Goal: Transaction & Acquisition: Purchase product/service

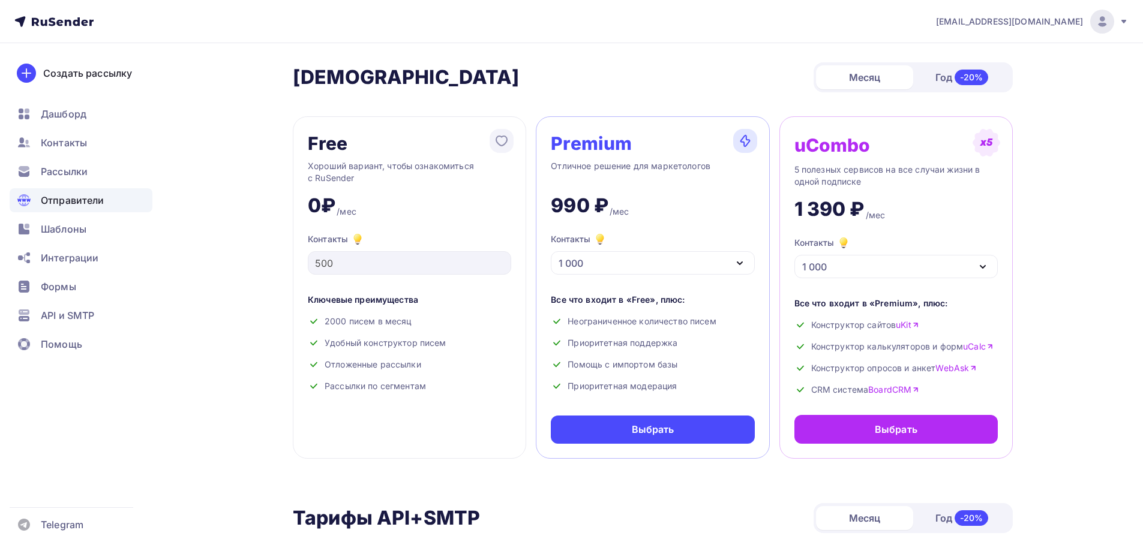
click at [55, 190] on div "Отправители" at bounding box center [81, 200] width 143 height 24
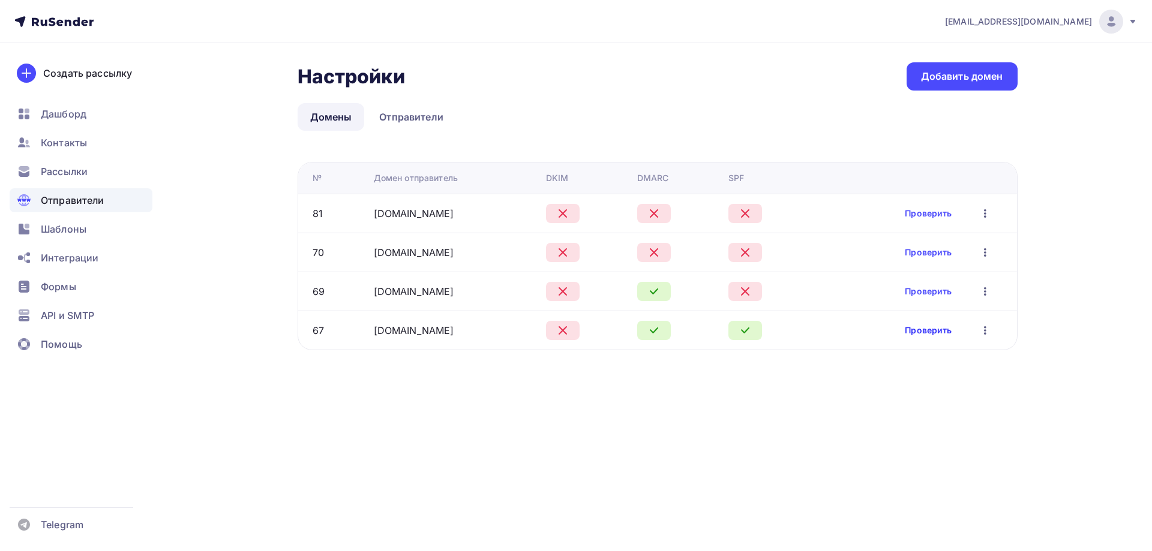
click at [912, 333] on link "Проверить" at bounding box center [927, 330] width 47 height 12
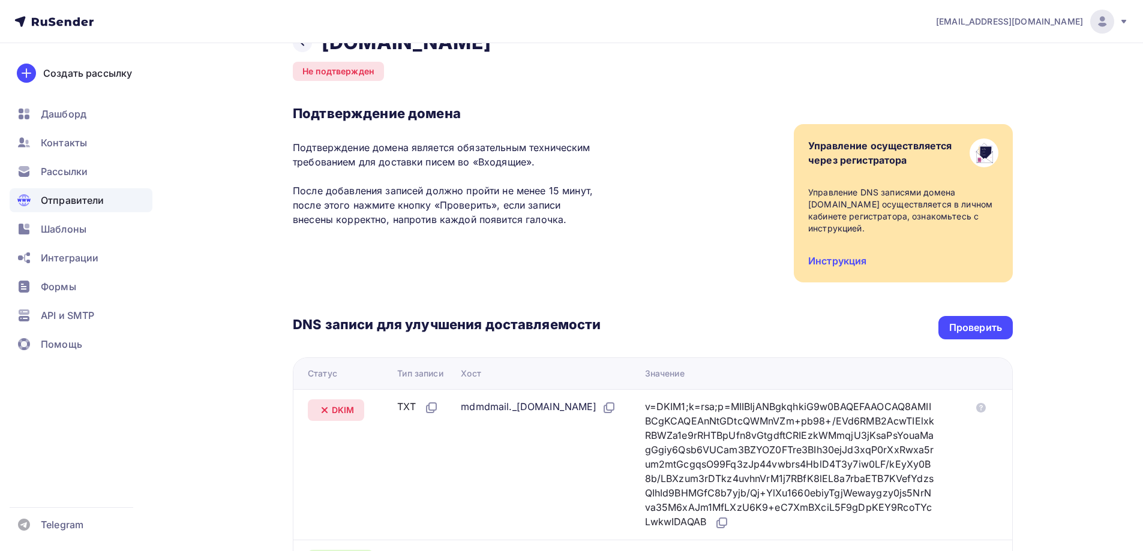
scroll to position [300, 0]
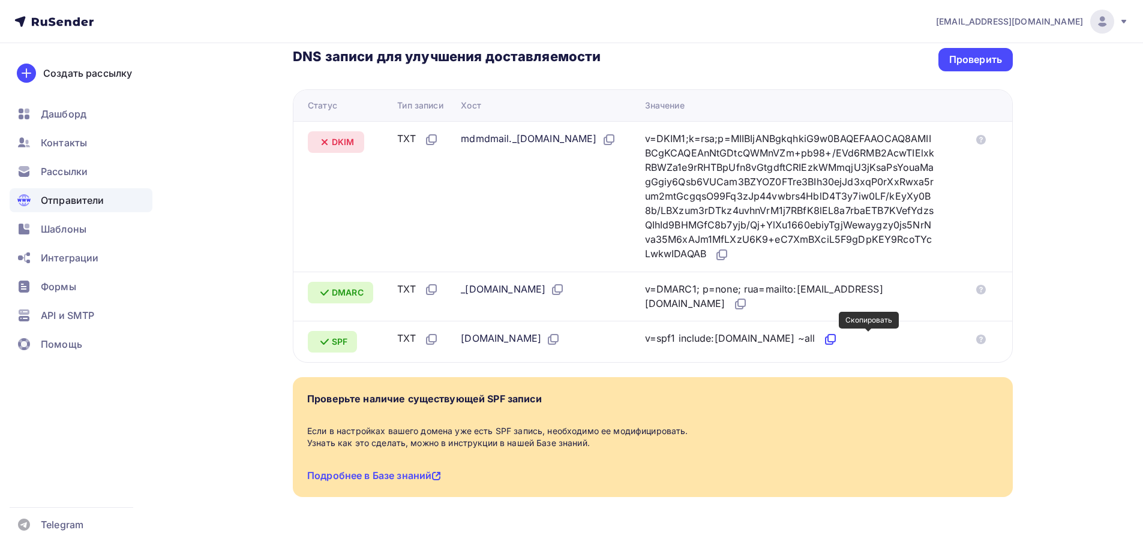
click at [832, 341] on icon at bounding box center [828, 340] width 7 height 7
click at [729, 254] on icon at bounding box center [721, 255] width 14 height 14
click at [981, 65] on div "Проверить" at bounding box center [975, 60] width 53 height 14
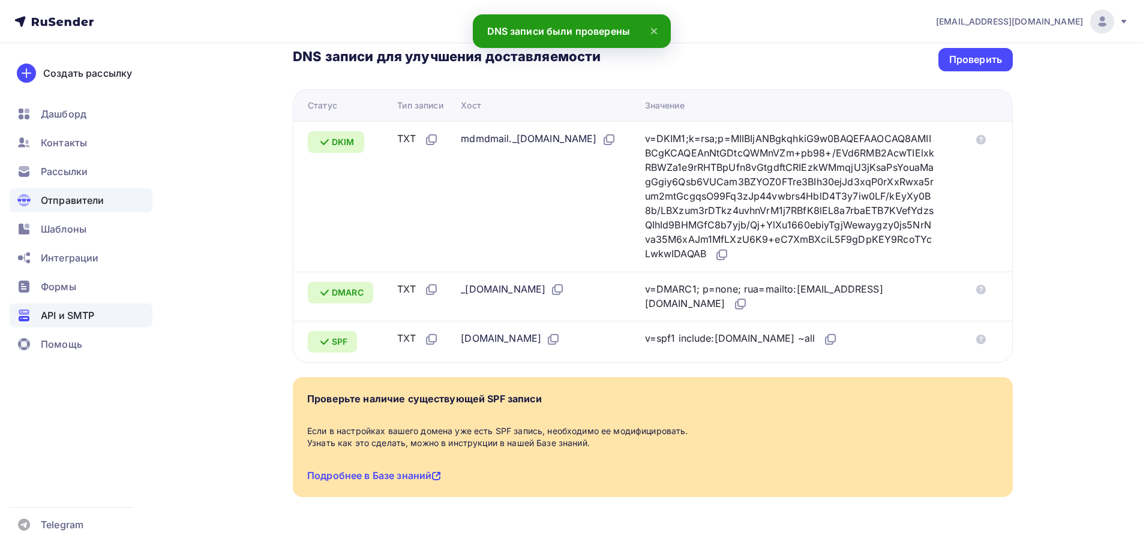
click at [69, 314] on span "API и SMTP" at bounding box center [67, 315] width 53 height 14
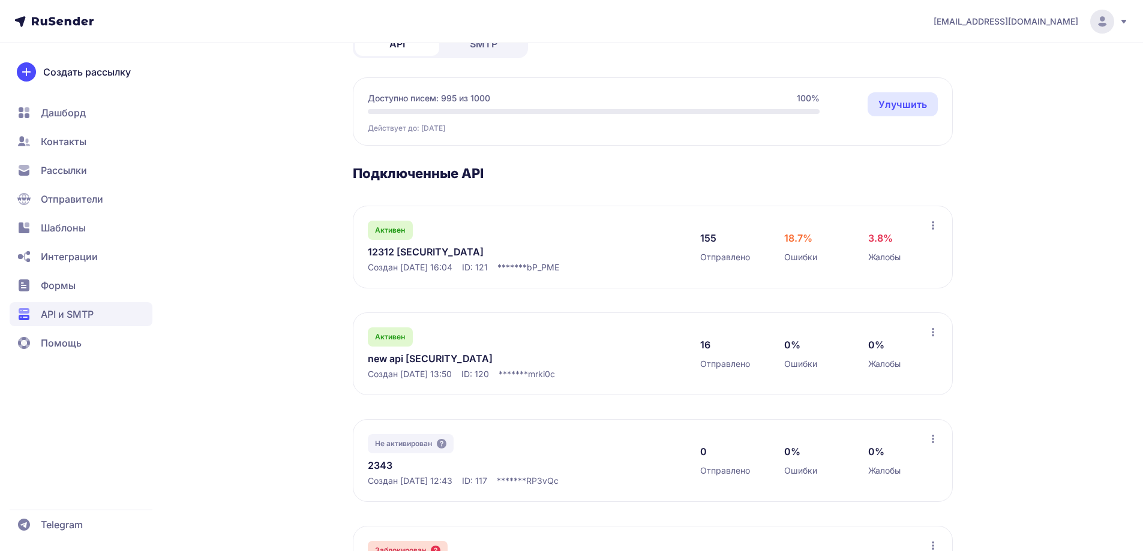
scroll to position [120, 0]
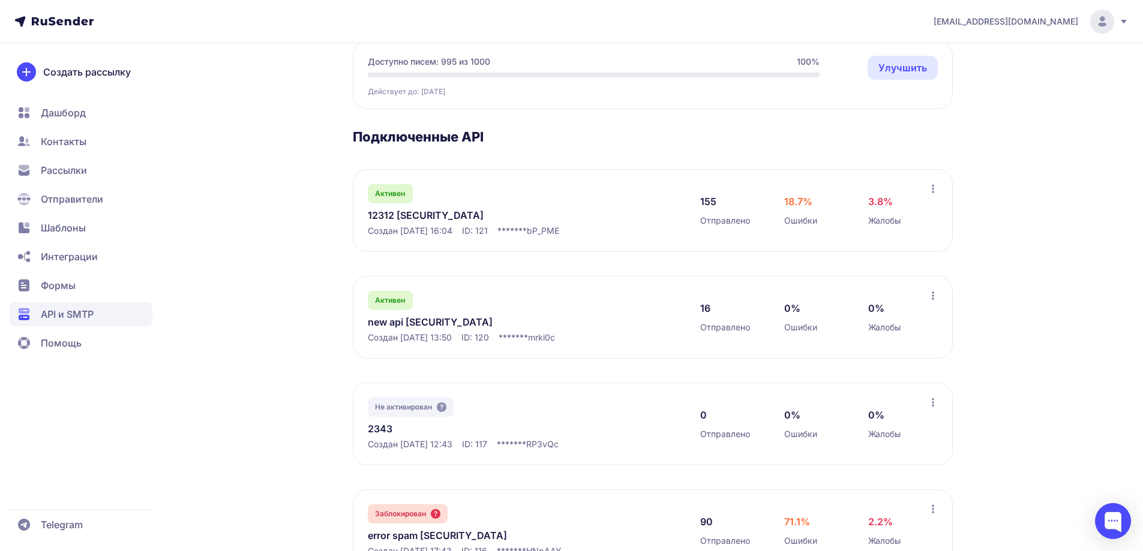
click at [395, 220] on link "12312 eyJhbGciOiJIUzI1NiIsInR5cCI6IkpXVCJ9.eyJpZFVzZXIiOjMwNiwiaWRFeHRlcm5hbE1h…" at bounding box center [491, 215] width 246 height 14
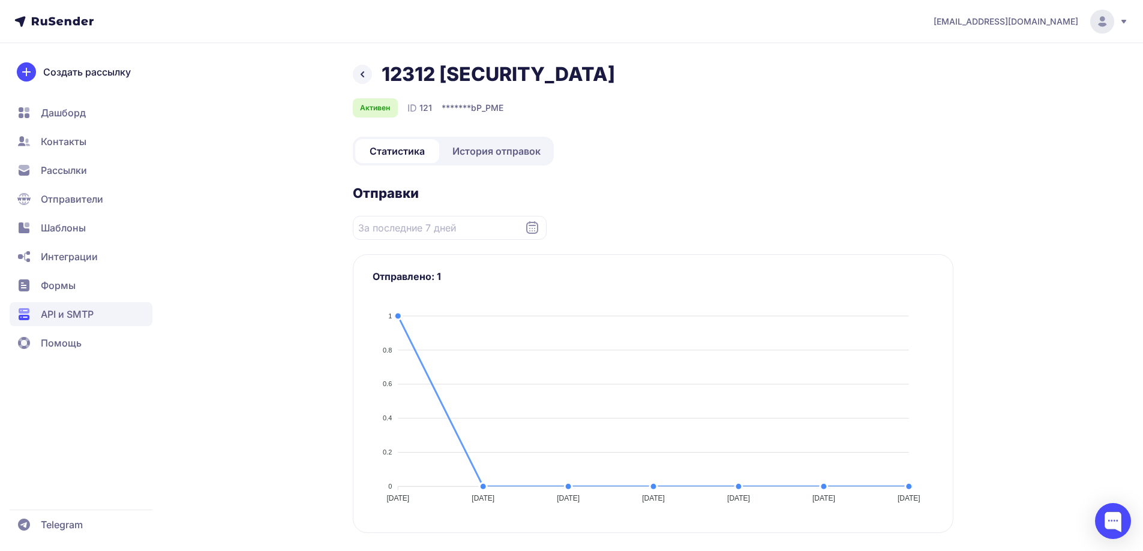
drag, startPoint x: 625, startPoint y: 158, endPoint x: 434, endPoint y: 82, distance: 205.4
click at [434, 82] on div "12312 eyJhbGciOiJIUzI1NiIsInR5cCI6IkpXVCJ9.eyJpZFVzZXIiOjMwNiwiaWRFeHRlcm5hbE1h…" at bounding box center [653, 89] width 600 height 55
copy h1 "eyJhbGciOiJIUzI1NiIsInR5cCI6IkpXVCJ9.eyJpZFVzZXIiOjMwNiwiaWRFeHRlcm5hbE1haWxBcG…"
click at [96, 318] on span "API и SMTP" at bounding box center [81, 314] width 143 height 24
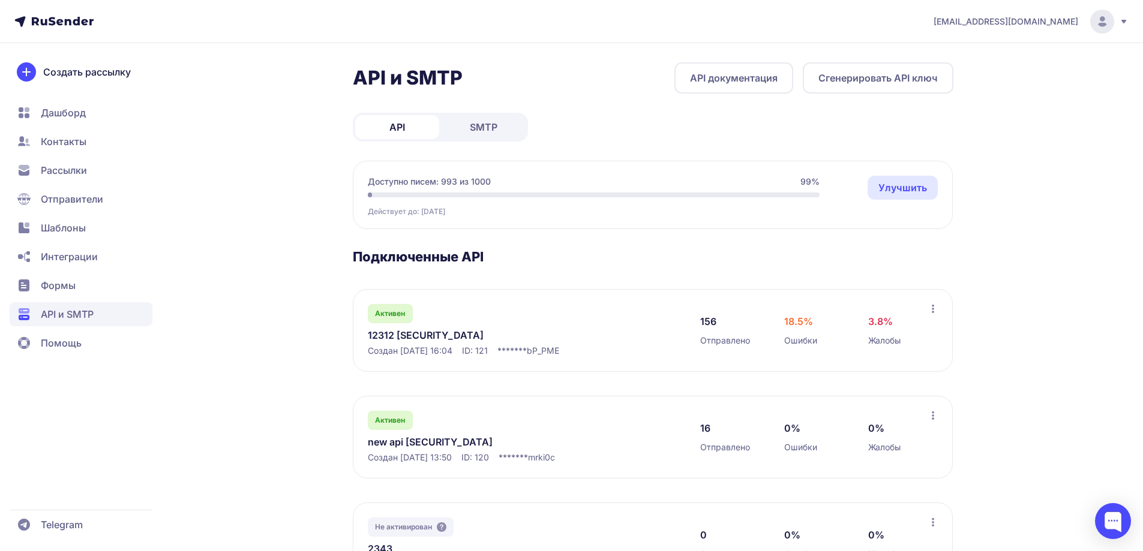
click at [464, 116] on link "SMTP" at bounding box center [483, 127] width 84 height 24
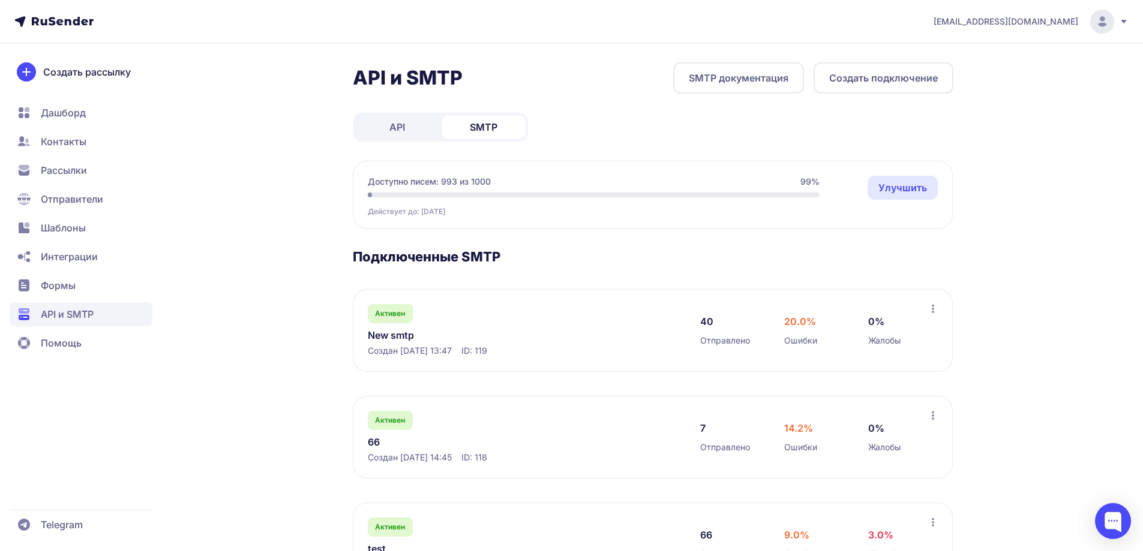
click at [390, 334] on link "New smtp" at bounding box center [491, 335] width 246 height 14
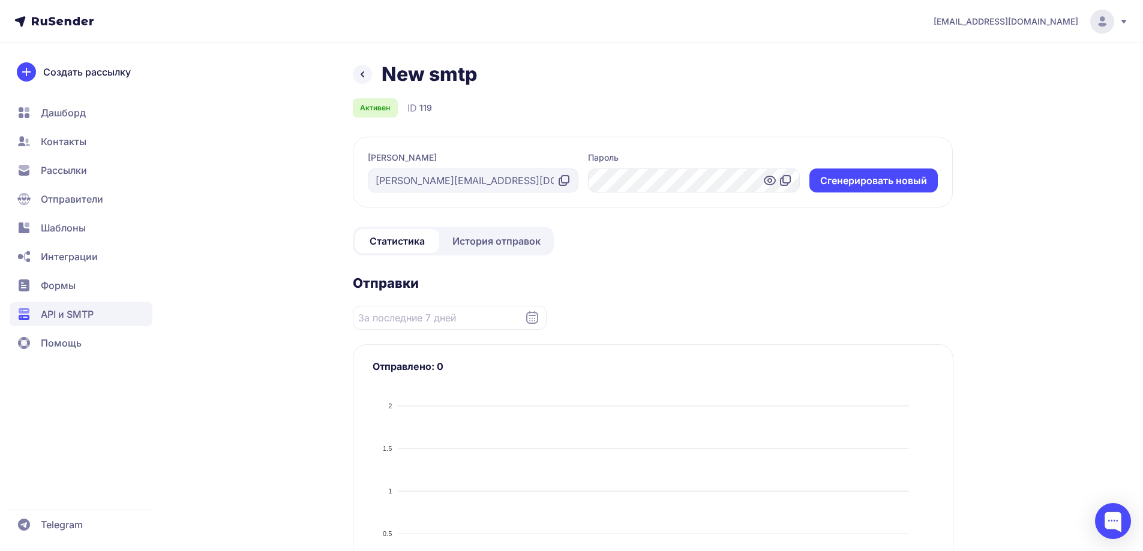
click at [783, 182] on icon at bounding box center [786, 179] width 7 height 7
click at [59, 320] on span "API и SMTP" at bounding box center [67, 314] width 53 height 14
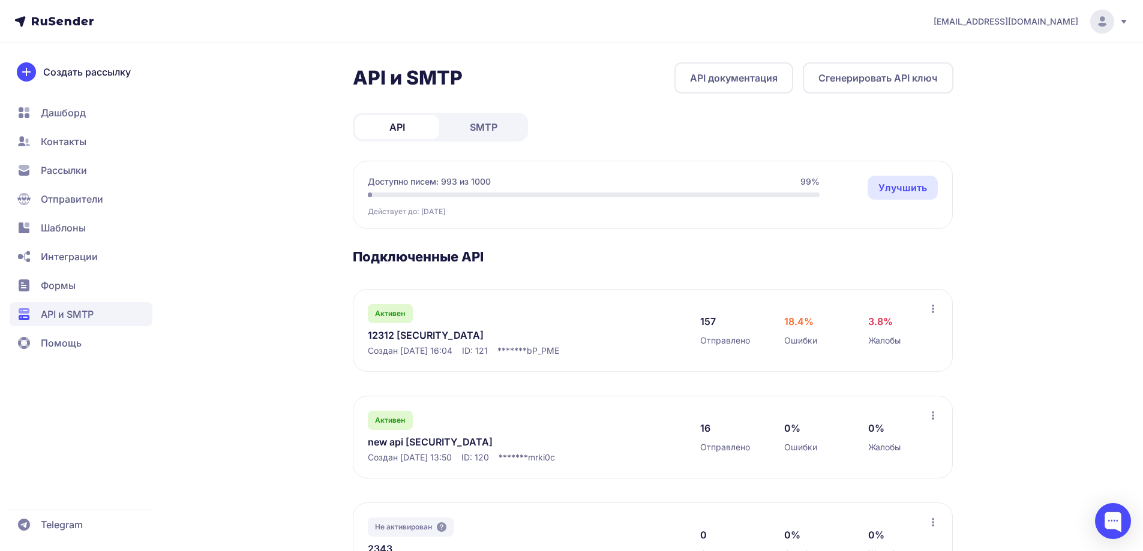
click at [504, 123] on link "SMTP" at bounding box center [483, 127] width 84 height 24
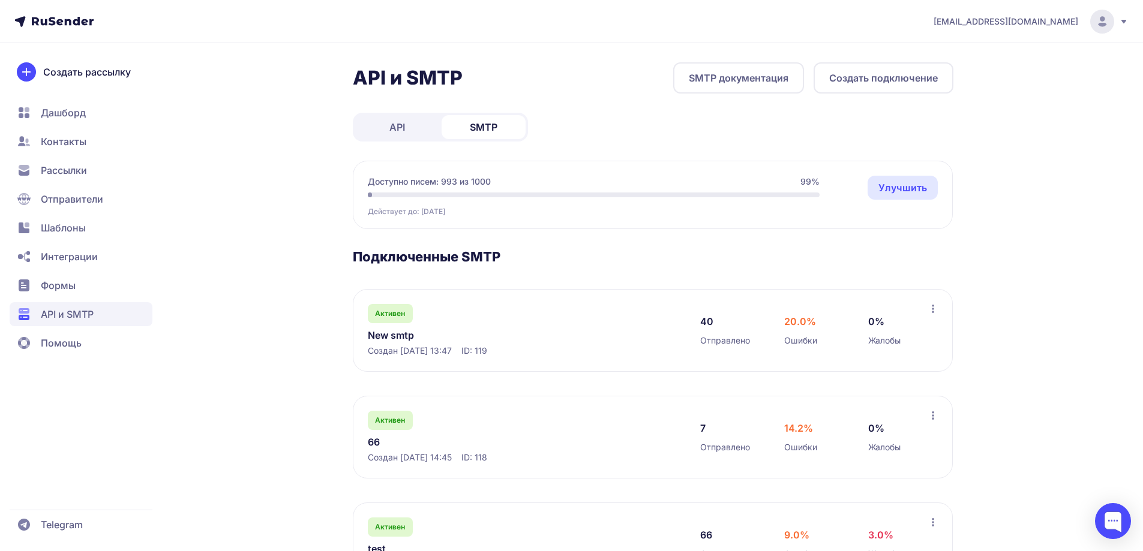
click at [406, 125] on link "API" at bounding box center [397, 127] width 84 height 24
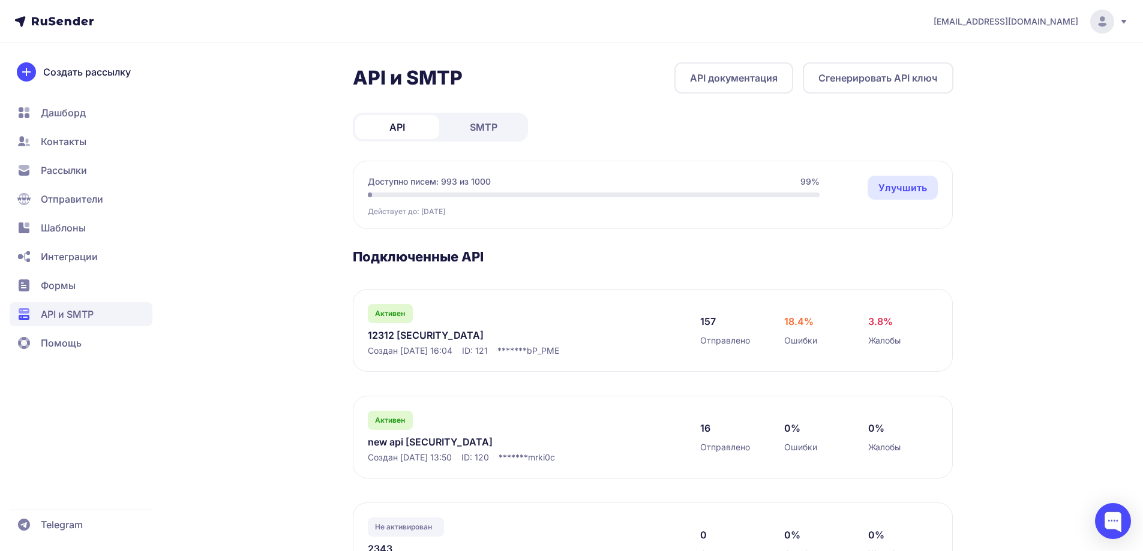
click at [455, 121] on link "SMTP" at bounding box center [483, 127] width 84 height 24
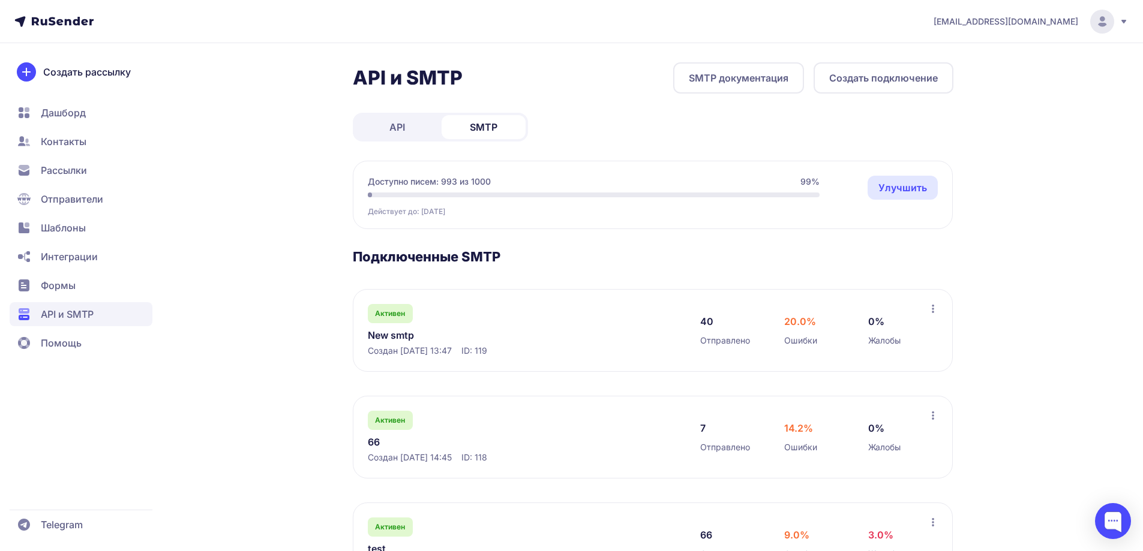
click at [70, 278] on span "Формы" at bounding box center [58, 285] width 35 height 14
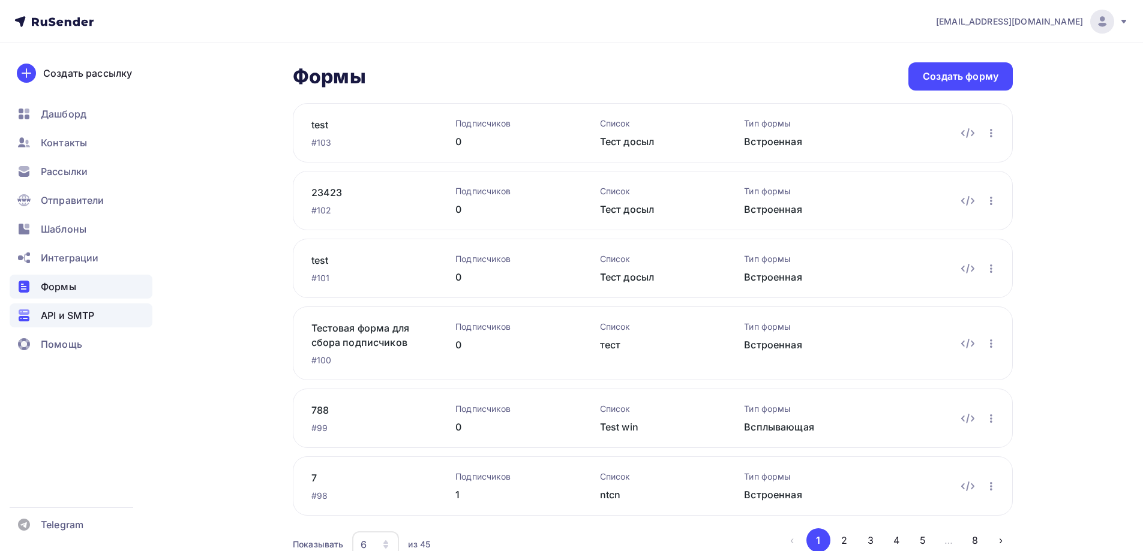
click at [85, 308] on div "API и SMTP" at bounding box center [81, 315] width 143 height 24
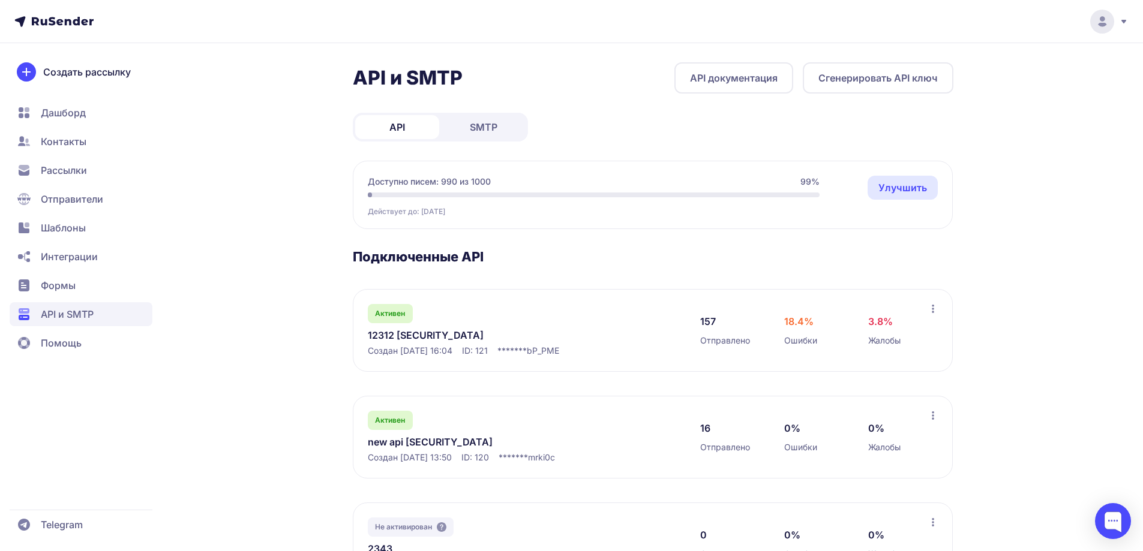
click at [87, 158] on span "Контакты" at bounding box center [81, 170] width 143 height 24
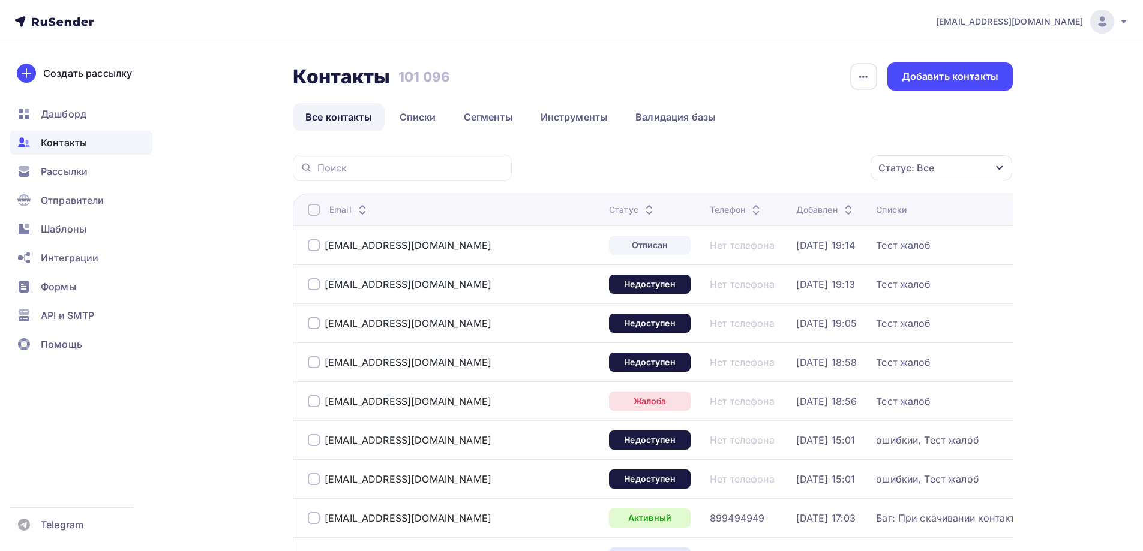
click at [100, 142] on div "Контакты" at bounding box center [81, 143] width 143 height 24
click at [379, 111] on link "Все контакты" at bounding box center [339, 117] width 92 height 28
click at [416, 110] on link "Списки" at bounding box center [418, 117] width 62 height 28
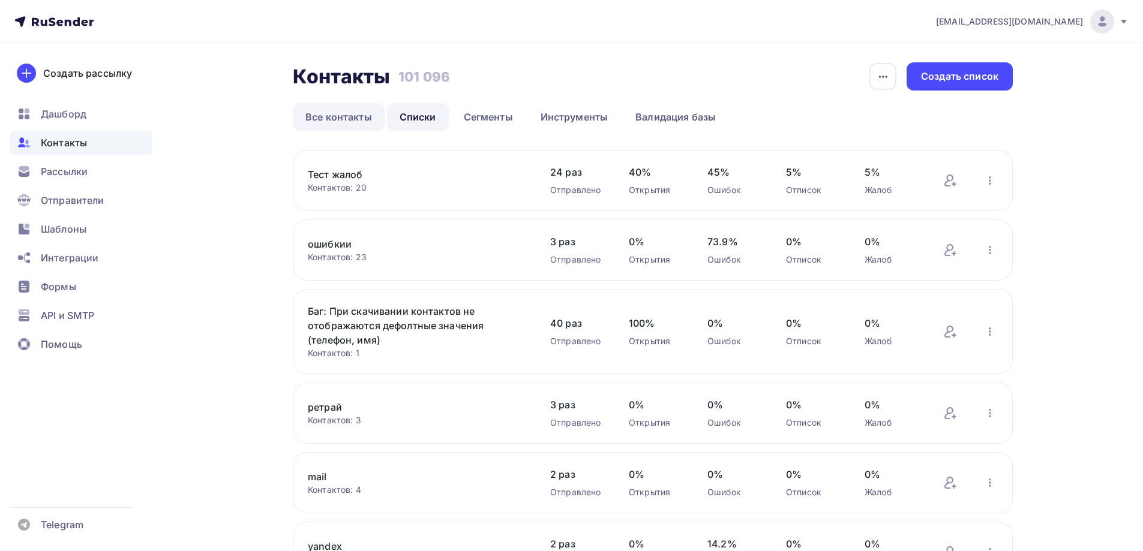
click at [341, 115] on link "Все контакты" at bounding box center [339, 117] width 92 height 28
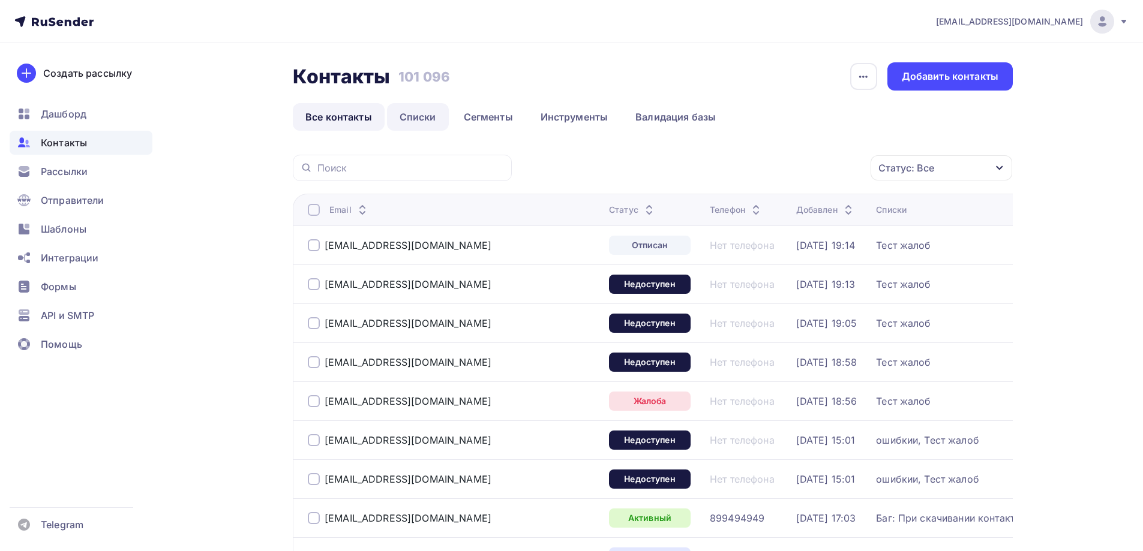
click at [418, 119] on link "Списки" at bounding box center [418, 117] width 62 height 28
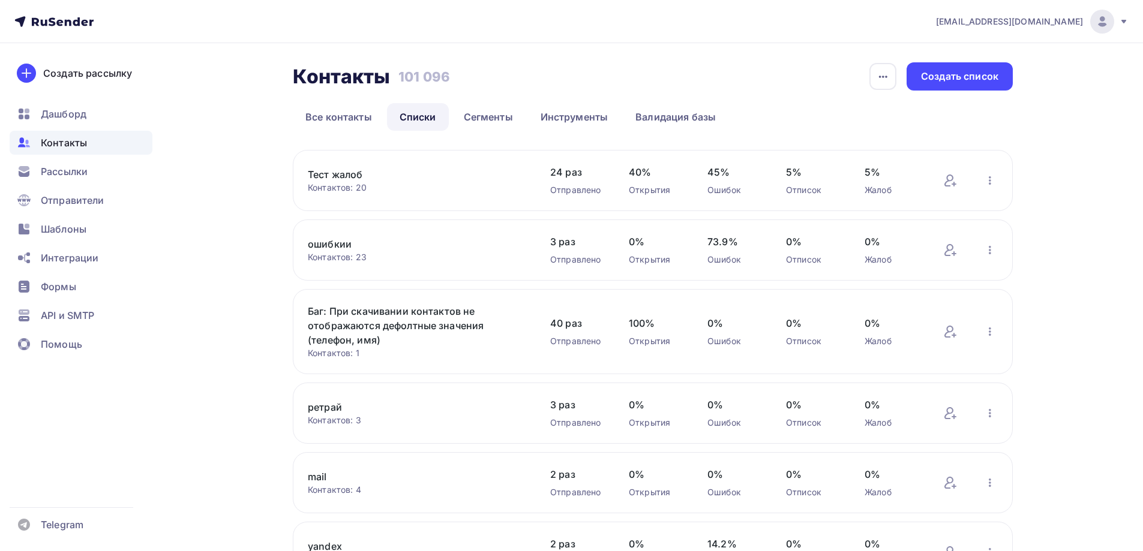
click at [327, 242] on link "ошибкии" at bounding box center [410, 244] width 204 height 14
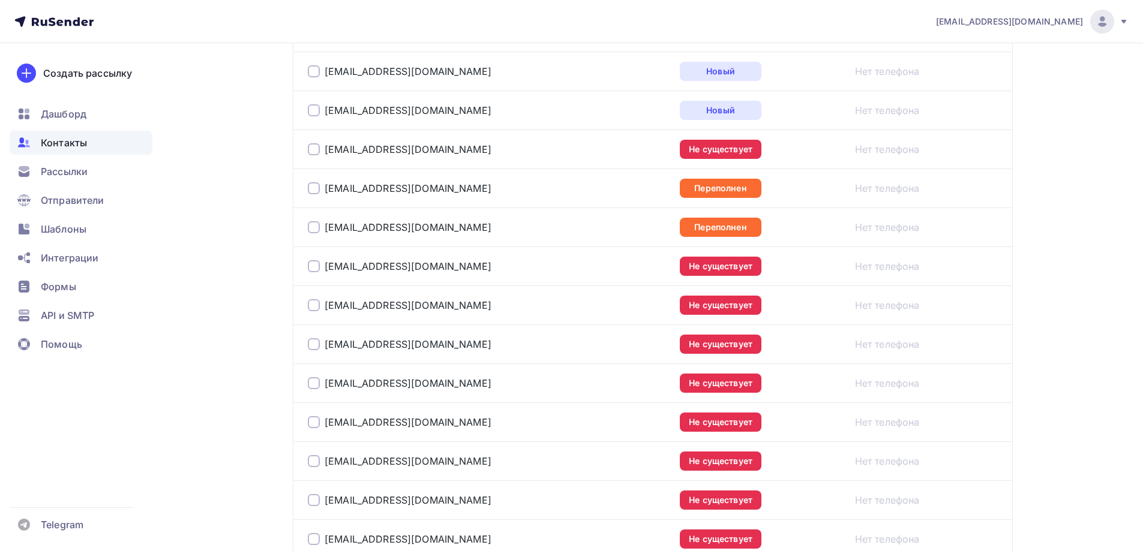
scroll to position [720, 0]
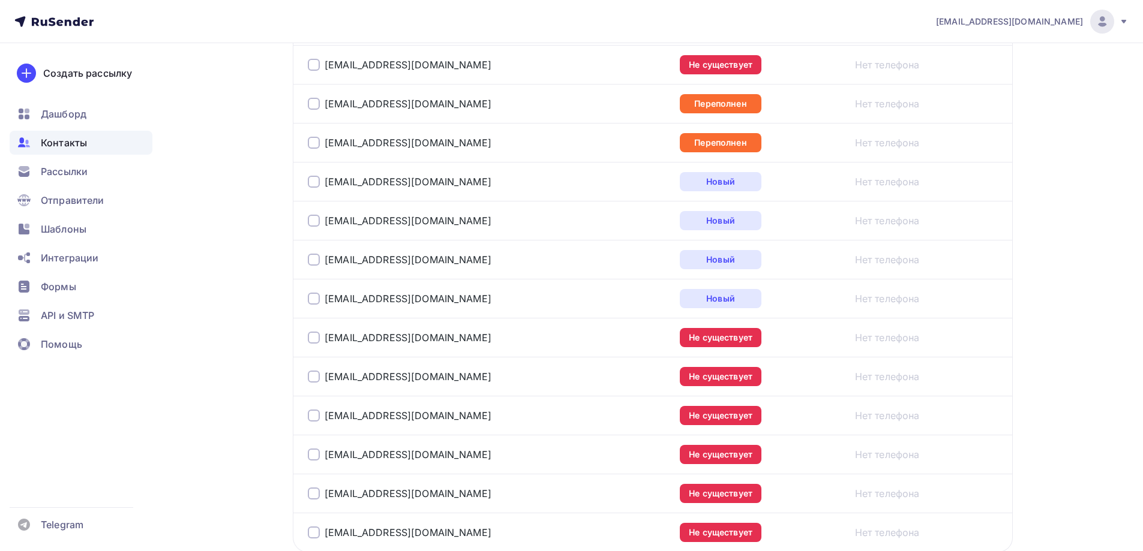
scroll to position [771, 0]
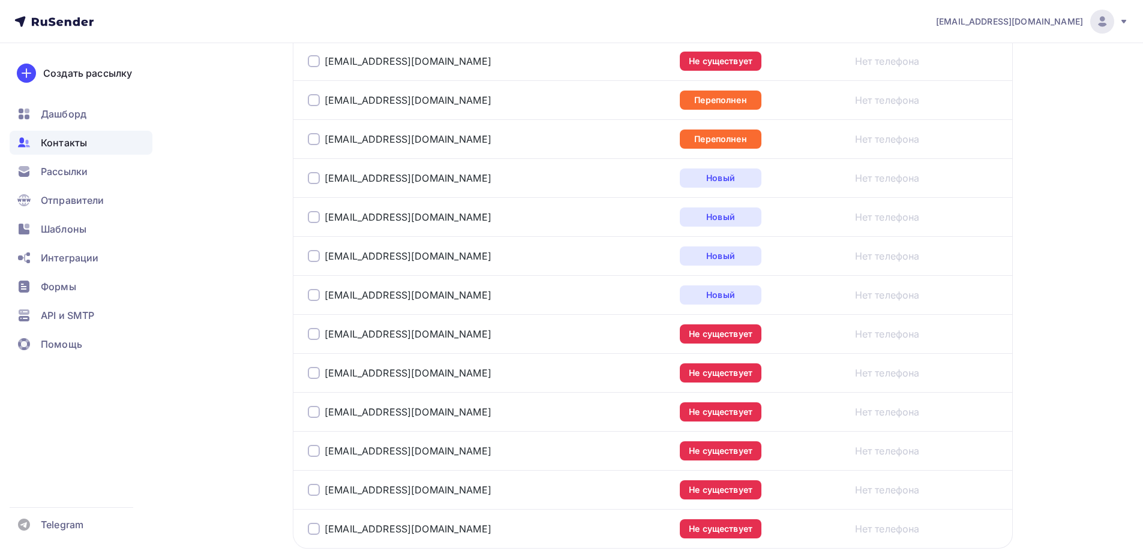
click at [61, 146] on span "Контакты" at bounding box center [64, 143] width 46 height 14
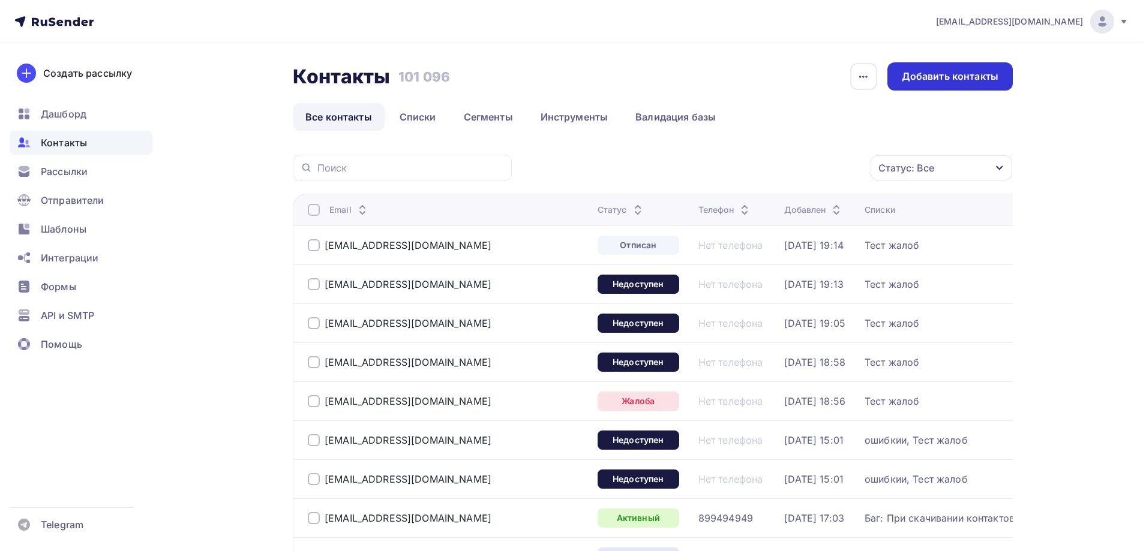
click at [927, 79] on div "Добавить контакты" at bounding box center [949, 77] width 97 height 14
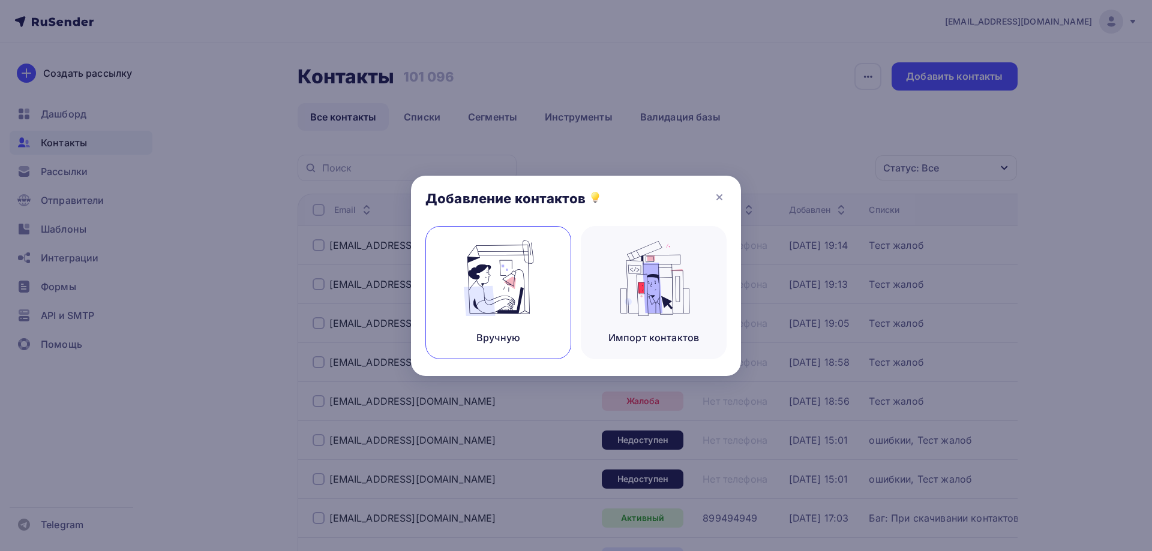
click at [507, 297] on img at bounding box center [498, 279] width 80 height 76
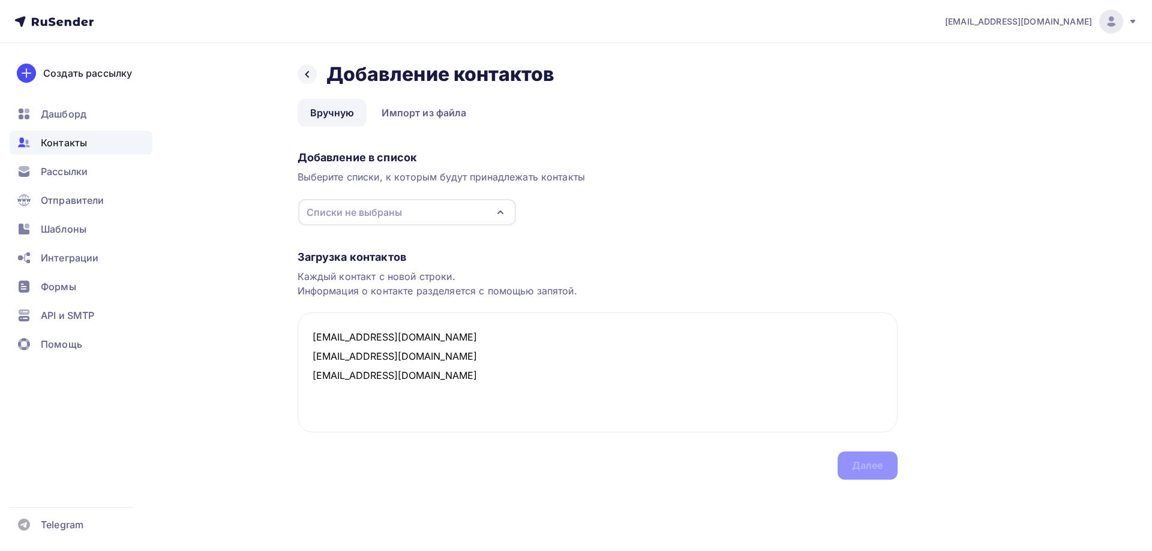
click at [416, 212] on div "Списки не выбраны" at bounding box center [407, 212] width 218 height 26
type textarea "7327kkkji@mx.aakaak.ru 8i99ew@mx.aakaak.ru 9ijj@mx.aakaak.ru"
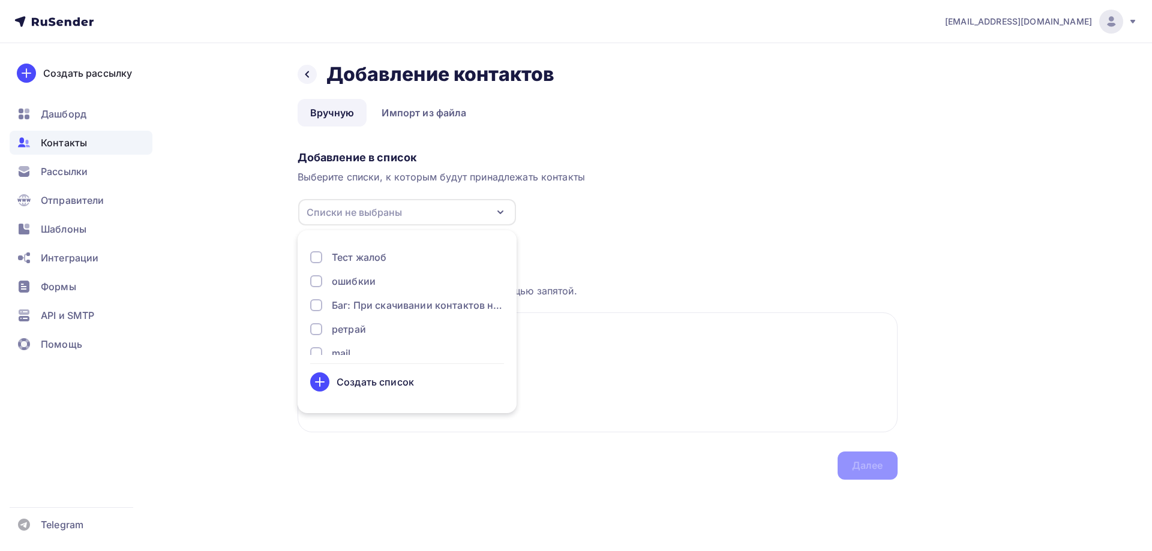
click at [375, 385] on div "Создать список" at bounding box center [374, 382] width 77 height 14
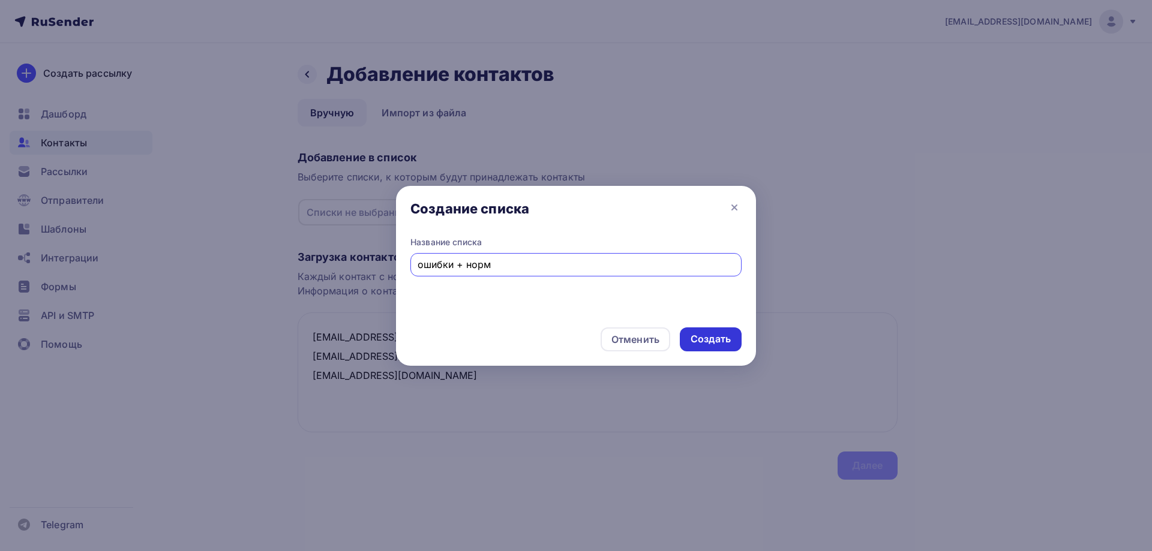
type input "ошибки + норм"
click at [713, 337] on div "Создать" at bounding box center [710, 339] width 40 height 14
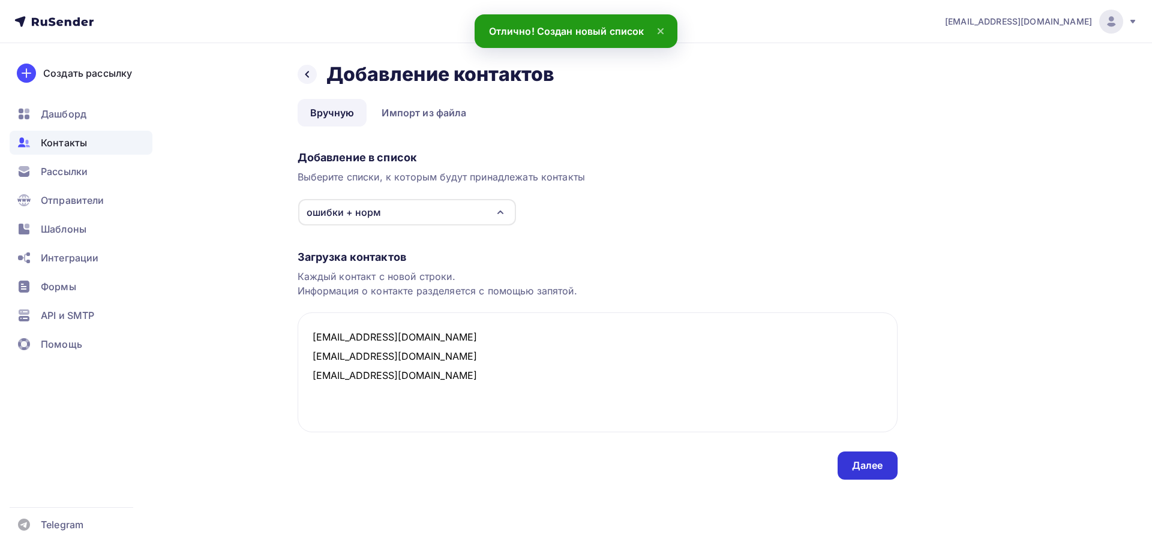
click at [881, 470] on div "Далее" at bounding box center [867, 466] width 31 height 14
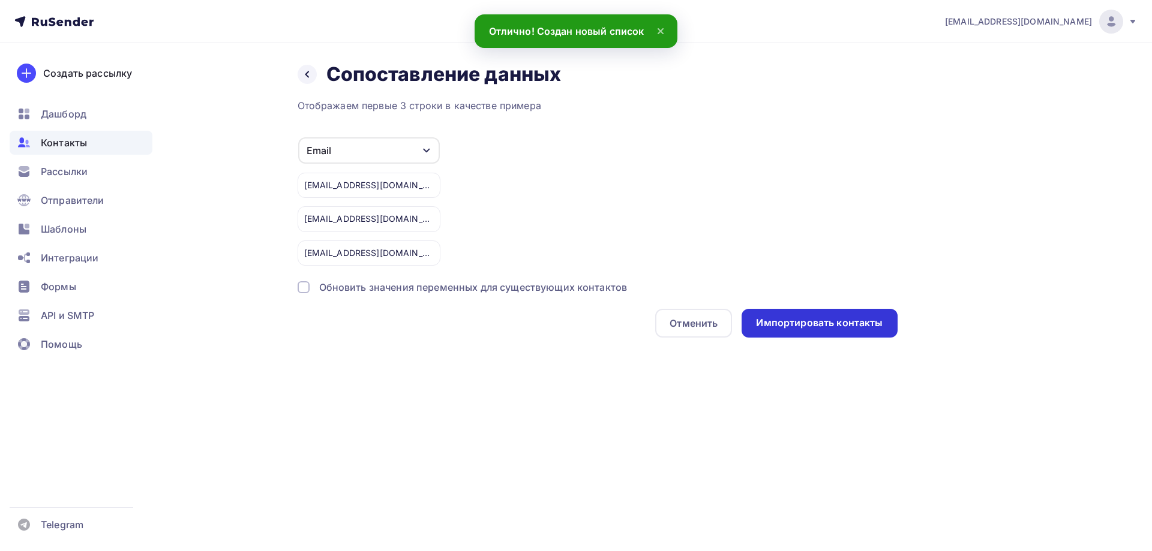
click at [834, 319] on div "Импортировать контакты" at bounding box center [819, 323] width 127 height 14
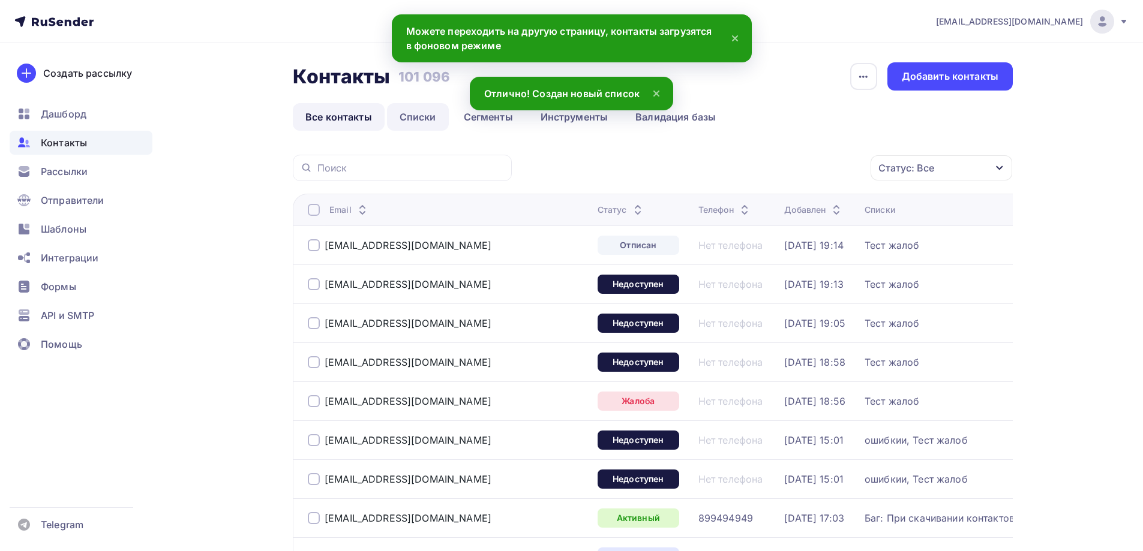
click at [407, 121] on link "Списки" at bounding box center [418, 117] width 62 height 28
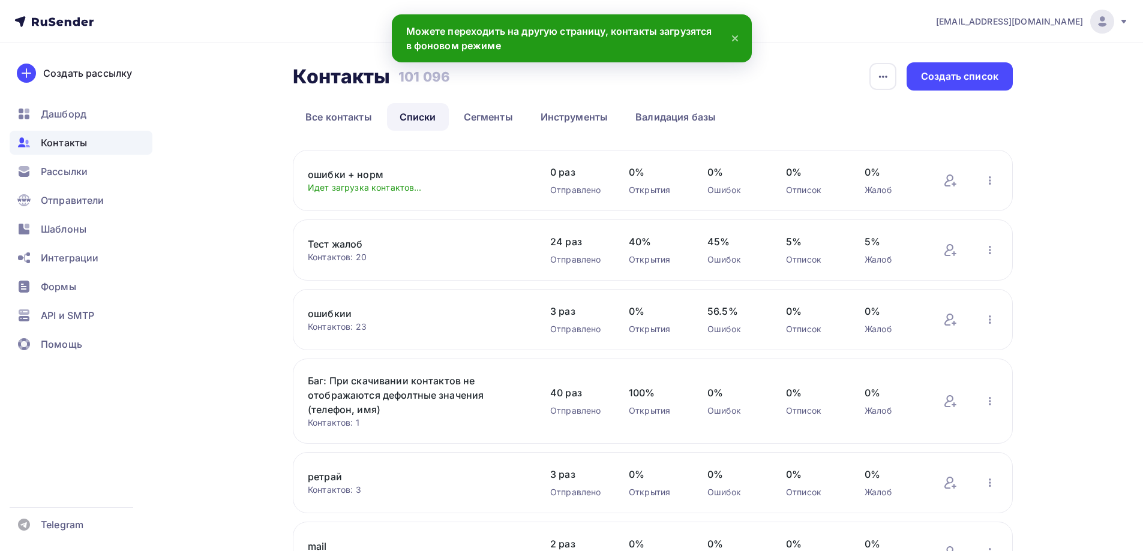
click at [356, 176] on link "ошибки + норм" at bounding box center [410, 174] width 204 height 14
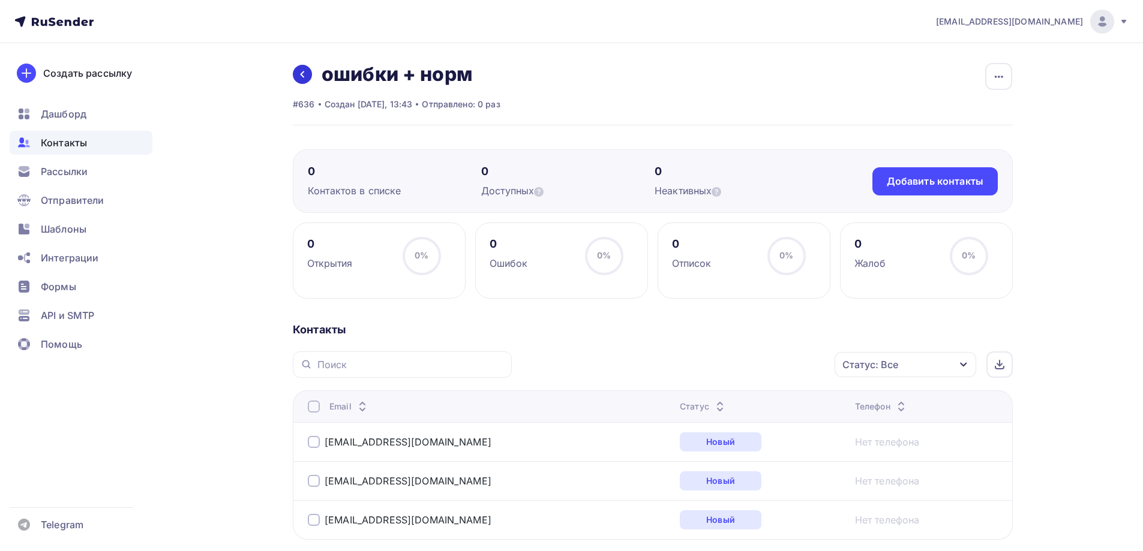
click at [305, 68] on link at bounding box center [302, 74] width 19 height 19
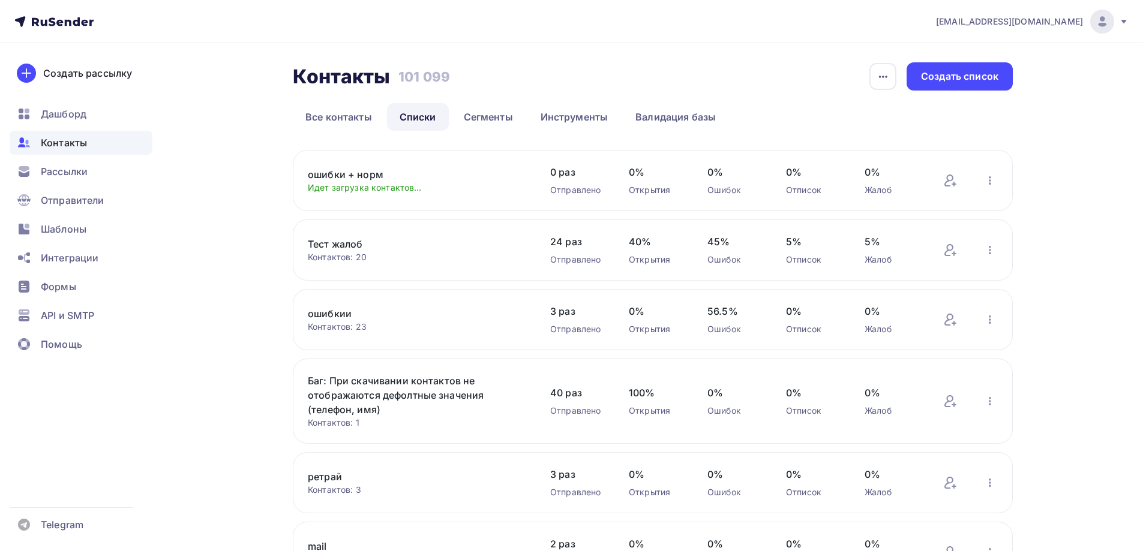
click at [339, 317] on link "ошибкии" at bounding box center [410, 313] width 204 height 14
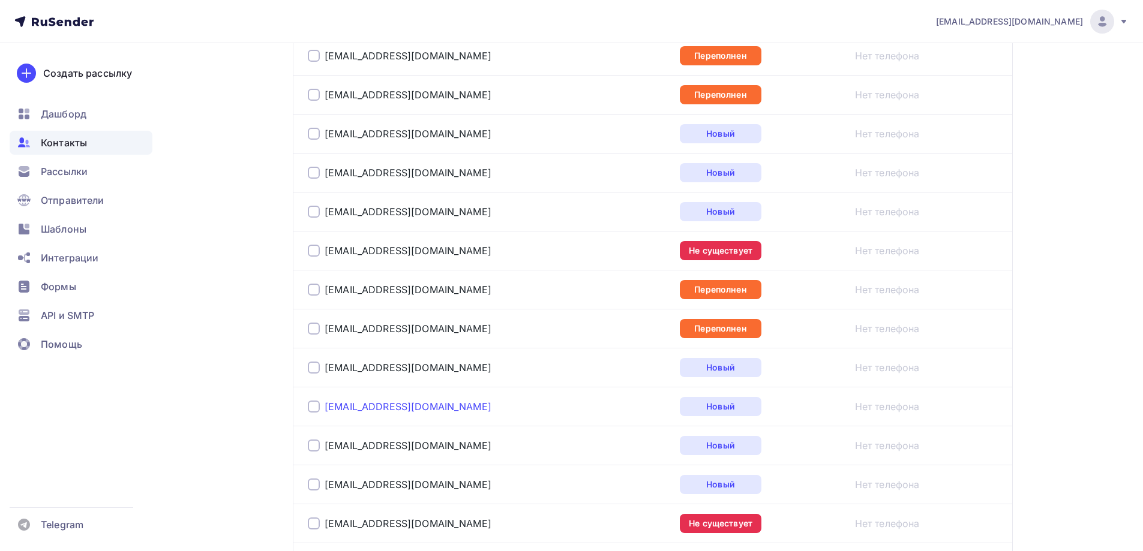
scroll to position [648, 0]
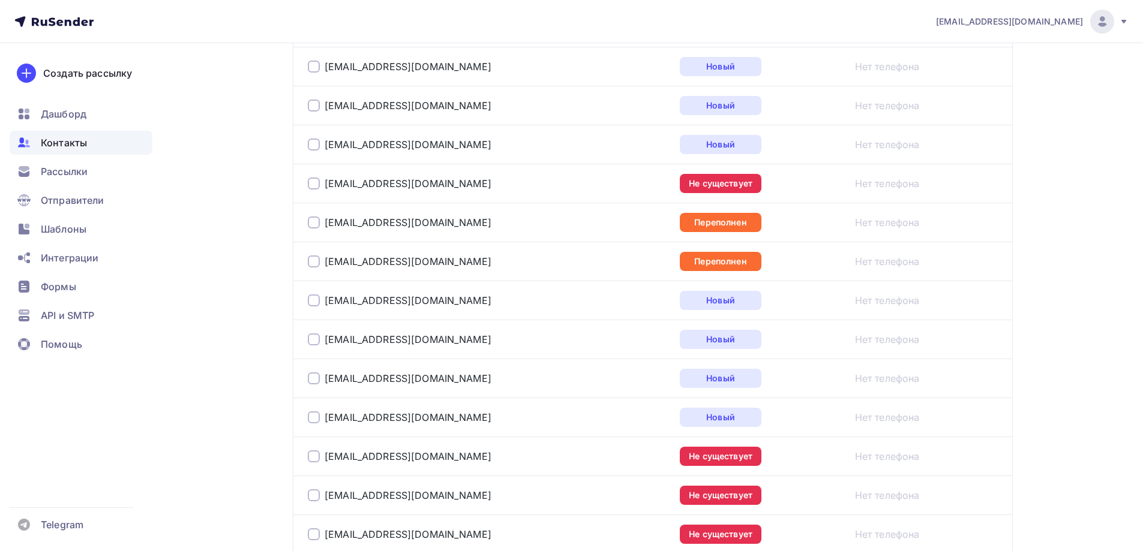
click at [314, 300] on div at bounding box center [314, 300] width 12 height 12
click at [314, 339] on div at bounding box center [314, 339] width 12 height 12
drag, startPoint x: 315, startPoint y: 378, endPoint x: 316, endPoint y: 391, distance: 13.2
click at [316, 379] on div at bounding box center [314, 378] width 12 height 12
click at [317, 417] on div at bounding box center [314, 417] width 12 height 12
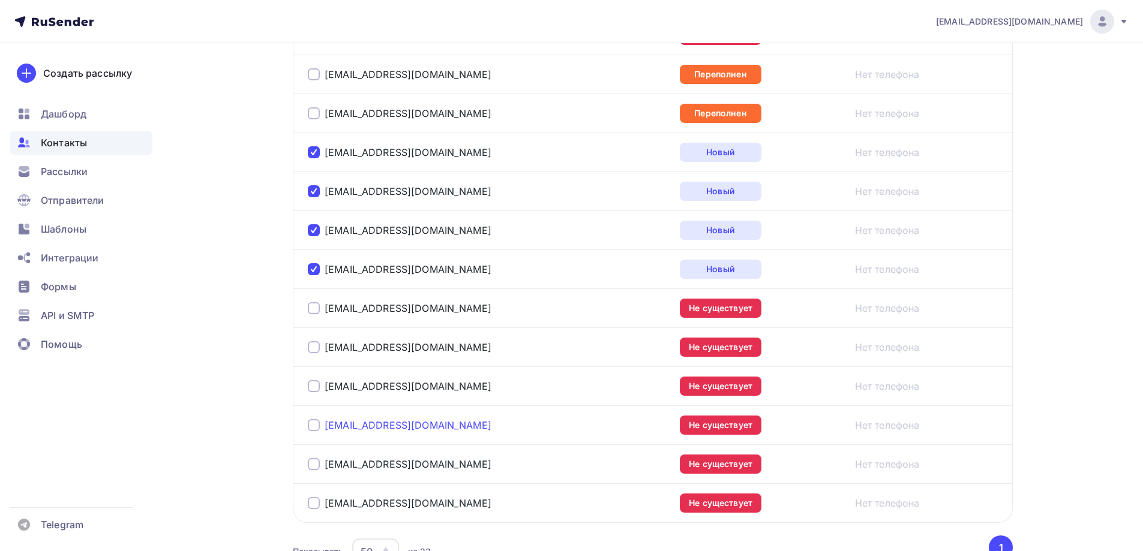
scroll to position [828, 0]
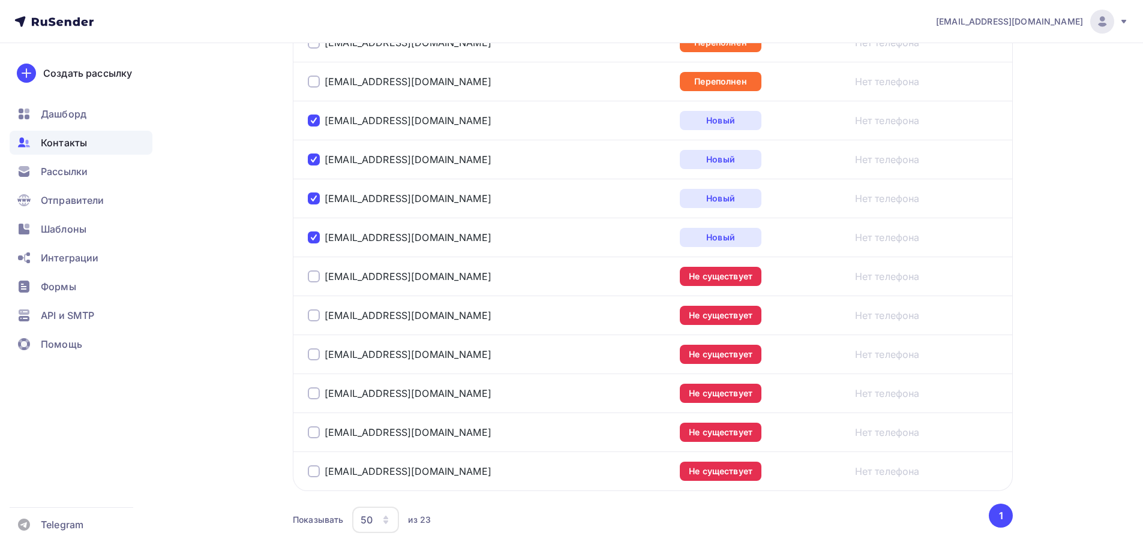
click at [315, 276] on div at bounding box center [314, 277] width 12 height 12
click at [316, 312] on div at bounding box center [314, 315] width 12 height 12
click at [310, 359] on div at bounding box center [314, 354] width 12 height 12
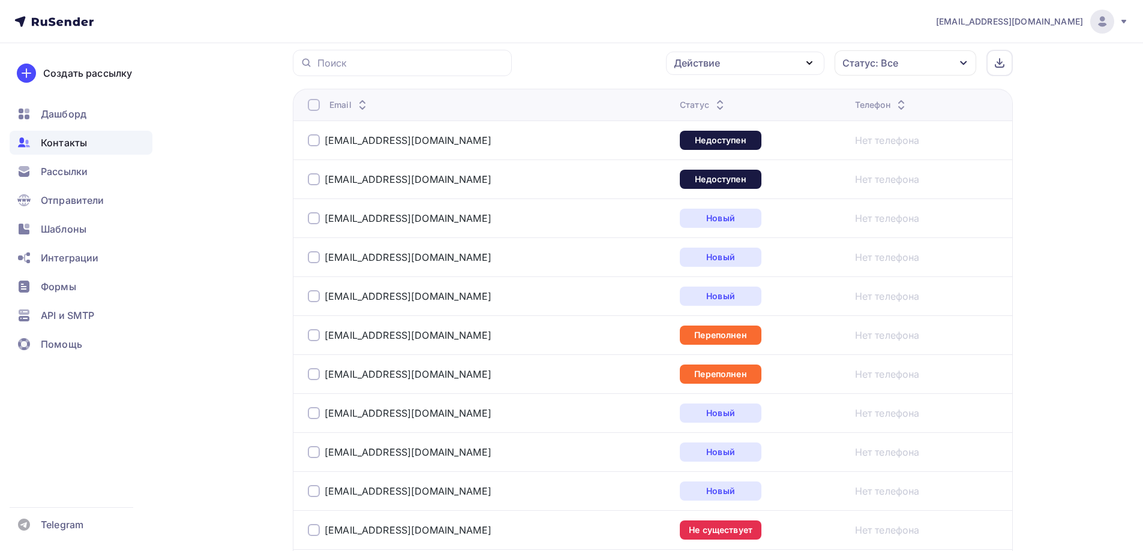
scroll to position [109, 0]
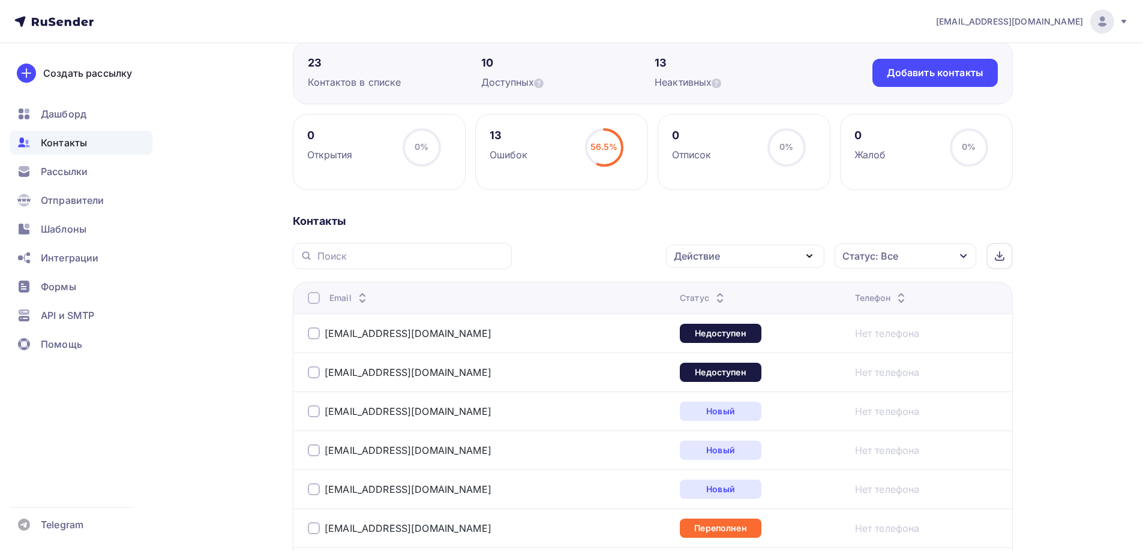
click at [725, 254] on div "Действие" at bounding box center [745, 256] width 158 height 23
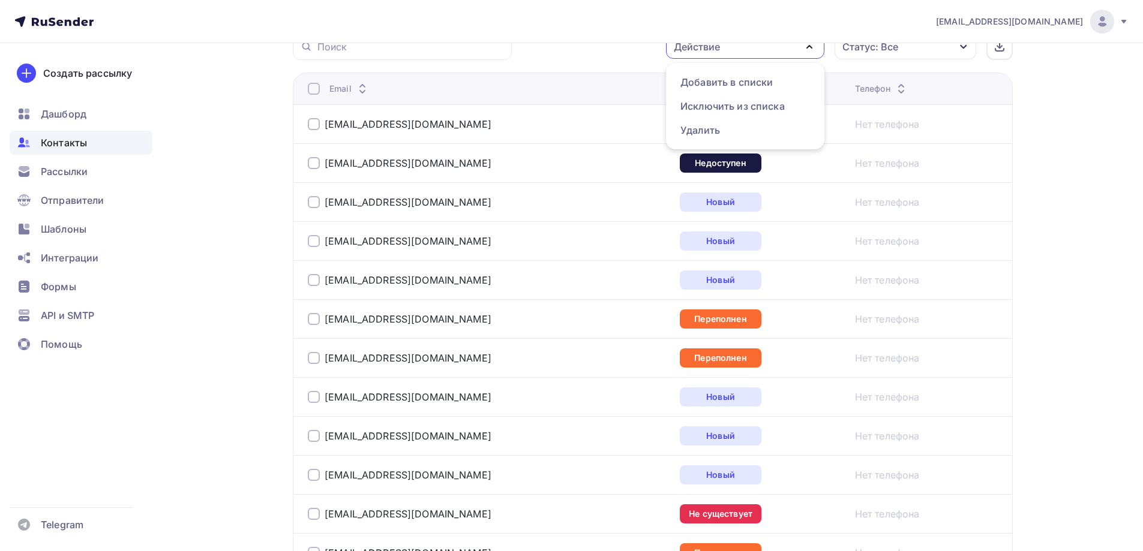
scroll to position [348, 0]
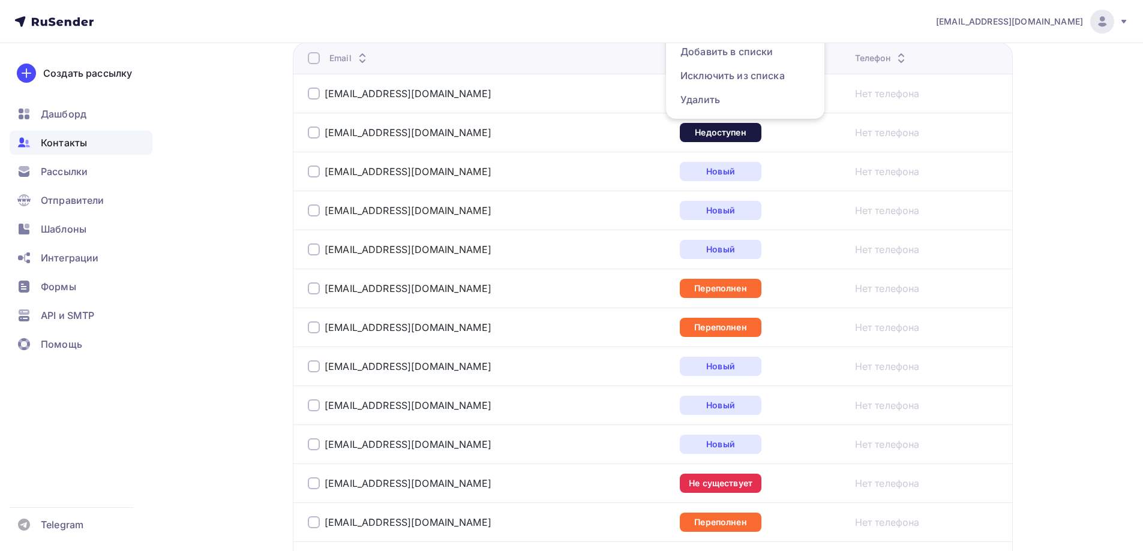
click at [250, 243] on div "Назад ошибкии Переименовать список Скачать список Отписать адреса Настроить пол…" at bounding box center [571, 394] width 983 height 1399
click at [313, 291] on div at bounding box center [314, 288] width 12 height 12
click at [316, 329] on div at bounding box center [314, 327] width 12 height 12
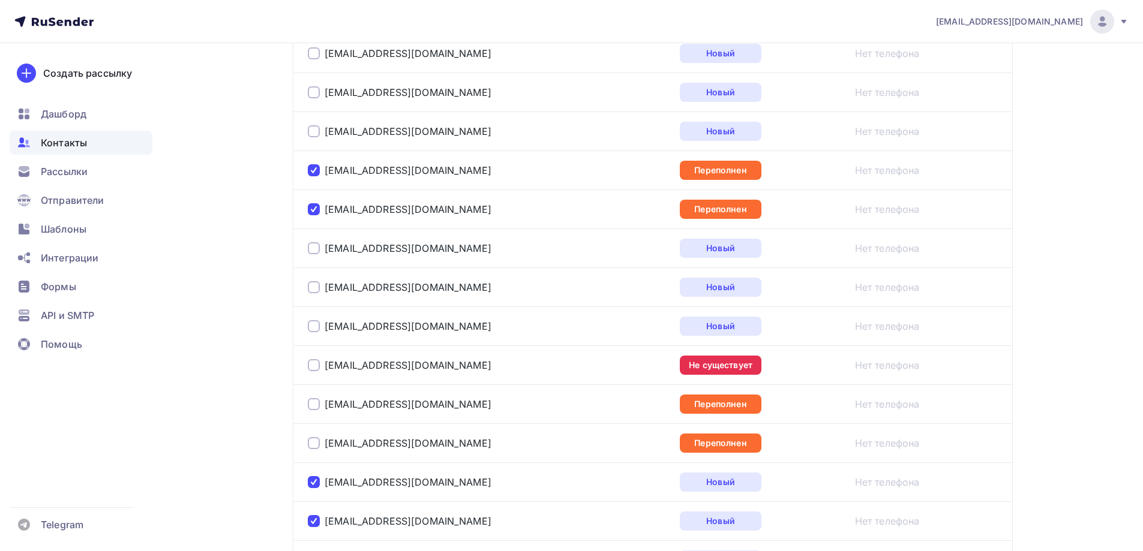
scroll to position [468, 0]
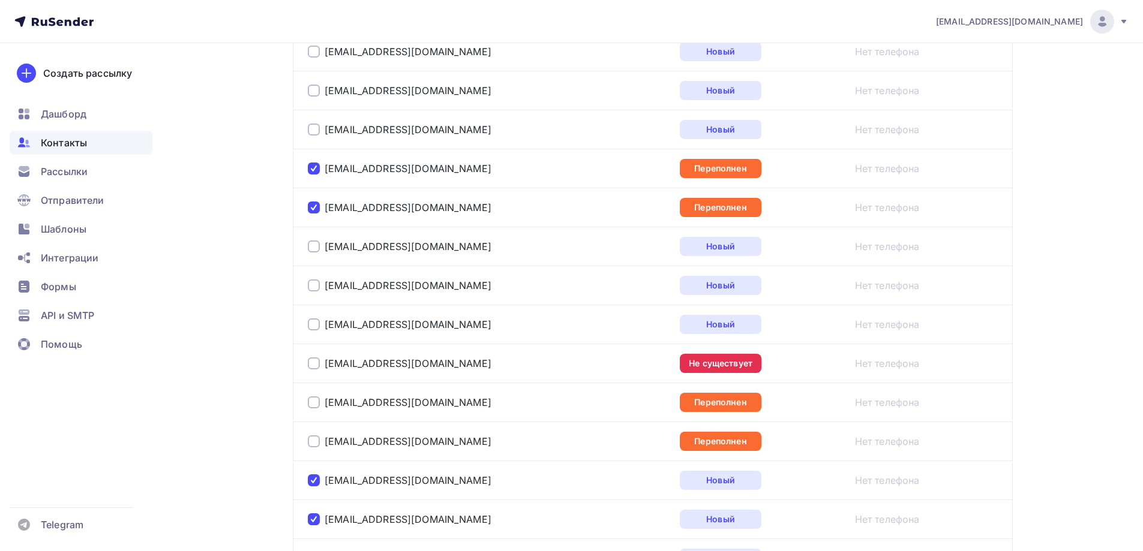
click at [317, 365] on div at bounding box center [314, 363] width 12 height 12
click at [317, 362] on div at bounding box center [314, 363] width 12 height 12
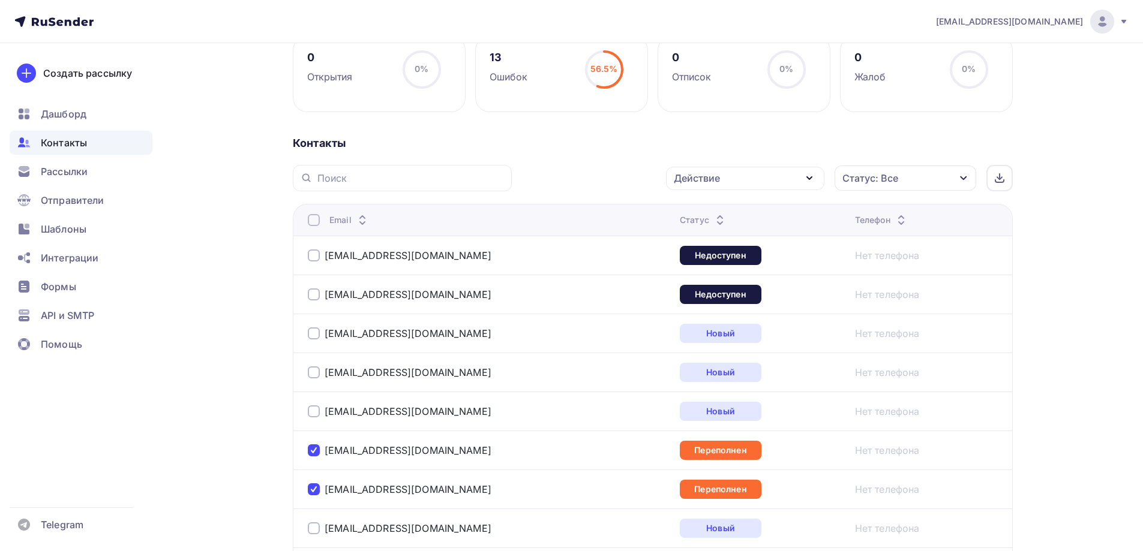
scroll to position [169, 0]
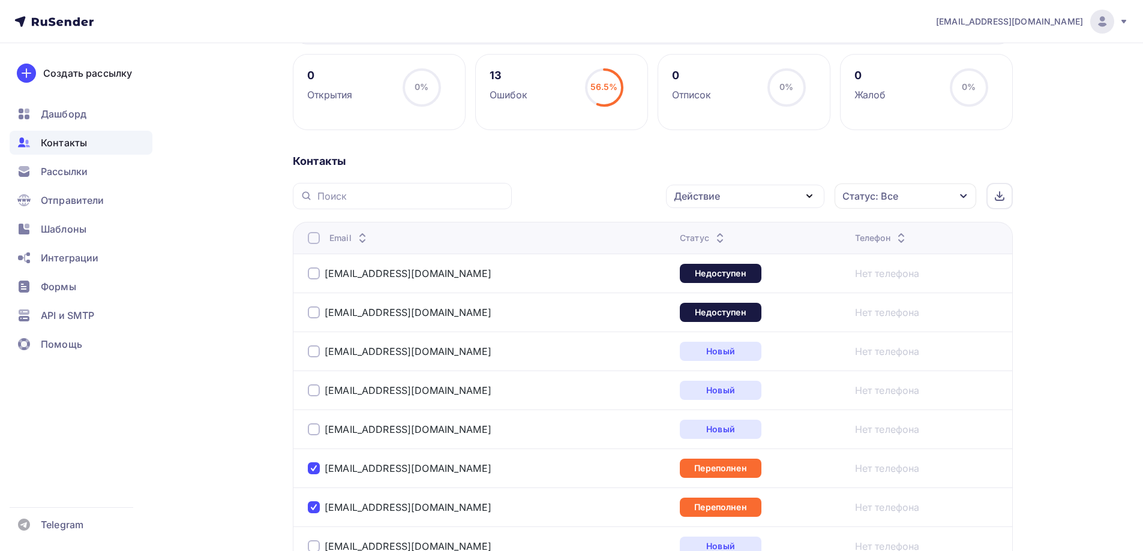
click at [716, 203] on div "Действие" at bounding box center [745, 196] width 158 height 23
click at [708, 236] on div "Добавить в списки" at bounding box center [726, 231] width 92 height 14
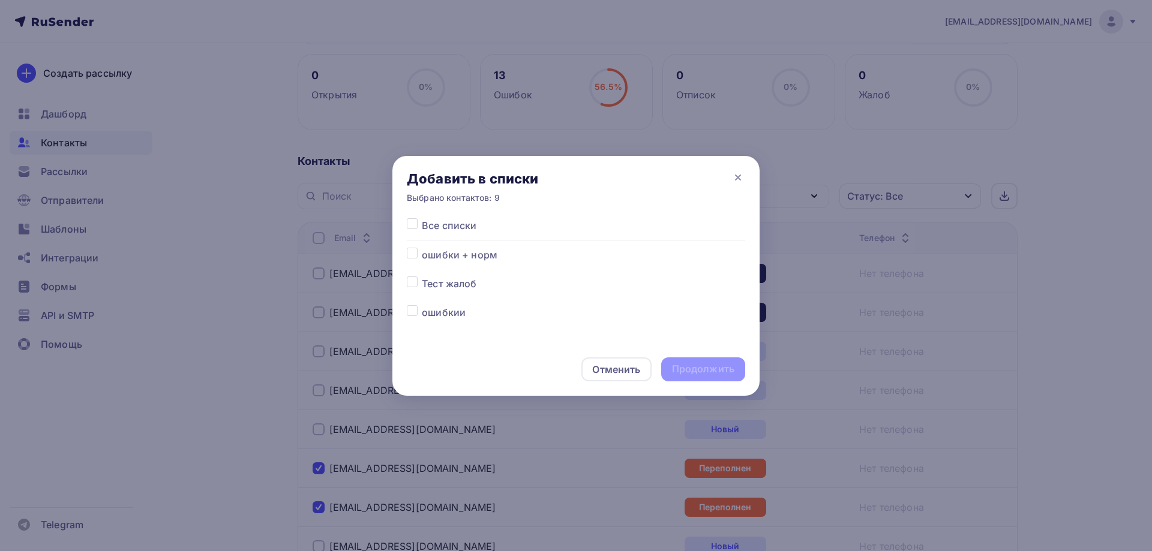
click at [420, 256] on div at bounding box center [414, 255] width 15 height 14
click at [399, 262] on div "Все списки ошибки + норм Тест жалоб ошибкии Баг: При скачивании контактов не от…" at bounding box center [575, 280] width 367 height 125
click at [422, 248] on label at bounding box center [422, 248] width 0 height 0
click at [416, 254] on input "checkbox" at bounding box center [412, 253] width 11 height 11
checkbox input "true"
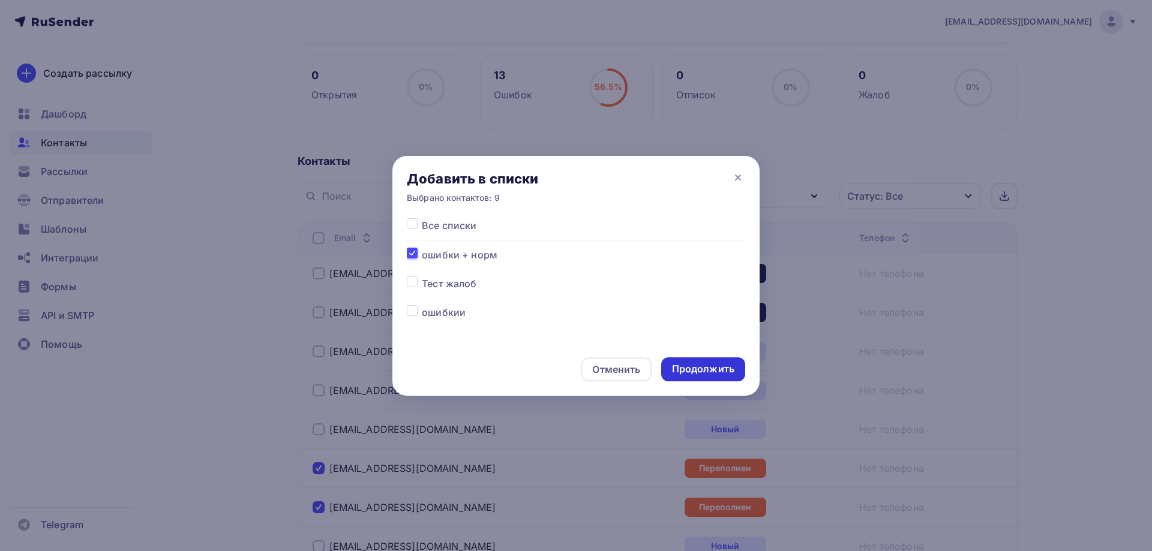
click at [696, 366] on div "Продолжить" at bounding box center [703, 369] width 62 height 14
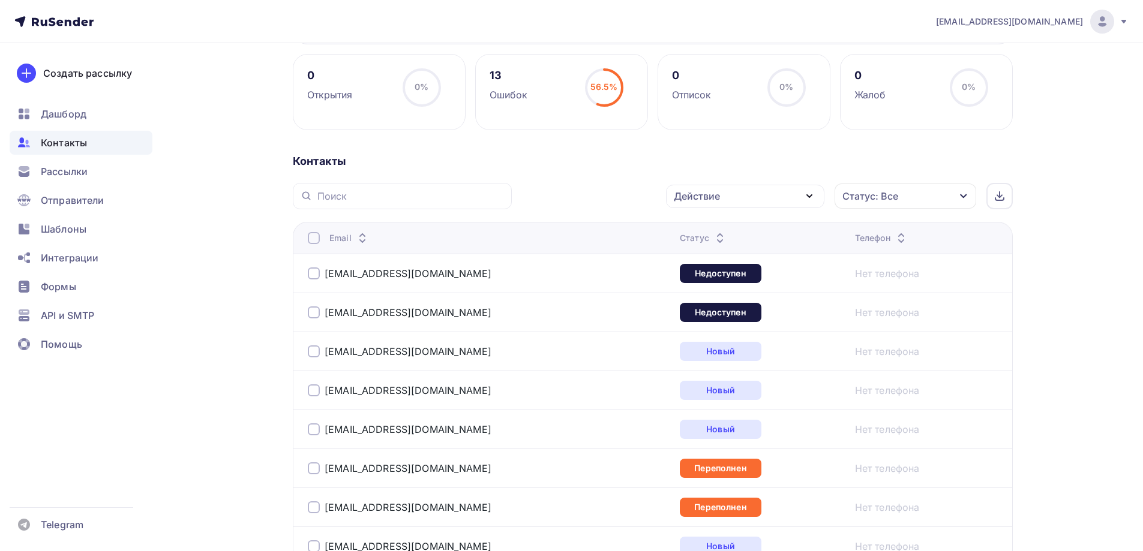
drag, startPoint x: 59, startPoint y: 143, endPoint x: 92, endPoint y: 140, distance: 32.5
click at [52, 130] on ul "Дашборд Контакты Рассылки Отправители Шаблоны Интеграции Формы API и SMTP Помощь" at bounding box center [81, 232] width 143 height 261
click at [81, 140] on span "Контакты" at bounding box center [64, 143] width 46 height 14
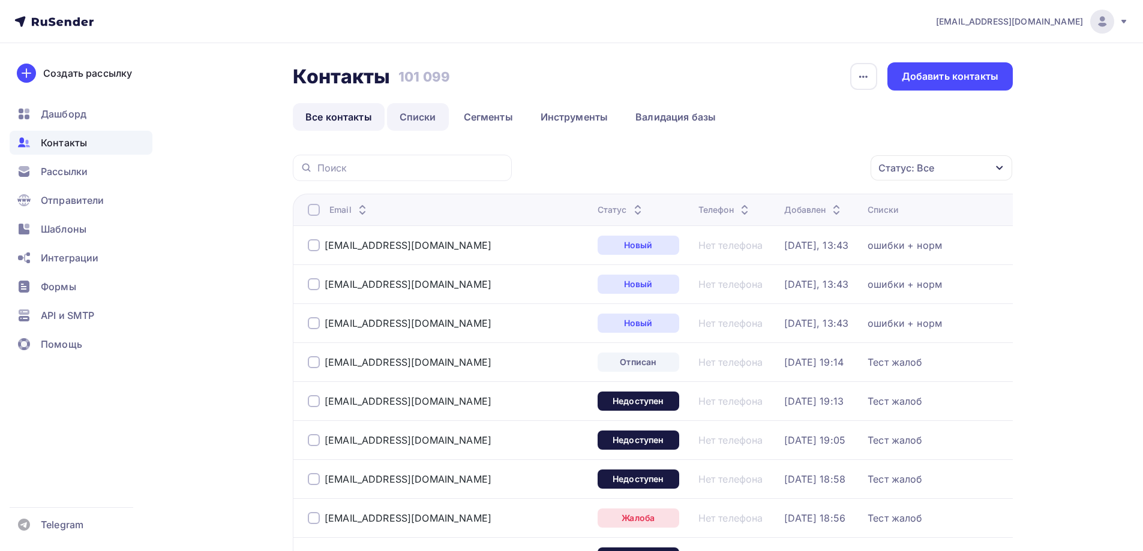
click at [401, 112] on link "Списки" at bounding box center [418, 117] width 62 height 28
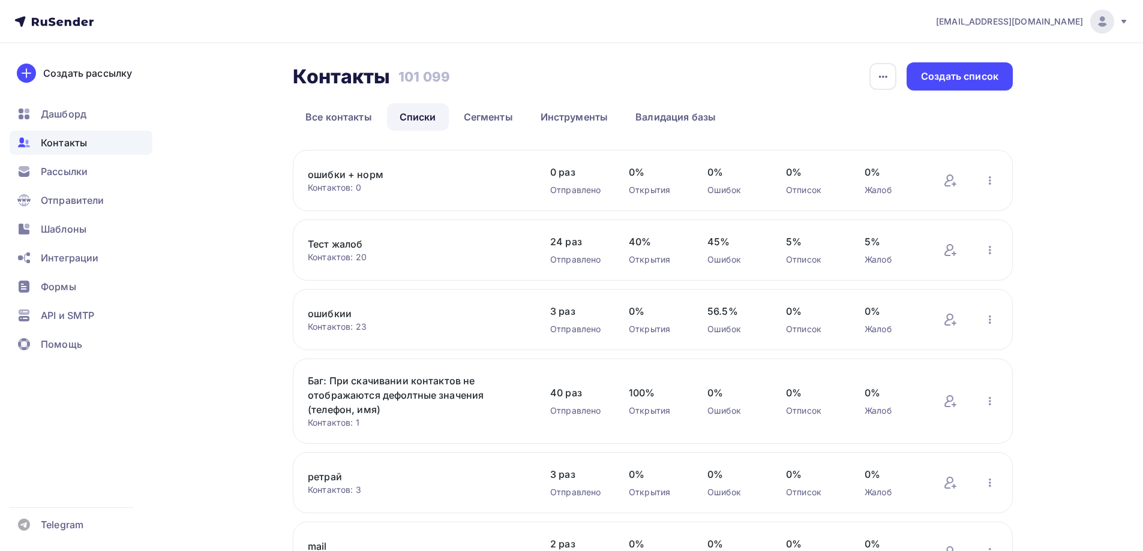
click at [356, 177] on link "ошибки + норм" at bounding box center [410, 174] width 204 height 14
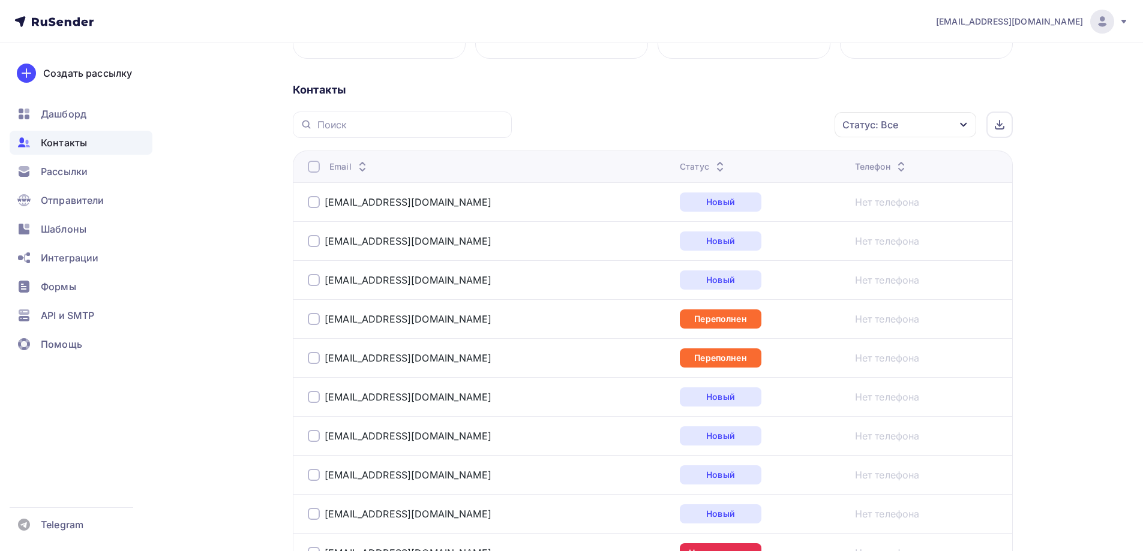
scroll to position [462, 0]
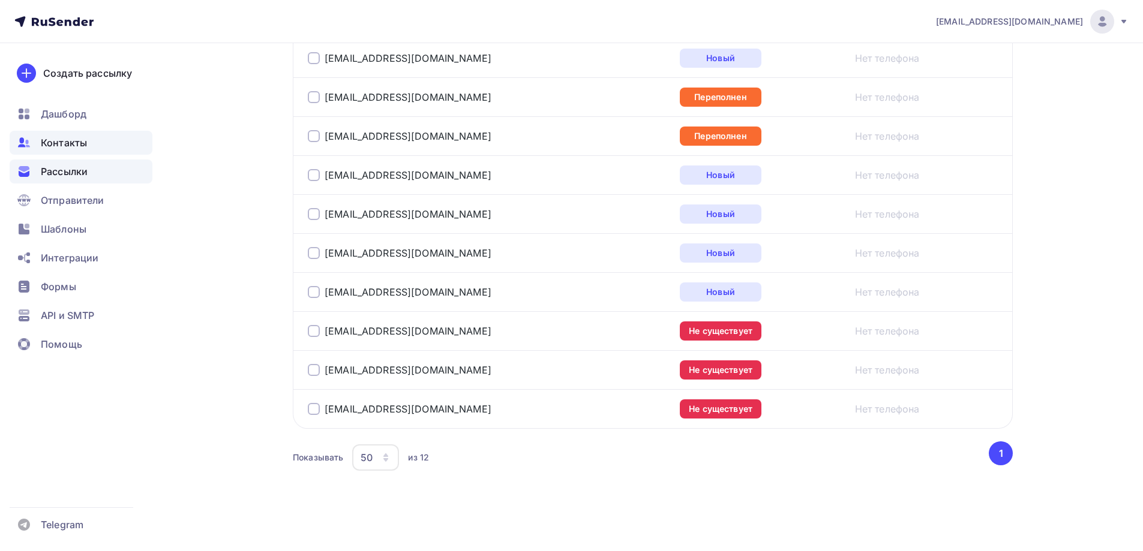
click at [104, 175] on div "Рассылки" at bounding box center [81, 172] width 143 height 24
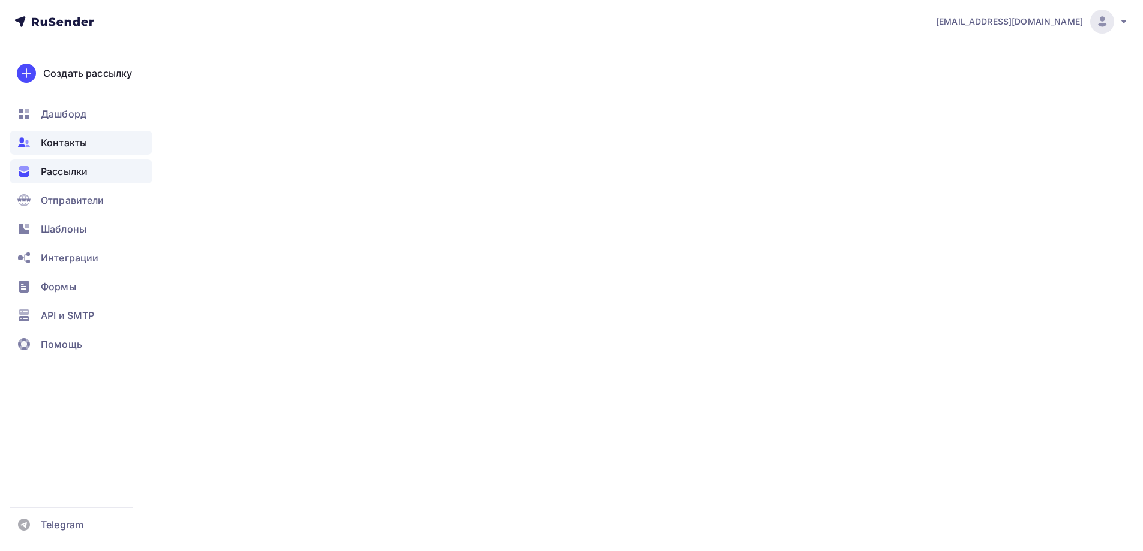
click at [110, 148] on div "Контакты" at bounding box center [81, 143] width 143 height 24
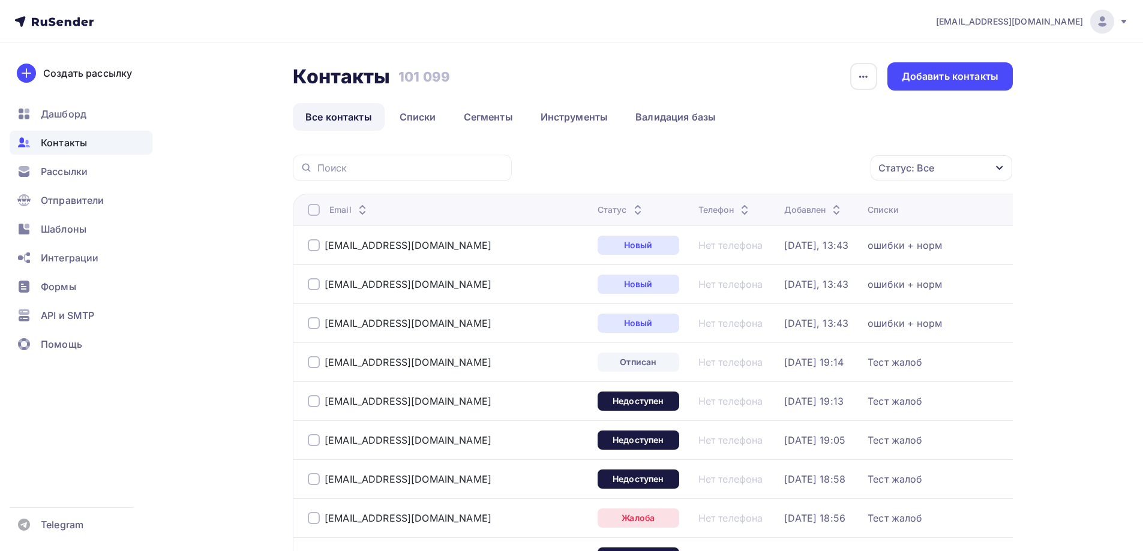
click at [412, 119] on link "Списки" at bounding box center [418, 117] width 62 height 28
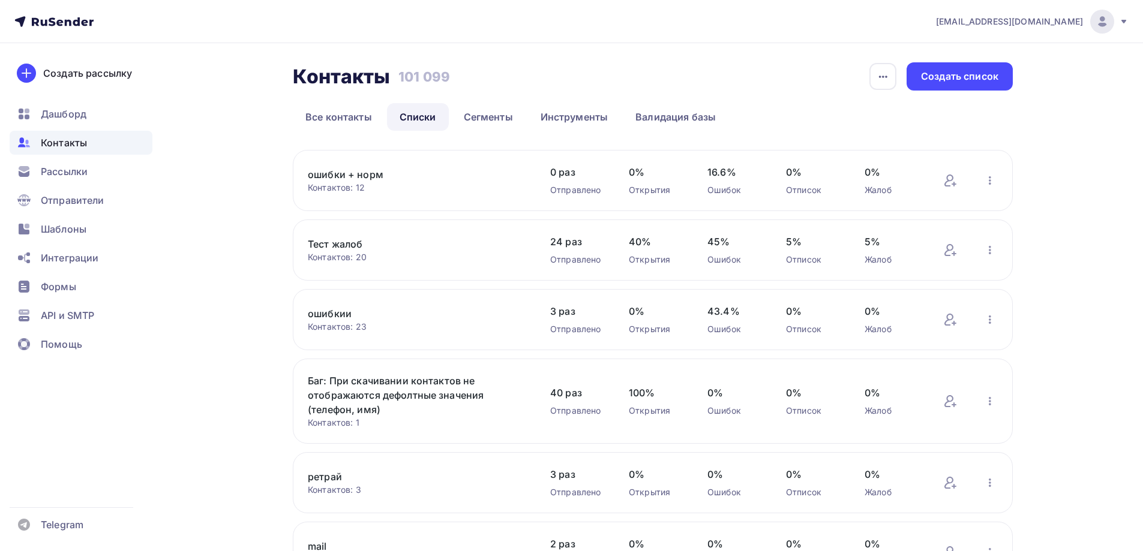
click at [344, 180] on link "ошибки + норм" at bounding box center [410, 174] width 204 height 14
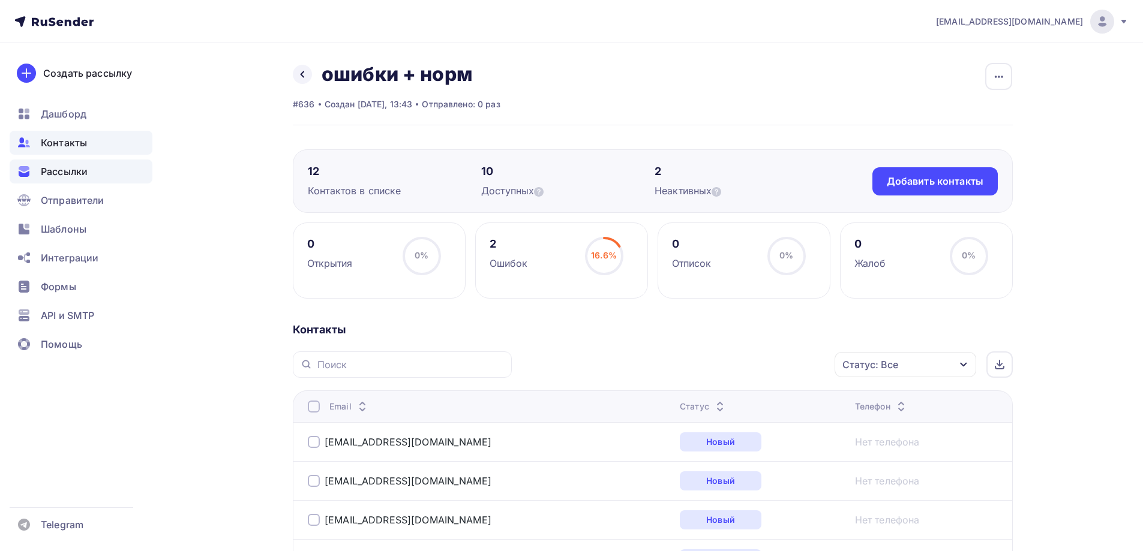
click at [83, 173] on span "Рассылки" at bounding box center [64, 171] width 47 height 14
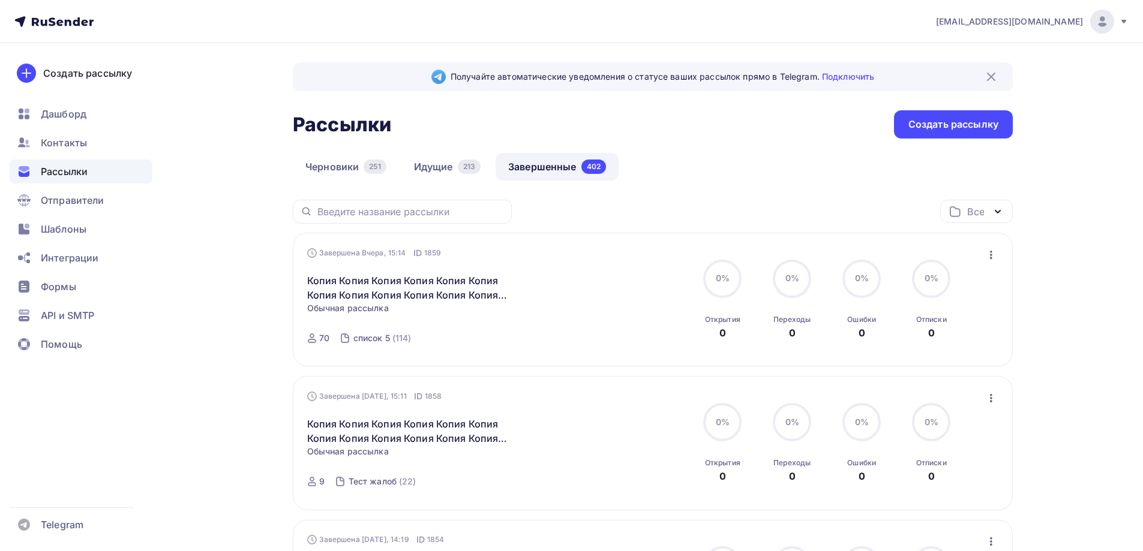
click at [1000, 253] on div "Завершена Вчера, 15:14 ID 1859 Копия Копия Копия Копия Копия Копия Копия Копия …" at bounding box center [653, 300] width 720 height 134
click at [996, 259] on icon "button" at bounding box center [991, 255] width 14 height 14
click at [994, 259] on icon "button" at bounding box center [991, 255] width 14 height 14
click at [987, 262] on button "button" at bounding box center [991, 255] width 16 height 16
click at [902, 345] on link "Копировать в новую" at bounding box center [935, 334] width 137 height 24
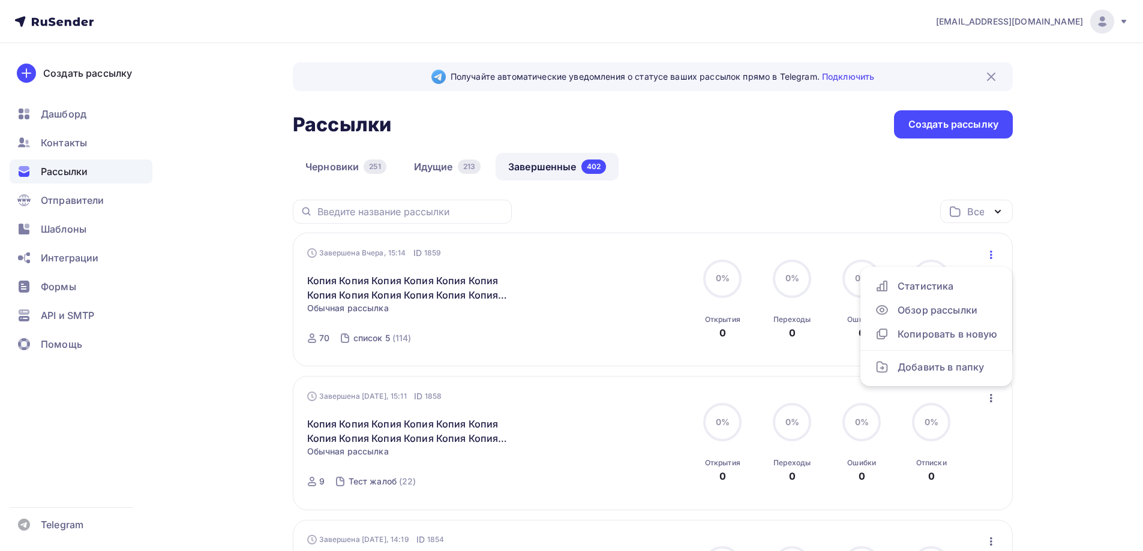
click at [901, 342] on div "Завершена Вчера, 15:14 ID 1859 Копия Копия Копия Копия Копия Копия Копия Копия …" at bounding box center [653, 300] width 692 height 106
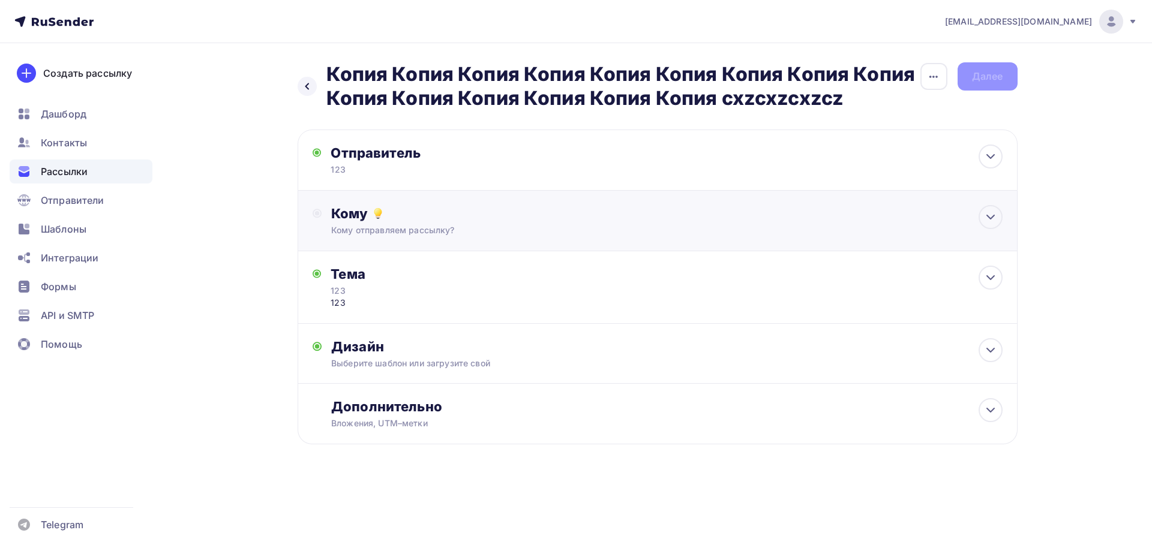
click at [342, 233] on div "Кому Кому отправляем рассылку? Списки получателей Выберите список Все списки id…" at bounding box center [657, 221] width 720 height 61
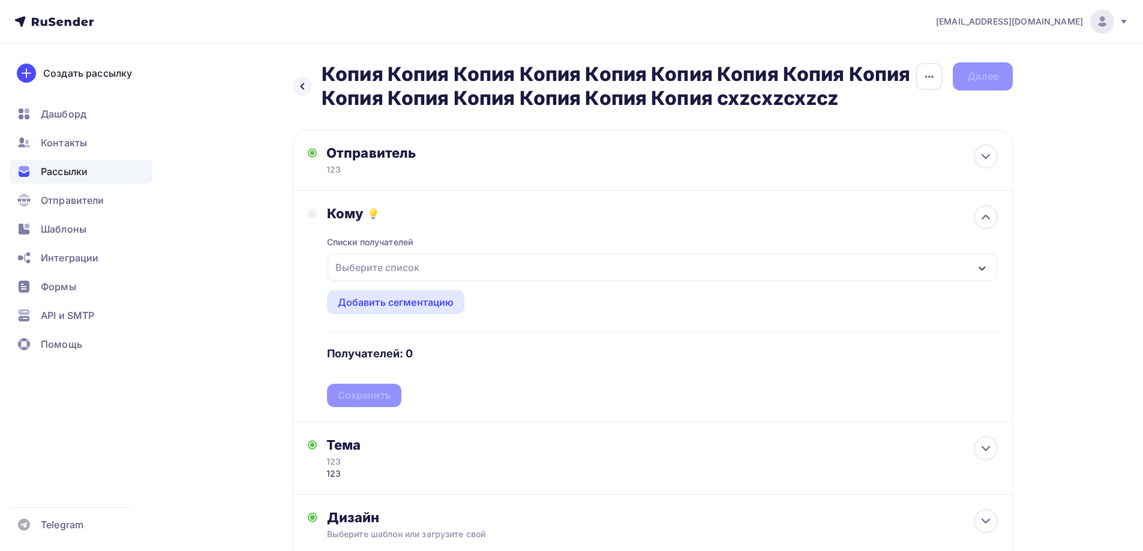
click at [365, 268] on div "Выберите список" at bounding box center [377, 268] width 94 height 22
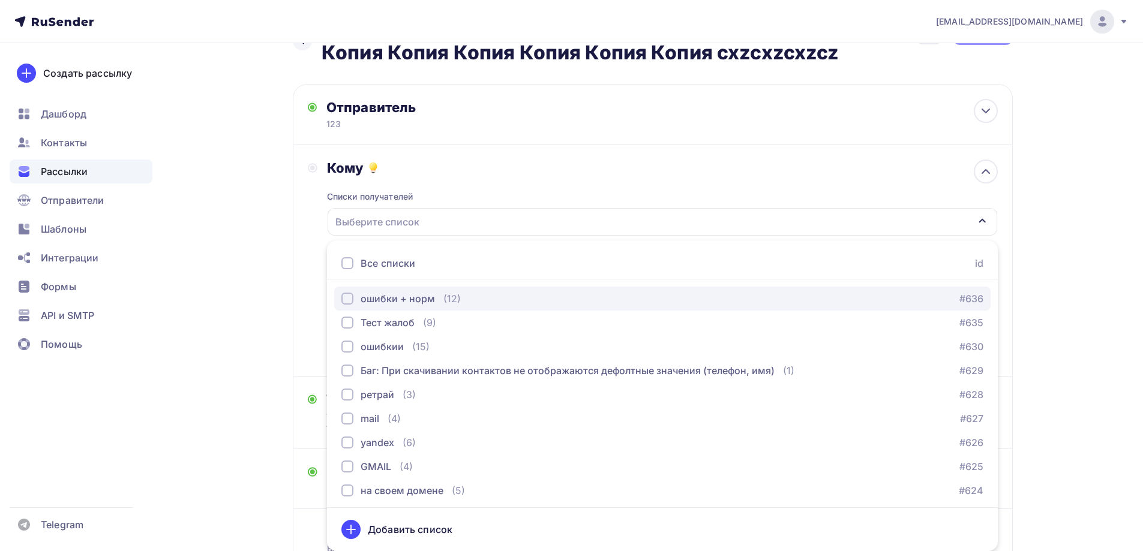
click at [365, 303] on div "ошибки + норм" at bounding box center [397, 298] width 74 height 14
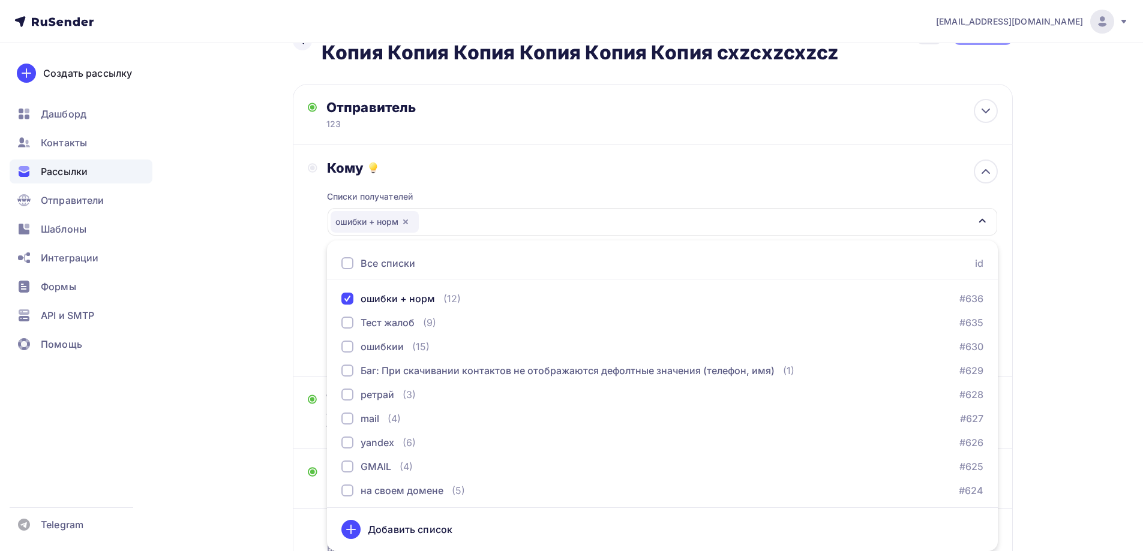
click at [281, 305] on div "Назад Копия Копия Копия Копия Копия Копия Копия Копия Копия Копия Копия Копия К…" at bounding box center [571, 323] width 983 height 650
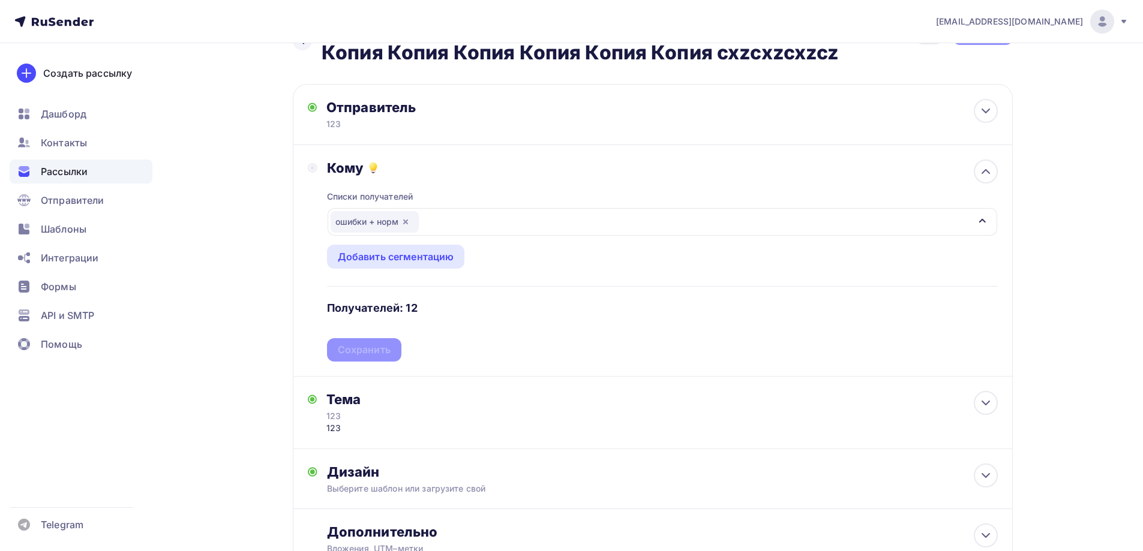
drag, startPoint x: 384, startPoint y: 356, endPoint x: 376, endPoint y: 349, distance: 10.6
click at [382, 355] on div "Списки получателей ошибки + норм Все списки id ошибки + норм (12) #636 Тест жал…" at bounding box center [662, 268] width 671 height 185
click at [376, 349] on div "Списки получателей ошибки + норм Все списки id ошибки + норм (12) #636 Тест жал…" at bounding box center [662, 268] width 671 height 185
click at [356, 353] on div "Сохранить" at bounding box center [364, 350] width 53 height 14
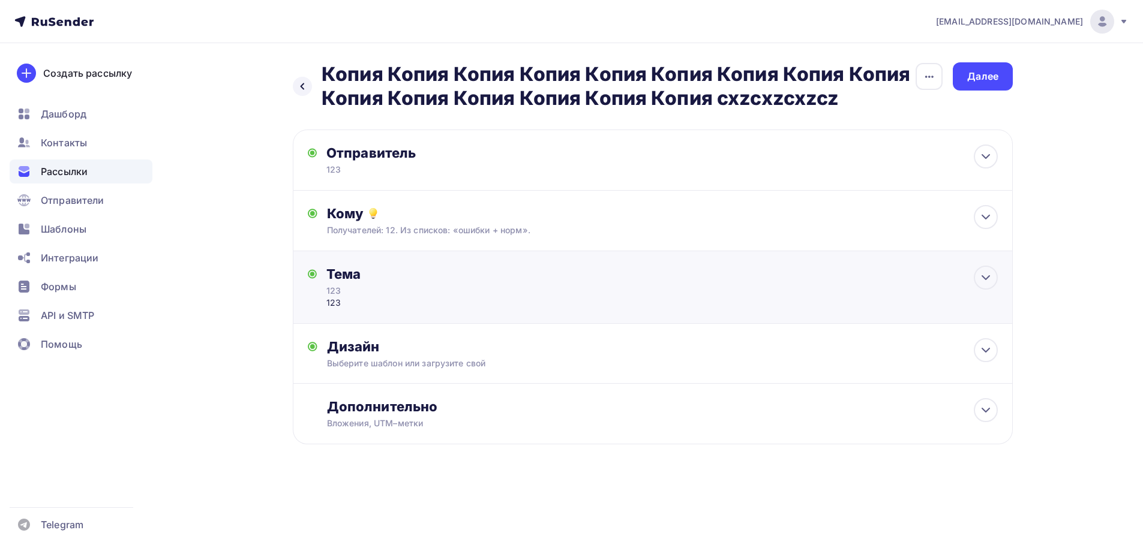
scroll to position [0, 0]
click at [989, 73] on div "Далее" at bounding box center [987, 77] width 31 height 14
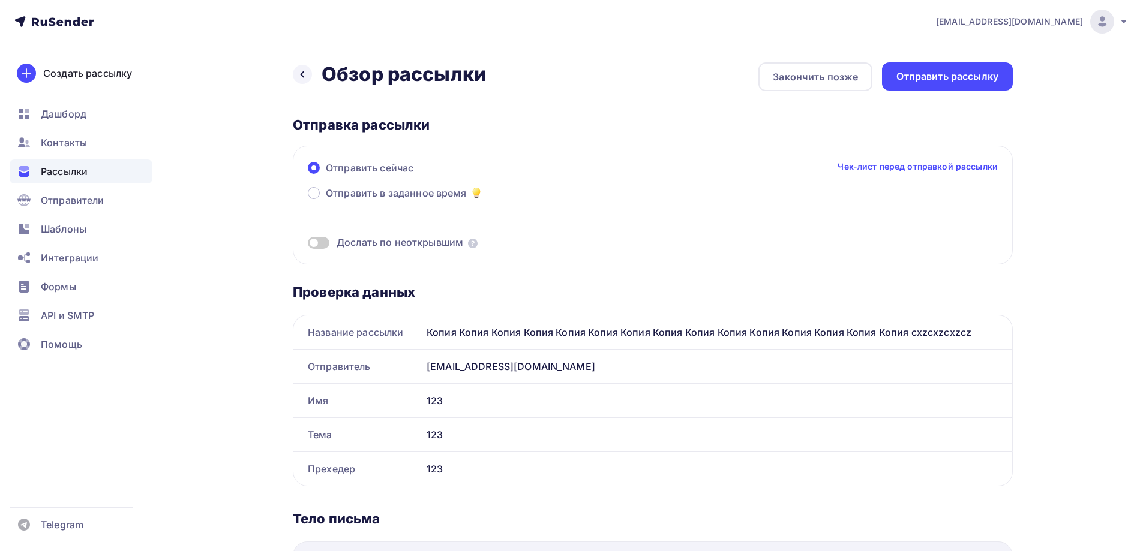
click at [989, 73] on div "Отправить рассылку" at bounding box center [947, 77] width 102 height 14
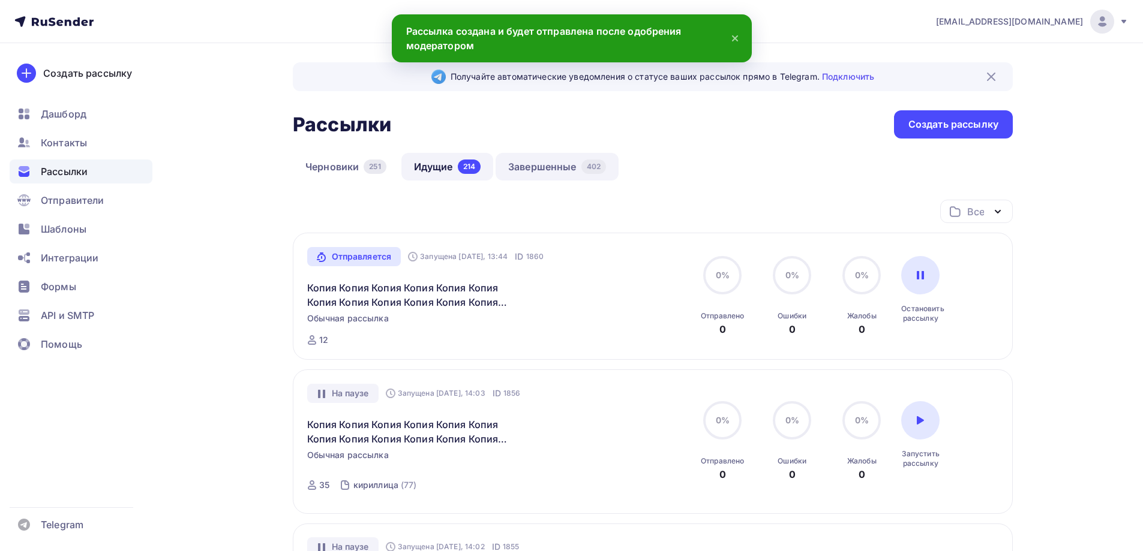
click at [545, 170] on link "Завершенные 402" at bounding box center [556, 167] width 123 height 28
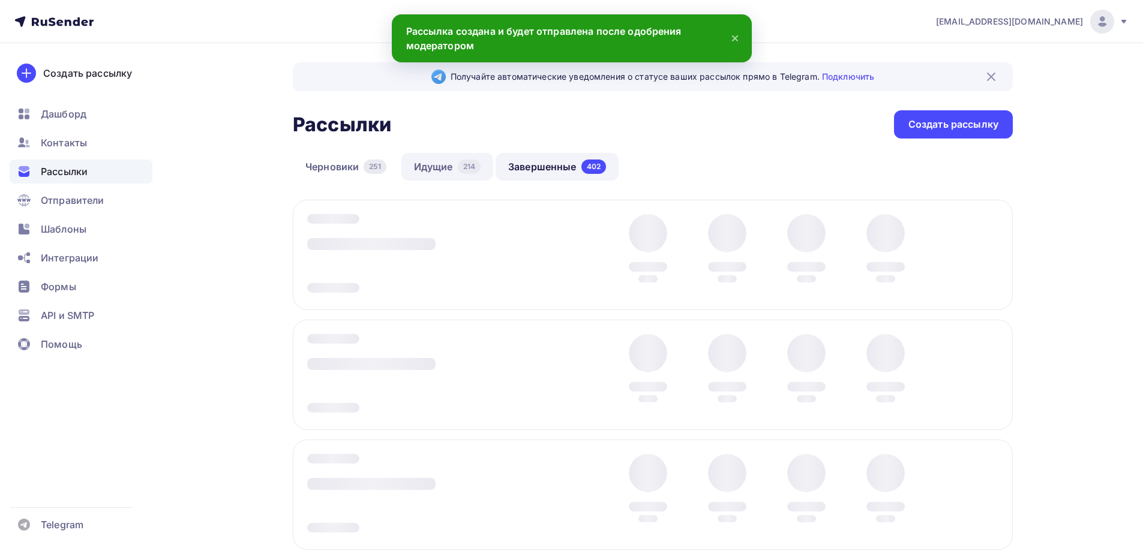
click at [464, 169] on div "214" at bounding box center [469, 167] width 23 height 14
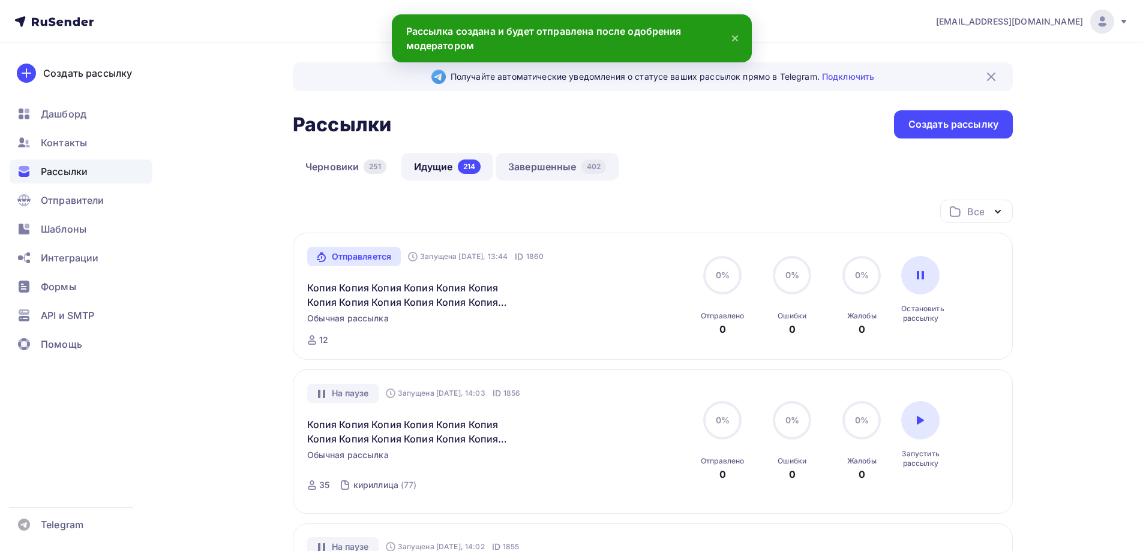
click at [531, 169] on link "Завершенные 402" at bounding box center [556, 167] width 123 height 28
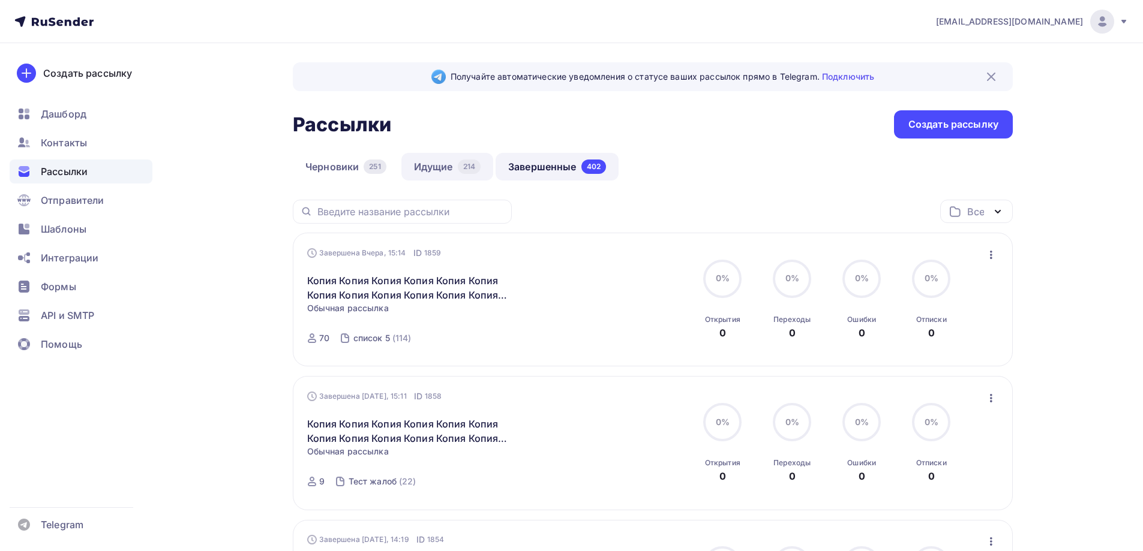
click at [468, 175] on link "Идущие 214" at bounding box center [447, 167] width 92 height 28
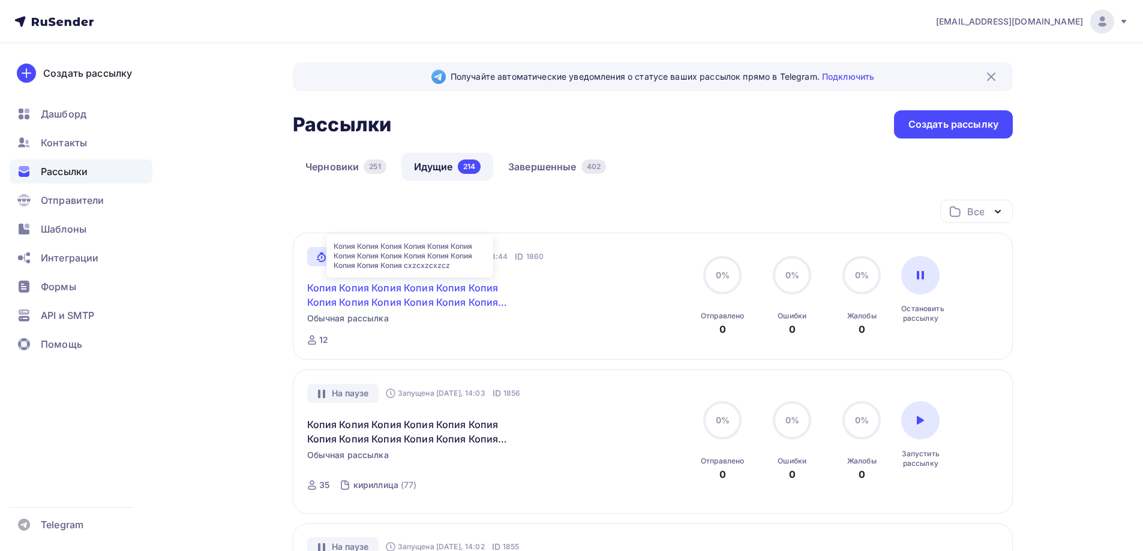
click at [421, 281] on link "Копия Копия Копия Копия Копия Копия Копия Копия Копия Копия Копия Копия Копия К…" at bounding box center [410, 295] width 206 height 29
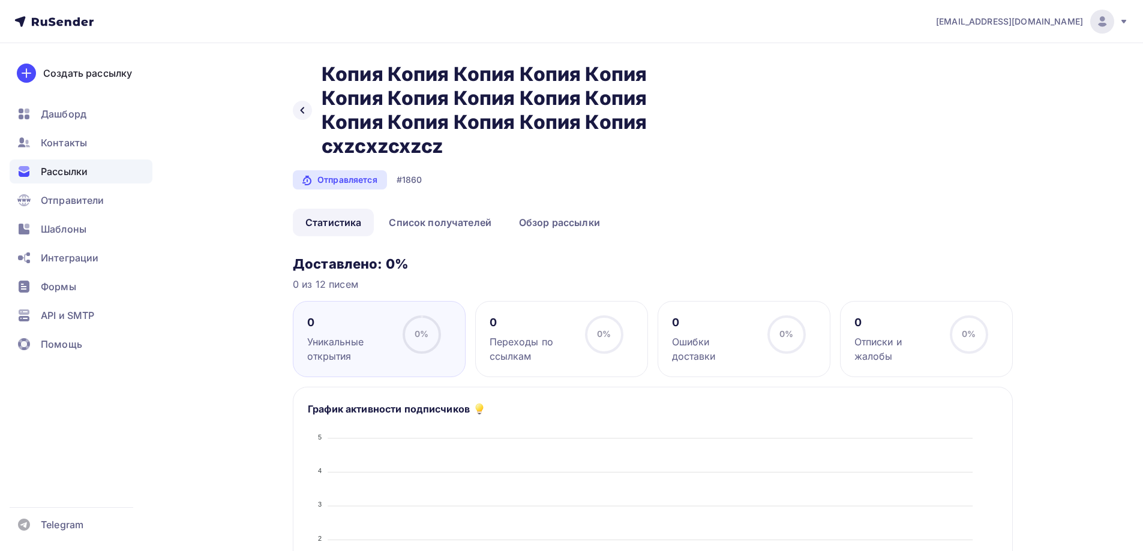
click at [92, 167] on div "Рассылки" at bounding box center [81, 172] width 143 height 24
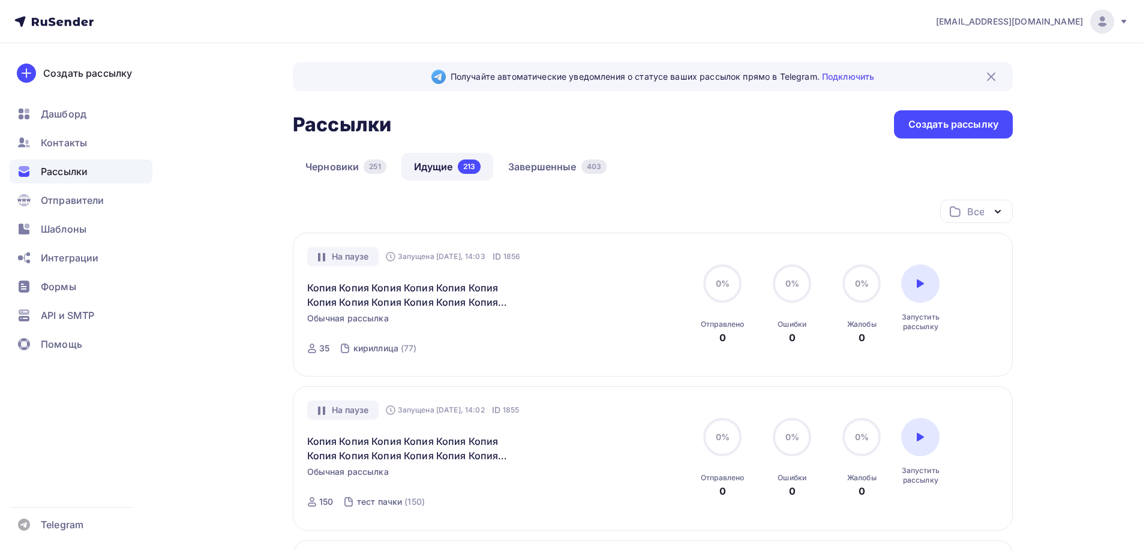
click at [540, 167] on link "Завершенные 403" at bounding box center [557, 167] width 124 height 28
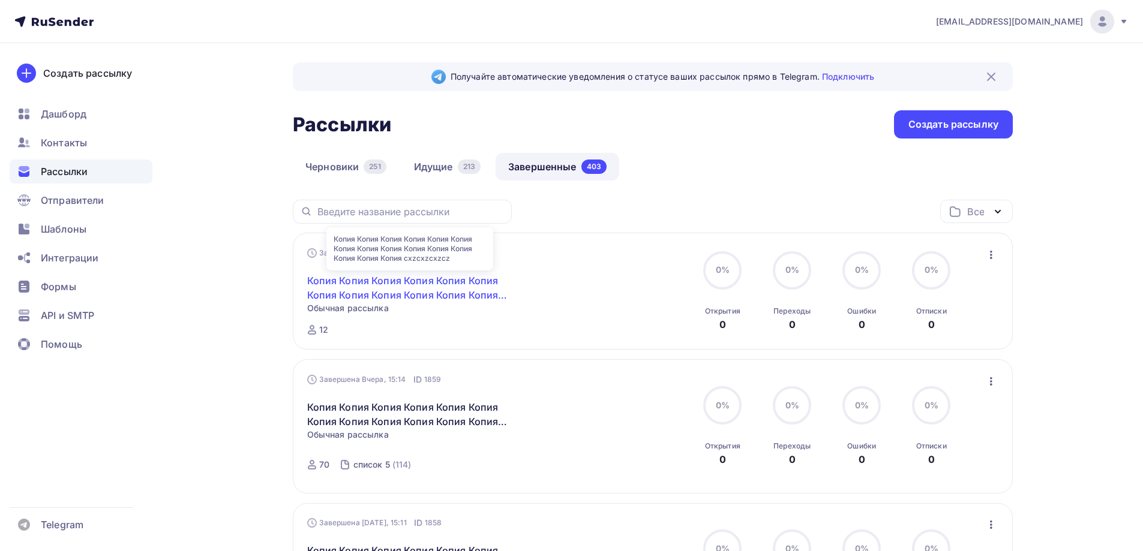
click at [347, 286] on link "Копия Копия Копия Копия Копия Копия Копия Копия Копия Копия Копия Копия Копия К…" at bounding box center [410, 288] width 206 height 29
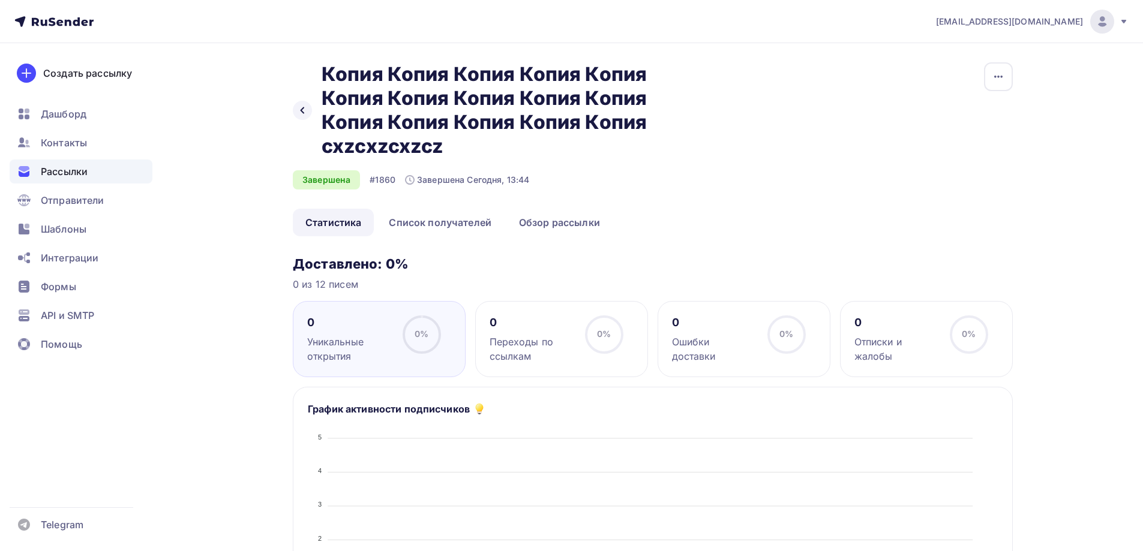
click at [818, 339] on div "0 Ошибки доставки 0% 0%" at bounding box center [743, 339] width 173 height 76
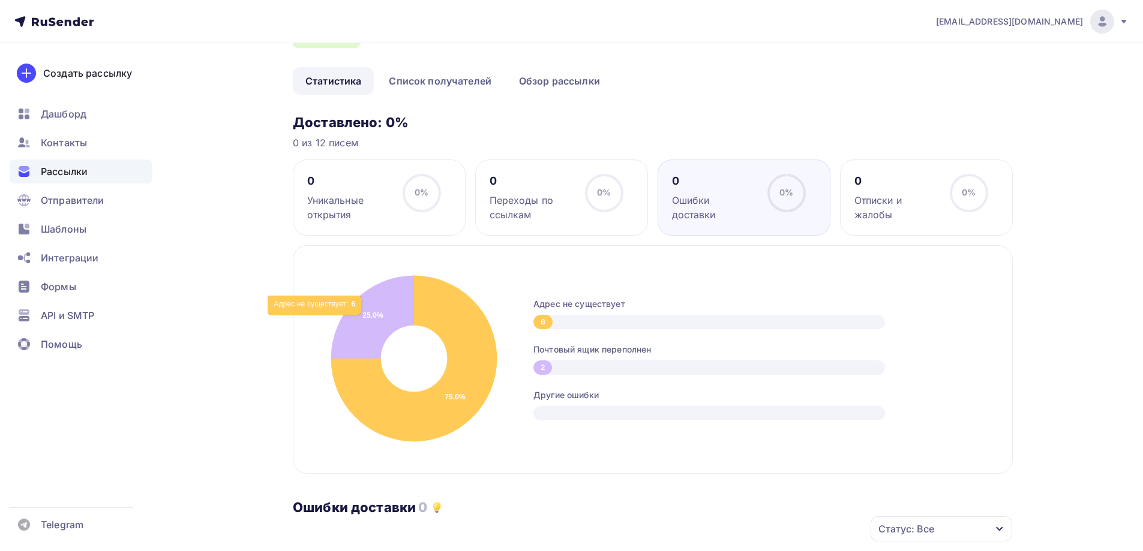
scroll to position [150, 0]
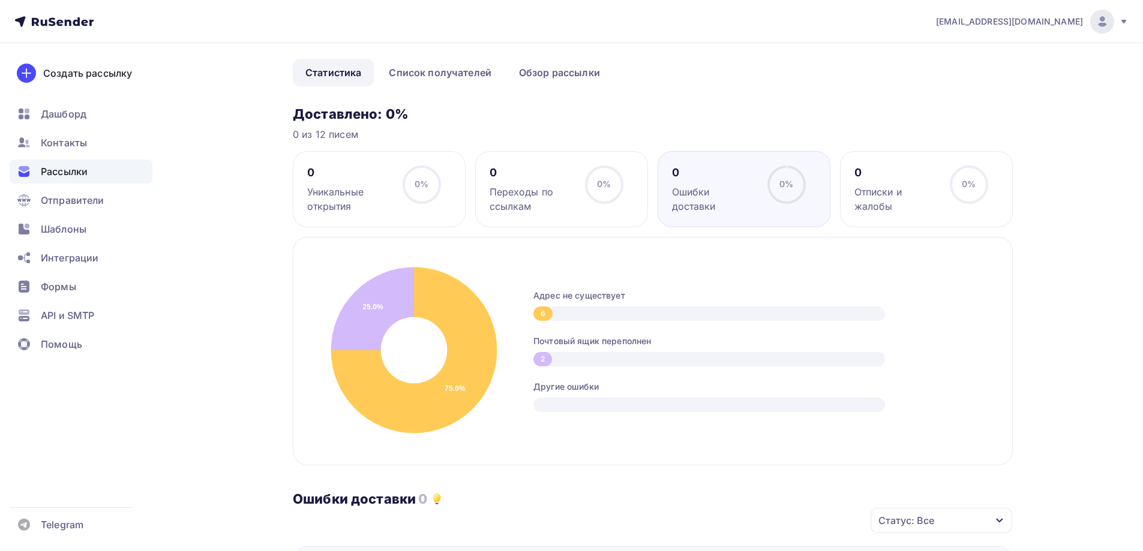
click at [630, 171] on div "0% 0%" at bounding box center [604, 190] width 60 height 48
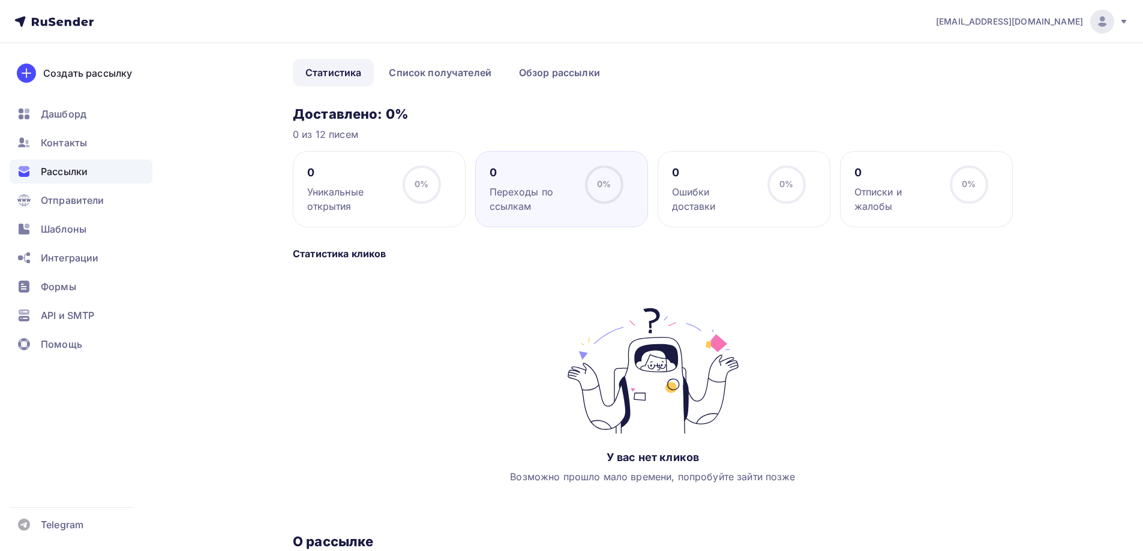
click at [741, 181] on div "0 Ошибки доставки" at bounding box center [714, 190] width 85 height 48
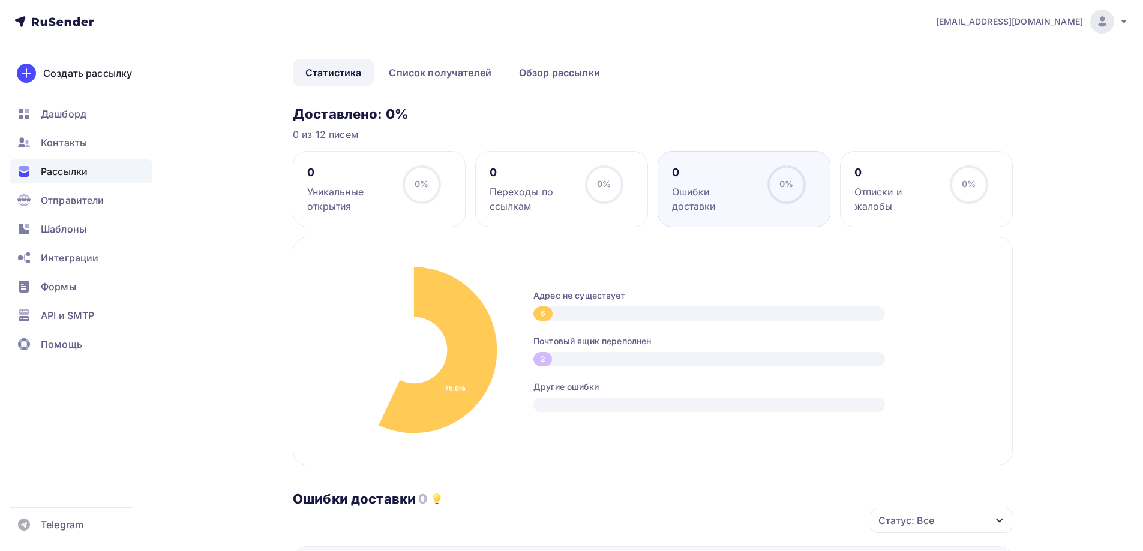
click at [65, 172] on span "Рассылки" at bounding box center [64, 171] width 47 height 14
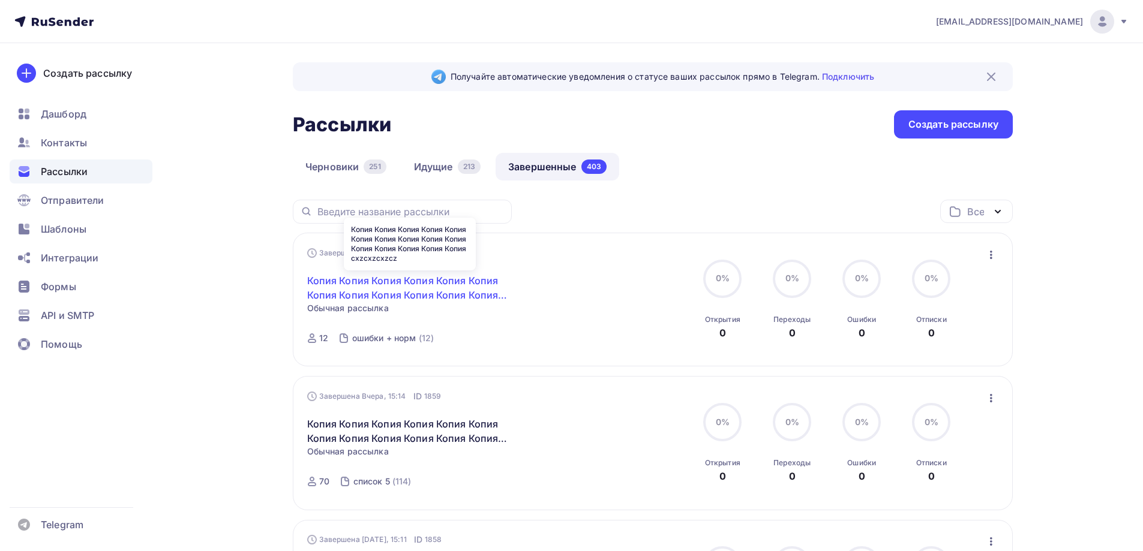
click at [365, 296] on link "Копия Копия Копия Копия Копия Копия Копия Копия Копия Копия Копия Копия Копия К…" at bounding box center [410, 288] width 206 height 29
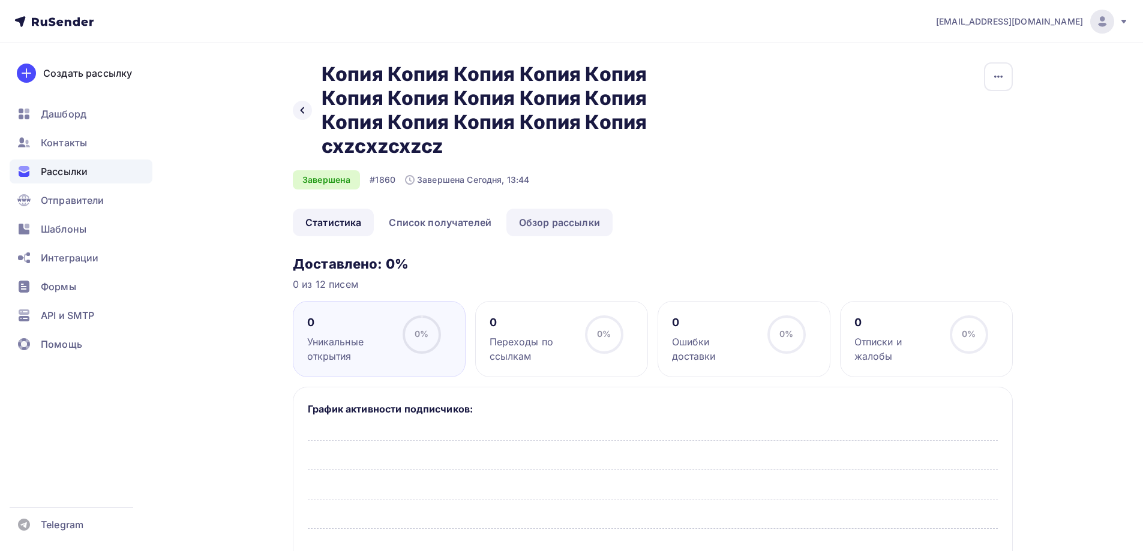
click at [561, 218] on link "Обзор рассылки" at bounding box center [559, 223] width 106 height 28
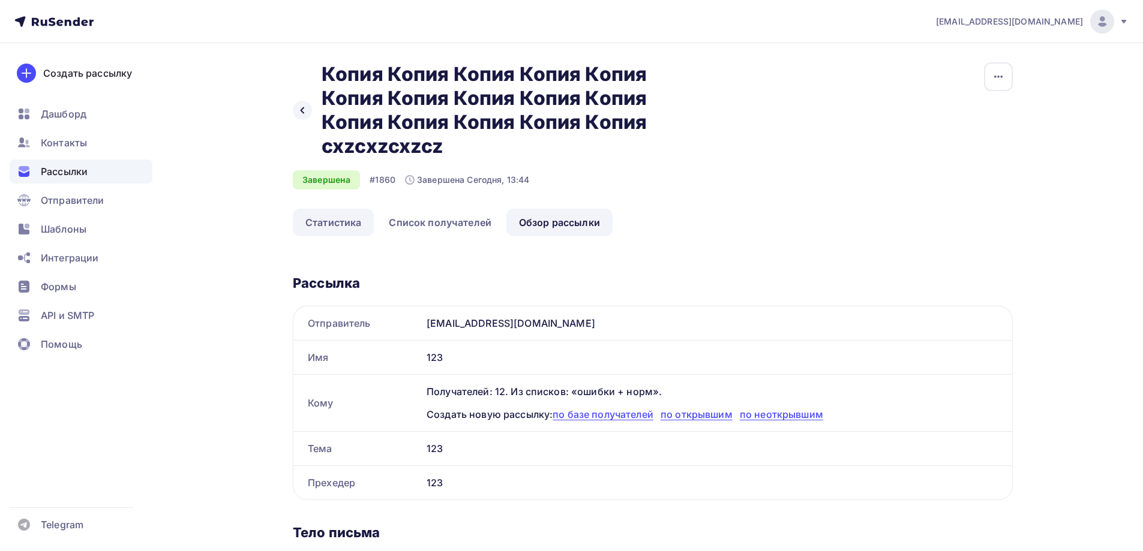
click at [369, 215] on link "Статистика" at bounding box center [333, 223] width 81 height 28
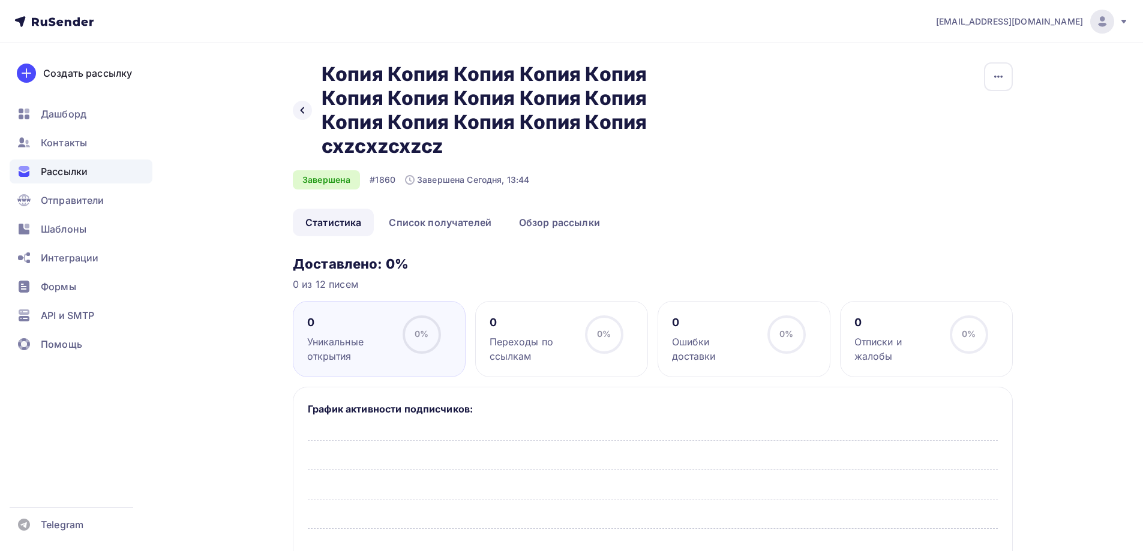
click at [736, 326] on div "0" at bounding box center [714, 322] width 85 height 14
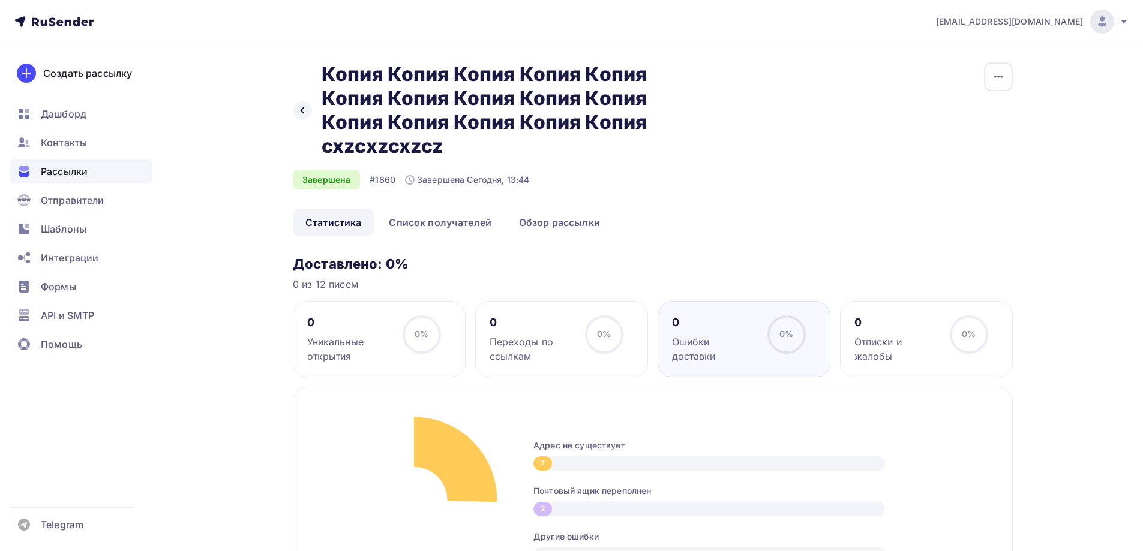
click at [881, 321] on div "0" at bounding box center [896, 322] width 85 height 14
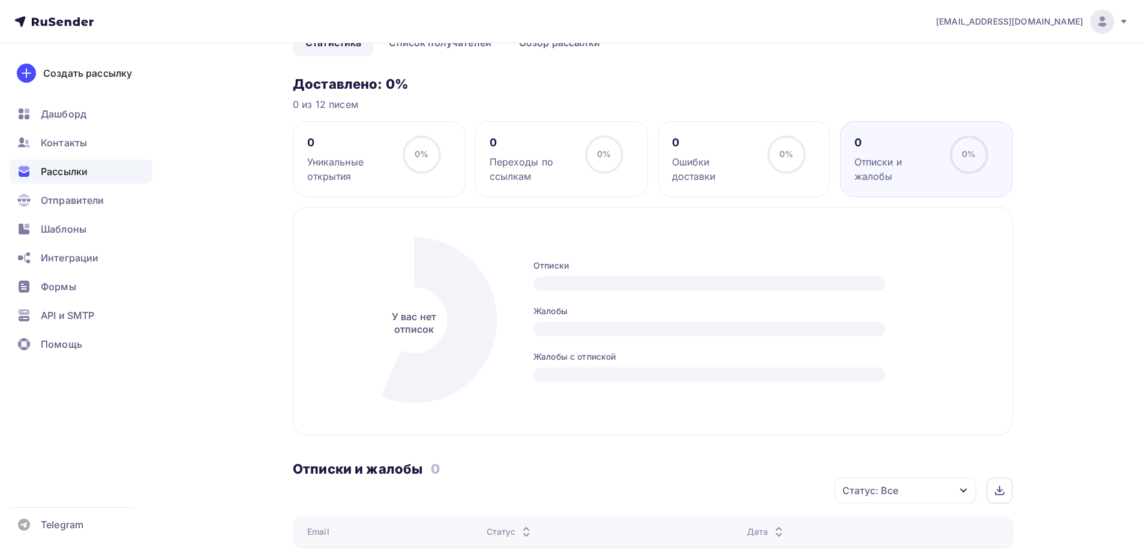
click at [767, 166] on icon at bounding box center [786, 155] width 38 height 38
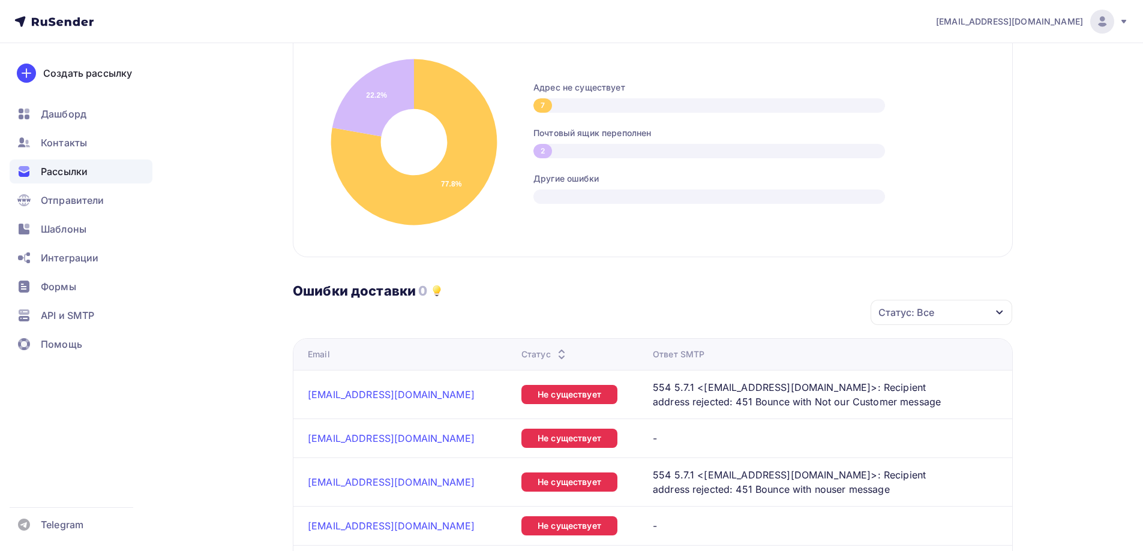
scroll to position [360, 0]
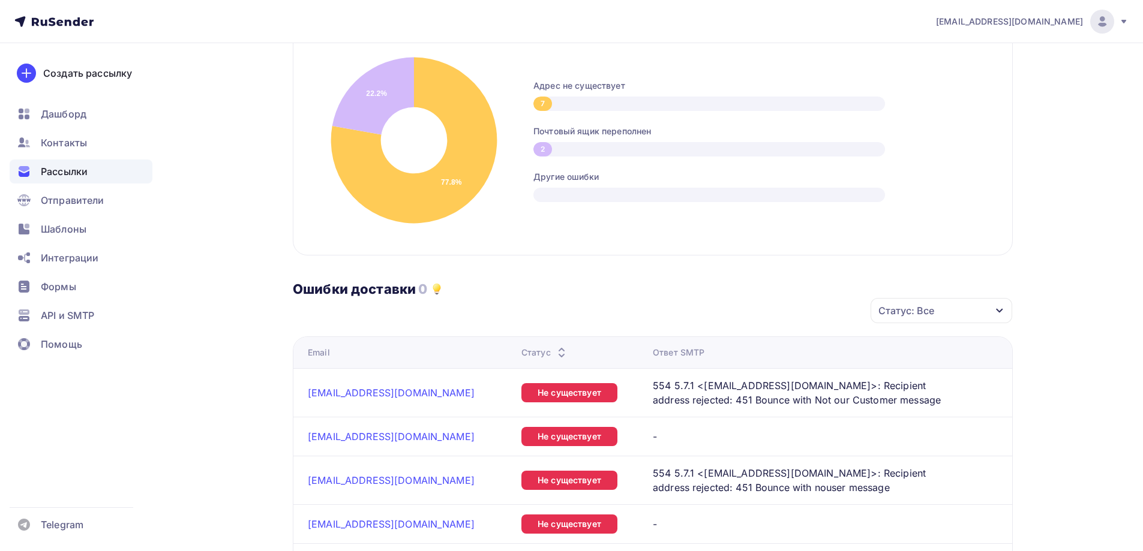
click at [101, 164] on div "Рассылки" at bounding box center [81, 172] width 143 height 24
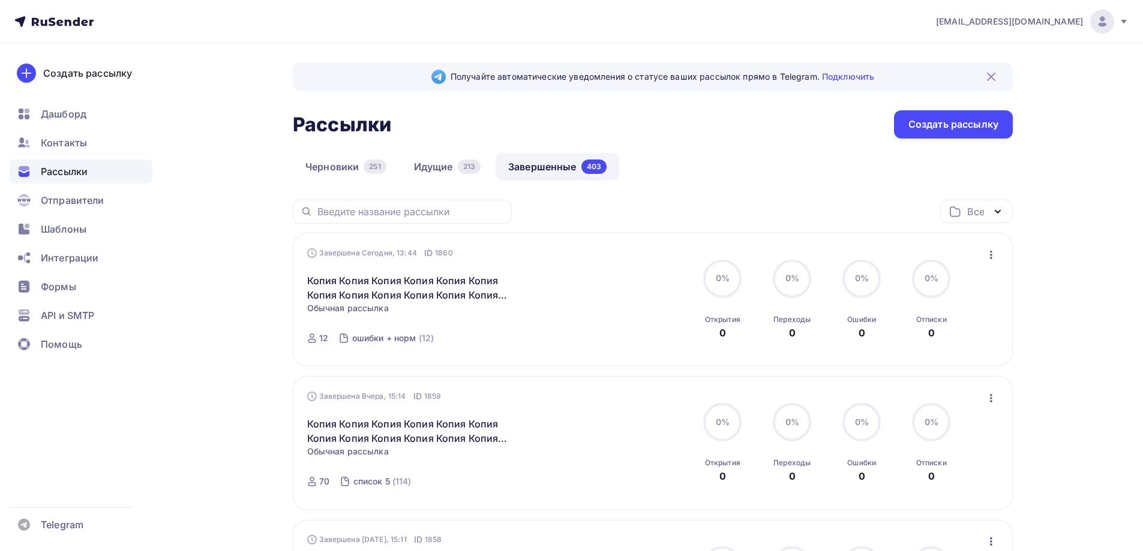
click at [994, 259] on icon "button" at bounding box center [991, 255] width 14 height 14
click at [931, 335] on div "Копировать в новую" at bounding box center [935, 334] width 123 height 14
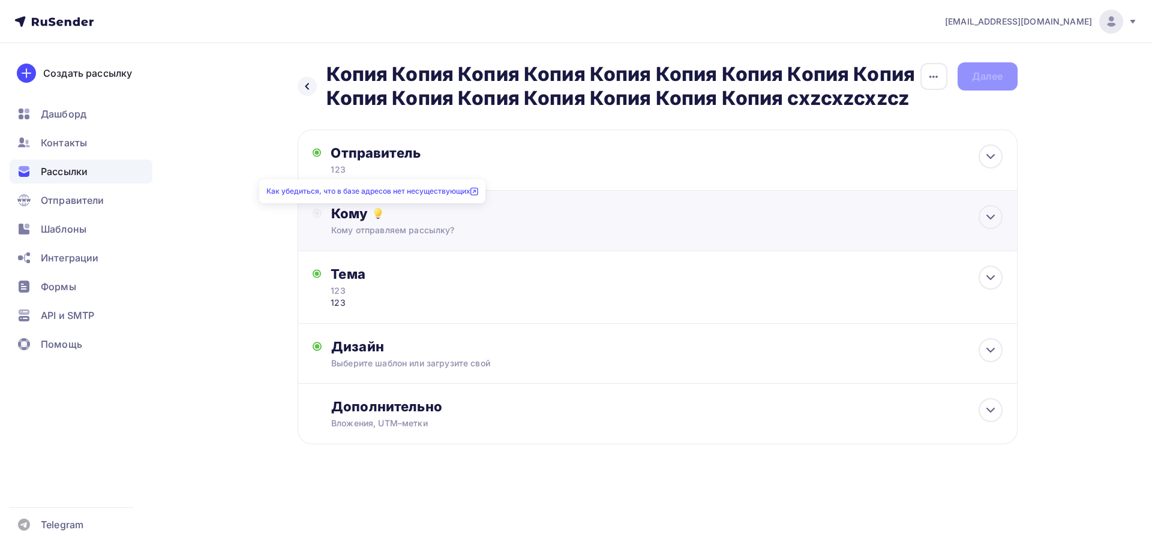
click at [368, 220] on div "Кому" at bounding box center [666, 213] width 671 height 17
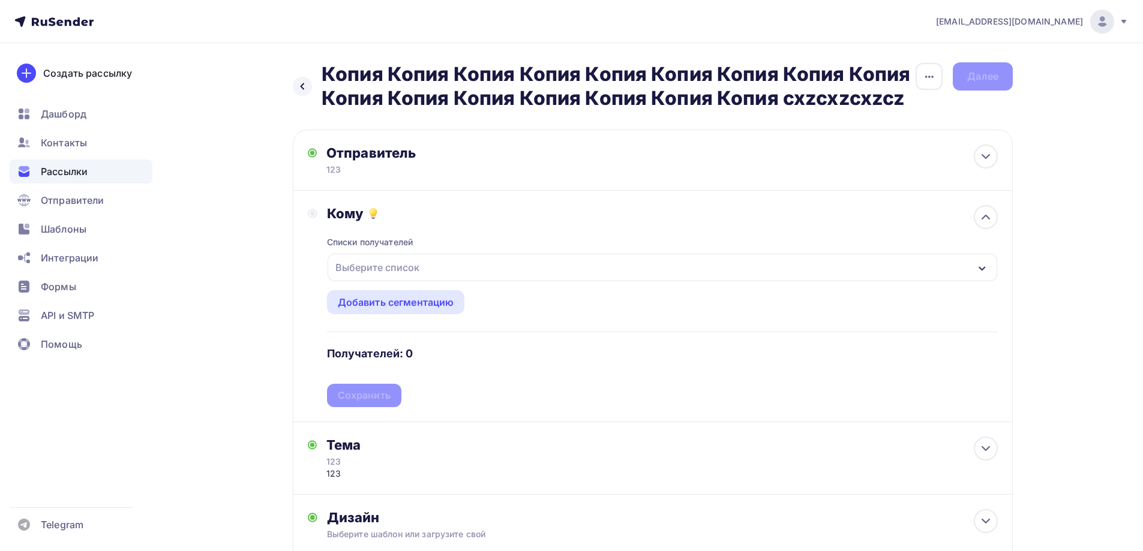
click at [380, 278] on div "Выберите список" at bounding box center [377, 268] width 94 height 22
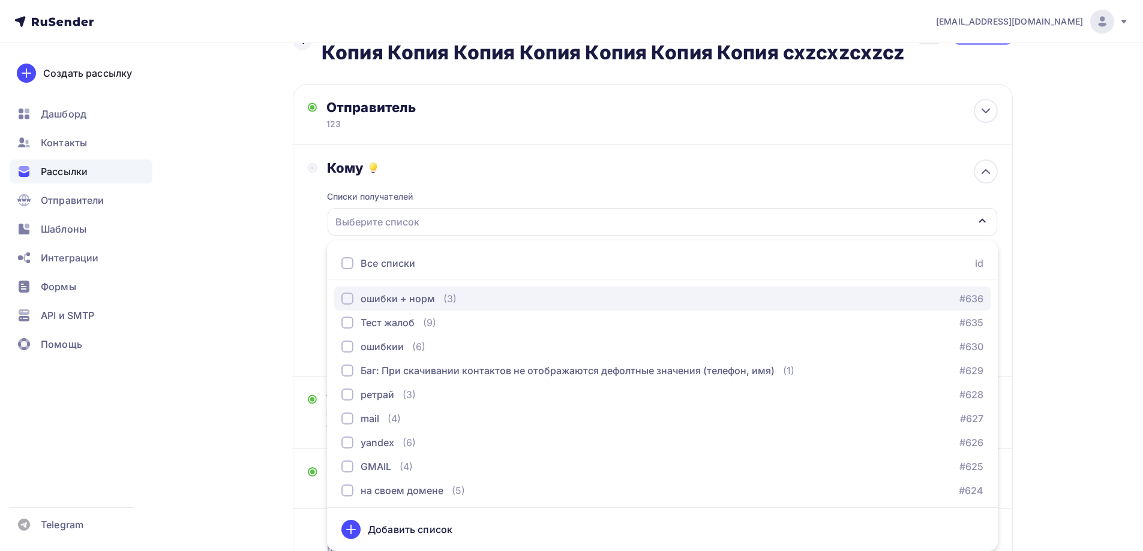
click at [380, 301] on div "ошибки + норм" at bounding box center [397, 298] width 74 height 14
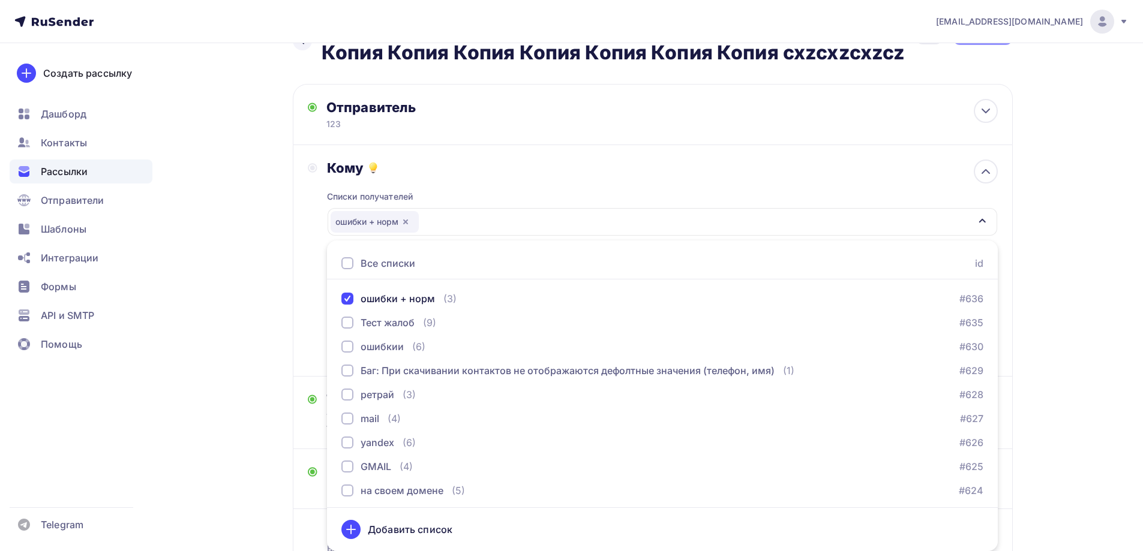
click at [275, 299] on div "Назад Копия Копия Копия Копия Копия Копия Копия Копия Копия Копия Копия Копия К…" at bounding box center [571, 323] width 983 height 650
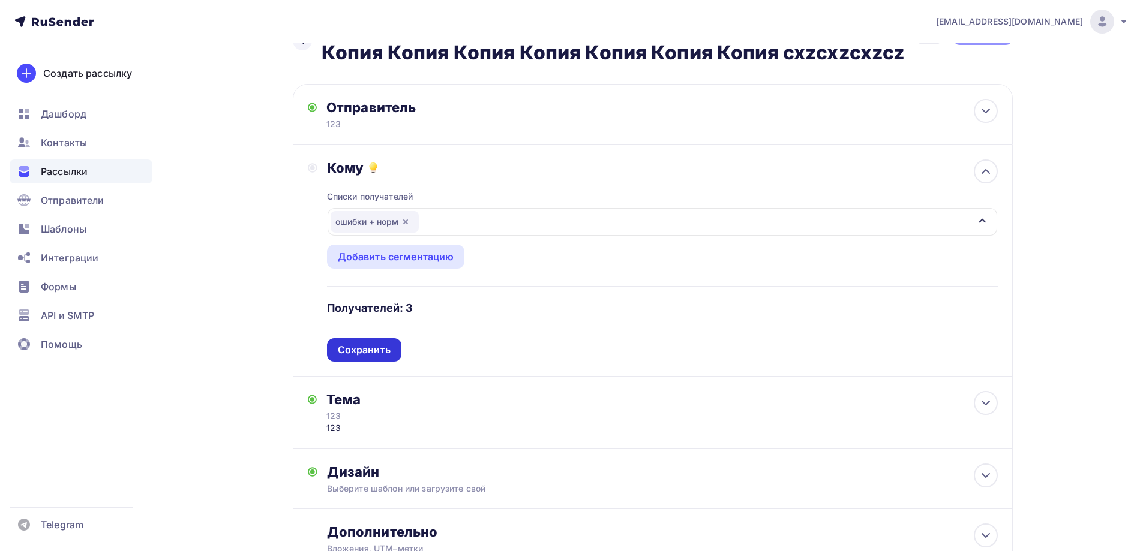
click at [394, 344] on div "Сохранить" at bounding box center [364, 349] width 74 height 23
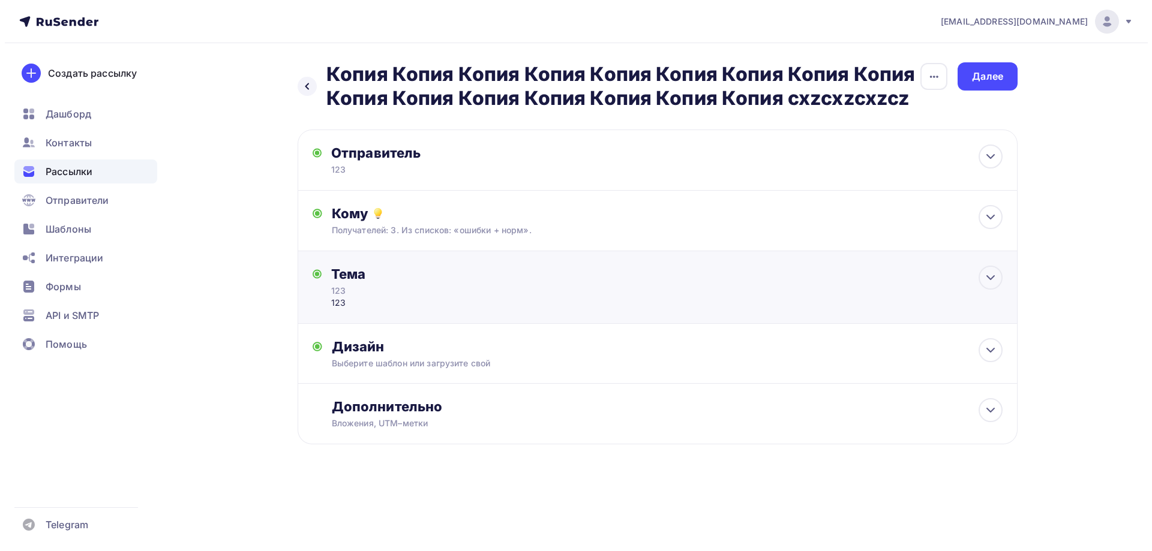
scroll to position [0, 0]
click at [375, 273] on div "Тема" at bounding box center [448, 274] width 237 height 17
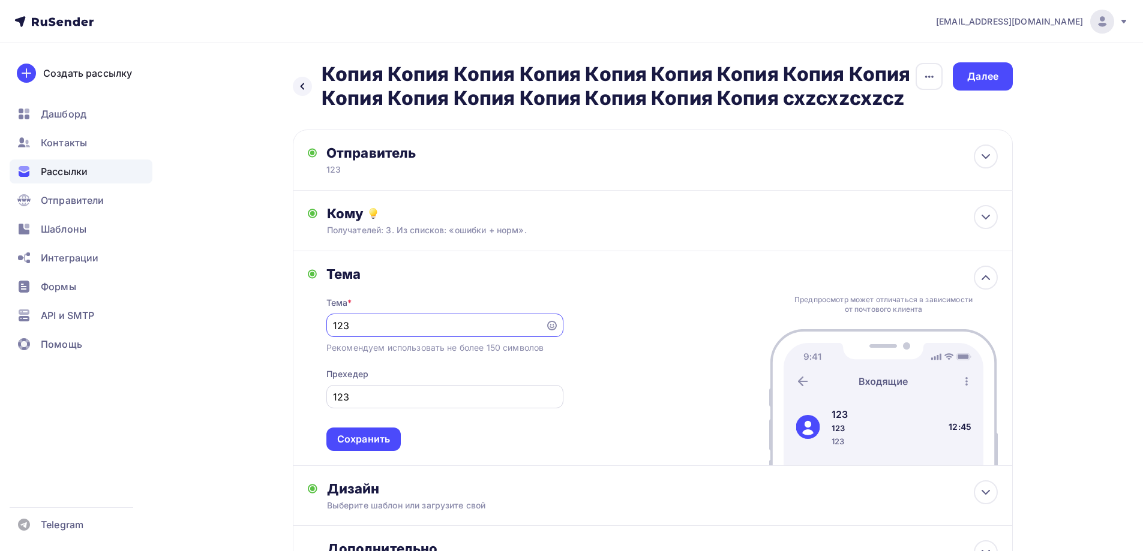
drag, startPoint x: 366, startPoint y: 442, endPoint x: 363, endPoint y: 426, distance: 16.5
click at [365, 442] on div "Сохранить" at bounding box center [363, 439] width 53 height 14
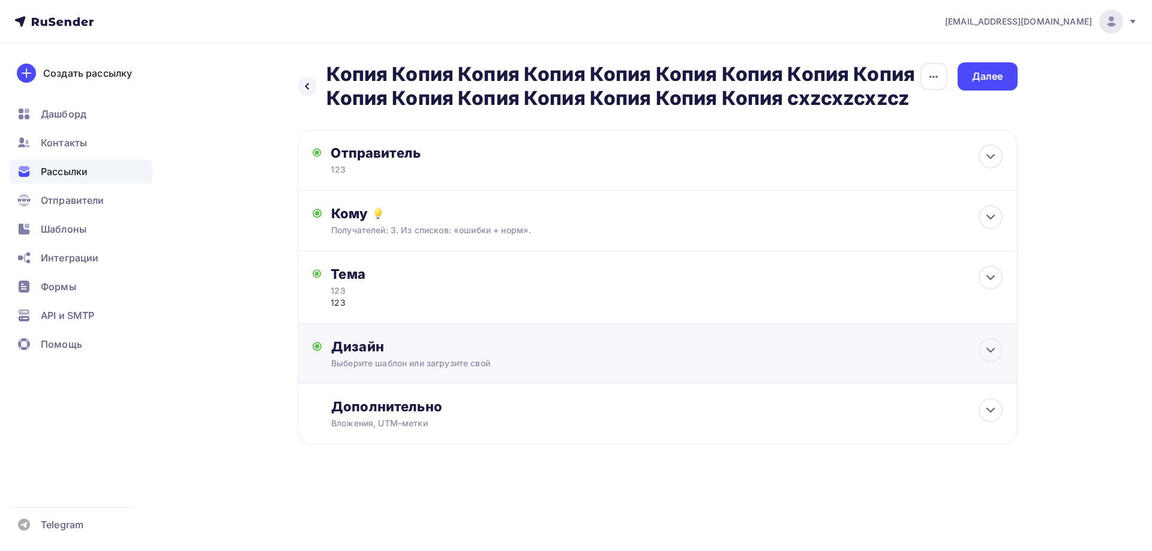
click at [390, 345] on div "Дизайн" at bounding box center [666, 346] width 671 height 17
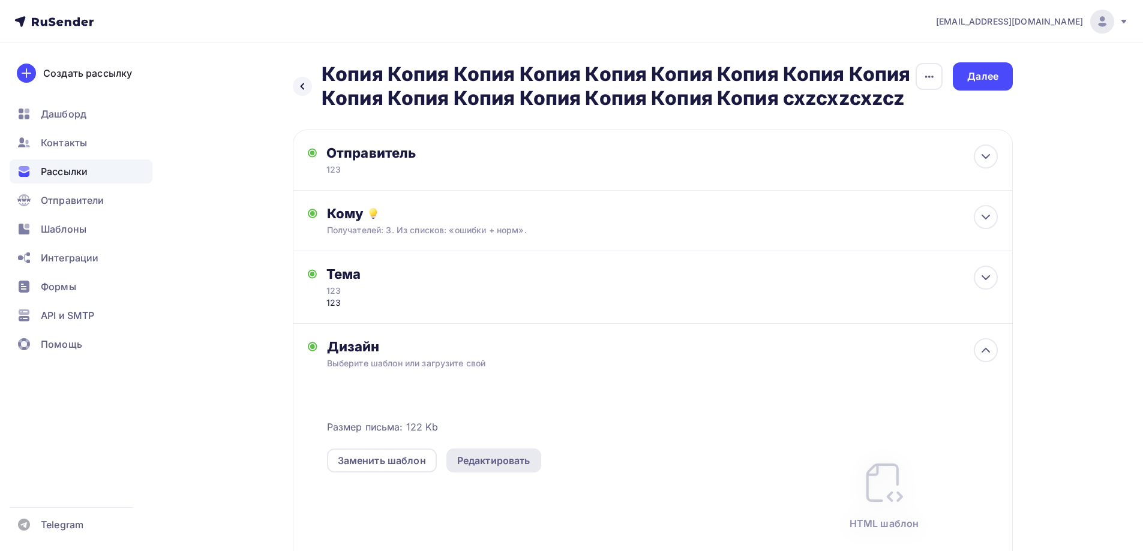
click at [465, 453] on div "Редактировать" at bounding box center [493, 460] width 73 height 14
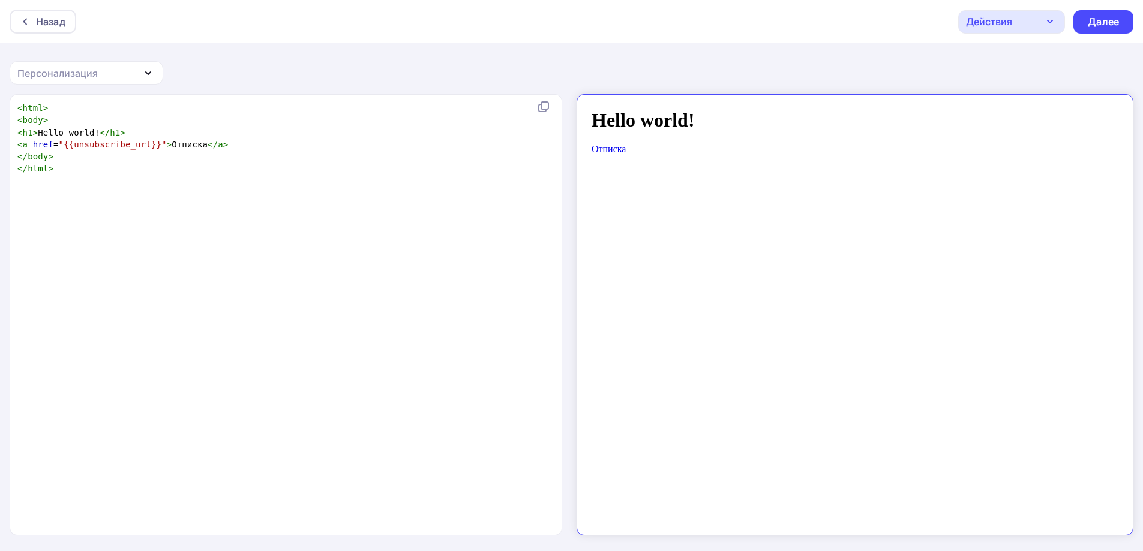
click at [119, 89] on div "Назад Действия Отправить тестовое письмо Сохранить в Мои шаблоны Выйти без сохр…" at bounding box center [571, 276] width 1143 height 552
click at [114, 80] on div "Персонализация" at bounding box center [87, 72] width 154 height 23
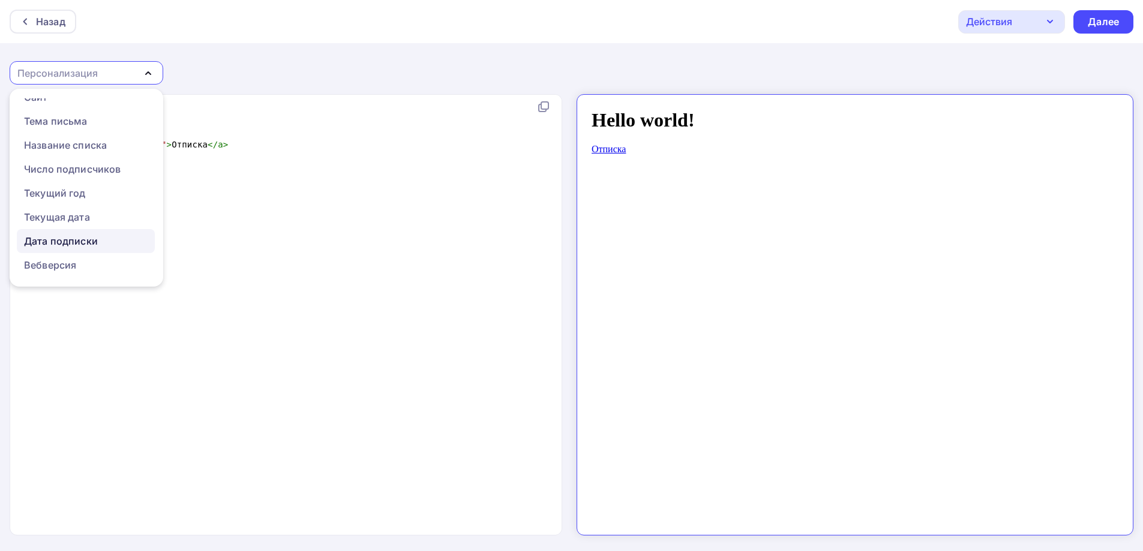
scroll to position [1, 0]
click at [76, 261] on div "Вебверсия" at bounding box center [50, 264] width 52 height 14
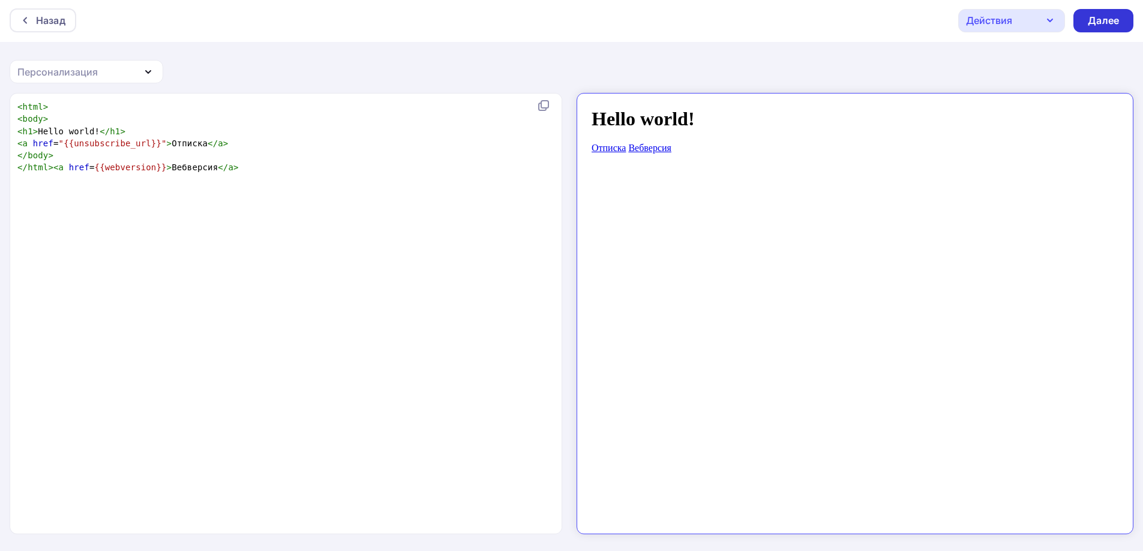
click at [1113, 28] on div "Далее" at bounding box center [1103, 20] width 60 height 23
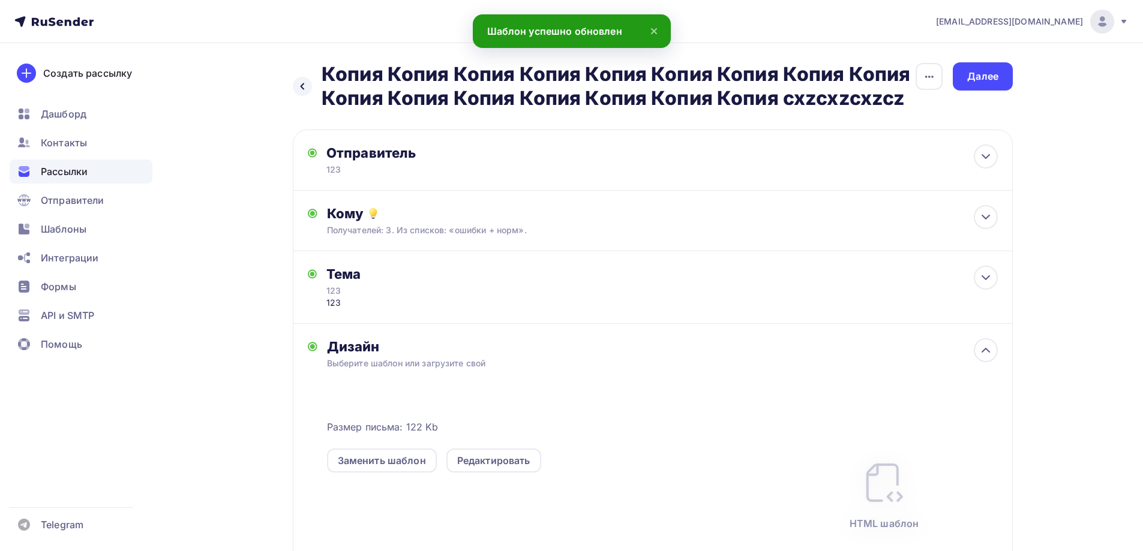
drag, startPoint x: 1024, startPoint y: 55, endPoint x: 1014, endPoint y: 70, distance: 18.5
click at [1023, 60] on div "Назад Копия Копия Копия Копия Копия Копия Копия Копия Копия Копия Копия Копия К…" at bounding box center [571, 385] width 983 height 684
click at [1012, 73] on div "Далее" at bounding box center [982, 76] width 60 height 28
click at [995, 77] on div "Далее" at bounding box center [982, 76] width 60 height 28
click at [989, 79] on div "Далее" at bounding box center [982, 77] width 31 height 14
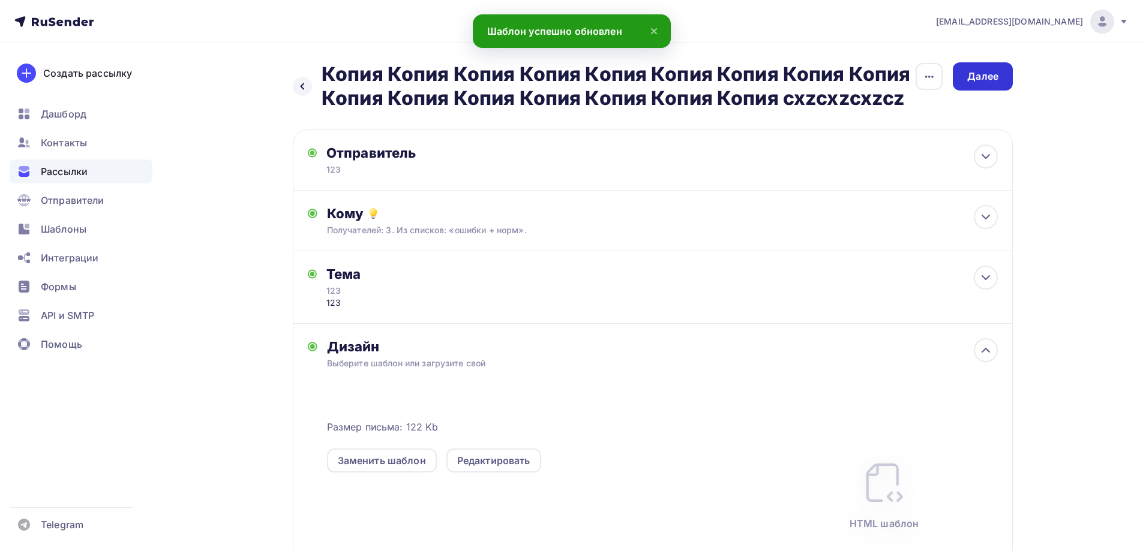
click at [981, 80] on div "Далее" at bounding box center [982, 77] width 31 height 14
click at [975, 81] on div "Далее" at bounding box center [982, 77] width 31 height 14
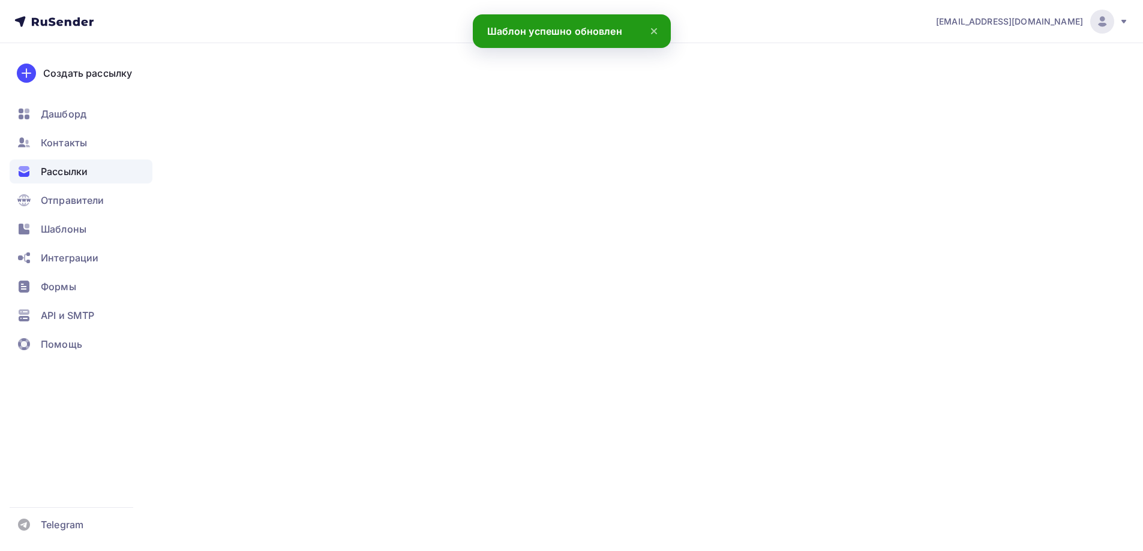
click at [975, 81] on div "Далее" at bounding box center [982, 77] width 31 height 14
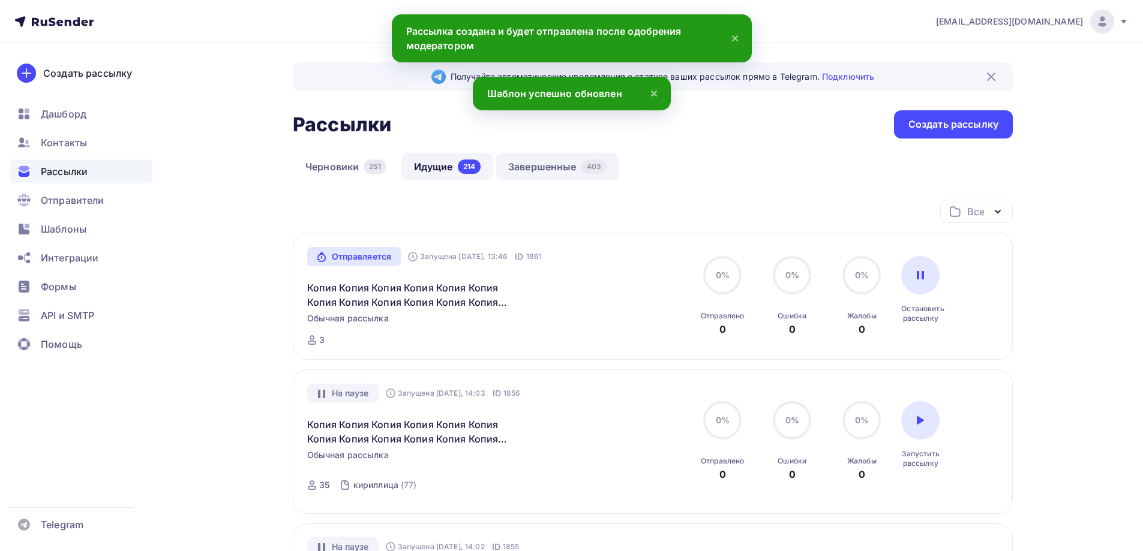
click at [554, 163] on link "Завершенные 403" at bounding box center [557, 167] width 124 height 28
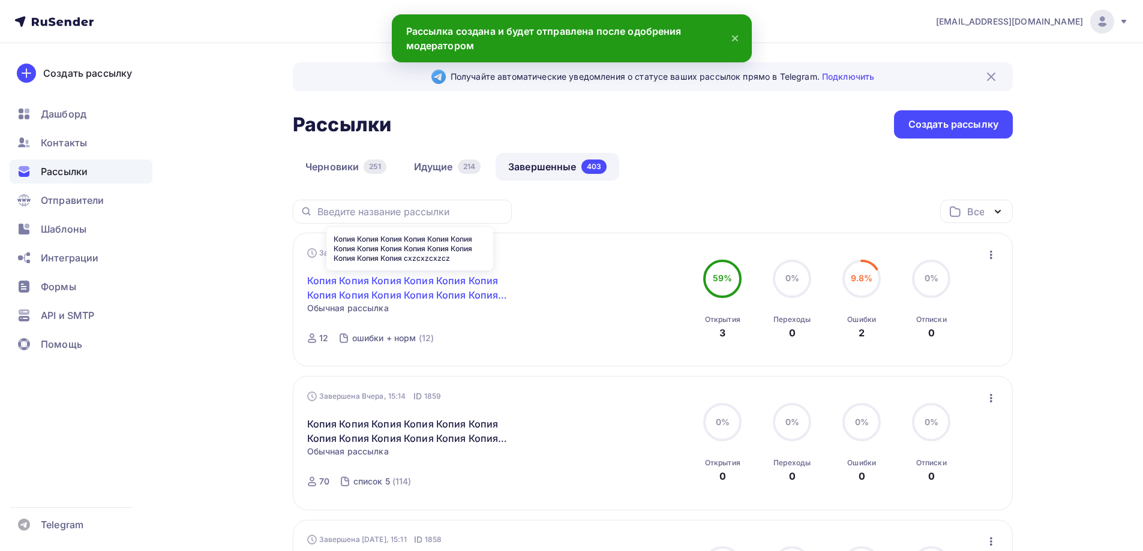
click at [419, 285] on link "Копия Копия Копия Копия Копия Копия Копия Копия Копия Копия Копия Копия Копия К…" at bounding box center [410, 288] width 206 height 29
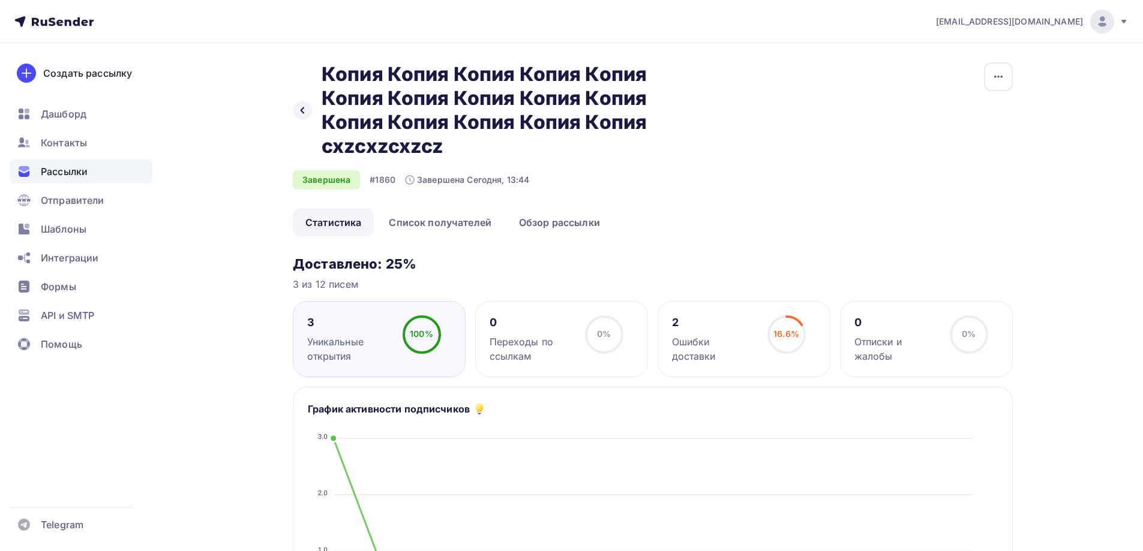
click at [699, 324] on div "2" at bounding box center [714, 322] width 85 height 14
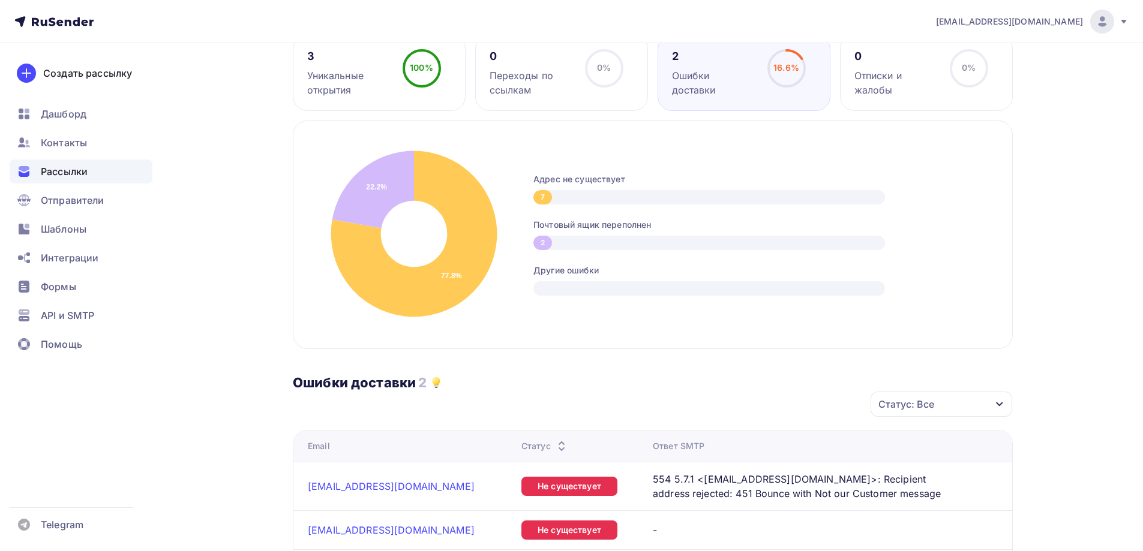
scroll to position [60, 0]
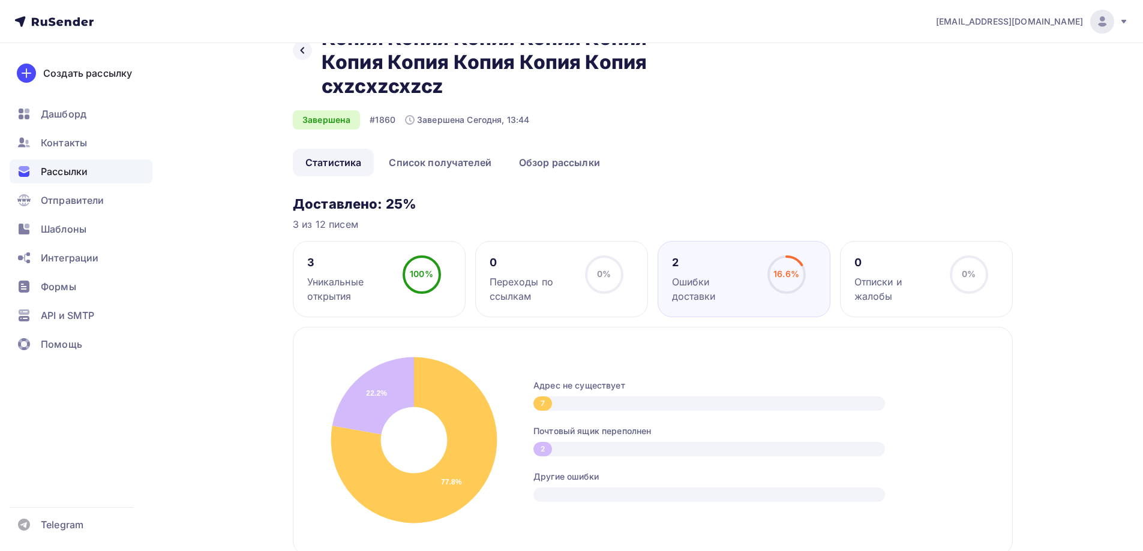
click at [571, 281] on div "Переходы по ссылкам" at bounding box center [531, 289] width 85 height 29
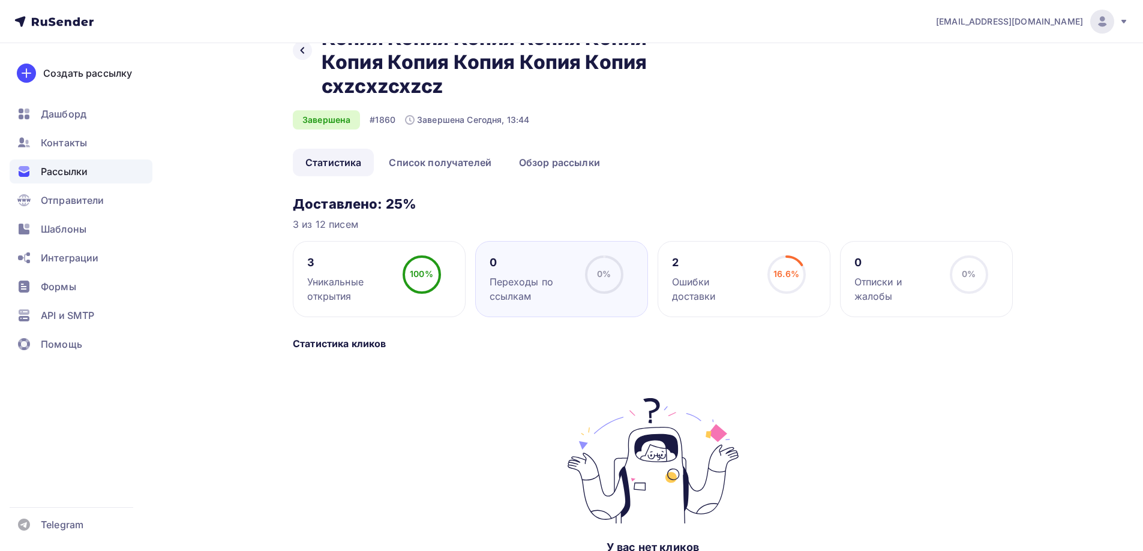
click at [681, 279] on div "Ошибки доставки" at bounding box center [714, 289] width 85 height 29
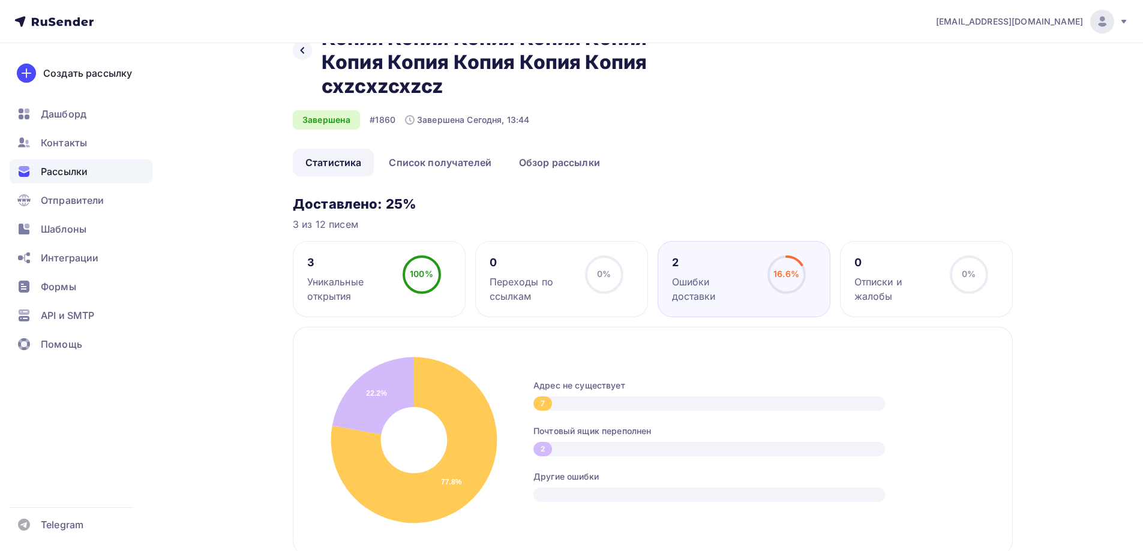
click at [105, 163] on div "Рассылки" at bounding box center [81, 172] width 143 height 24
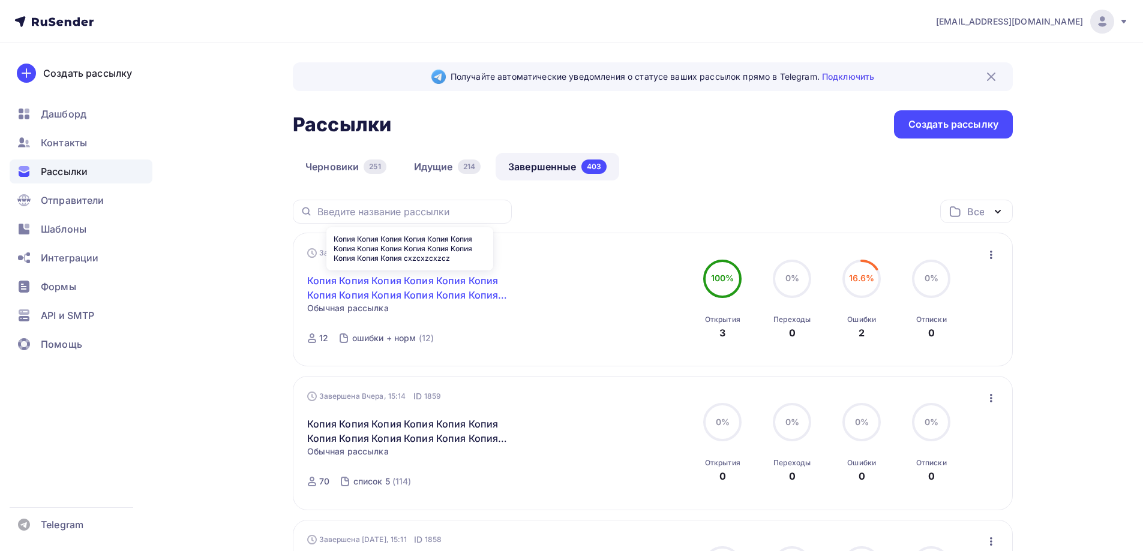
click at [368, 281] on link "Копия Копия Копия Копия Копия Копия Копия Копия Копия Копия Копия Копия Копия К…" at bounding box center [410, 288] width 206 height 29
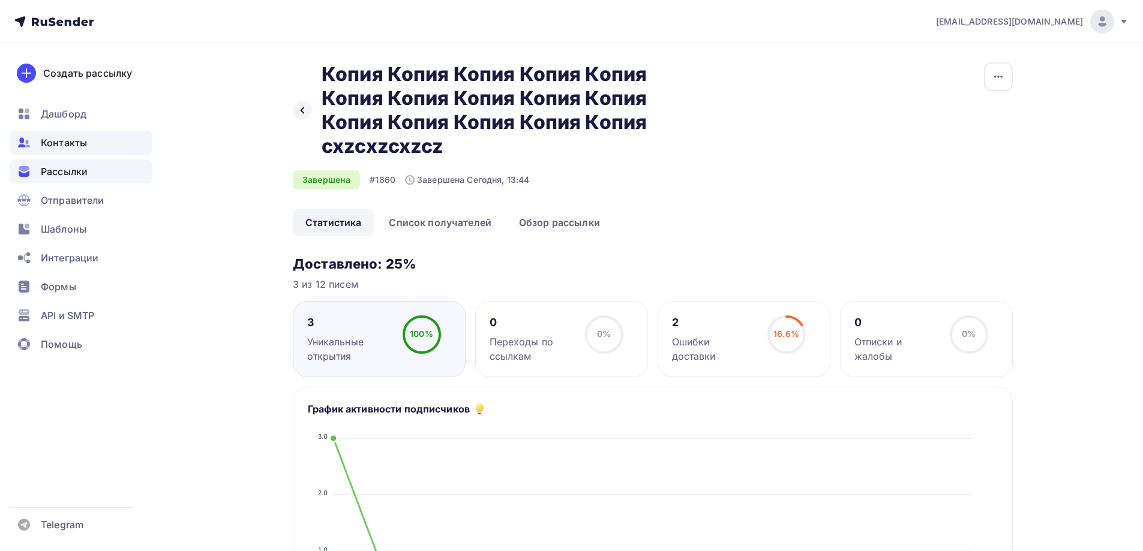
click at [111, 143] on div "Контакты" at bounding box center [81, 143] width 143 height 24
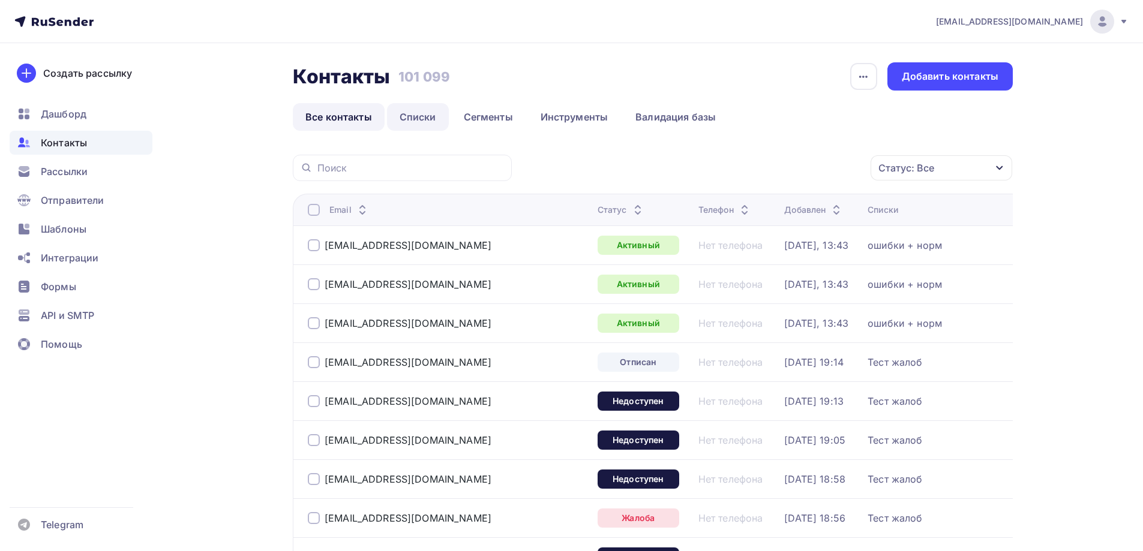
click at [413, 124] on link "Списки" at bounding box center [418, 117] width 62 height 28
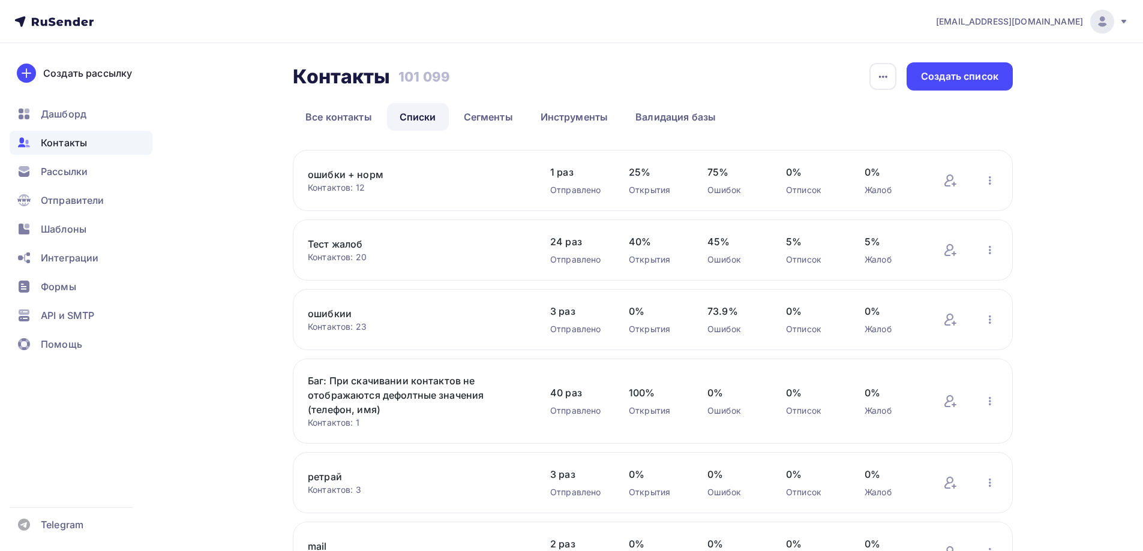
click at [349, 181] on link "ошибки + норм" at bounding box center [410, 174] width 204 height 14
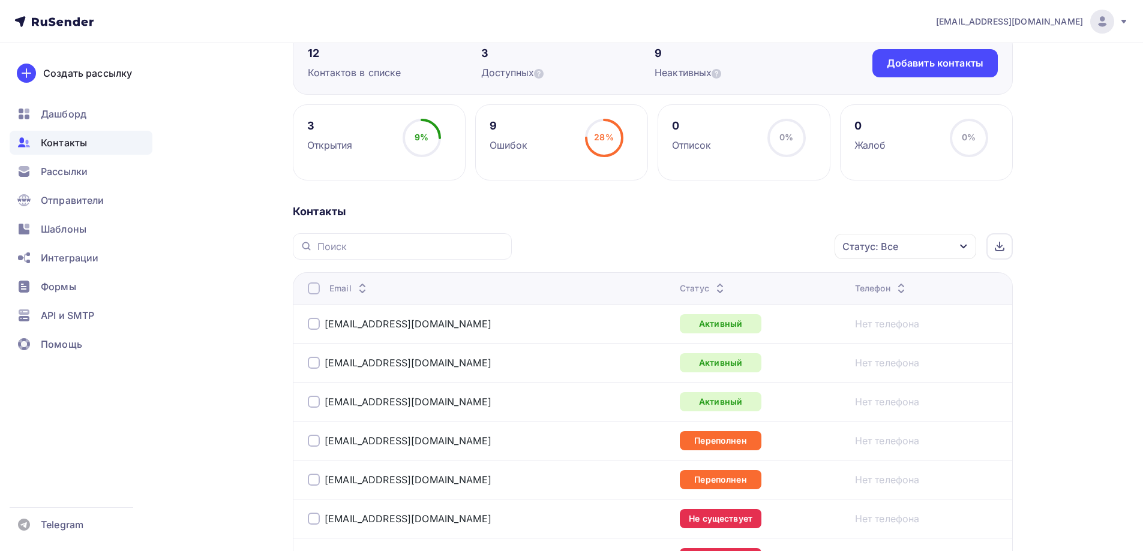
scroll to position [120, 0]
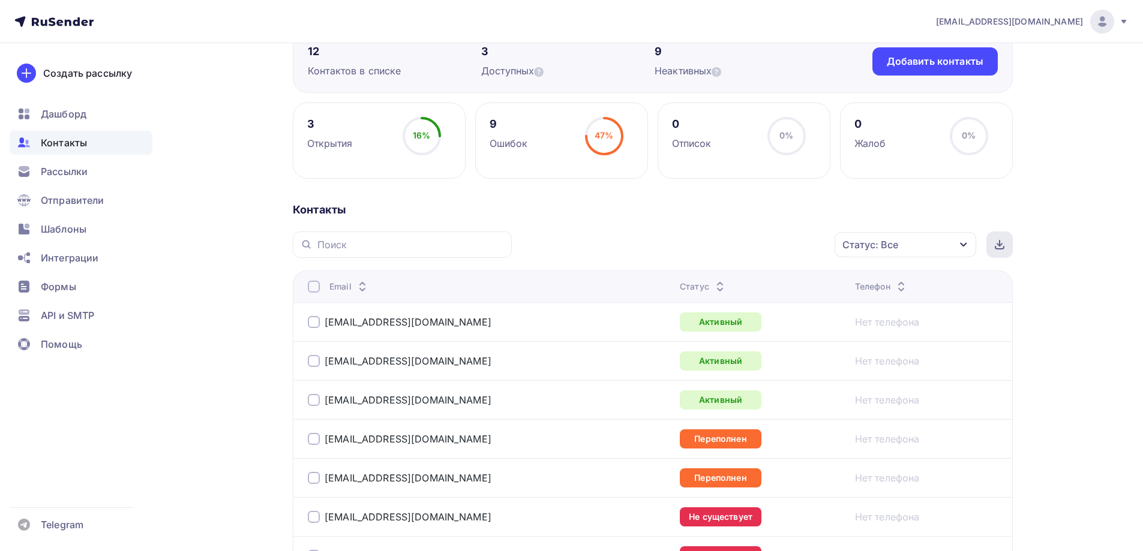
click at [996, 250] on div at bounding box center [999, 245] width 26 height 26
click at [63, 165] on span "Рассылки" at bounding box center [64, 171] width 47 height 14
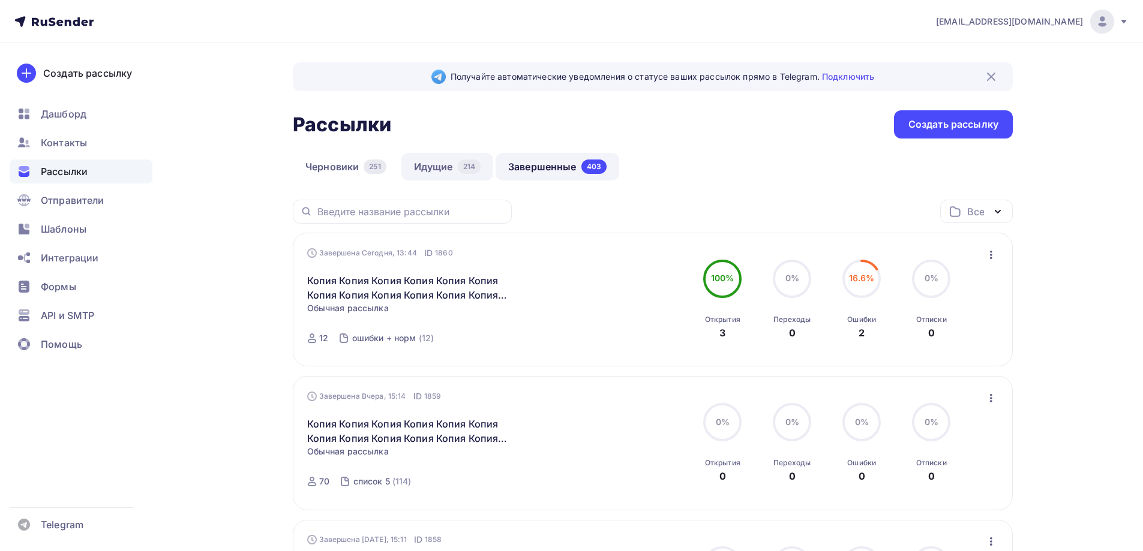
click at [428, 167] on link "Идущие 214" at bounding box center [447, 167] width 92 height 28
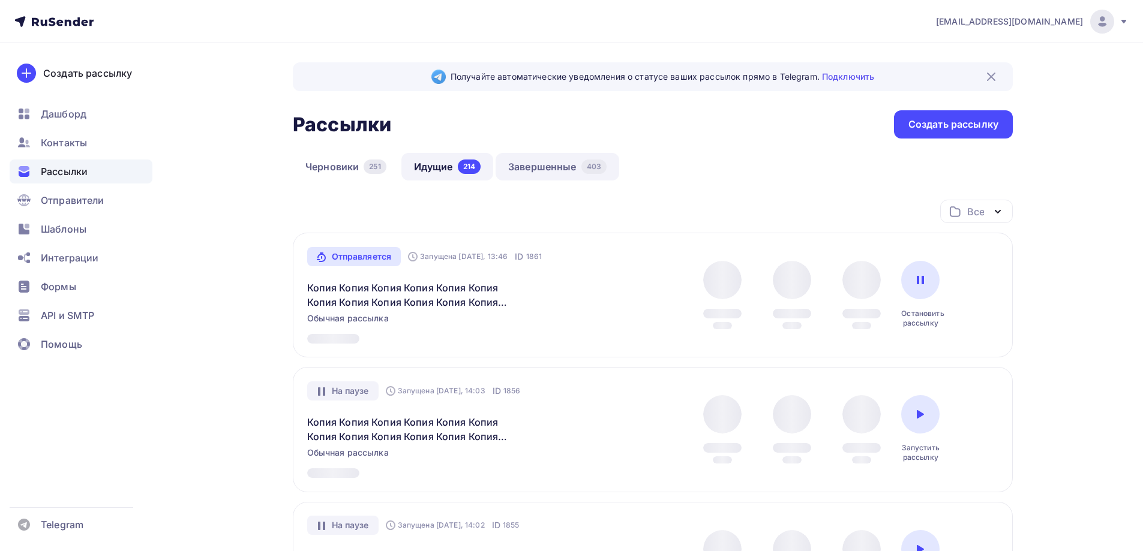
click at [542, 169] on link "Завершенные 403" at bounding box center [557, 167] width 124 height 28
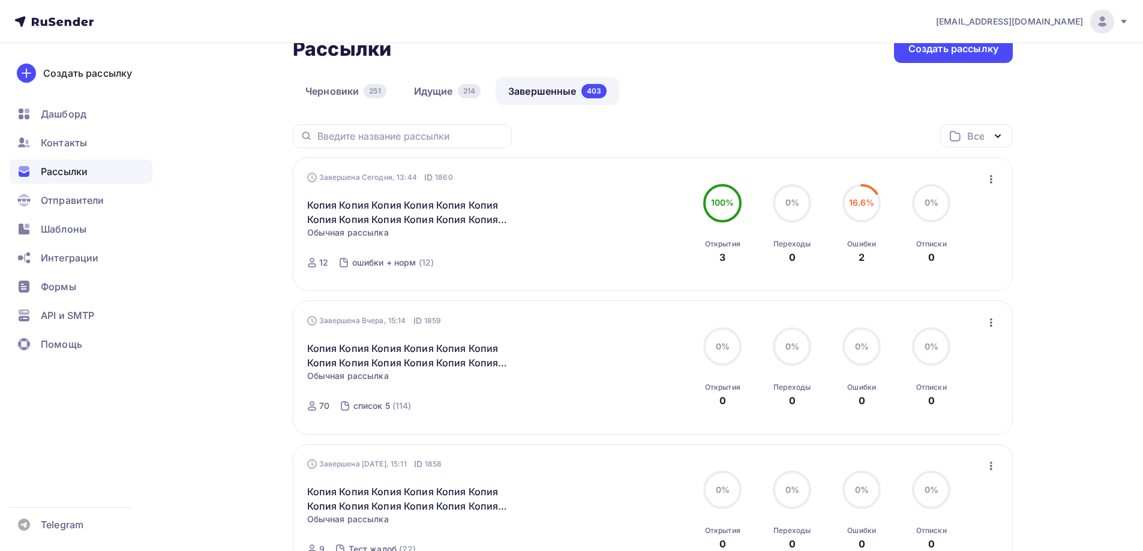
scroll to position [120, 0]
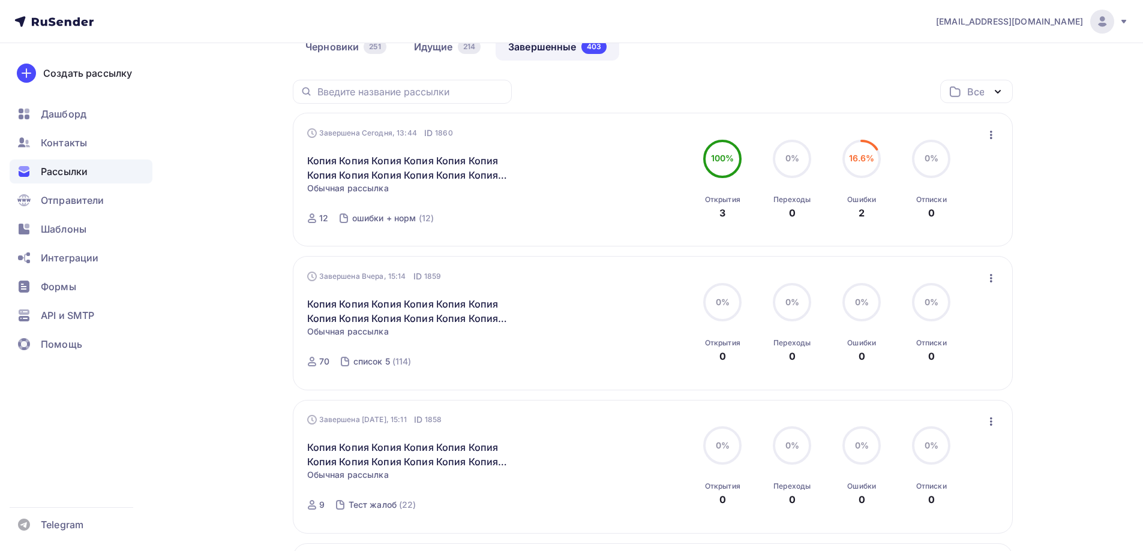
drag, startPoint x: 600, startPoint y: 263, endPoint x: 584, endPoint y: 184, distance: 80.9
click at [474, 50] on div "214" at bounding box center [469, 47] width 23 height 14
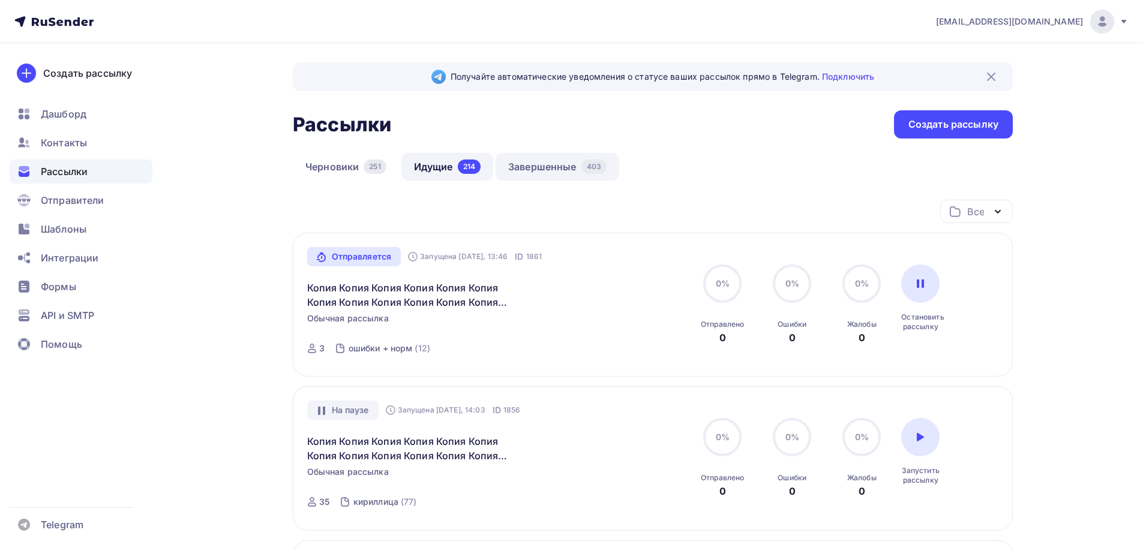
click at [564, 161] on link "Завершенные 403" at bounding box center [557, 167] width 124 height 28
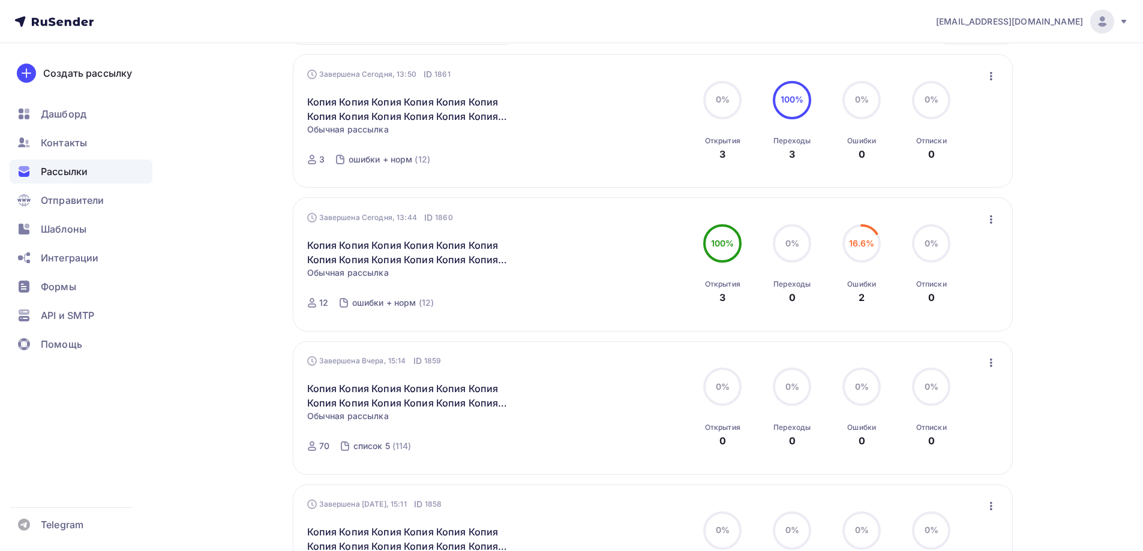
scroll to position [180, 0]
click at [383, 258] on link "Копия Копия Копия Копия Копия Копия Копия Копия Копия Копия Копия Копия Копия К…" at bounding box center [410, 251] width 206 height 29
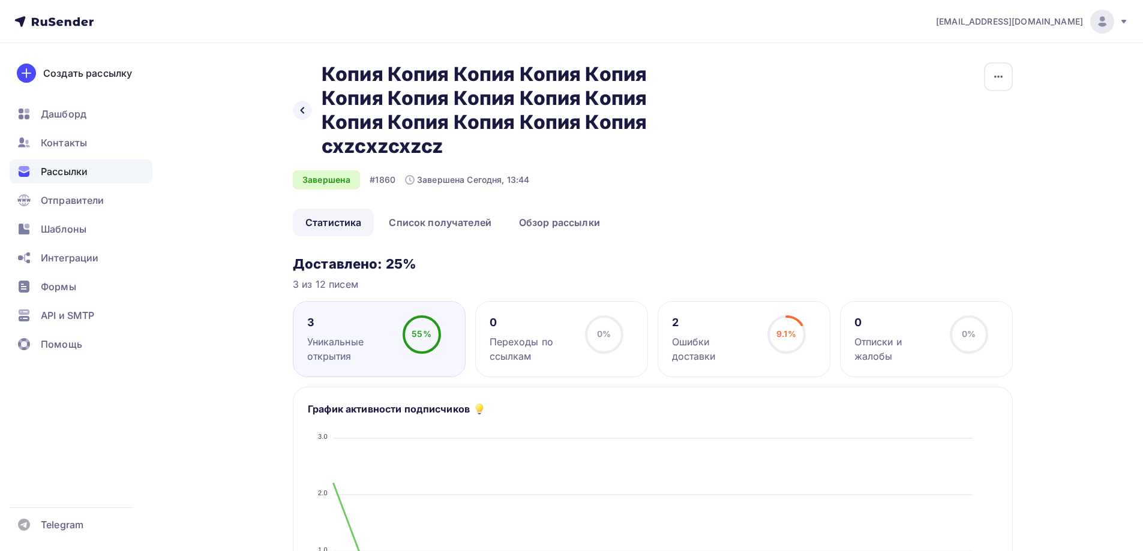
click at [677, 321] on div "2" at bounding box center [714, 322] width 85 height 14
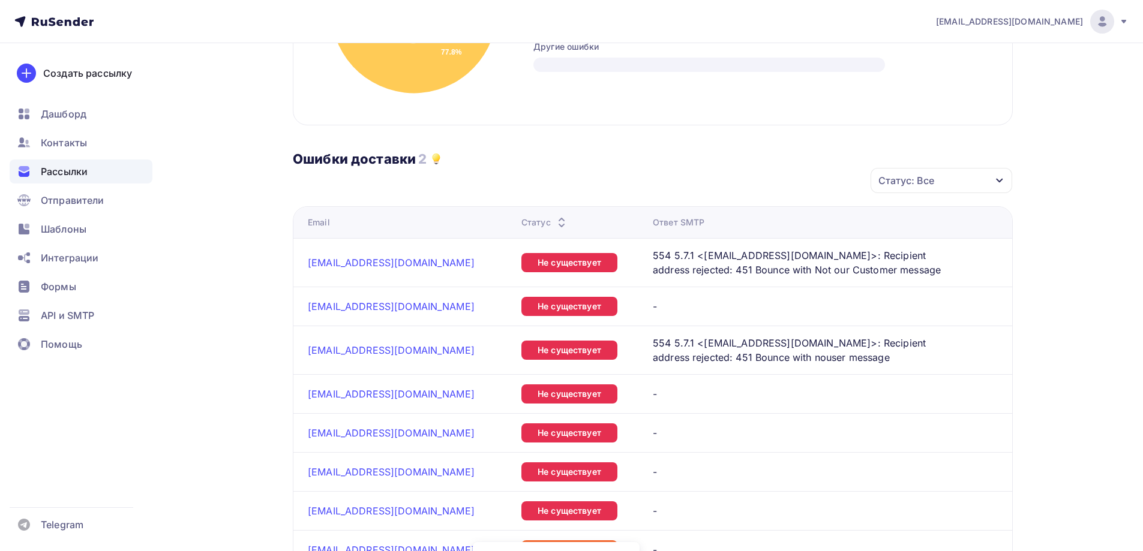
scroll to position [420, 0]
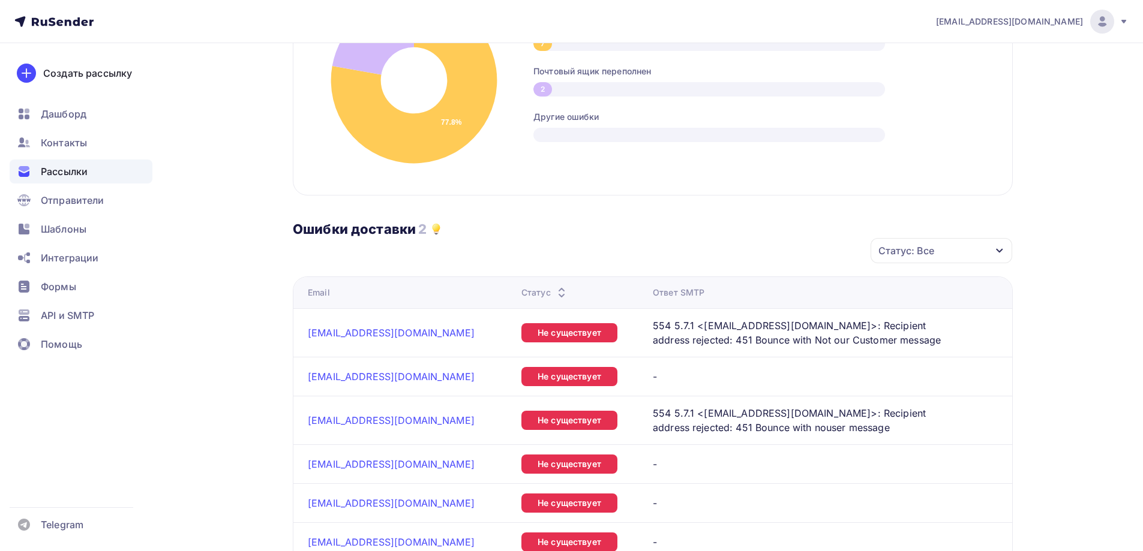
click at [420, 229] on h3 "2" at bounding box center [422, 229] width 8 height 17
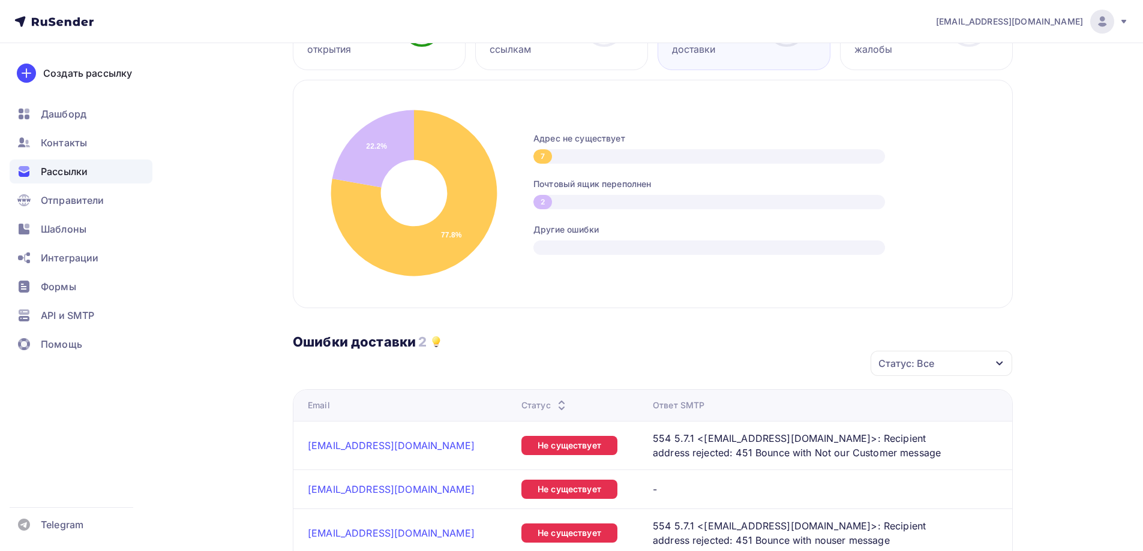
scroll to position [300, 0]
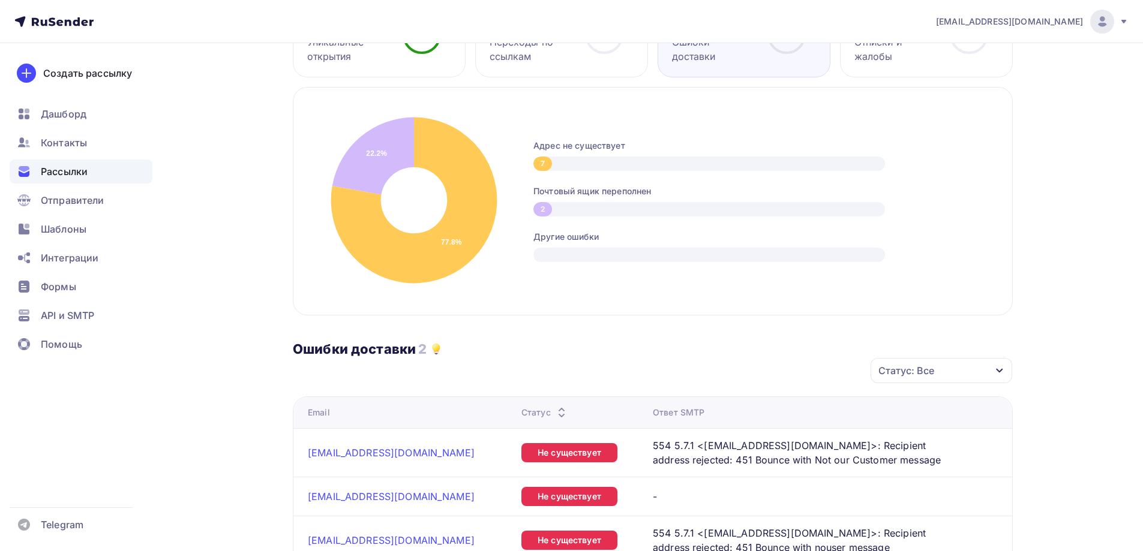
click at [76, 161] on div "Рассылки" at bounding box center [81, 172] width 143 height 24
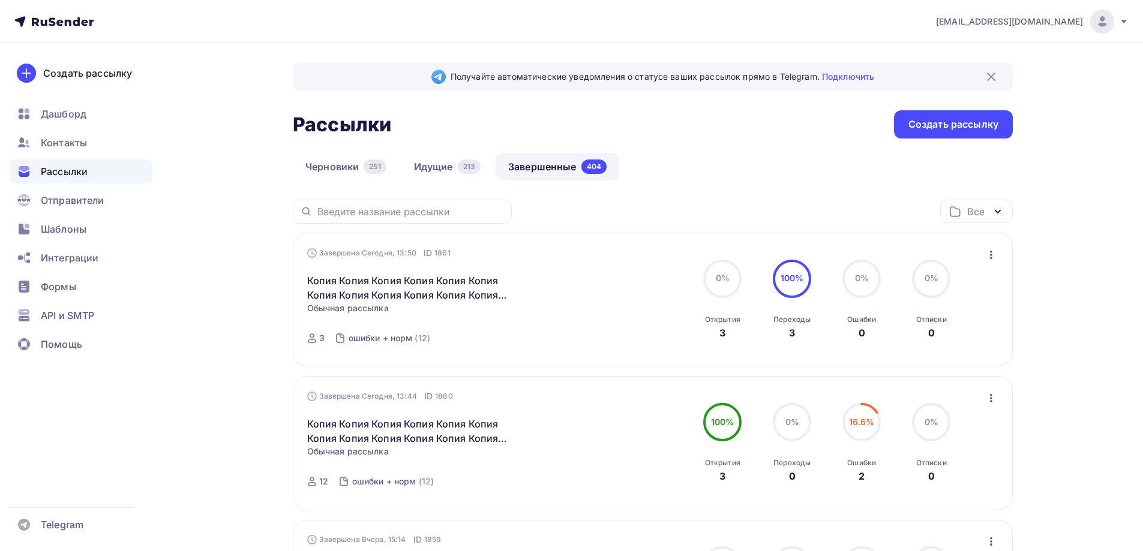
click at [117, 300] on ul "Дашборд Контакты Рассылки Отправители Шаблоны Интеграции Формы API и SMTP Помощь" at bounding box center [81, 232] width 143 height 261
click at [116, 305] on div "API и SMTP" at bounding box center [81, 315] width 143 height 24
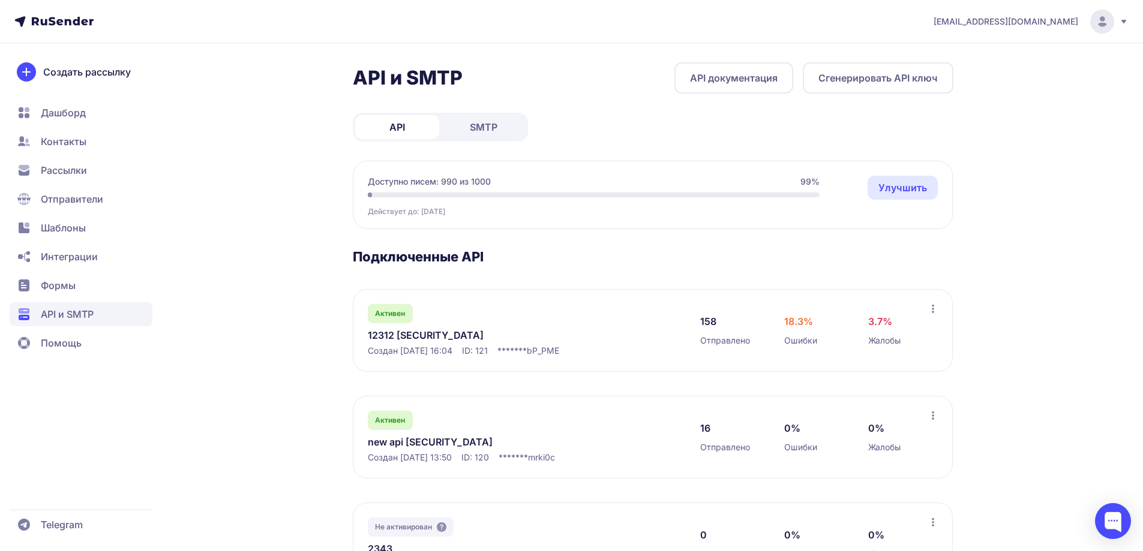
click at [398, 342] on link "12312 [SECURITY_DATA]" at bounding box center [491, 335] width 246 height 14
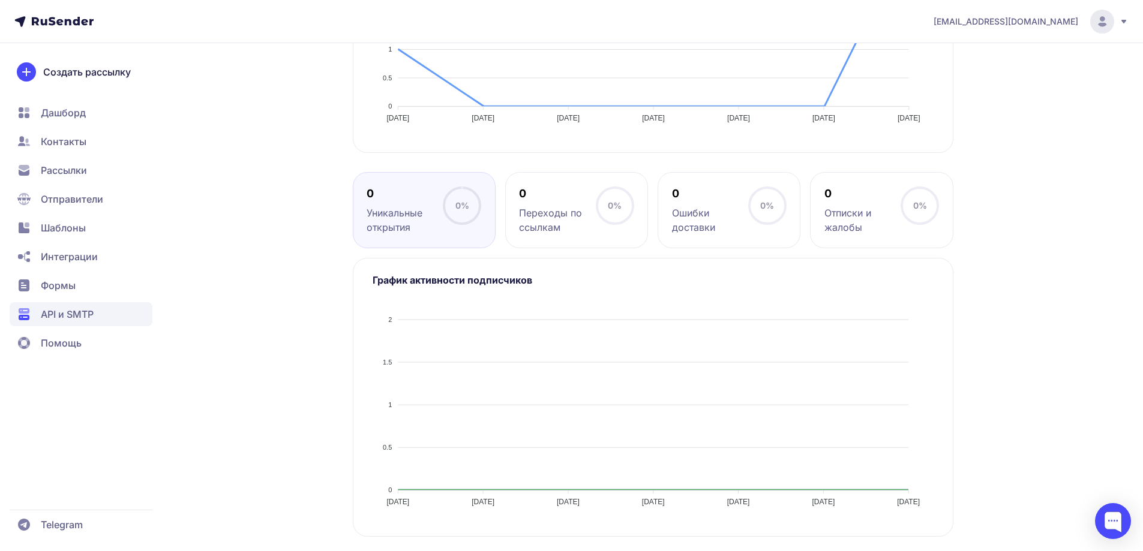
scroll to position [452, 0]
click at [107, 317] on span "API и SMTP" at bounding box center [81, 314] width 143 height 24
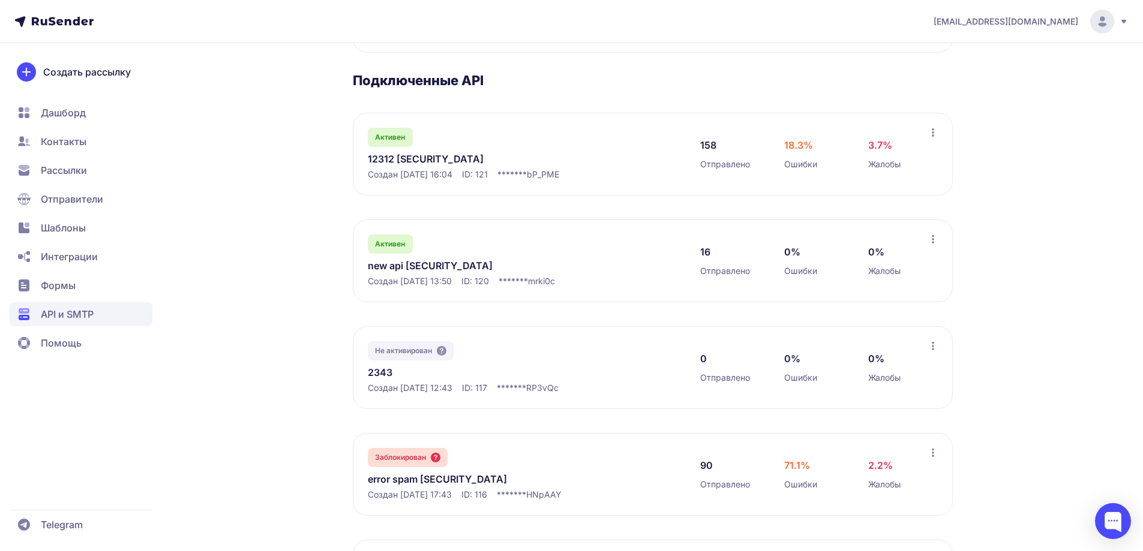
scroll to position [180, 0]
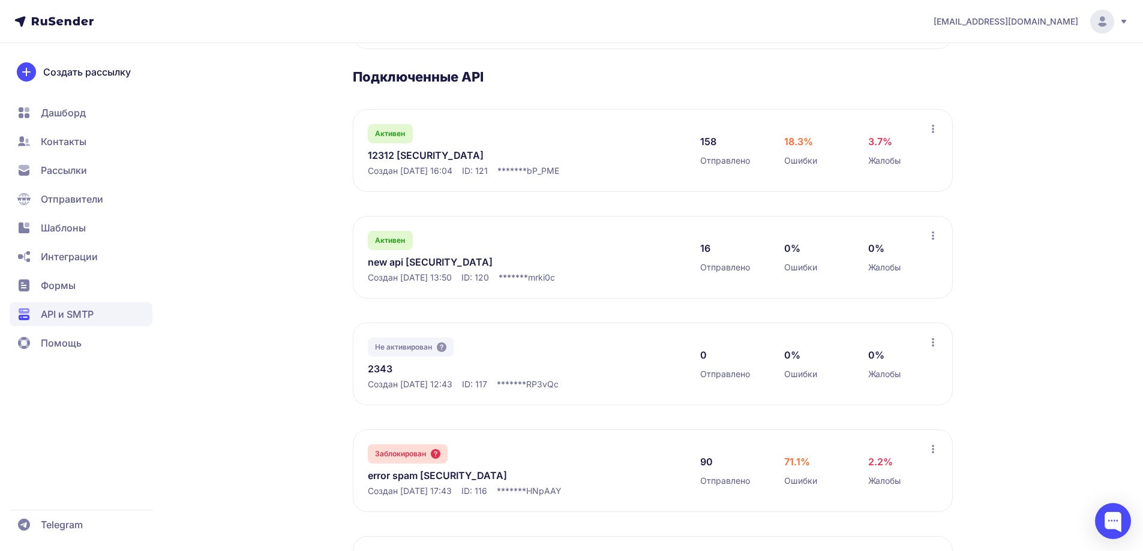
click at [398, 269] on link "new api [SECURITY_DATA]" at bounding box center [491, 262] width 246 height 14
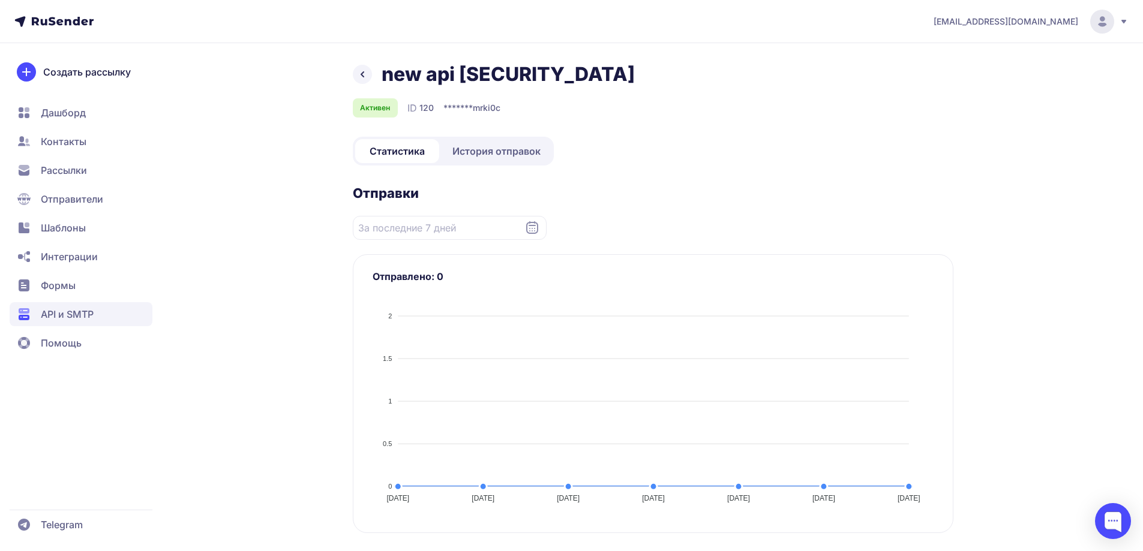
drag, startPoint x: 620, startPoint y: 157, endPoint x: 459, endPoint y: 77, distance: 179.7
click at [459, 77] on div "new api [SECURITY_DATA] Активен ID 120 ******* mrki0c" at bounding box center [653, 89] width 600 height 55
copy h1 "[SECURITY_DATA]"
click at [57, 187] on span "Рассылки" at bounding box center [81, 199] width 143 height 24
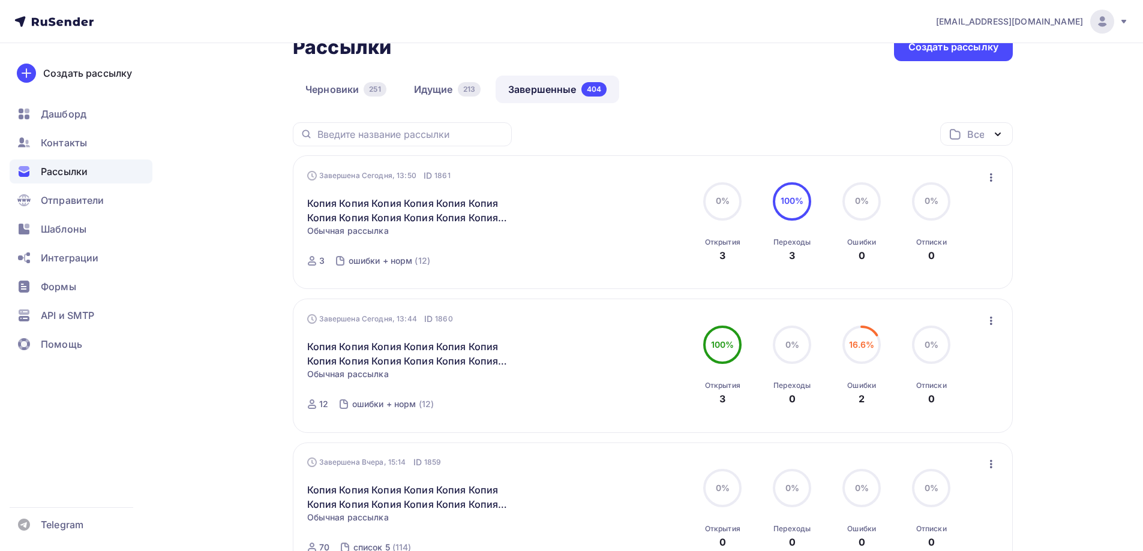
scroll to position [120, 0]
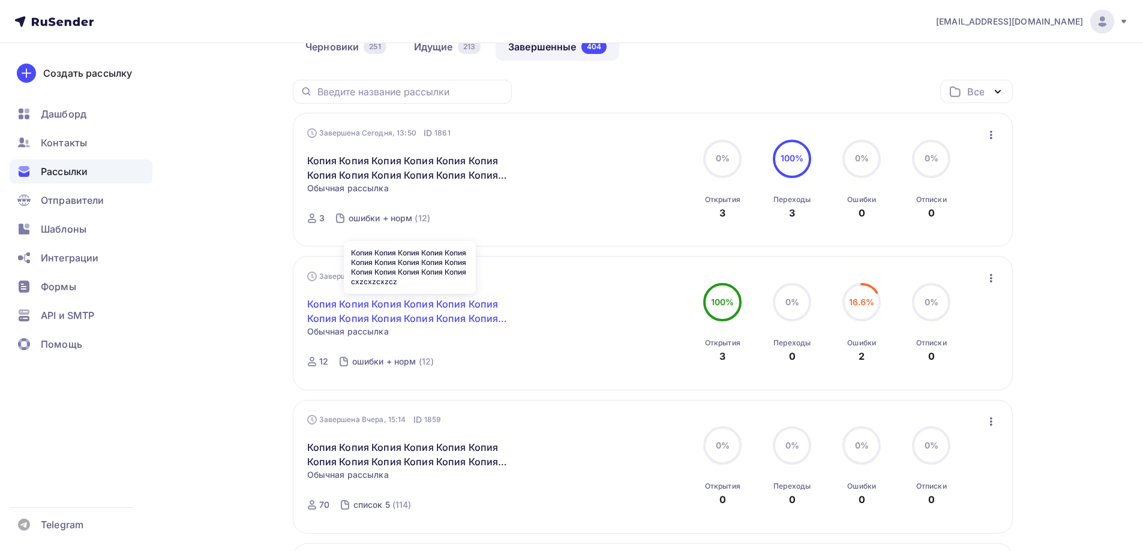
click at [343, 311] on link "Копия Копия Копия Копия Копия Копия Копия Копия Копия Копия Копия Копия Копия К…" at bounding box center [410, 311] width 206 height 29
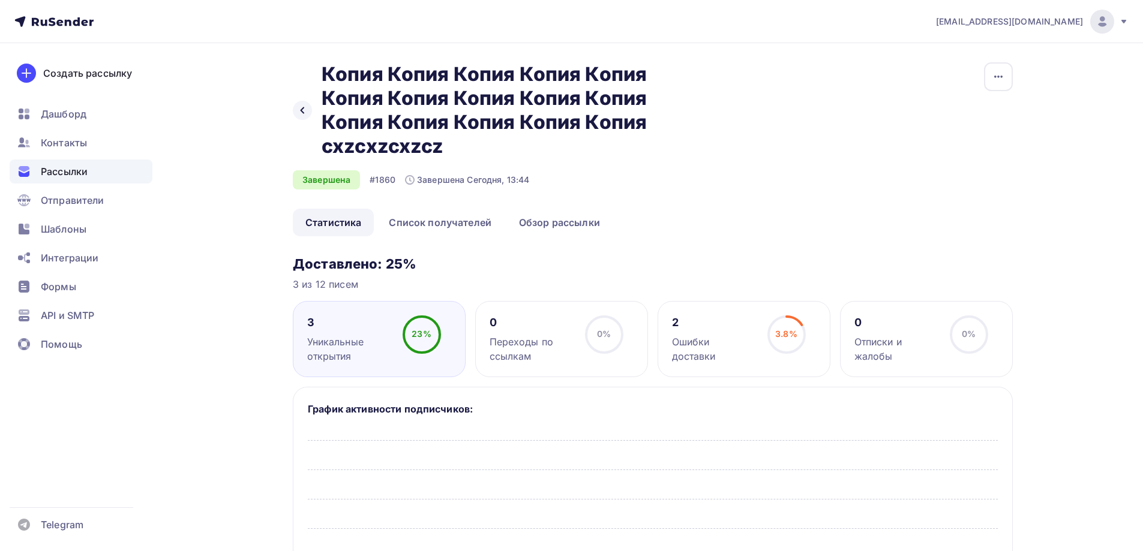
click at [705, 316] on div "2" at bounding box center [714, 322] width 85 height 14
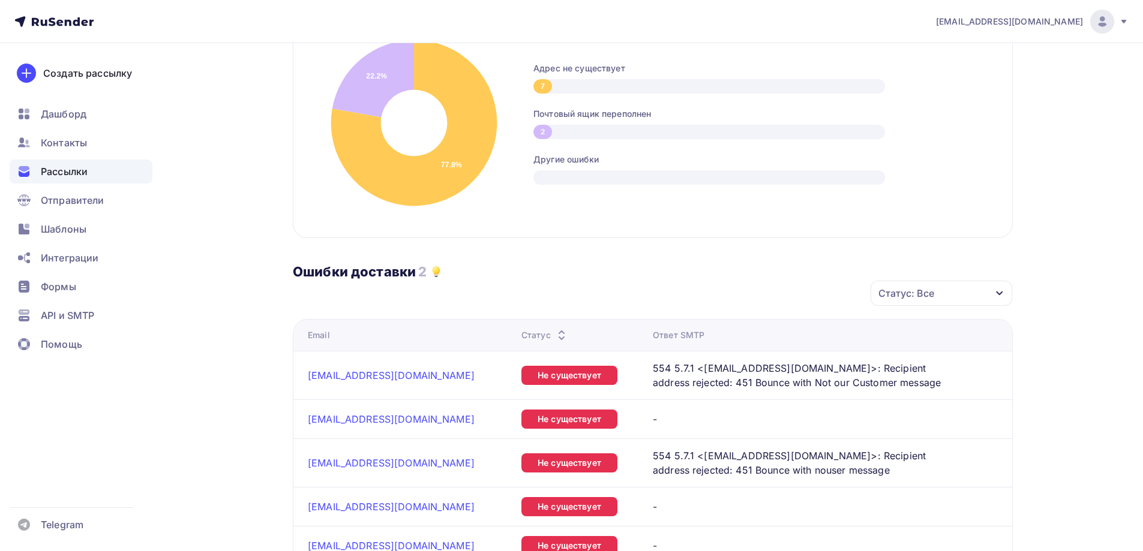
scroll to position [360, 0]
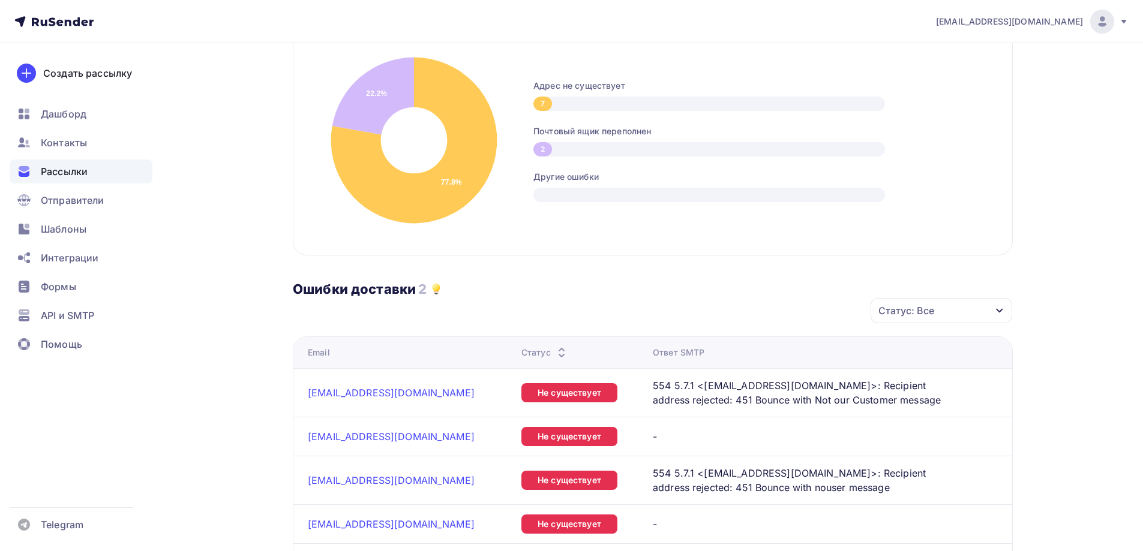
click at [107, 177] on div "Рассылки" at bounding box center [81, 172] width 143 height 24
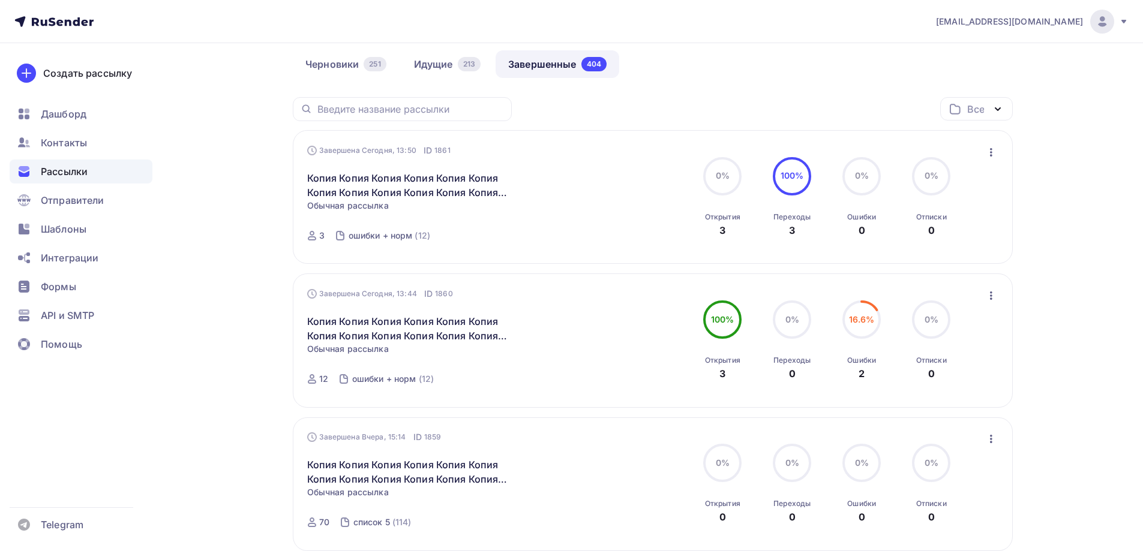
scroll to position [60, 0]
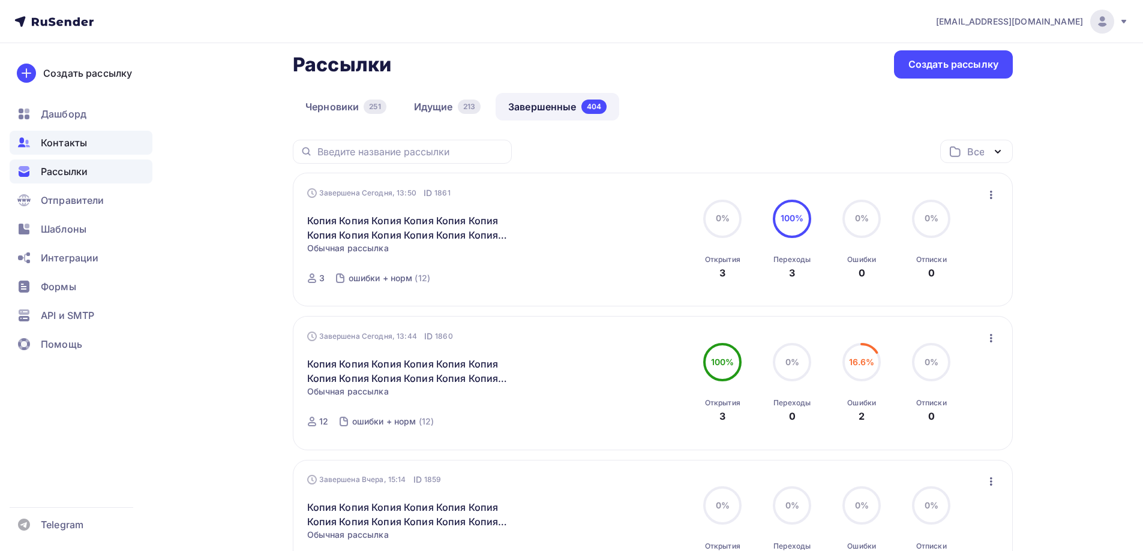
click at [98, 148] on div "Контакты" at bounding box center [81, 143] width 143 height 24
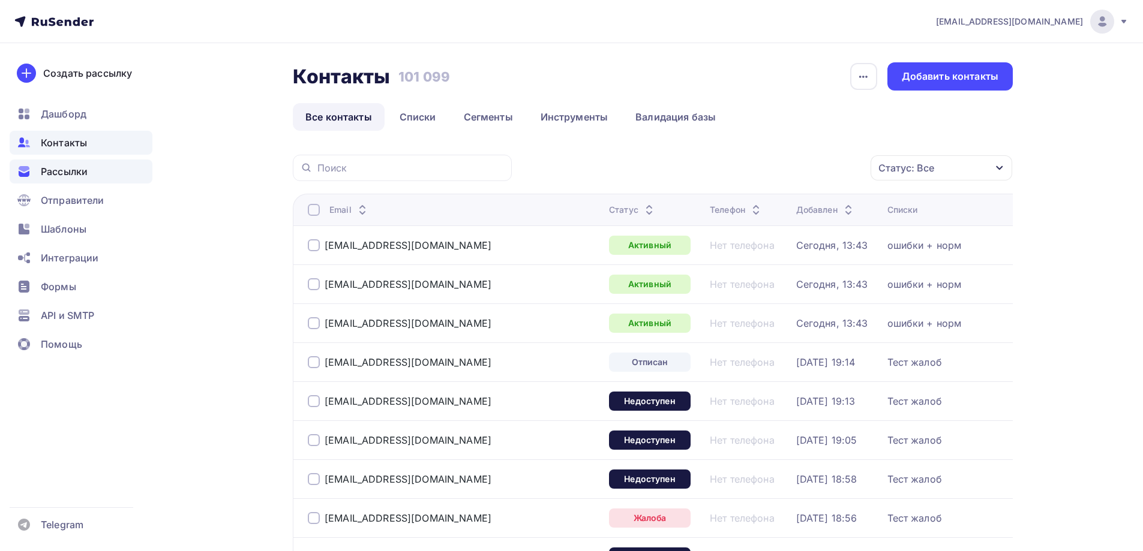
click at [59, 169] on span "Рассылки" at bounding box center [64, 171] width 47 height 14
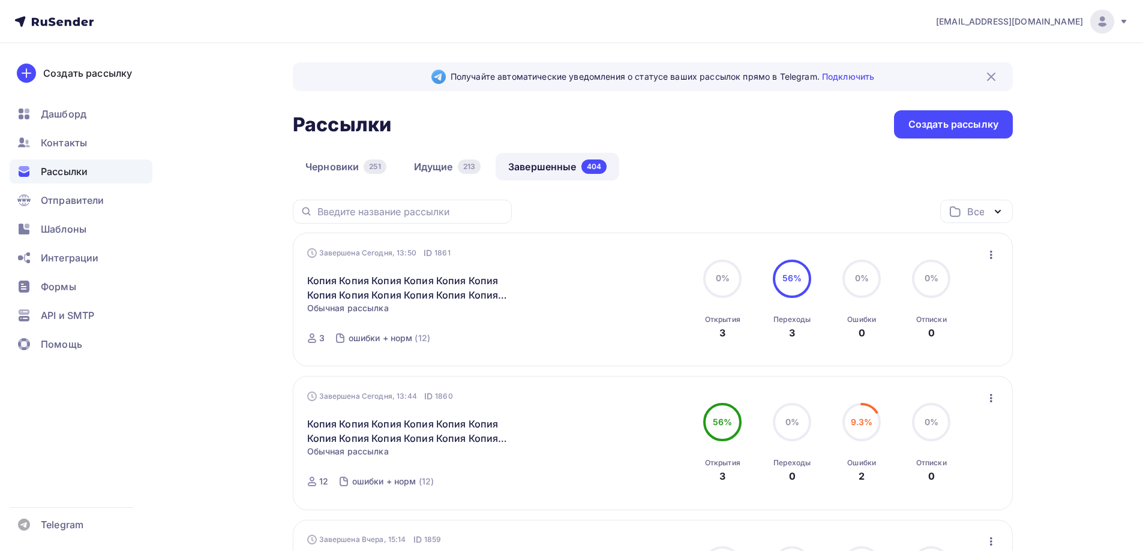
click at [972, 265] on div "Завершена Сегодня, 13:50 ID 1861 Копия Копия Копия Копия Копия Копия Копия Копи…" at bounding box center [653, 300] width 692 height 106
click at [984, 256] on icon "button" at bounding box center [991, 255] width 14 height 14
click at [929, 326] on link "Копировать в новую" at bounding box center [935, 334] width 137 height 24
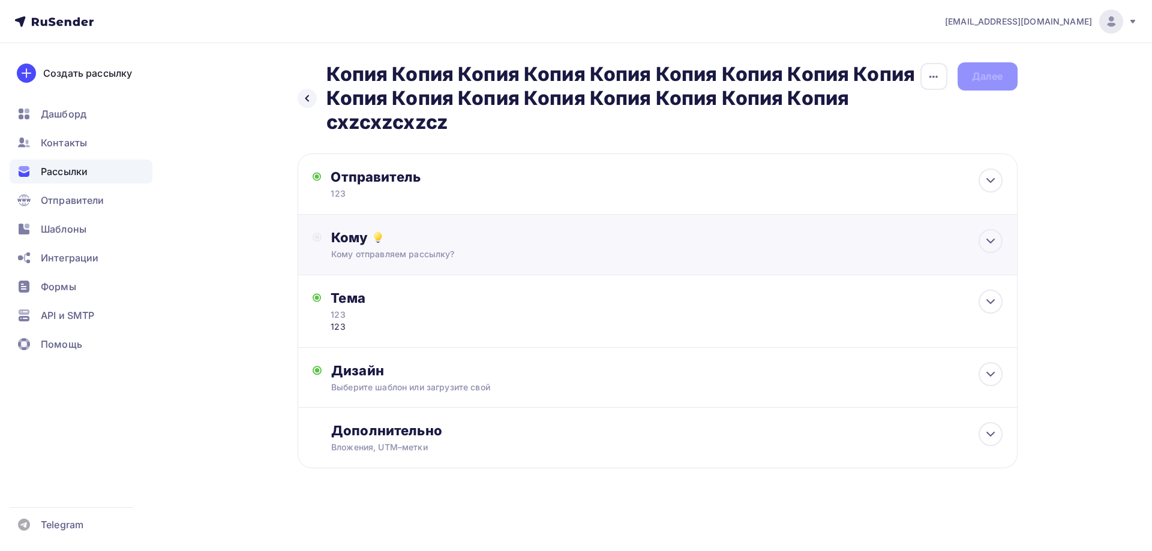
click at [357, 241] on div "Кому" at bounding box center [666, 237] width 671 height 17
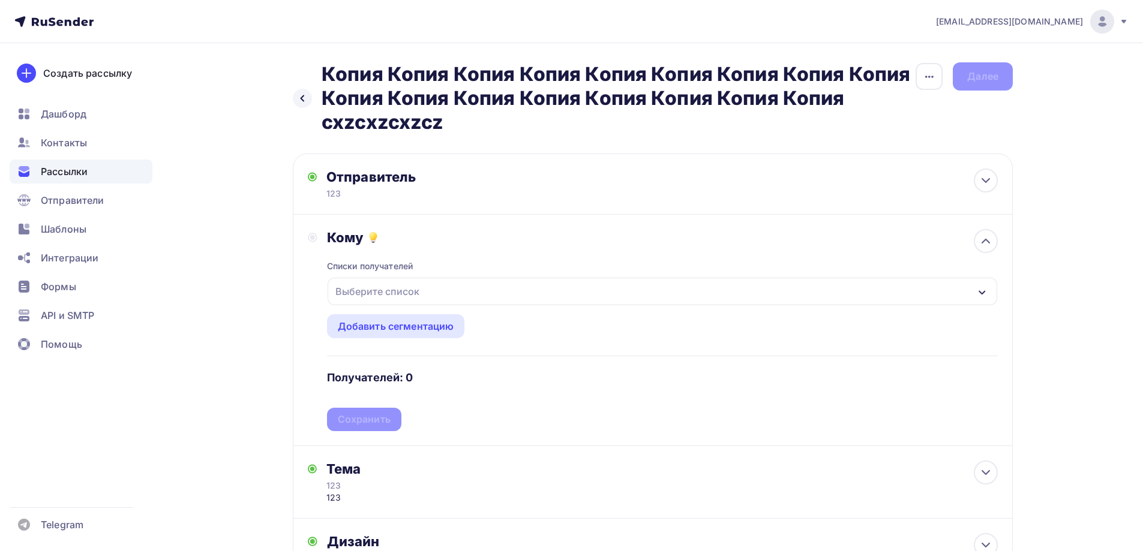
click at [374, 285] on div "Выберите список" at bounding box center [377, 292] width 94 height 22
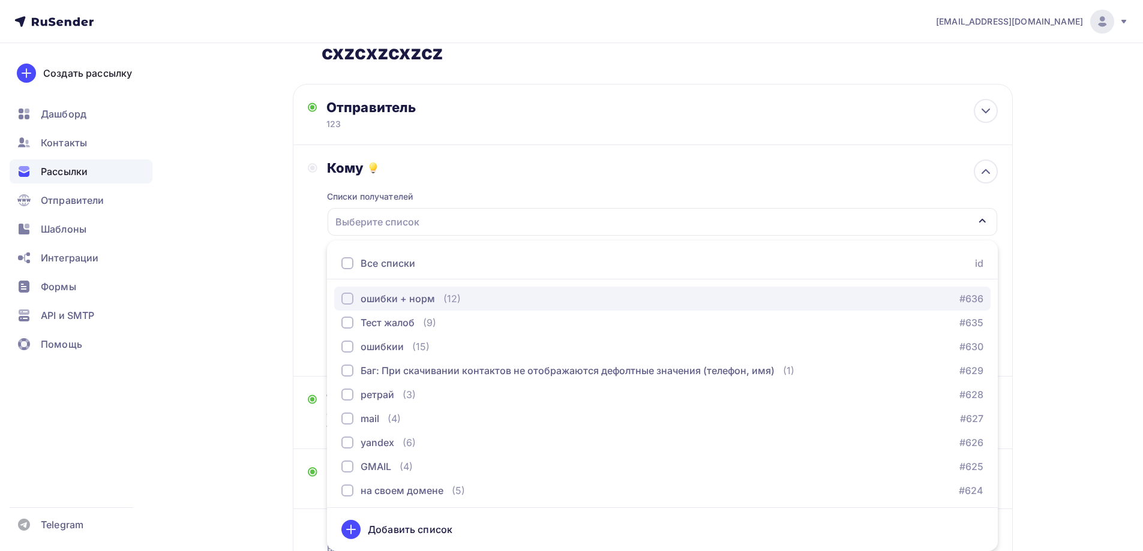
click at [402, 293] on div "ошибки + норм" at bounding box center [397, 298] width 74 height 14
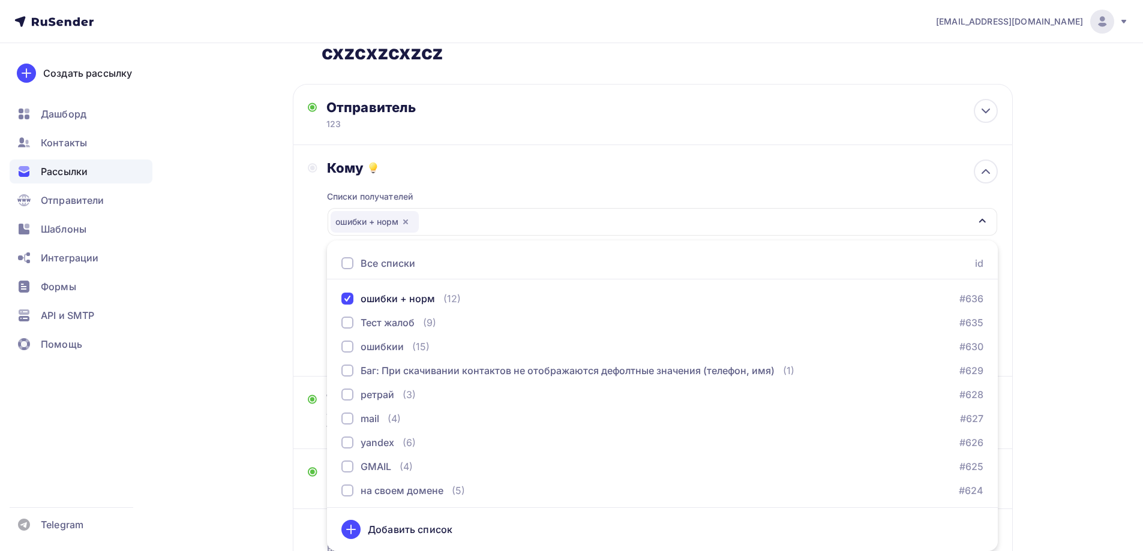
drag, startPoint x: 309, startPoint y: 315, endPoint x: 332, endPoint y: 337, distance: 31.4
click at [308, 314] on div "Кому Списки получателей ошибки + норм Все списки id ошибки + норм (12) #636 Тес…" at bounding box center [653, 261] width 690 height 202
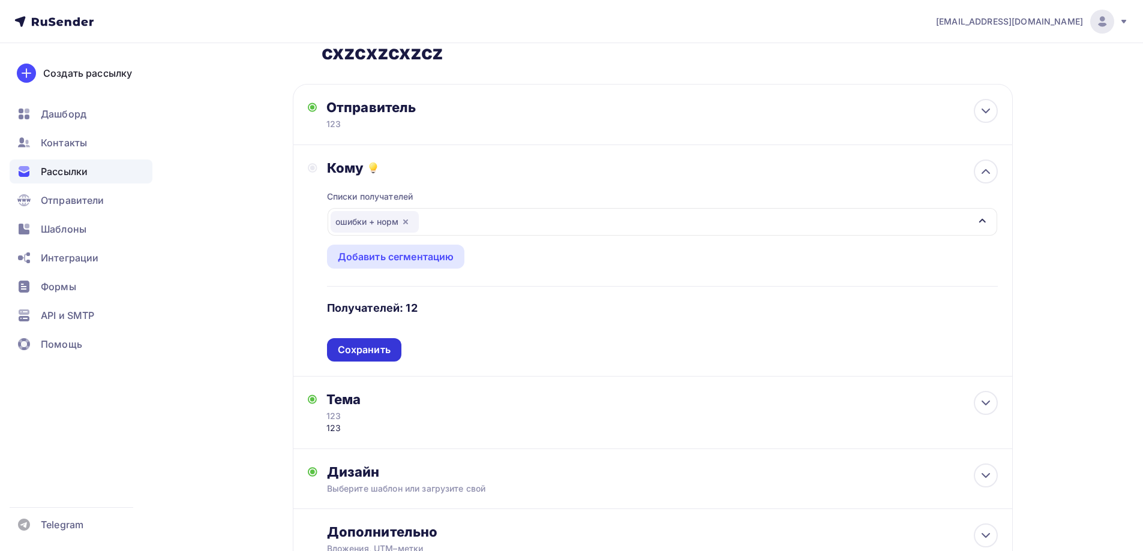
click at [359, 353] on div "Сохранить" at bounding box center [364, 350] width 53 height 14
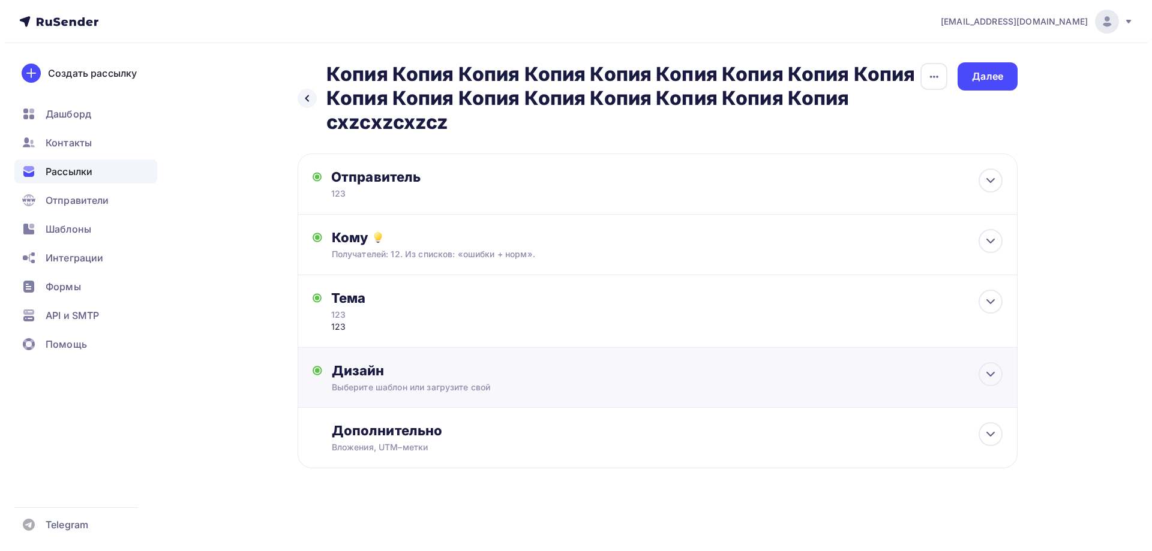
scroll to position [0, 0]
click at [384, 319] on div "123" at bounding box center [437, 315] width 214 height 12
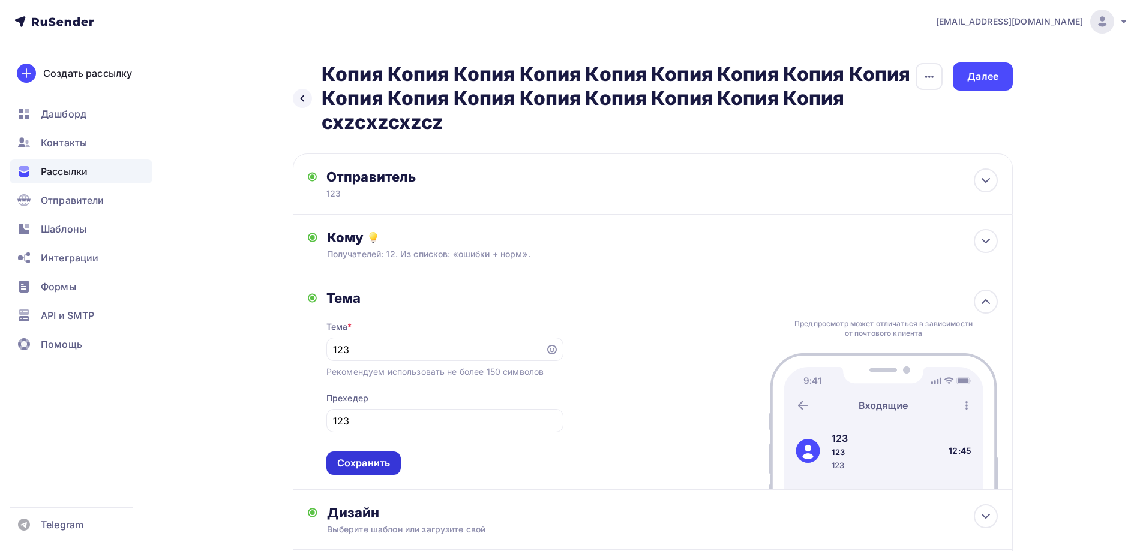
click at [357, 468] on div "Сохранить" at bounding box center [363, 463] width 53 height 14
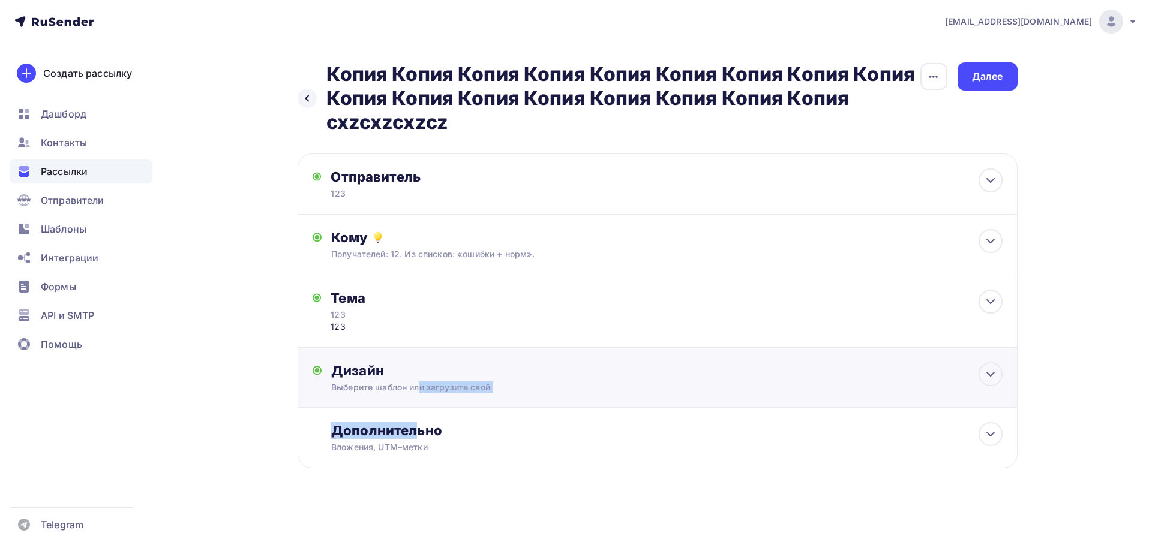
drag, startPoint x: 419, startPoint y: 408, endPoint x: 422, endPoint y: 401, distance: 8.4
click at [419, 408] on div "Отправитель 123 Email * moskaleva@ucoz-team.net mariamoskaleva.0@yandex.ru mari…" at bounding box center [657, 311] width 720 height 315
click at [422, 395] on div "Дизайн Выберите шаблон или загрузите свой Размер письма: 122 Kb Заменить шаблон…" at bounding box center [657, 384] width 690 height 45
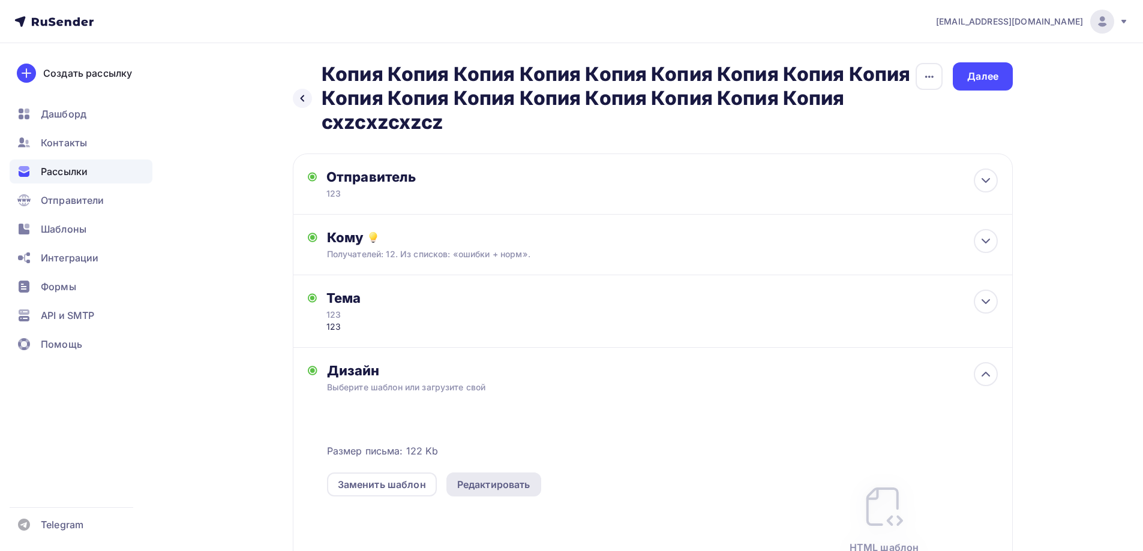
click at [488, 482] on div "Редактировать" at bounding box center [493, 484] width 73 height 14
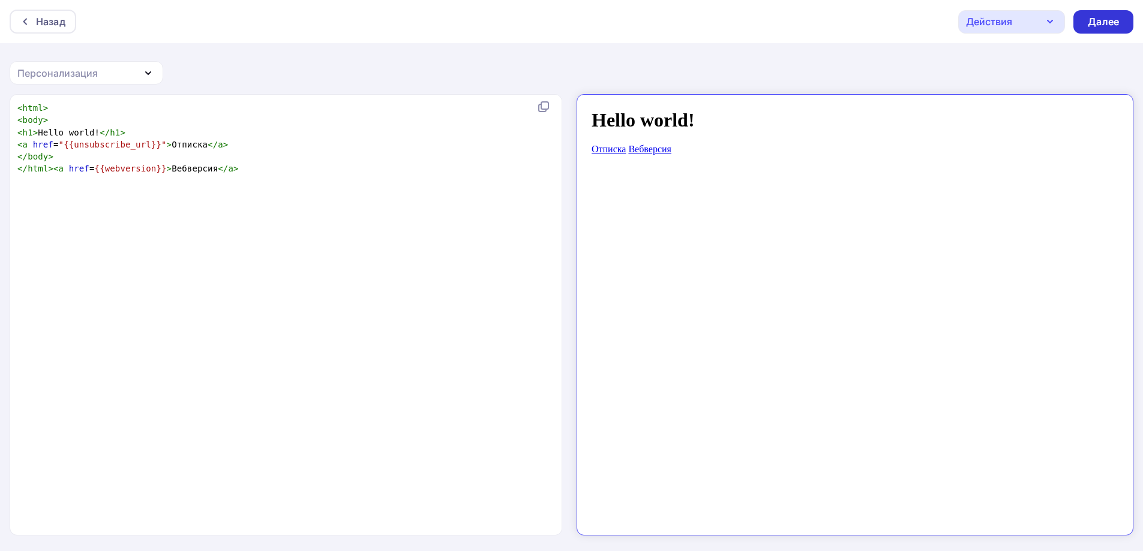
click at [1100, 20] on div "Далее" at bounding box center [1102, 22] width 31 height 14
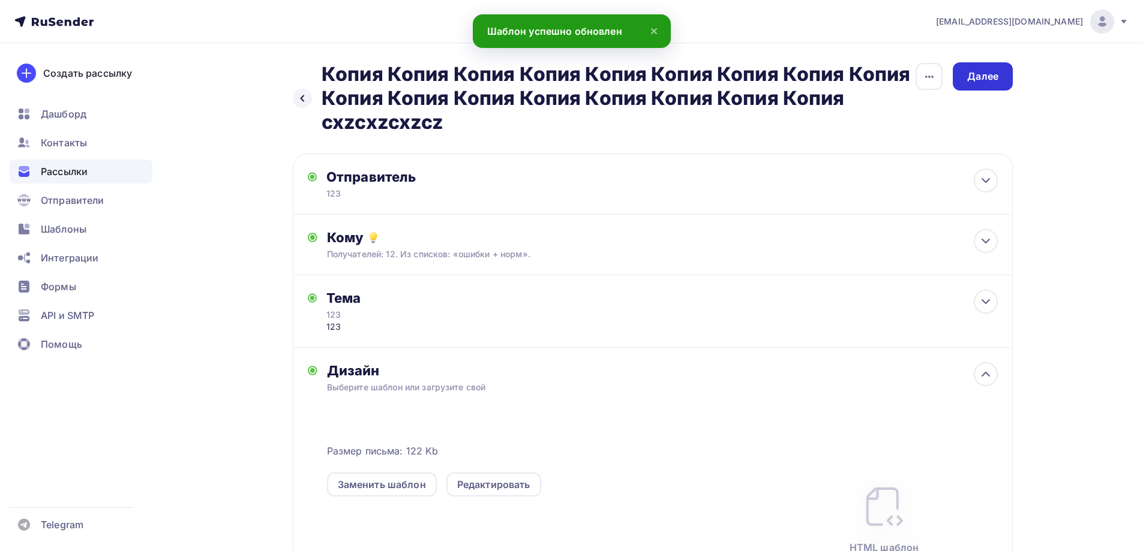
click at [1006, 80] on div "Далее" at bounding box center [982, 76] width 60 height 28
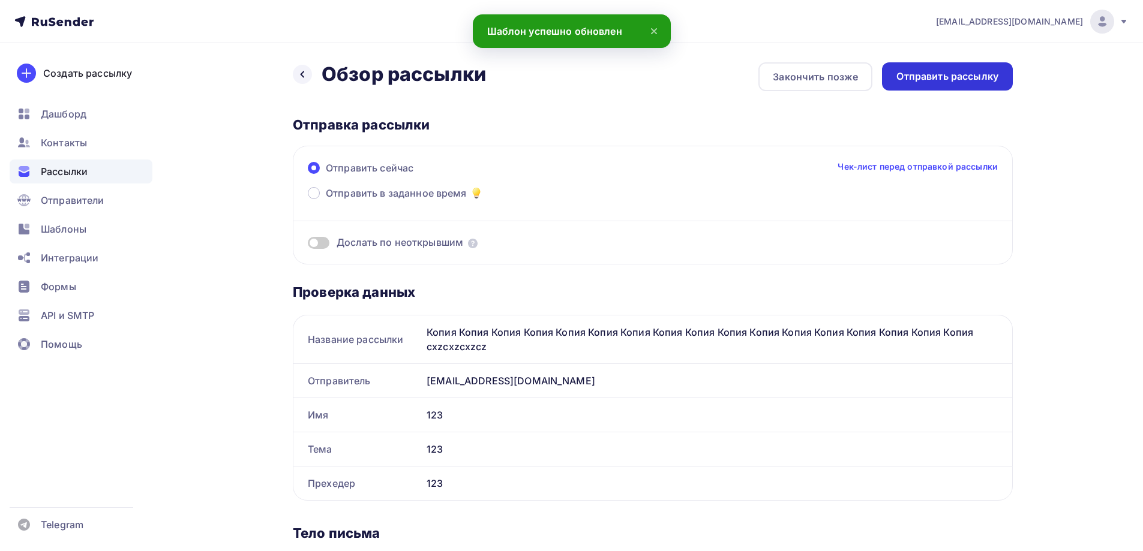
click at [972, 80] on div "Отправить рассылку" at bounding box center [947, 77] width 102 height 14
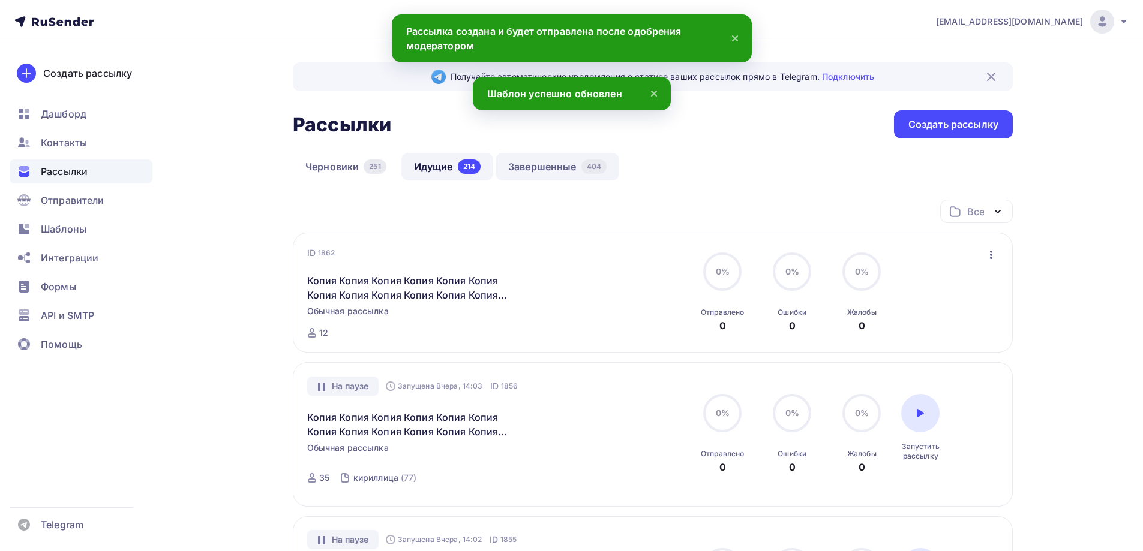
click at [536, 166] on link "Завершенные 404" at bounding box center [557, 167] width 124 height 28
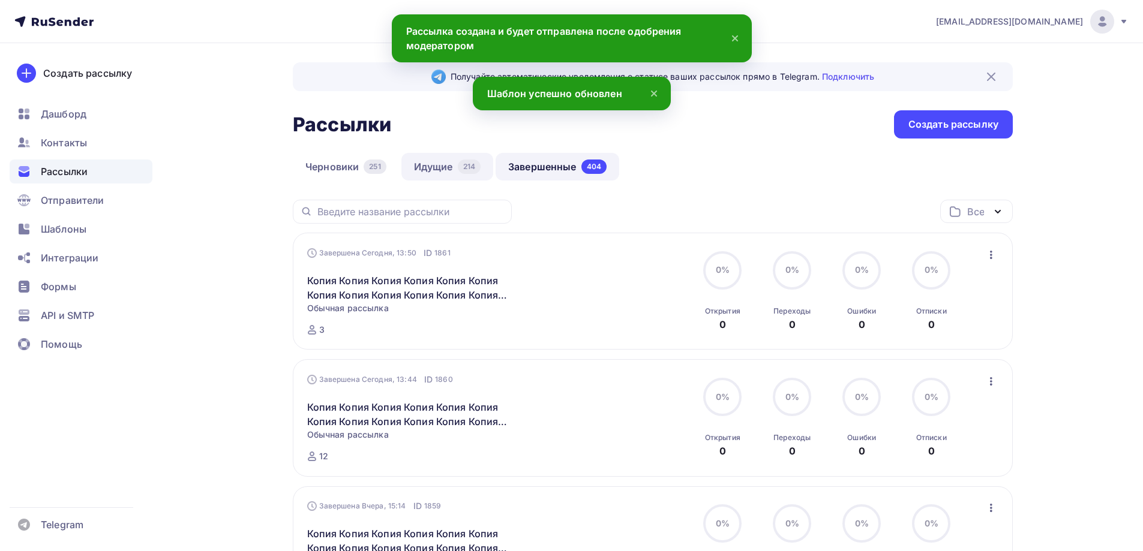
click at [428, 169] on link "Идущие 214" at bounding box center [447, 167] width 92 height 28
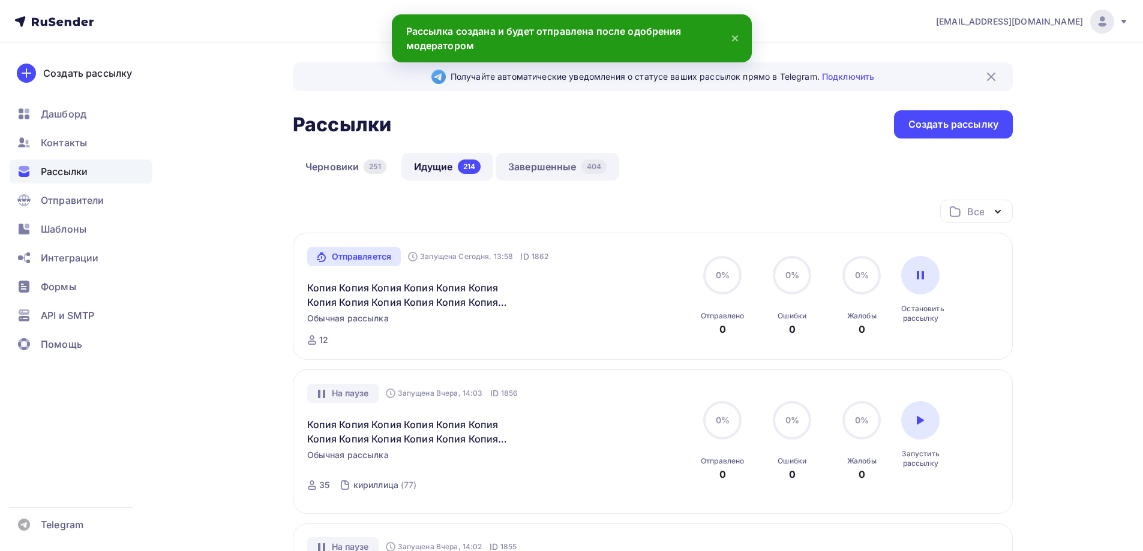
click at [525, 165] on link "Завершенные 404" at bounding box center [557, 167] width 124 height 28
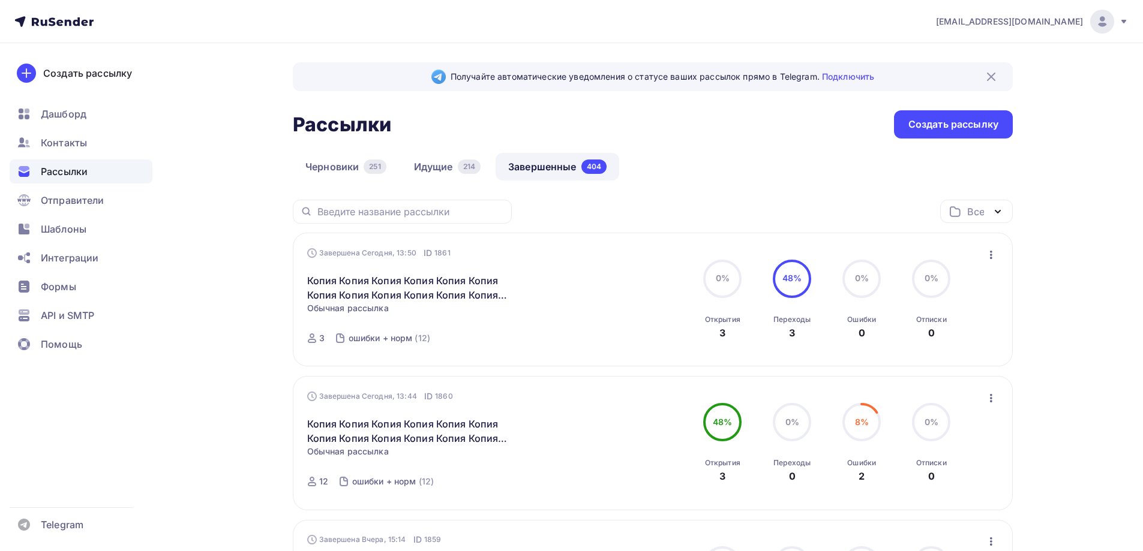
click at [561, 168] on link "Завершенные 404" at bounding box center [557, 167] width 124 height 28
click at [450, 165] on link "Идущие 214" at bounding box center [447, 167] width 92 height 28
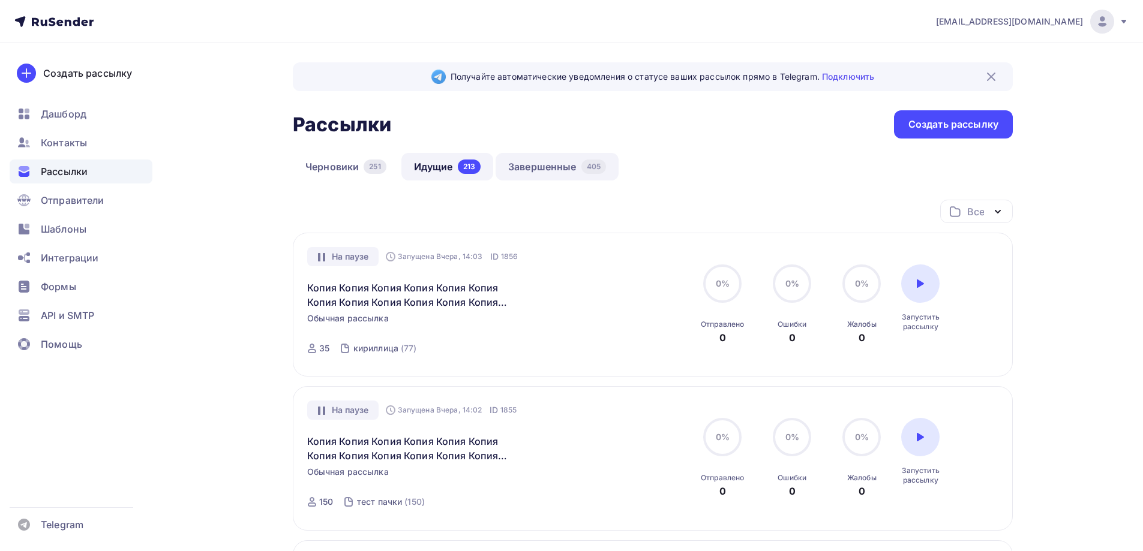
click at [540, 170] on link "Завершенные 405" at bounding box center [556, 167] width 123 height 28
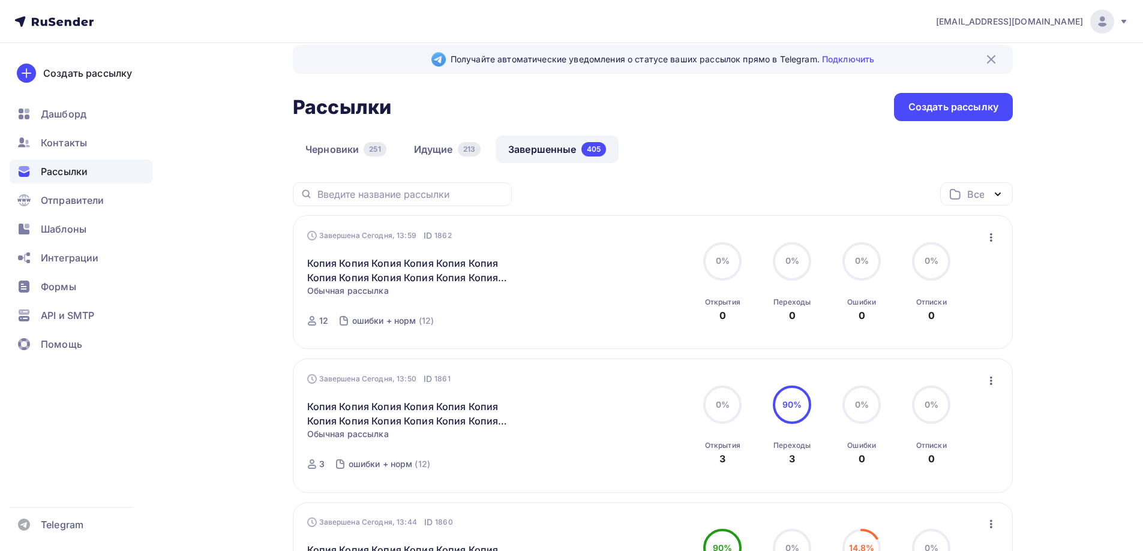
scroll to position [60, 0]
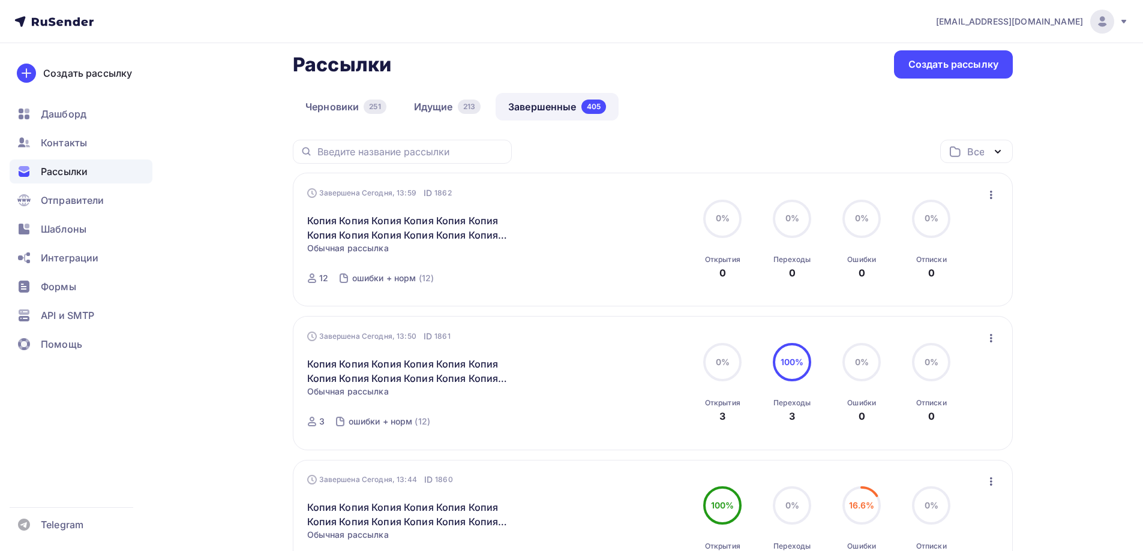
click at [990, 202] on icon "button" at bounding box center [991, 195] width 14 height 14
click at [948, 269] on div "Копировать в новую" at bounding box center [935, 274] width 123 height 14
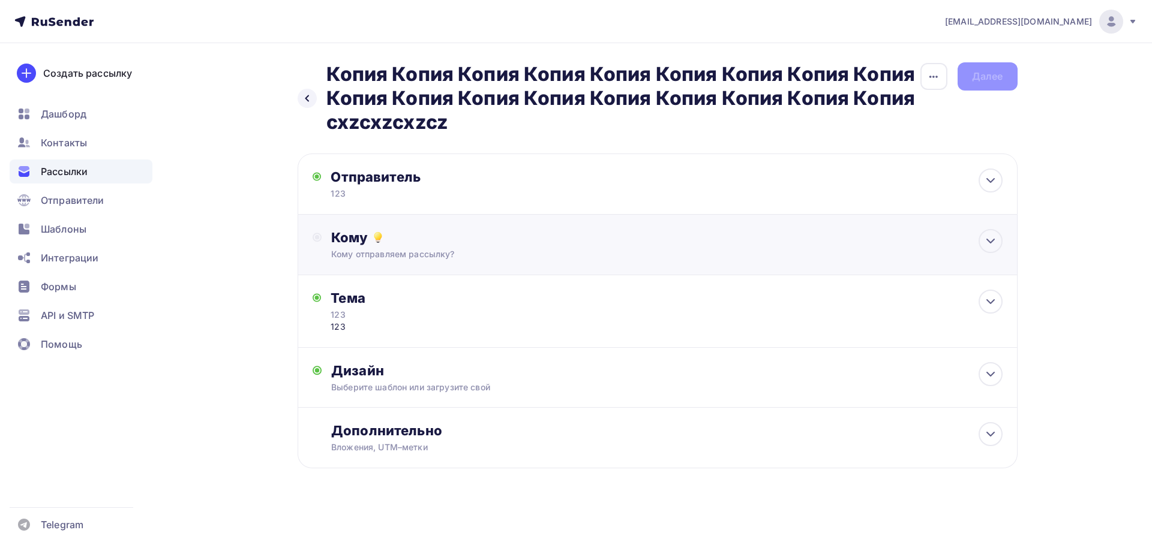
click at [378, 226] on div "Кому Кому отправляем рассылку? Списки получателей Выберите список Все списки id…" at bounding box center [657, 245] width 720 height 61
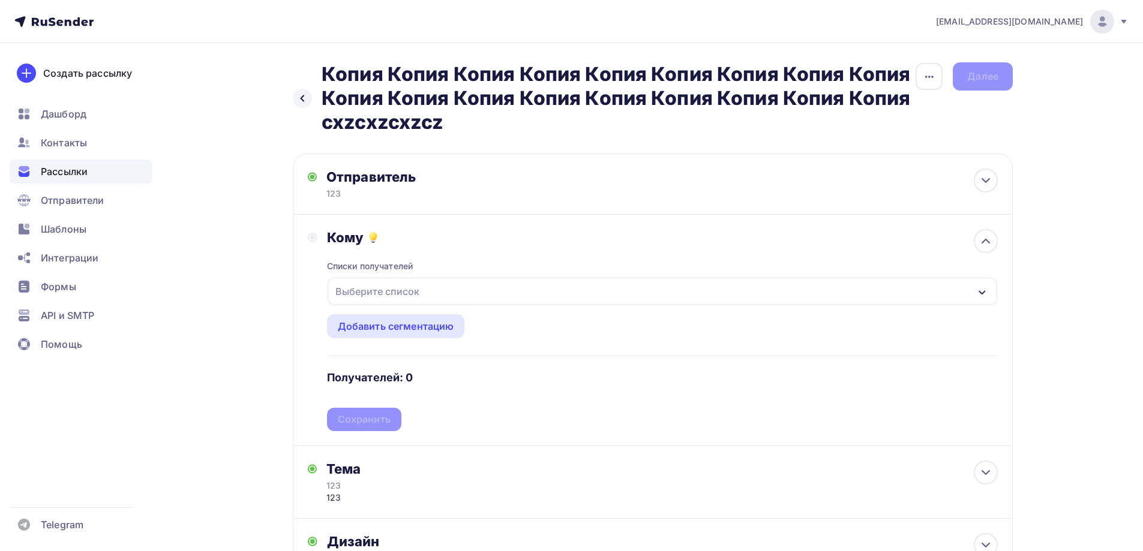
click at [380, 300] on div "Выберите список" at bounding box center [377, 292] width 94 height 22
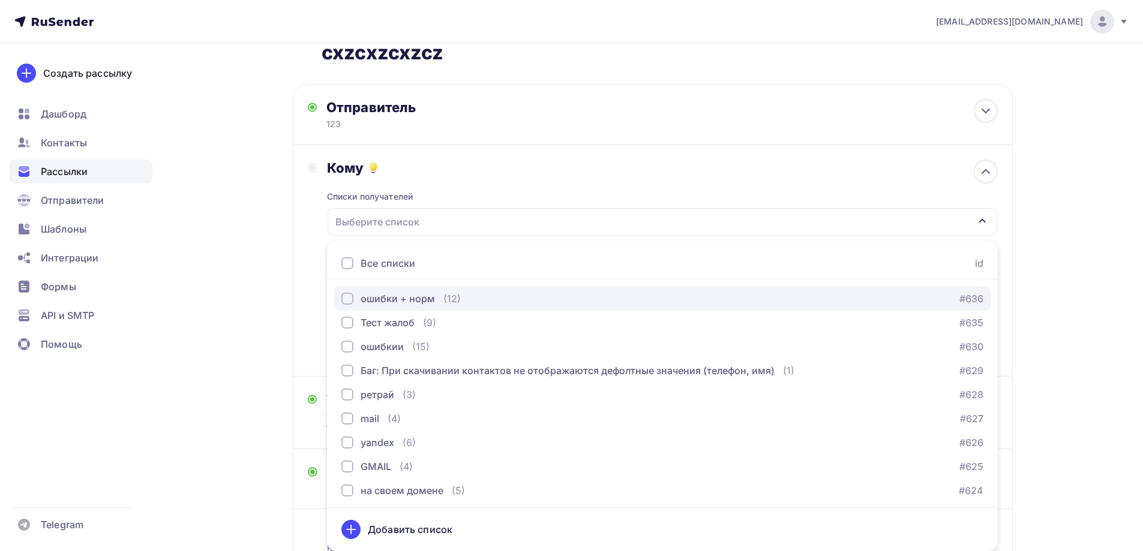
click at [386, 306] on button "ошибки + норм (12) #636" at bounding box center [662, 299] width 656 height 24
click at [384, 303] on div "ошибки + норм" at bounding box center [397, 298] width 74 height 14
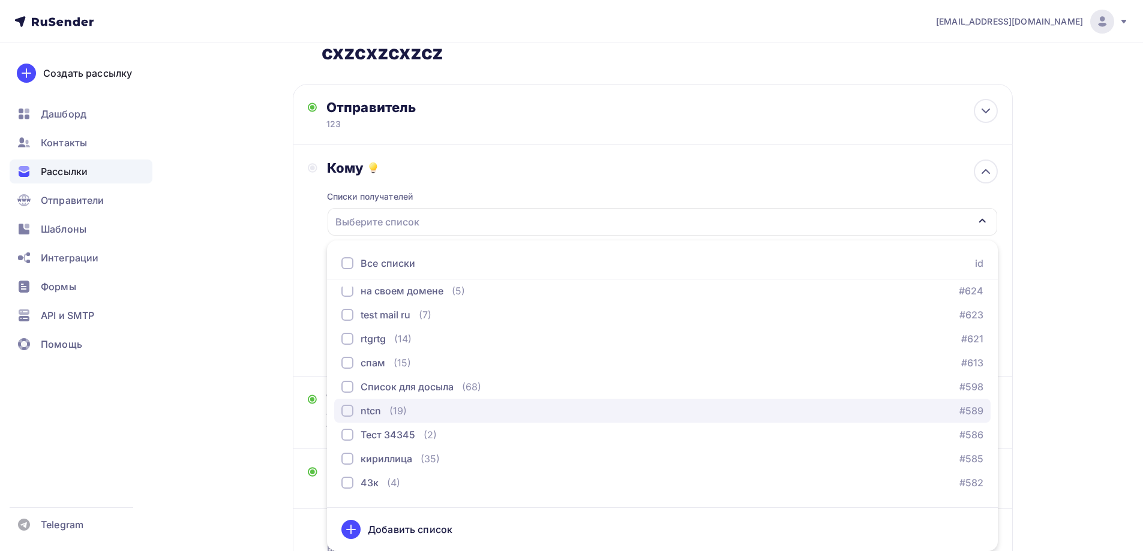
scroll to position [240, 0]
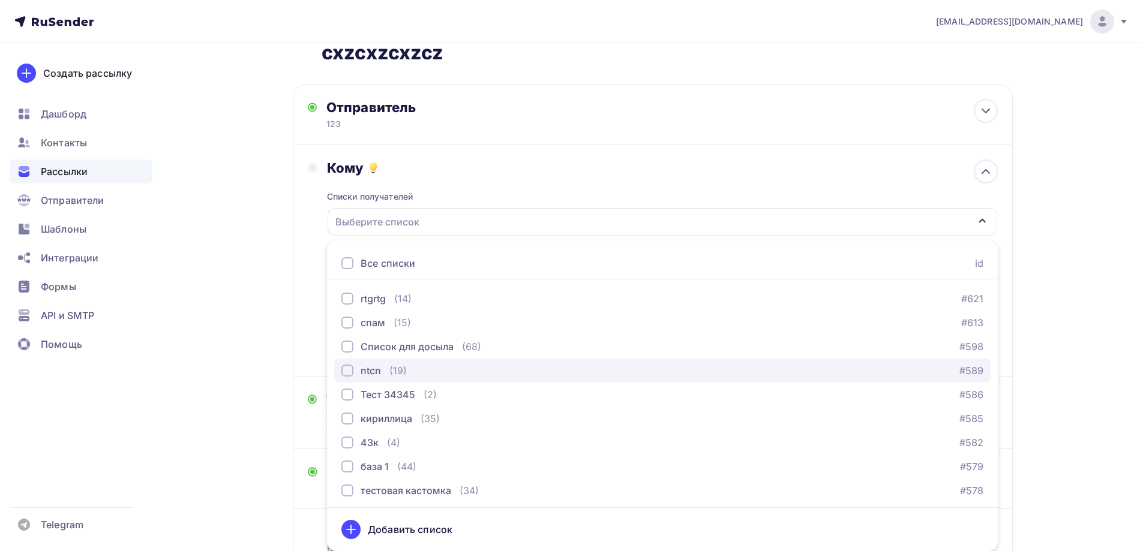
click at [387, 377] on div "ntcn (19)" at bounding box center [373, 370] width 65 height 14
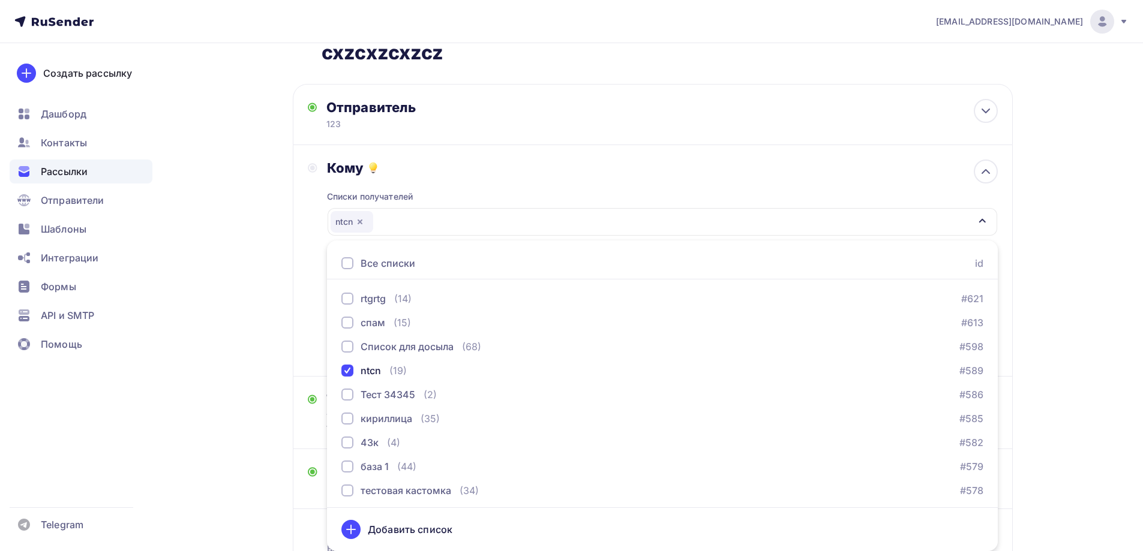
click at [309, 330] on div "Кому Списки получателей ntcn Все списки id ошибки + норм (12) #636 Тест жалоб (…" at bounding box center [653, 261] width 690 height 202
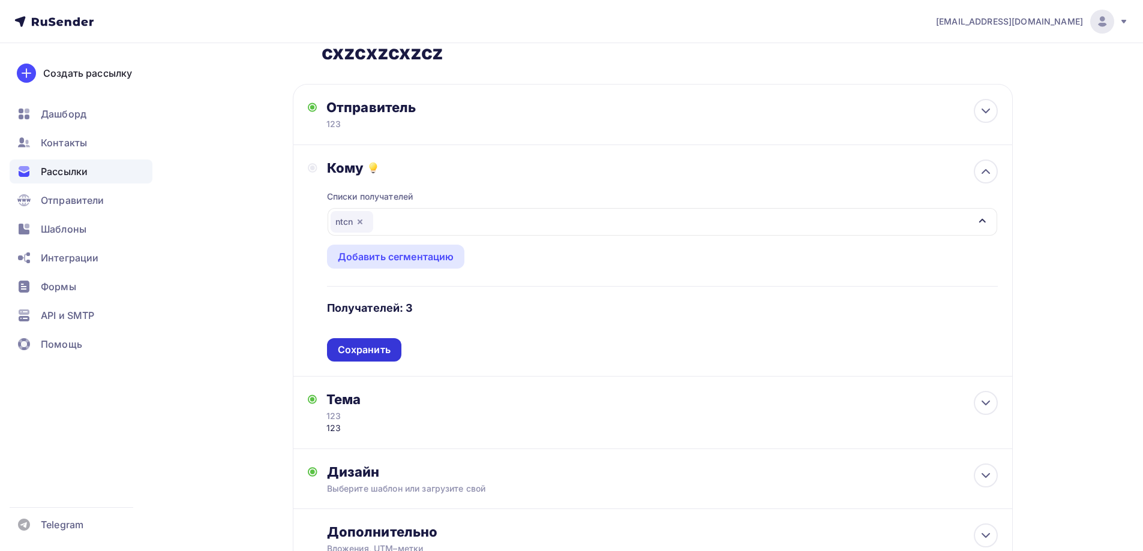
click at [359, 356] on div "Списки получателей ntcn Все списки id ошибки + норм (12) #636 Тест жалоб (9) #6…" at bounding box center [662, 268] width 671 height 185
click at [359, 350] on div "Сохранить" at bounding box center [364, 350] width 53 height 14
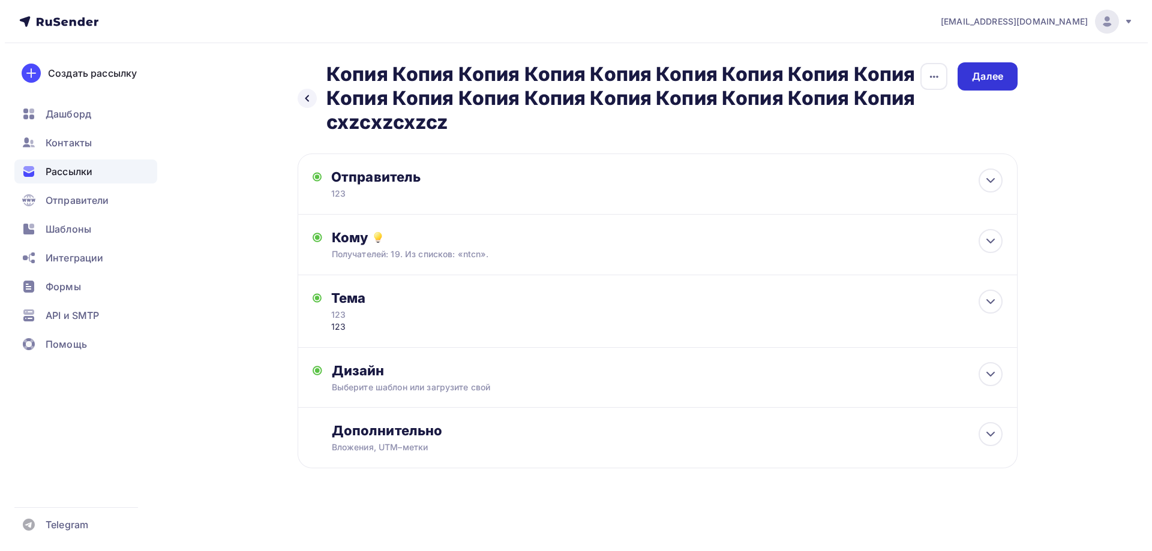
scroll to position [0, 0]
click at [996, 72] on div "Далее" at bounding box center [987, 77] width 31 height 14
drag, startPoint x: 996, startPoint y: 72, endPoint x: 981, endPoint y: 83, distance: 18.0
click at [990, 78] on div "Далее" at bounding box center [987, 77] width 31 height 14
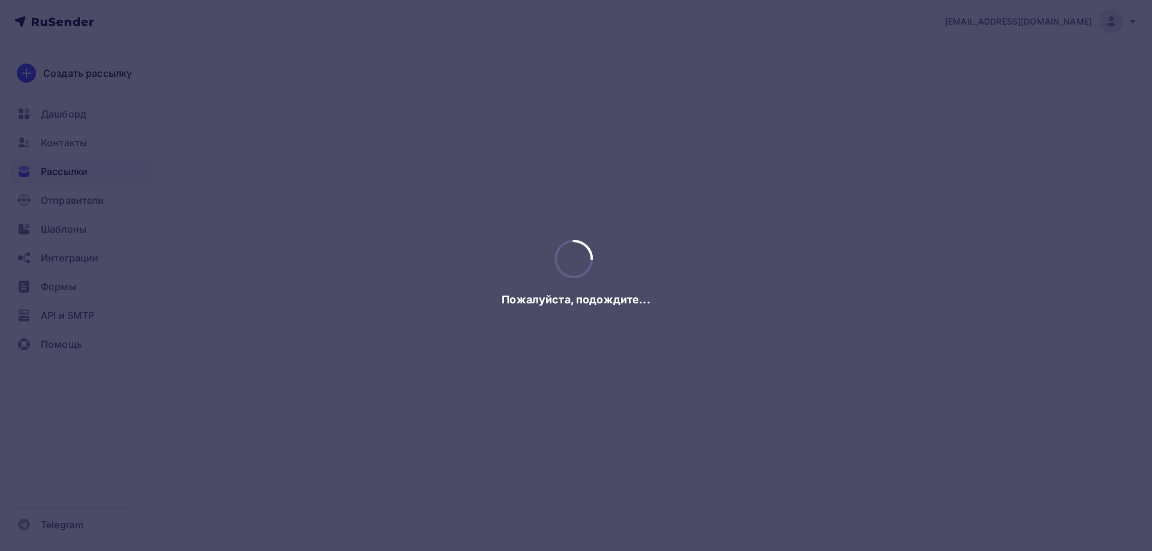
click at [981, 83] on div at bounding box center [576, 275] width 1152 height 551
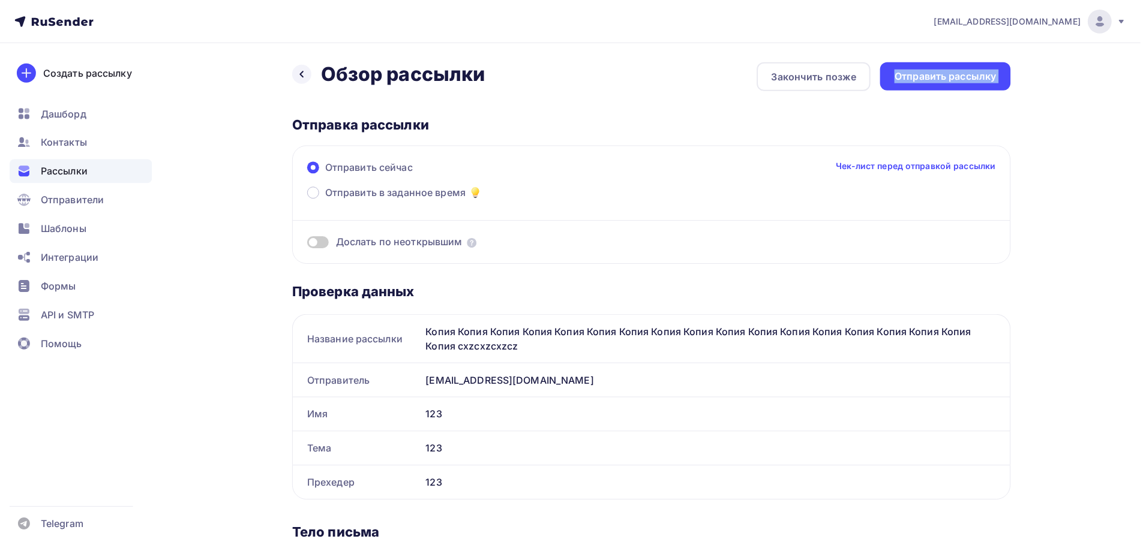
click at [981, 83] on div "Отправить рассылку" at bounding box center [947, 77] width 102 height 14
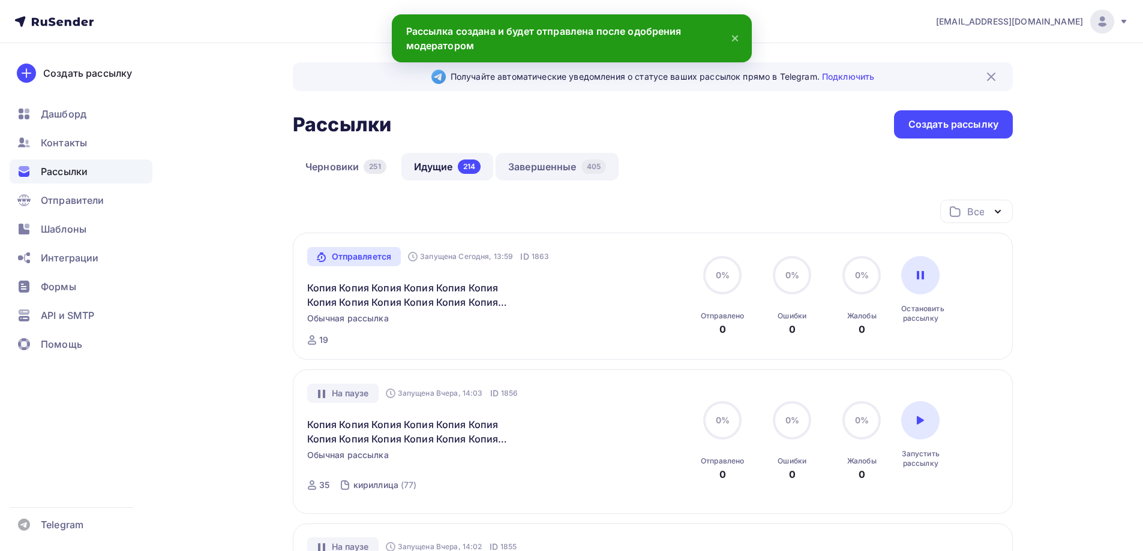
click at [538, 163] on link "Завершенные 405" at bounding box center [556, 167] width 123 height 28
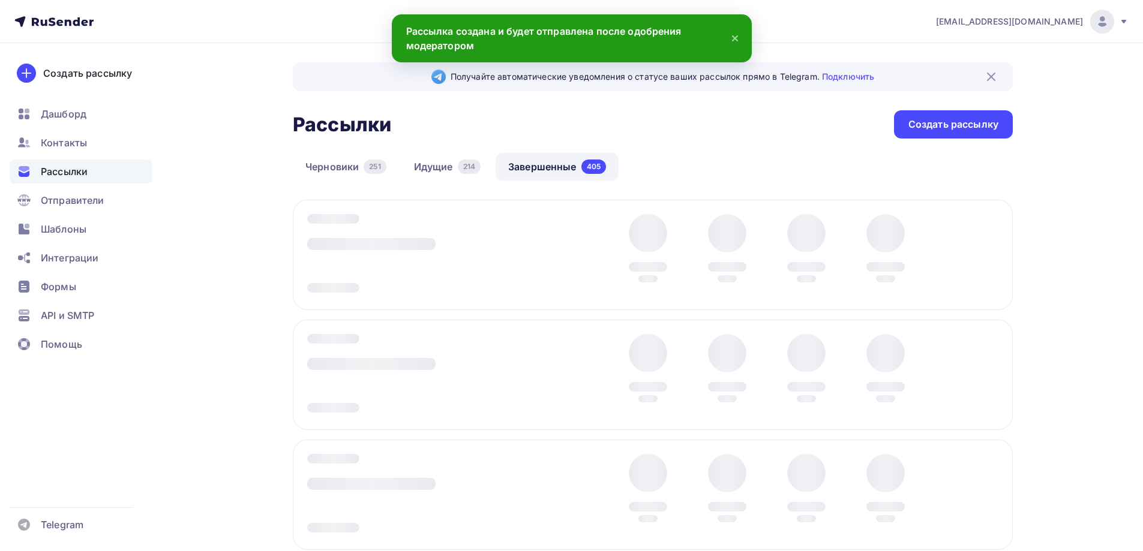
click at [526, 126] on div "Рассылки Рассылки Создать рассылку" at bounding box center [653, 124] width 720 height 28
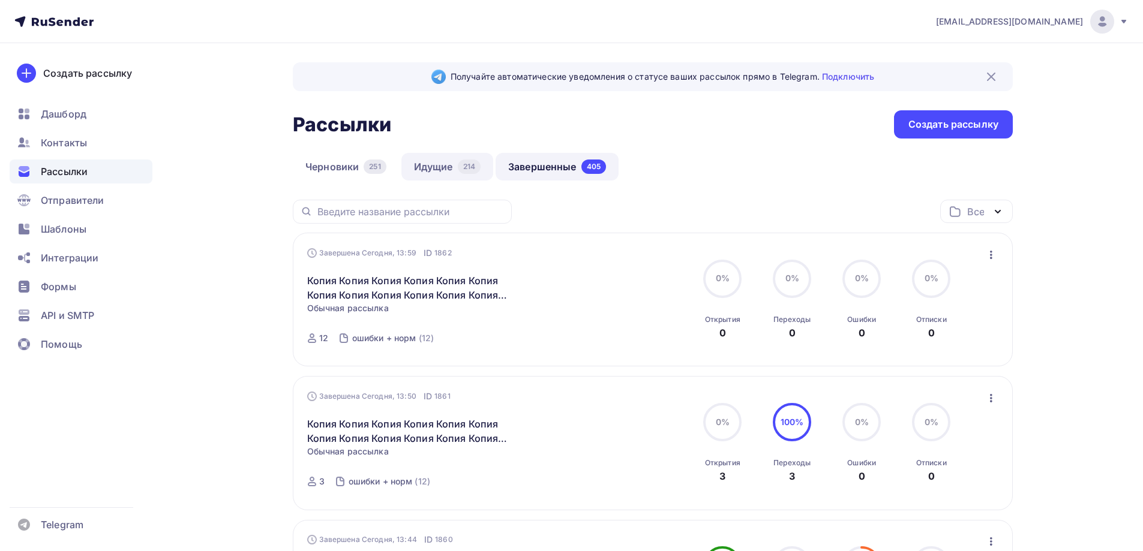
click at [406, 153] on li "Идущие 214" at bounding box center [448, 167] width 94 height 28
click at [480, 163] on div "214" at bounding box center [469, 167] width 23 height 14
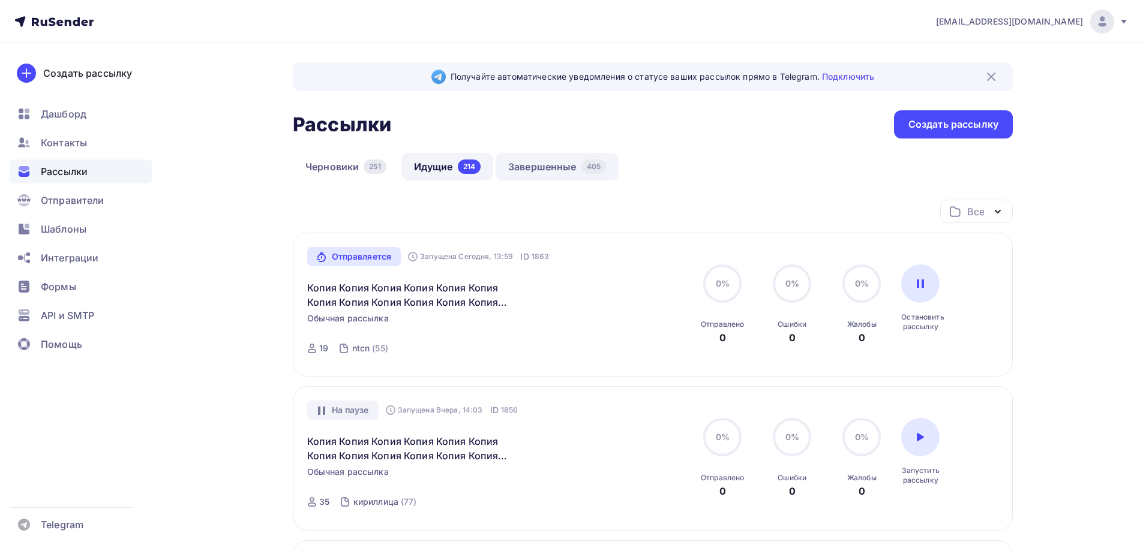
click at [551, 166] on link "Завершенные 405" at bounding box center [556, 167] width 123 height 28
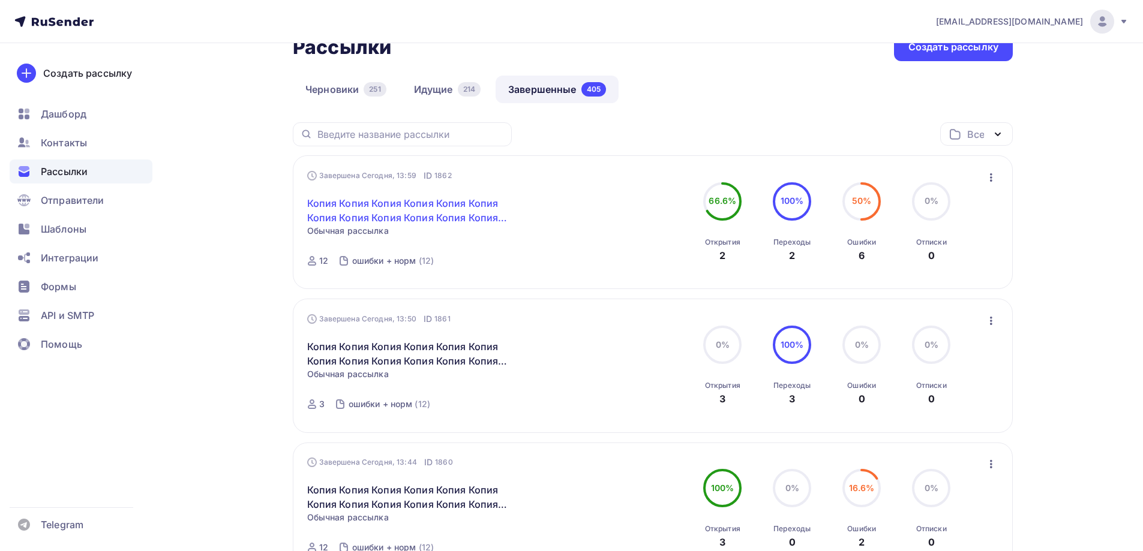
scroll to position [120, 0]
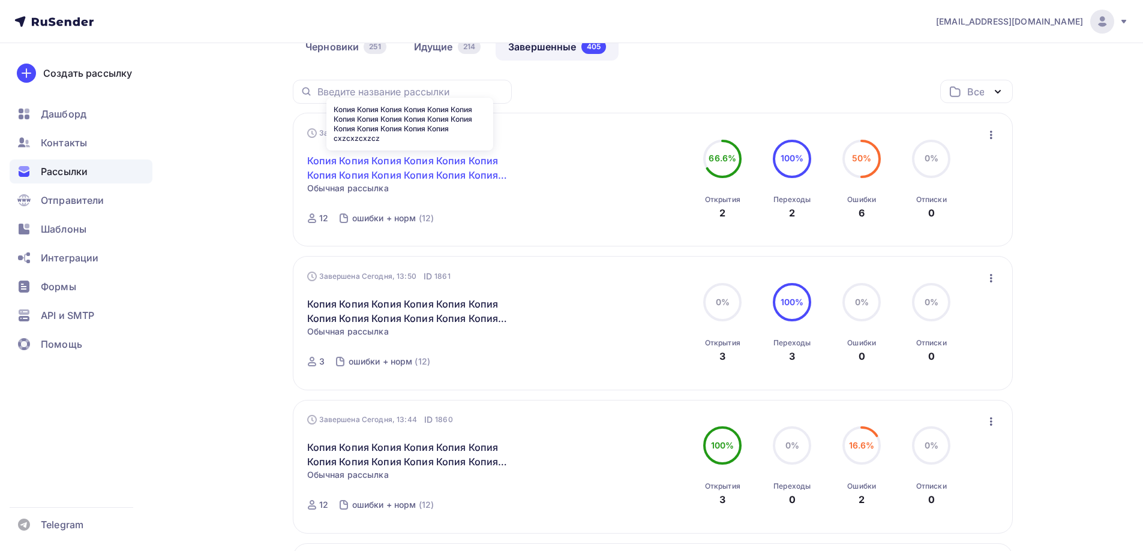
click at [371, 161] on link "Копия Копия Копия Копия Копия Копия Копия Копия Копия Копия Копия Копия Копия К…" at bounding box center [410, 168] width 206 height 29
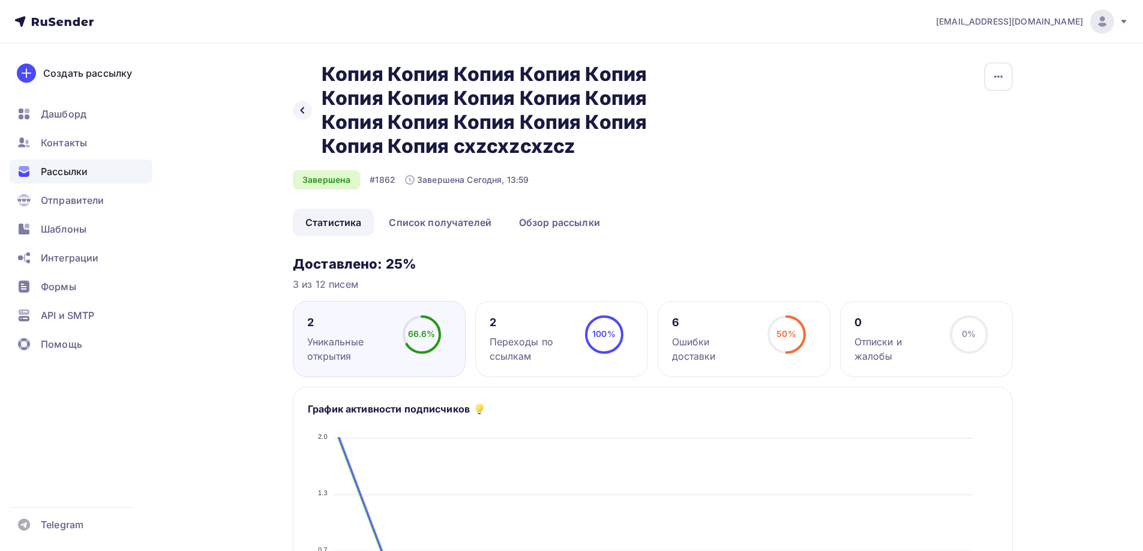
click at [749, 375] on div "6 Ошибки доставки 50% 50%" at bounding box center [743, 339] width 173 height 76
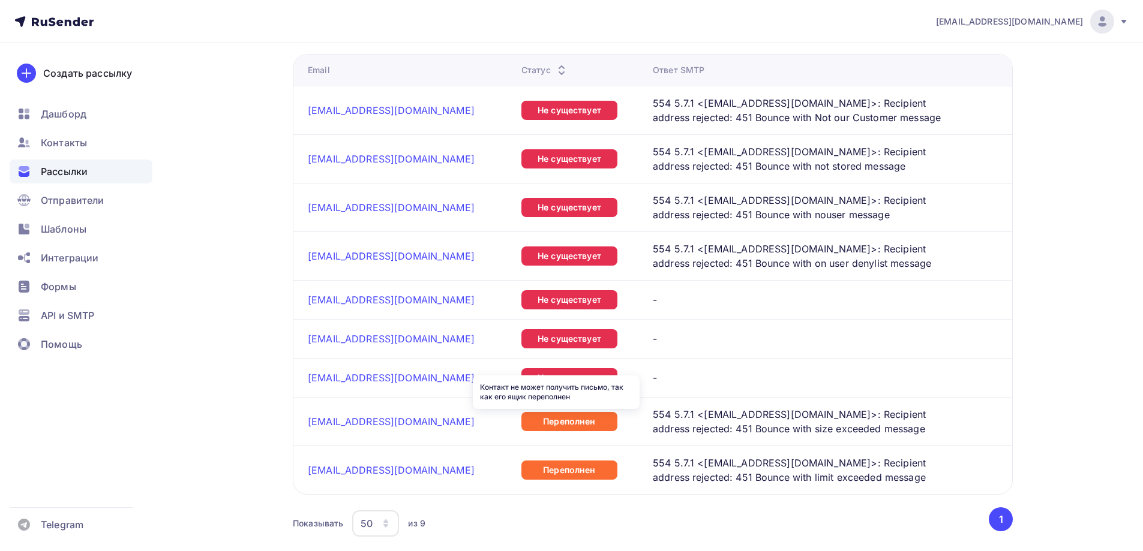
scroll to position [600, 0]
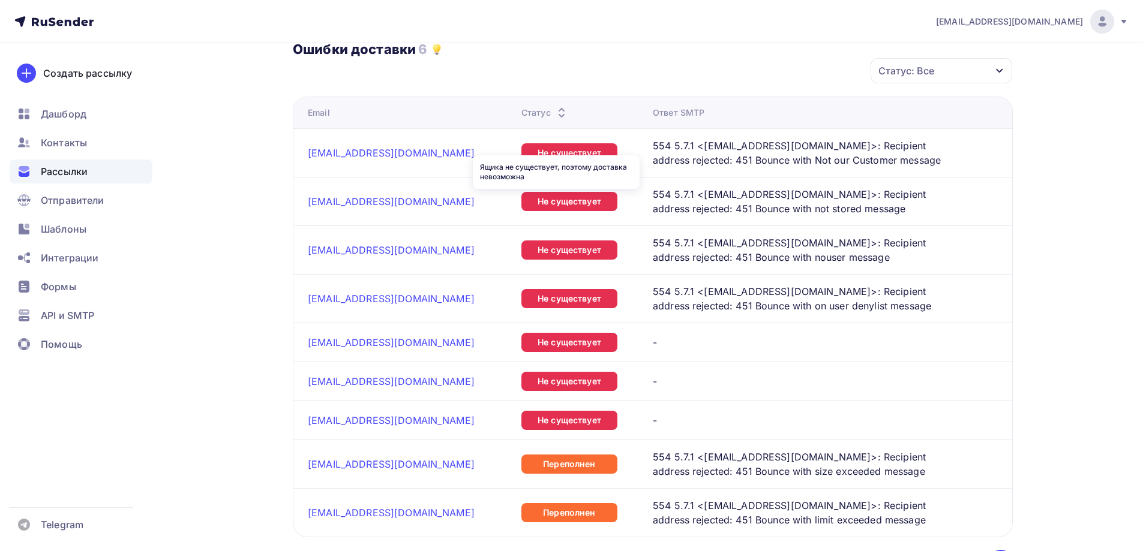
click at [536, 206] on div "Не существует" at bounding box center [569, 201] width 96 height 19
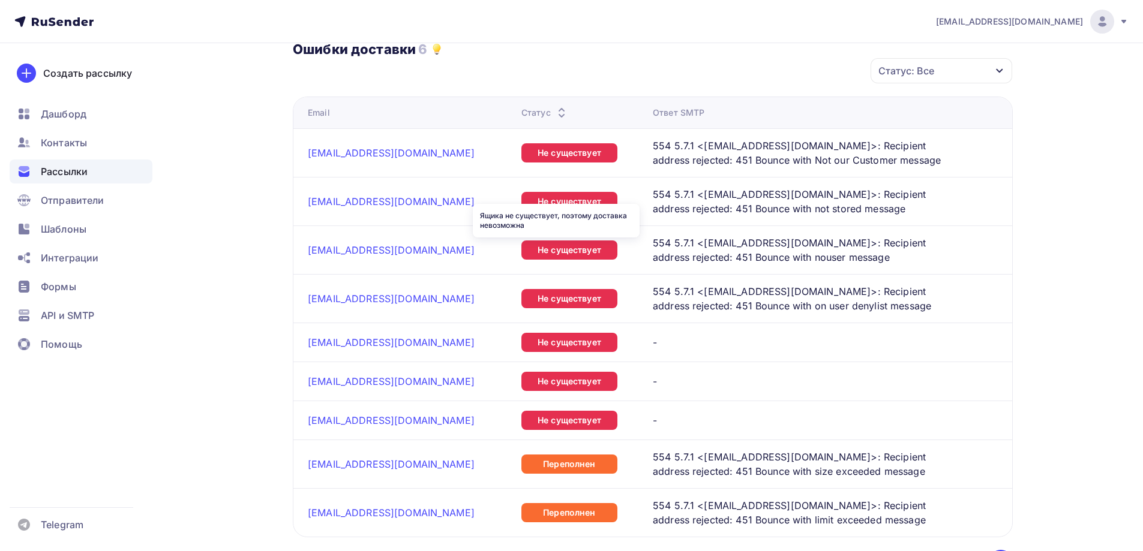
click at [534, 251] on div "Не существует" at bounding box center [569, 250] width 96 height 19
click at [535, 314] on td "Не существует" at bounding box center [581, 298] width 131 height 49
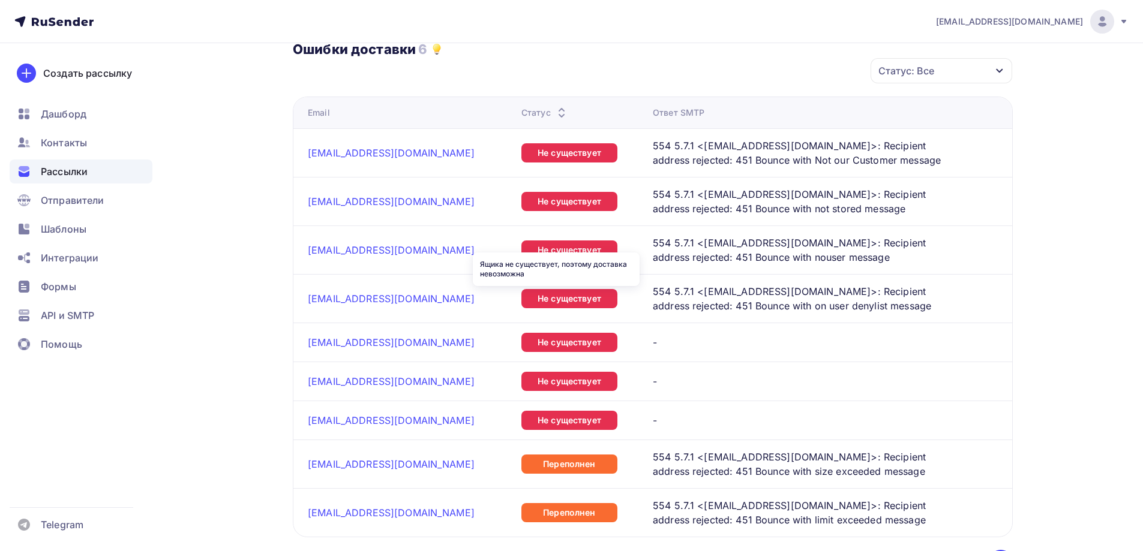
click at [528, 300] on div "Не существует" at bounding box center [569, 298] width 96 height 19
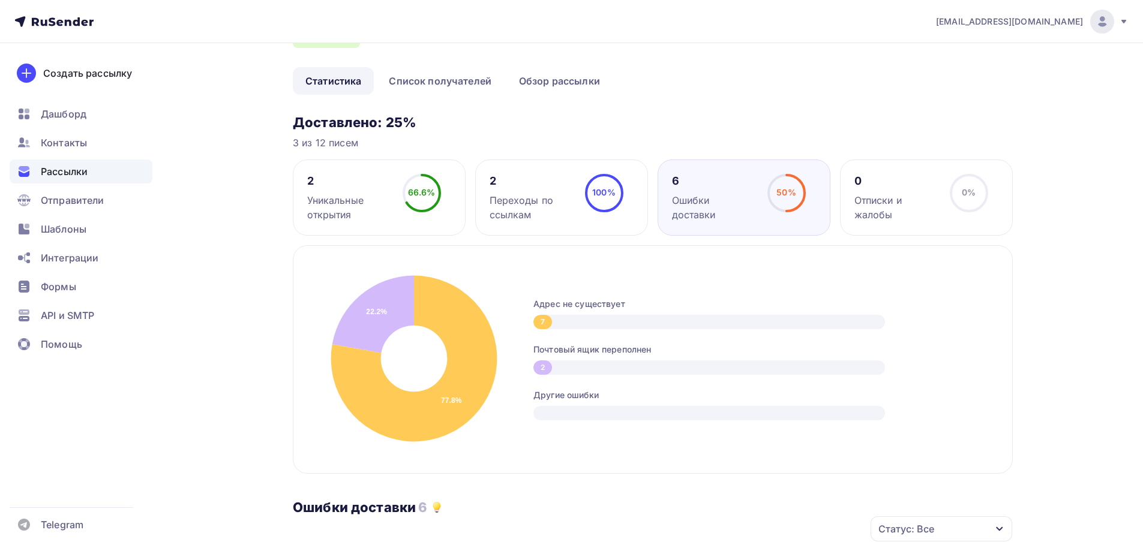
scroll to position [120, 0]
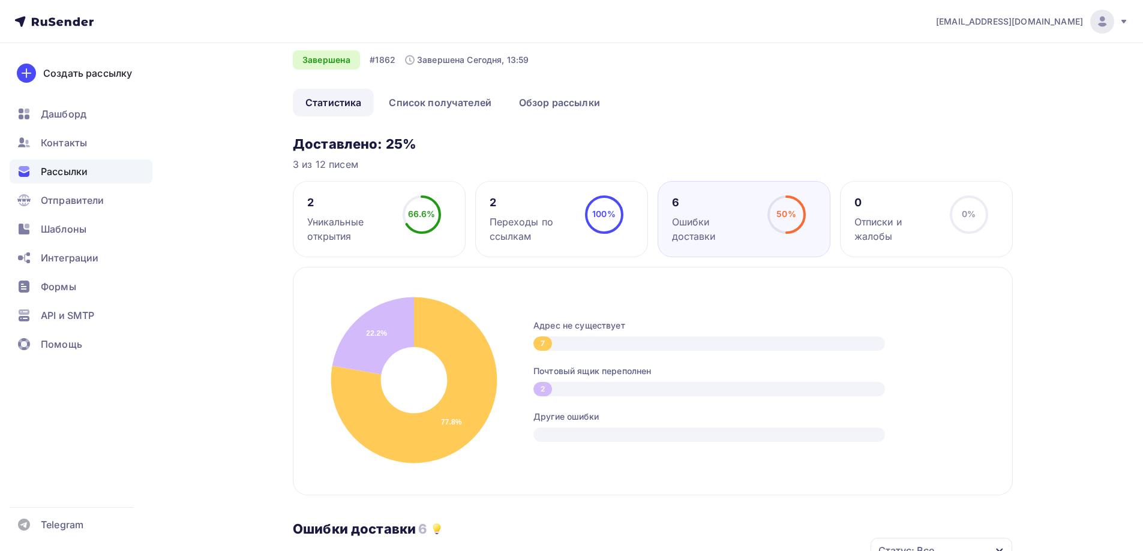
click at [733, 229] on div "6 Ошибки доставки 50% 50%" at bounding box center [743, 219] width 173 height 76
click at [110, 171] on div "Рассылки" at bounding box center [81, 172] width 143 height 24
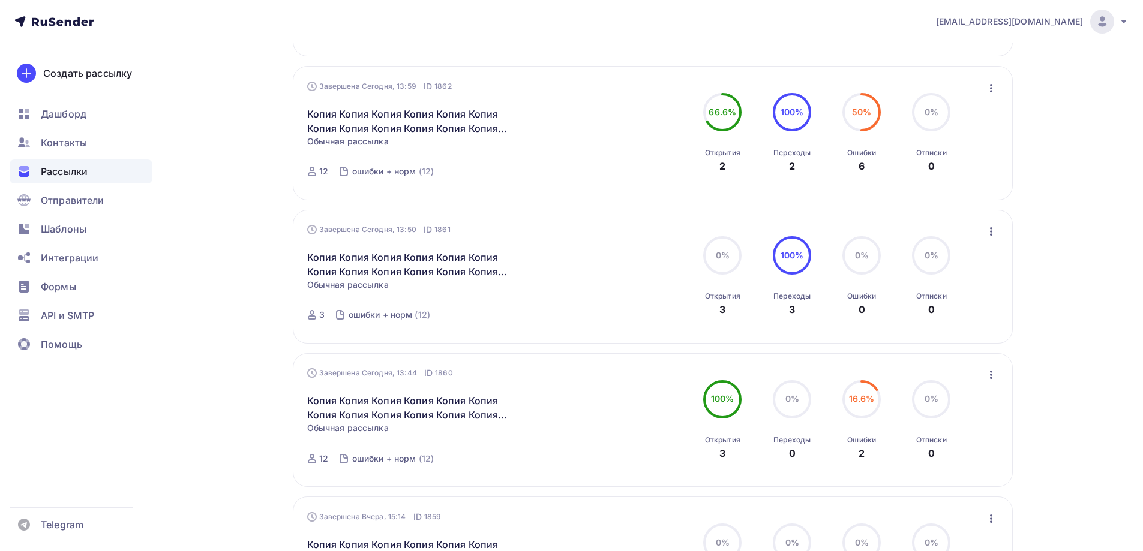
scroll to position [300, 0]
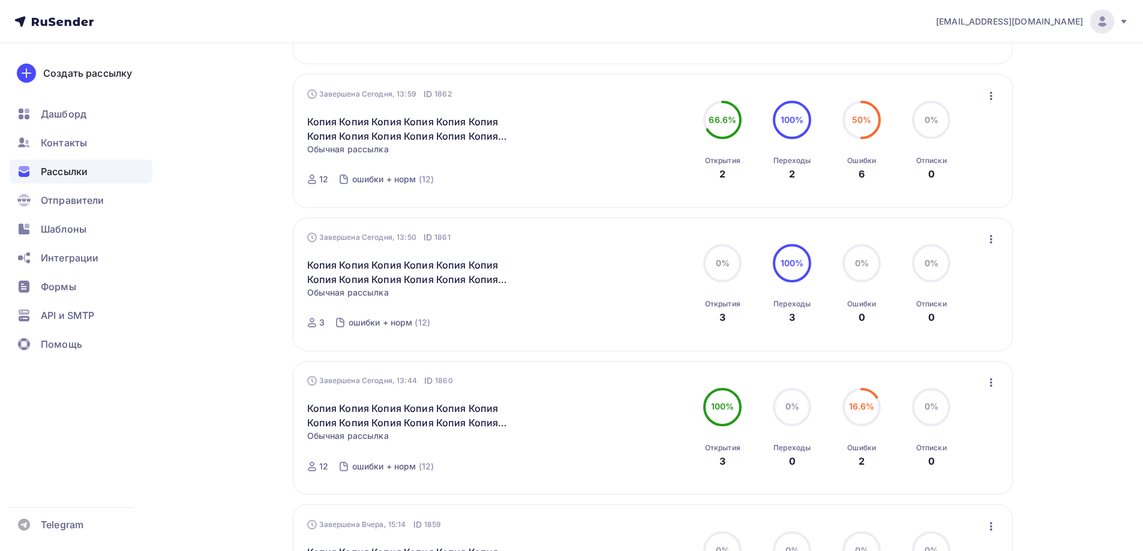
scroll to position [300, 0]
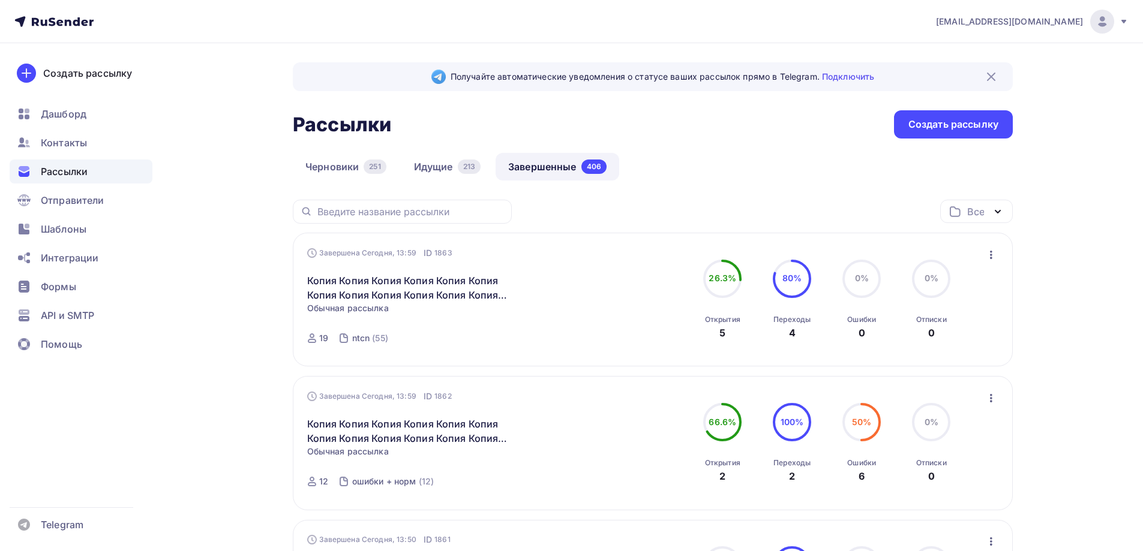
click at [983, 260] on div "Статистика Обзор рассылки Копировать в новую Добавить в папку" at bounding box center [991, 255] width 16 height 16
click at [984, 259] on icon "button" at bounding box center [991, 255] width 14 height 14
click at [919, 335] on div "Копировать в новую" at bounding box center [935, 334] width 123 height 14
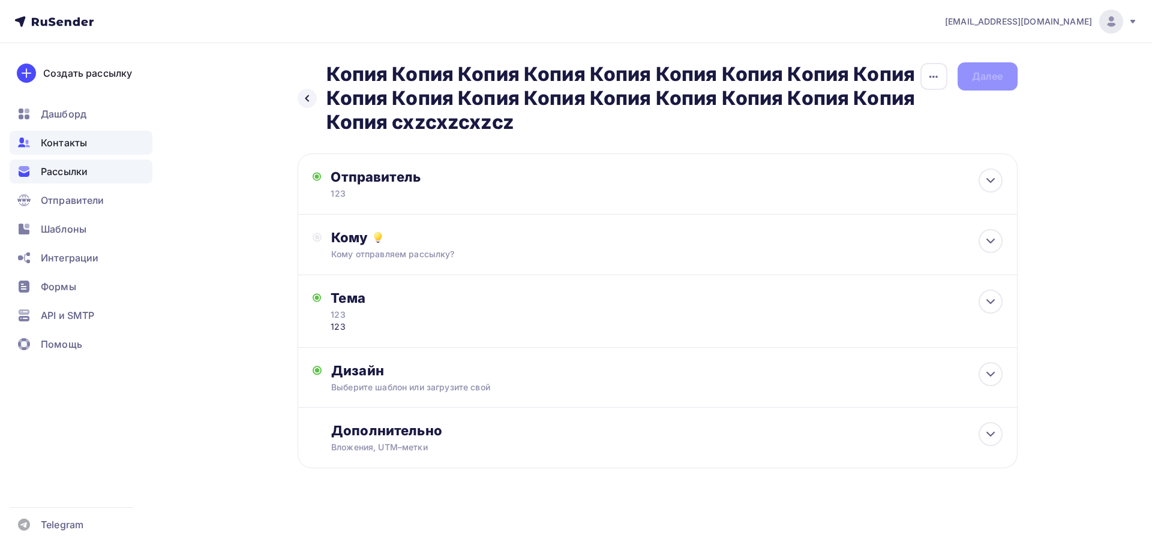
click at [101, 132] on div "Контакты" at bounding box center [81, 143] width 143 height 24
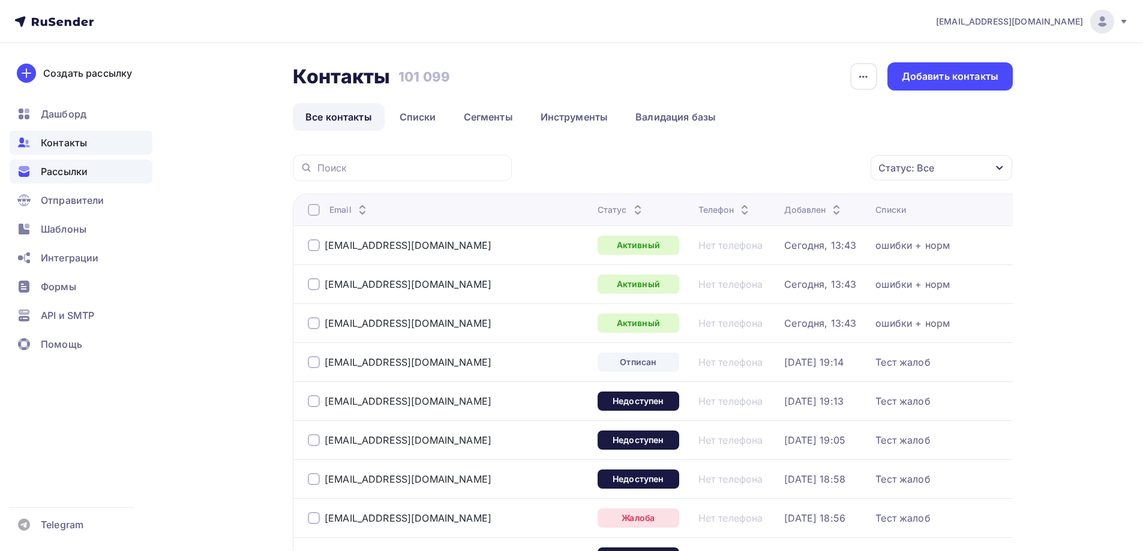
click at [89, 165] on div "Рассылки" at bounding box center [81, 172] width 143 height 24
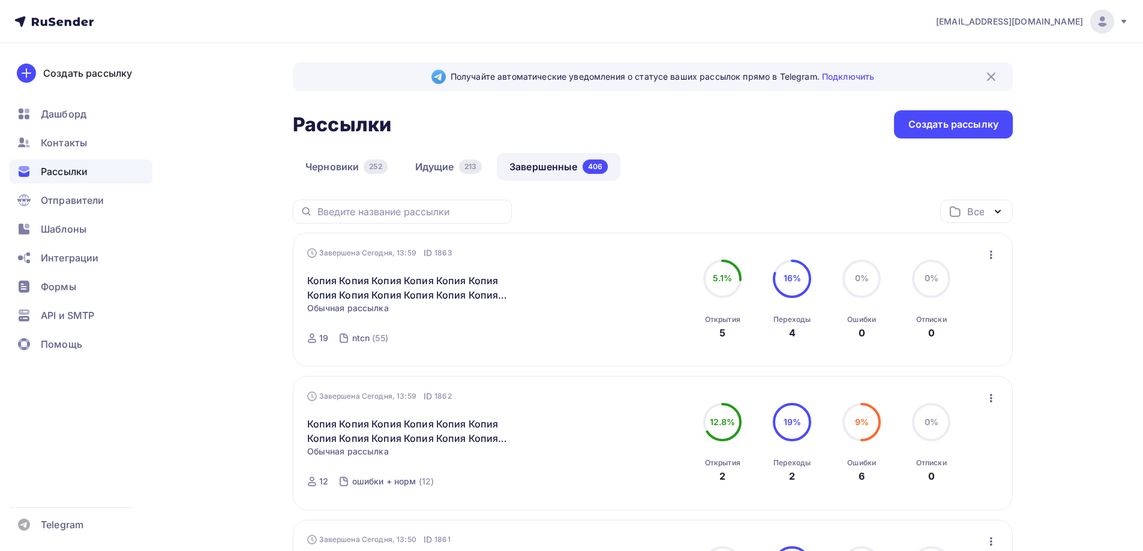
click at [999, 251] on div "Завершена [DATE], 13:59 ID 1863 Копия Копия Копия Копия Копия Копия Копия Копия…" at bounding box center [653, 300] width 720 height 134
click at [993, 246] on div "Завершена [DATE], 13:59 ID 1863 Копия Копия Копия Копия Копия Копия Копия Копия…" at bounding box center [653, 300] width 720 height 134
click at [995, 260] on icon "button" at bounding box center [991, 255] width 14 height 14
click at [928, 326] on link "Копировать в новую" at bounding box center [935, 334] width 137 height 24
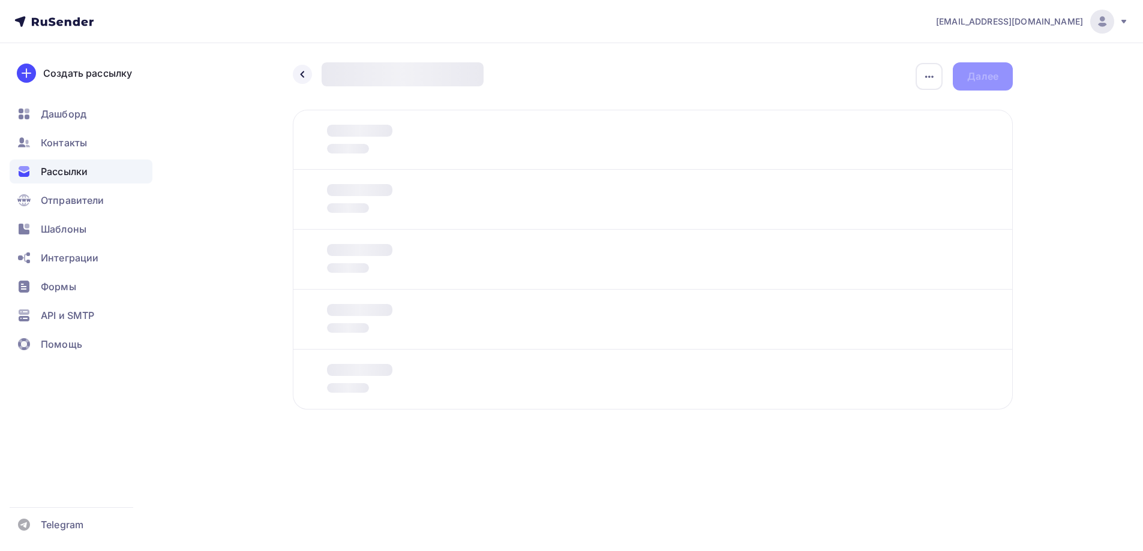
click at [0, 0] on div "Отправитель 123 Email * [EMAIL_ADDRESS][DOMAIN_NAME] [EMAIL_ADDRESS][DOMAIN_NAM…" at bounding box center [0, 0] width 0 height 0
type input "123"
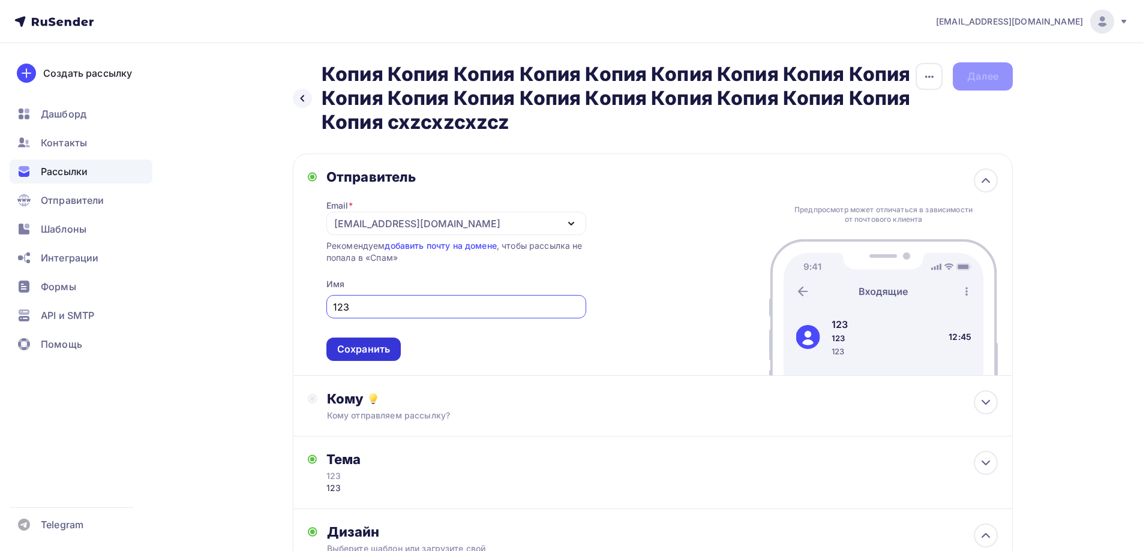
click at [348, 349] on div "Сохранить" at bounding box center [363, 349] width 53 height 14
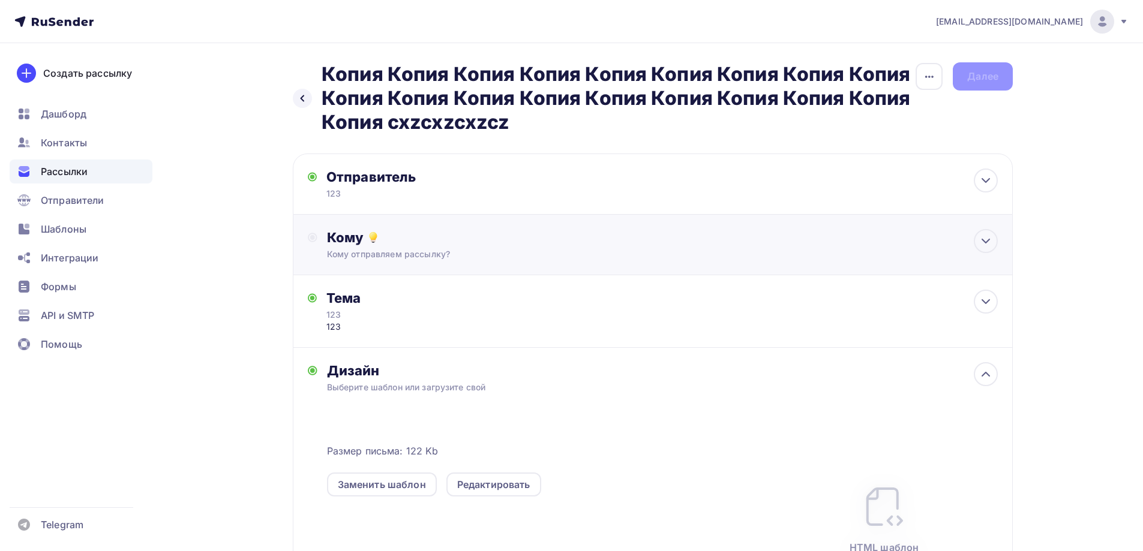
click at [365, 252] on div "Кому отправляем рассылку?" at bounding box center [629, 254] width 604 height 12
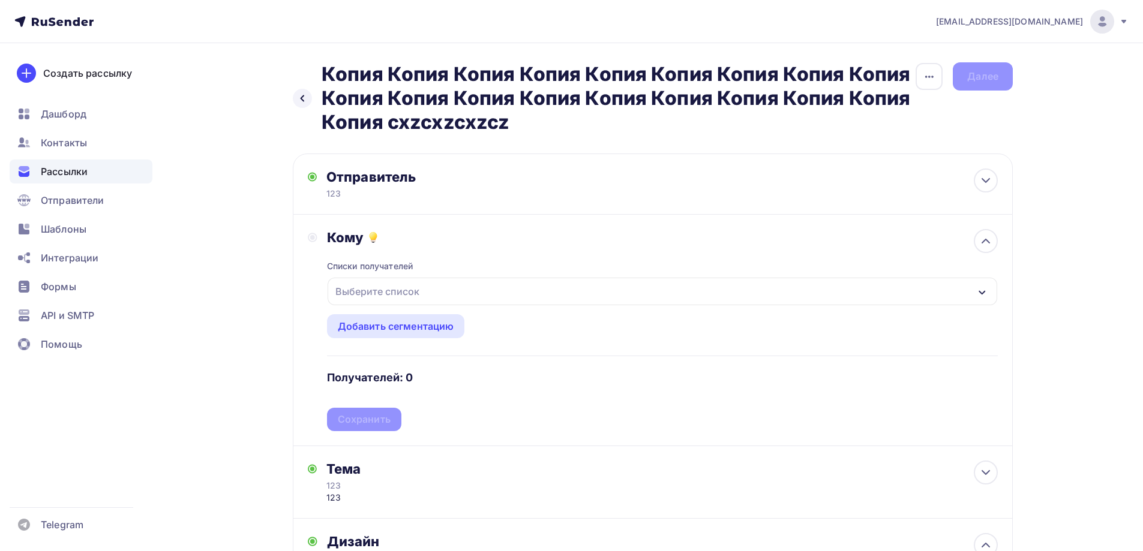
click at [380, 287] on div "Выберите список" at bounding box center [377, 292] width 94 height 22
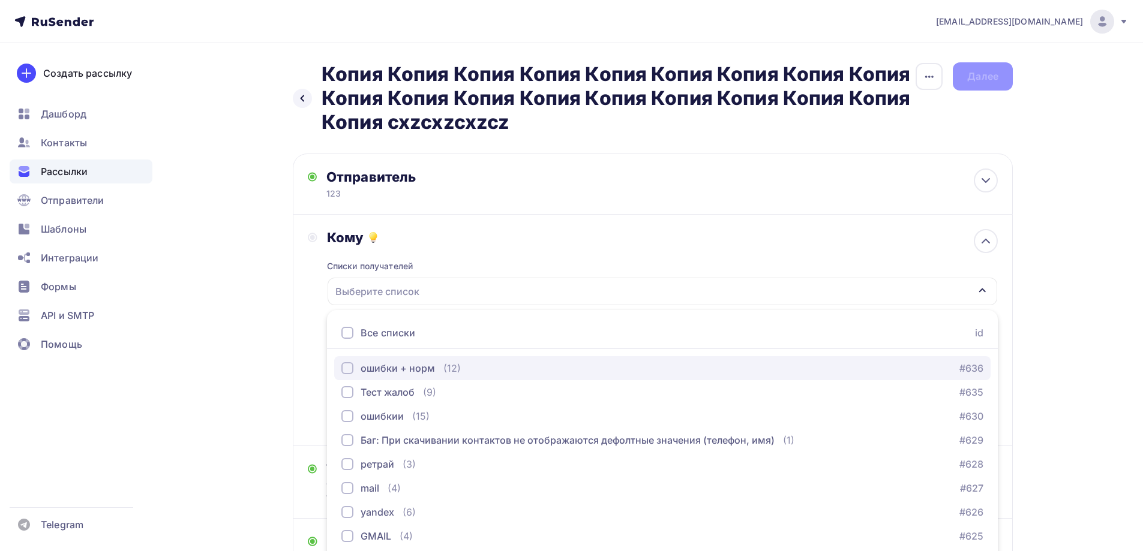
click at [384, 367] on div "ошибки + норм" at bounding box center [397, 368] width 74 height 14
click at [285, 366] on div "Назад Копия Копия Копия Копия Копия Копия Копия Копия Копия Копия Копия Копия К…" at bounding box center [571, 482] width 983 height 879
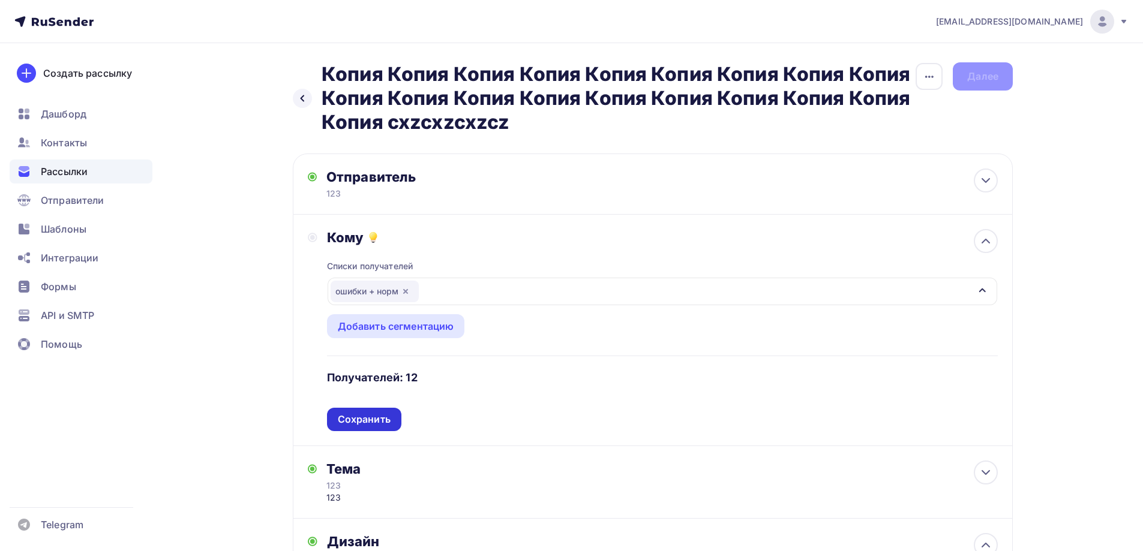
click at [353, 411] on div "Сохранить" at bounding box center [364, 419] width 74 height 23
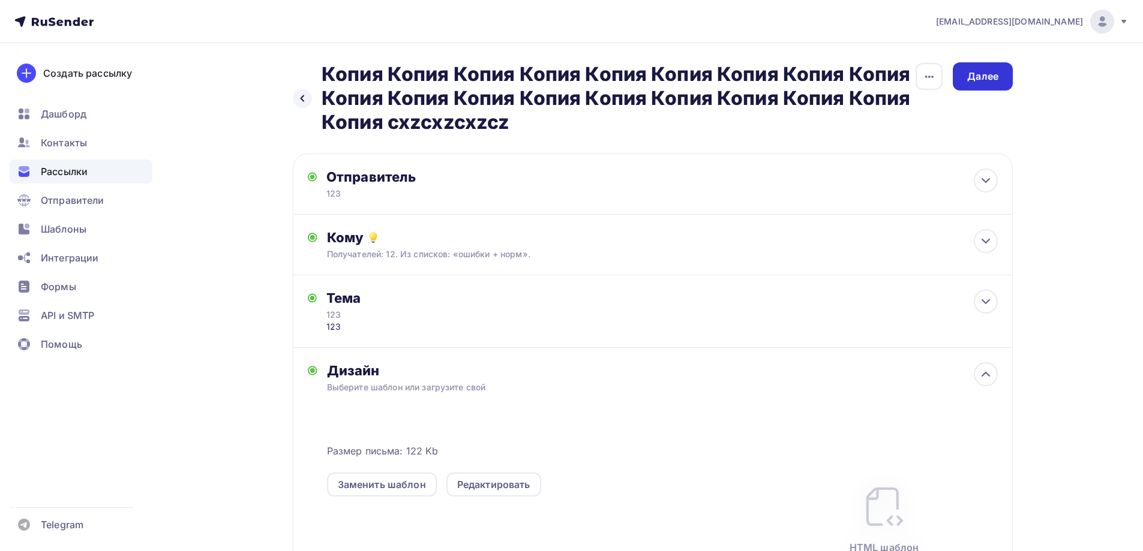
click at [973, 77] on div "Далее" at bounding box center [982, 77] width 31 height 14
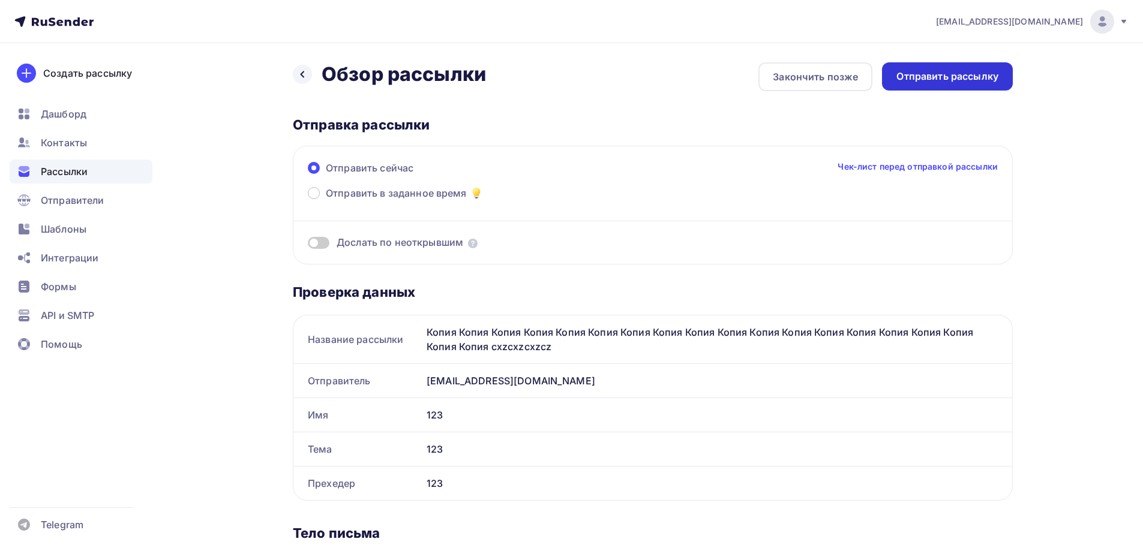
click at [959, 83] on div "Отправить рассылку" at bounding box center [947, 77] width 102 height 14
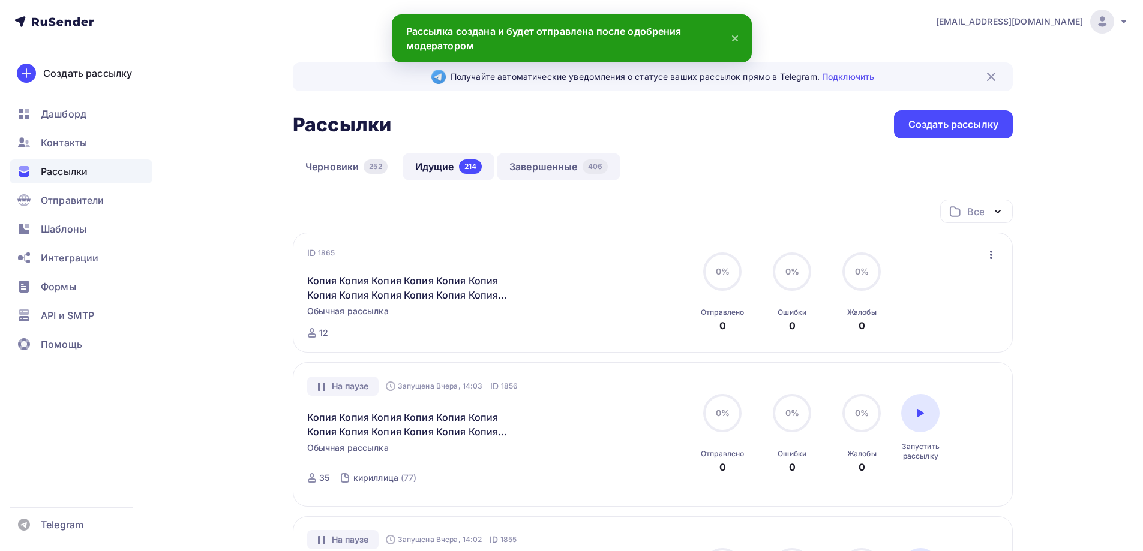
click at [573, 161] on link "Завершенные 406" at bounding box center [559, 167] width 124 height 28
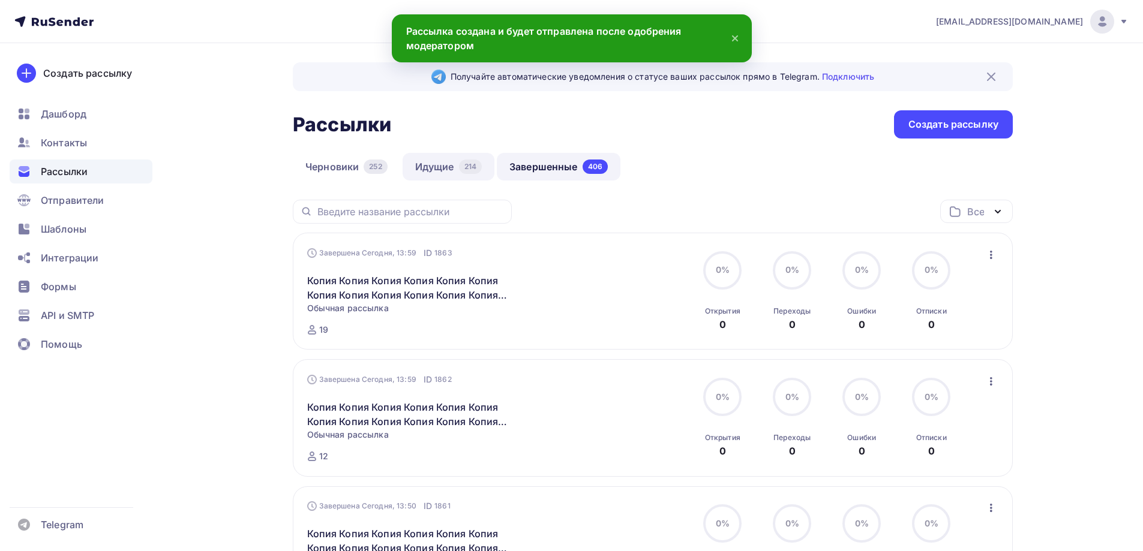
click at [423, 163] on link "Идущие 214" at bounding box center [448, 167] width 92 height 28
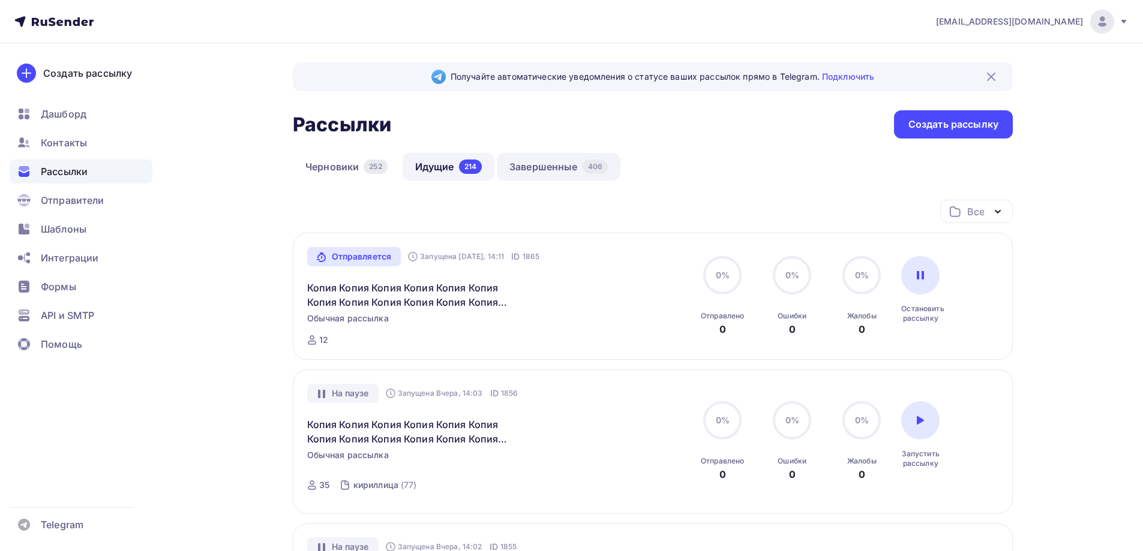
click at [549, 173] on link "Завершенные 406" at bounding box center [559, 167] width 124 height 28
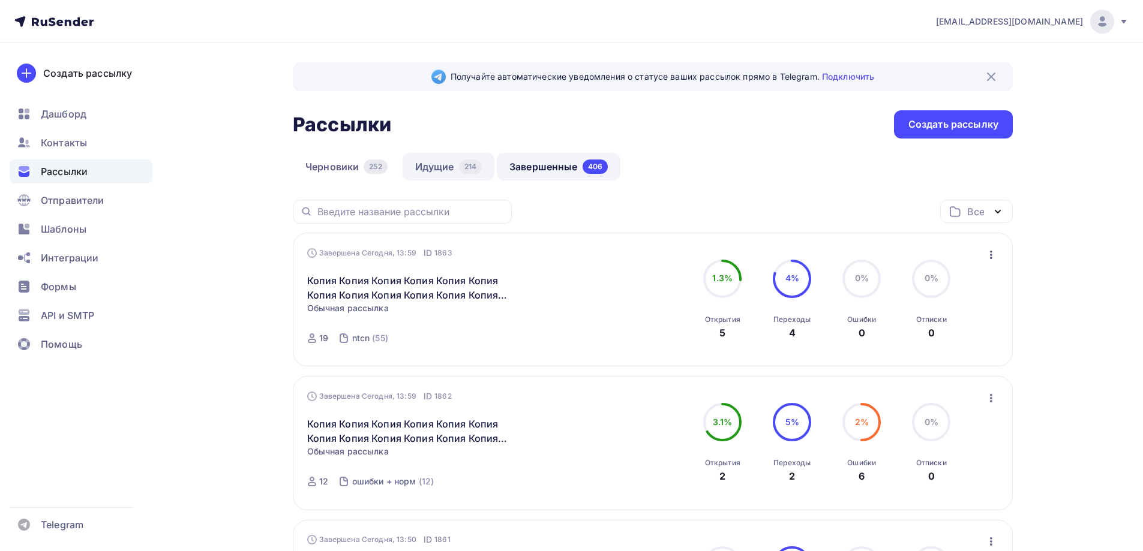
click at [459, 167] on link "Идущие 214" at bounding box center [448, 167] width 92 height 28
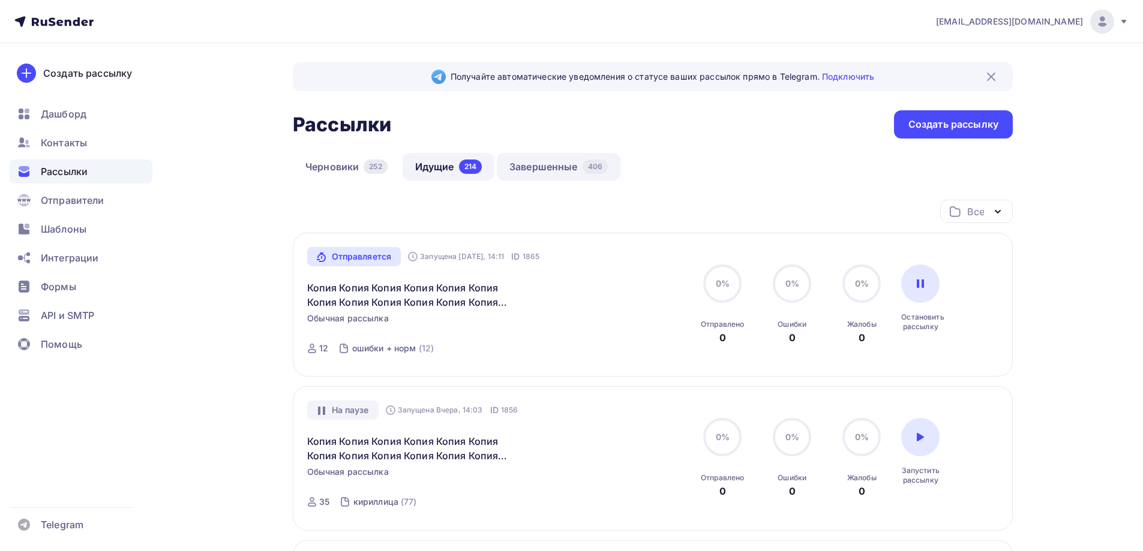
click at [501, 189] on div "Черновики 252 Идущие 214 Завершенные 406" at bounding box center [653, 176] width 720 height 47
click at [518, 170] on link "Завершенные 406" at bounding box center [559, 167] width 124 height 28
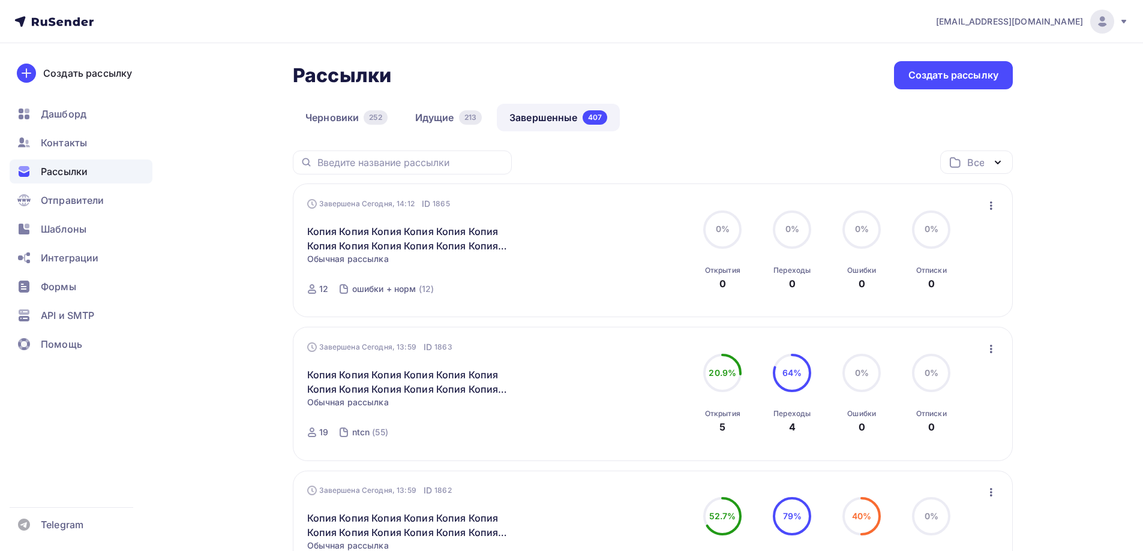
scroll to position [60, 0]
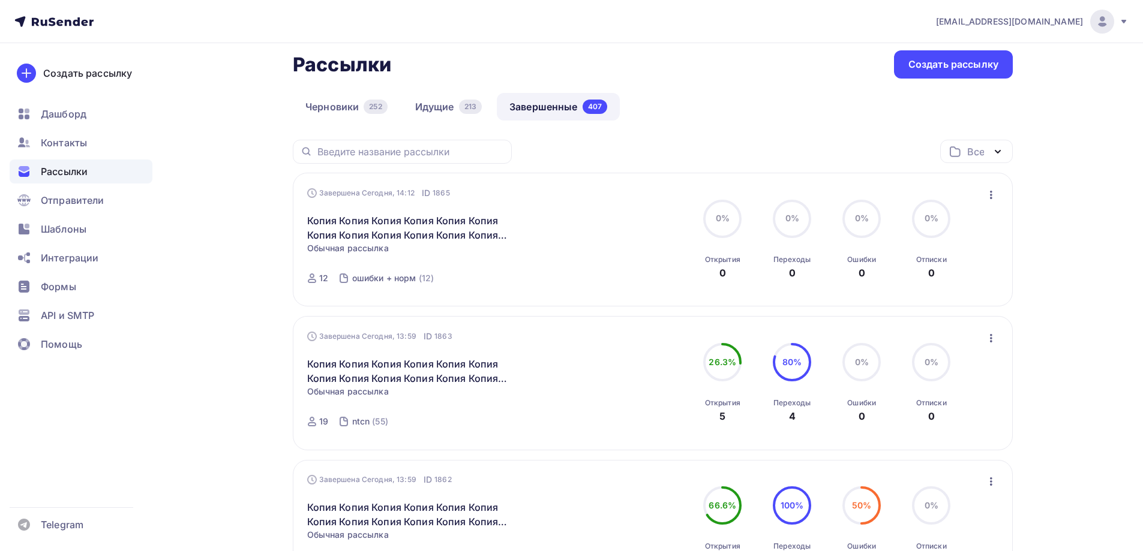
click at [991, 188] on icon "button" at bounding box center [991, 195] width 14 height 14
click at [936, 261] on link "Обзор рассылки" at bounding box center [935, 250] width 137 height 24
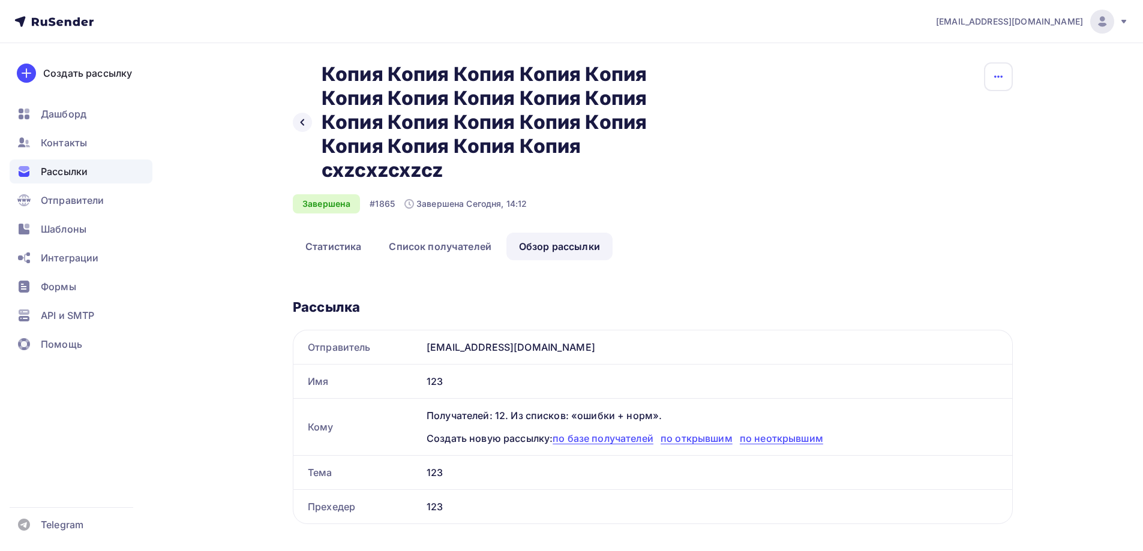
click at [1003, 76] on button "button" at bounding box center [998, 76] width 29 height 29
click at [940, 104] on link "Копировать" at bounding box center [953, 115] width 130 height 24
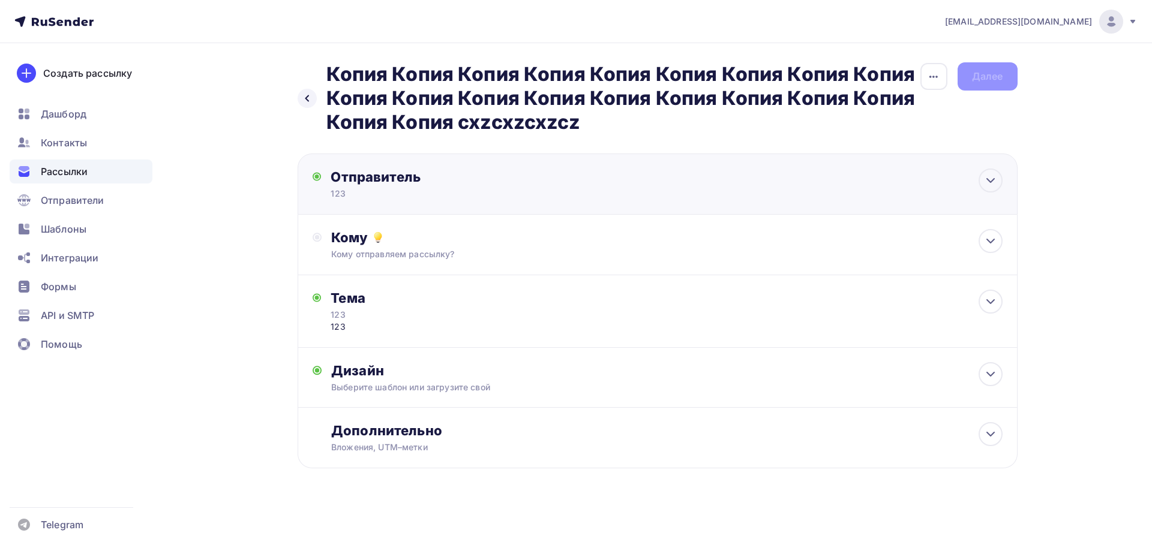
click at [377, 206] on div "Отправитель 123 Email * moskaleva@ucoz-team.net mariamoskaleva.0@yandex.ru mari…" at bounding box center [657, 184] width 720 height 61
type input "123"
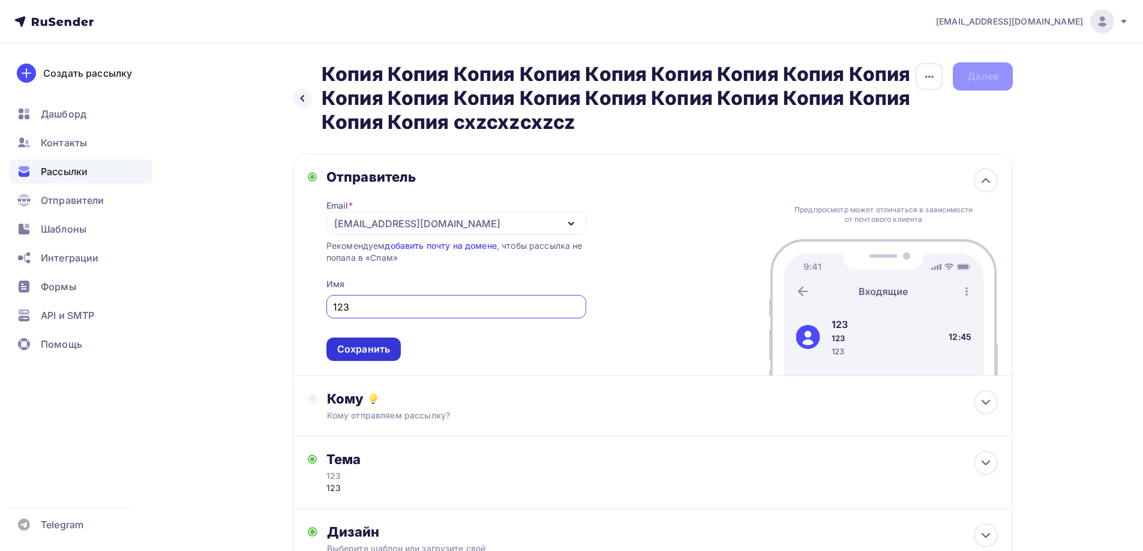
click at [364, 343] on div "Сохранить" at bounding box center [363, 349] width 53 height 14
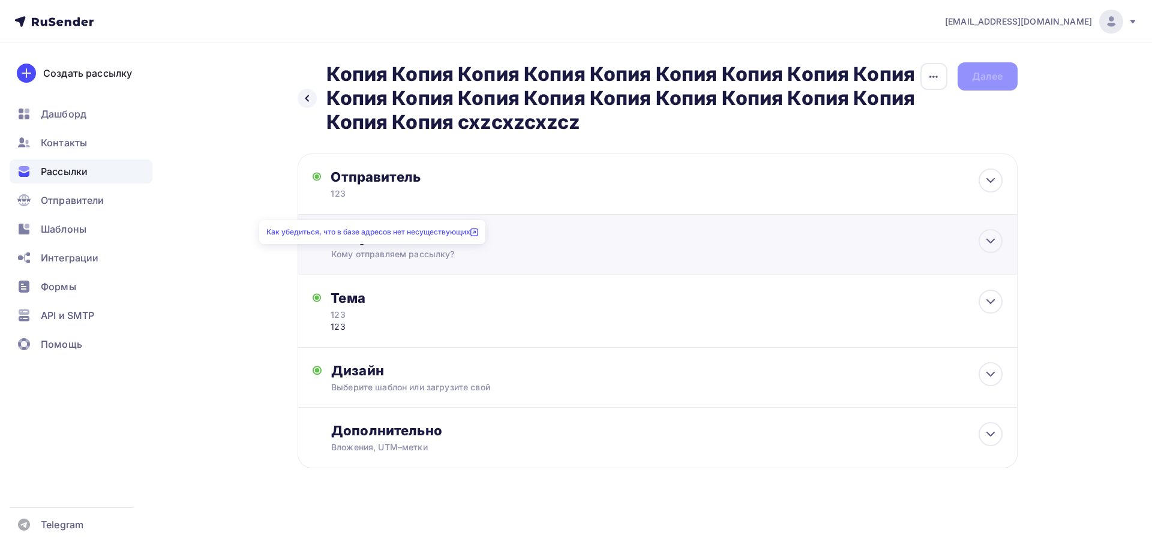
click at [376, 247] on div "Как убедиться, что в базе адресов нет несуществующих" at bounding box center [372, 232] width 226 height 31
click at [366, 271] on div "Кому Кому отправляем рассылку? Списки получателей Выберите список Все списки id…" at bounding box center [657, 245] width 720 height 61
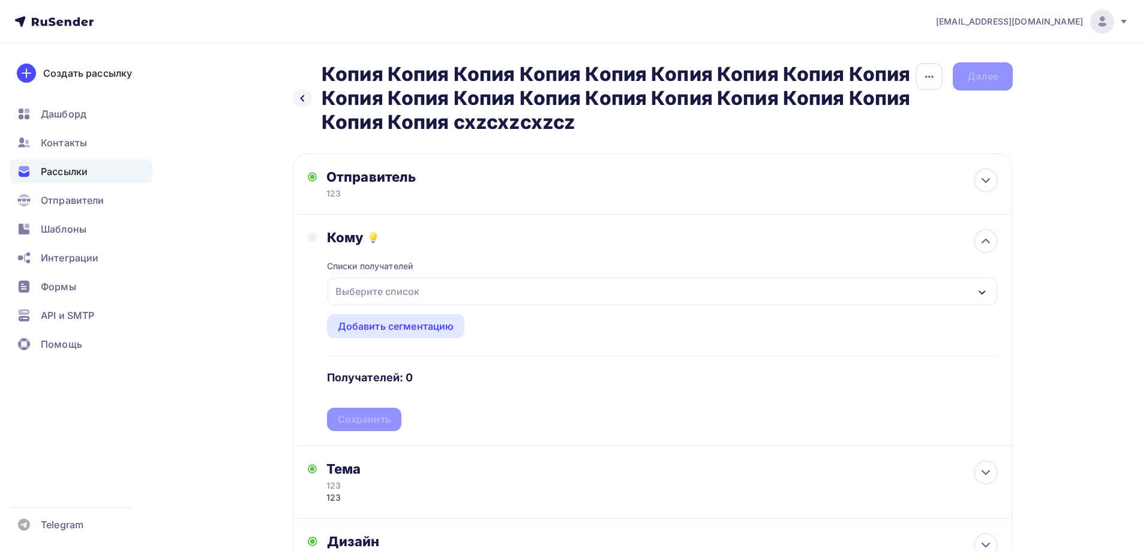
click at [360, 295] on div "Выберите список" at bounding box center [377, 292] width 94 height 22
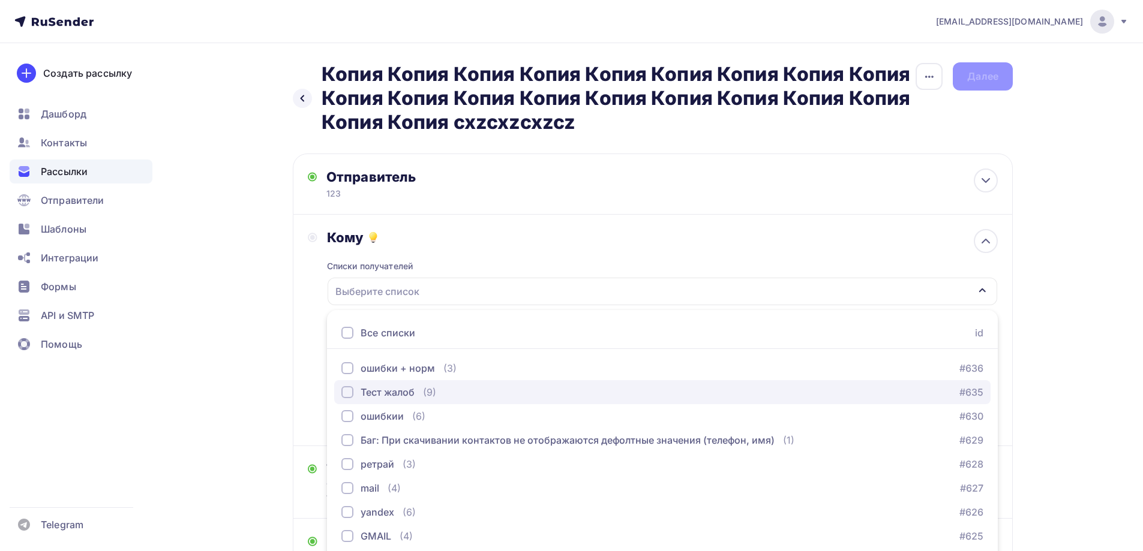
scroll to position [70, 0]
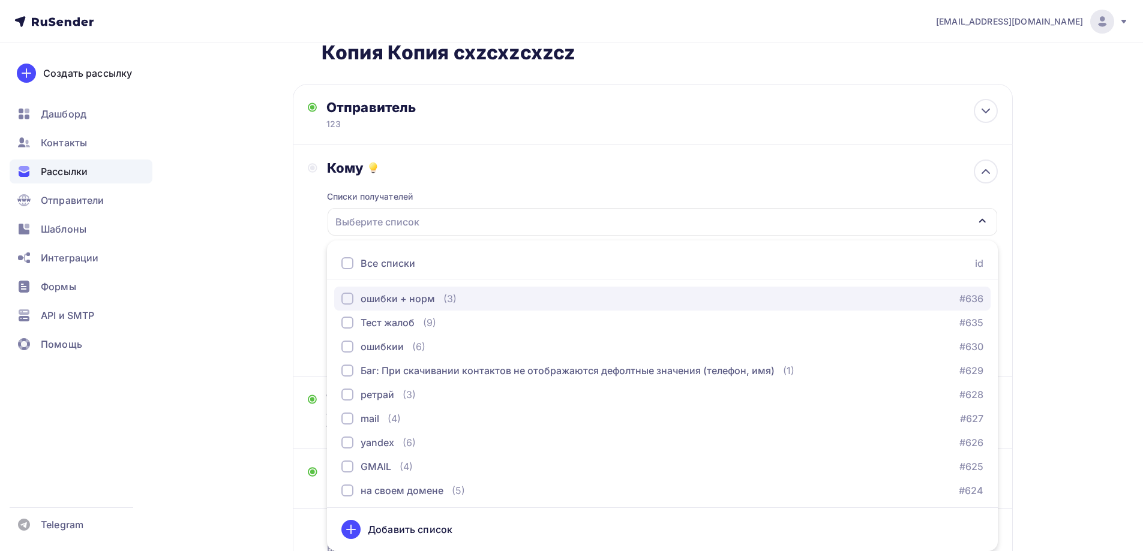
click at [382, 300] on div "ошибки + норм" at bounding box center [397, 298] width 74 height 14
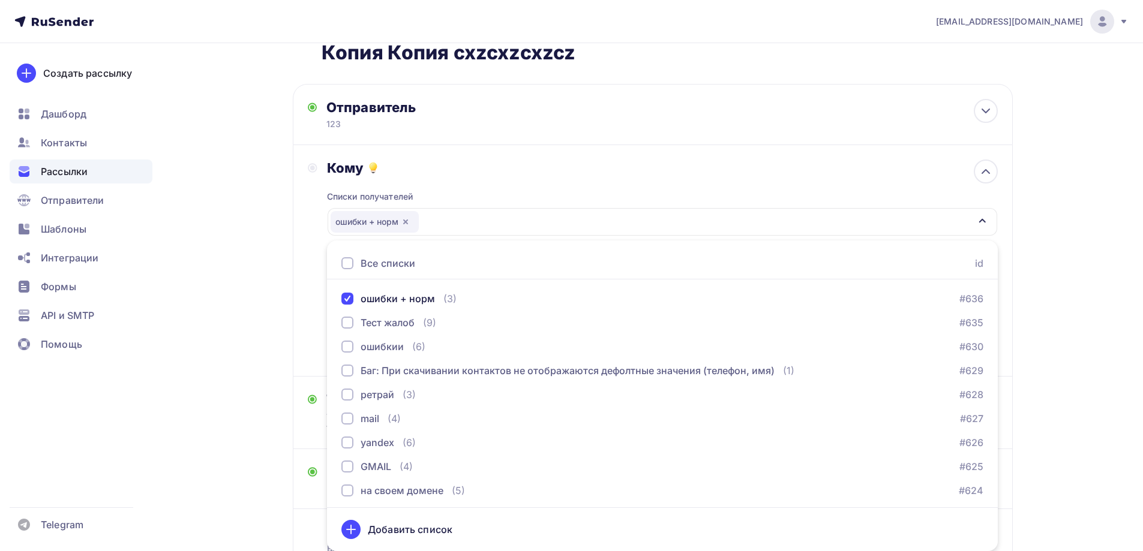
click at [290, 321] on div "Назад Копия Копия Копия Копия Копия Копия Копия Копия Копия Копия Копия Копия К…" at bounding box center [571, 311] width 983 height 674
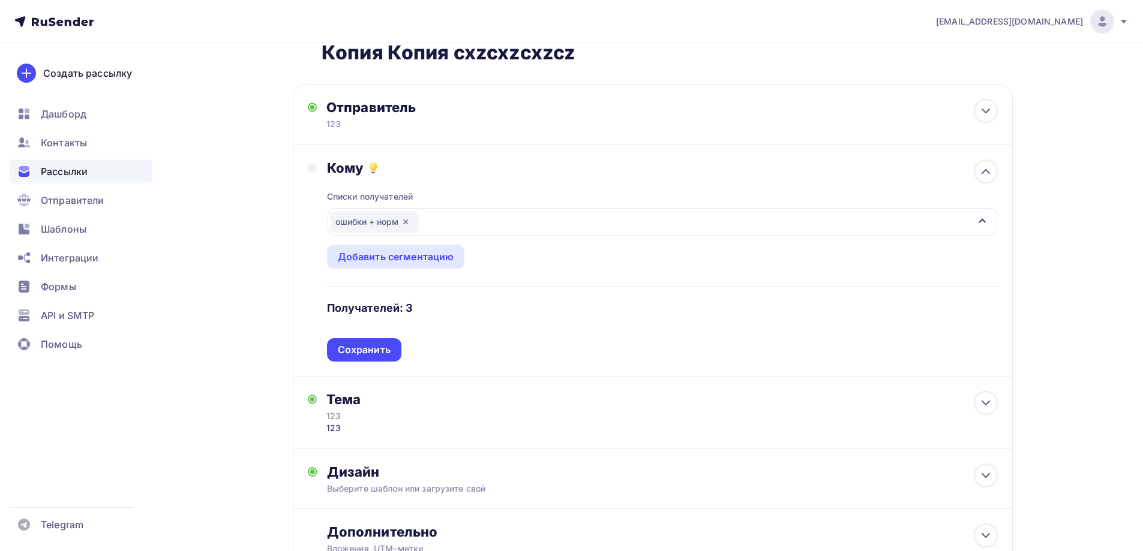
click at [371, 350] on div "Списки получателей ошибки + норм Все списки id ошибки + норм (3) #636 Тест жало…" at bounding box center [662, 268] width 671 height 185
click at [368, 348] on div "Сохранить" at bounding box center [364, 350] width 53 height 14
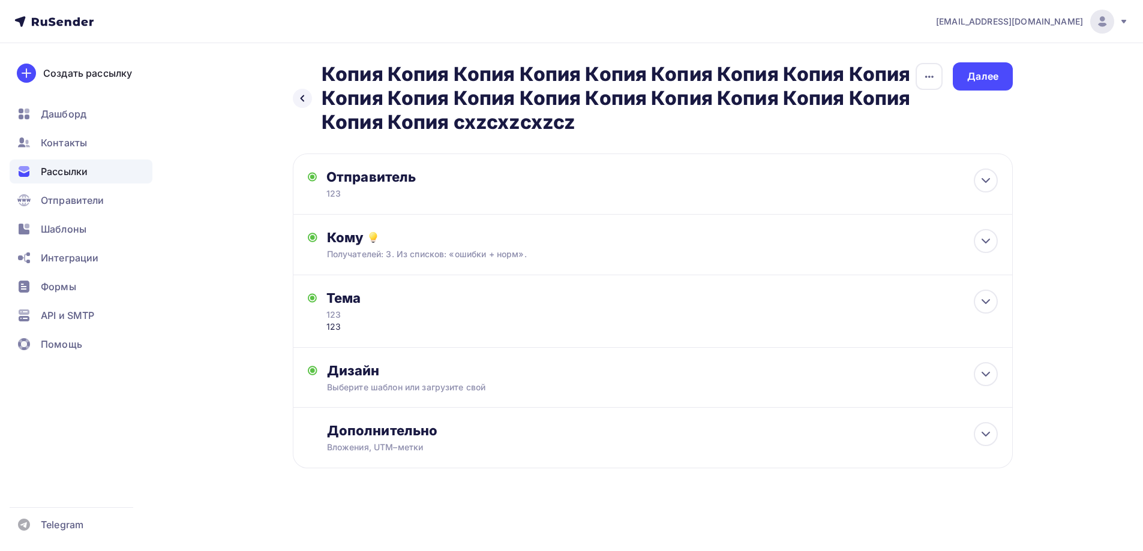
scroll to position [0, 0]
click at [1004, 80] on div "Далее" at bounding box center [987, 76] width 60 height 28
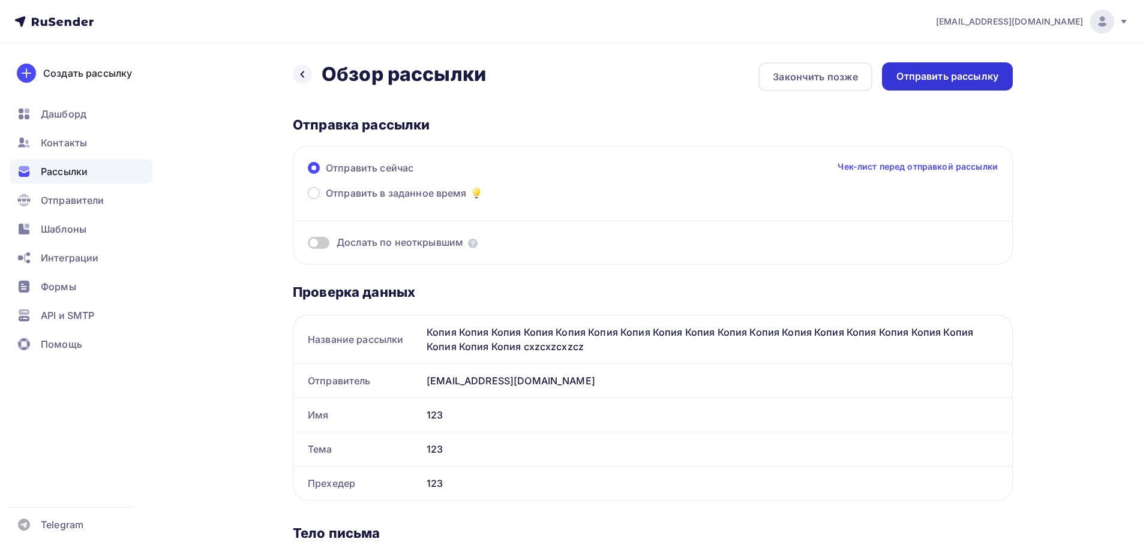
click at [970, 73] on div "Отправить рассылку" at bounding box center [947, 77] width 102 height 14
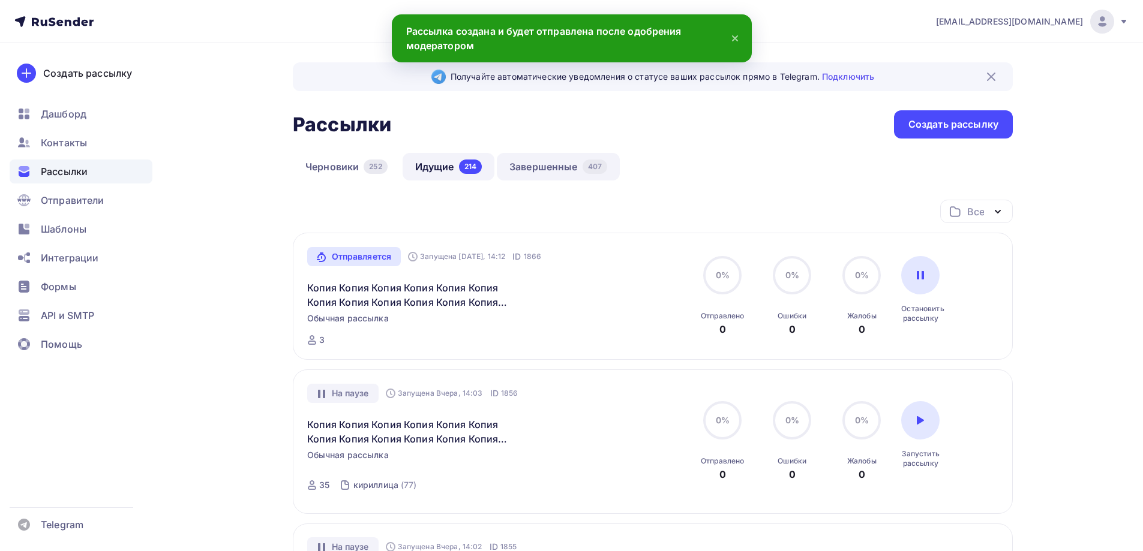
click at [563, 171] on link "Завершенные 407" at bounding box center [558, 167] width 123 height 28
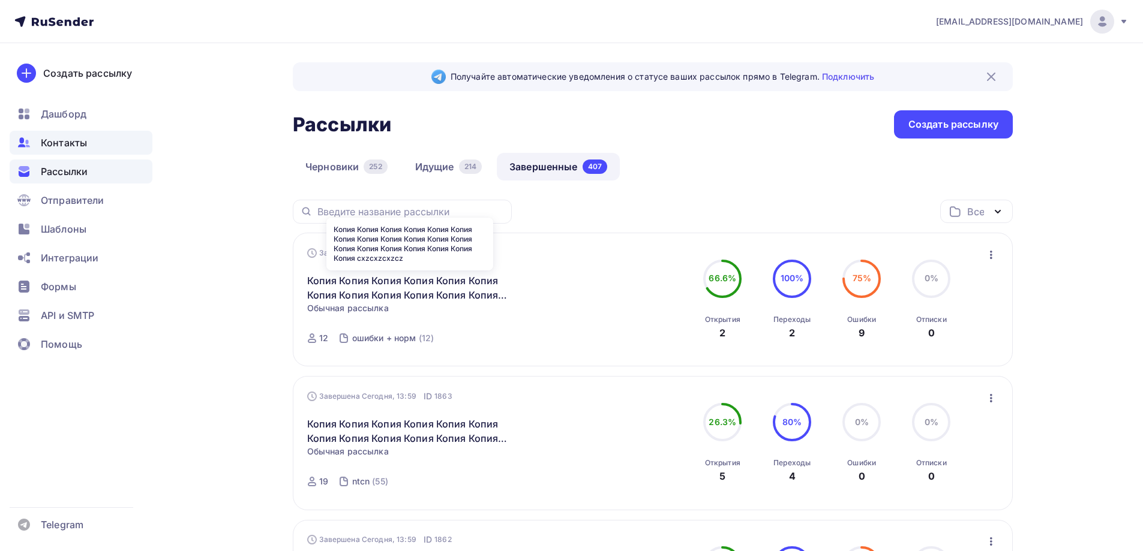
click at [59, 152] on div "Контакты" at bounding box center [81, 143] width 143 height 24
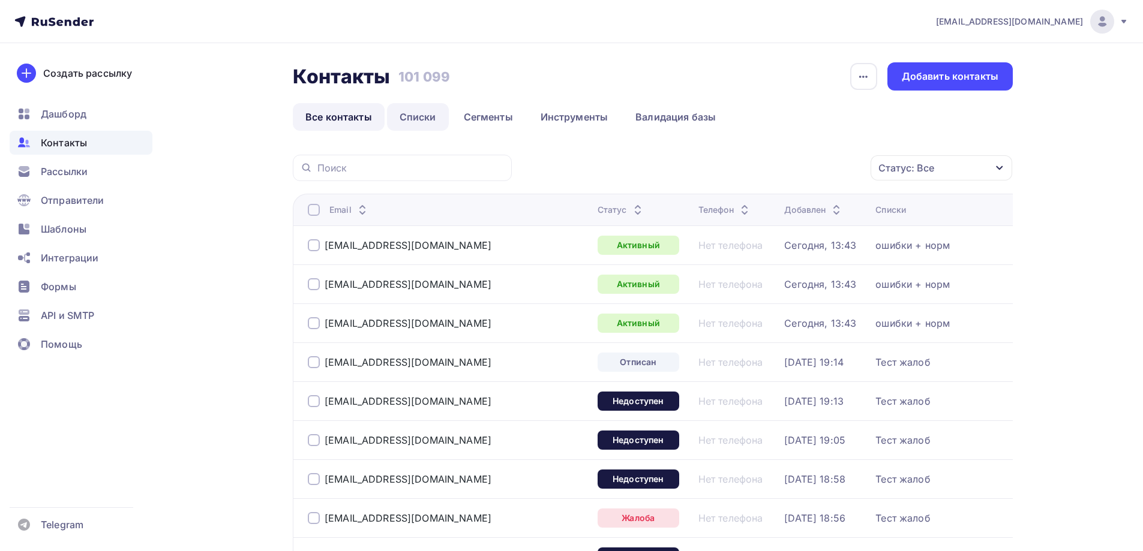
click at [407, 128] on link "Списки" at bounding box center [418, 117] width 62 height 28
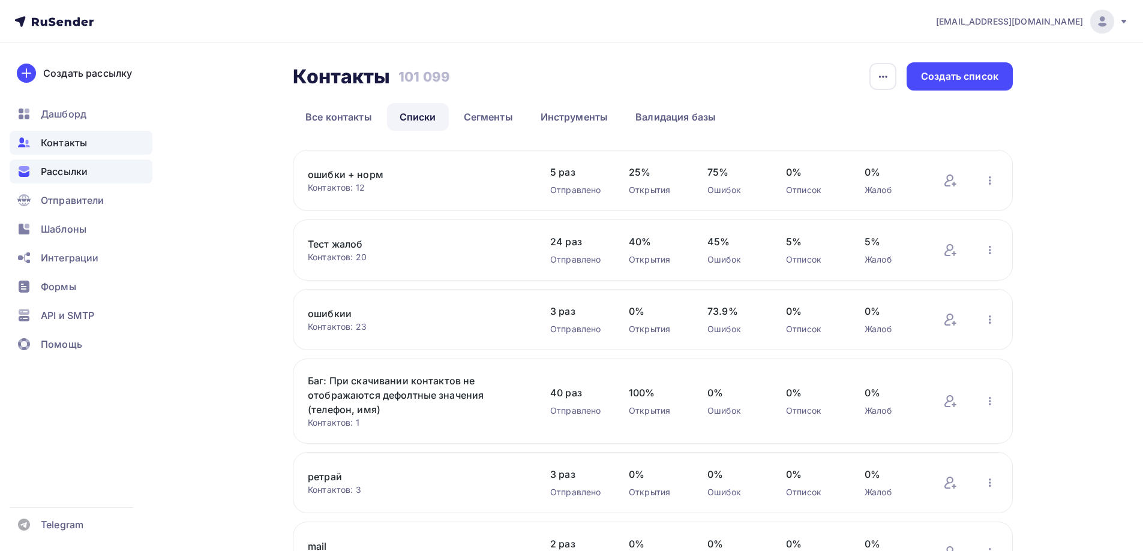
click at [106, 176] on div "Рассылки" at bounding box center [81, 172] width 143 height 24
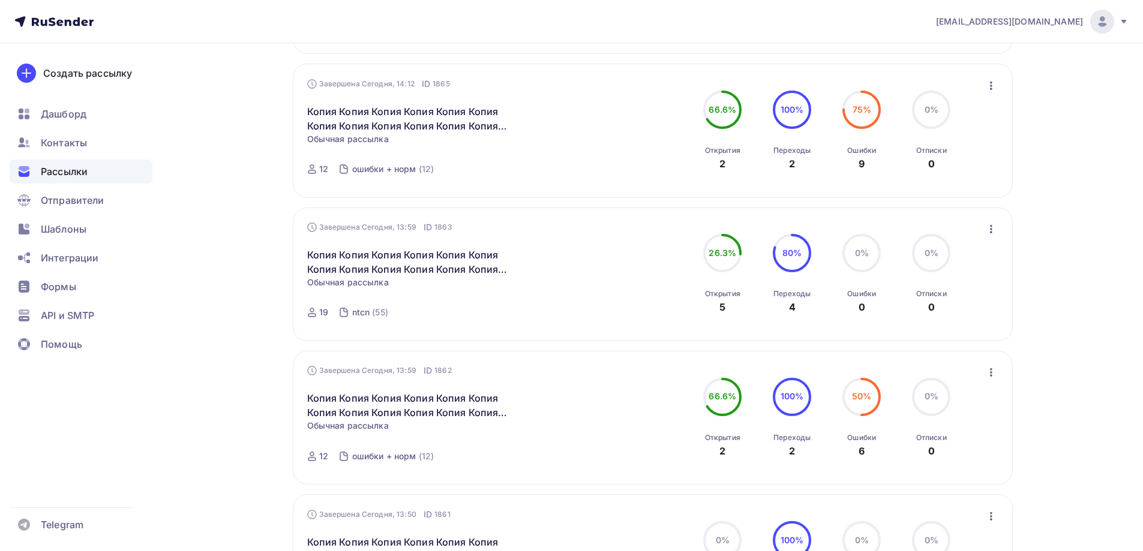
scroll to position [60, 0]
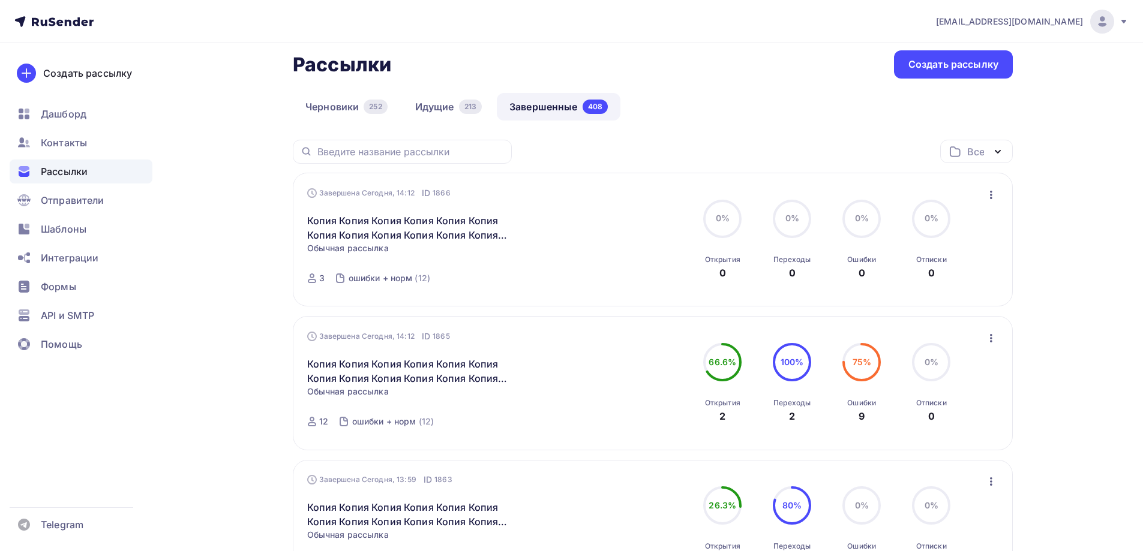
click at [983, 198] on button "button" at bounding box center [991, 195] width 16 height 16
click at [914, 274] on div "Копировать в новую" at bounding box center [935, 274] width 123 height 14
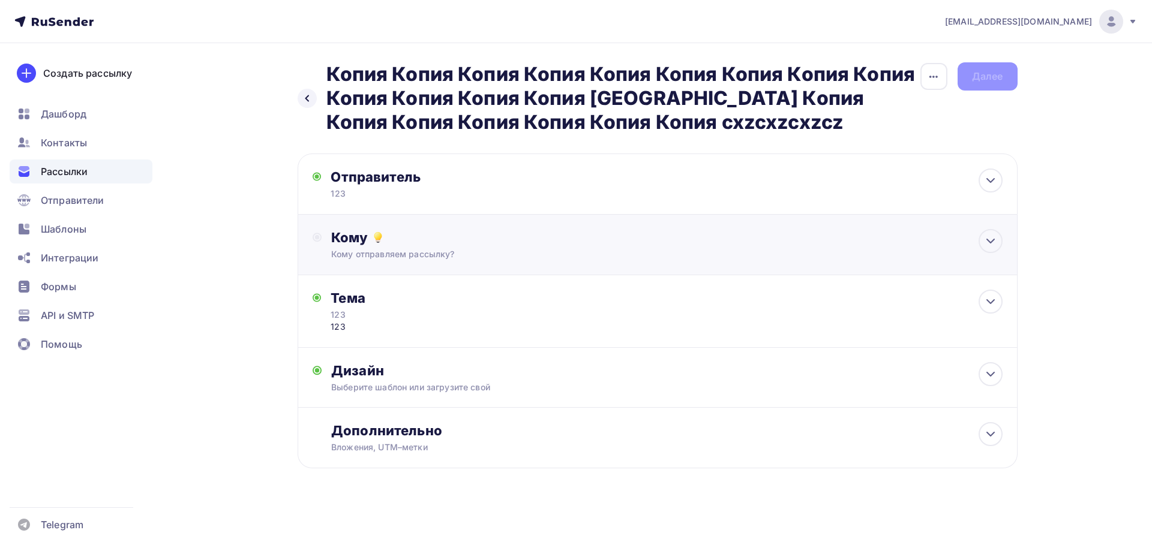
click at [377, 247] on div "Кому Кому отправляем рассылку? Списки получателей Выберите список Все списки id…" at bounding box center [666, 244] width 671 height 31
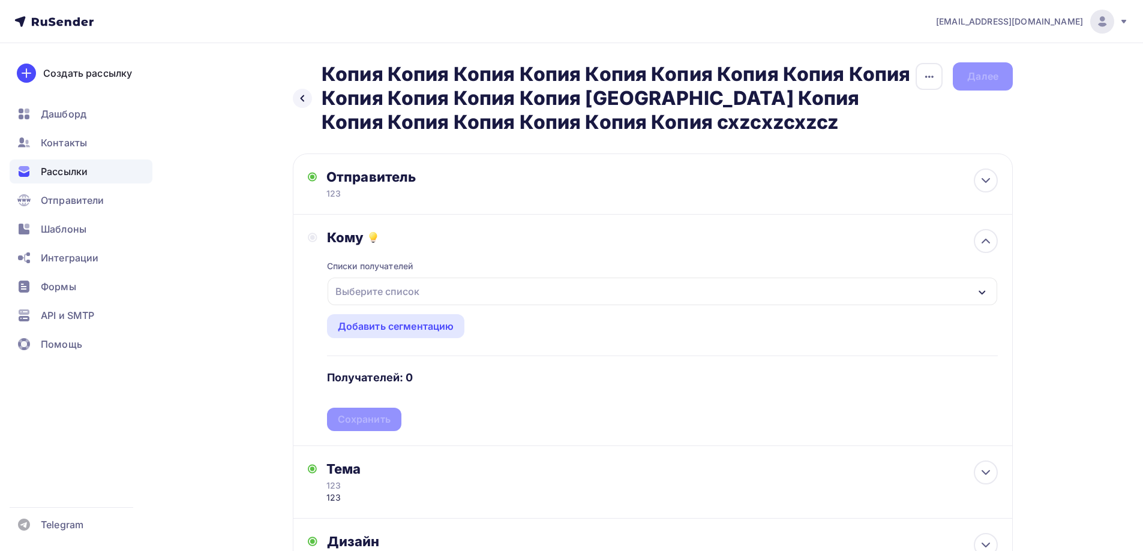
click at [372, 292] on div "Выберите список" at bounding box center [377, 292] width 94 height 22
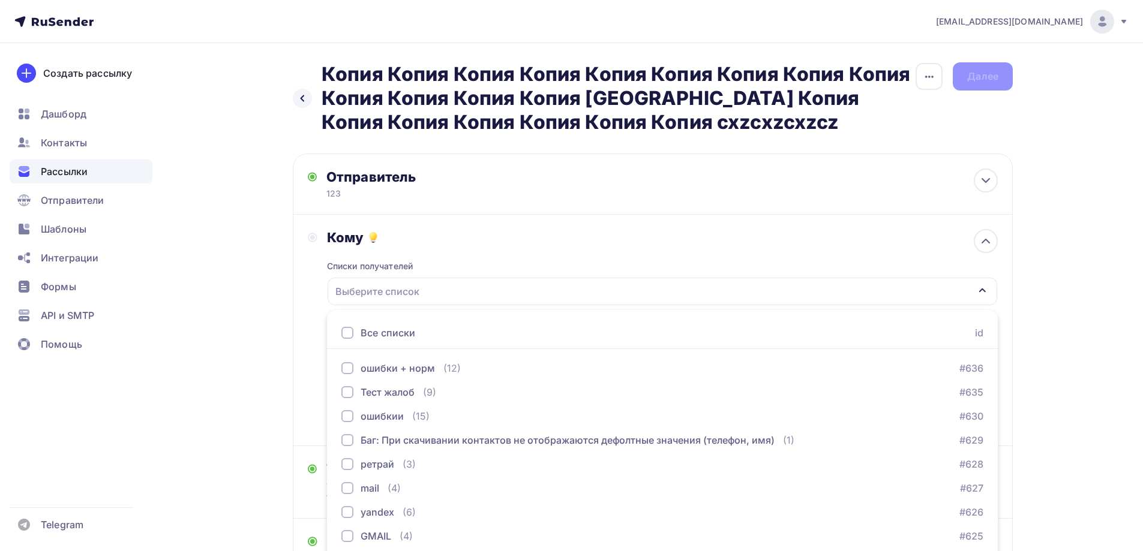
scroll to position [70, 0]
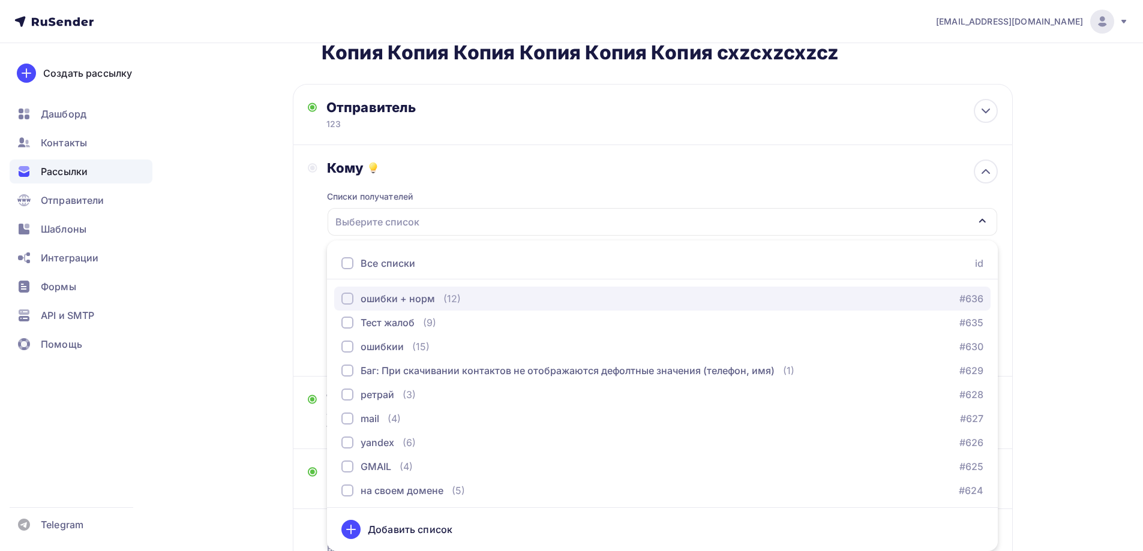
click at [368, 305] on div "ошибки + норм" at bounding box center [397, 298] width 74 height 14
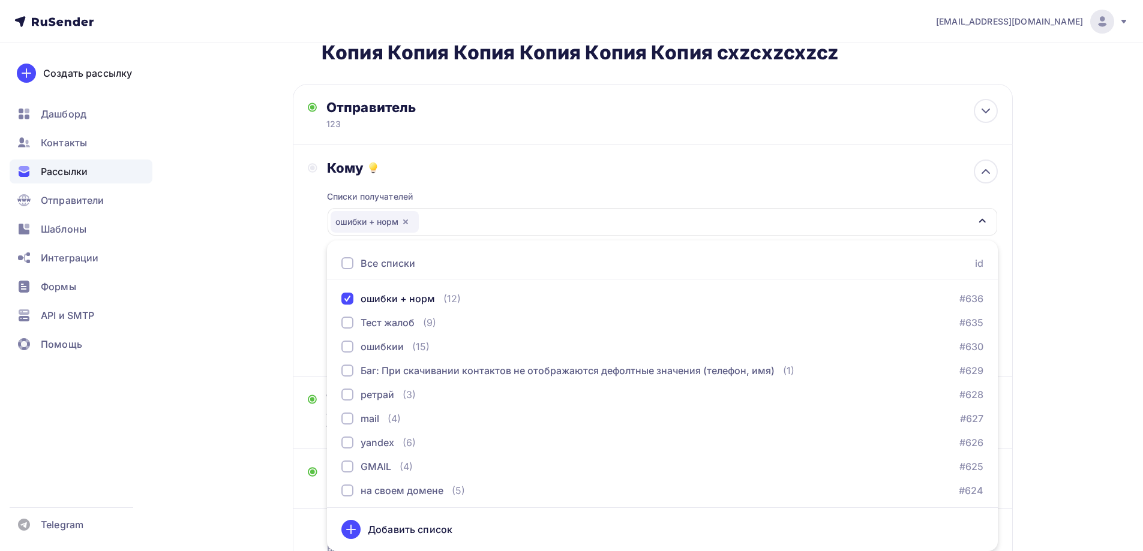
click at [279, 318] on div "Назад Копия Копия Копия Копия Копия Копия Копия Копия Копия Копия Копия Копия К…" at bounding box center [571, 311] width 983 height 674
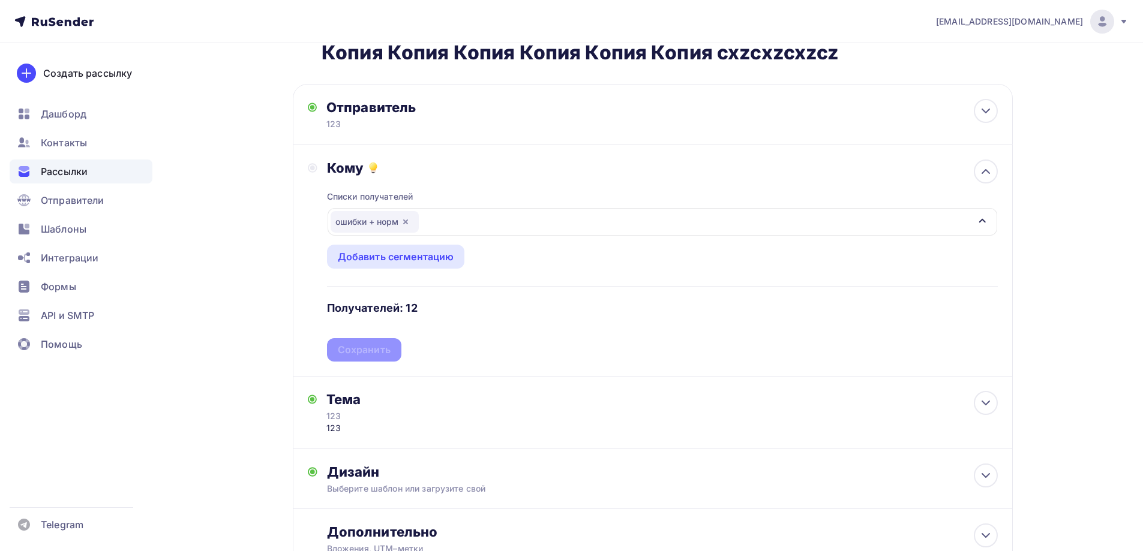
click at [359, 359] on div "Списки получателей ошибки + норм Все списки id ошибки + норм (12) #636 Тест жал…" at bounding box center [662, 268] width 671 height 185
click at [357, 351] on div "Сохранить" at bounding box center [364, 350] width 53 height 14
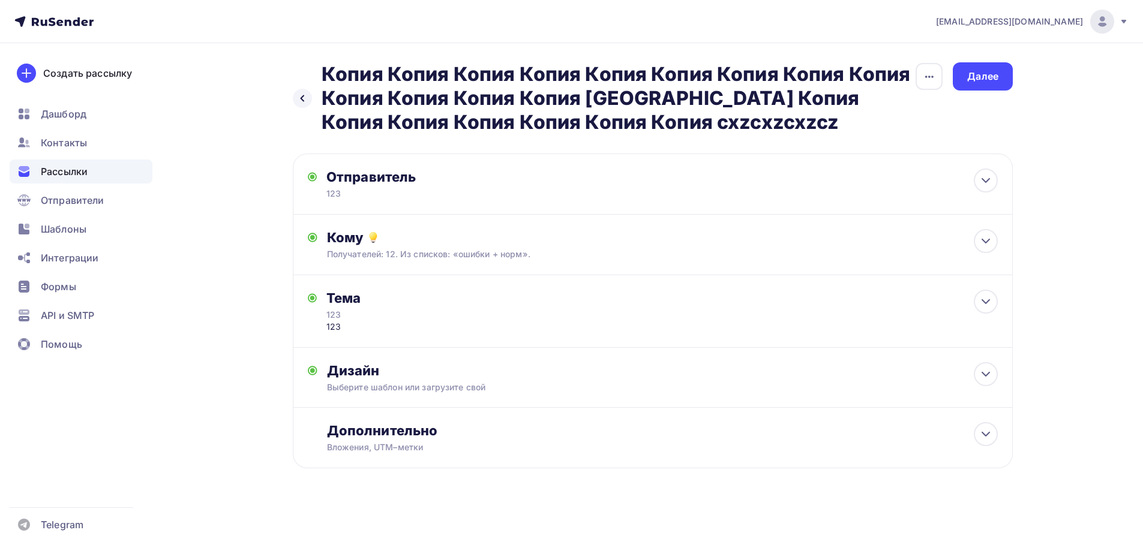
scroll to position [0, 0]
click at [981, 76] on div "Далее" at bounding box center [987, 77] width 31 height 14
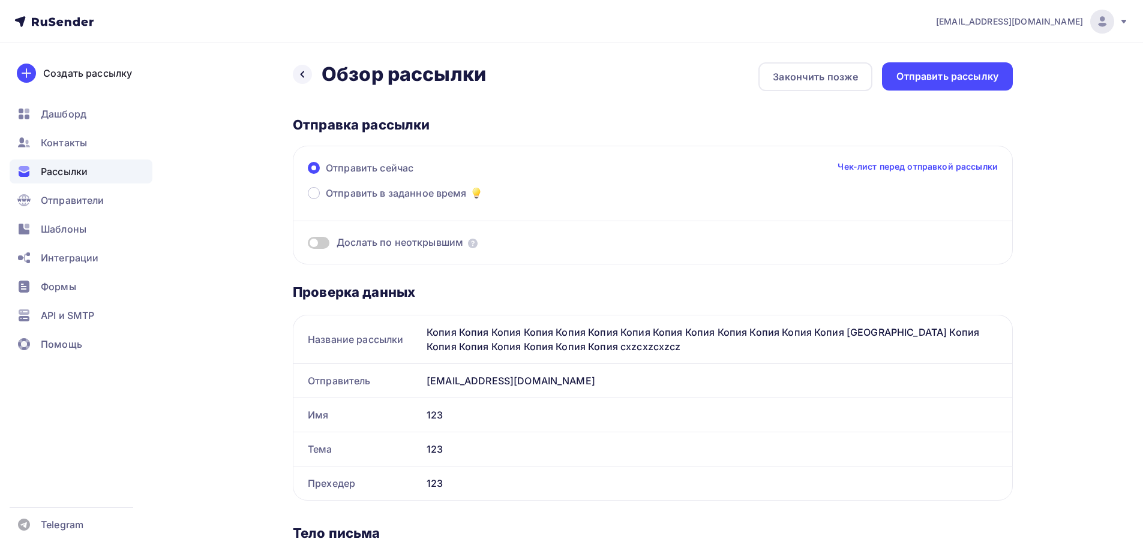
click at [984, 76] on div "Отправить рассылку" at bounding box center [947, 77] width 102 height 14
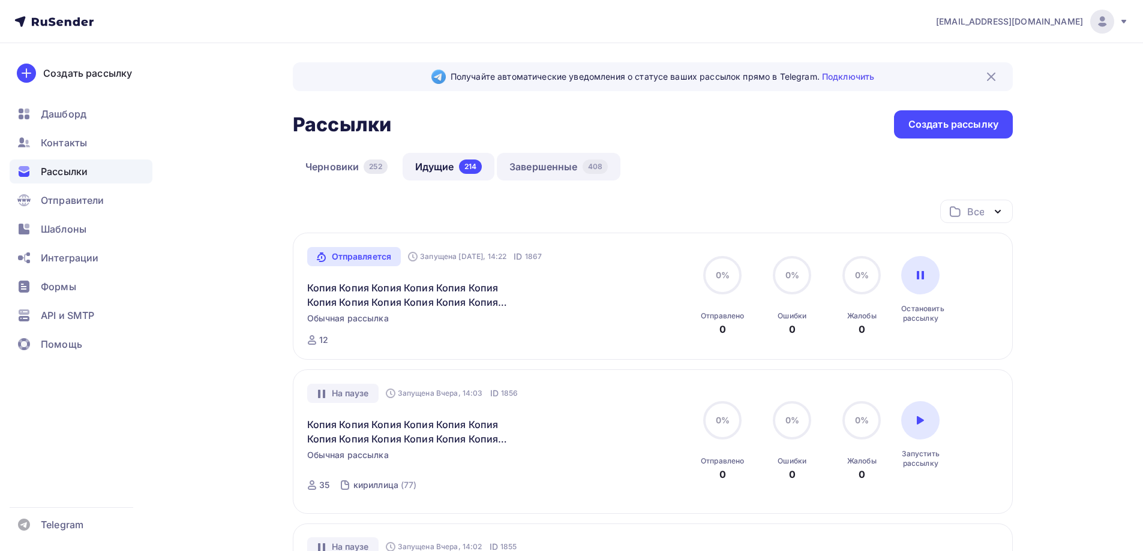
click at [534, 171] on link "Завершенные 408" at bounding box center [559, 167] width 124 height 28
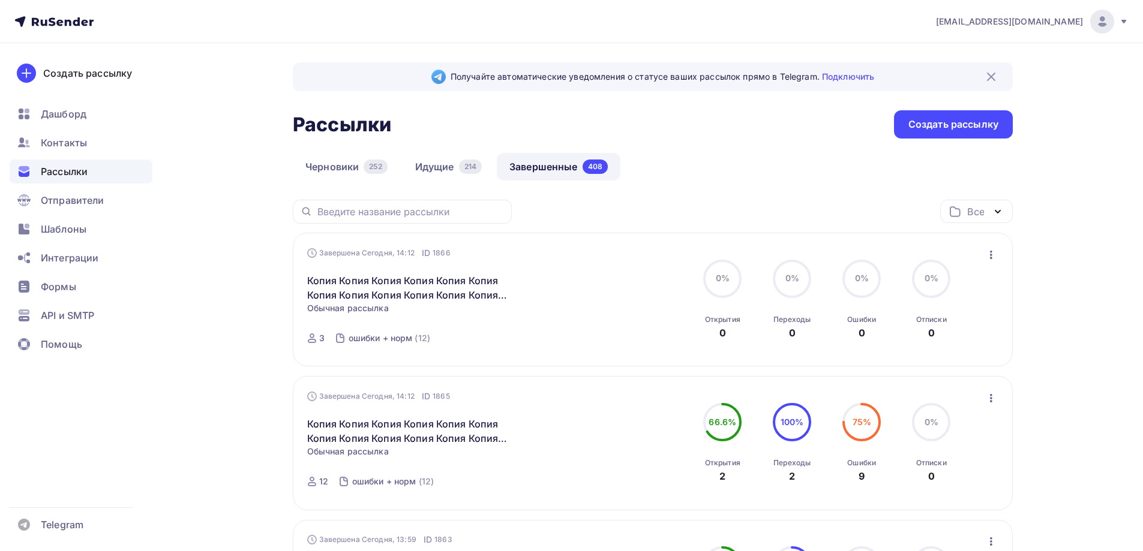
click at [997, 259] on icon "button" at bounding box center [991, 255] width 14 height 14
click at [943, 336] on div "Копировать в новую" at bounding box center [935, 334] width 123 height 14
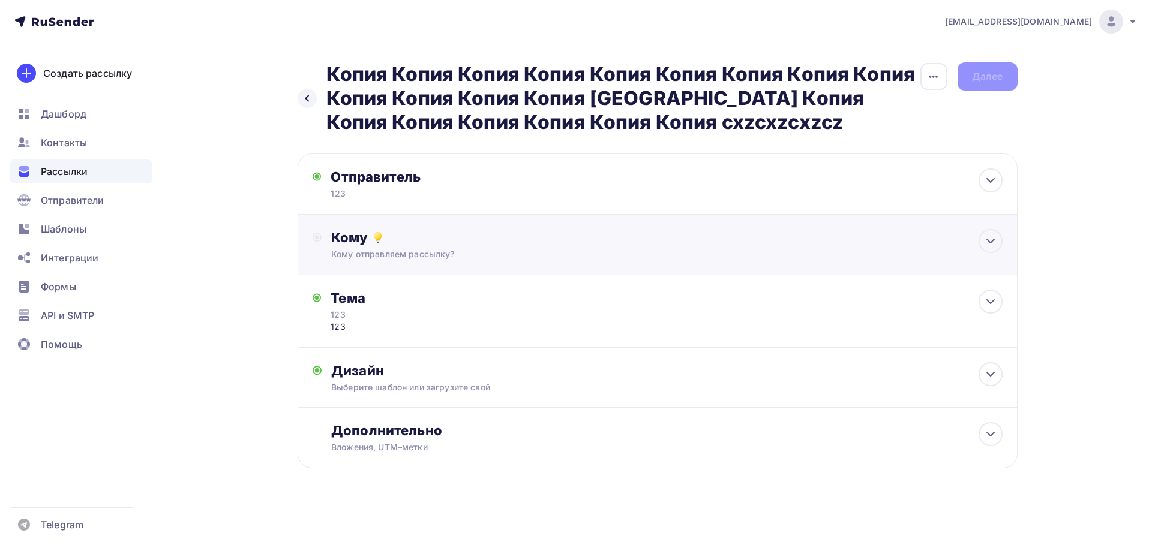
click at [380, 228] on div "Кому Кому отправляем рассылку? Списки получателей Выберите список Все списки id…" at bounding box center [657, 245] width 720 height 61
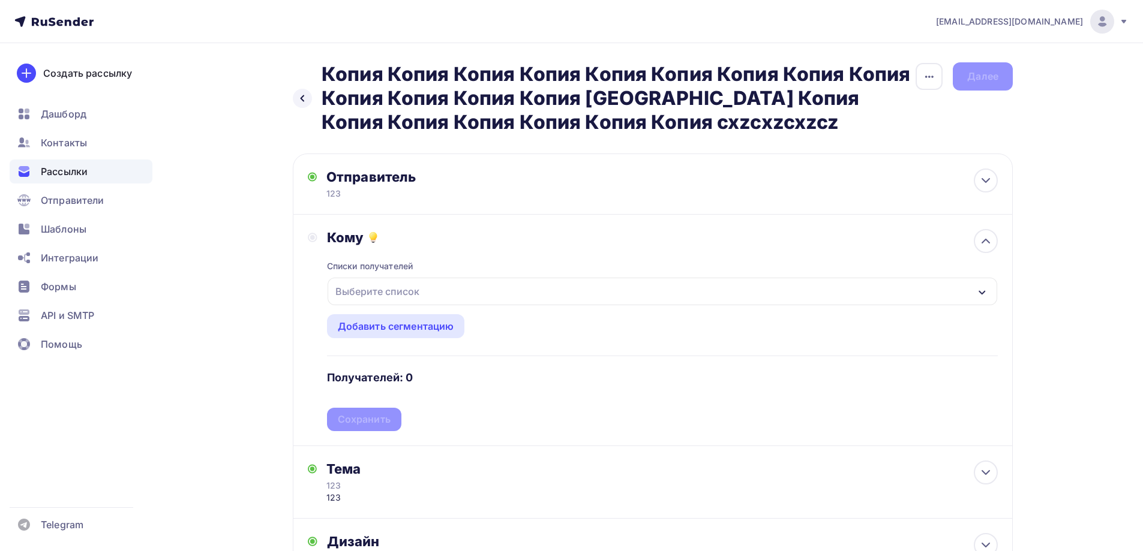
click at [467, 291] on div "Выберите список" at bounding box center [661, 292] width 669 height 28
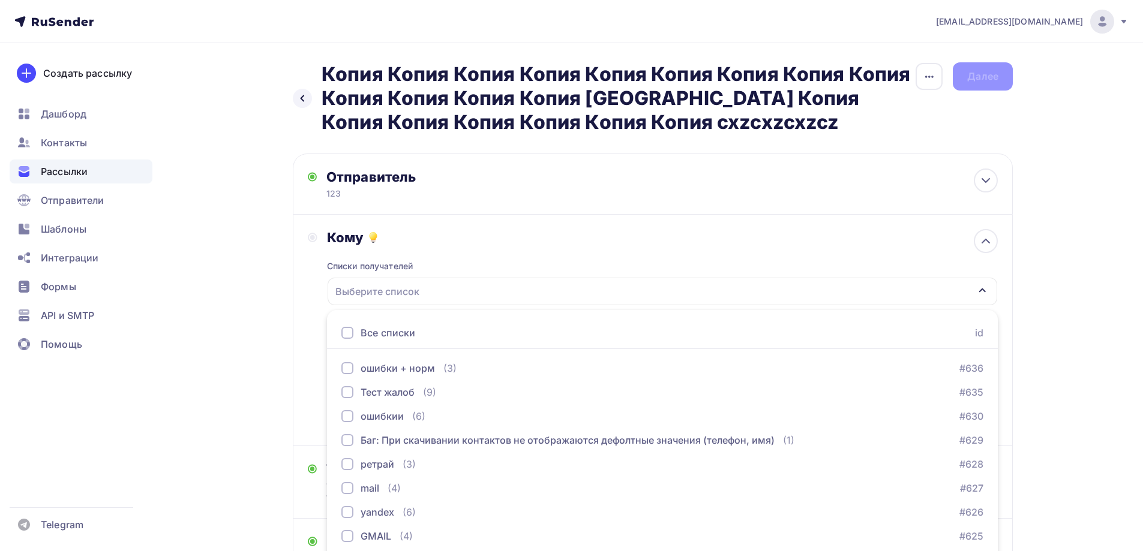
scroll to position [70, 0]
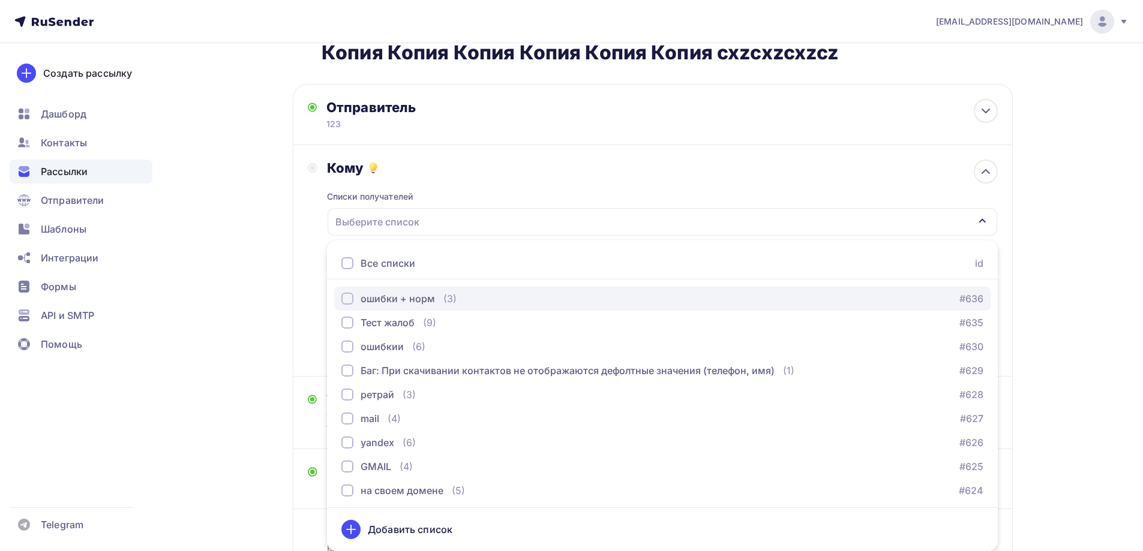
click at [407, 296] on div "ошибки + норм" at bounding box center [397, 298] width 74 height 14
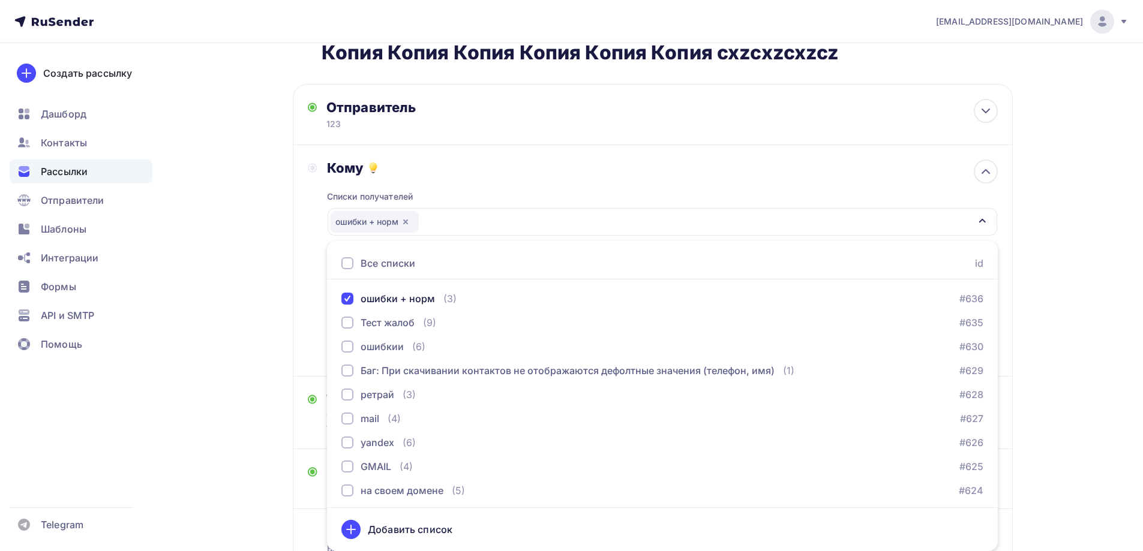
click at [303, 317] on div "Кому Списки получателей ошибки + норм Все списки id ошибки + норм (3) #636 Тест…" at bounding box center [653, 261] width 720 height 232
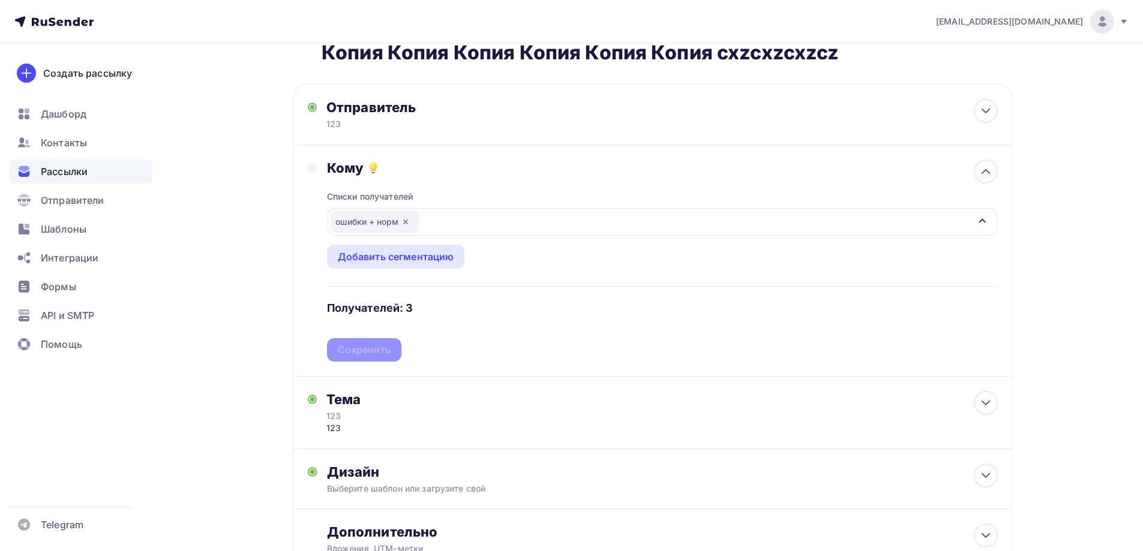
click at [368, 347] on div "Списки получателей ошибки + норм Все списки id ошибки + норм (3) #636 Тест жало…" at bounding box center [662, 268] width 671 height 185
click at [368, 347] on div "Сохранить" at bounding box center [364, 350] width 53 height 14
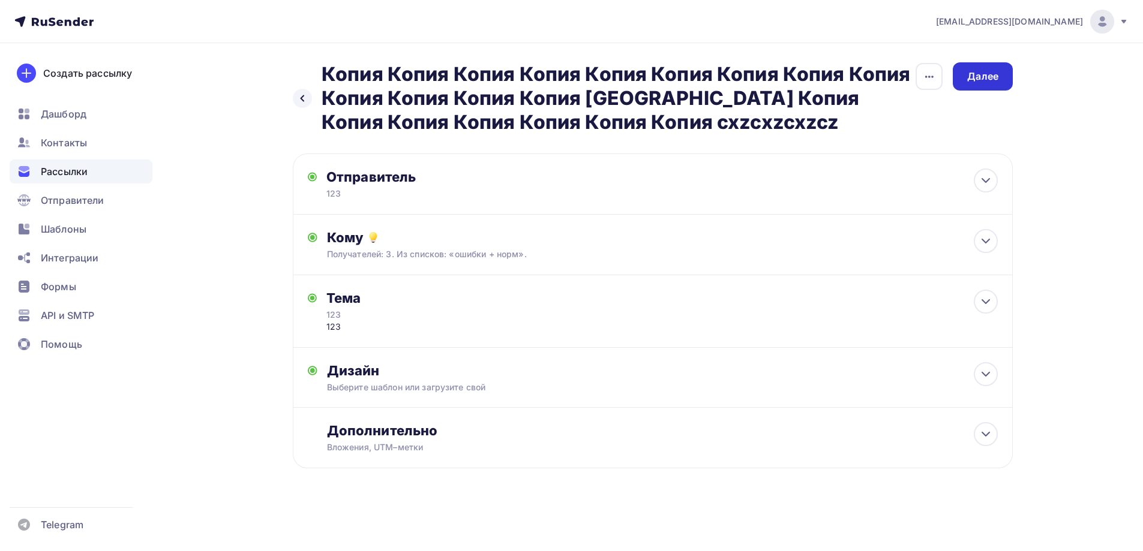
scroll to position [0, 0]
click at [1006, 70] on div "Далее" at bounding box center [987, 76] width 60 height 28
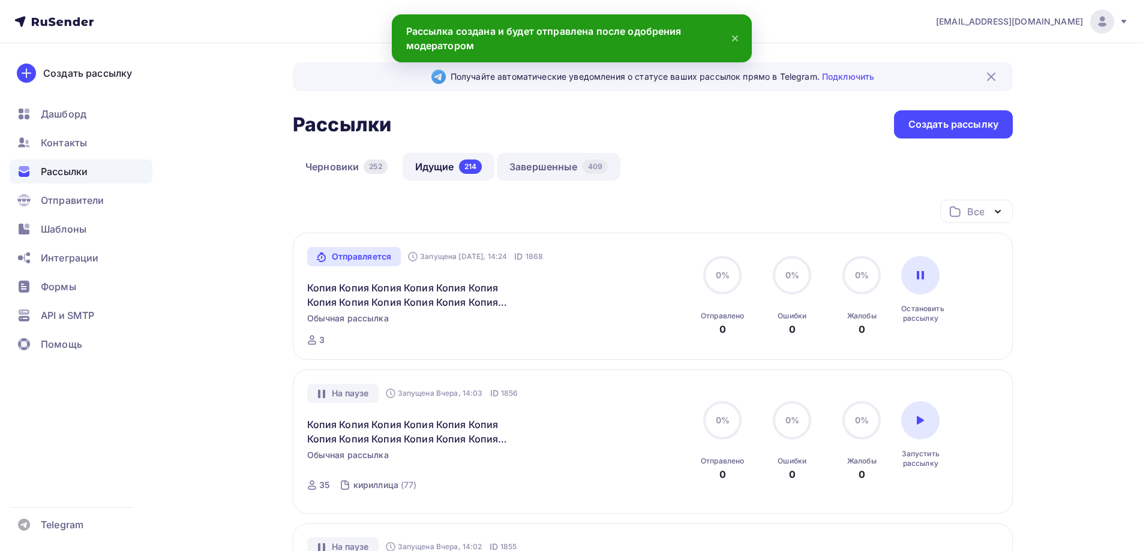
click at [569, 168] on link "Завершенные 409" at bounding box center [559, 167] width 124 height 28
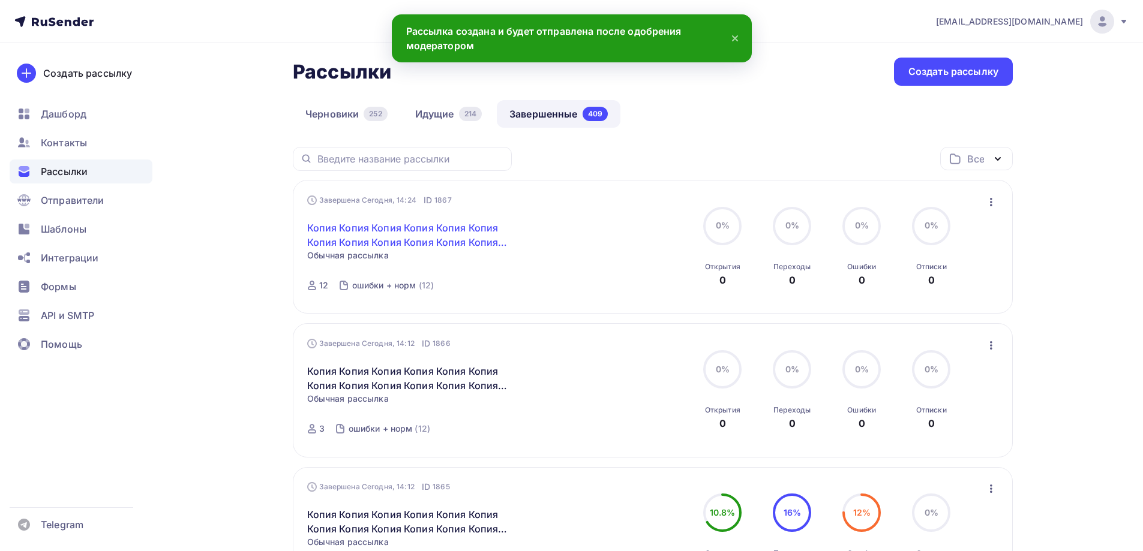
scroll to position [60, 0]
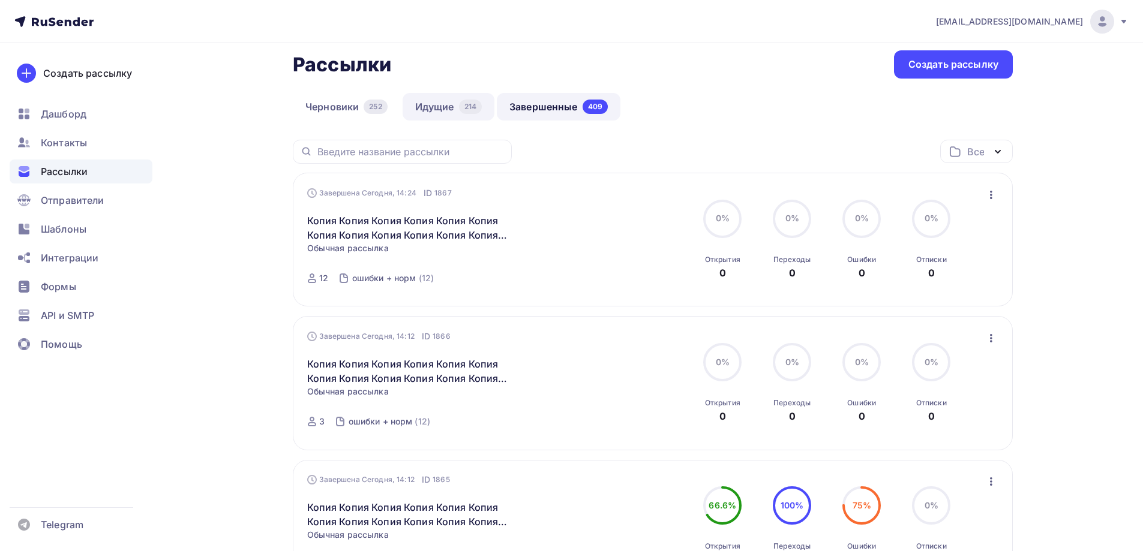
click at [452, 106] on link "Идущие 214" at bounding box center [448, 107] width 92 height 28
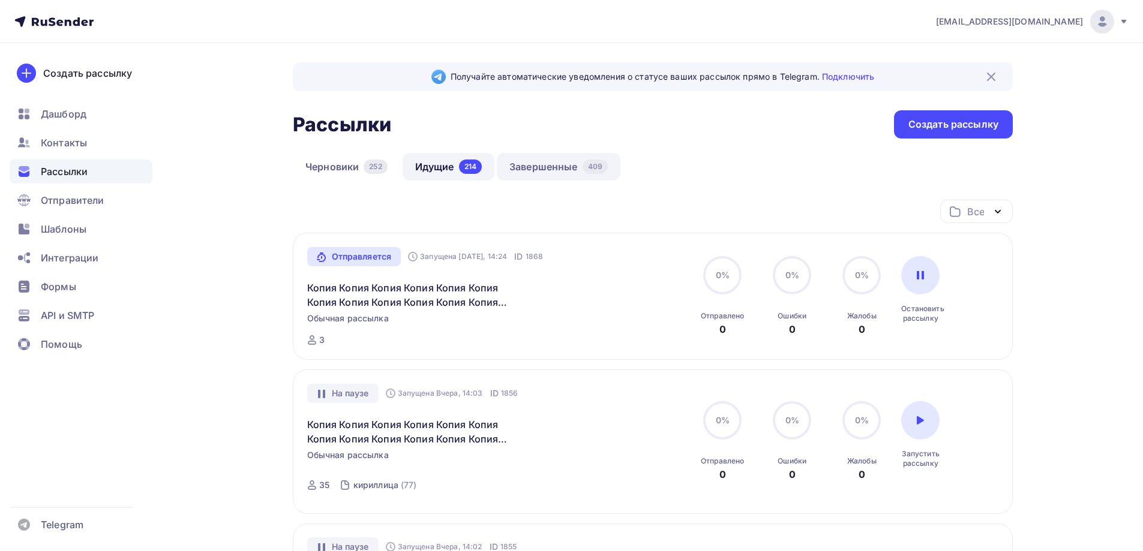
click at [542, 154] on link "Завершенные 409" at bounding box center [559, 167] width 124 height 28
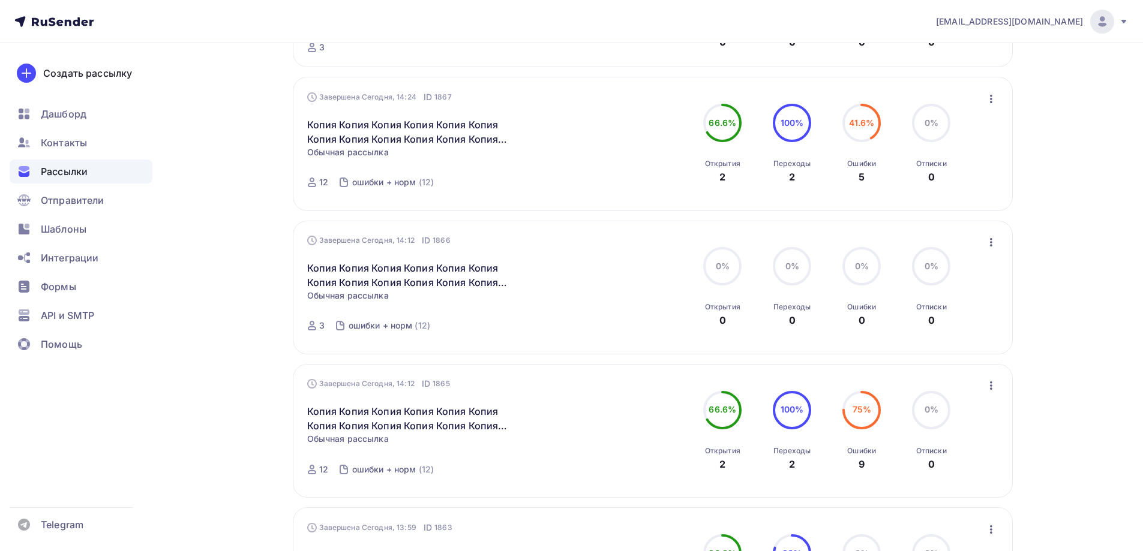
scroll to position [240, 0]
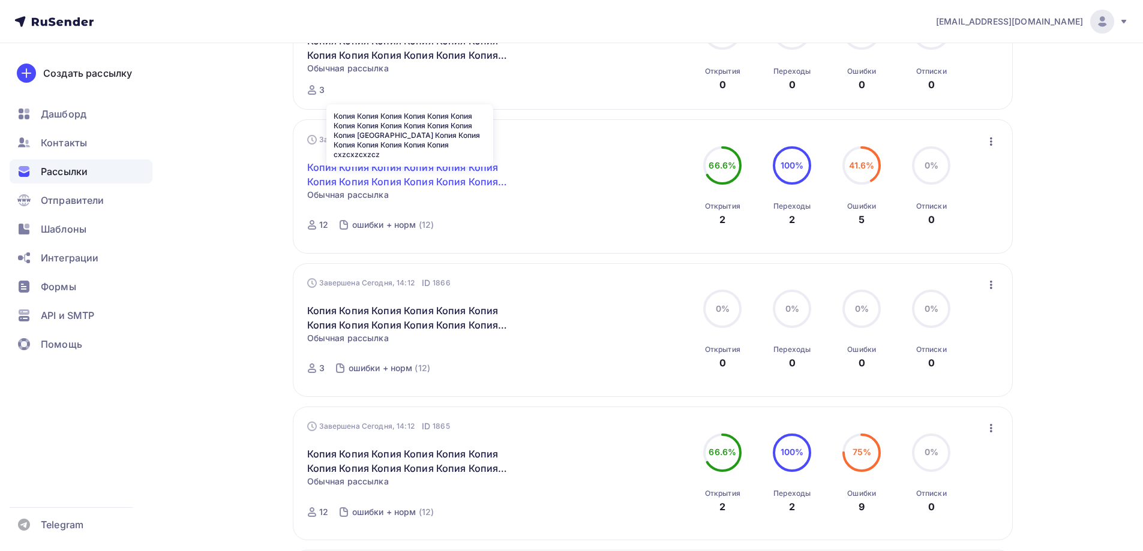
click at [371, 172] on link "Копия Копия Копия Копия Копия Копия Копия Копия Копия Копия Копия Копия Копия […" at bounding box center [410, 174] width 206 height 29
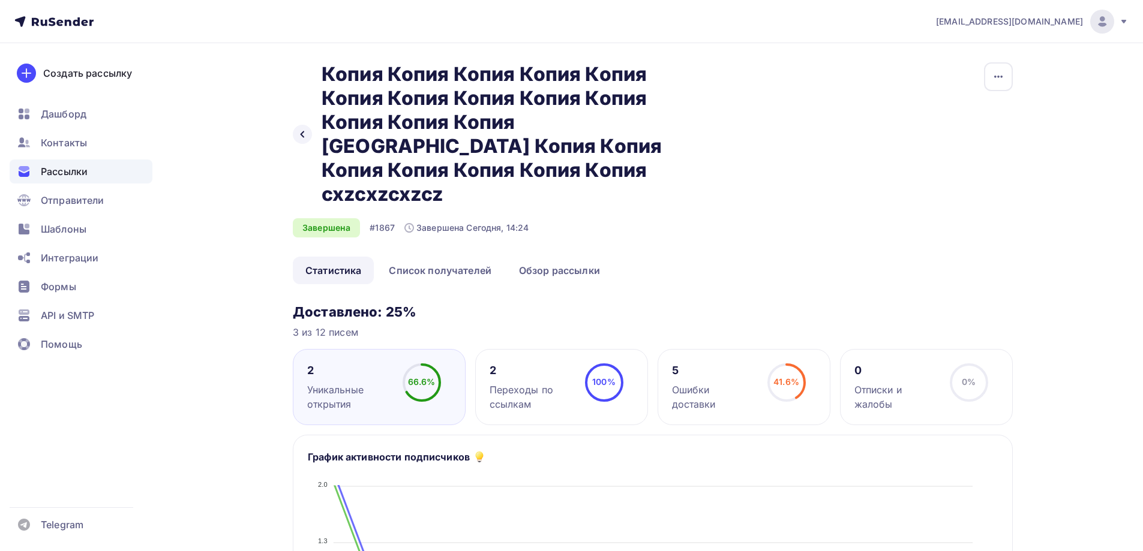
click at [745, 363] on div "5 Ошибки доставки" at bounding box center [714, 387] width 85 height 48
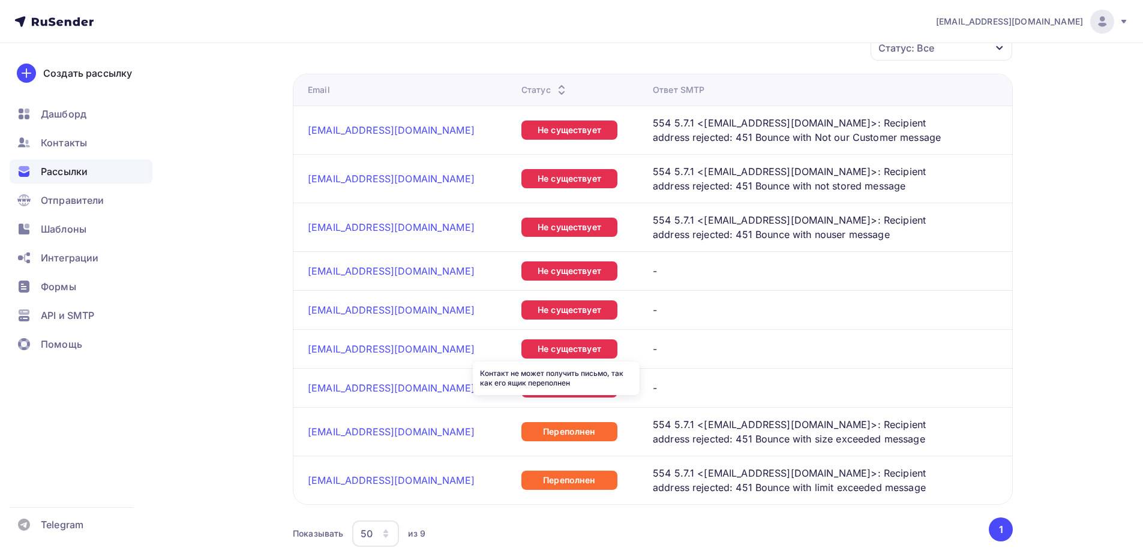
scroll to position [660, 0]
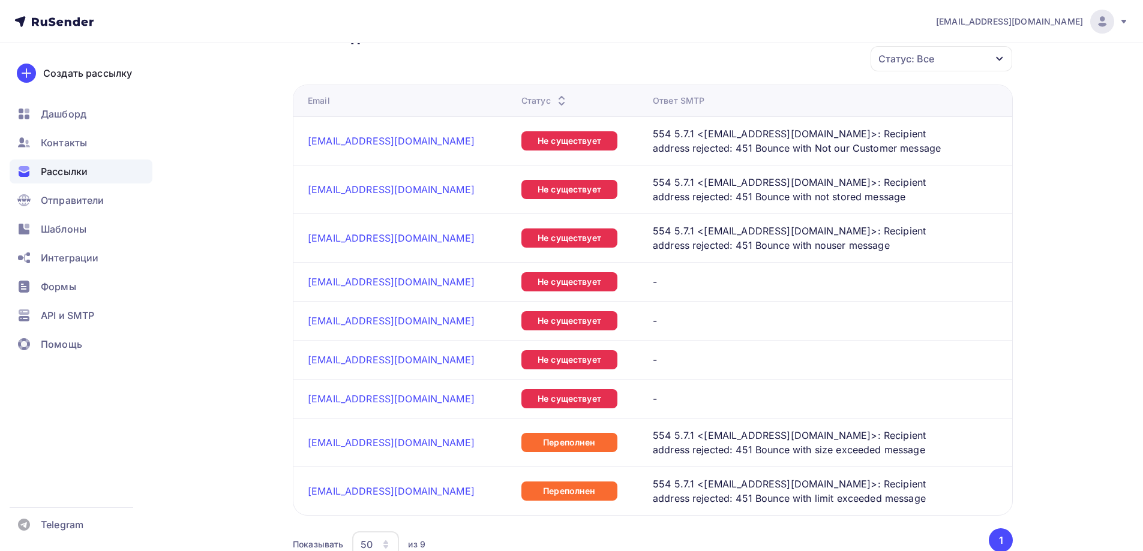
click at [465, 386] on td "[EMAIL_ADDRESS][DOMAIN_NAME]" at bounding box center [404, 398] width 223 height 39
click at [467, 340] on td "[EMAIL_ADDRESS][DOMAIN_NAME]" at bounding box center [404, 359] width 223 height 39
click at [468, 301] on td "[EMAIL_ADDRESS][DOMAIN_NAME]" at bounding box center [404, 320] width 223 height 39
click at [468, 276] on div "[EMAIL_ADDRESS][DOMAIN_NAME]" at bounding box center [410, 282] width 204 height 12
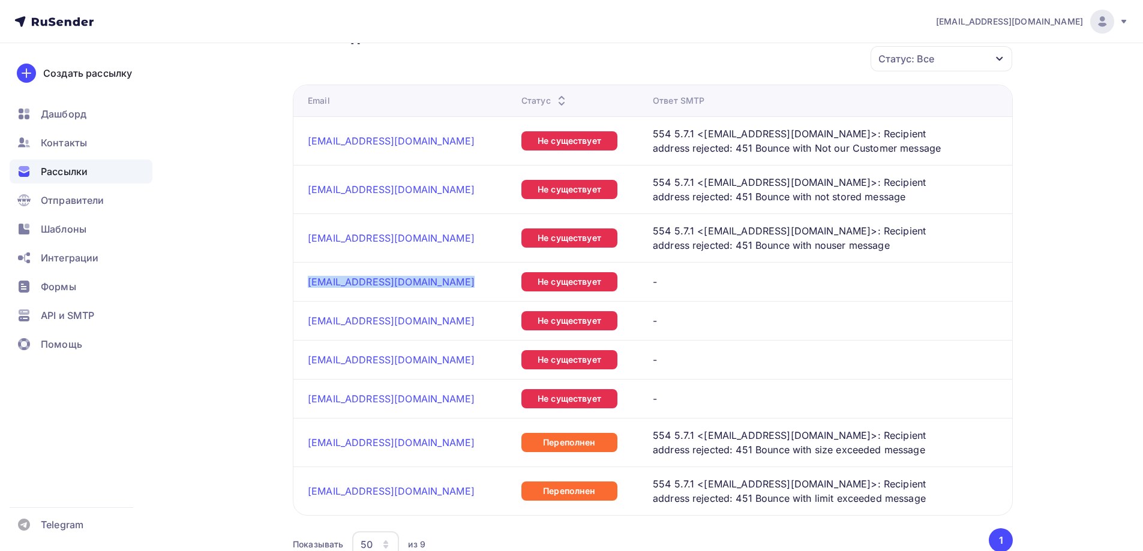
click at [468, 276] on div "[EMAIL_ADDRESS][DOMAIN_NAME]" at bounding box center [410, 282] width 204 height 12
click at [477, 467] on td "[EMAIL_ADDRESS][DOMAIN_NAME]" at bounding box center [404, 491] width 223 height 49
click at [480, 437] on div "[EMAIL_ADDRESS][DOMAIN_NAME]" at bounding box center [410, 443] width 204 height 12
drag, startPoint x: 490, startPoint y: 206, endPoint x: 483, endPoint y: 186, distance: 21.1
click at [490, 214] on td "[EMAIL_ADDRESS][DOMAIN_NAME]" at bounding box center [404, 238] width 223 height 49
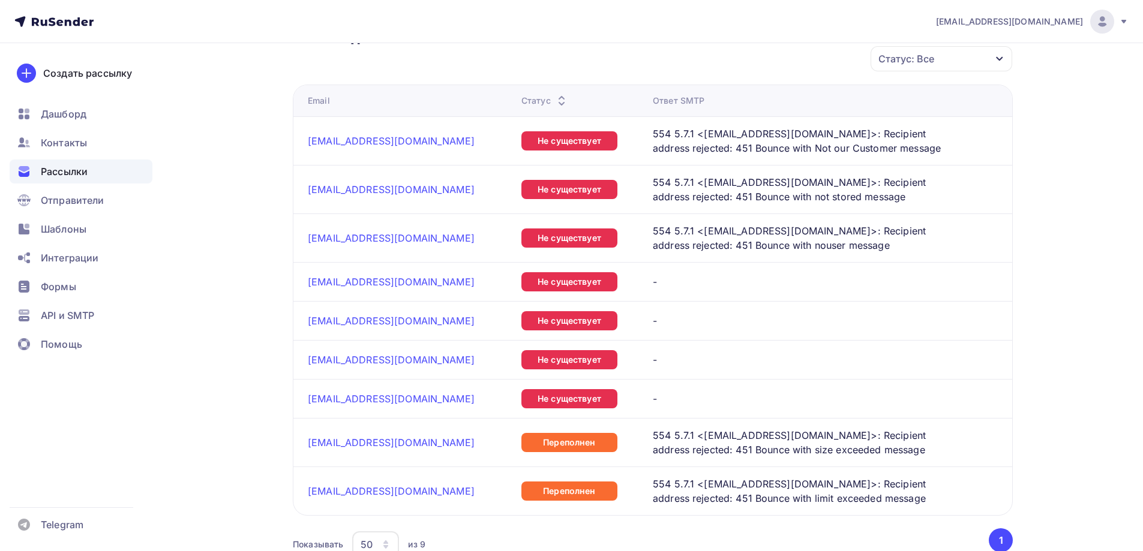
click at [480, 165] on td "[EMAIL_ADDRESS][DOMAIN_NAME]" at bounding box center [404, 189] width 223 height 49
click at [474, 135] on div "[EMAIL_ADDRESS][DOMAIN_NAME]" at bounding box center [410, 141] width 204 height 12
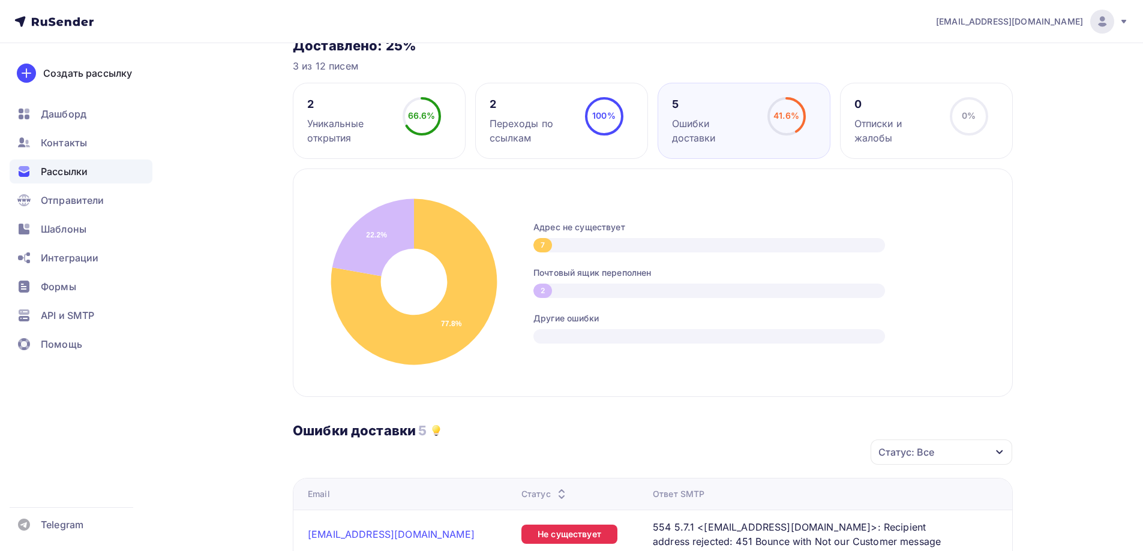
scroll to position [300, 0]
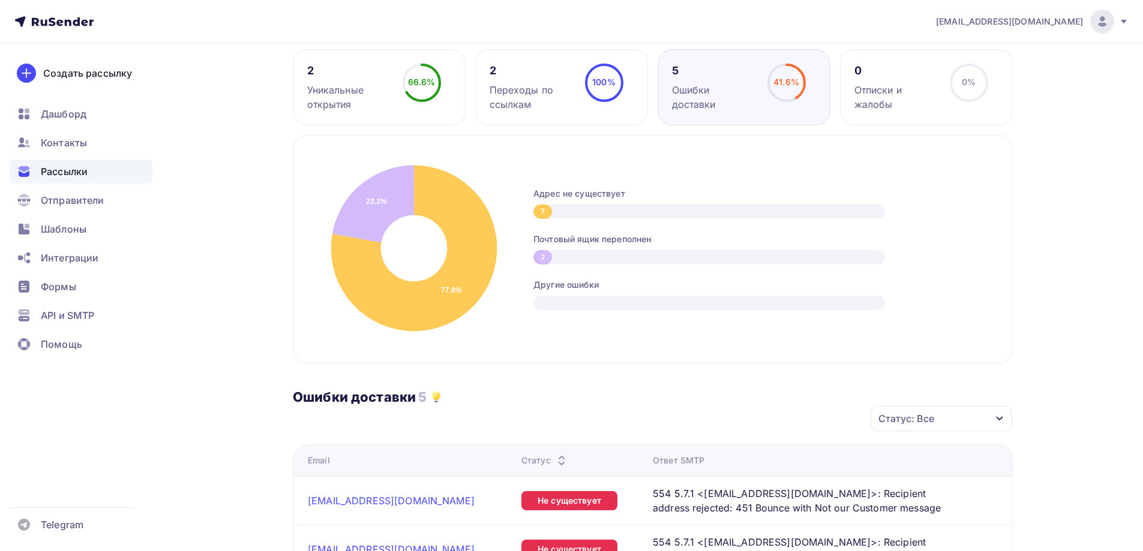
click at [65, 169] on span "Рассылки" at bounding box center [64, 171] width 47 height 14
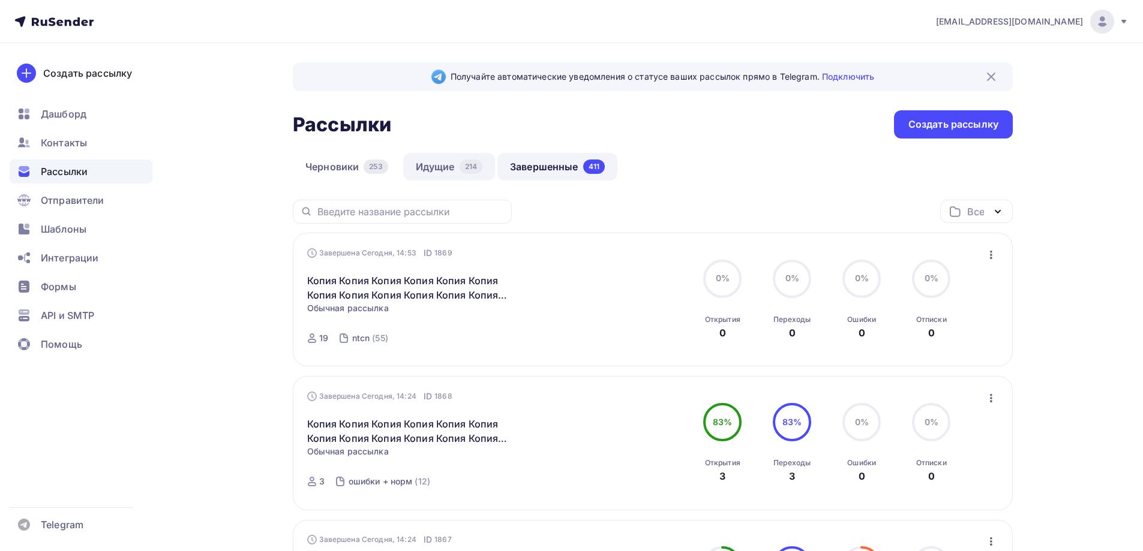
click at [452, 166] on link "Идущие 214" at bounding box center [449, 167] width 92 height 28
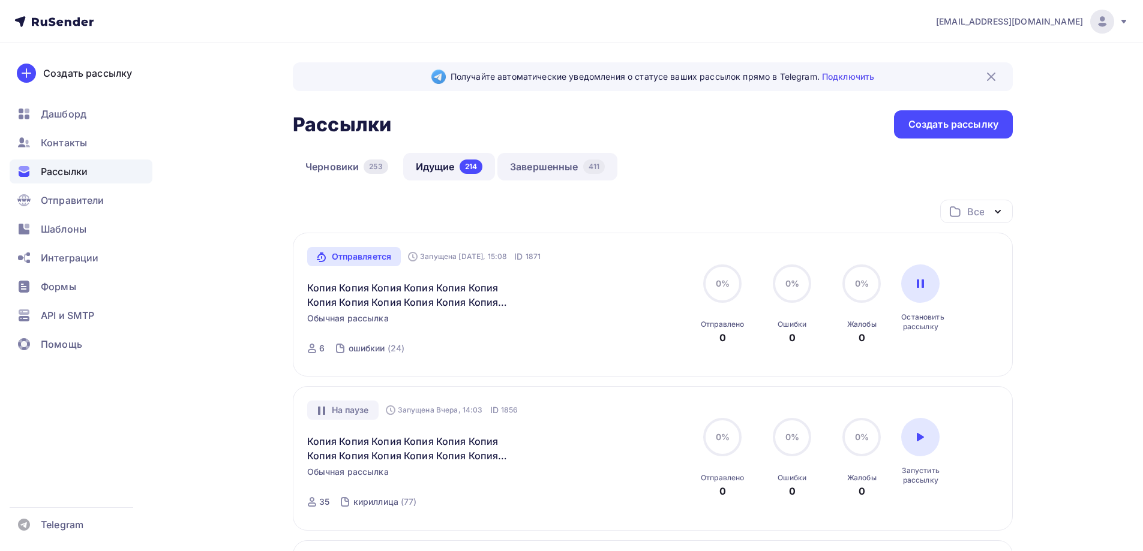
click at [559, 172] on link "Завершенные 411" at bounding box center [557, 167] width 120 height 28
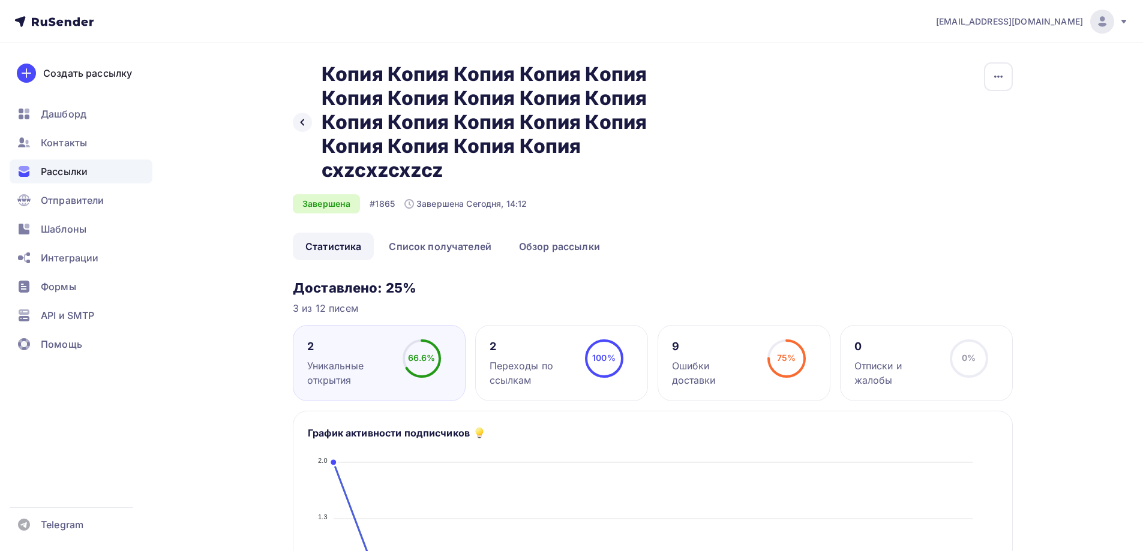
click at [798, 377] on icon at bounding box center [786, 358] width 38 height 38
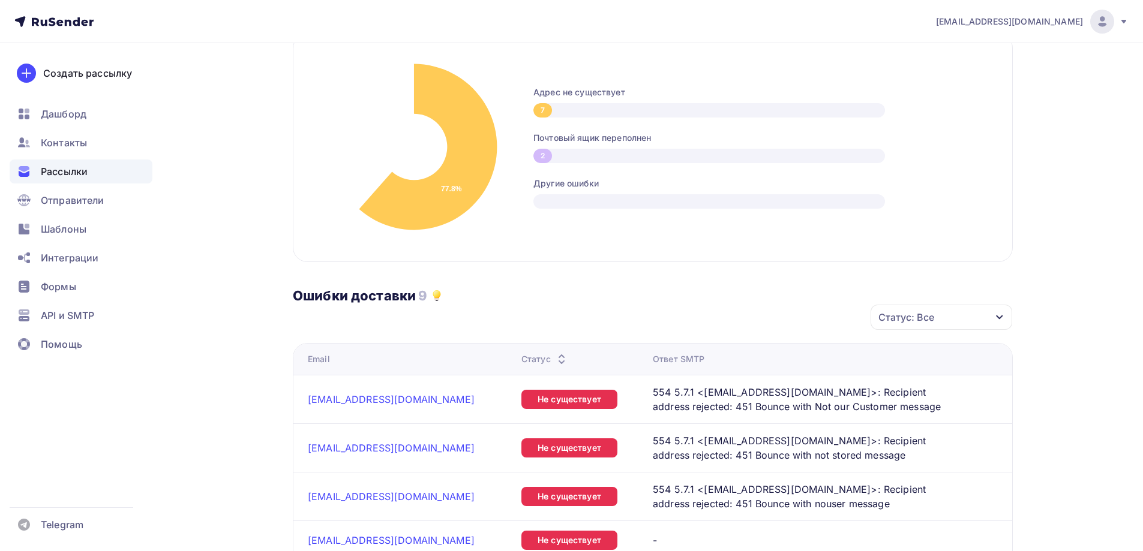
scroll to position [660, 0]
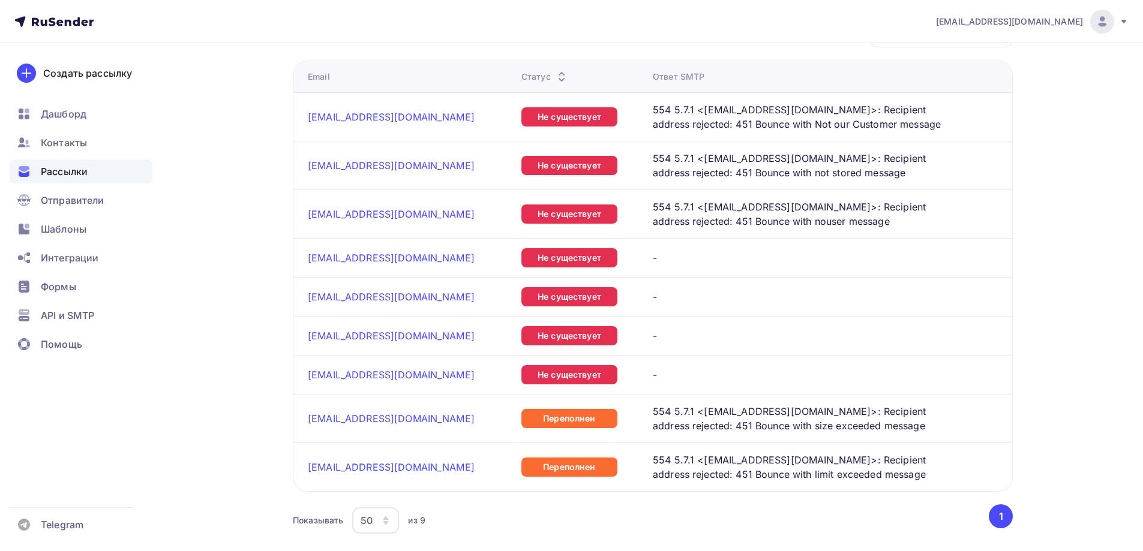
click at [551, 413] on div "Переполнен" at bounding box center [569, 418] width 96 height 19
click at [539, 366] on div "Контакт не может получить письмо, так как его ящик переполнен" at bounding box center [556, 384] width 132 height 43
click at [540, 339] on div "Не существует" at bounding box center [569, 335] width 96 height 19
click at [543, 297] on div "Ящика не существует, поэтому доставка невозможна" at bounding box center [556, 307] width 132 height 34
click at [542, 254] on div "Не существует" at bounding box center [569, 257] width 96 height 19
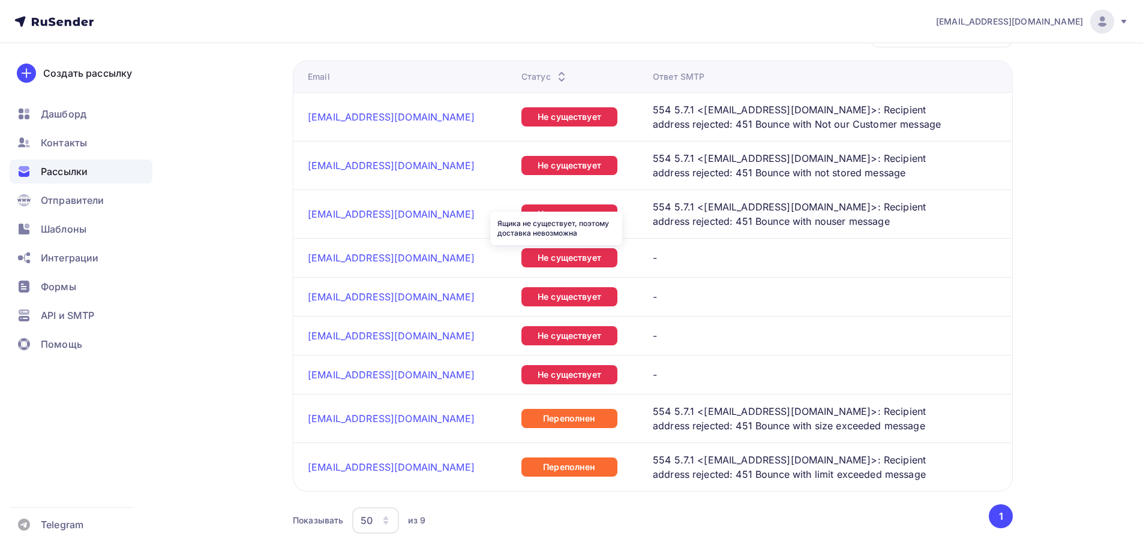
click at [543, 208] on div "Ящика не существует, поэтому доставка невозможна" at bounding box center [556, 228] width 132 height 40
click at [539, 161] on div "Не существует" at bounding box center [569, 165] width 96 height 19
click at [535, 122] on div "Ящика не существует, поэтому доставка невозможна" at bounding box center [556, 136] width 132 height 34
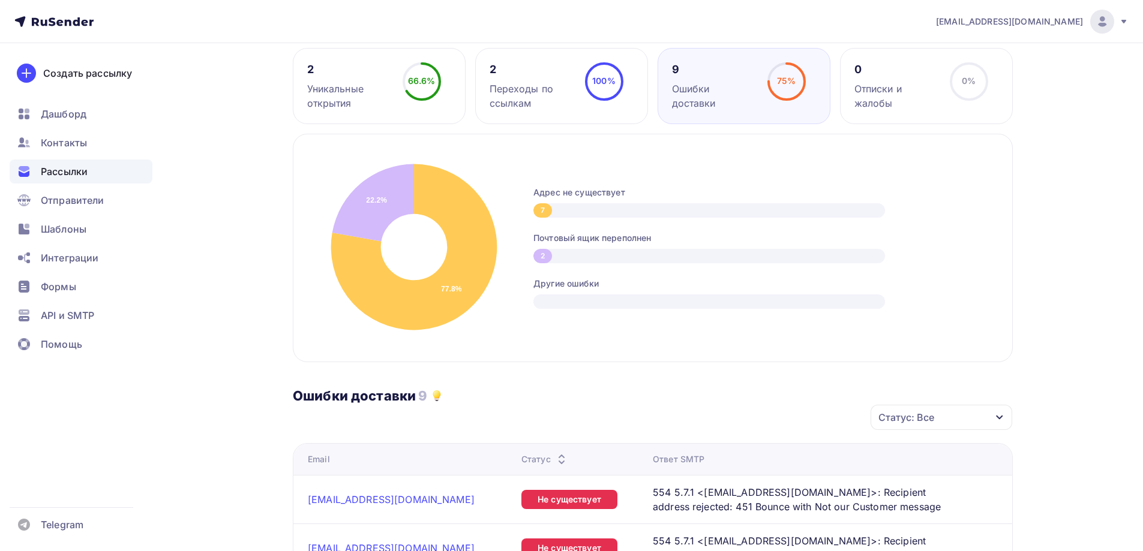
scroll to position [180, 0]
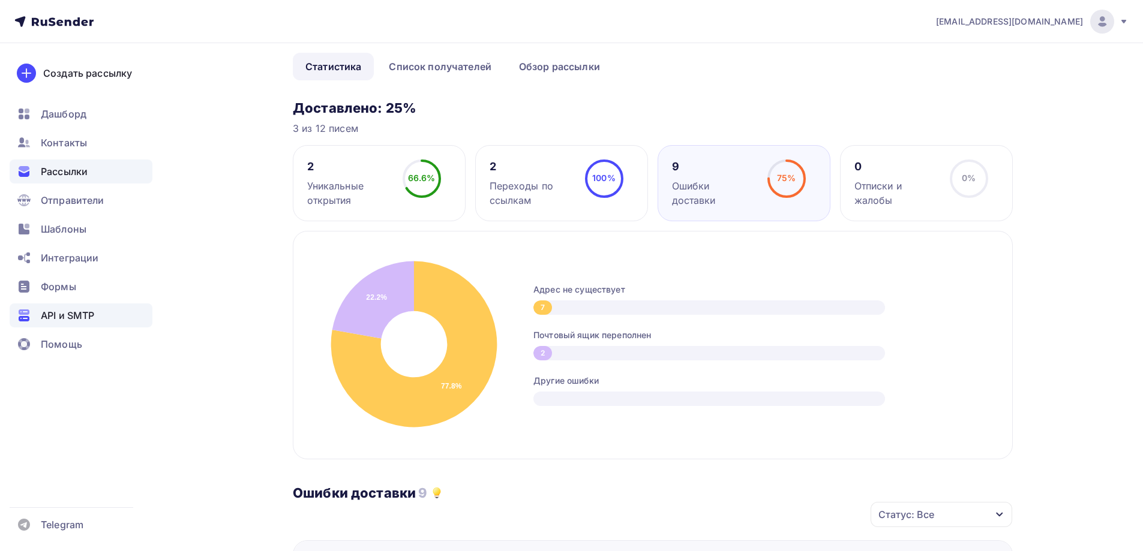
click at [85, 312] on span "API и SMTP" at bounding box center [67, 315] width 53 height 14
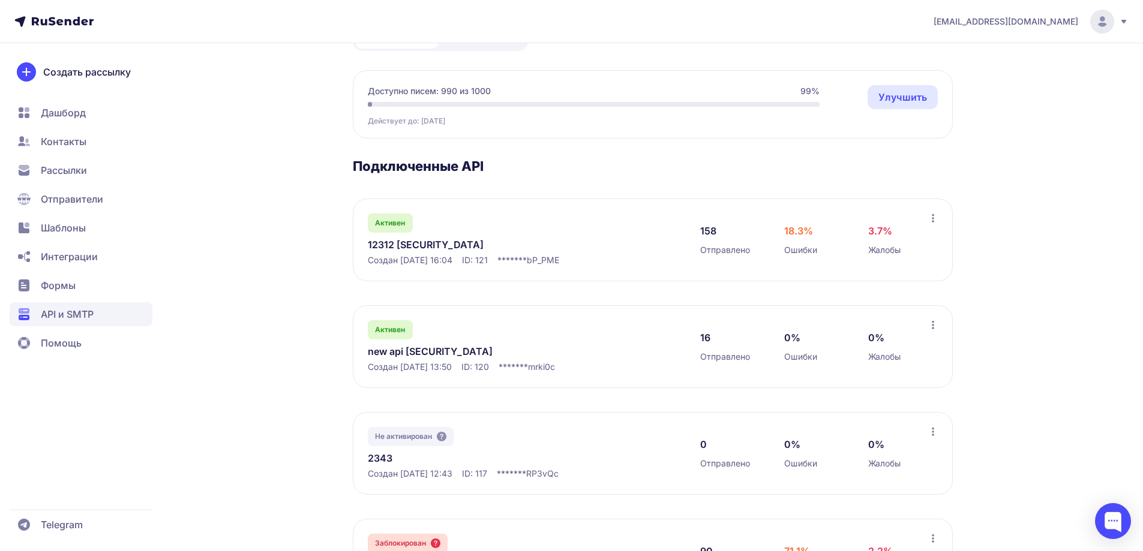
scroll to position [120, 0]
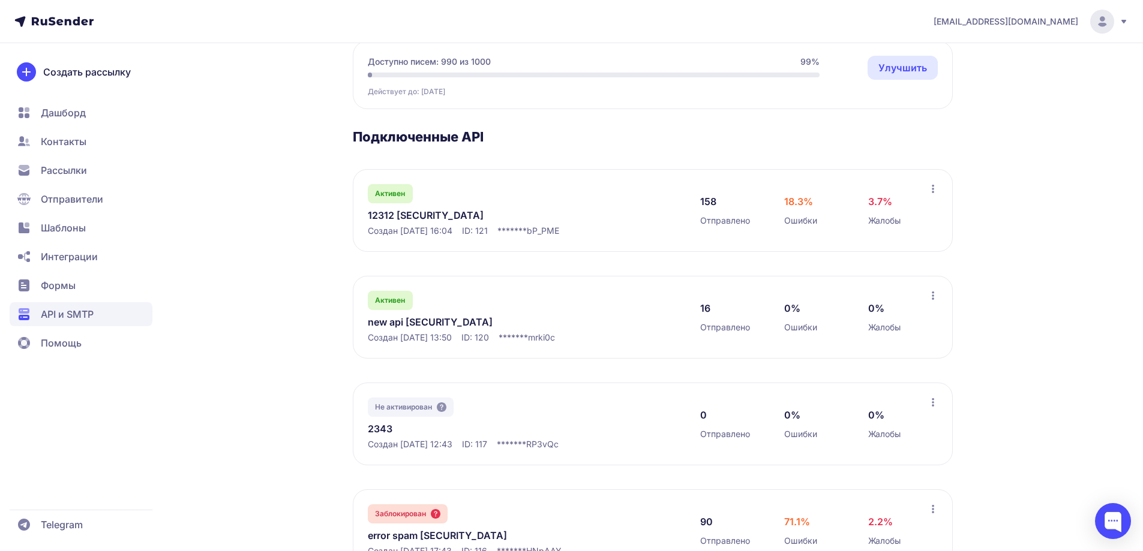
click at [475, 329] on link "new api [SECURITY_DATA]" at bounding box center [491, 322] width 246 height 14
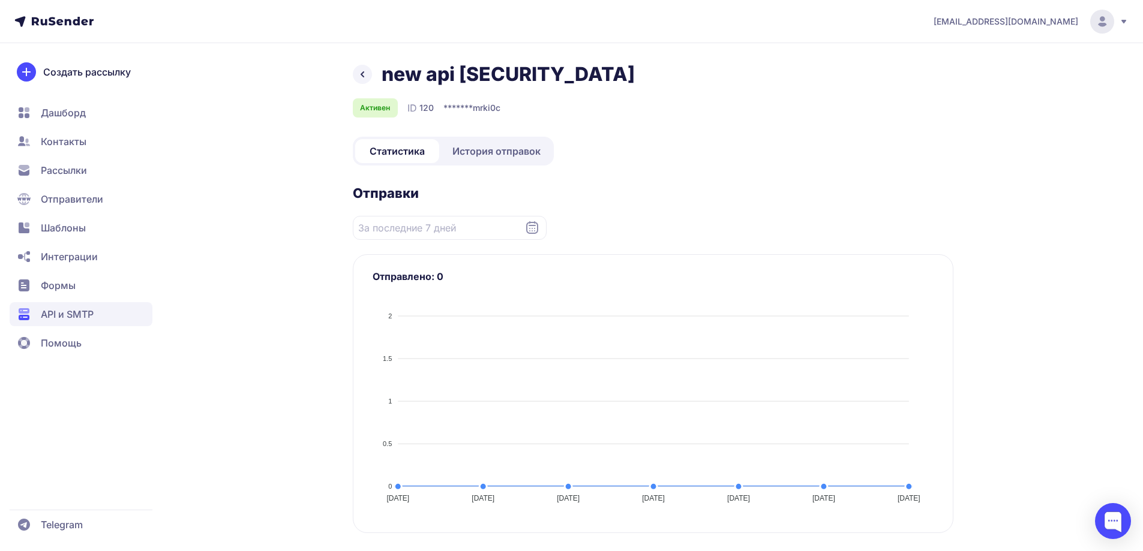
click at [517, 163] on link "История отправок" at bounding box center [496, 151] width 110 height 24
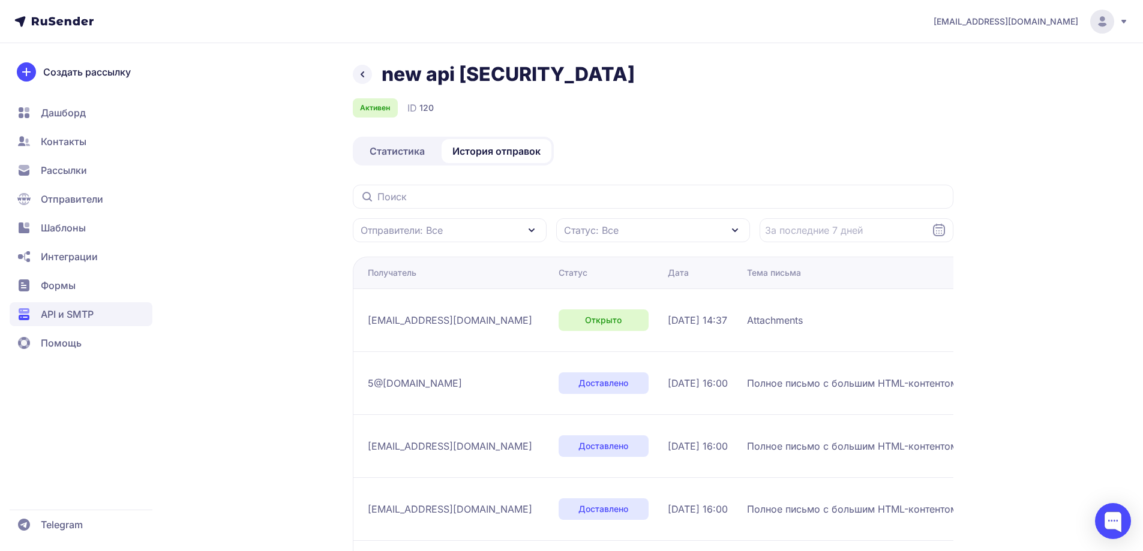
click at [391, 166] on div "Статистика История отправок" at bounding box center [453, 151] width 201 height 29
click at [395, 158] on span "Статистика" at bounding box center [396, 151] width 55 height 14
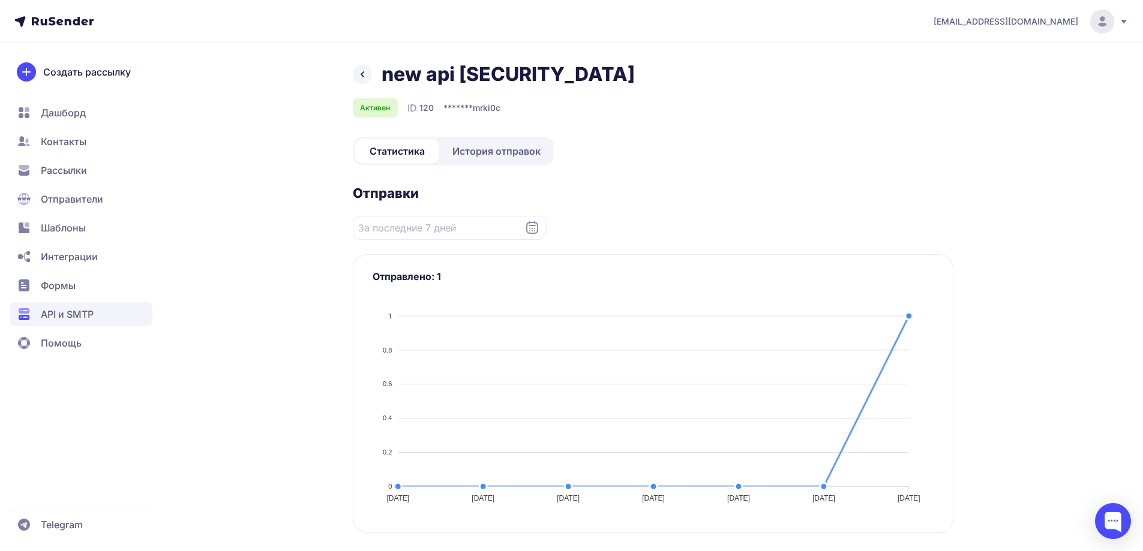
click at [118, 304] on span "API и SMTP" at bounding box center [81, 314] width 143 height 24
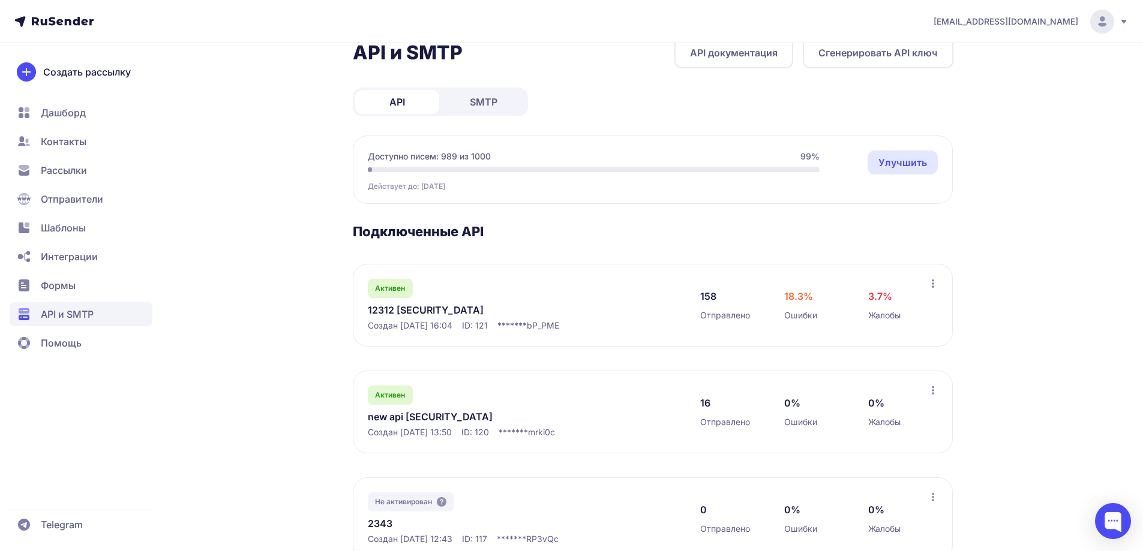
scroll to position [120, 0]
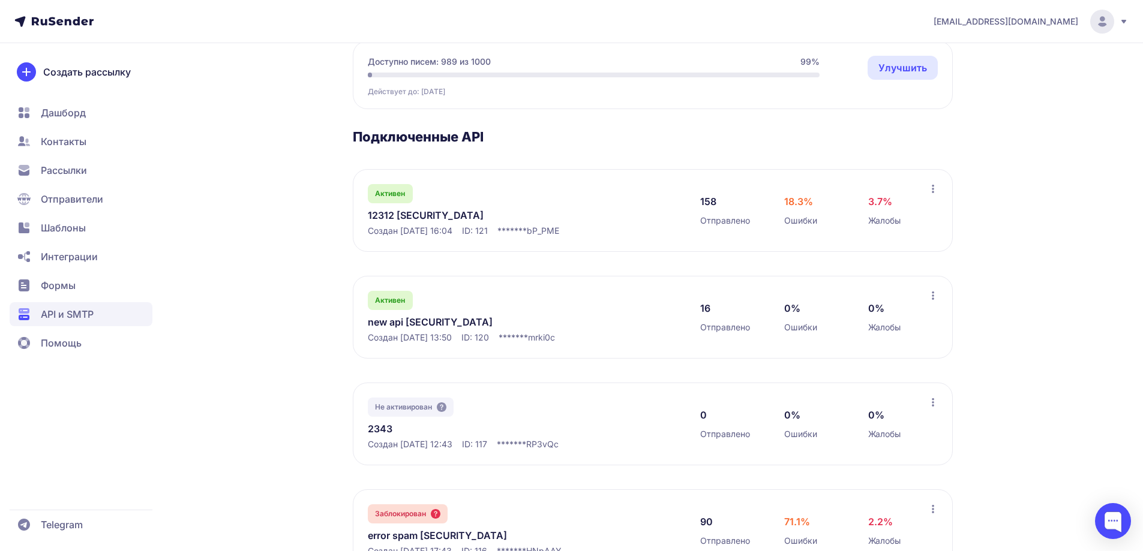
click at [368, 329] on link "new api [SECURITY_DATA]" at bounding box center [491, 322] width 246 height 14
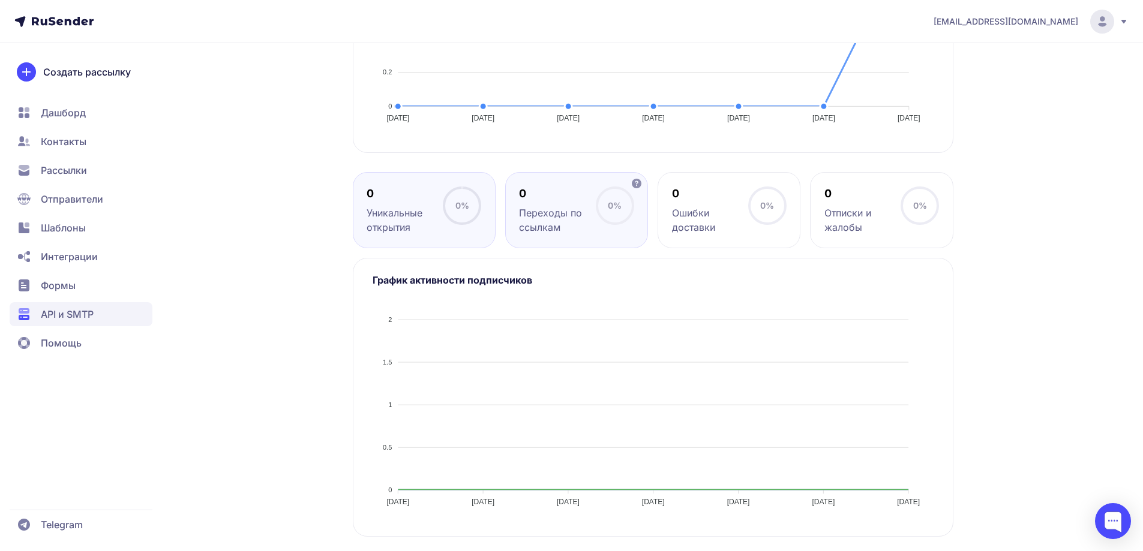
click at [545, 229] on div "Переходы по ссылкам" at bounding box center [557, 220] width 76 height 29
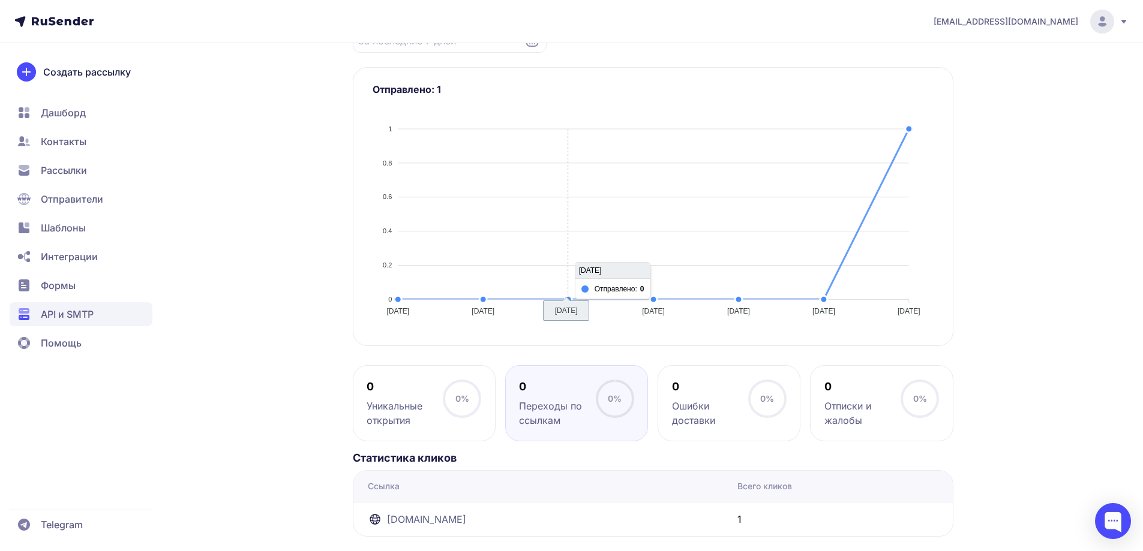
click at [472, 225] on div at bounding box center [652, 216] width 561 height 211
click at [405, 416] on div "Уникальные открытия" at bounding box center [404, 413] width 76 height 29
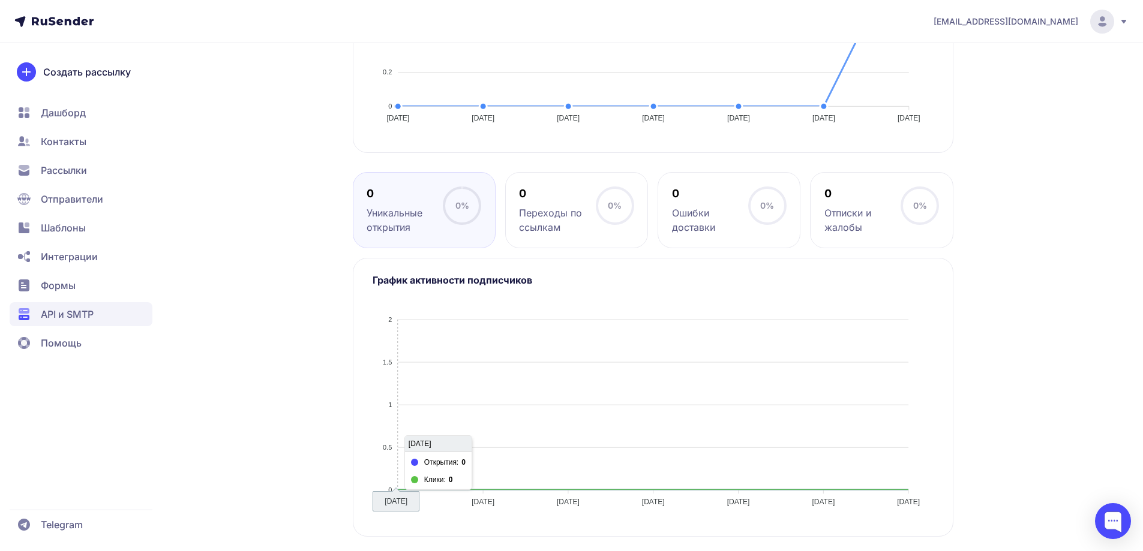
scroll to position [452, 0]
click at [58, 308] on span "API и SMTP" at bounding box center [67, 314] width 53 height 14
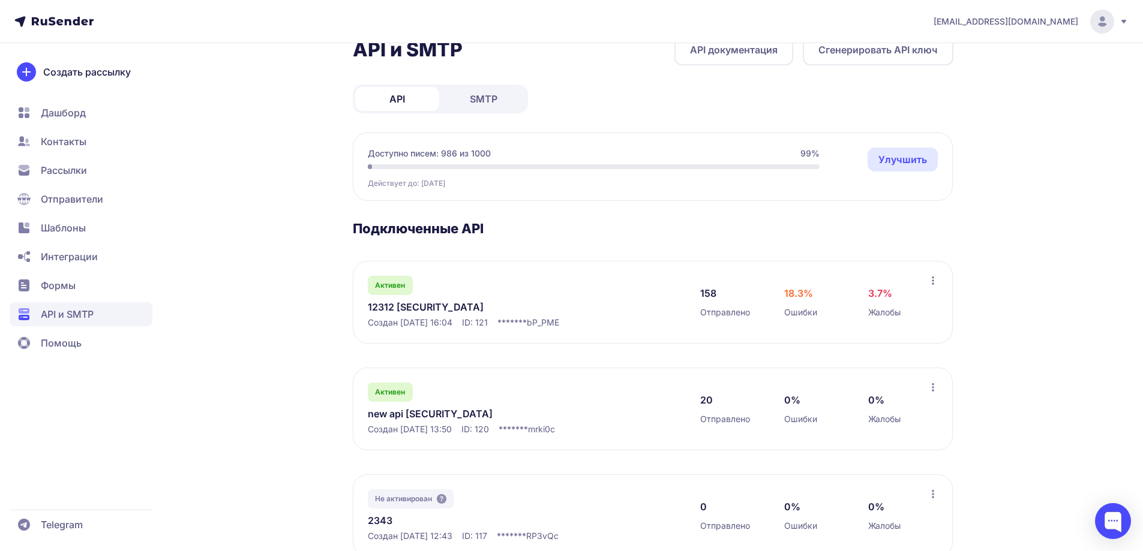
scroll to position [120, 0]
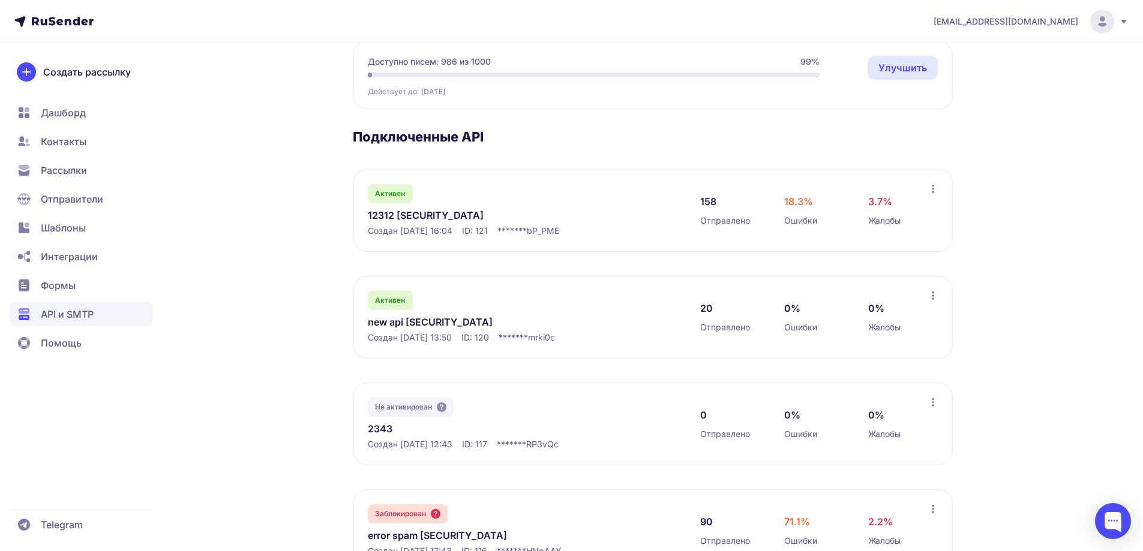
click at [419, 329] on link "new api eyJhbGciOiJIUzI1NiIsInR5cCI6IkpXVCJ9.eyJpZFVzZXIiOjMwNiwiaWRFeHRlcm5hbE…" at bounding box center [491, 322] width 246 height 14
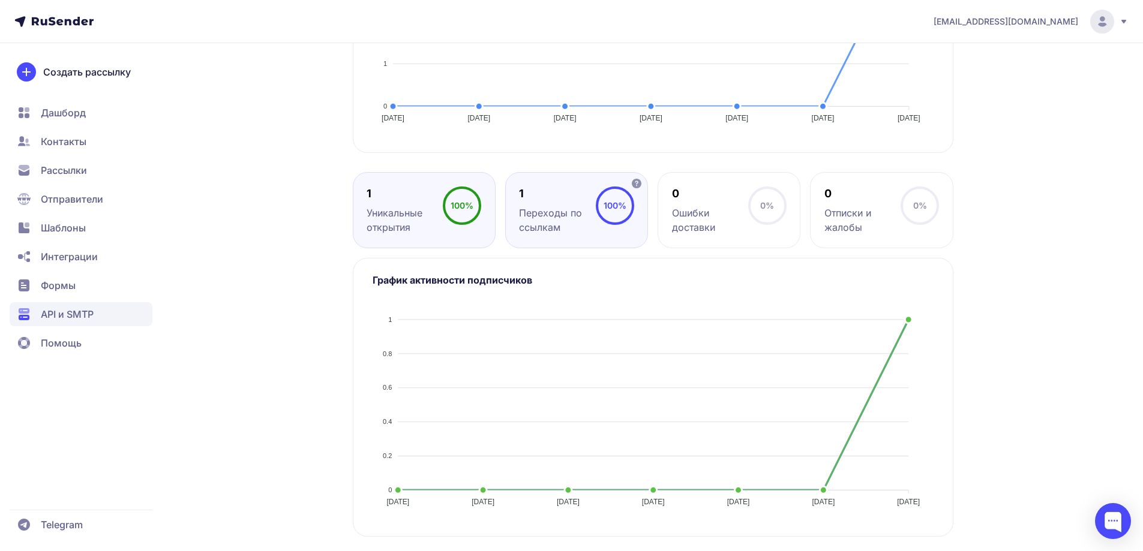
click at [555, 211] on div "Переходы по ссылкам" at bounding box center [557, 220] width 76 height 29
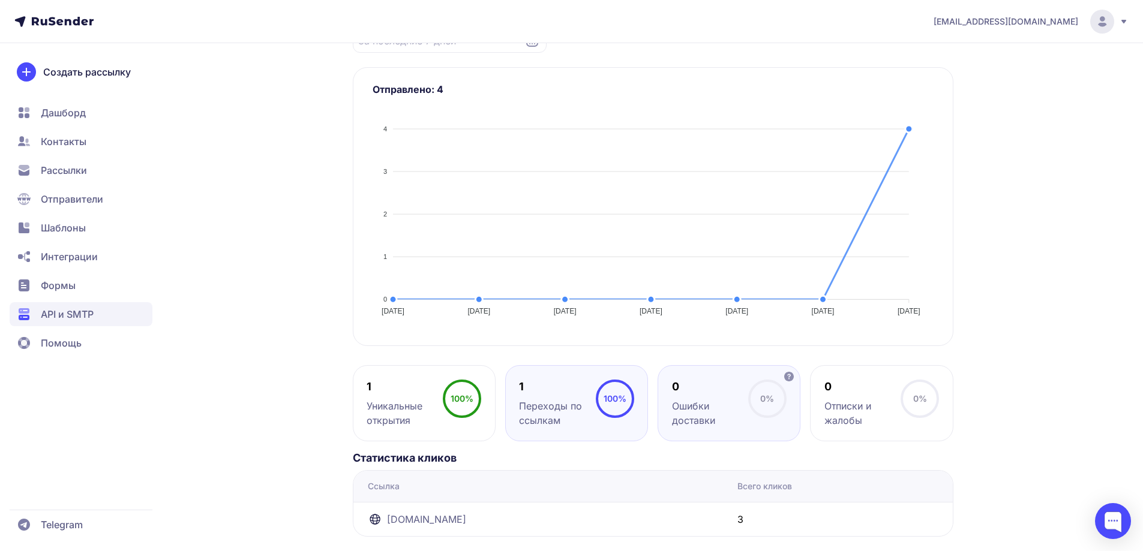
click at [810, 377] on div "0 Ошибки доставки 0%" at bounding box center [881, 403] width 143 height 76
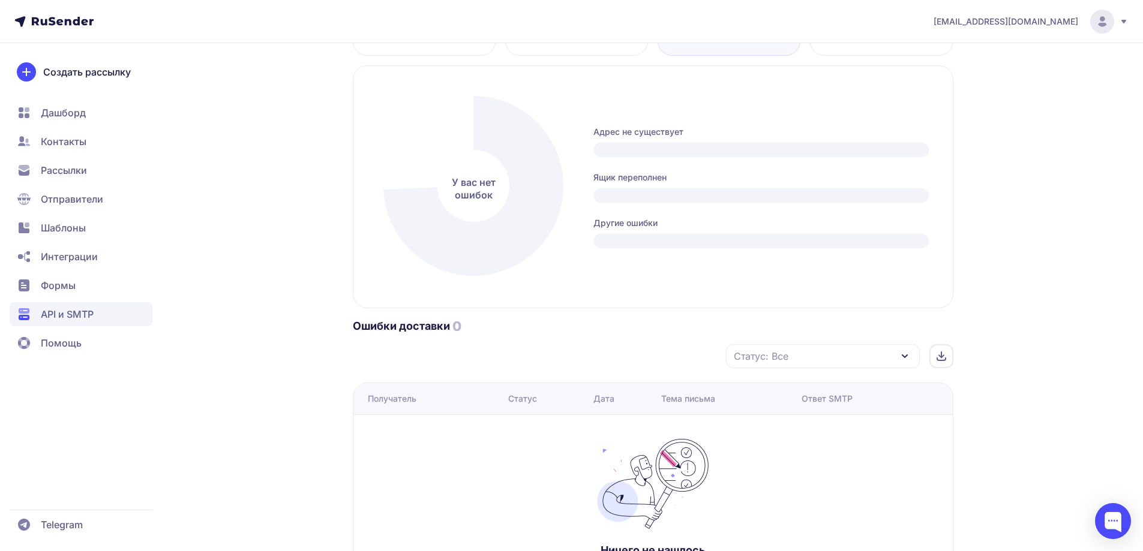
scroll to position [632, 0]
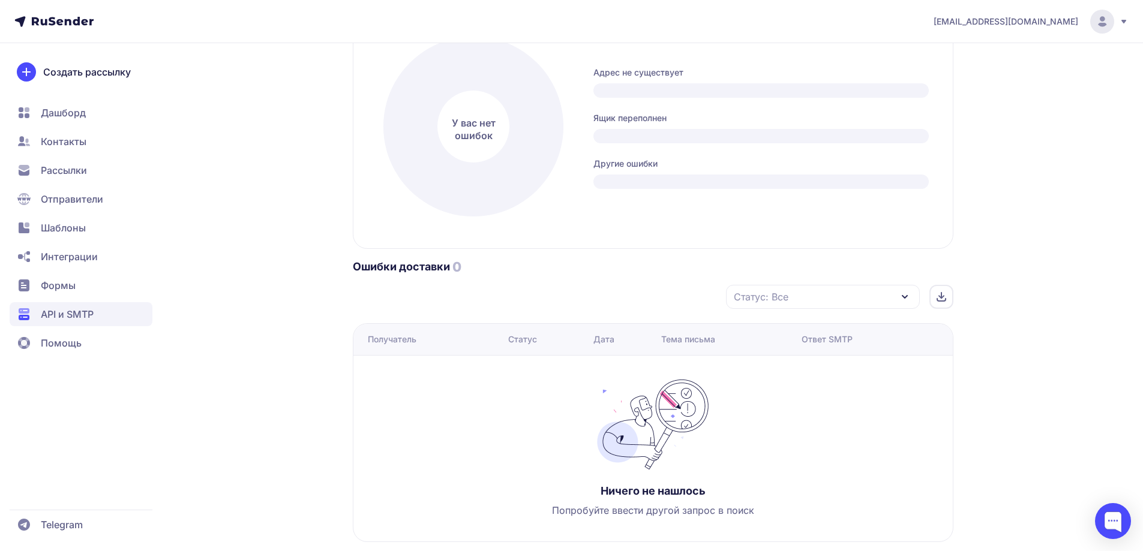
click at [79, 302] on nav "Дашборд Контакты Рассылки Отправители Шаблоны Интеграции Формы API и SMTP Помощь" at bounding box center [81, 228] width 143 height 254
click at [80, 308] on span "API и SMTP" at bounding box center [67, 314] width 53 height 14
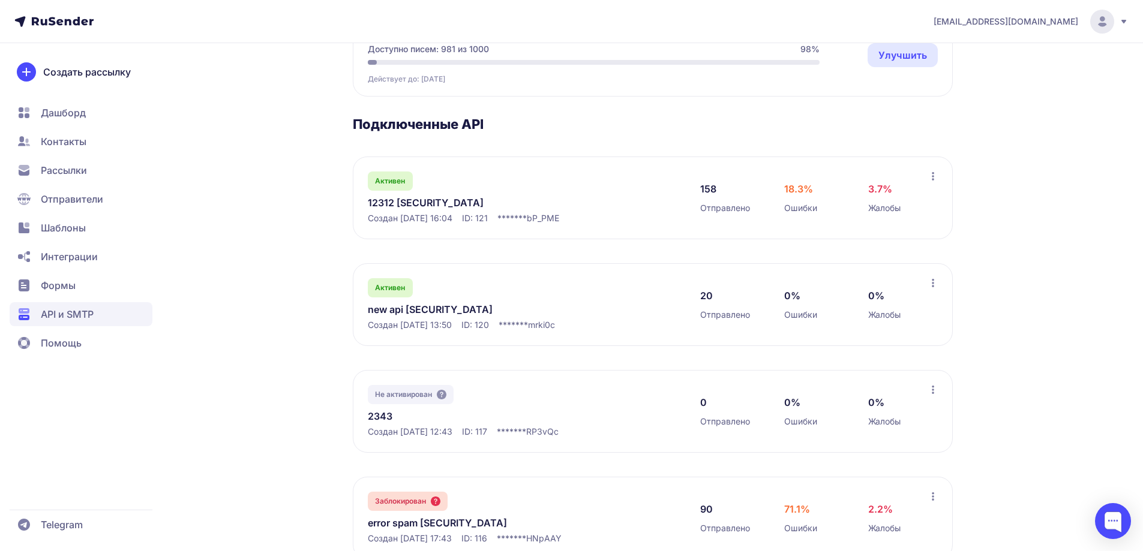
scroll to position [180, 0]
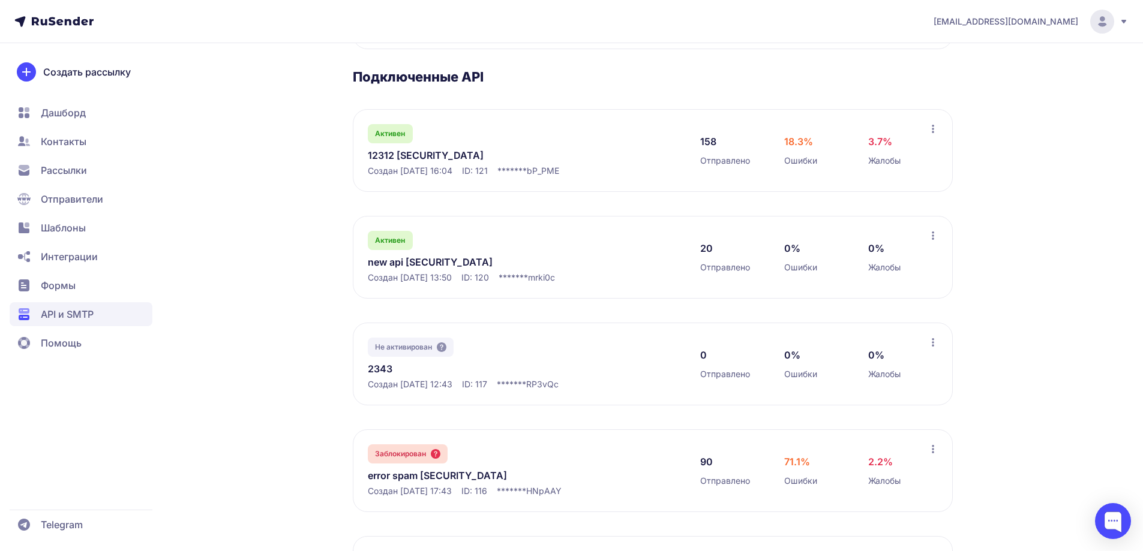
click at [452, 269] on link "new api eyJhbGciOiJIUzI1NiIsInR5cCI6IkpXVCJ9.eyJpZFVzZXIiOjMwNiwiaWRFeHRlcm5hbE…" at bounding box center [491, 262] width 246 height 14
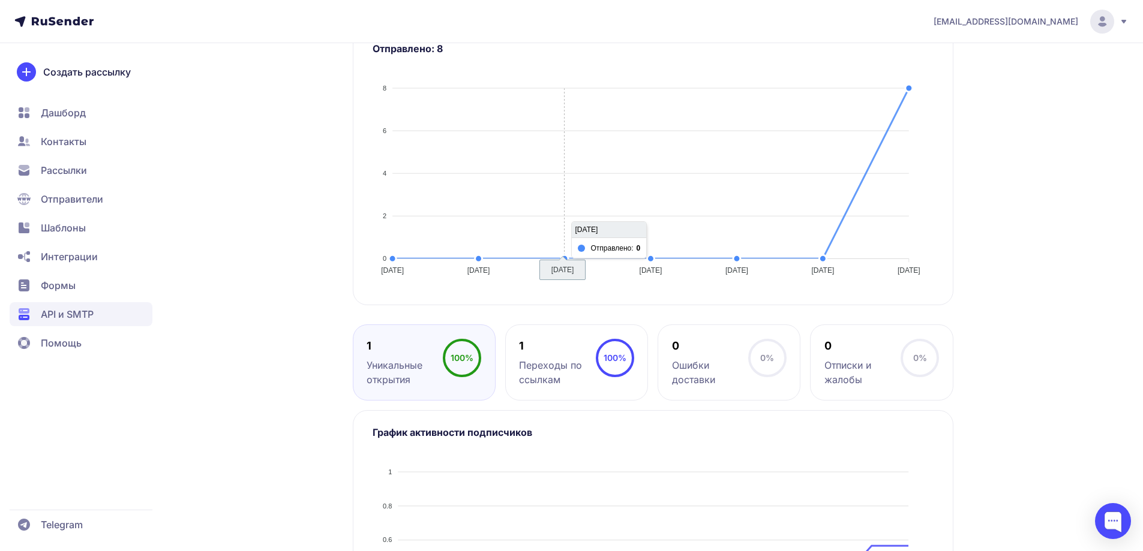
scroll to position [420, 0]
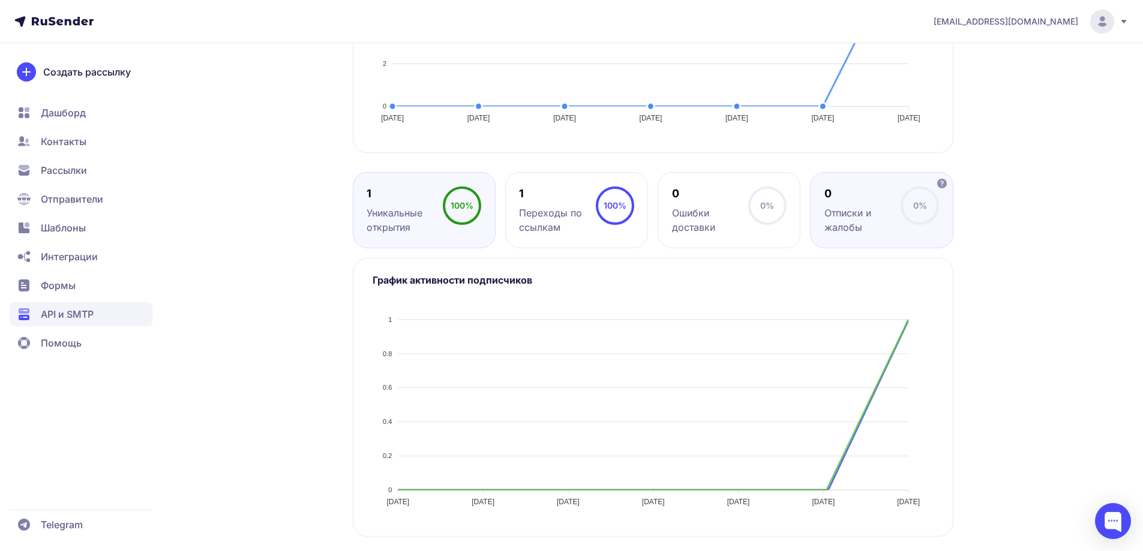
click at [855, 235] on div "0 Отписки и жалобы" at bounding box center [862, 211] width 76 height 48
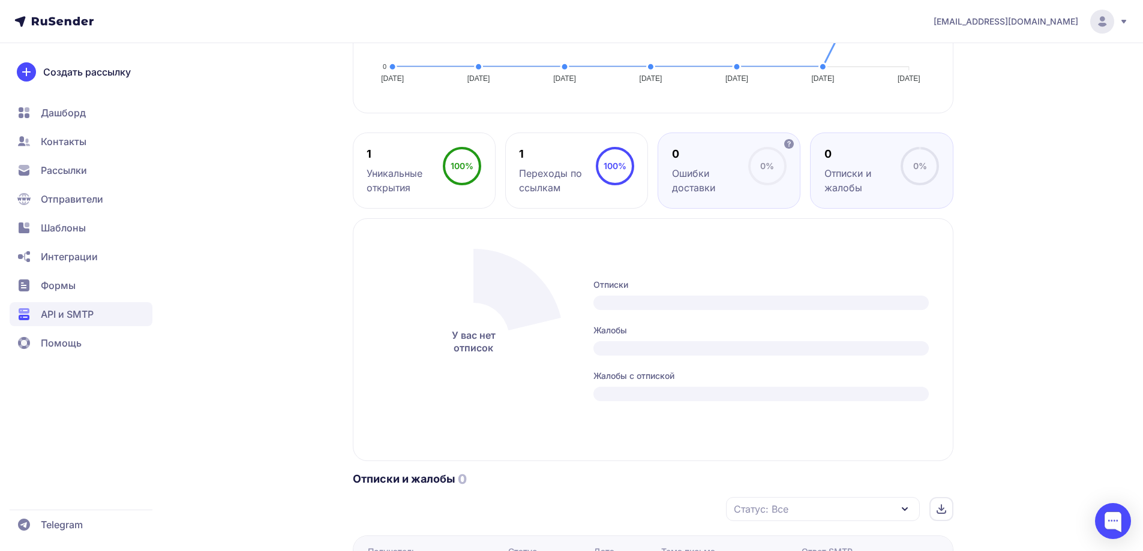
click at [771, 171] on span "0%" at bounding box center [767, 166] width 14 height 10
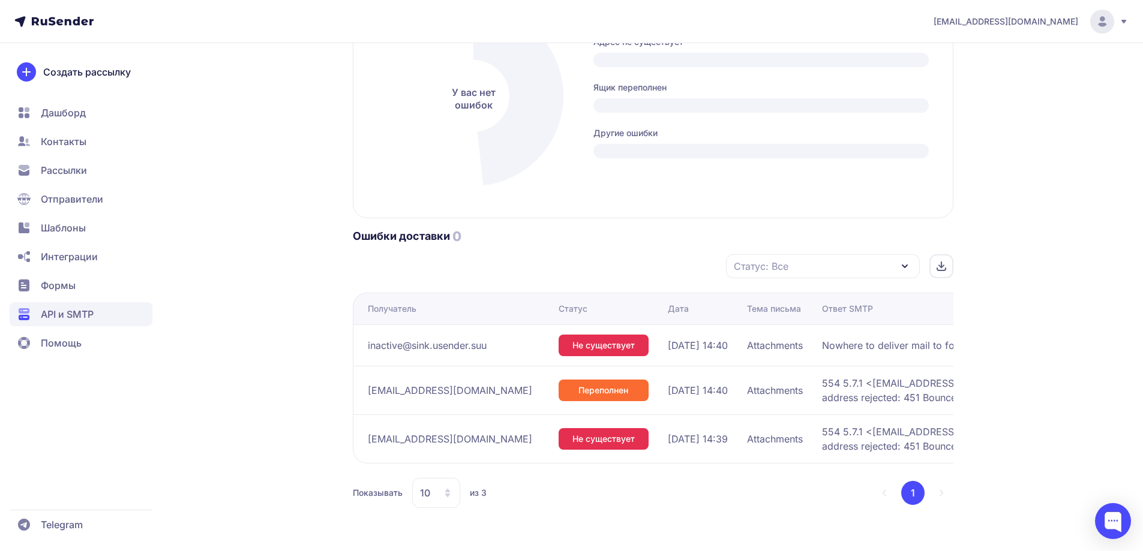
scroll to position [720, 0]
click at [95, 308] on span "API и SMTP" at bounding box center [81, 314] width 143 height 24
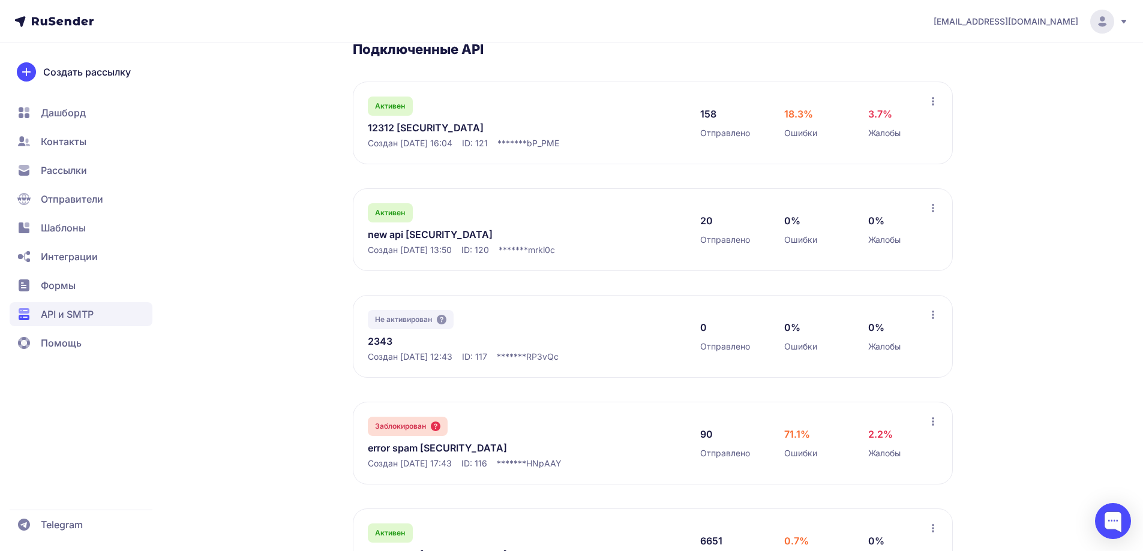
scroll to position [240, 0]
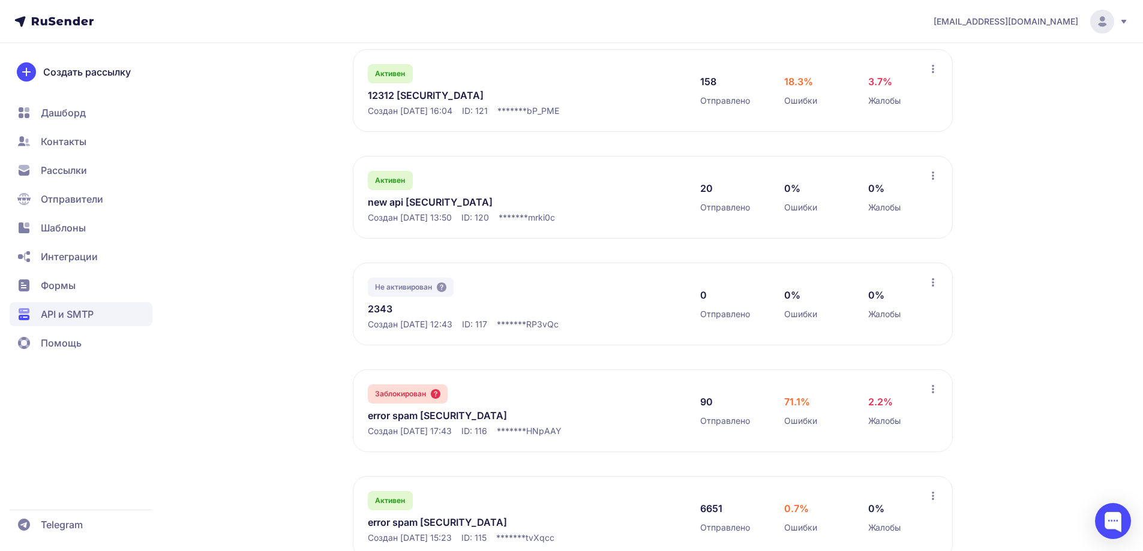
click at [404, 209] on link "new api eyJhbGciOiJIUzI1NiIsInR5cCI6IkpXVCJ9.eyJpZFVzZXIiOjMwNiwiaWRFeHRlcm5hbE…" at bounding box center [491, 202] width 246 height 14
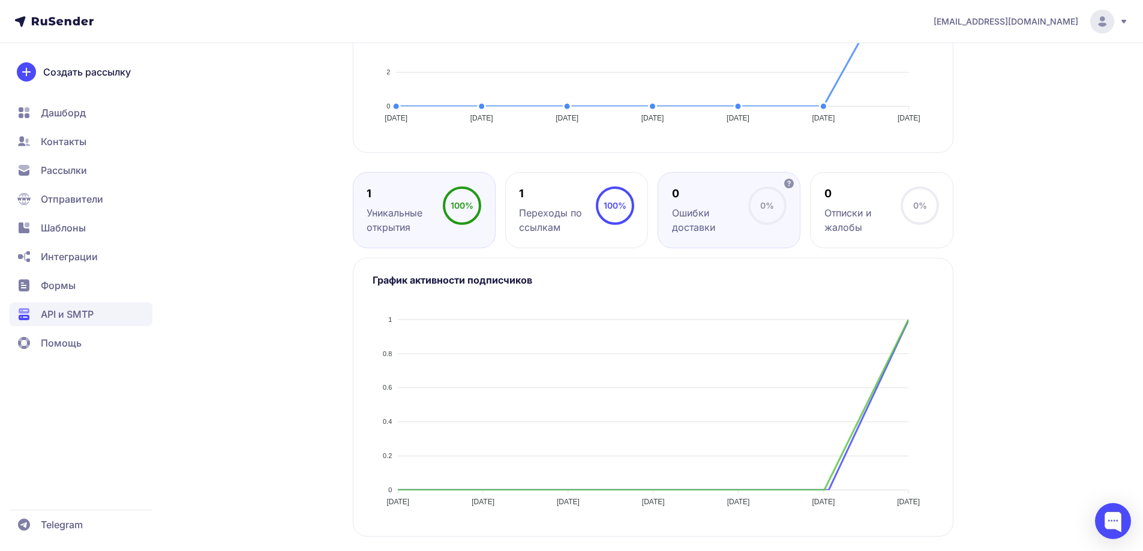
click at [690, 235] on div "Ошибки доставки" at bounding box center [710, 220] width 76 height 29
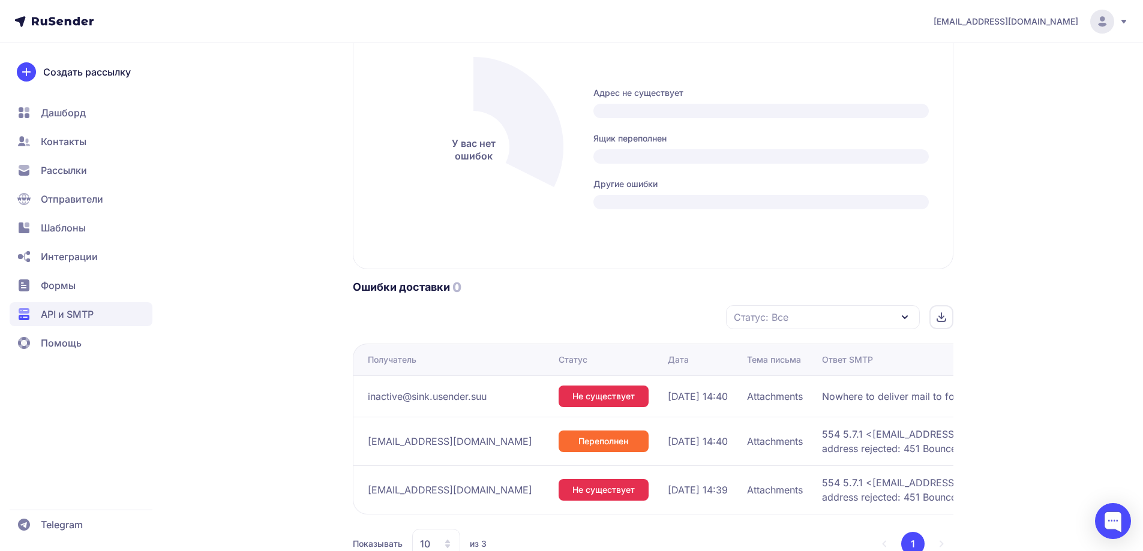
scroll to position [720, 0]
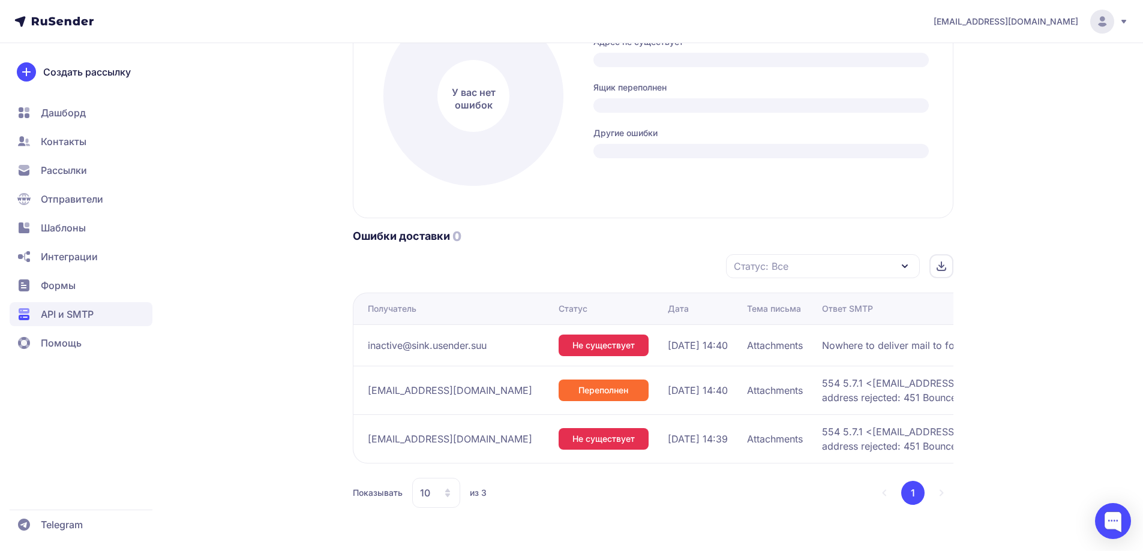
click at [104, 308] on span "API и SMTP" at bounding box center [81, 314] width 143 height 24
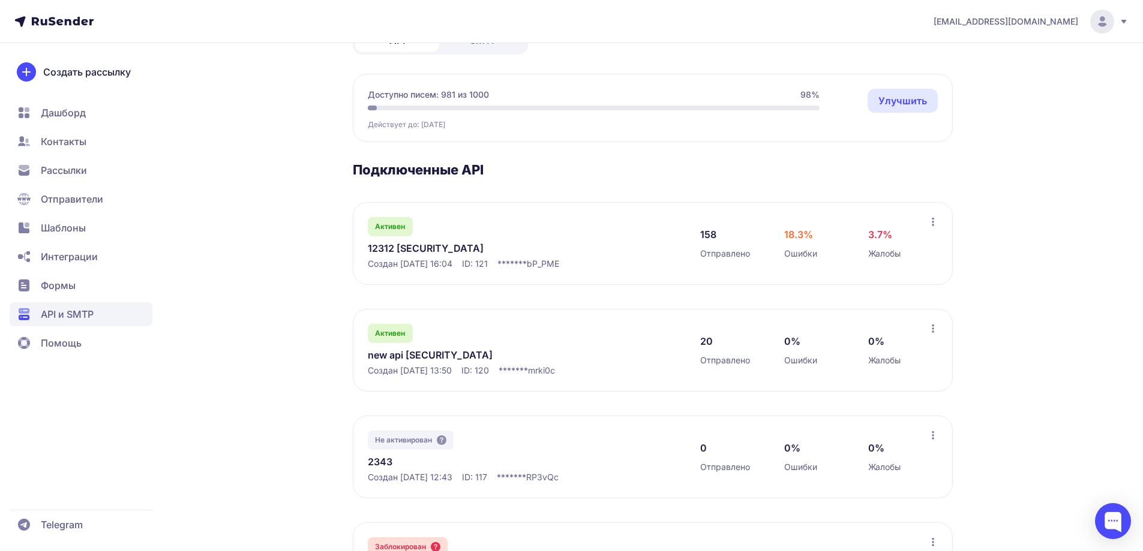
scroll to position [180, 0]
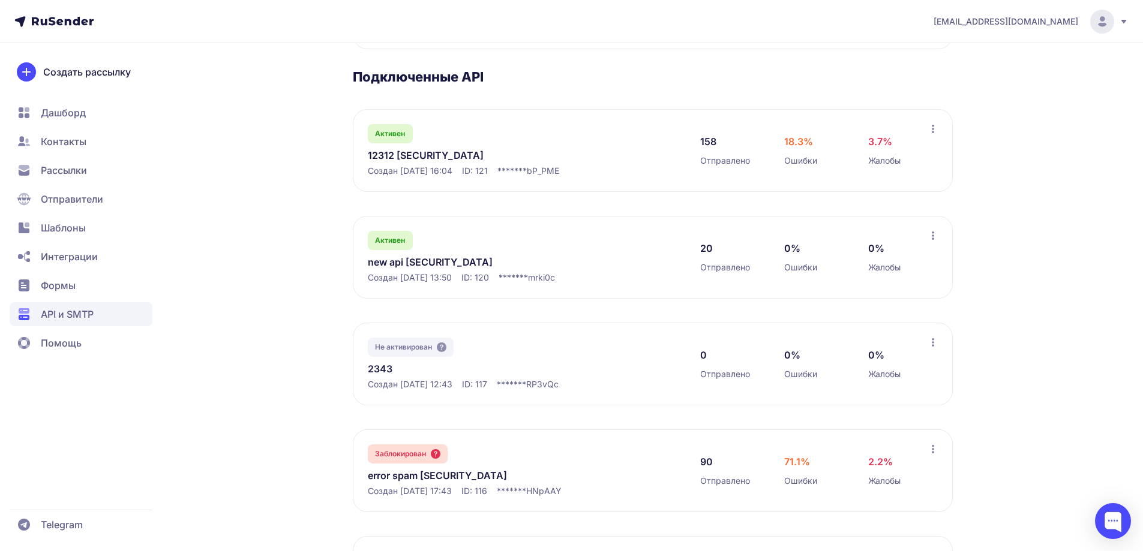
click at [476, 269] on link "new api eyJhbGciOiJIUzI1NiIsInR5cCI6IkpXVCJ9.eyJpZFVzZXIiOjMwNiwiaWRFeHRlcm5hbE…" at bounding box center [491, 262] width 246 height 14
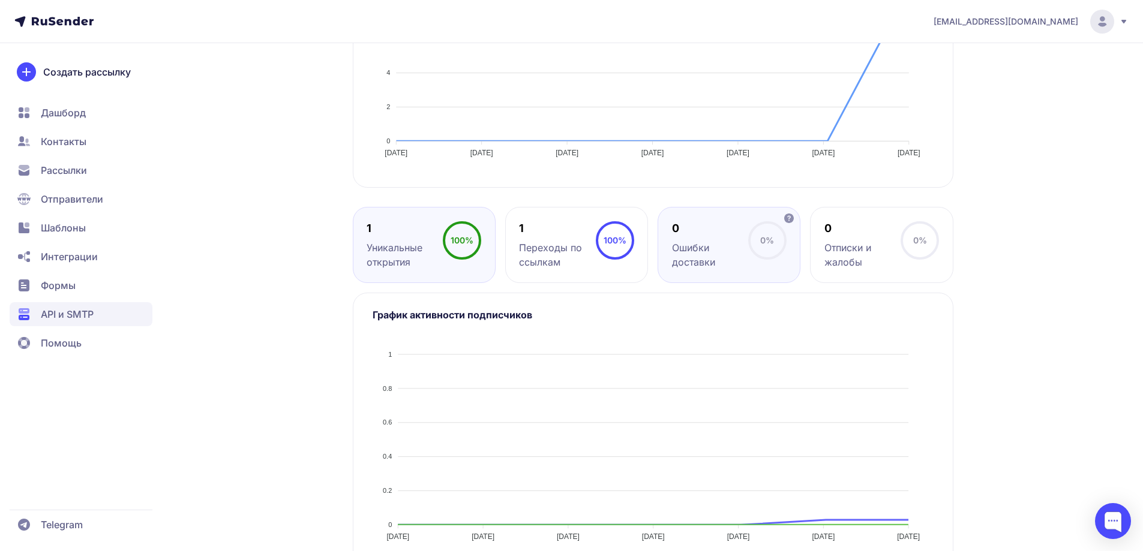
scroll to position [441, 0]
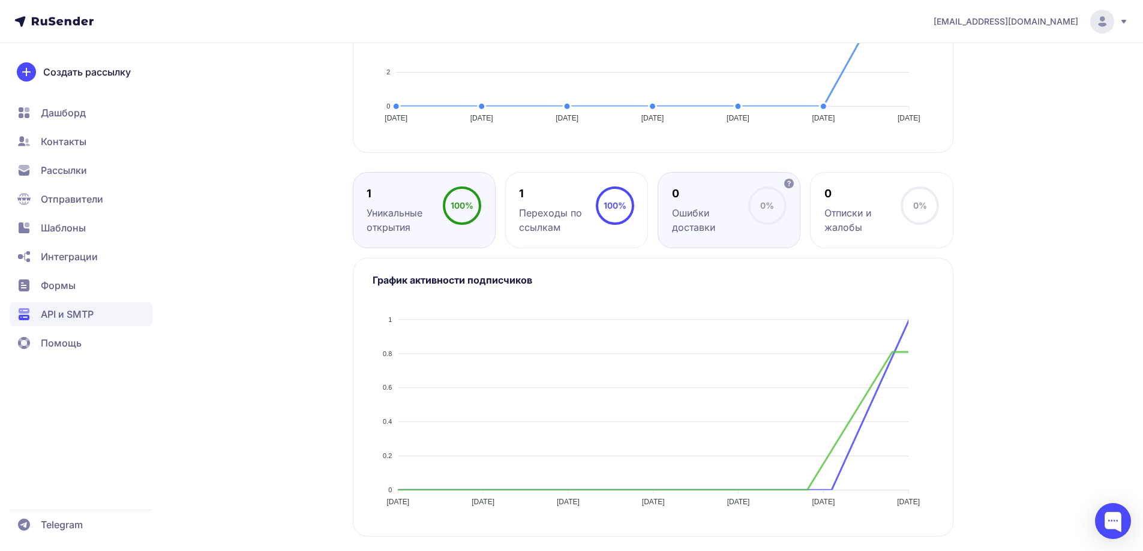
click at [709, 201] on div "0" at bounding box center [710, 194] width 76 height 14
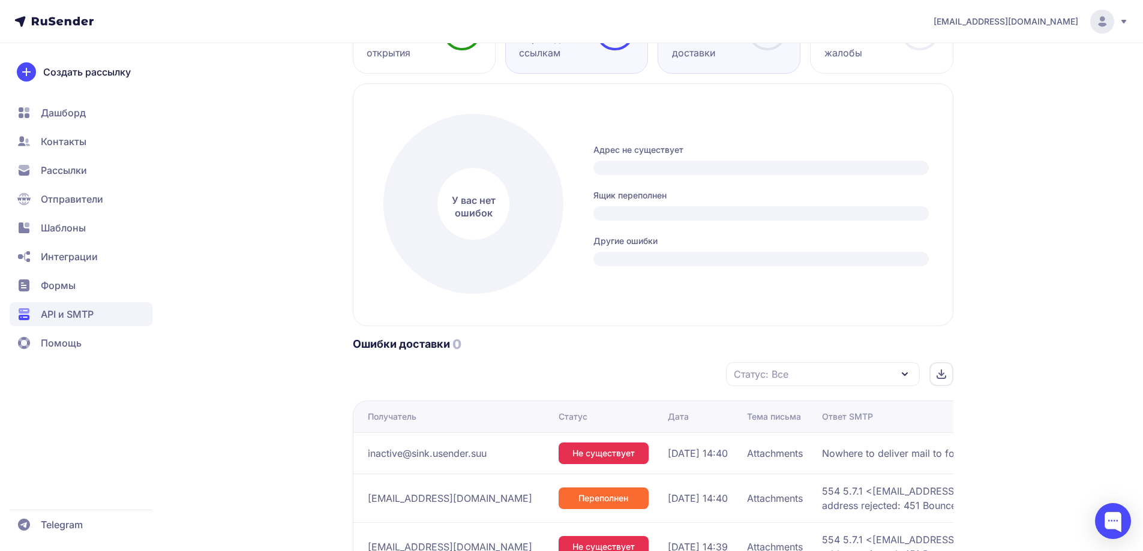
click at [551, 60] on div "Переходы по ссылкам" at bounding box center [557, 45] width 76 height 29
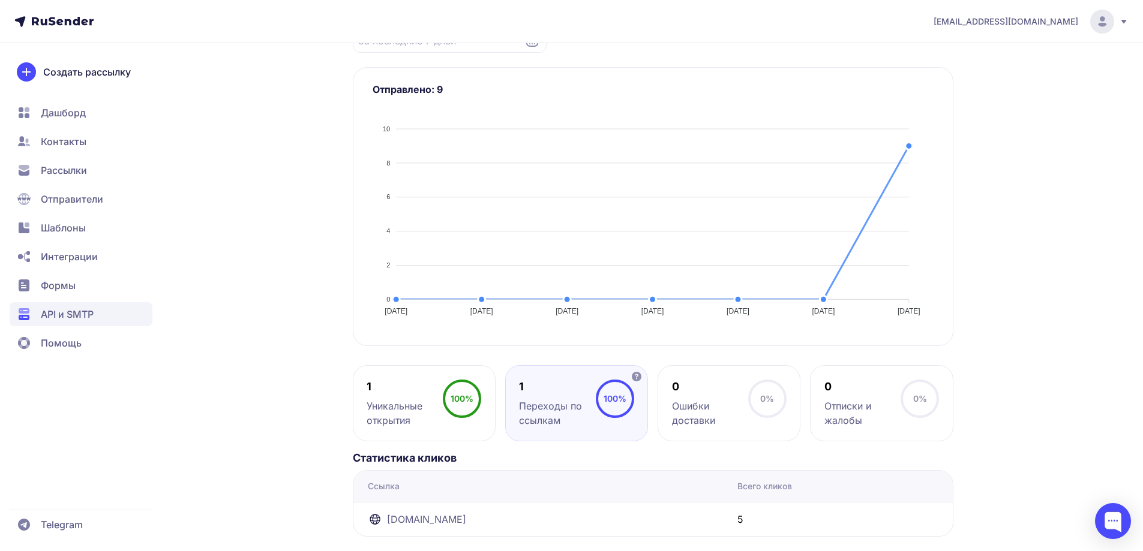
scroll to position [259, 0]
click at [409, 393] on div "1" at bounding box center [404, 387] width 76 height 14
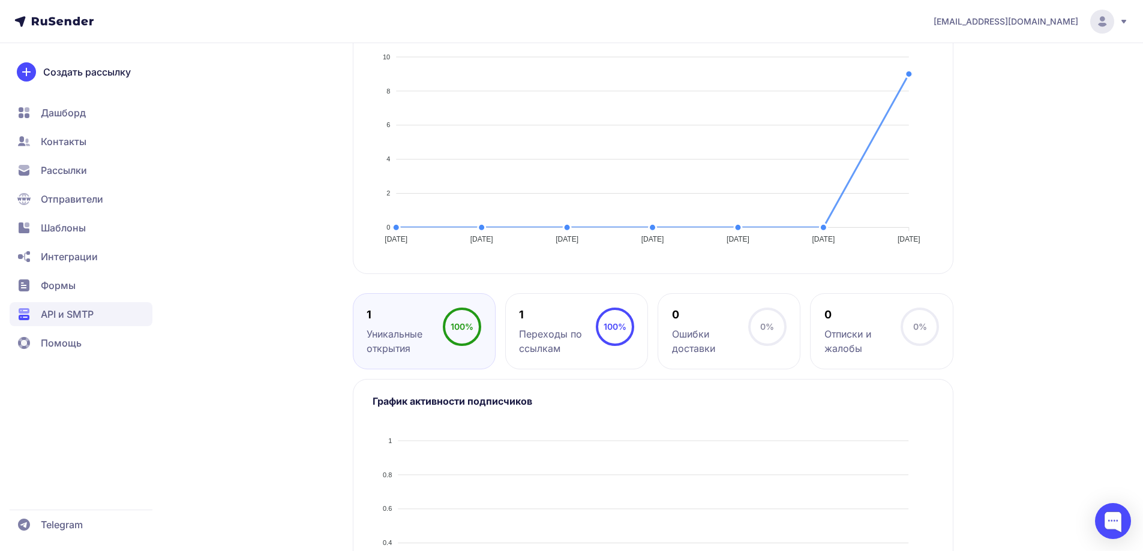
scroll to position [452, 0]
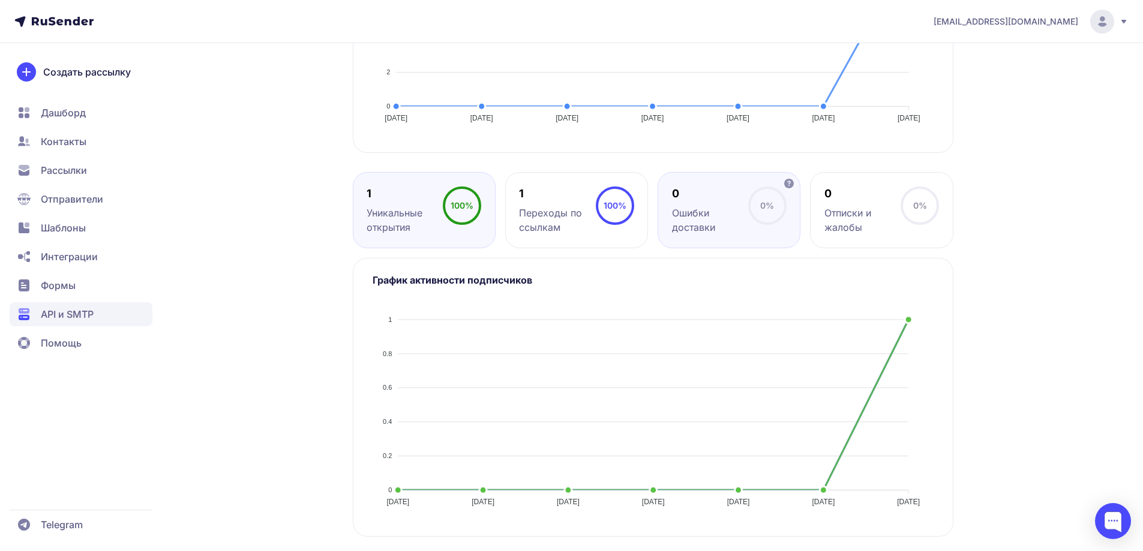
click at [674, 221] on div "Ошибки доставки" at bounding box center [710, 220] width 76 height 29
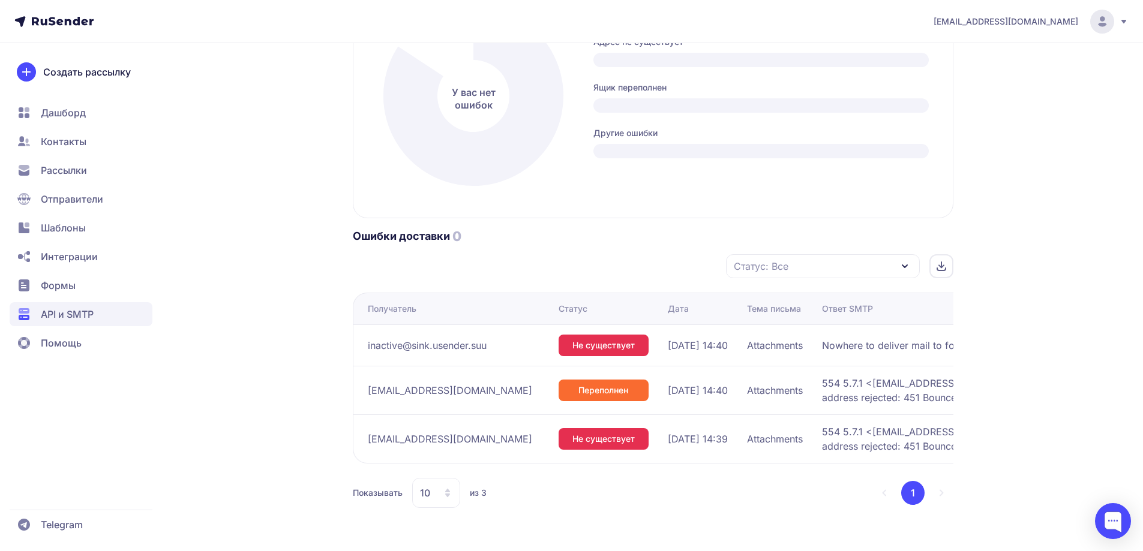
scroll to position [735, 0]
click at [136, 307] on span "API и SMTP" at bounding box center [81, 314] width 143 height 24
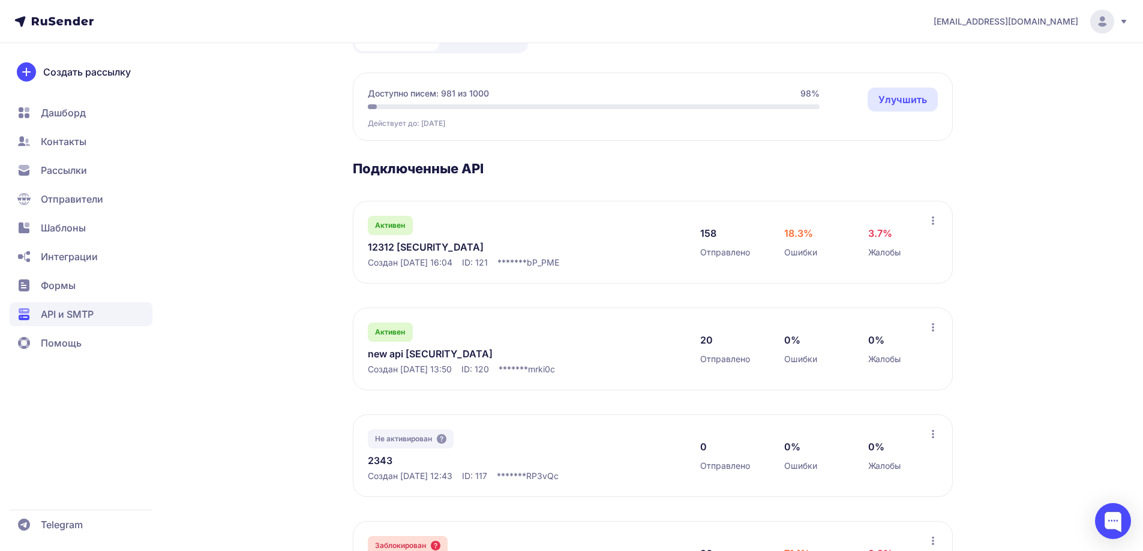
scroll to position [120, 0]
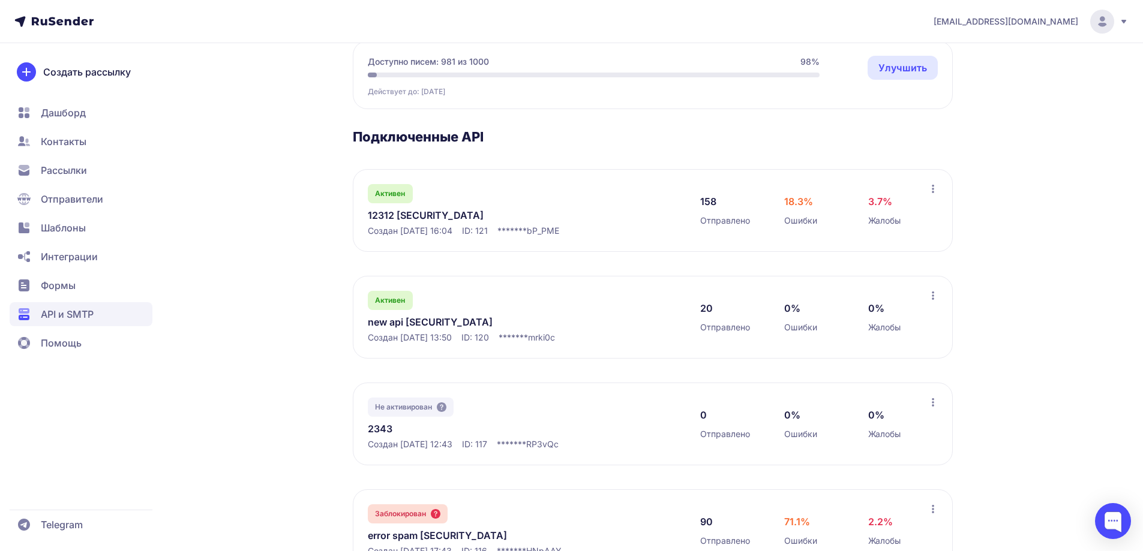
click at [400, 383] on div "Активен new api eyJhbGciOiJIUzI1NiIsInR5cCI6IkpXVCJ9.eyJpZFVzZXIiOjMwNiwiaWRFeH…" at bounding box center [653, 424] width 600 height 83
click at [401, 310] on div "Активен" at bounding box center [390, 300] width 45 height 19
click at [405, 329] on link "new api eyJhbGciOiJIUzI1NiIsInR5cCI6IkpXVCJ9.eyJpZFVzZXIiOjMwNiwiaWRFeHRlcm5hbE…" at bounding box center [491, 322] width 246 height 14
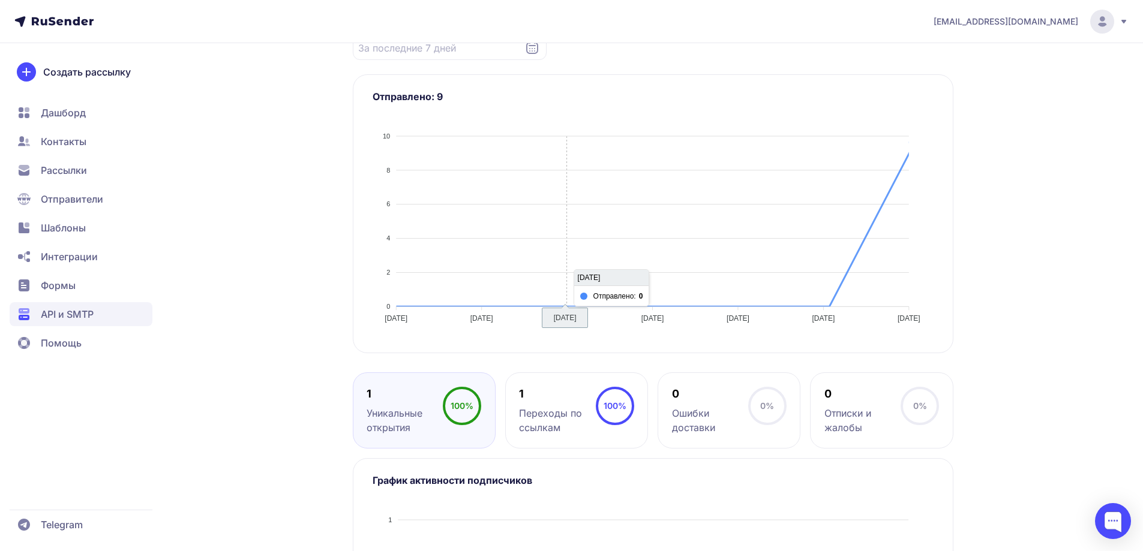
scroll to position [420, 0]
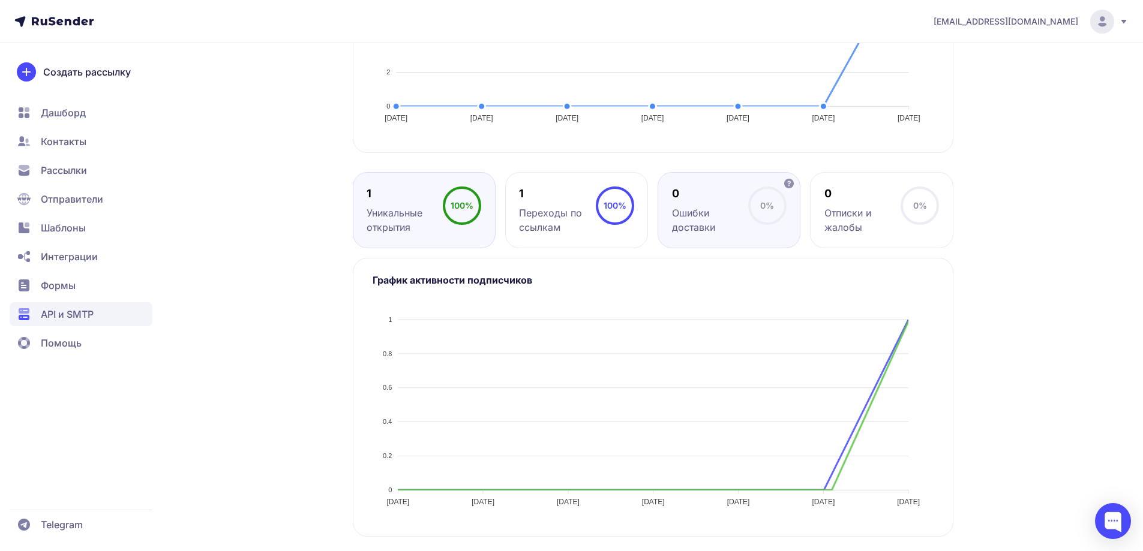
click at [810, 248] on div "0 Ошибки доставки 0%" at bounding box center [881, 210] width 143 height 76
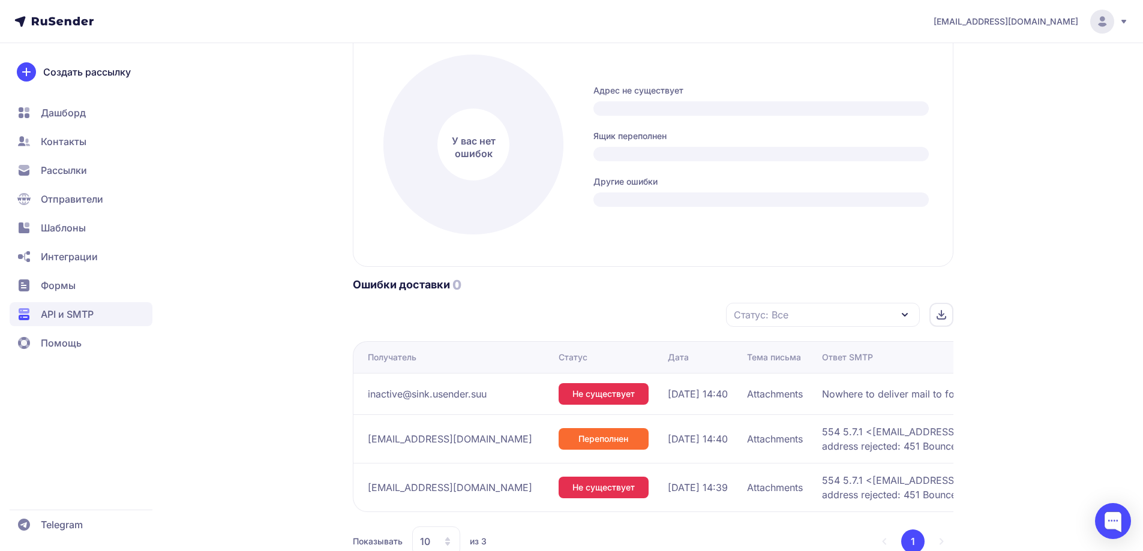
scroll to position [495, 0]
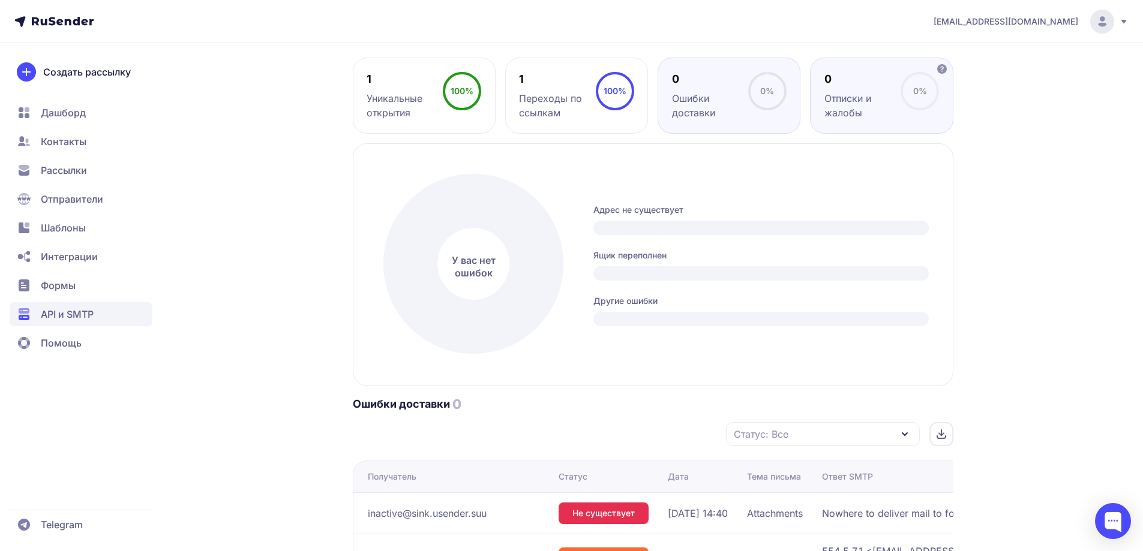
click at [866, 120] on div "Отписки и жалобы" at bounding box center [862, 105] width 76 height 29
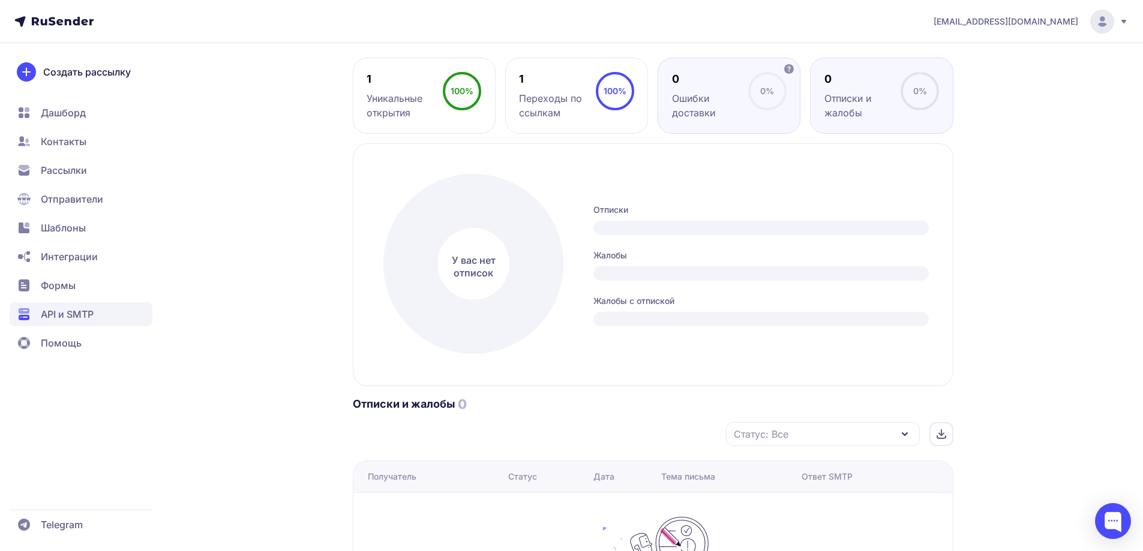
click at [749, 110] on icon at bounding box center [767, 91] width 38 height 38
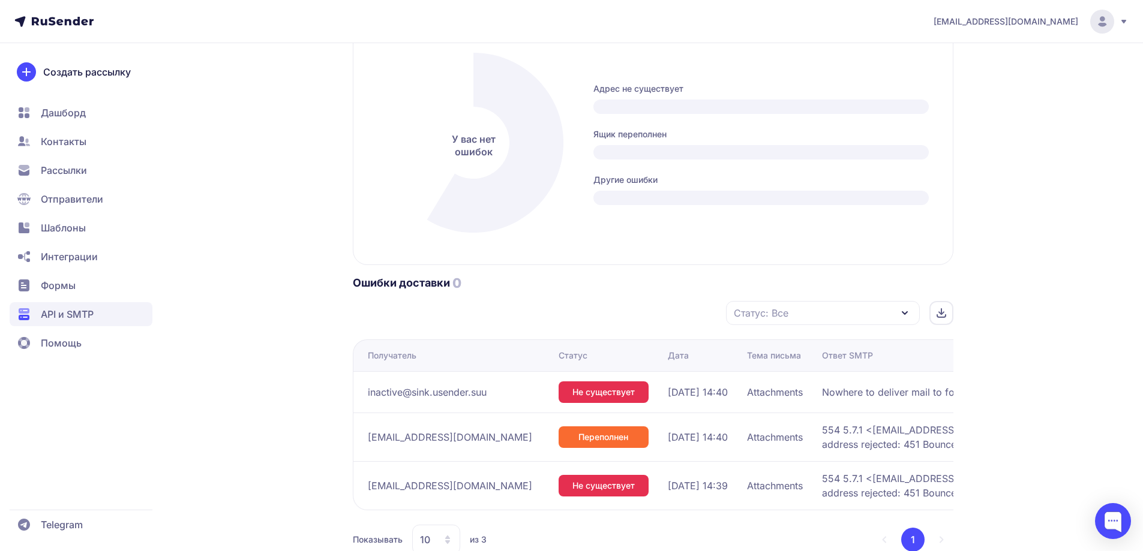
scroll to position [675, 0]
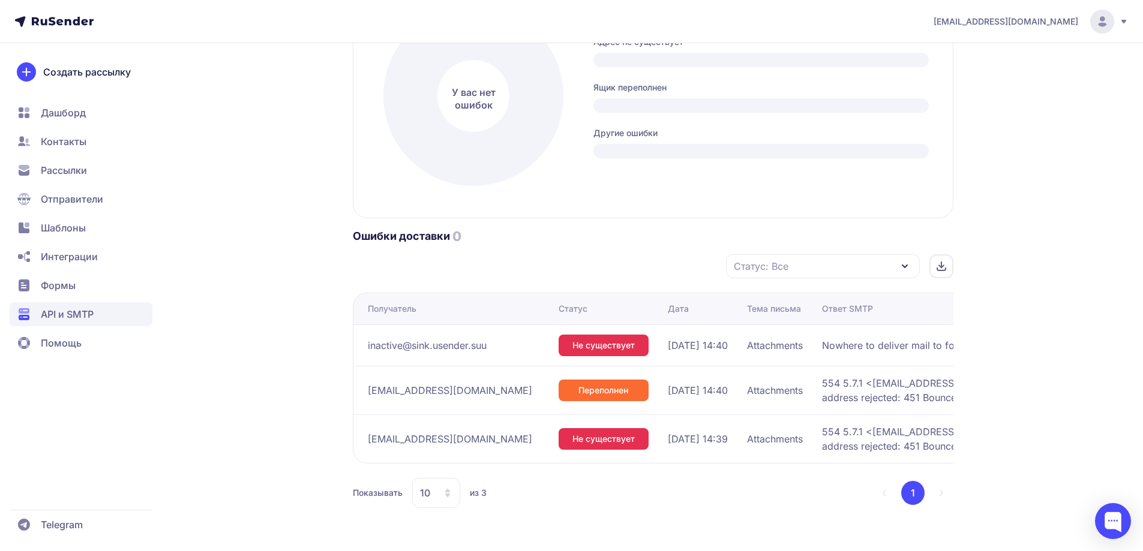
click at [58, 323] on span "API и SMTP" at bounding box center [81, 314] width 143 height 24
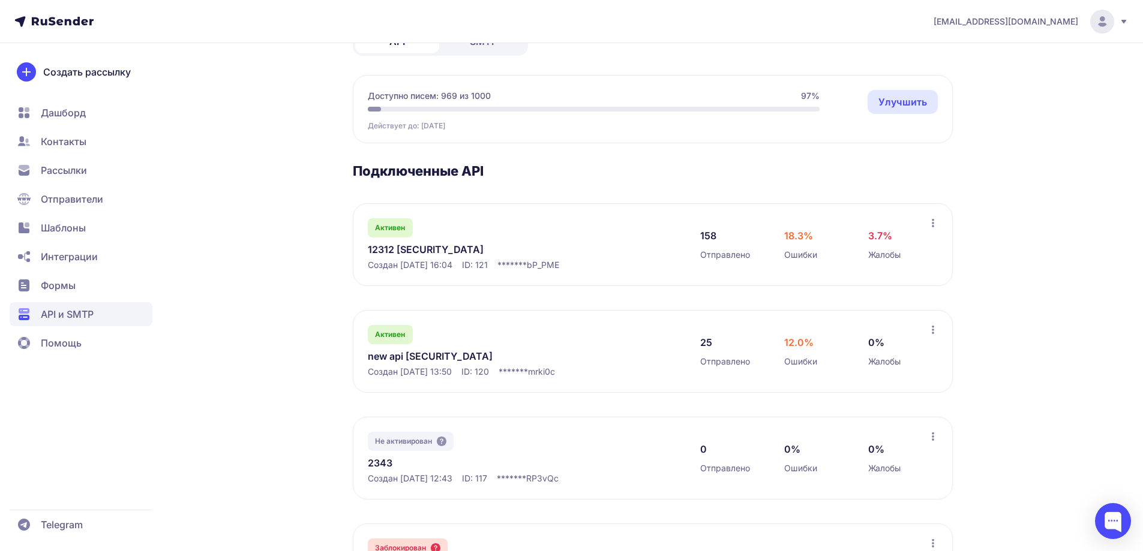
scroll to position [120, 0]
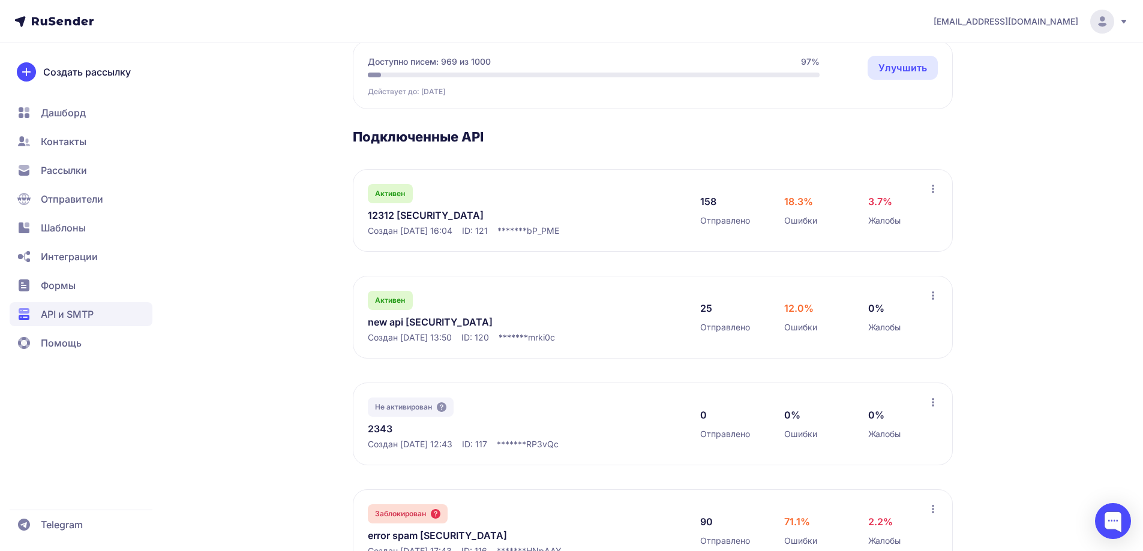
click at [390, 329] on link "new api [SECURITY_DATA]" at bounding box center [491, 322] width 246 height 14
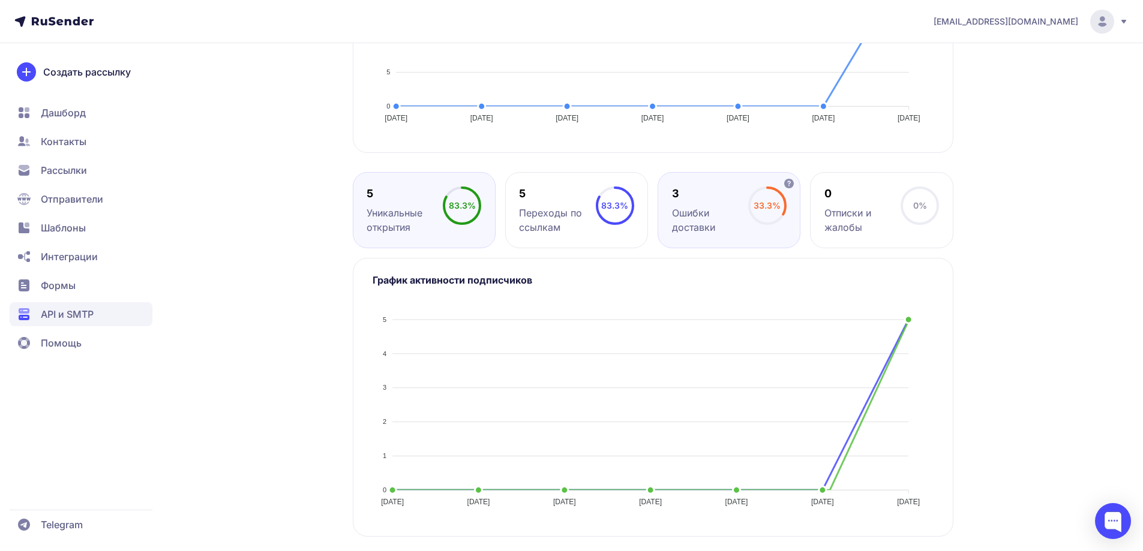
click at [716, 235] on div "Ошибки доставки" at bounding box center [710, 220] width 76 height 29
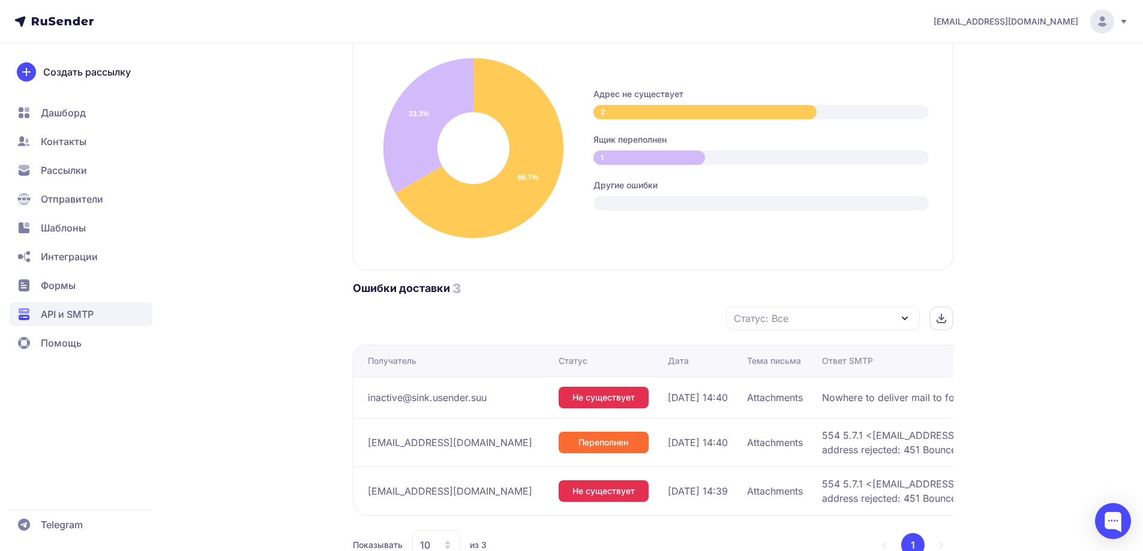
scroll to position [435, 0]
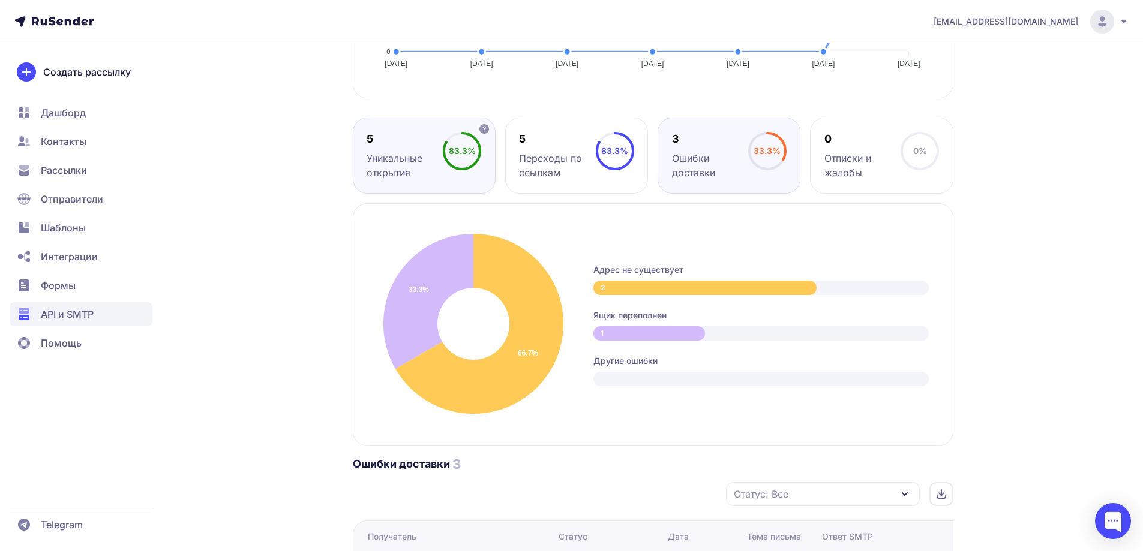
click at [435, 180] on div "5 Уникальные открытия" at bounding box center [404, 156] width 76 height 48
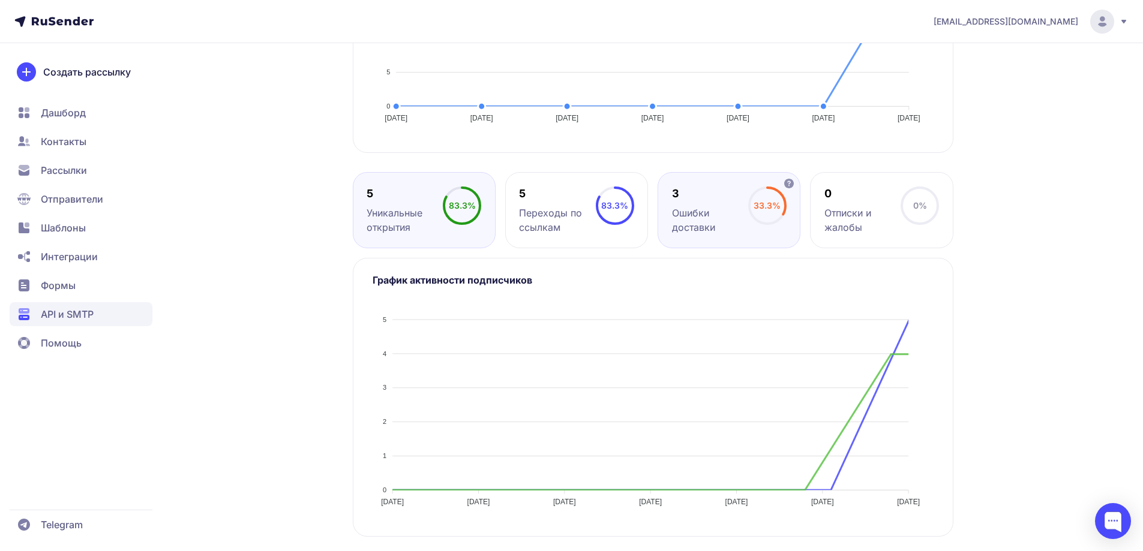
click at [721, 235] on div "Ошибки доставки" at bounding box center [710, 220] width 76 height 29
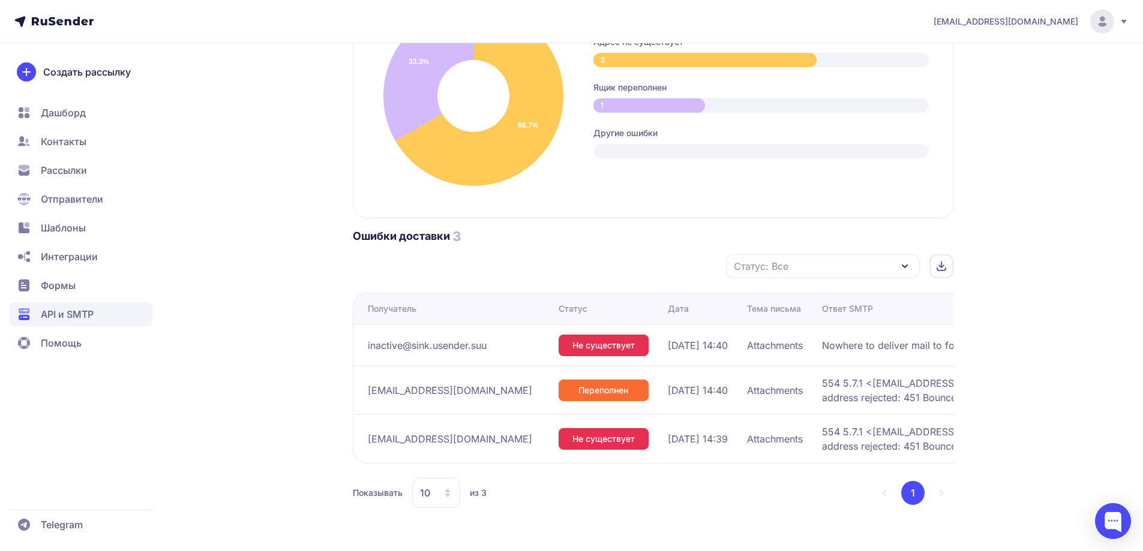
scroll to position [735, 0]
click at [71, 314] on span "API и SMTP" at bounding box center [67, 314] width 53 height 14
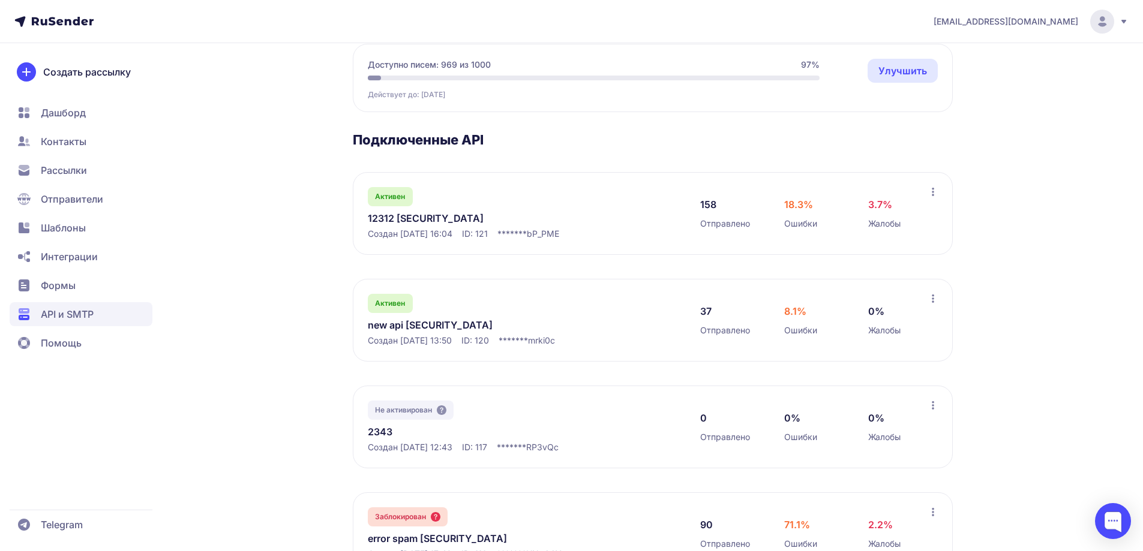
scroll to position [120, 0]
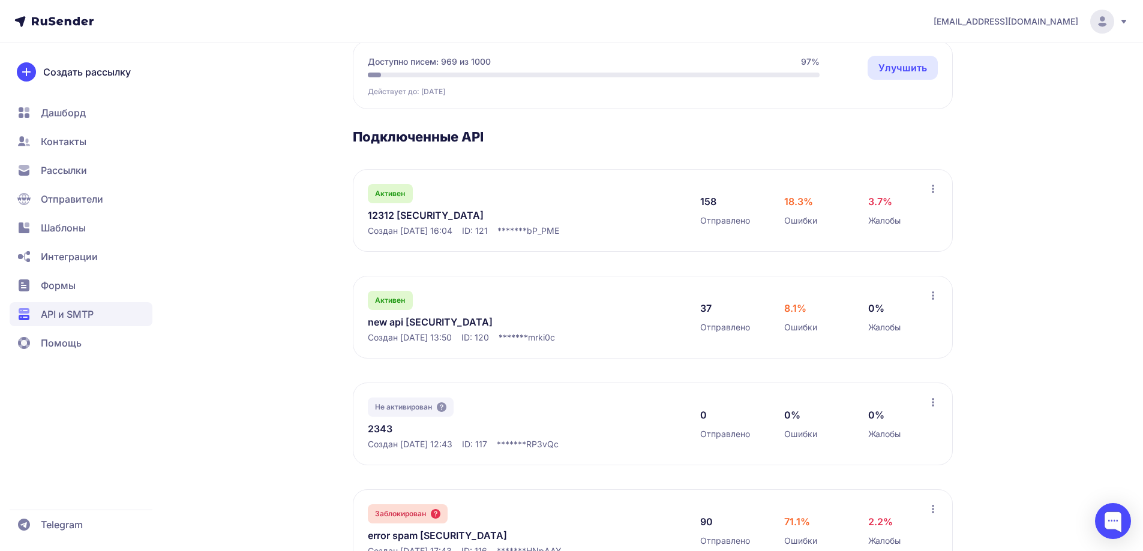
click at [418, 223] on link "12312 [SECURITY_DATA]" at bounding box center [491, 215] width 246 height 14
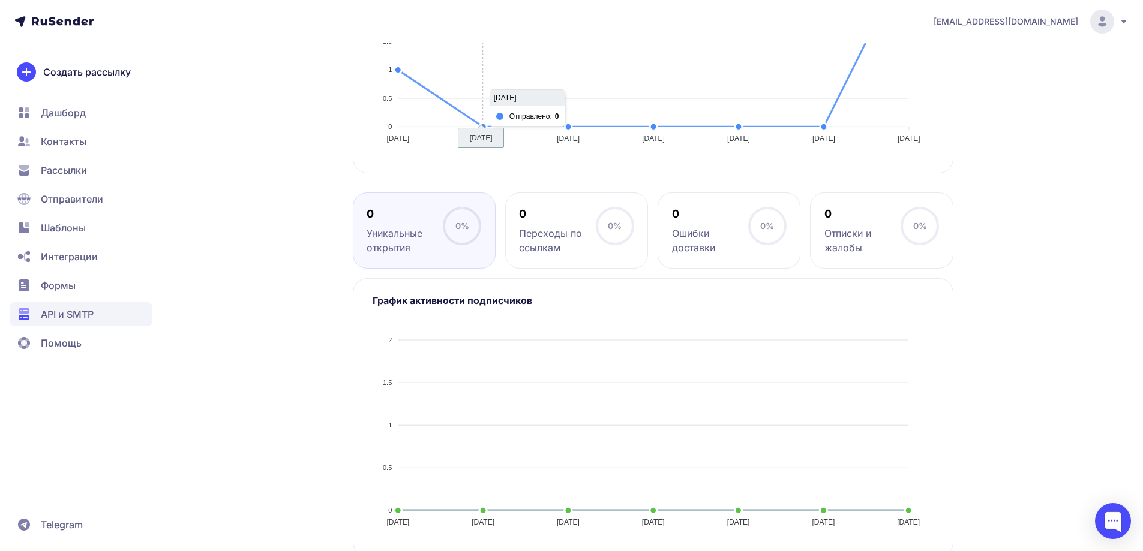
scroll to position [120, 0]
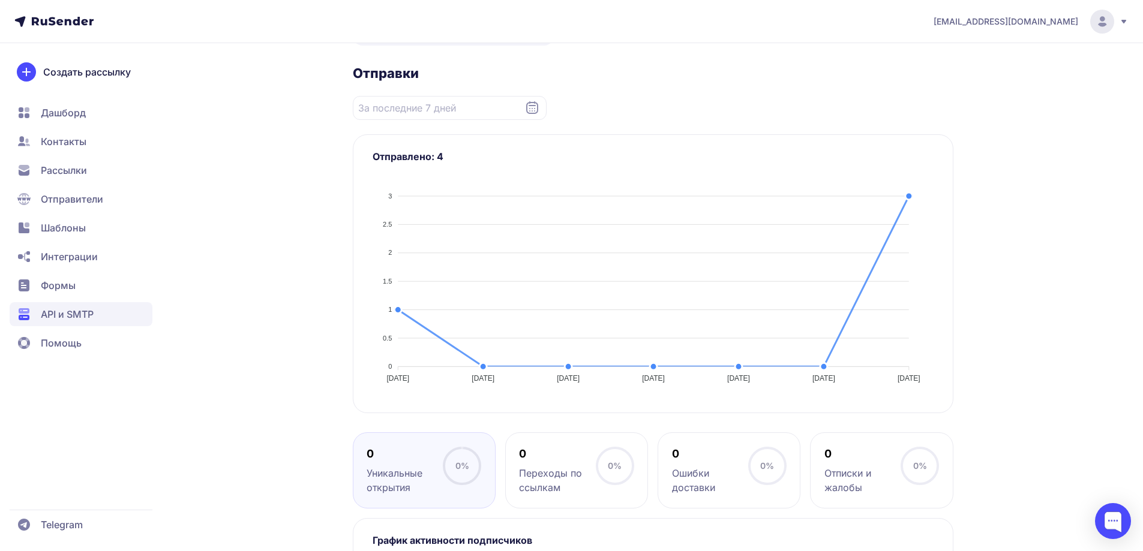
click at [482, 38] on span "История отправок" at bounding box center [496, 31] width 88 height 14
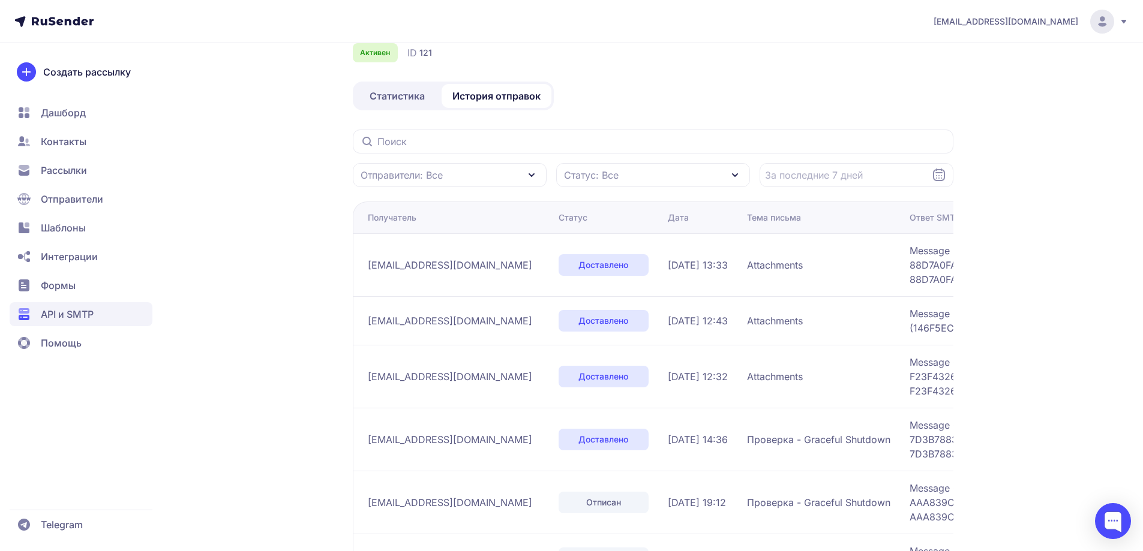
scroll to position [35, 0]
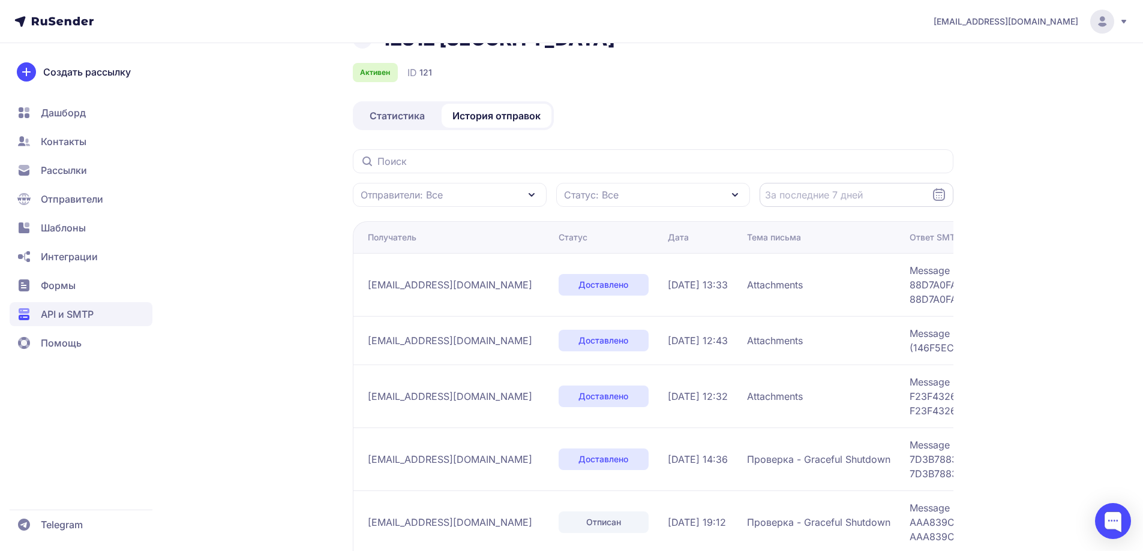
click at [816, 207] on input "Datepicker input" at bounding box center [856, 195] width 194 height 24
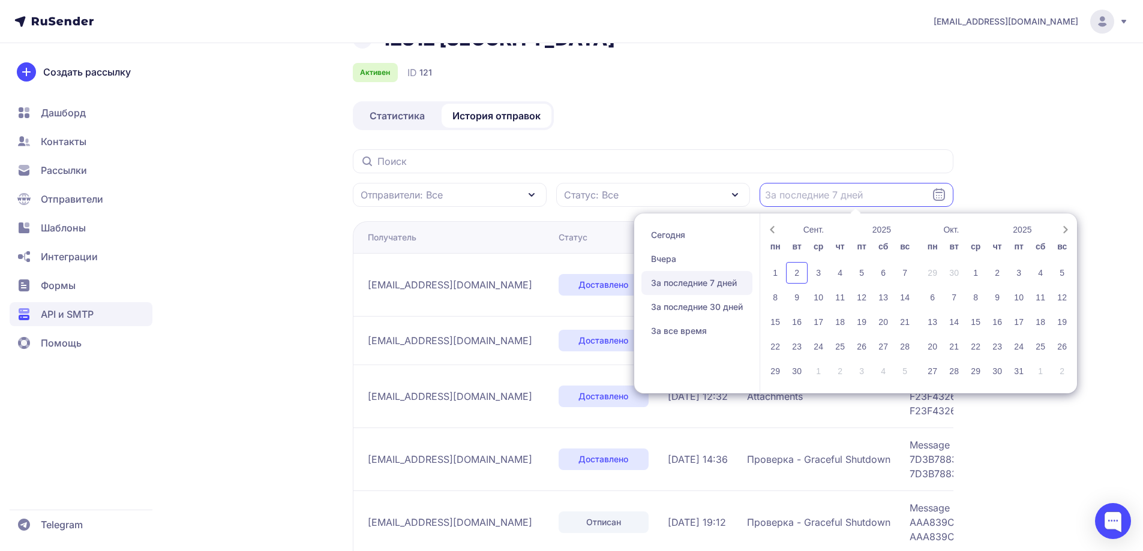
click at [693, 207] on div "Статус: Все" at bounding box center [653, 195] width 194 height 24
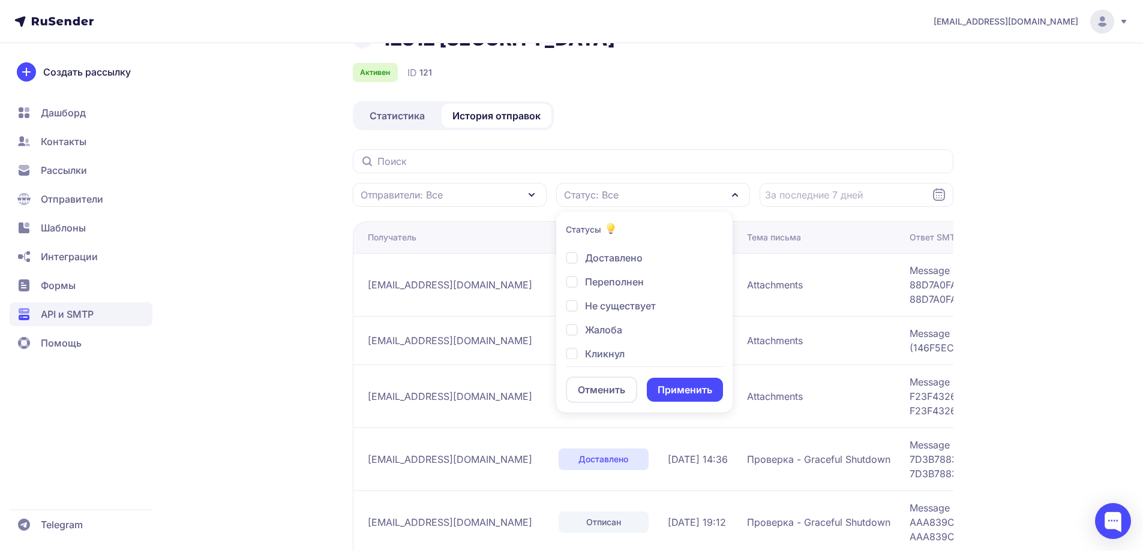
scroll to position [0, 0]
click at [624, 260] on span "Недоступен" at bounding box center [614, 252] width 58 height 14
checkbox input "true"
click at [683, 402] on button "Применить" at bounding box center [685, 390] width 76 height 24
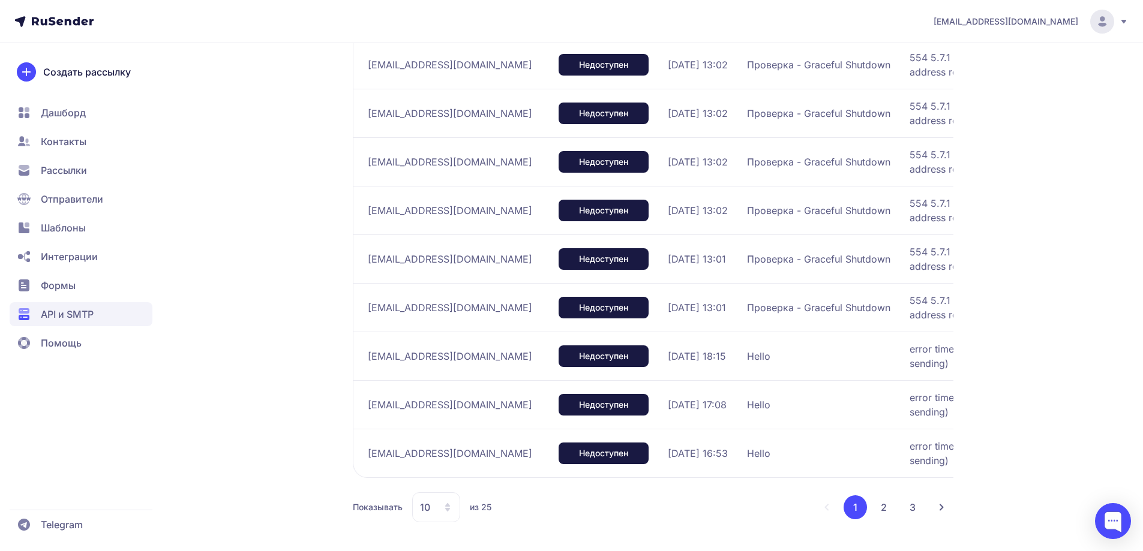
scroll to position [369, 0]
click at [86, 312] on span "API и SMTP" at bounding box center [67, 314] width 53 height 14
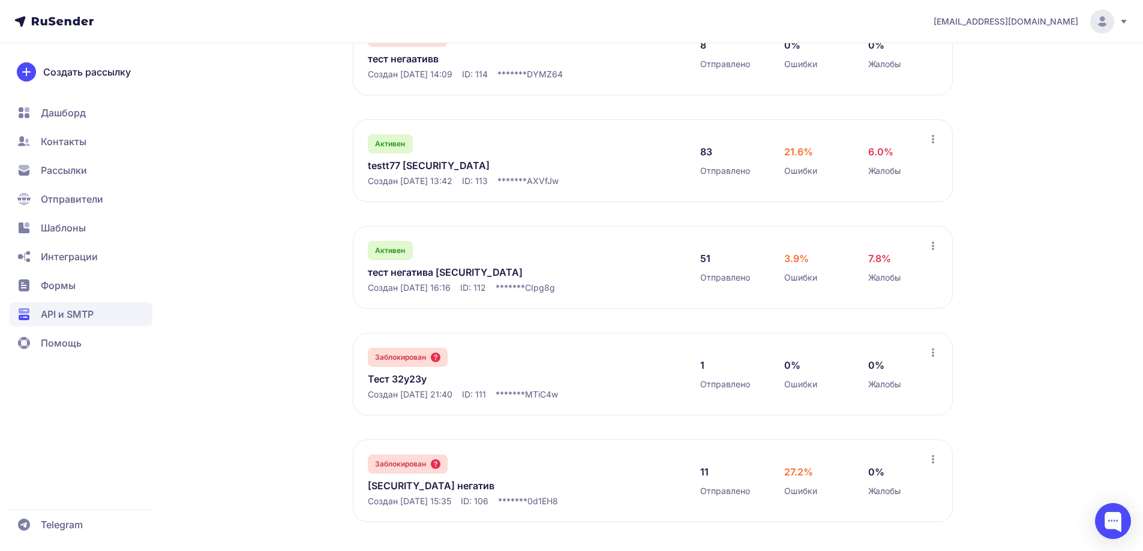
scroll to position [849, 0]
click at [1021, 22] on span "[EMAIL_ADDRESS][DOMAIN_NAME]" at bounding box center [1005, 22] width 145 height 12
click at [958, 115] on span "Выйти" at bounding box center [965, 113] width 28 height 14
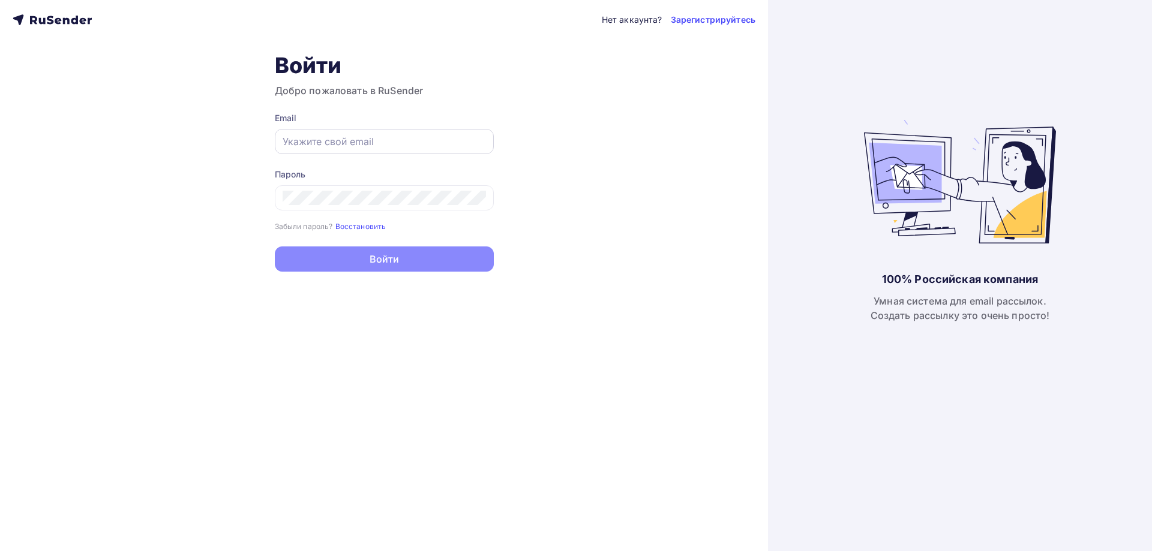
click at [356, 143] on input "text" at bounding box center [383, 141] width 203 height 14
click at [357, 144] on input "text" at bounding box center [383, 141] width 203 height 14
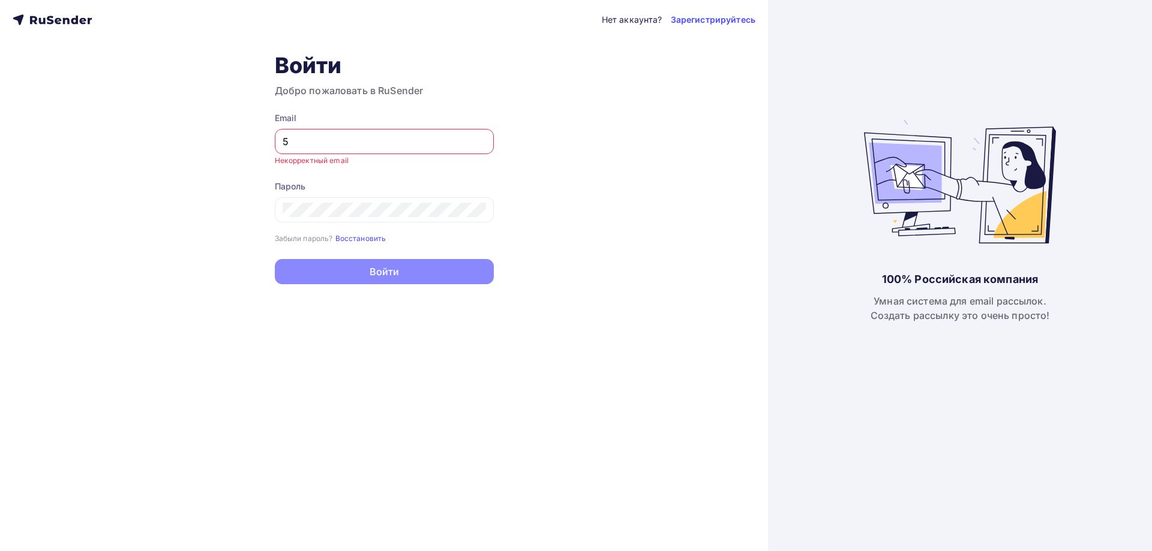
type input "[EMAIL_ADDRESS][DOMAIN_NAME]"
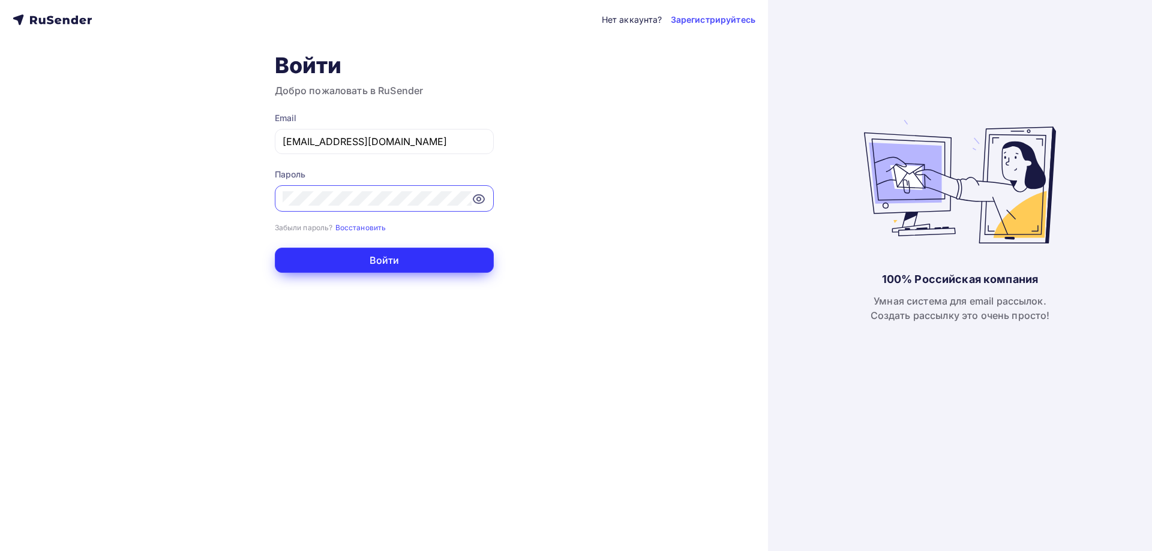
click at [325, 262] on button "Войти" at bounding box center [384, 260] width 219 height 25
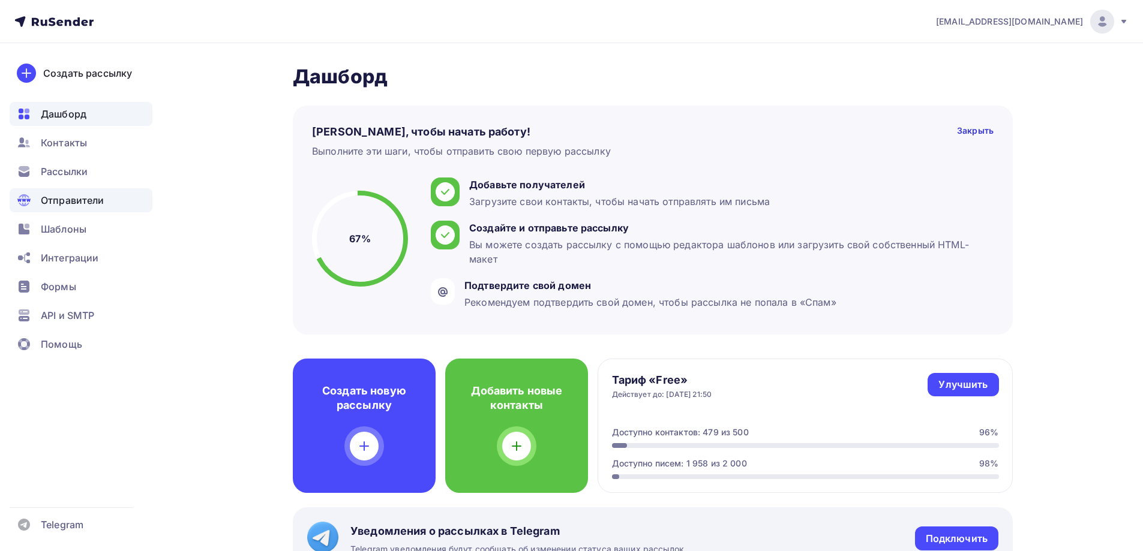
click at [113, 208] on div "Отправители" at bounding box center [81, 200] width 143 height 24
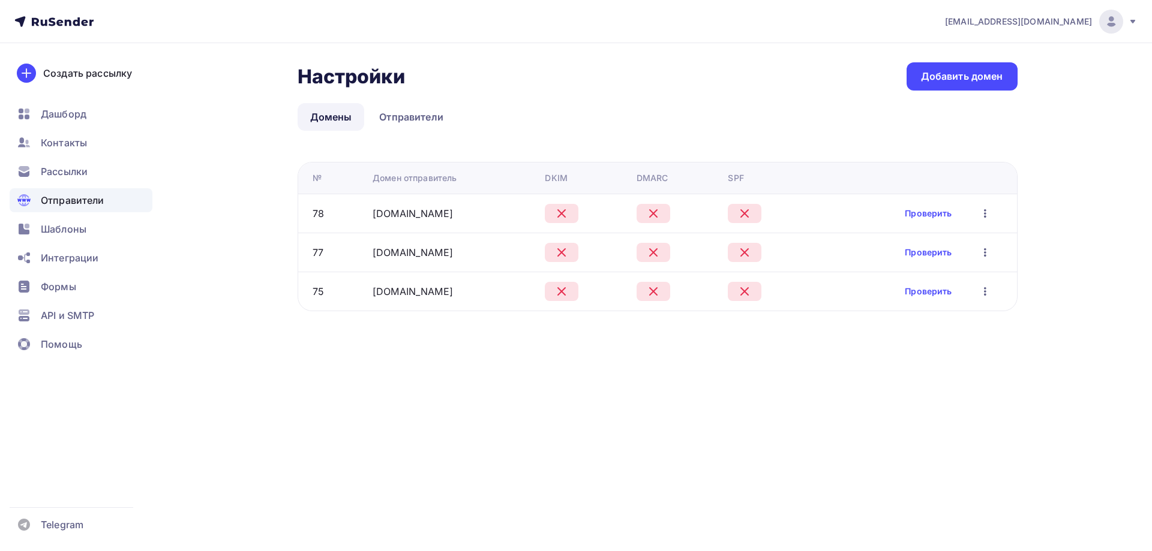
drag, startPoint x: 949, startPoint y: 82, endPoint x: 872, endPoint y: 119, distance: 85.6
click at [949, 80] on div "Добавить домен" at bounding box center [962, 77] width 82 height 14
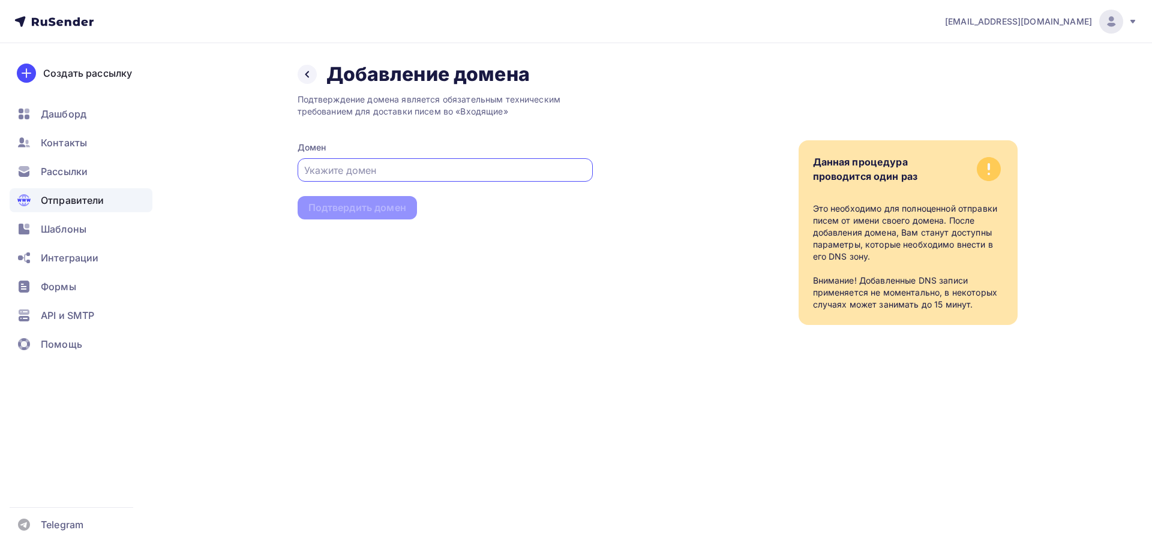
click at [1032, 14] on div "[EMAIL_ADDRESS][DOMAIN_NAME]" at bounding box center [1041, 22] width 193 height 24
click at [960, 103] on span "Выйти" at bounding box center [972, 110] width 31 height 14
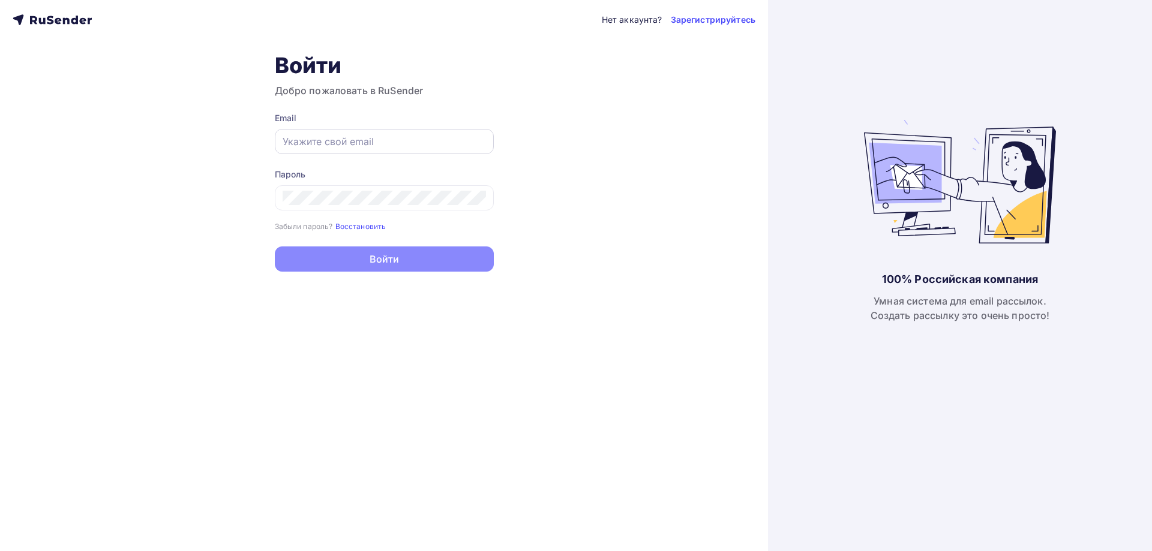
click at [383, 134] on div at bounding box center [384, 141] width 219 height 25
click at [384, 135] on input "text" at bounding box center [383, 141] width 203 height 14
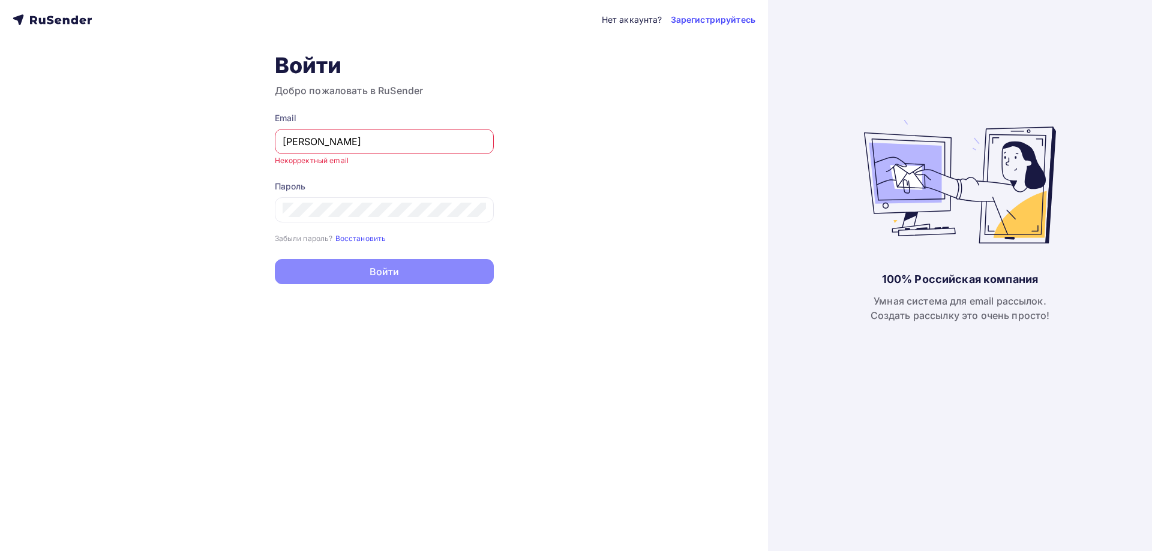
type input "[EMAIL_ADDRESS][DOMAIN_NAME]"
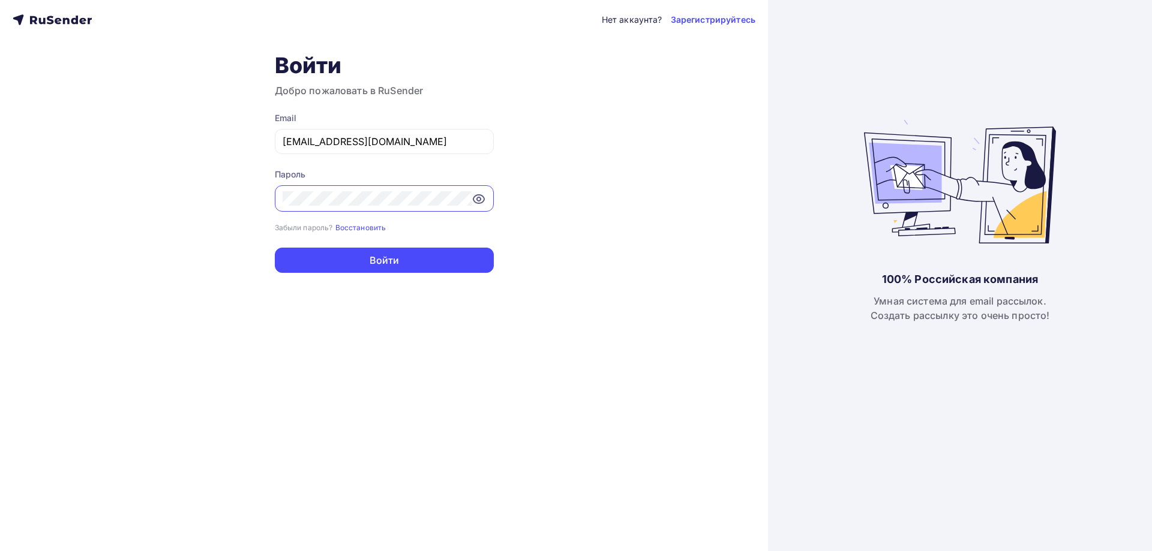
click at [275, 248] on button "Войти" at bounding box center [384, 260] width 219 height 25
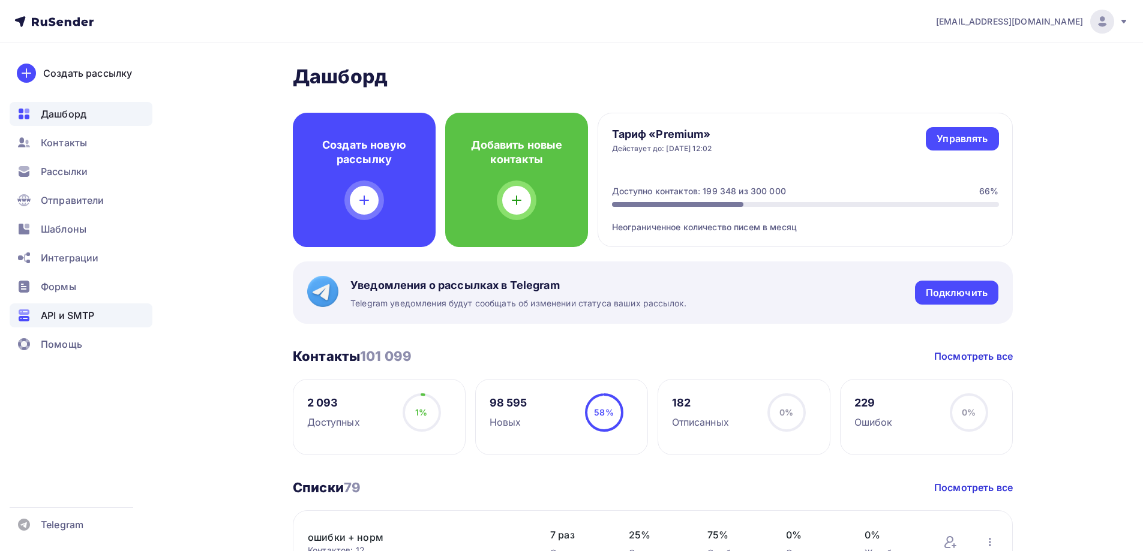
click at [86, 320] on span "API и SMTP" at bounding box center [67, 315] width 53 height 14
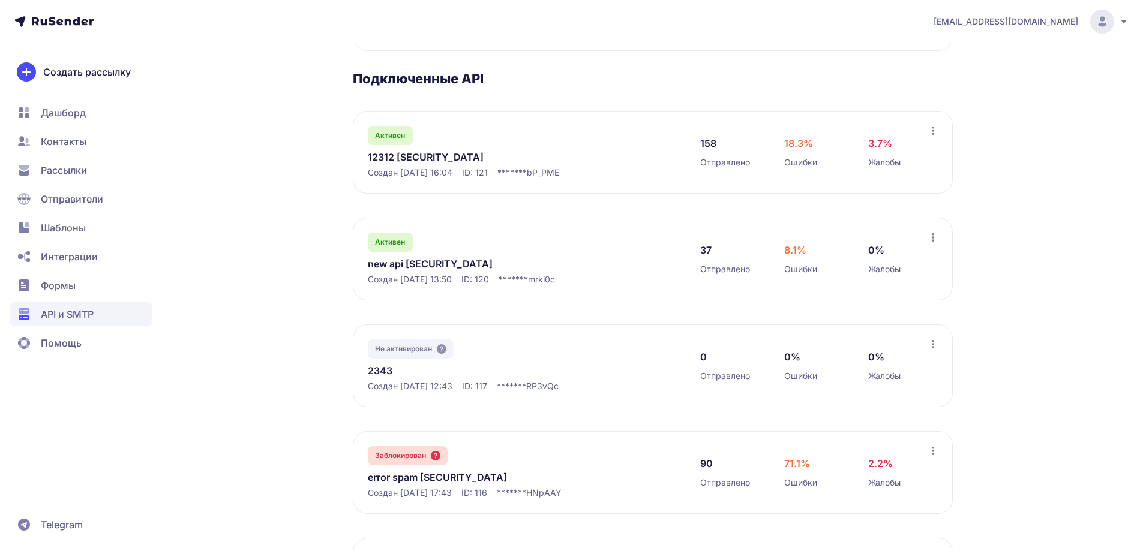
scroll to position [180, 0]
click at [442, 163] on link "12312 [SECURITY_DATA]" at bounding box center [491, 155] width 246 height 14
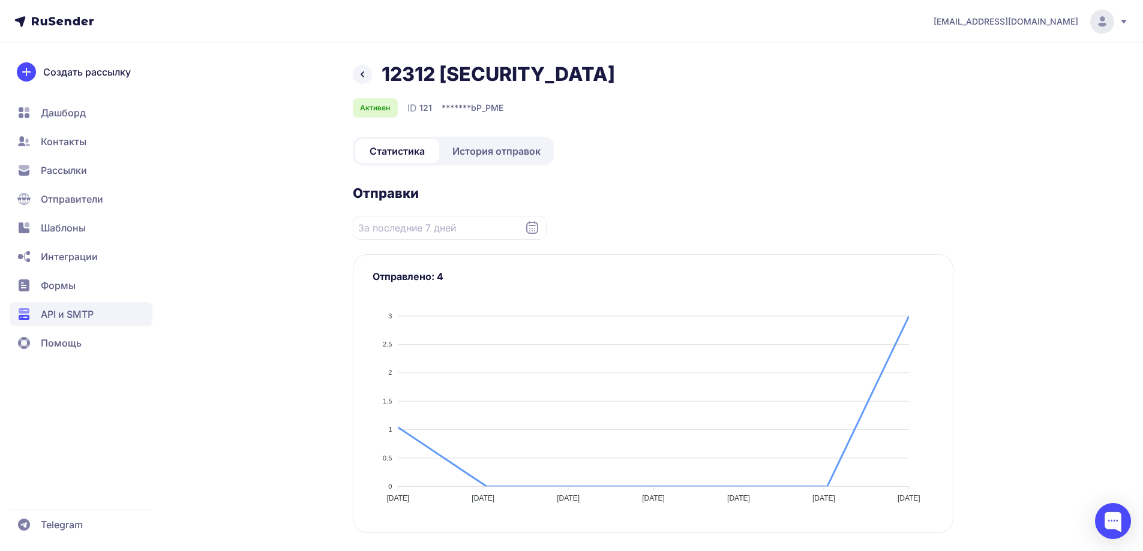
scroll to position [180, 0]
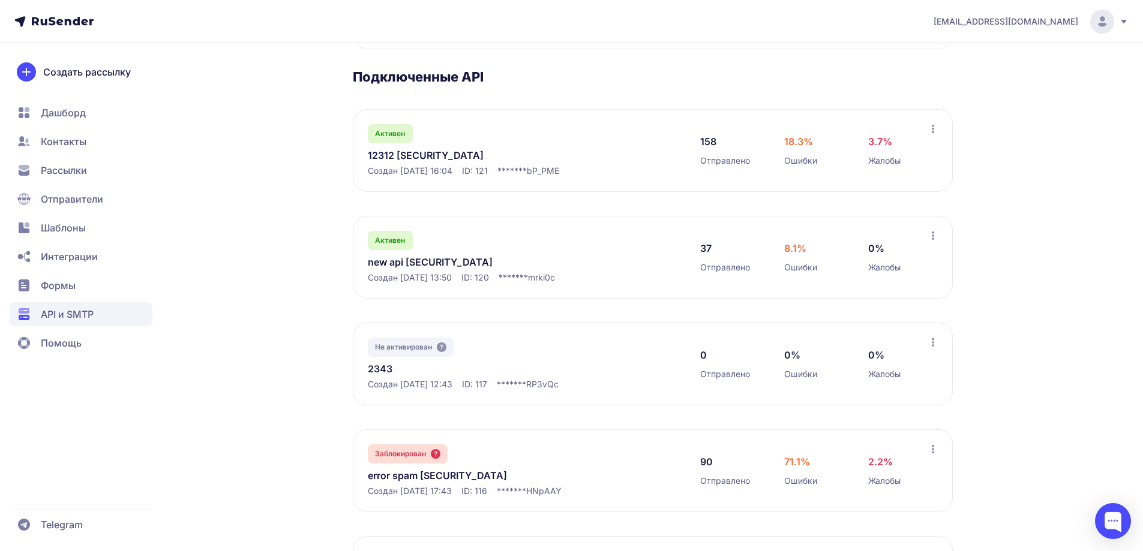
click at [381, 269] on link "new api [SECURITY_DATA]" at bounding box center [491, 262] width 246 height 14
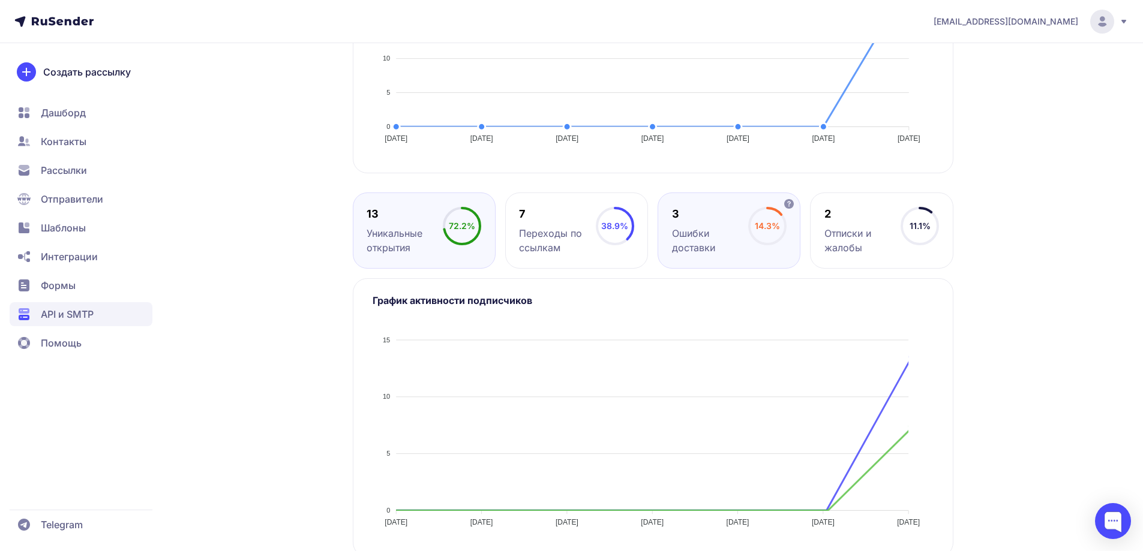
click at [810, 269] on div "3 Ошибки доставки 14.3%" at bounding box center [881, 231] width 143 height 76
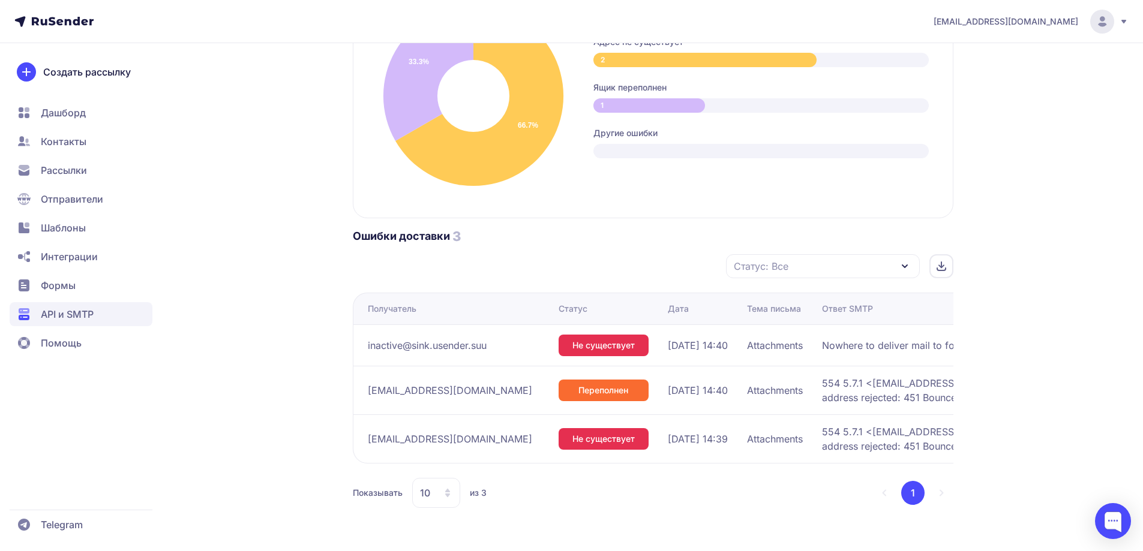
scroll to position [735, 0]
drag, startPoint x: 1018, startPoint y: 317, endPoint x: 582, endPoint y: 287, distance: 436.4
click at [582, 287] on section "Ошибки доставки 3 Статус: Все Получатель Статус Дата Тема письма Ответ SMTP ina…" at bounding box center [653, 368] width 600 height 280
click at [67, 310] on span "API и SMTP" at bounding box center [67, 314] width 53 height 14
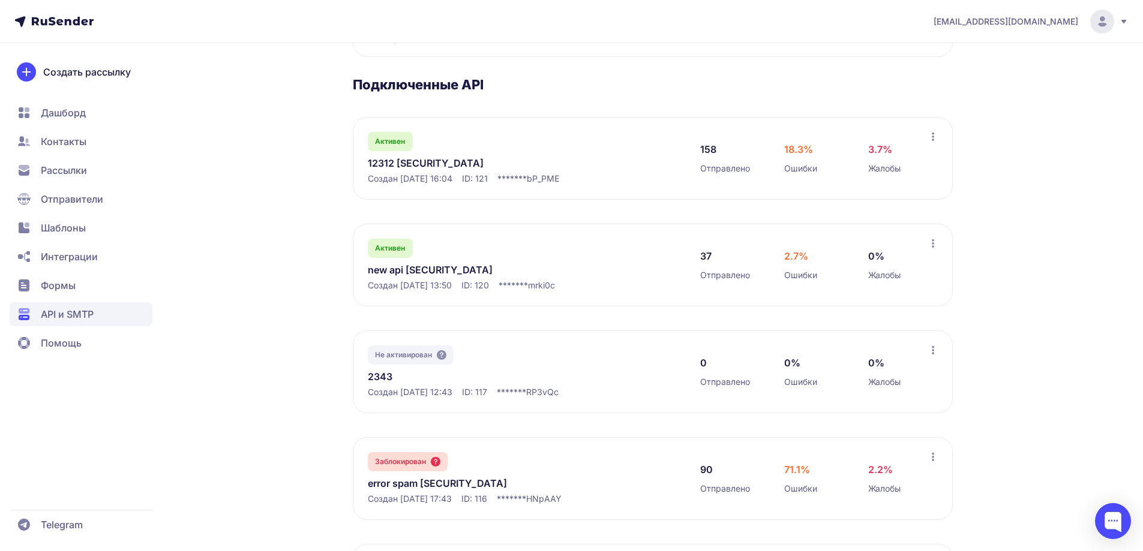
scroll to position [180, 0]
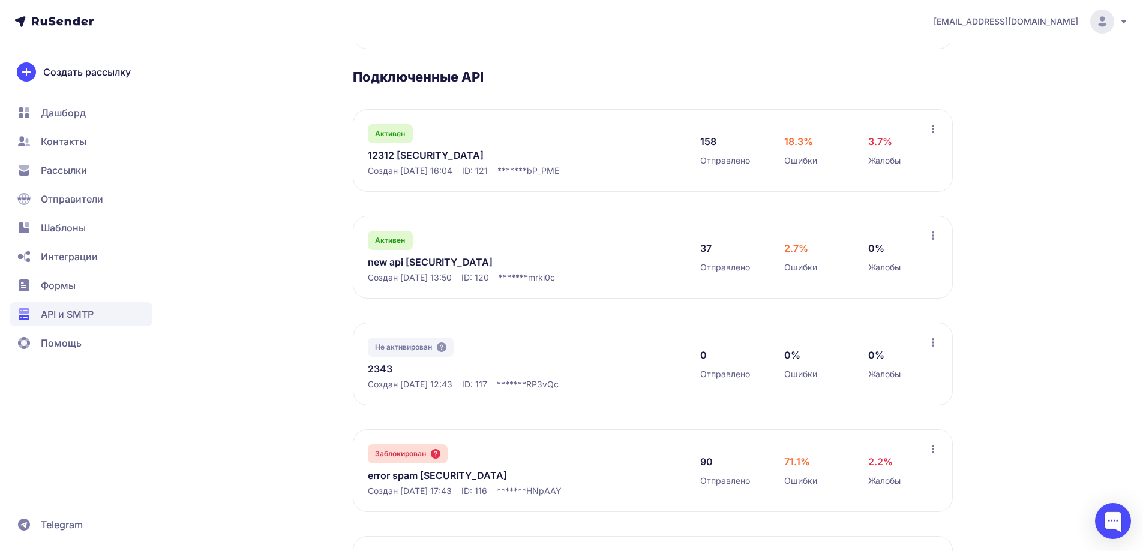
click at [425, 269] on link "new api [SECURITY_DATA]" at bounding box center [491, 262] width 246 height 14
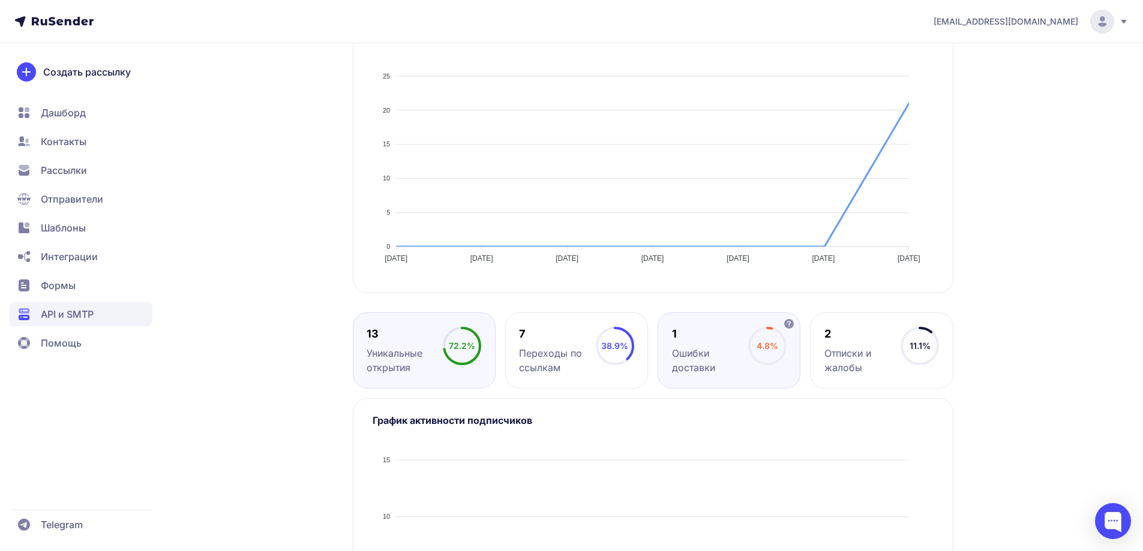
click at [714, 375] on div "Ошибки доставки" at bounding box center [710, 360] width 76 height 29
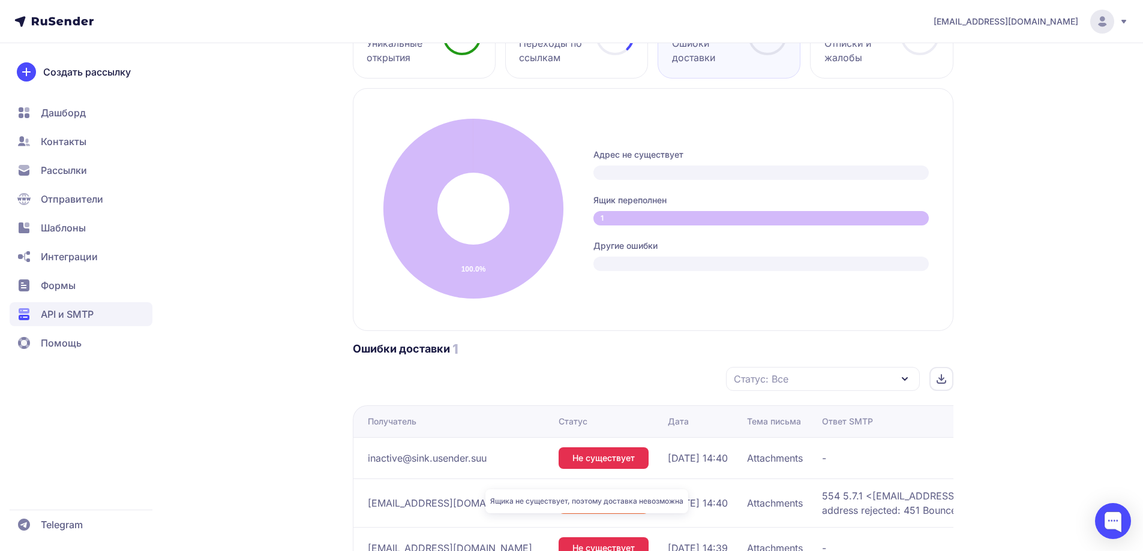
scroll to position [548, 0]
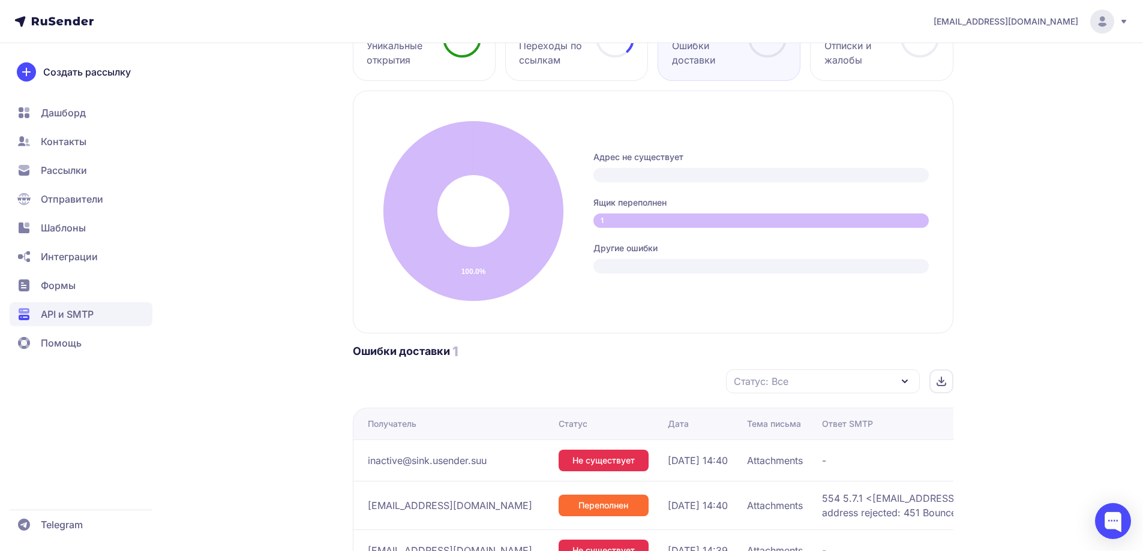
drag, startPoint x: 1050, startPoint y: 321, endPoint x: 1050, endPoint y: 315, distance: 6.6
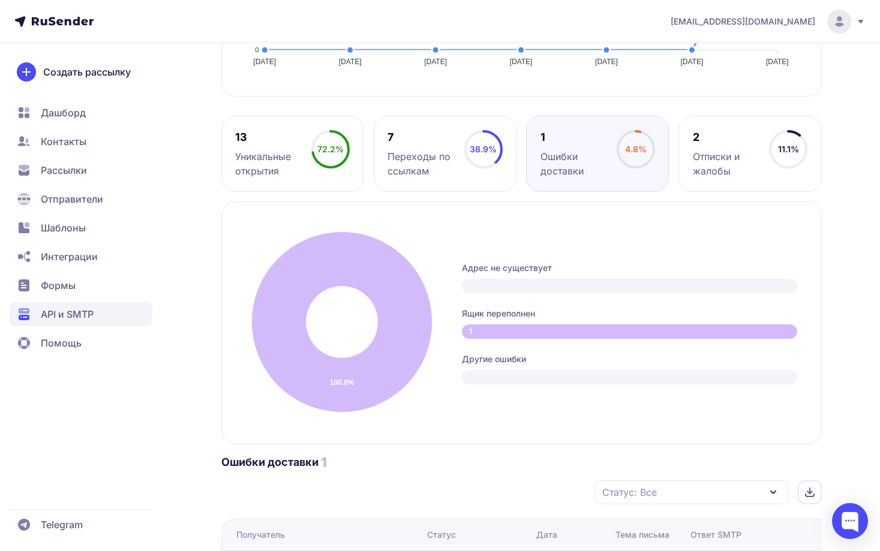
scroll to position [428, 0]
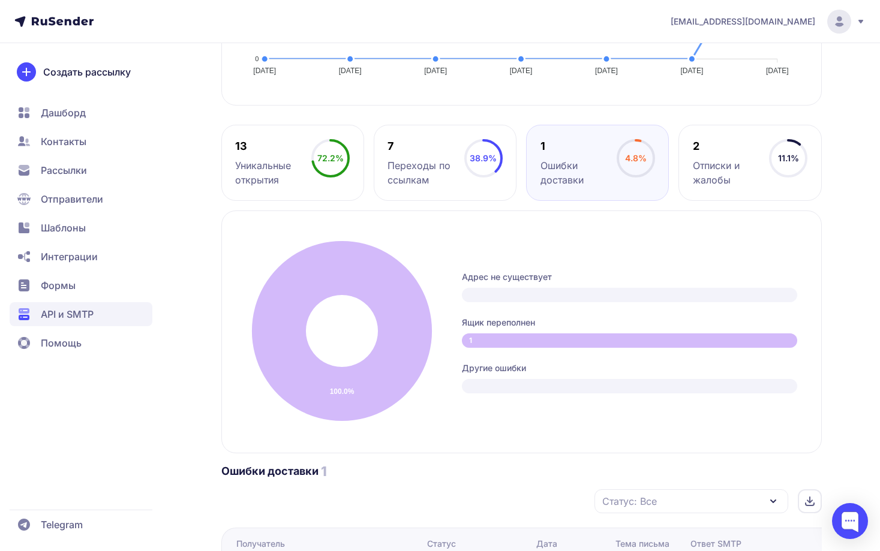
click at [75, 311] on span "API и SMTP" at bounding box center [67, 314] width 53 height 14
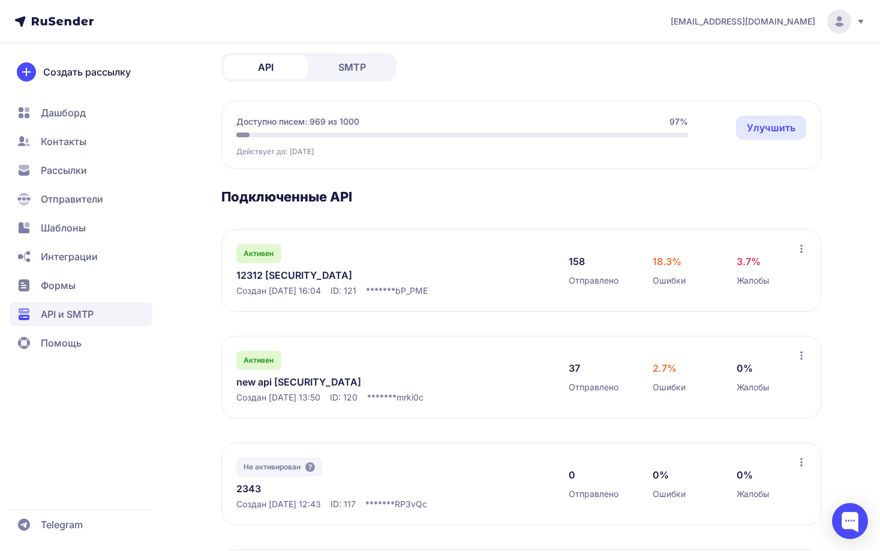
scroll to position [120, 0]
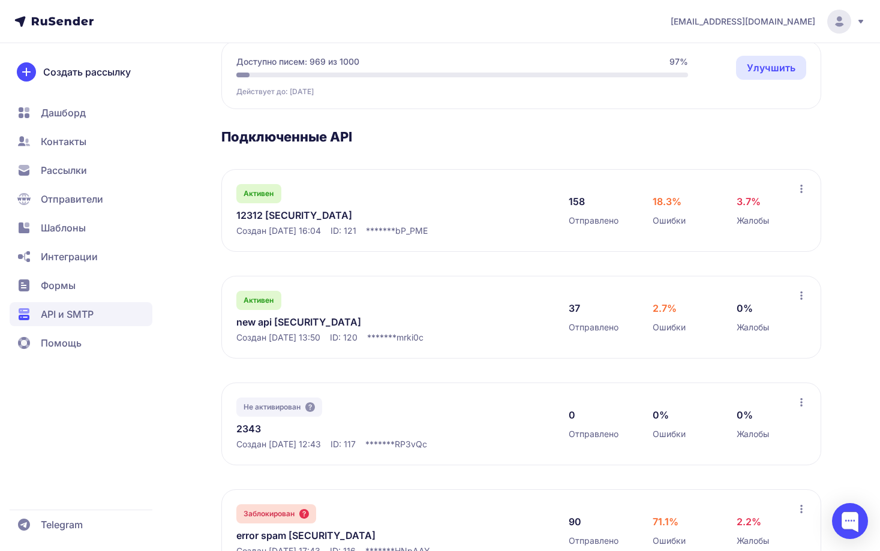
click at [296, 344] on span "Создан [DATE] 13:50" at bounding box center [278, 338] width 84 height 12
click at [314, 329] on link "new api [SECURITY_DATA]" at bounding box center [359, 322] width 246 height 14
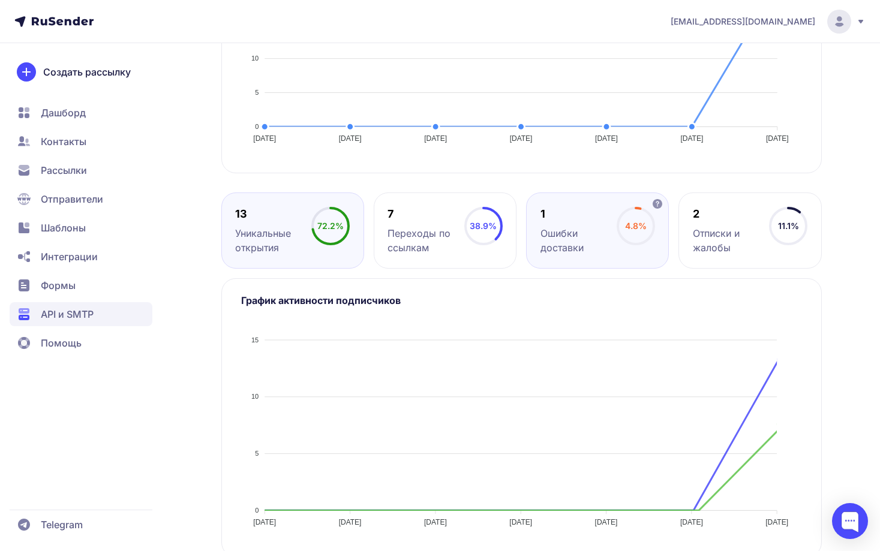
click at [555, 255] on div "Ошибки доставки" at bounding box center [578, 240] width 76 height 29
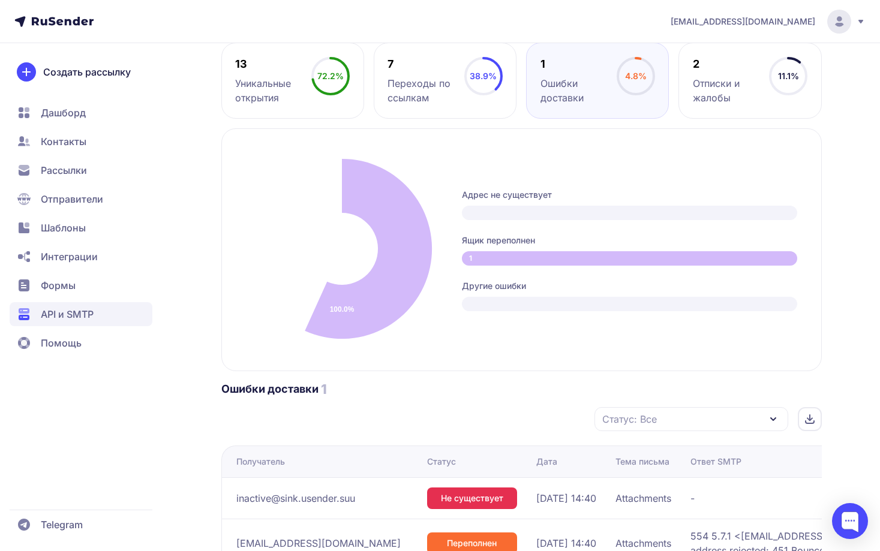
scroll to position [360, 0]
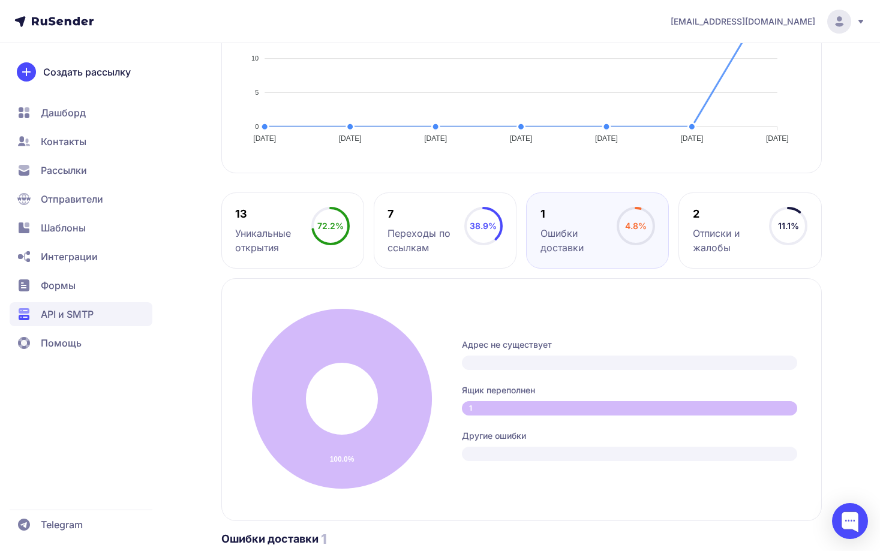
click at [52, 187] on span "Рассылки" at bounding box center [81, 199] width 143 height 24
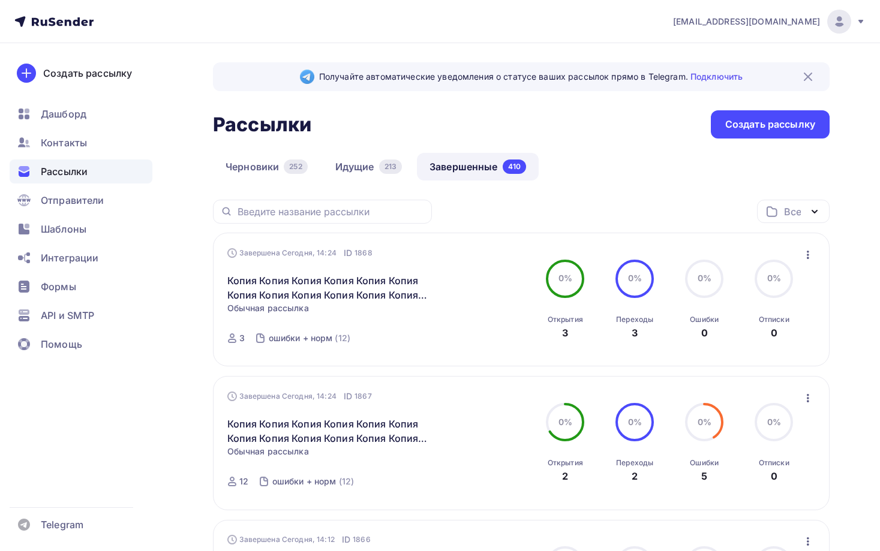
click at [809, 262] on icon "button" at bounding box center [808, 255] width 14 height 14
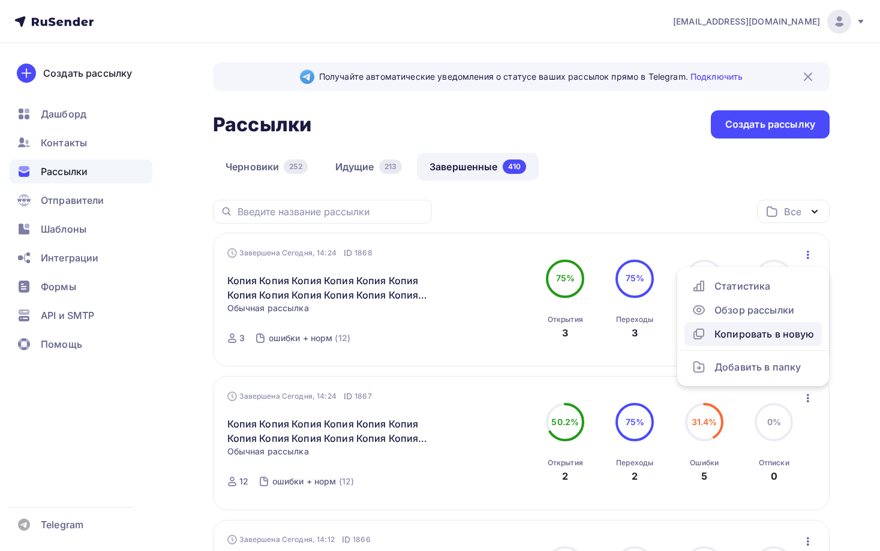
click at [714, 332] on div "Копировать в новую" at bounding box center [753, 334] width 123 height 14
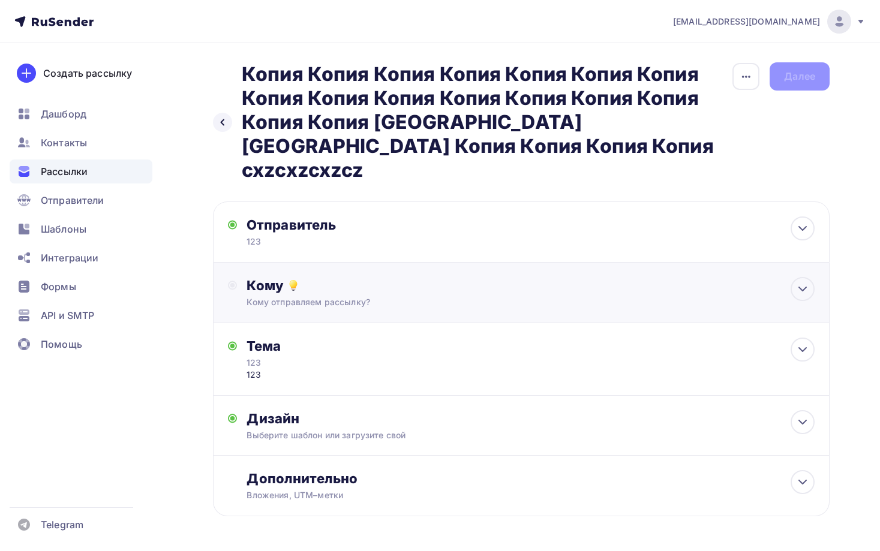
click at [303, 288] on div "Кому Кому отправляем рассылку? Списки получателей Выберите список Все списки id…" at bounding box center [521, 293] width 617 height 61
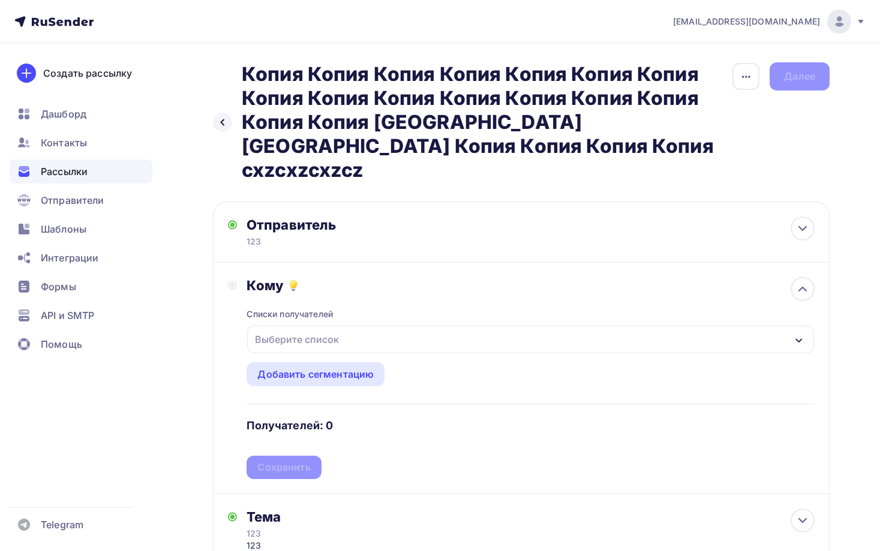
click at [295, 329] on div "Выберите список" at bounding box center [297, 340] width 94 height 22
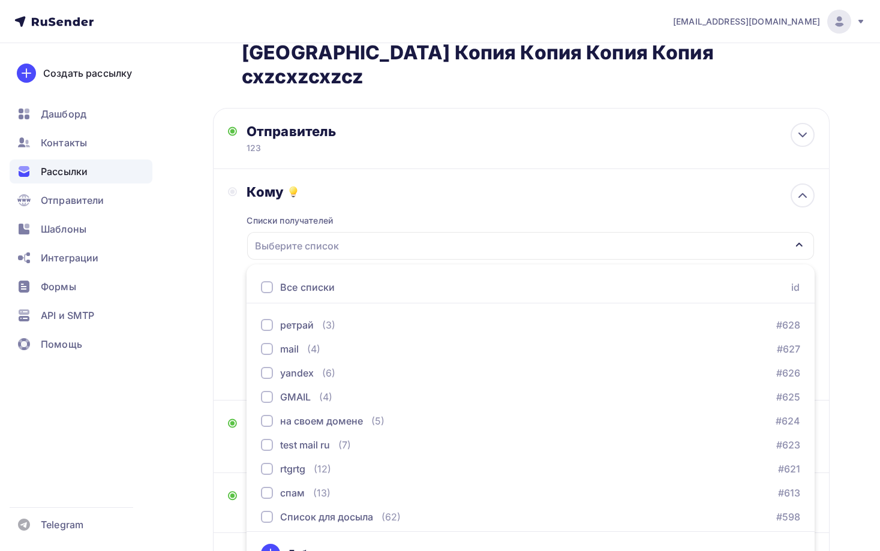
scroll to position [240, 0]
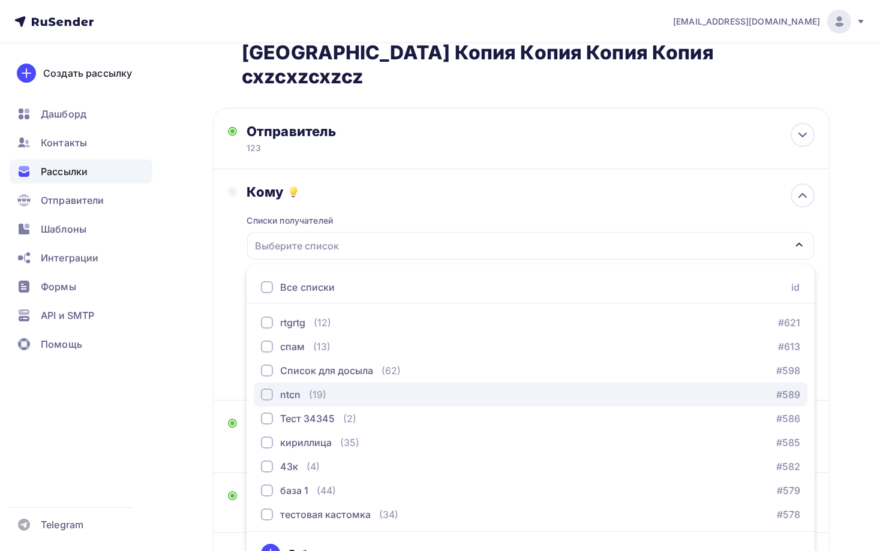
click at [315, 387] on div "(19)" at bounding box center [317, 394] width 17 height 14
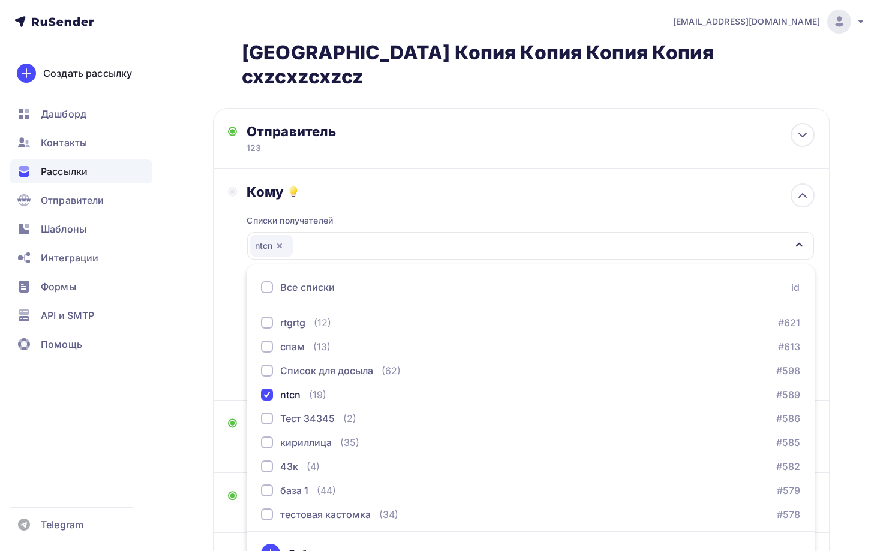
click at [209, 335] on div "Назад Копия Копия Копия Копия Копия Копия Копия Копия Копия Копия Копия Копия К…" at bounding box center [440, 311] width 880 height 722
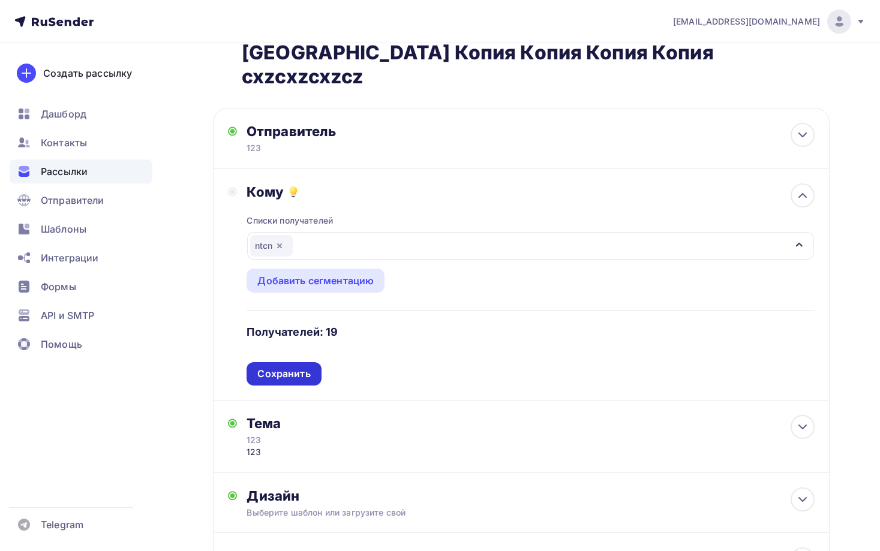
click at [269, 359] on div "Списки получателей ntcn Все списки id ошибки + норм (3) #636 Тест жалоб (9) #63…" at bounding box center [531, 292] width 568 height 185
click at [269, 362] on div "Сохранить" at bounding box center [284, 373] width 74 height 23
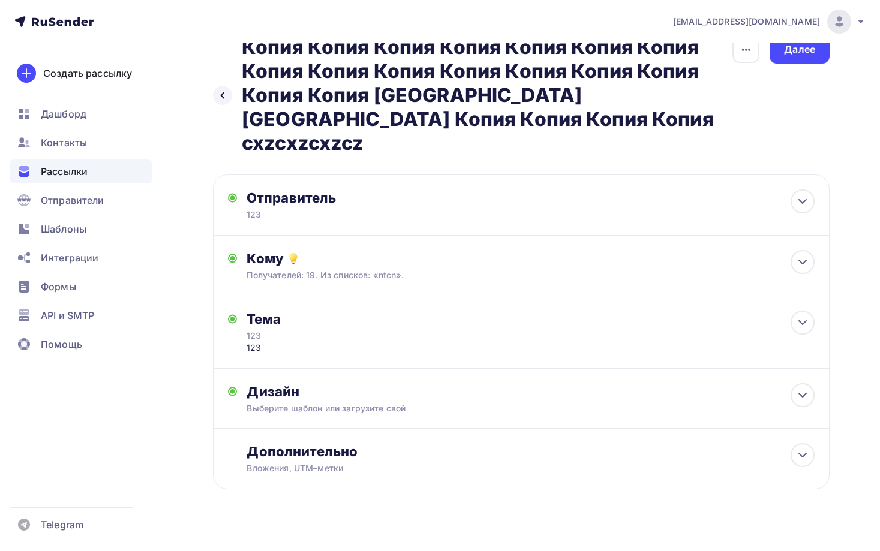
scroll to position [19, 0]
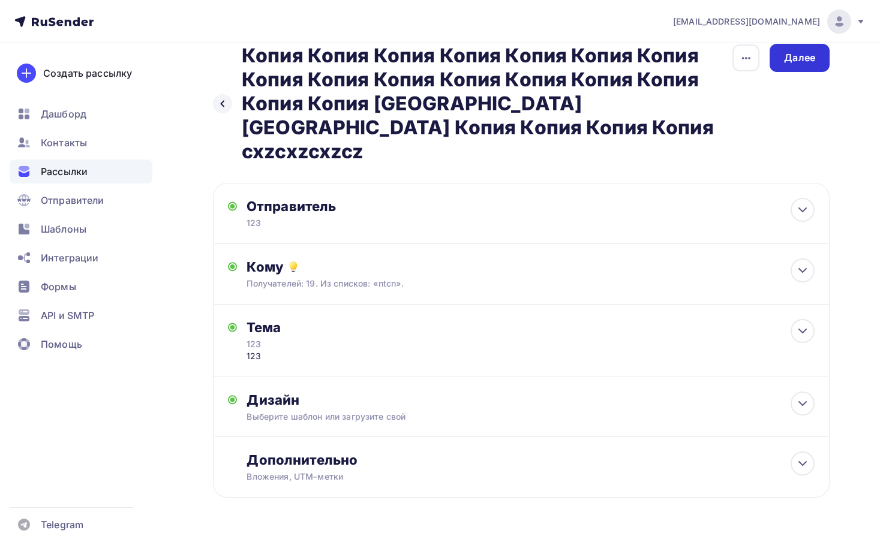
click at [796, 79] on div "Назад Копия Копия Копия Копия Копия Копия Копия Копия Копия Копия Копия Копия К…" at bounding box center [521, 104] width 617 height 120
click at [802, 61] on div "Далее" at bounding box center [799, 58] width 31 height 14
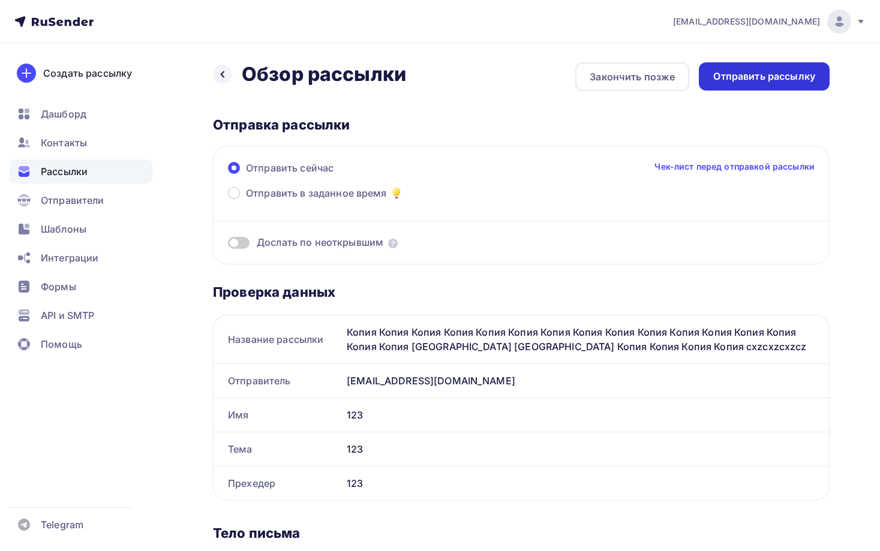
click at [761, 76] on div "Отправить рассылку" at bounding box center [764, 77] width 102 height 14
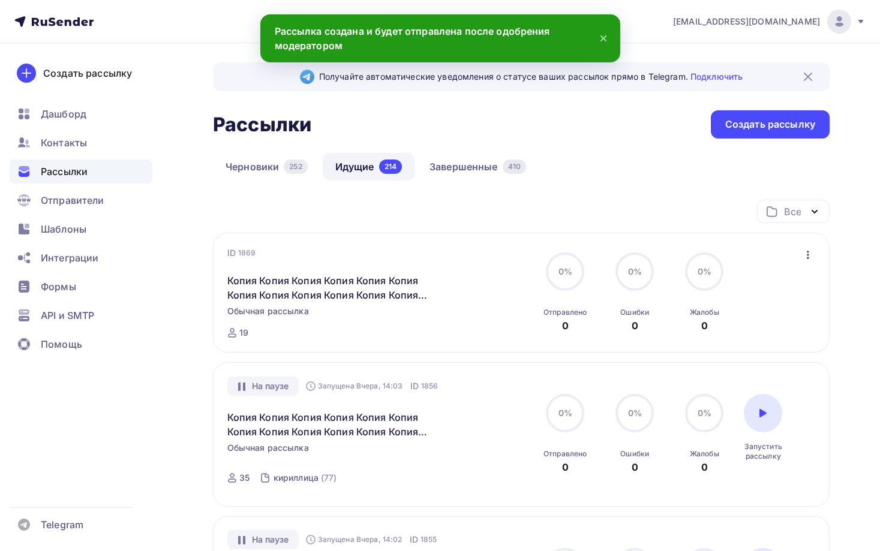
click at [449, 184] on div "Черновики 252 Идущие 214 Завершенные 410" at bounding box center [521, 176] width 617 height 47
click at [460, 173] on link "Завершенные 410" at bounding box center [478, 167] width 122 height 28
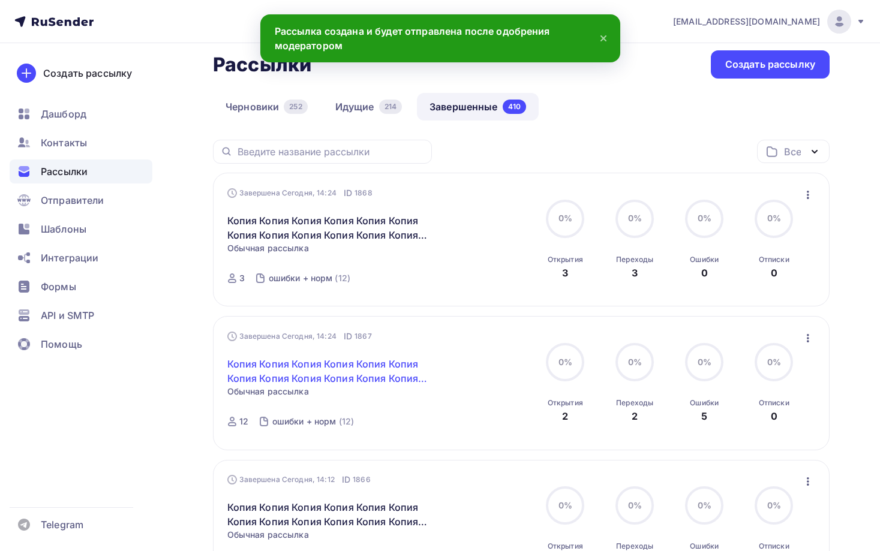
scroll to position [86, 0]
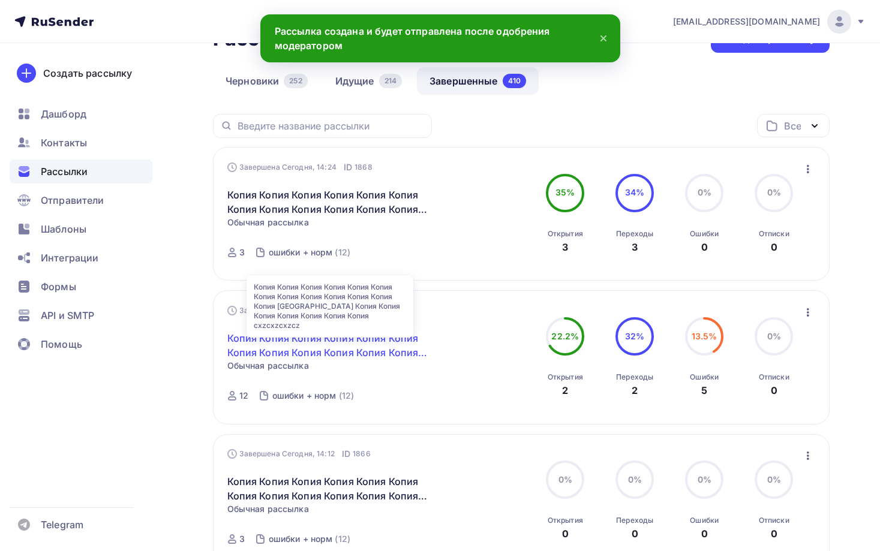
drag, startPoint x: 321, startPoint y: 356, endPoint x: 318, endPoint y: 347, distance: 9.7
click at [321, 355] on link "Копия Копия Копия Копия Копия Копия Копия Копия Копия Копия Копия Копия Копия […" at bounding box center [330, 345] width 206 height 29
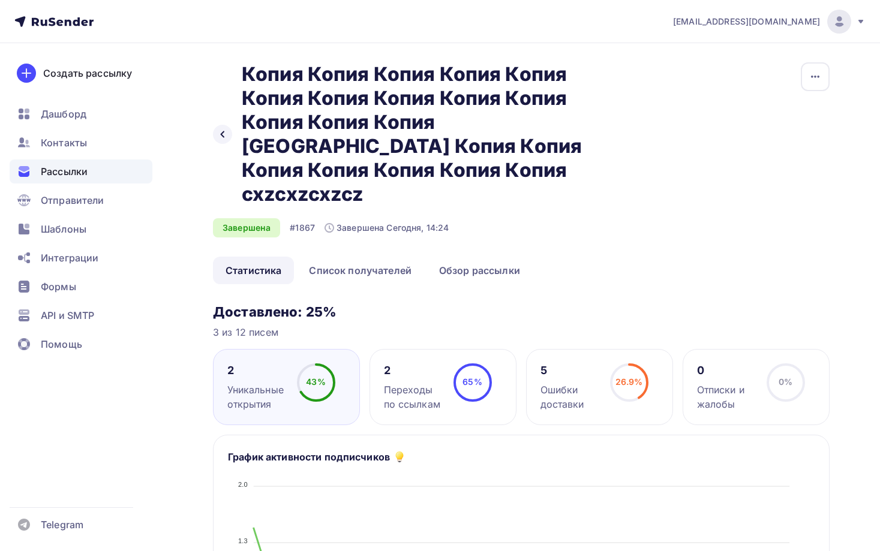
click at [594, 383] on div "Ошибки доставки" at bounding box center [569, 397] width 59 height 29
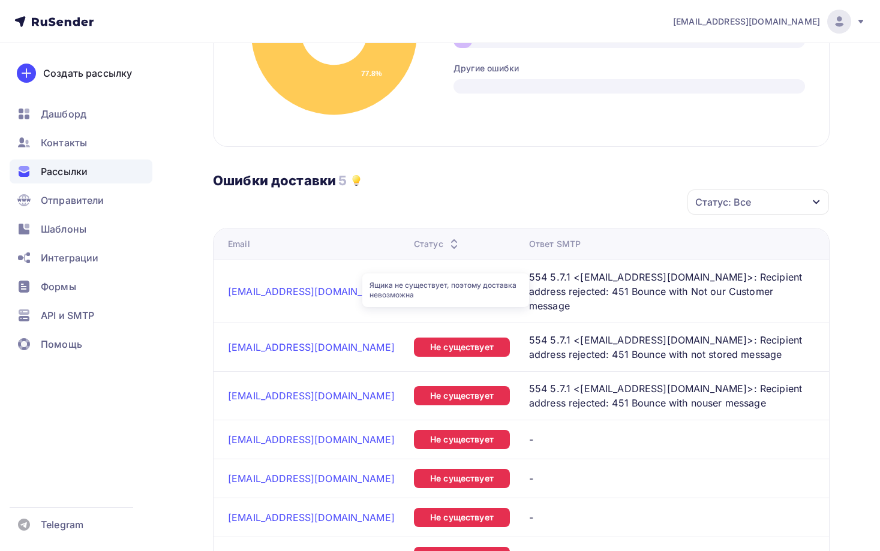
scroll to position [660, 0]
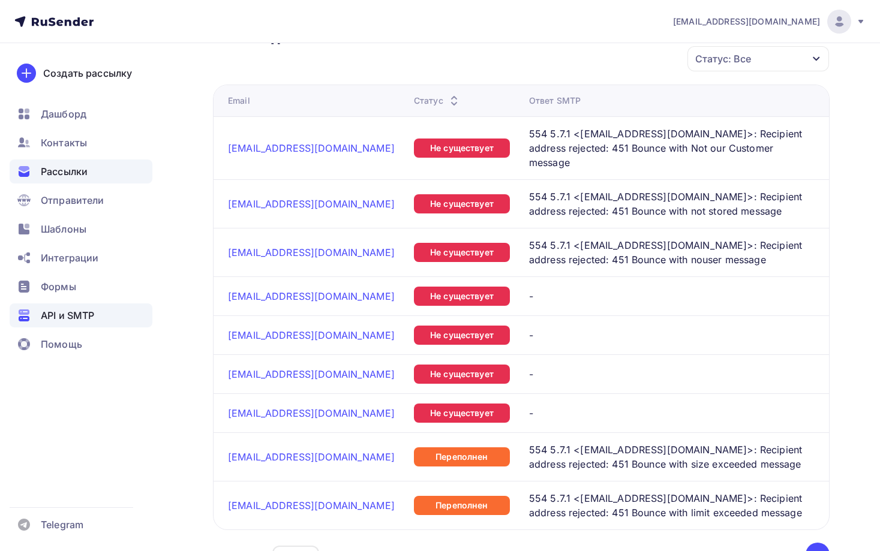
click at [55, 318] on span "API и SMTP" at bounding box center [67, 315] width 53 height 14
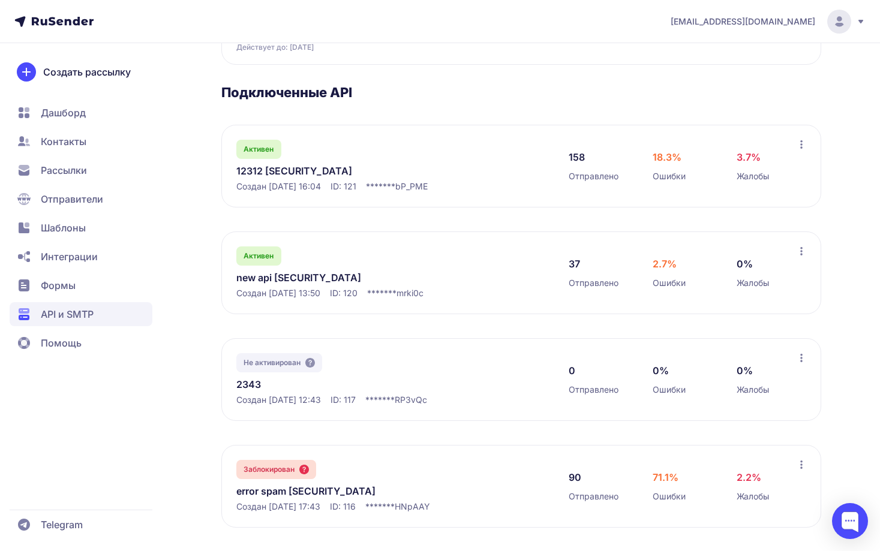
scroll to position [240, 0]
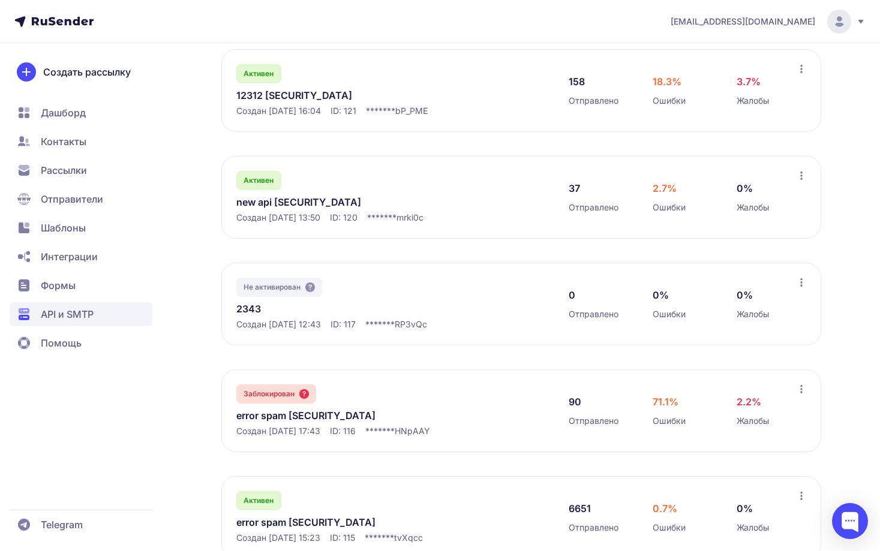
click at [360, 209] on link "new api [SECURITY_DATA]" at bounding box center [359, 202] width 246 height 14
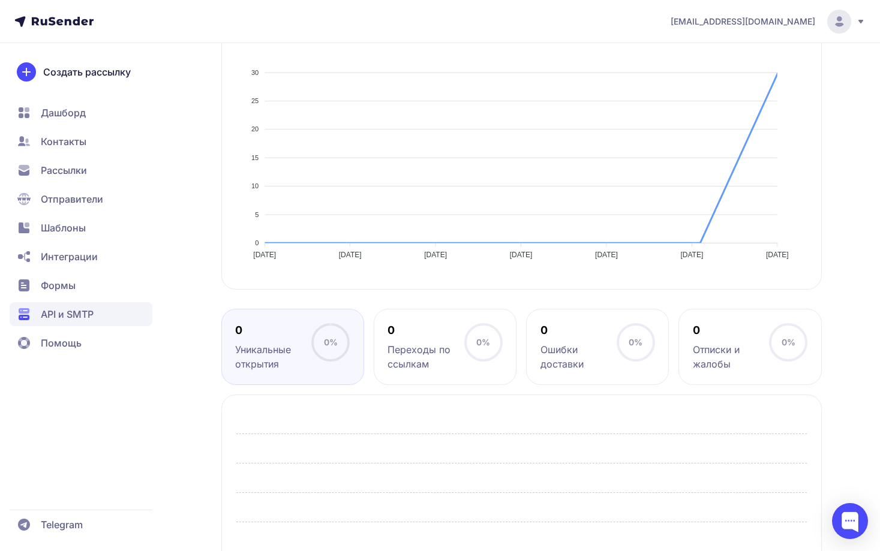
scroll to position [300, 0]
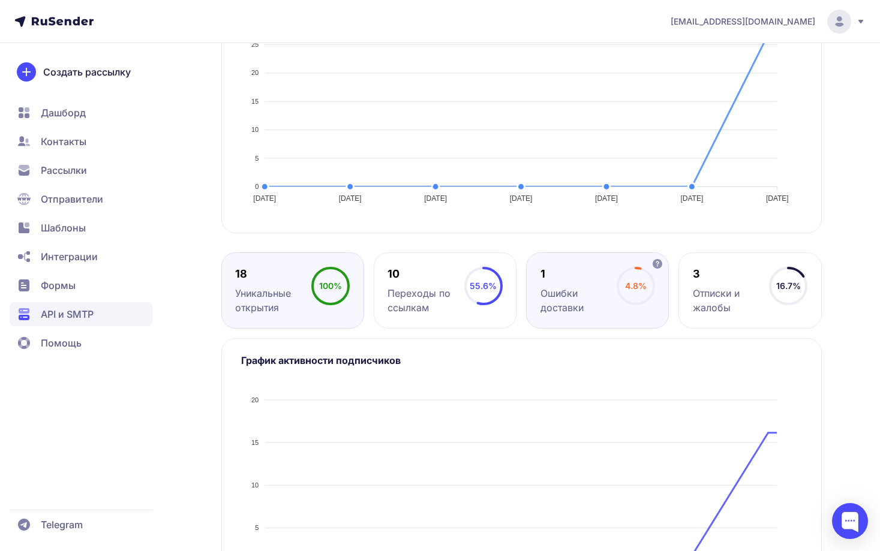
click at [557, 281] on div "1" at bounding box center [578, 274] width 76 height 14
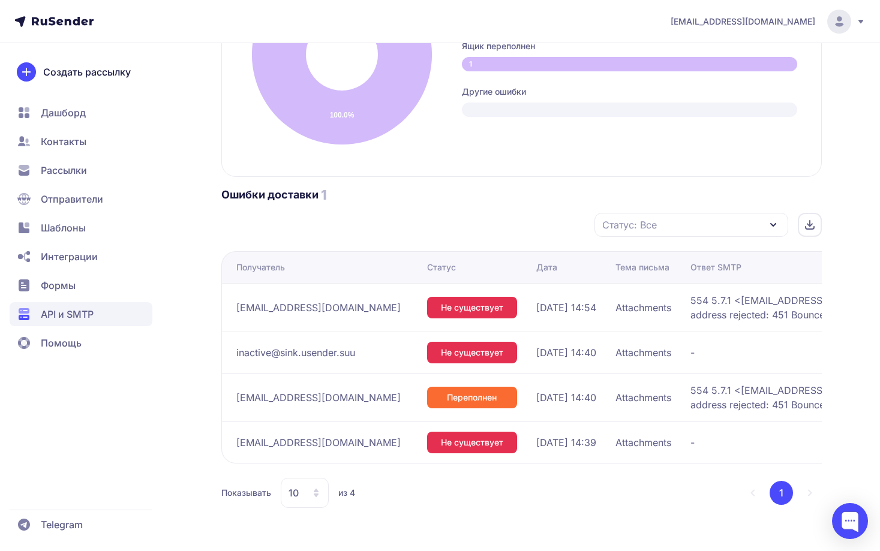
scroll to position [776, 0]
click at [72, 313] on span "API и SMTP" at bounding box center [67, 314] width 53 height 14
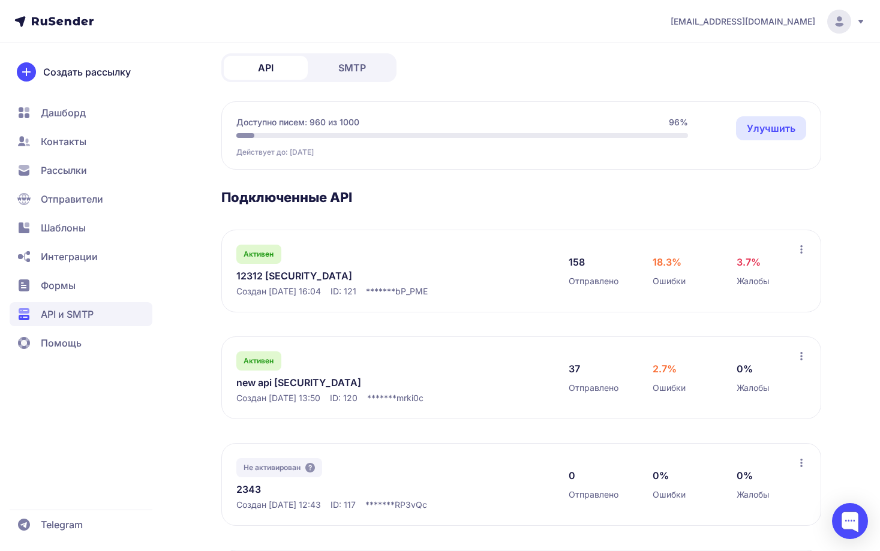
scroll to position [120, 0]
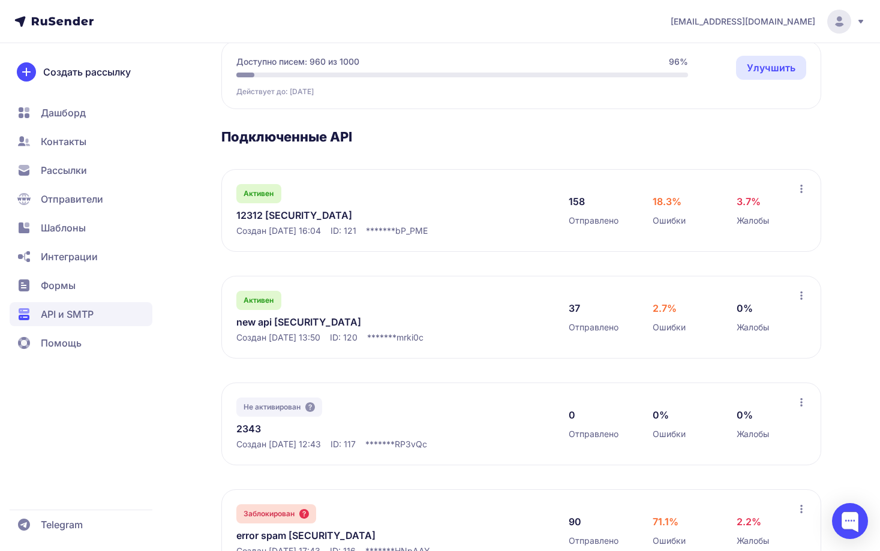
click at [308, 329] on link "new api eyJhbGciOiJIUzI1NiIsInR5cCI6IkpXVCJ9.eyJpZFVzZXIiOjMwNiwiaWRFeHRlcm5hbE…" at bounding box center [359, 322] width 246 height 14
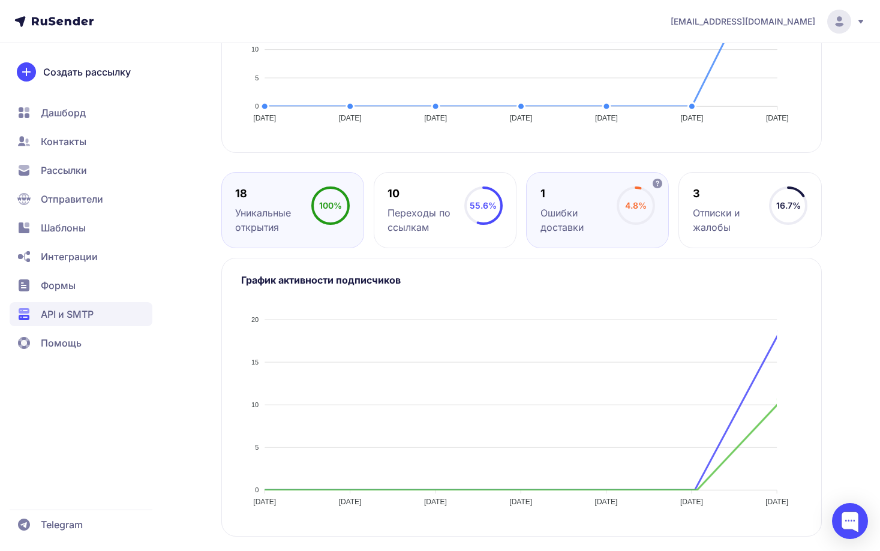
click at [678, 230] on div "1 Ошибки доставки 4.8%" at bounding box center [749, 210] width 143 height 76
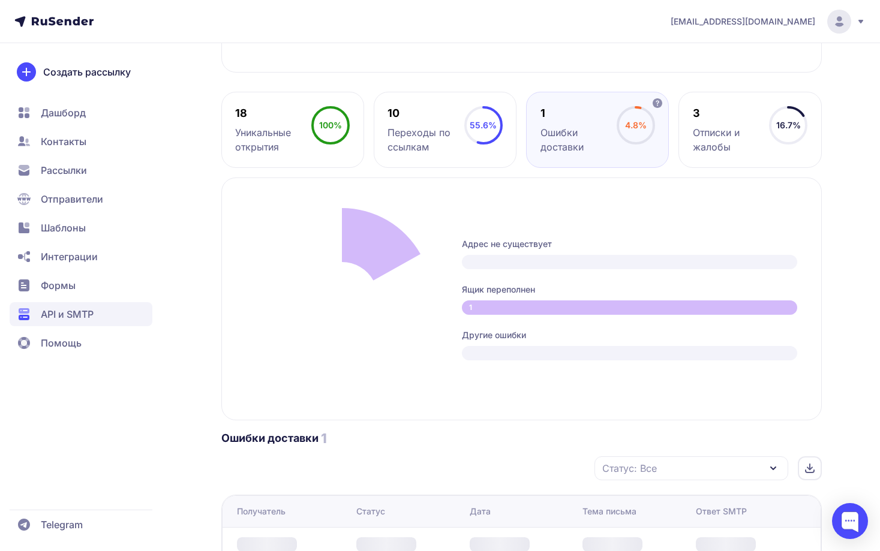
scroll to position [660, 0]
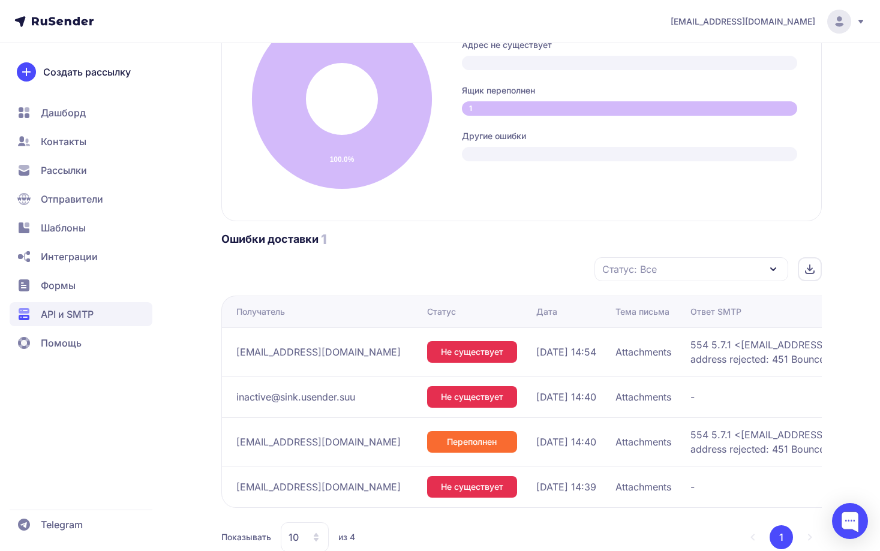
click at [486, 116] on div "1" at bounding box center [629, 108] width 335 height 14
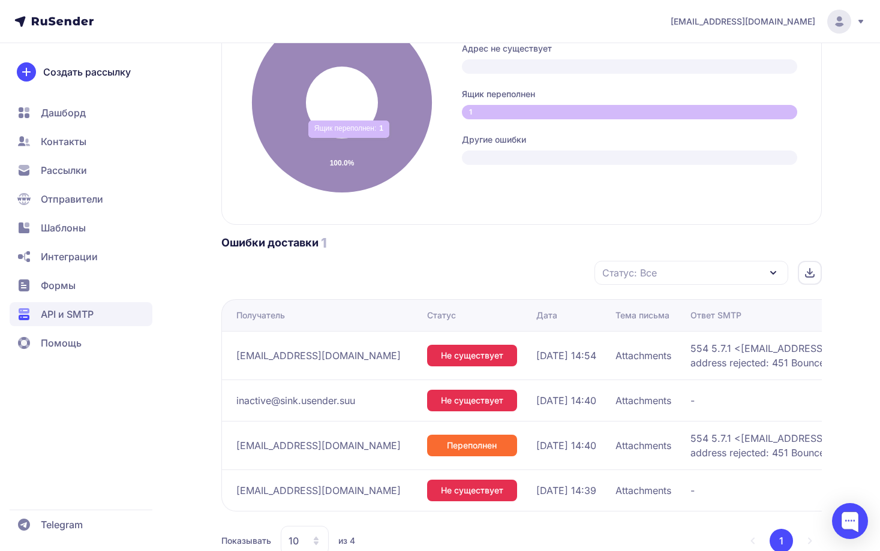
click at [350, 193] on icon at bounding box center [341, 103] width 180 height 180
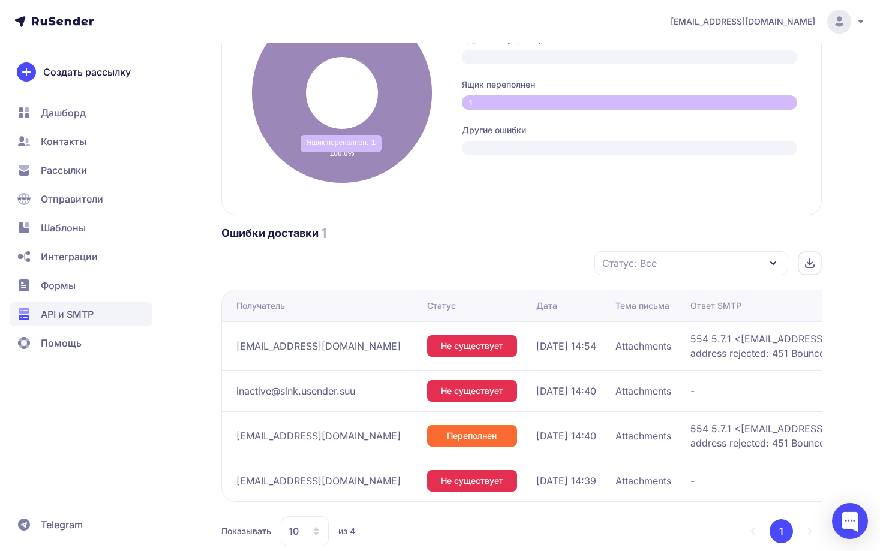
scroll to position [776, 0]
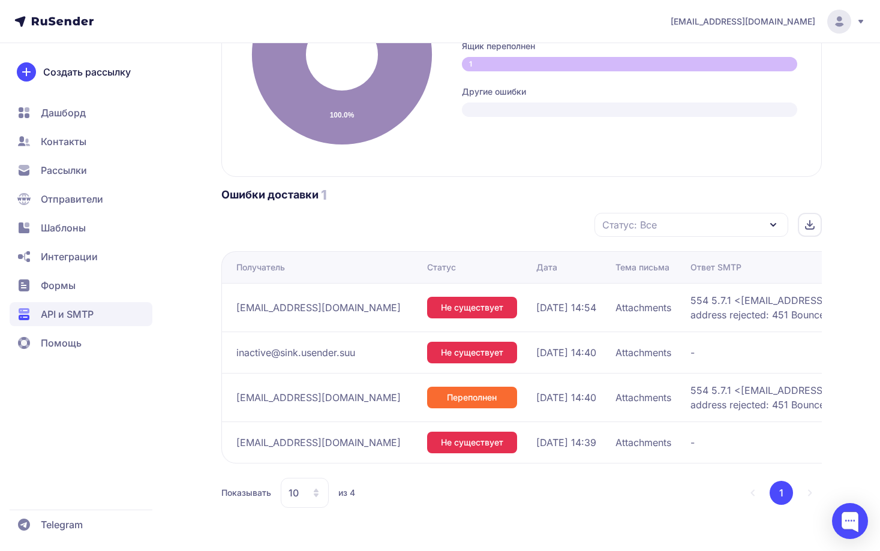
click at [106, 314] on span "API и SMTP" at bounding box center [81, 314] width 143 height 24
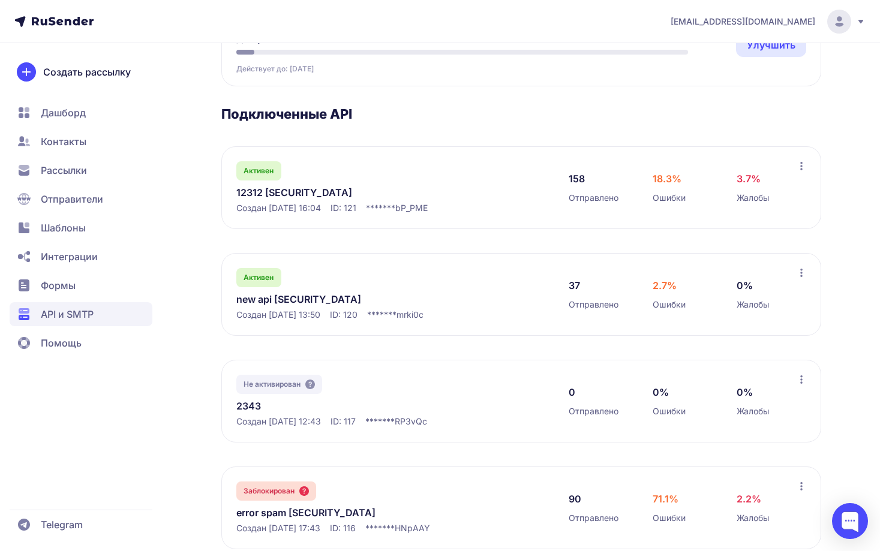
scroll to position [180, 0]
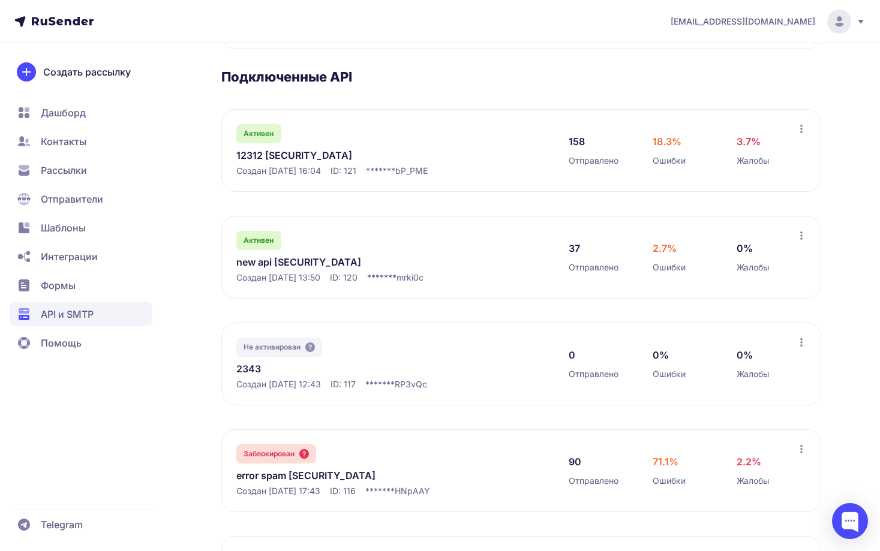
click at [300, 269] on link "new api eyJhbGciOiJIUzI1NiIsInR5cCI6IkpXVCJ9.eyJpZFVzZXIiOjMwNiwiaWRFeHRlcm5hbE…" at bounding box center [359, 262] width 246 height 14
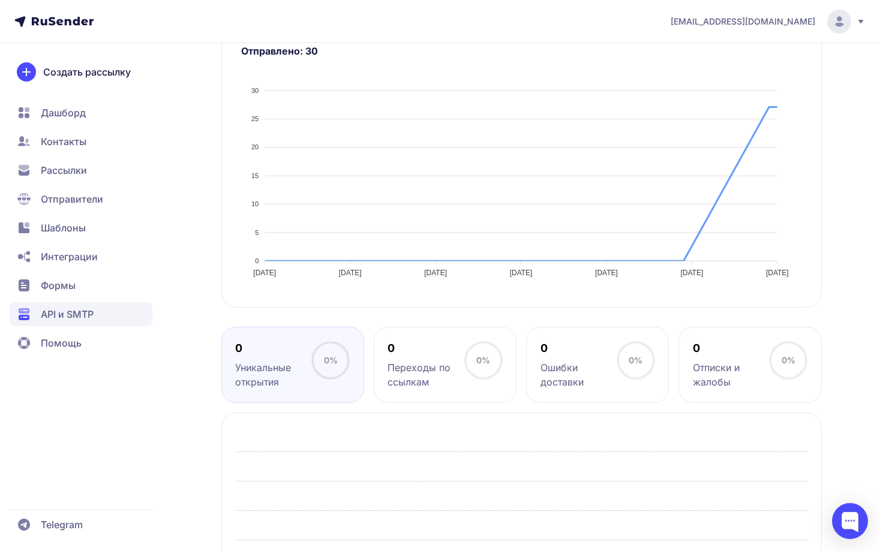
scroll to position [300, 0]
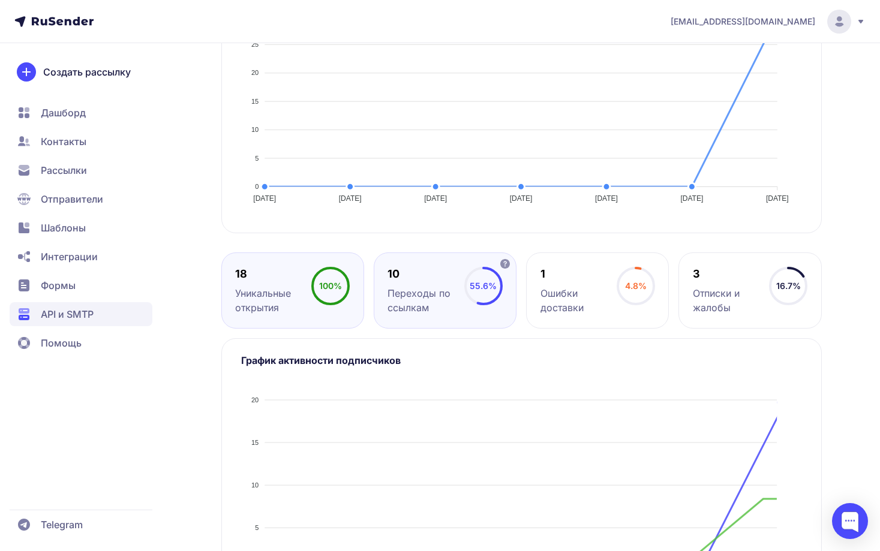
click at [437, 281] on div "10" at bounding box center [425, 274] width 76 height 14
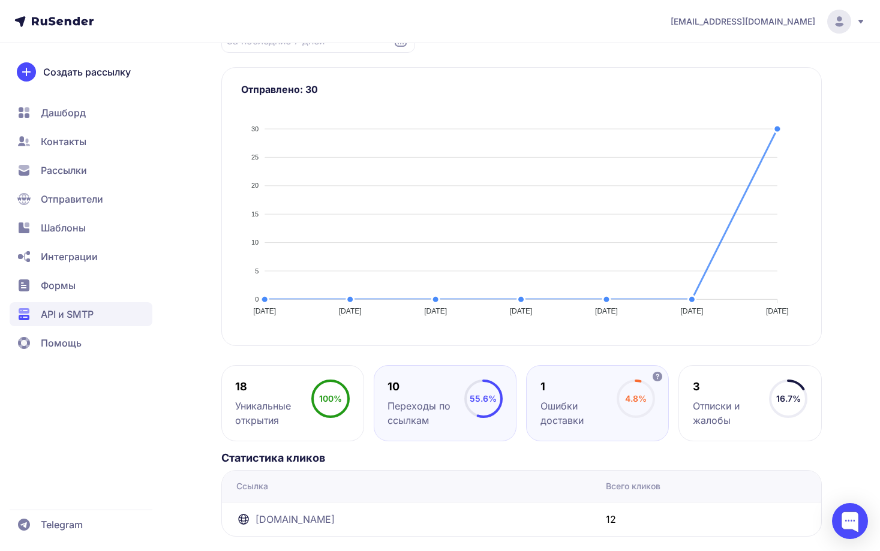
click at [552, 401] on div "Ошибки доставки" at bounding box center [578, 413] width 76 height 29
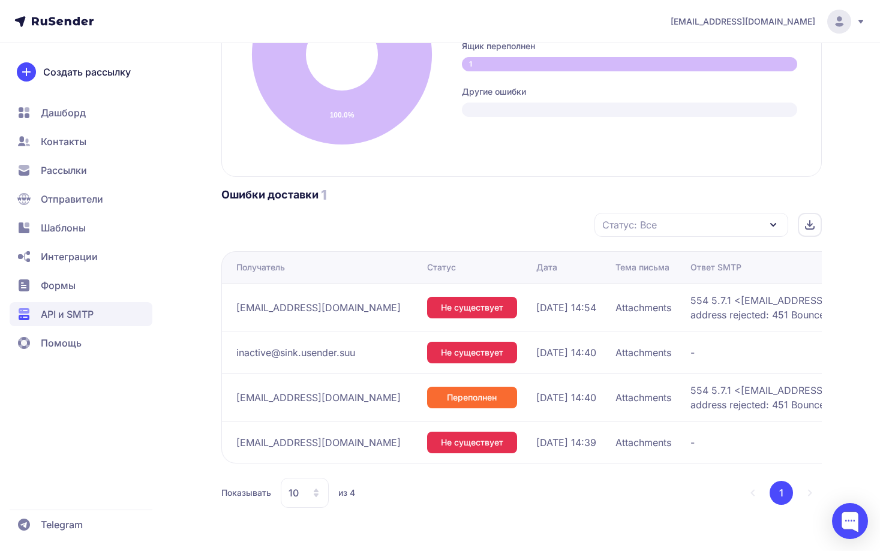
scroll to position [776, 0]
click at [89, 314] on span "API и SMTP" at bounding box center [67, 314] width 53 height 14
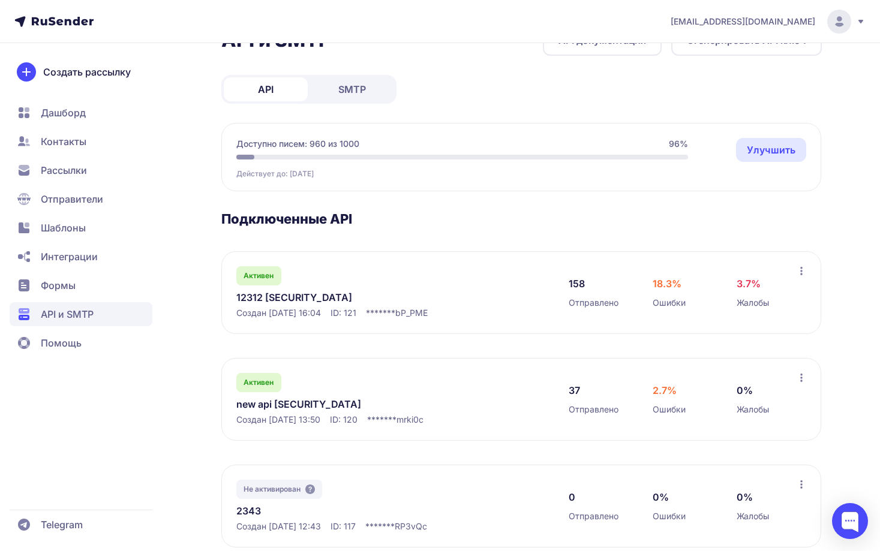
scroll to position [300, 0]
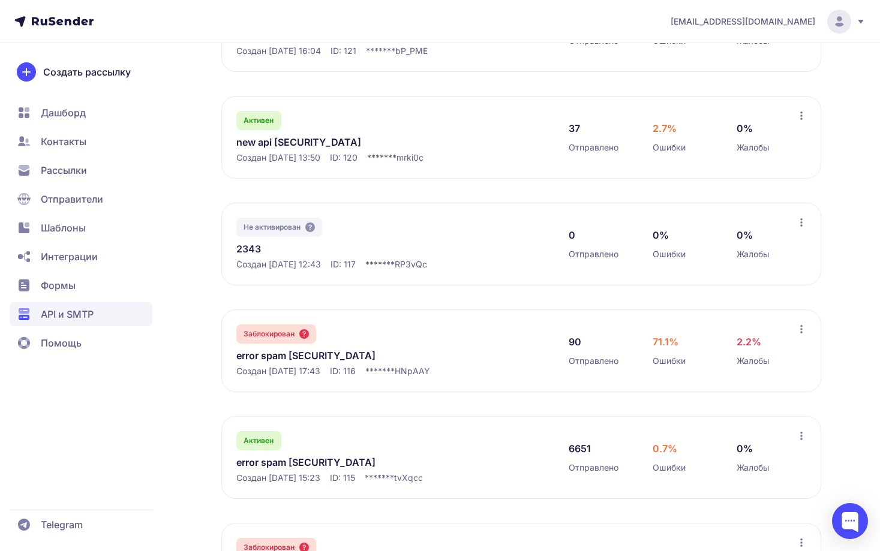
click at [315, 149] on link "new api eyJhbGciOiJIUzI1NiIsInR5cCI6IkpXVCJ9.eyJpZFVzZXIiOjMwNiwiaWRFeHRlcm5hbE…" at bounding box center [359, 142] width 246 height 14
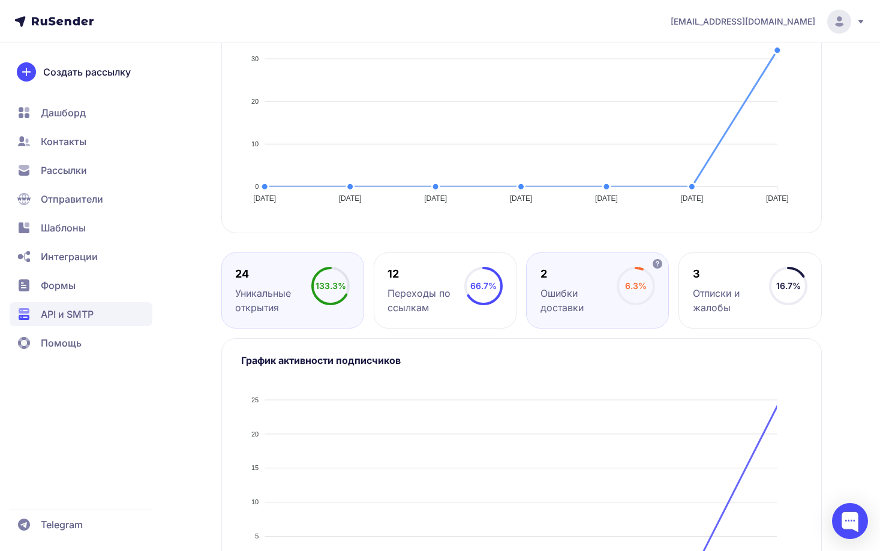
click at [678, 329] on div "2 Ошибки доставки 6.3%" at bounding box center [749, 291] width 143 height 76
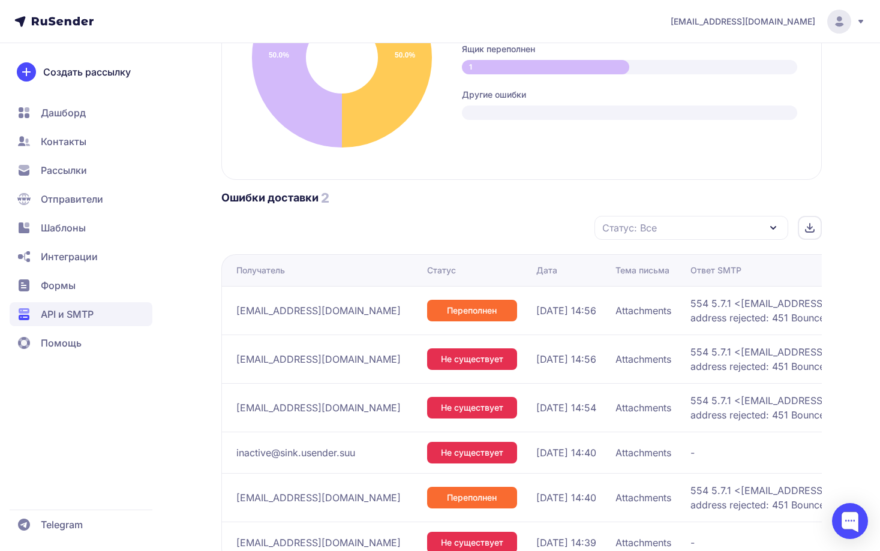
scroll to position [693, 0]
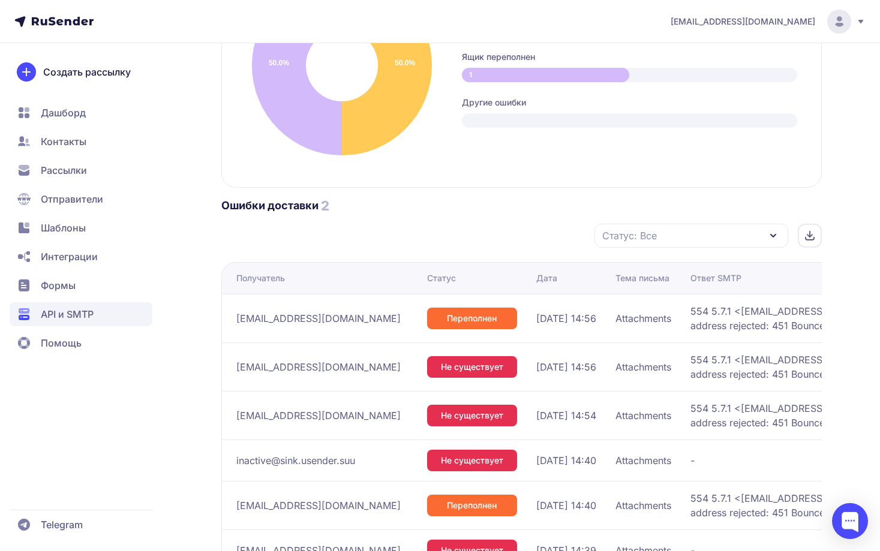
click at [97, 308] on span "API и SMTP" at bounding box center [81, 314] width 143 height 24
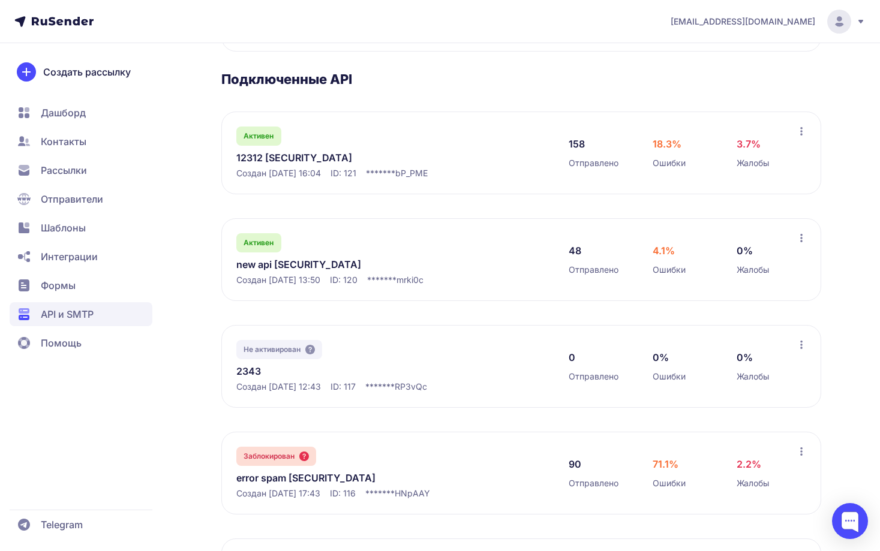
scroll to position [180, 0]
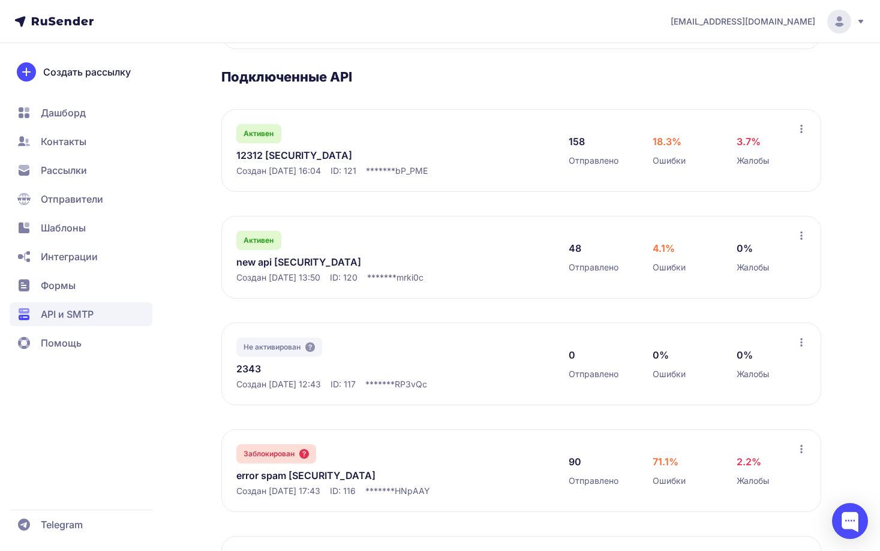
click at [290, 284] on div "Активен new api eyJhbGciOiJIUzI1NiIsInR5cCI6IkpXVCJ9.eyJpZFVzZXIiOjMwNiwiaWRFeH…" at bounding box center [390, 257] width 308 height 53
click at [300, 269] on link "new api eyJhbGciOiJIUzI1NiIsInR5cCI6IkpXVCJ9.eyJpZFVzZXIiOjMwNiwiaWRFeHRlcm5hbE…" at bounding box center [359, 262] width 246 height 14
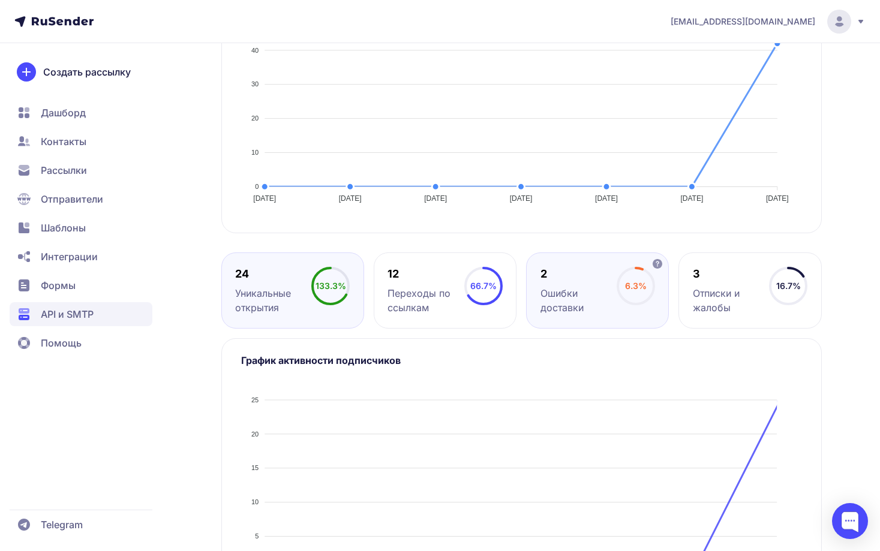
click at [678, 329] on div "2 Ошибки доставки 6.3%" at bounding box center [749, 291] width 143 height 76
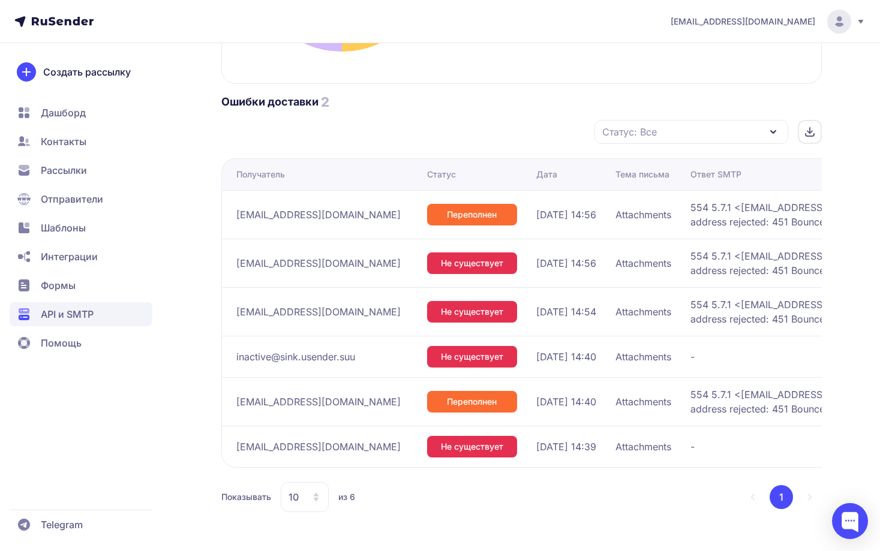
scroll to position [840, 0]
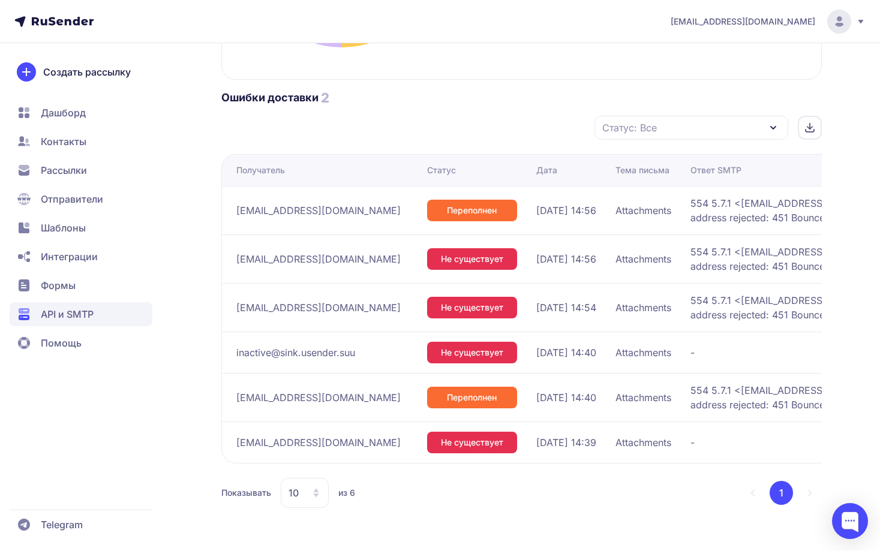
click at [77, 320] on span "API и SMTP" at bounding box center [67, 314] width 53 height 14
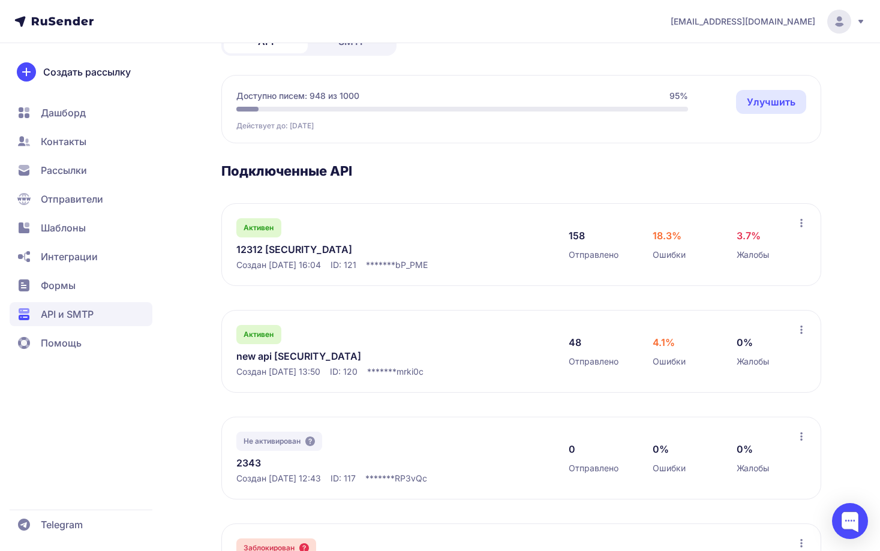
scroll to position [180, 0]
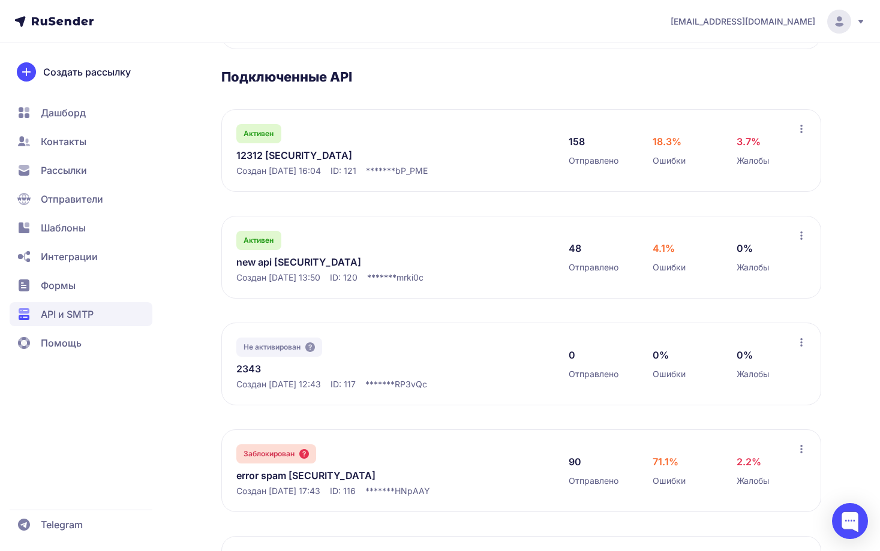
click at [360, 269] on link "new api eyJhbGciOiJIUzI1NiIsInR5cCI6IkpXVCJ9.eyJpZFVzZXIiOjMwNiwiaWRFeHRlcm5hbE…" at bounding box center [359, 262] width 246 height 14
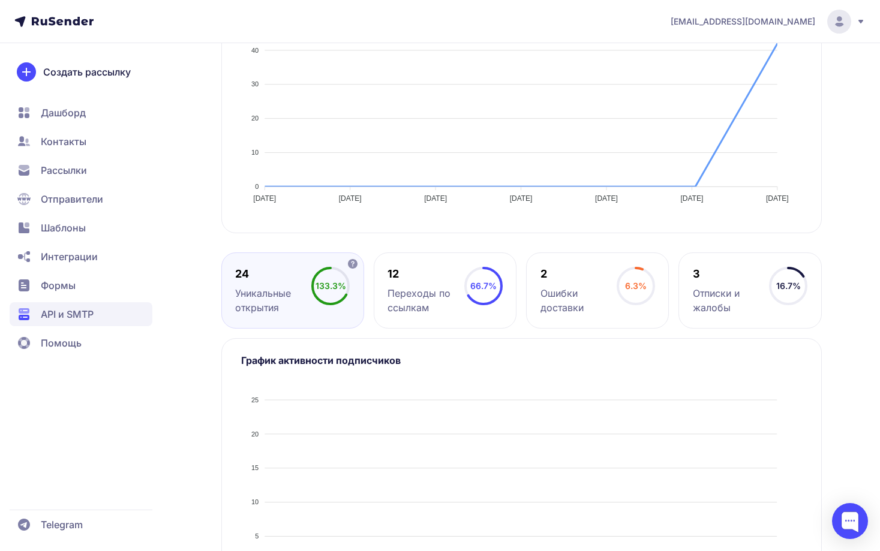
scroll to position [441, 0]
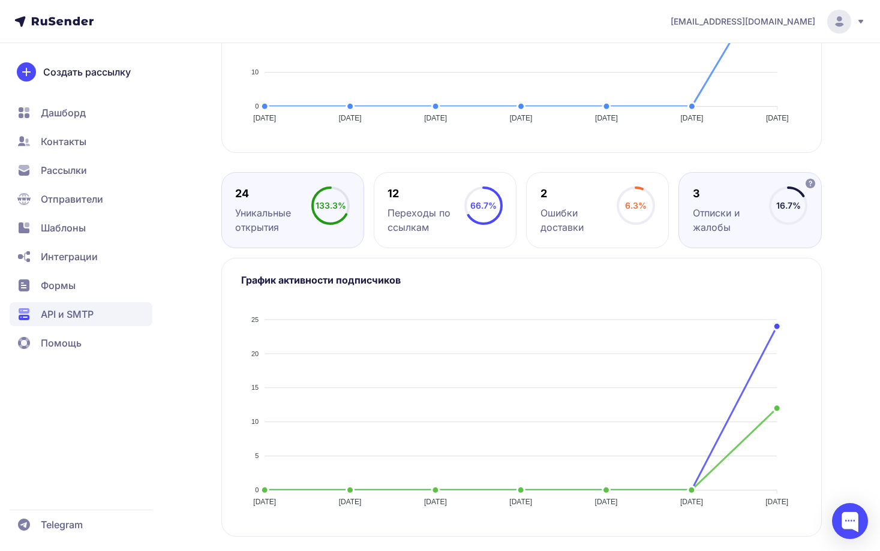
click at [710, 229] on div "Отписки и жалобы" at bounding box center [731, 220] width 76 height 29
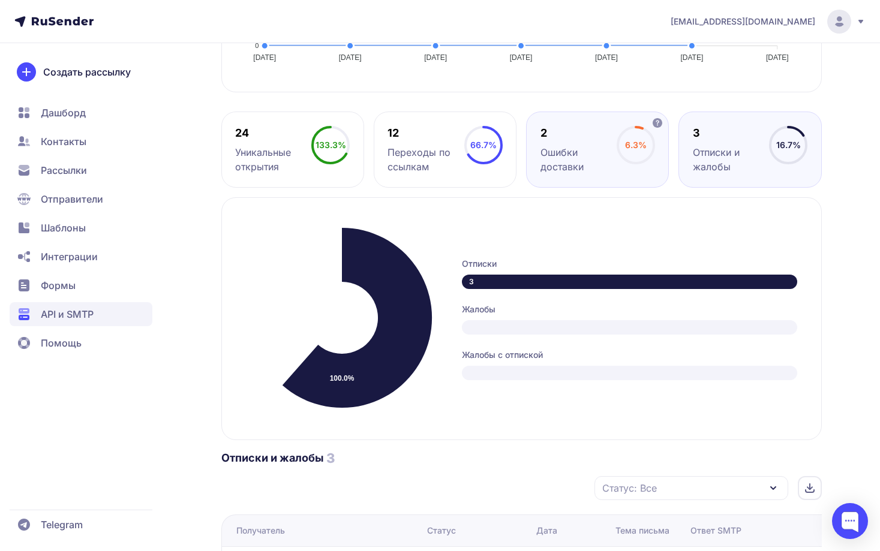
click at [574, 174] on div "Ошибки доставки" at bounding box center [578, 159] width 76 height 29
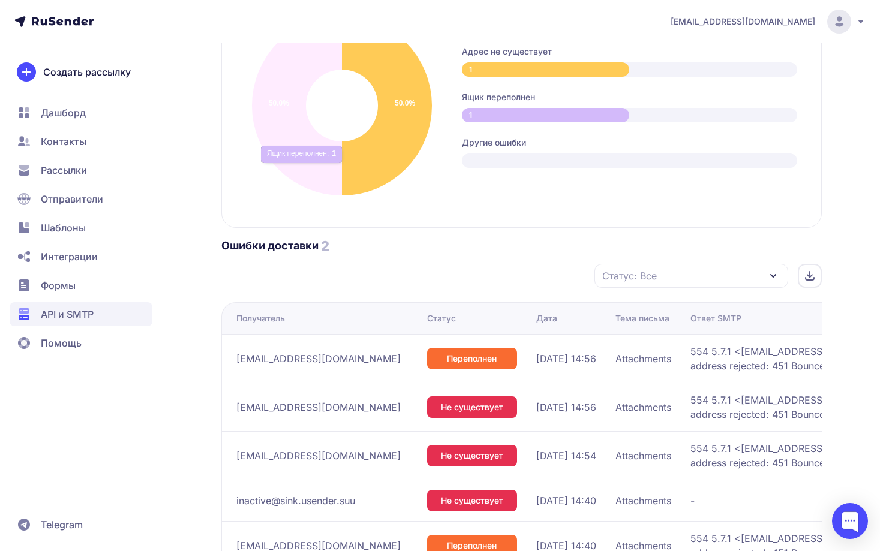
scroll to position [801, 0]
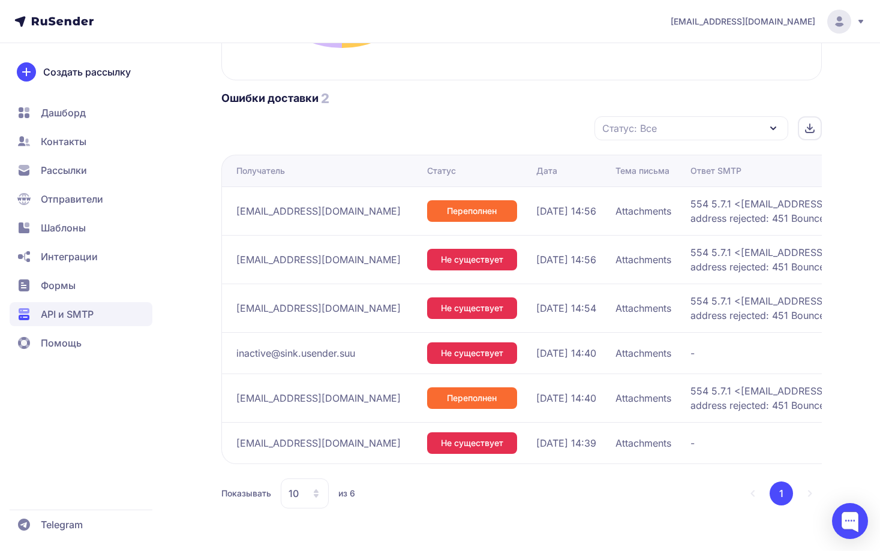
click at [53, 323] on span "API и SMTP" at bounding box center [81, 314] width 143 height 24
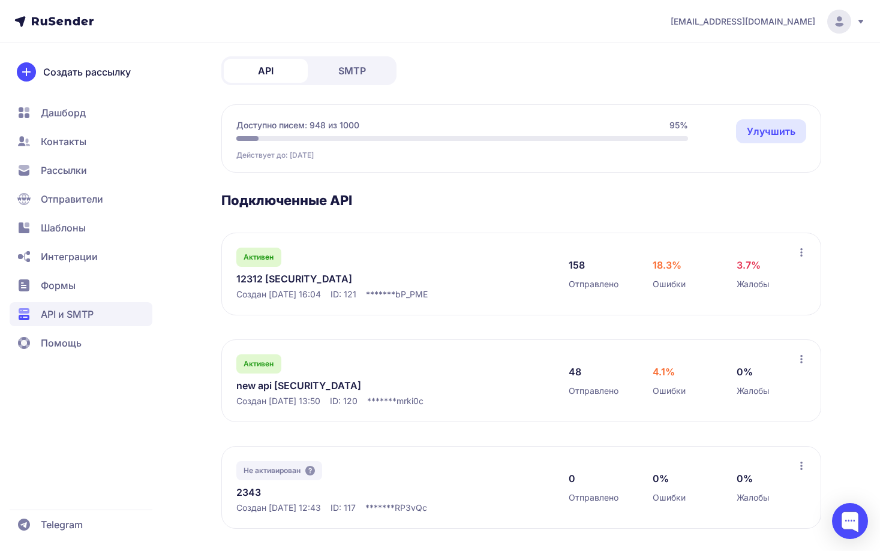
scroll to position [60, 0]
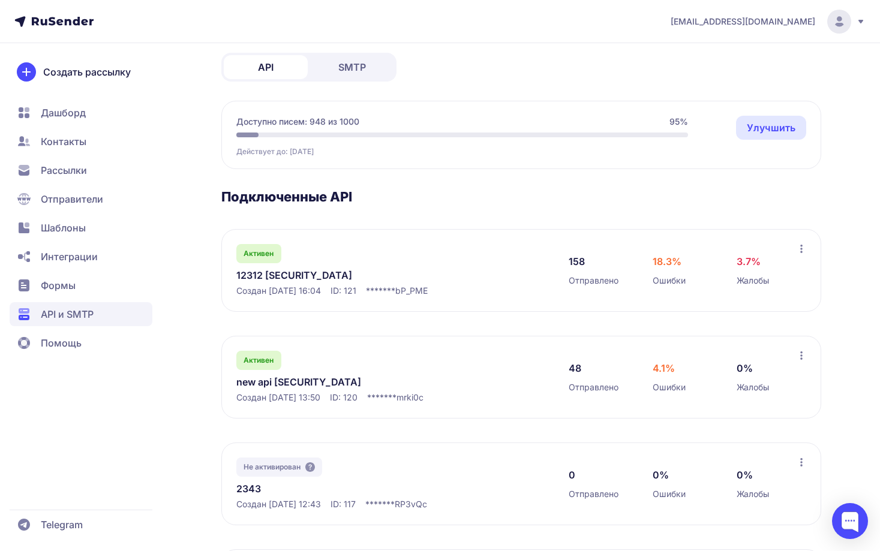
click at [353, 389] on link "new api eyJhbGciOiJIUzI1NiIsInR5cCI6IkpXVCJ9.eyJpZFVzZXIiOjMwNiwiaWRFeHRlcm5hbE…" at bounding box center [359, 382] width 246 height 14
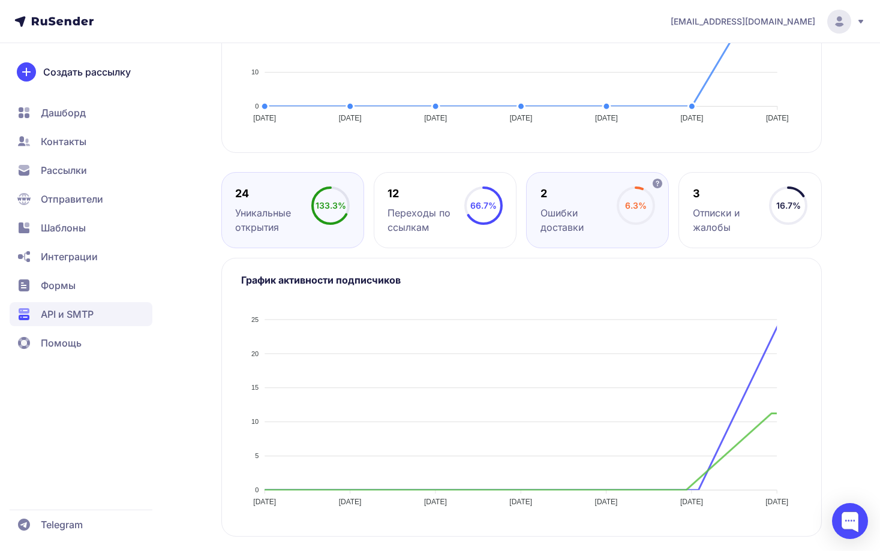
click at [678, 241] on div "2 Ошибки доставки 6.3%" at bounding box center [749, 210] width 143 height 76
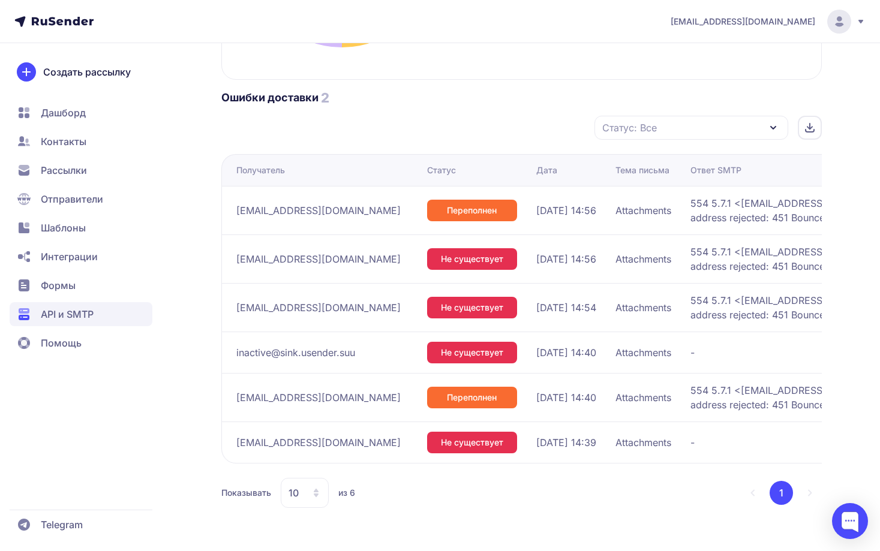
scroll to position [872, 0]
click at [116, 303] on span "API и SMTP" at bounding box center [81, 314] width 143 height 24
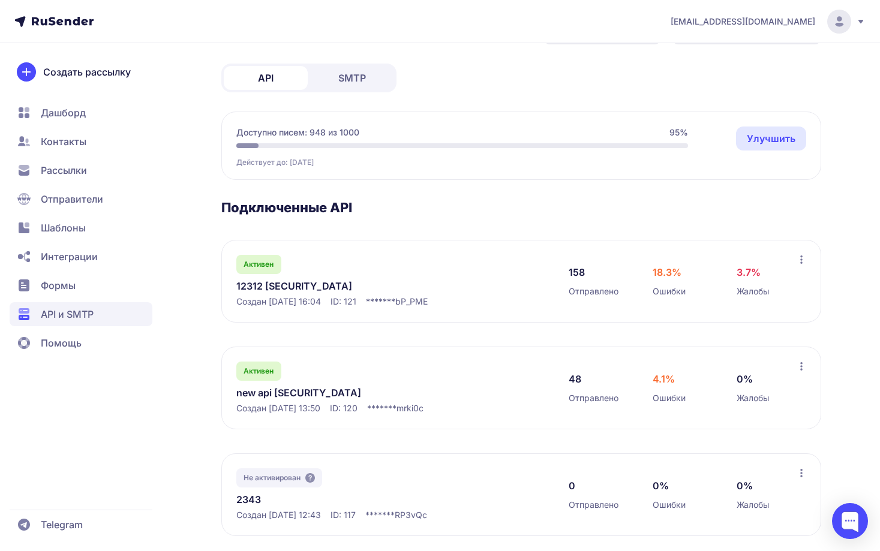
scroll to position [60, 0]
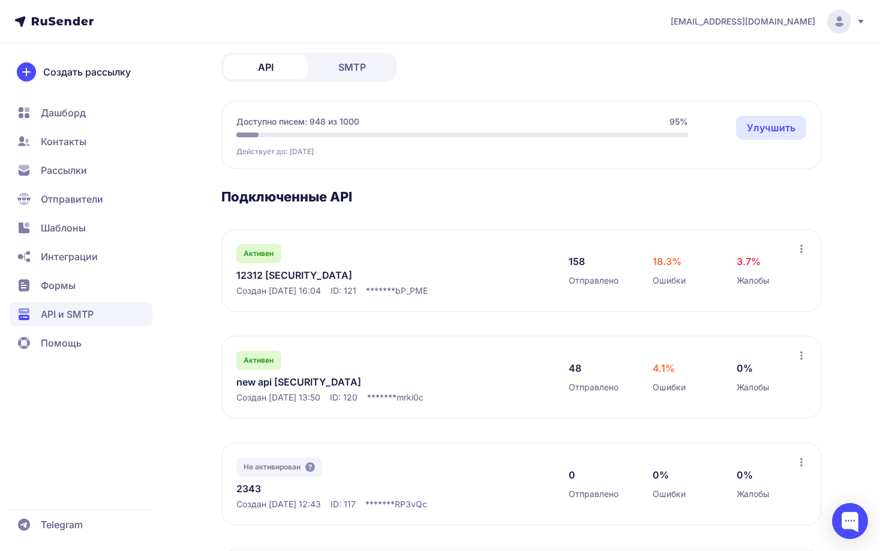
click at [360, 389] on link "new api eyJhbGciOiJIUzI1NiIsInR5cCI6IkpXVCJ9.eyJpZFVzZXIiOjMwNiwiaWRFeHRlcm5hbE…" at bounding box center [359, 382] width 246 height 14
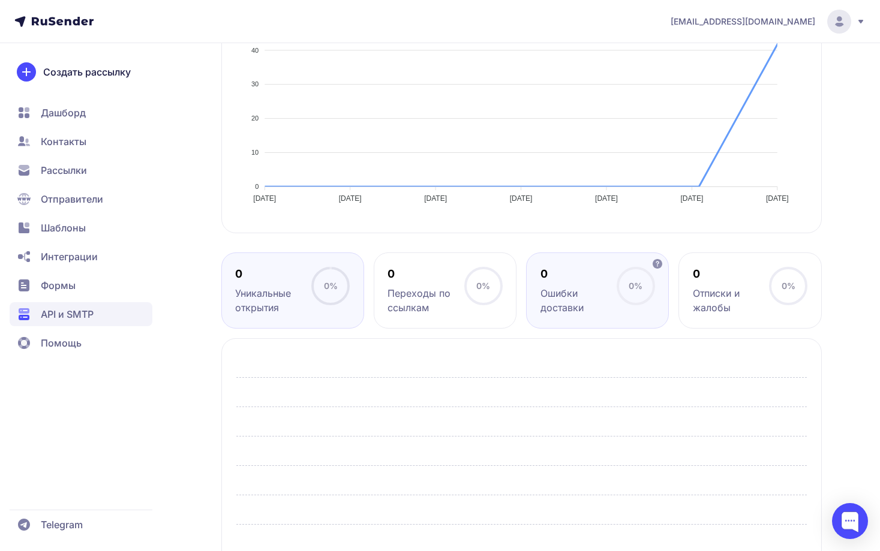
click at [678, 329] on div "0 Ошибки доставки 0%" at bounding box center [749, 291] width 143 height 76
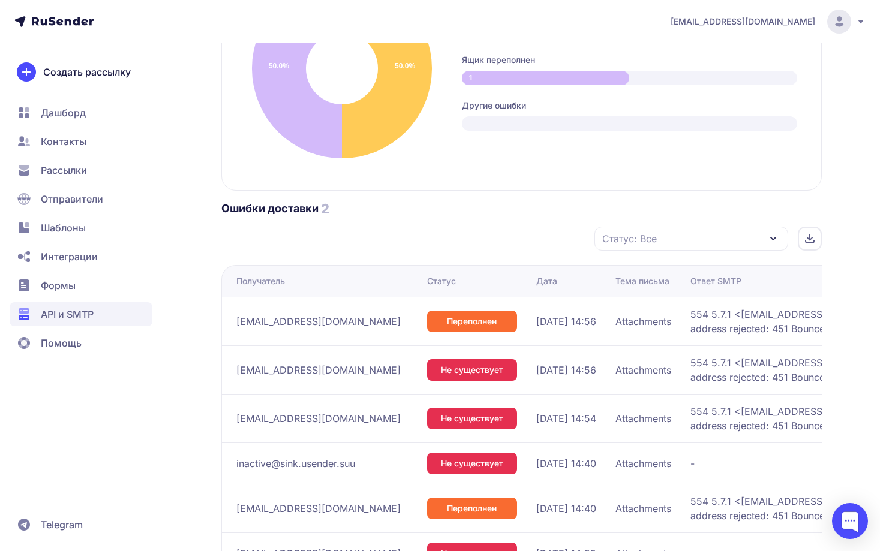
scroll to position [780, 0]
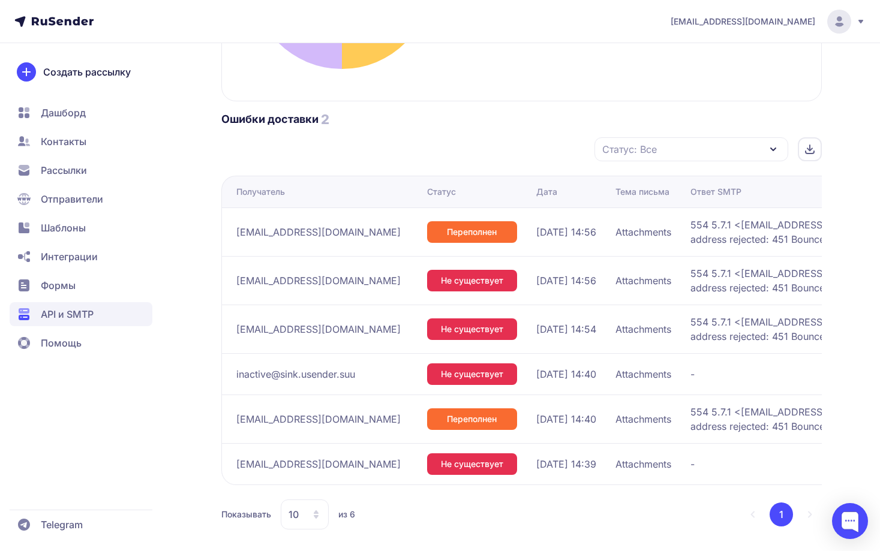
click at [71, 315] on span "API и SMTP" at bounding box center [67, 314] width 53 height 14
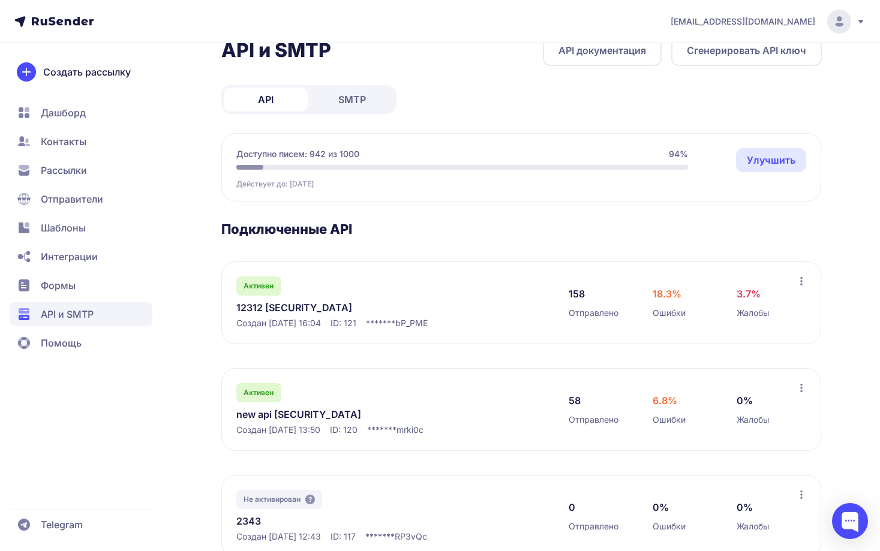
scroll to position [120, 0]
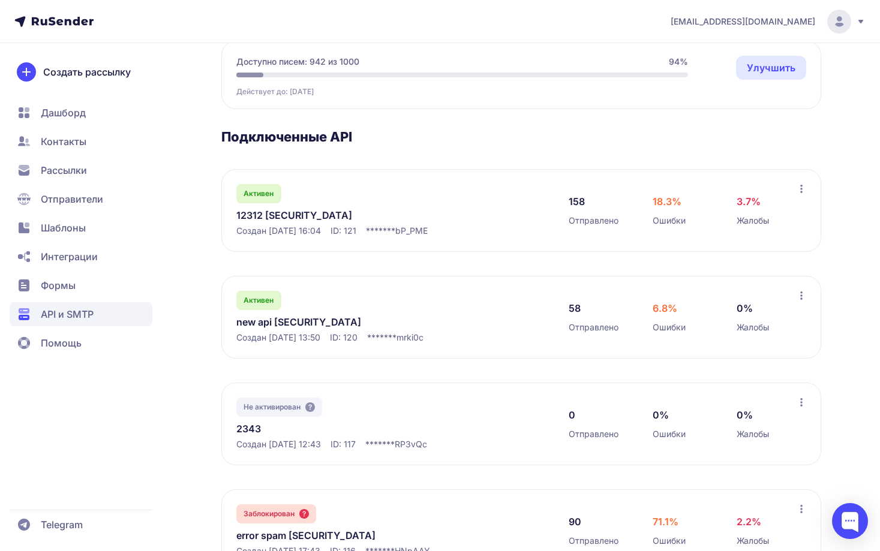
click at [342, 344] on div "Активен new api eyJhbGciOiJIUzI1NiIsInR5cCI6IkpXVCJ9.eyJpZFVzZXIiOjMwNiwiaWRFeH…" at bounding box center [390, 317] width 308 height 53
click at [329, 329] on link "new api eyJhbGciOiJIUzI1NiIsInR5cCI6IkpXVCJ9.eyJpZFVzZXIiOjMwNiwiaWRFeHRlcm5hbE…" at bounding box center [359, 322] width 246 height 14
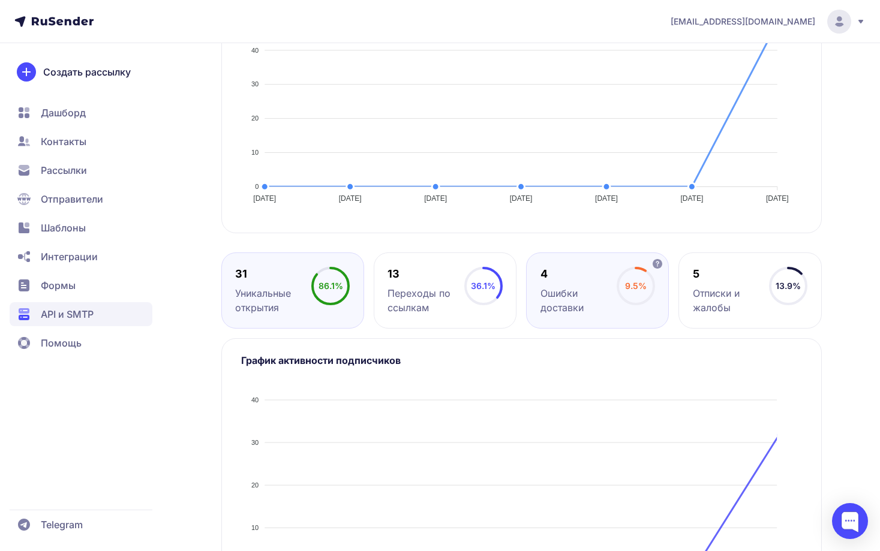
click at [573, 315] on div "Ошибки доставки" at bounding box center [578, 300] width 76 height 29
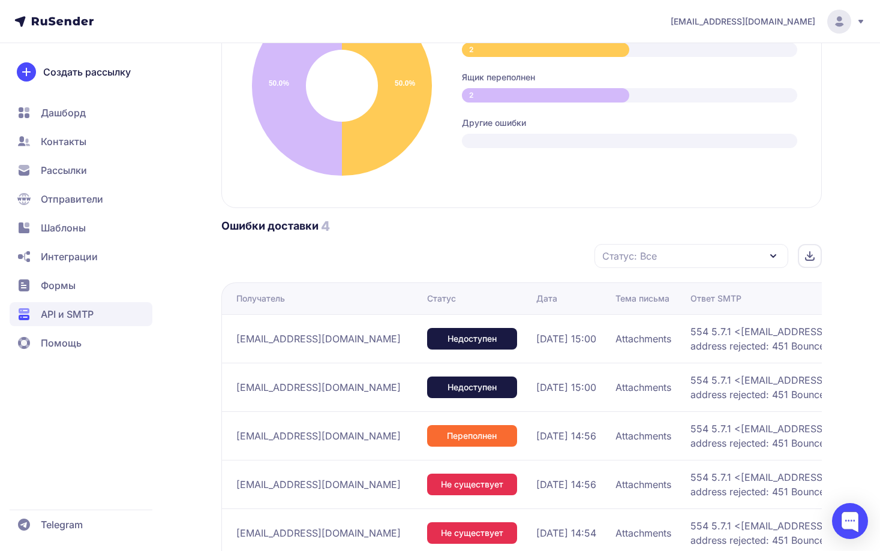
scroll to position [970, 0]
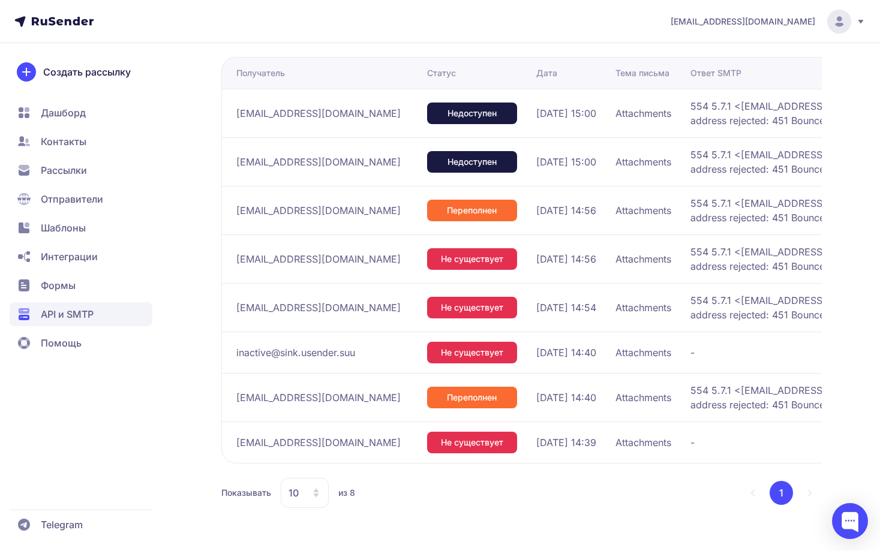
click at [94, 187] on span "Рассылки" at bounding box center [81, 199] width 143 height 24
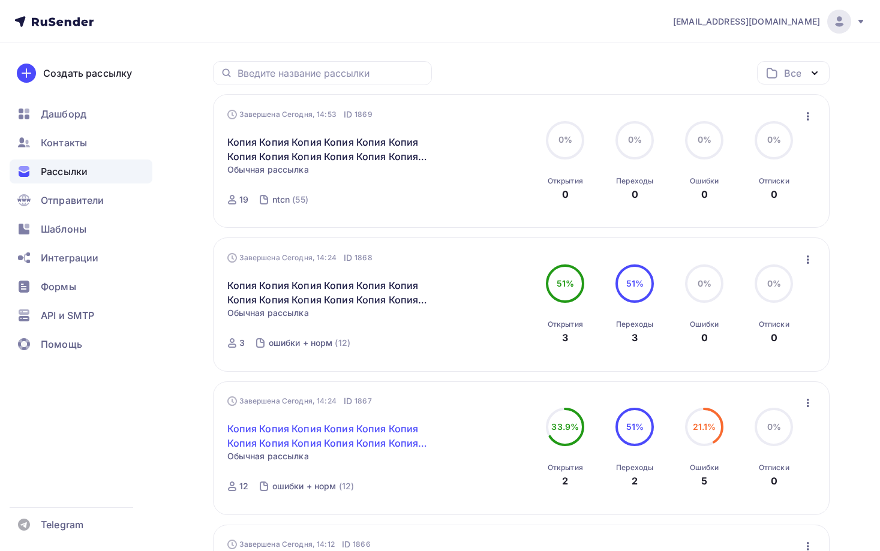
scroll to position [180, 0]
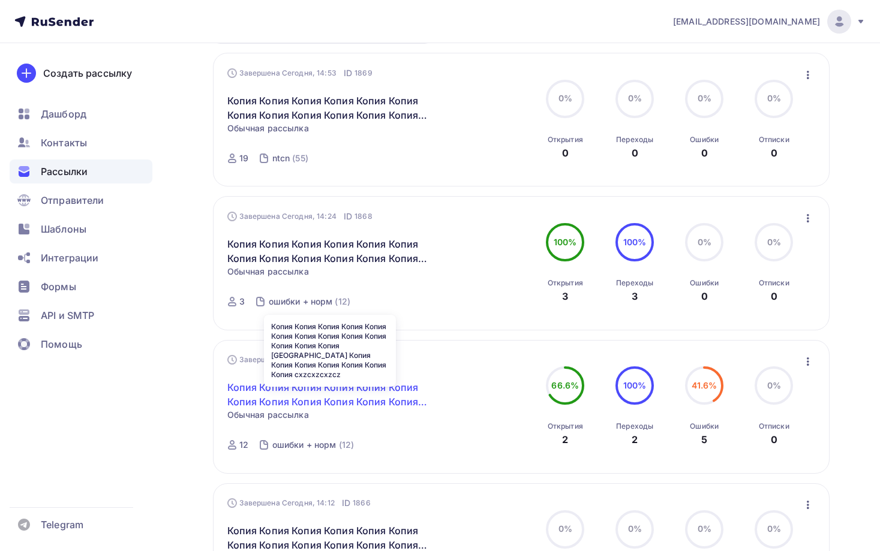
click at [306, 399] on link "Копия Копия Копия Копия Копия Копия Копия Копия Копия Копия Копия Копия Копия […" at bounding box center [330, 394] width 206 height 29
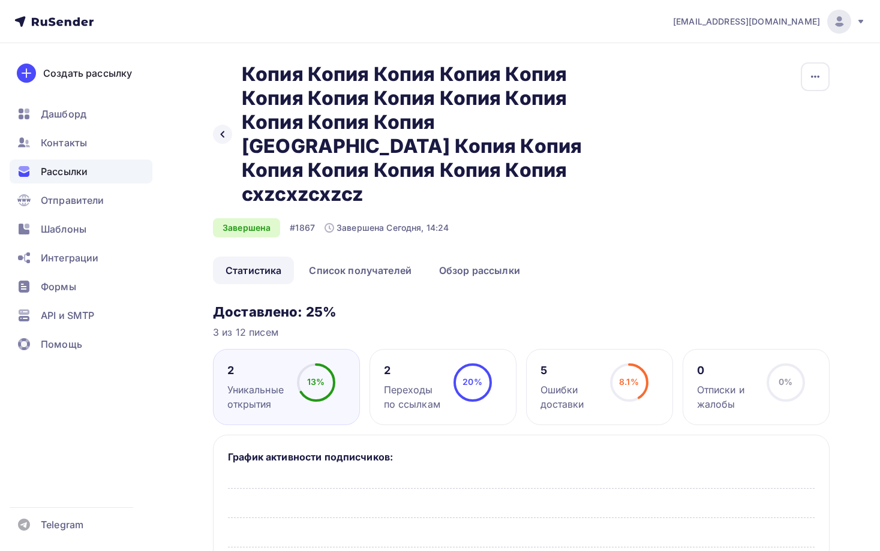
click at [612, 365] on circle at bounding box center [629, 383] width 36 height 36
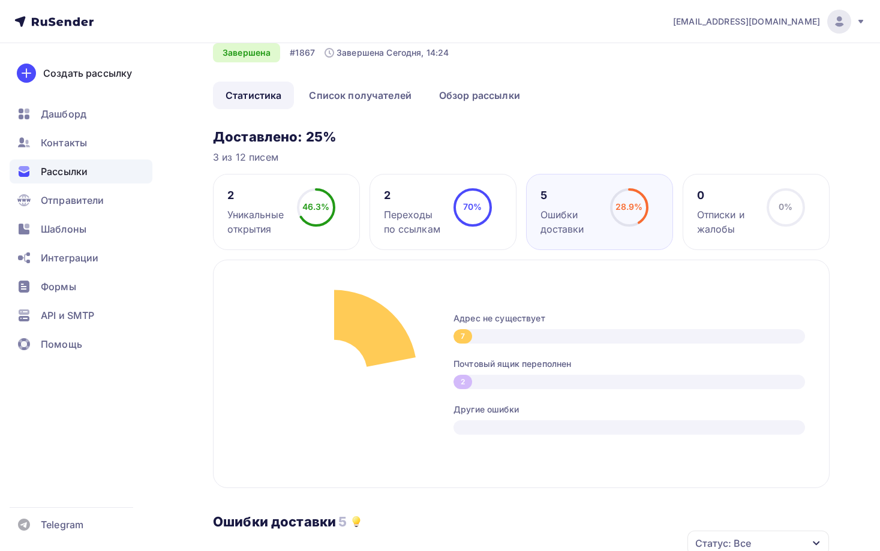
scroll to position [240, 0]
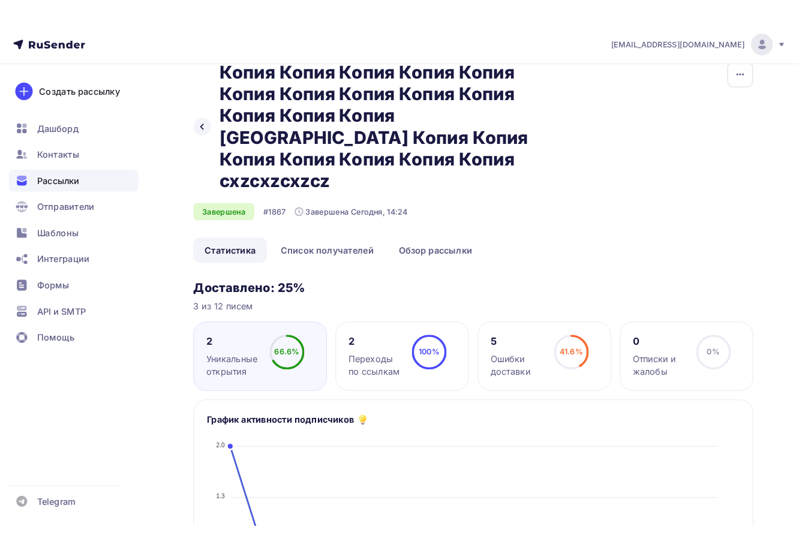
scroll to position [120, 0]
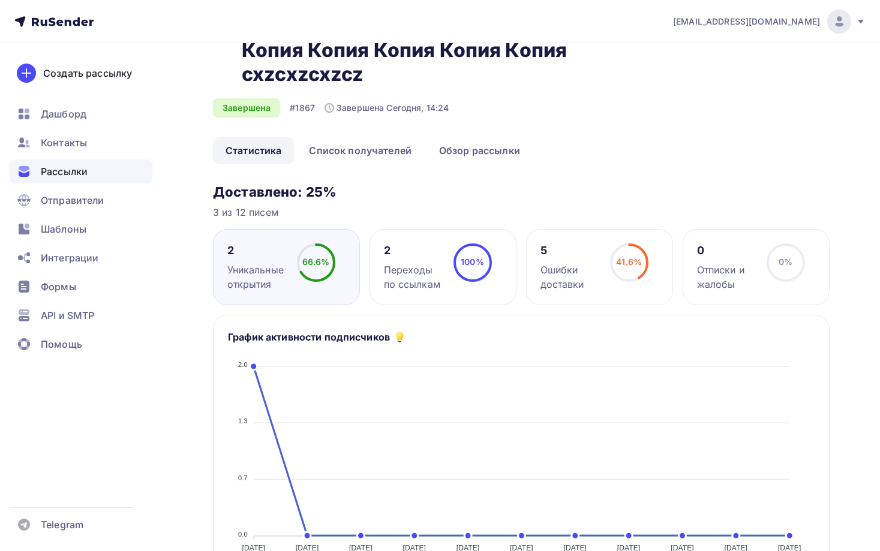
click at [600, 256] on div "41.6% 41.6%" at bounding box center [629, 268] width 60 height 48
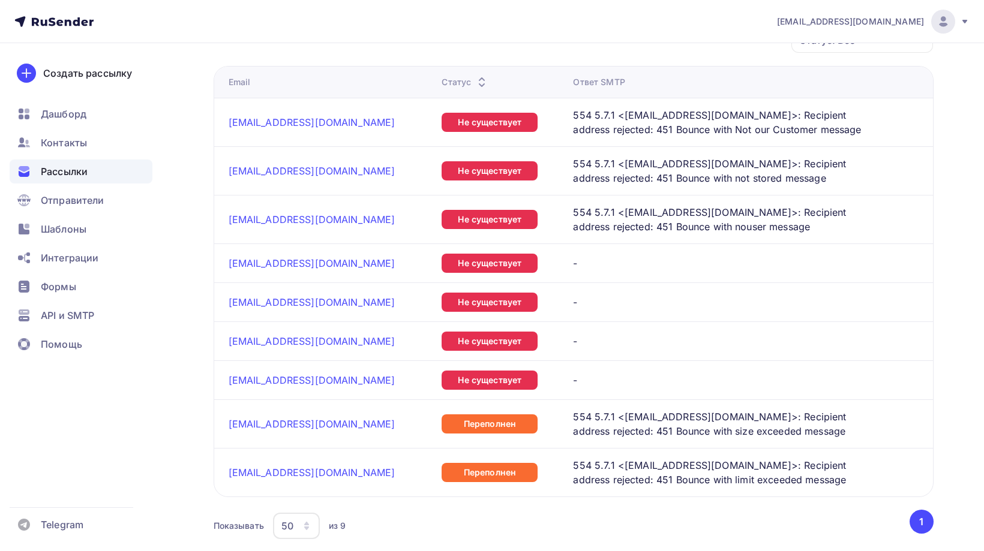
scroll to position [645, 0]
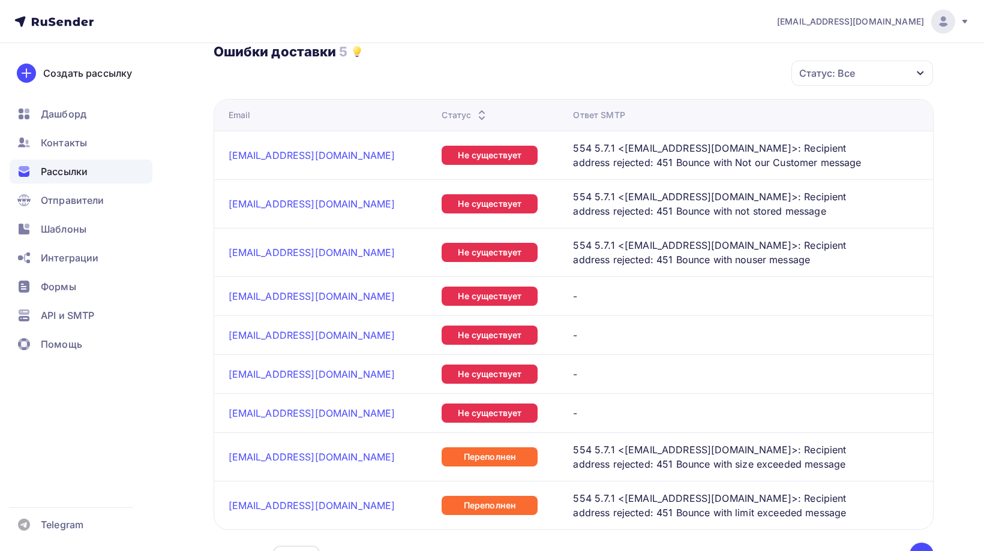
click at [86, 172] on span "Рассылки" at bounding box center [64, 171] width 47 height 14
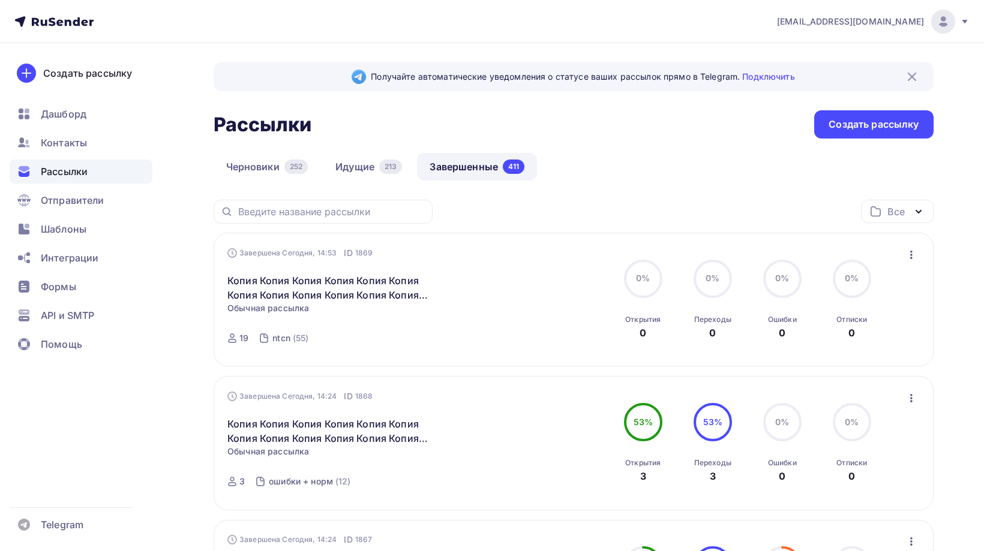
click at [888, 249] on icon "button" at bounding box center [911, 255] width 14 height 14
click at [819, 331] on div "Копировать в новую" at bounding box center [856, 334] width 123 height 14
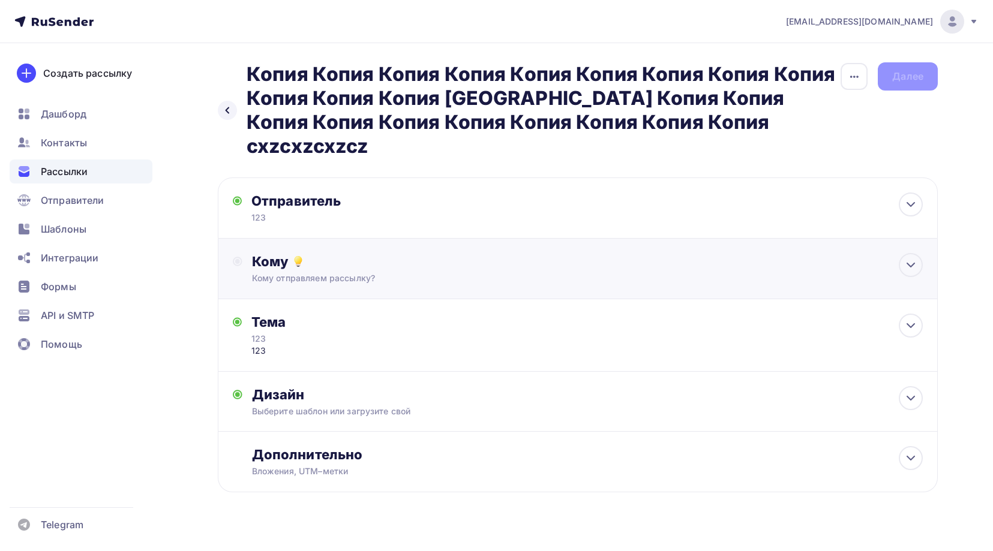
click at [287, 253] on div "Кому" at bounding box center [587, 261] width 671 height 17
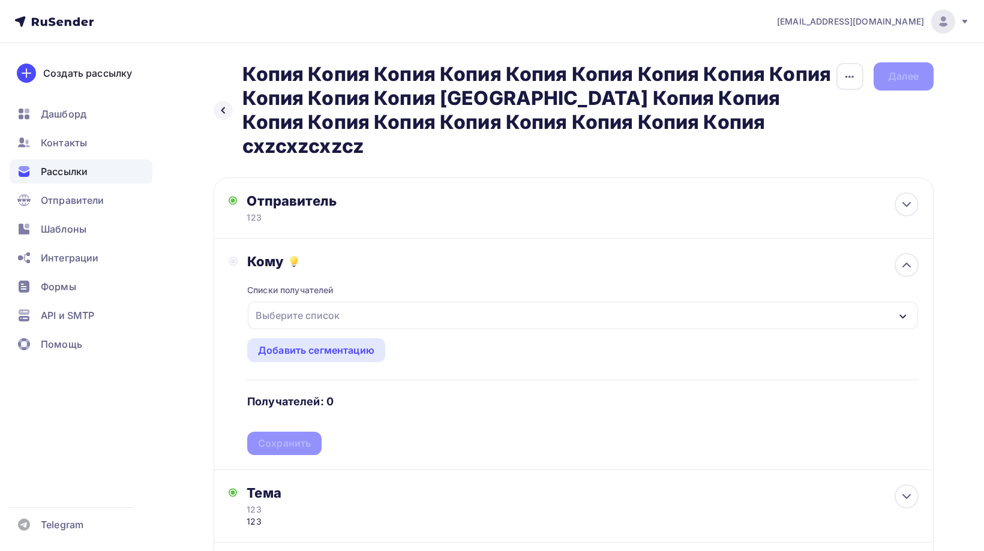
click at [311, 305] on div "Выберите список" at bounding box center [298, 316] width 94 height 22
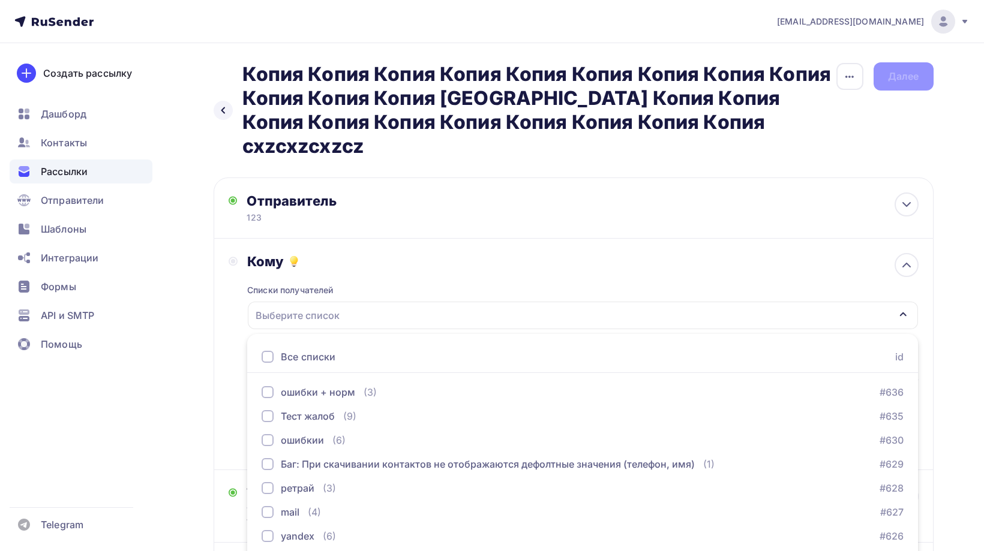
scroll to position [70, 0]
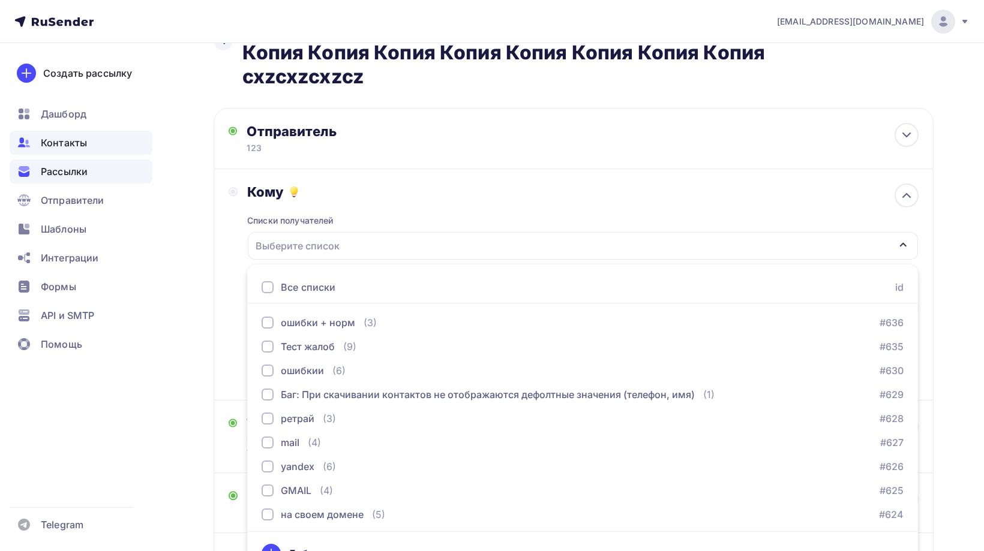
click at [65, 154] on div "Контакты" at bounding box center [81, 143] width 143 height 24
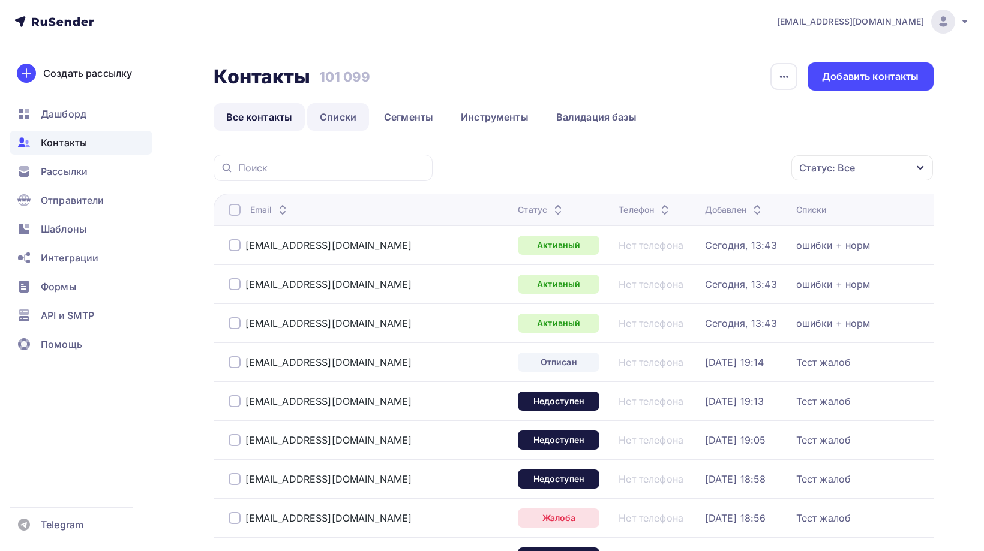
click at [333, 122] on link "Списки" at bounding box center [338, 117] width 62 height 28
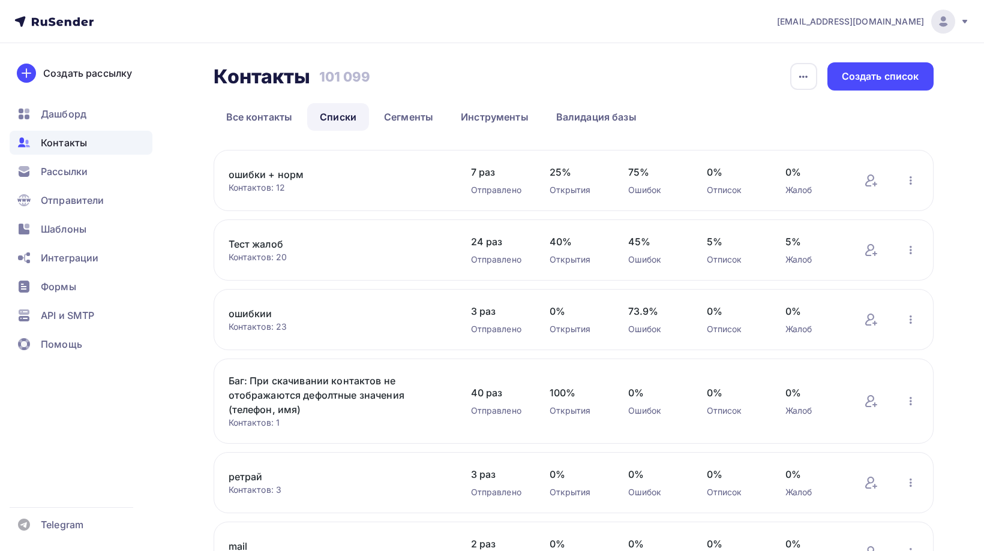
click at [257, 314] on link "ошибкии" at bounding box center [331, 313] width 204 height 14
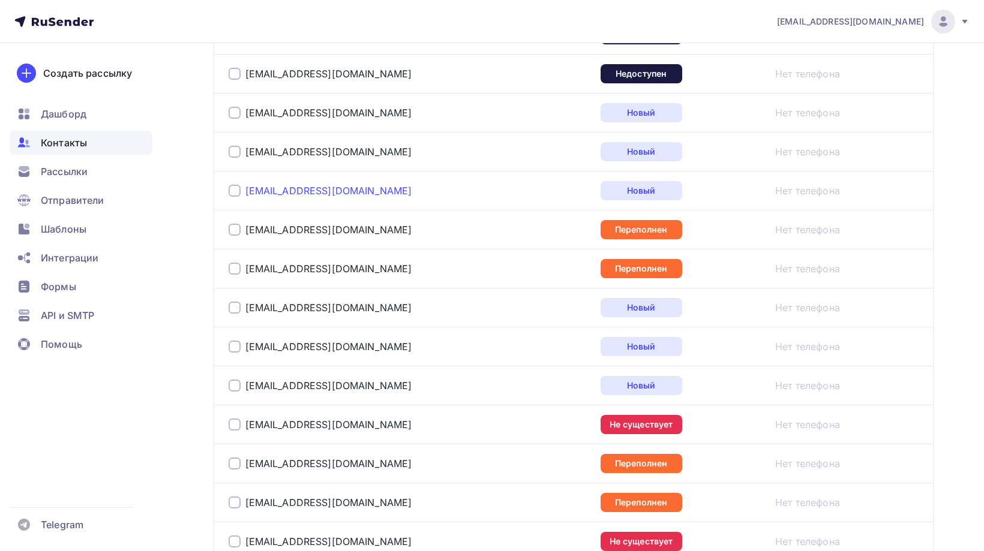
scroll to position [408, 0]
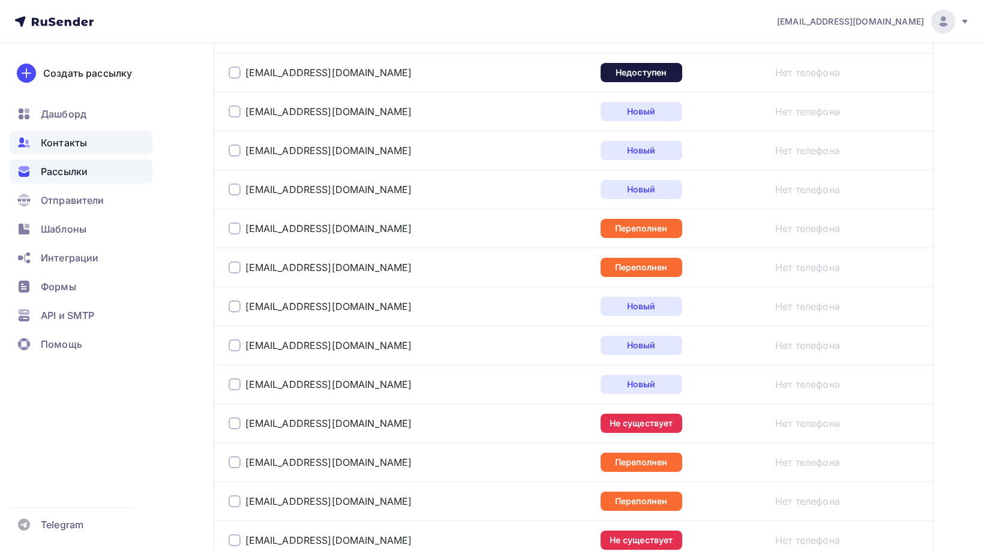
click at [83, 176] on span "Рассылки" at bounding box center [64, 171] width 47 height 14
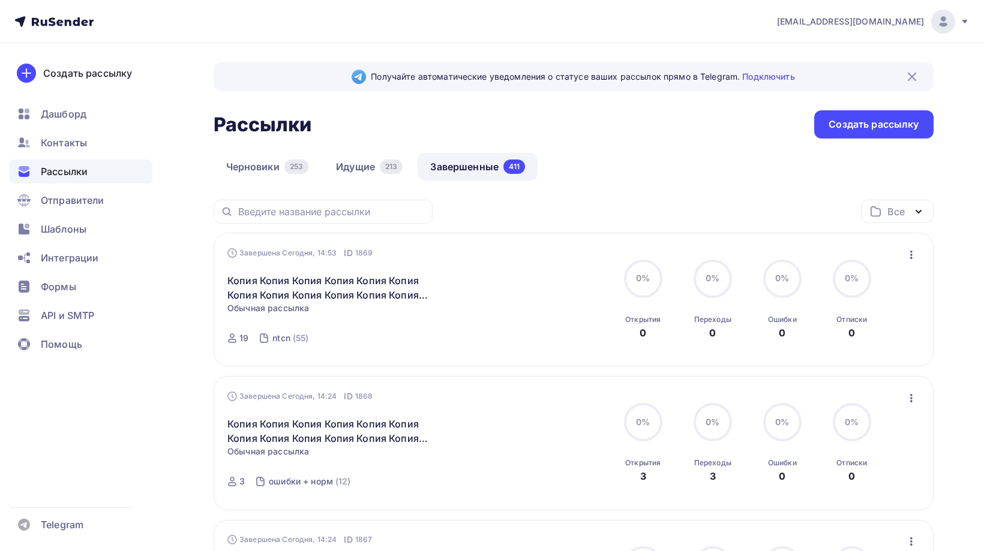
click at [888, 224] on div "Все Все папки 1111 (2) 54646 (1) 87487 (1) цуквук (0) Создать новую папку" at bounding box center [897, 216] width 73 height 33
click at [888, 243] on div "Завершена Сегодня, 14:53 ID 1869 Копия Копия Копия Копия Копия Копия Копия Копи…" at bounding box center [574, 300] width 720 height 134
click at [888, 257] on icon "button" at bounding box center [911, 255] width 14 height 14
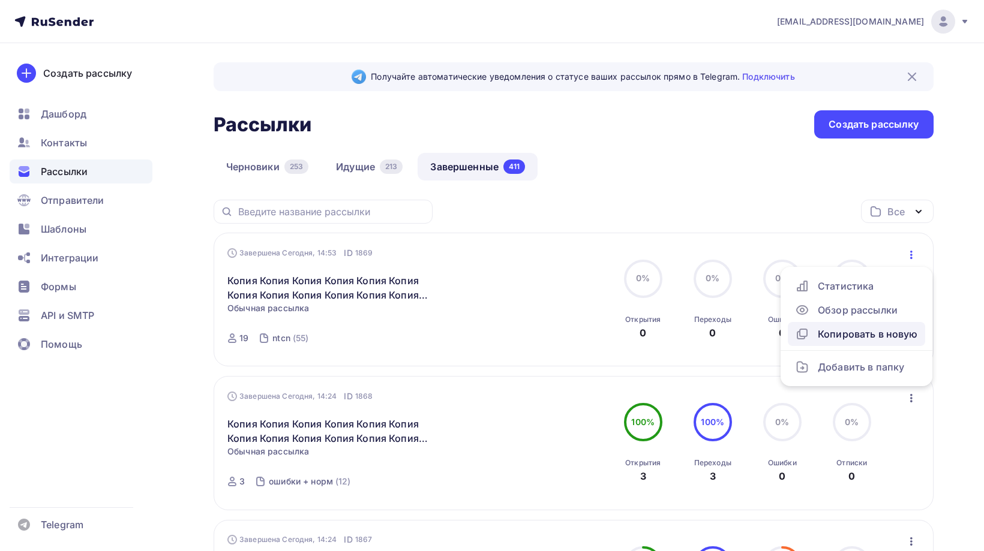
click at [819, 325] on link "Копировать в новую" at bounding box center [856, 334] width 137 height 24
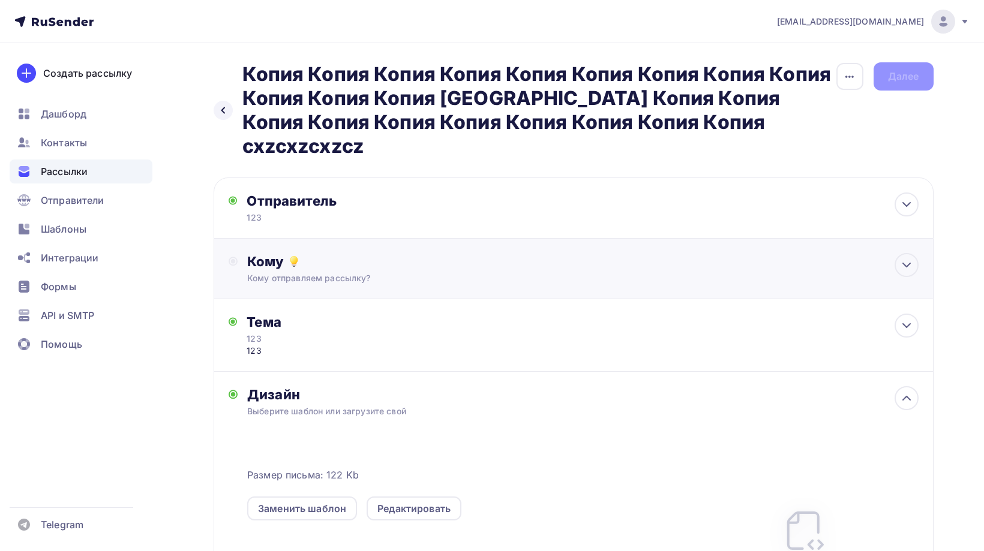
click at [274, 272] on div "Кому отправляем рассылку?" at bounding box center [549, 278] width 604 height 12
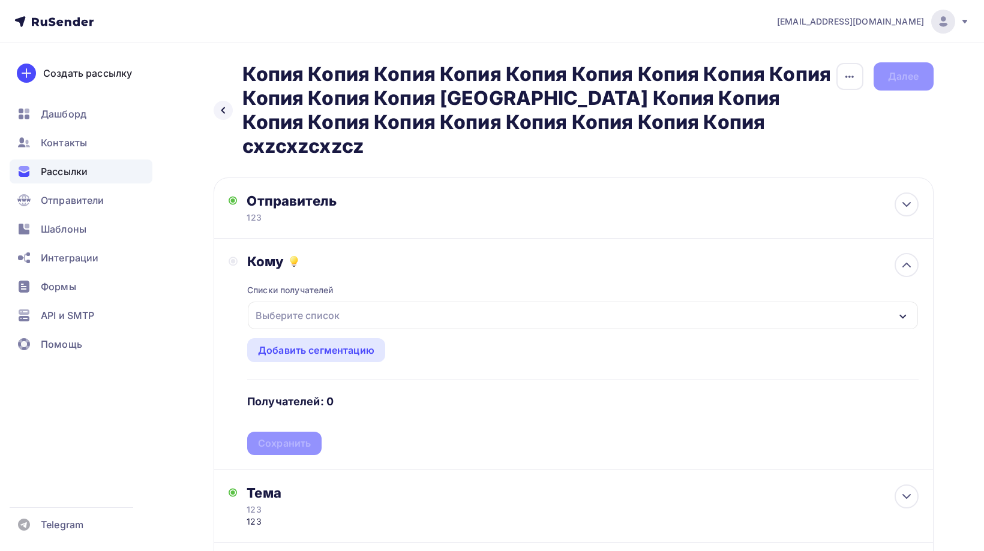
click at [300, 305] on div "Выберите список" at bounding box center [298, 316] width 94 height 22
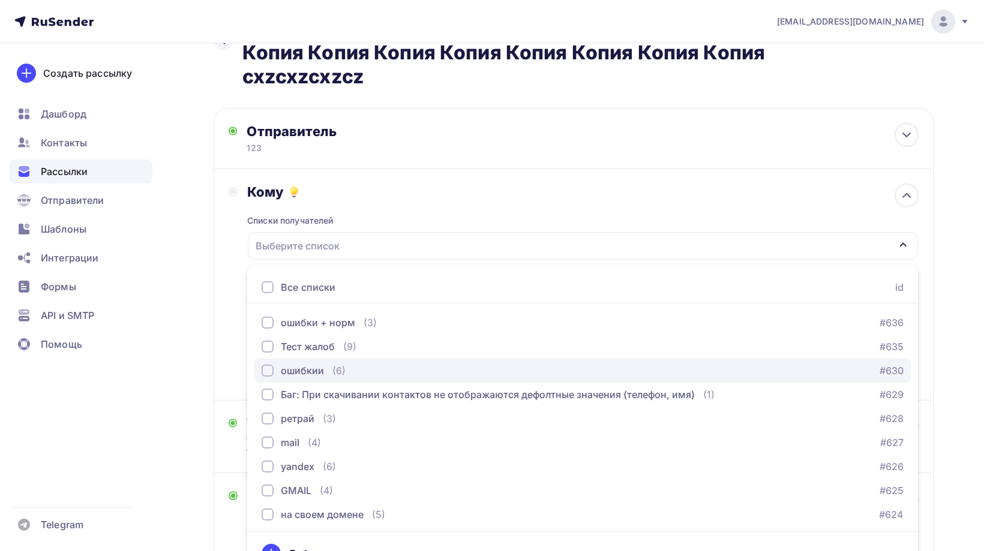
click at [307, 363] on div "ошибкии" at bounding box center [302, 370] width 43 height 14
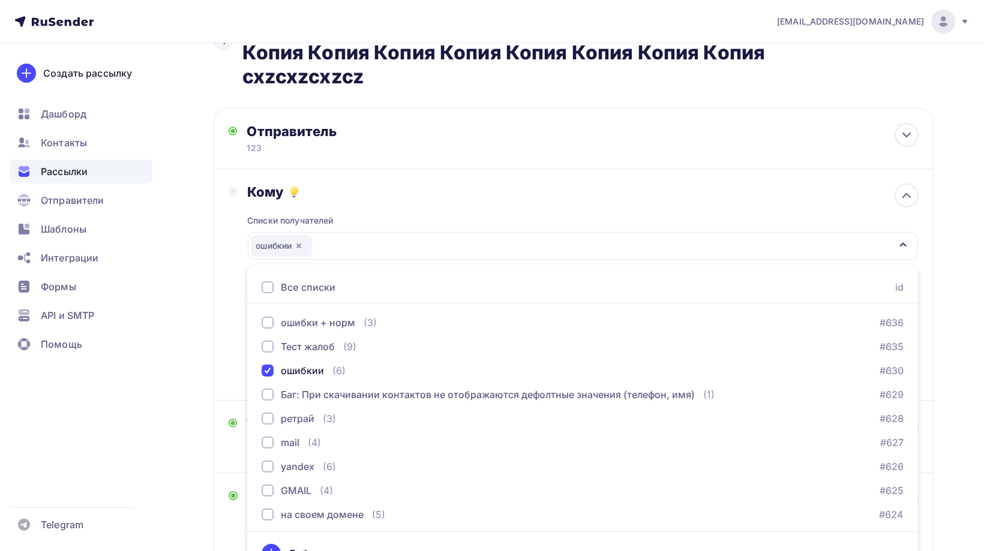
click at [217, 341] on div "Кому Списки получателей ошибкии Все списки id ошибки + норм (3) #636 Тест жалоб…" at bounding box center [574, 285] width 720 height 232
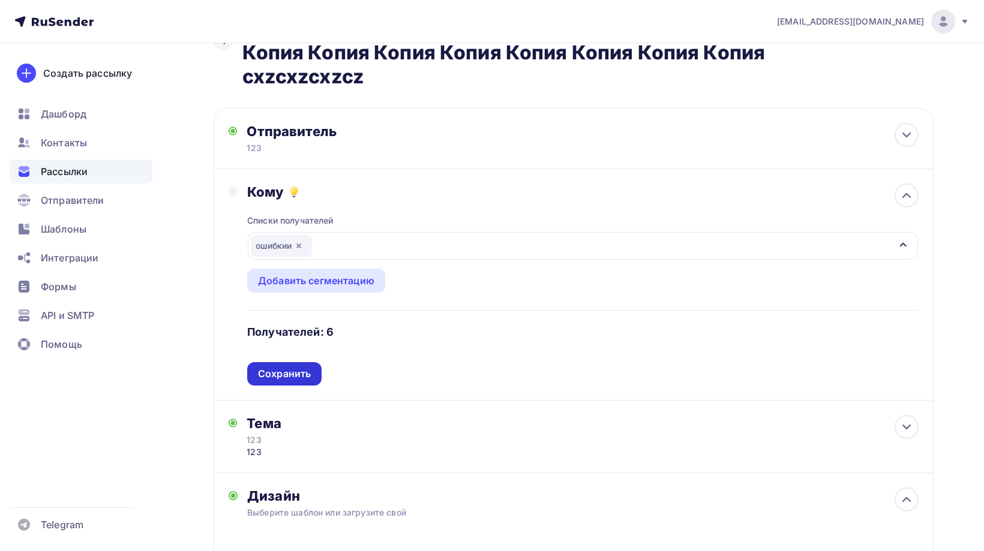
click at [285, 367] on div "Сохранить" at bounding box center [284, 374] width 53 height 14
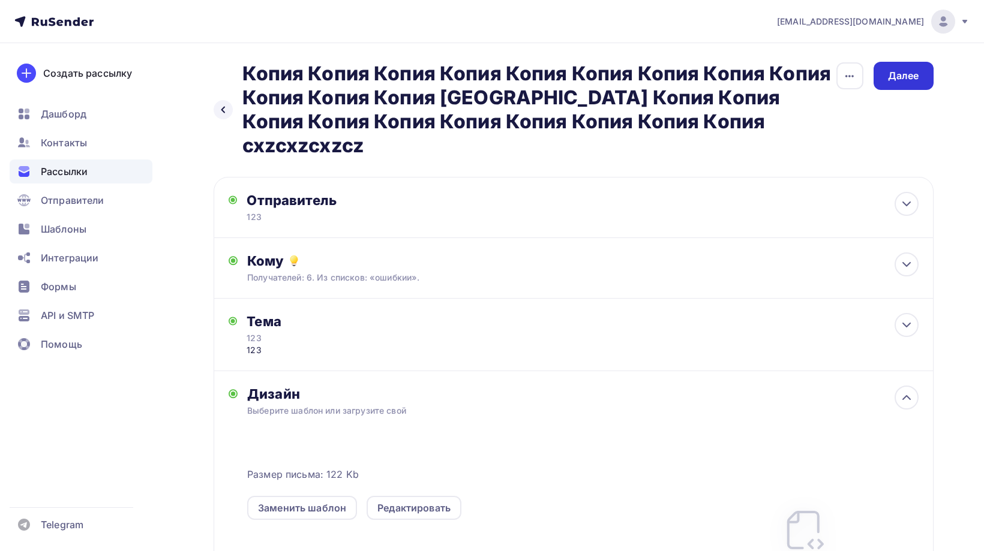
scroll to position [0, 0]
click at [888, 78] on div "Далее" at bounding box center [903, 77] width 31 height 14
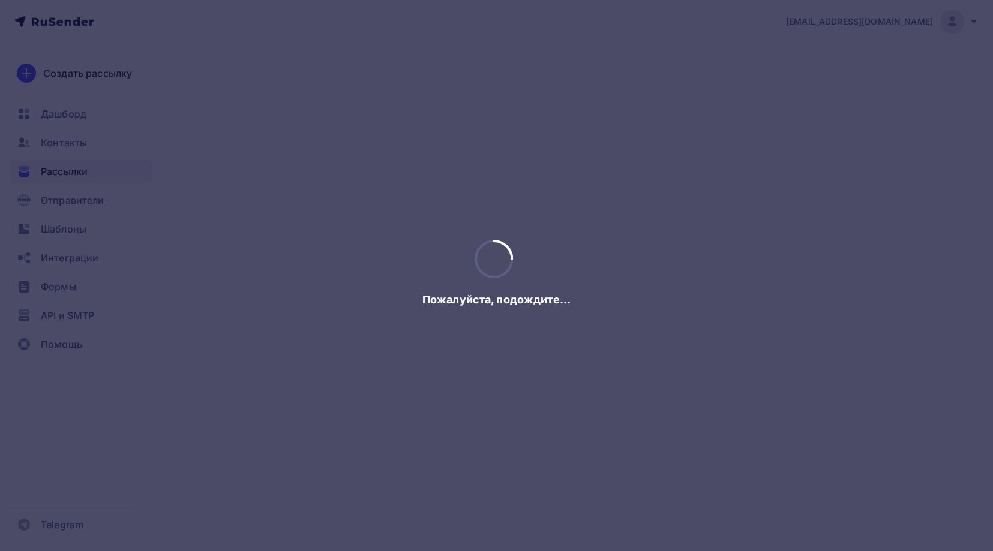
click at [888, 78] on div at bounding box center [496, 275] width 993 height 551
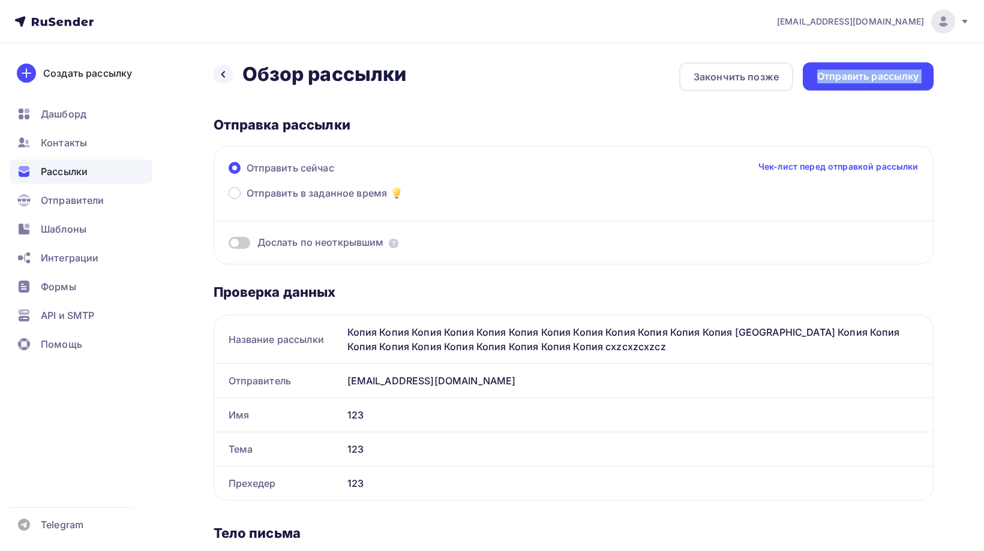
click at [888, 78] on div "Отправить рассылку" at bounding box center [868, 77] width 102 height 14
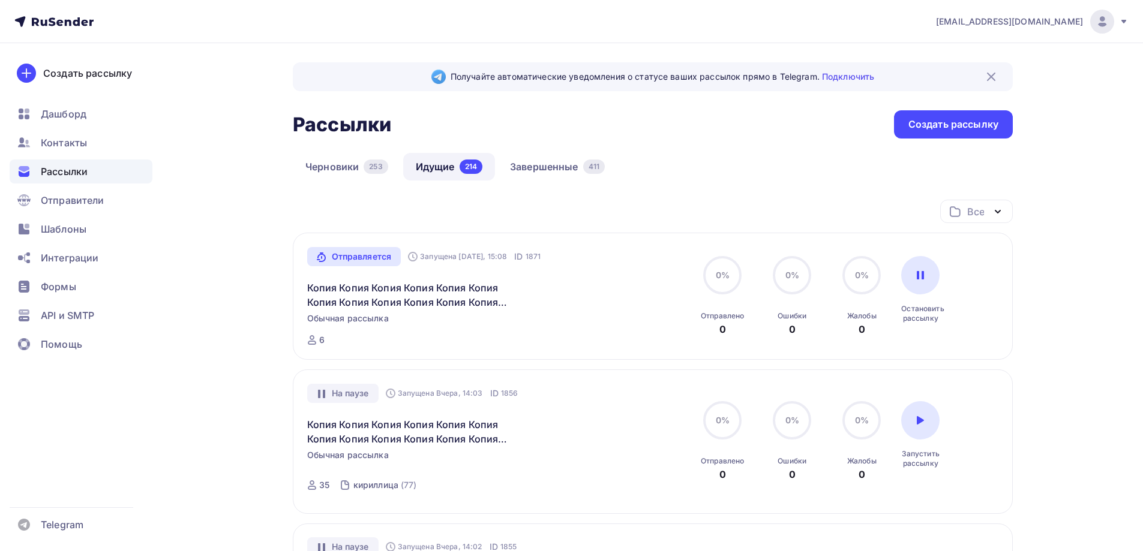
click at [537, 173] on link "Завершенные 411" at bounding box center [557, 167] width 120 height 28
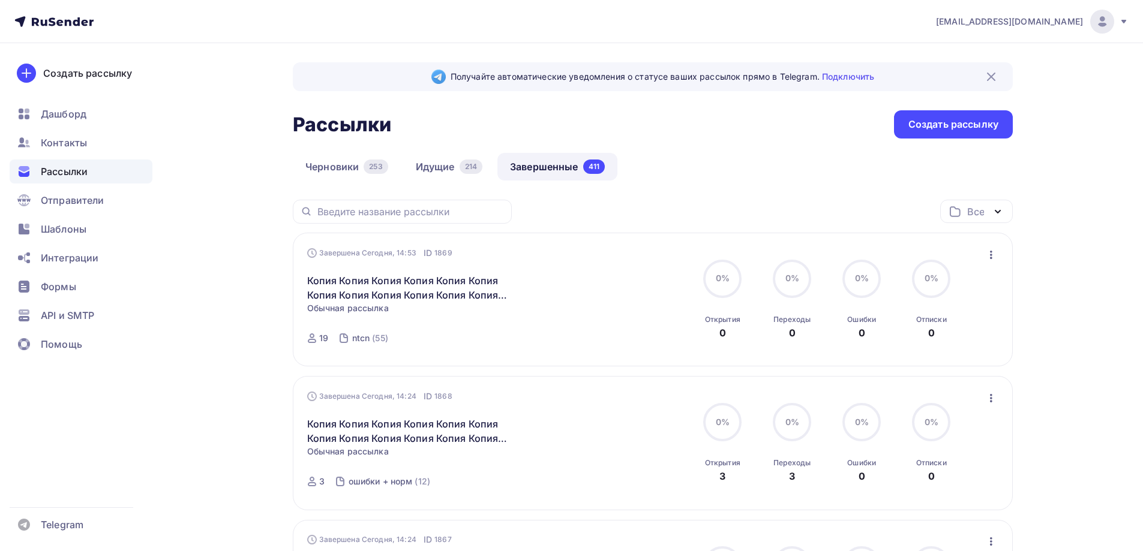
click at [443, 184] on div "Черновики 253 Идущие 214 Завершенные 411" at bounding box center [653, 176] width 720 height 47
click at [443, 175] on link "Идущие 214" at bounding box center [449, 167] width 92 height 28
click at [447, 163] on link "Идущие 214" at bounding box center [449, 167] width 92 height 28
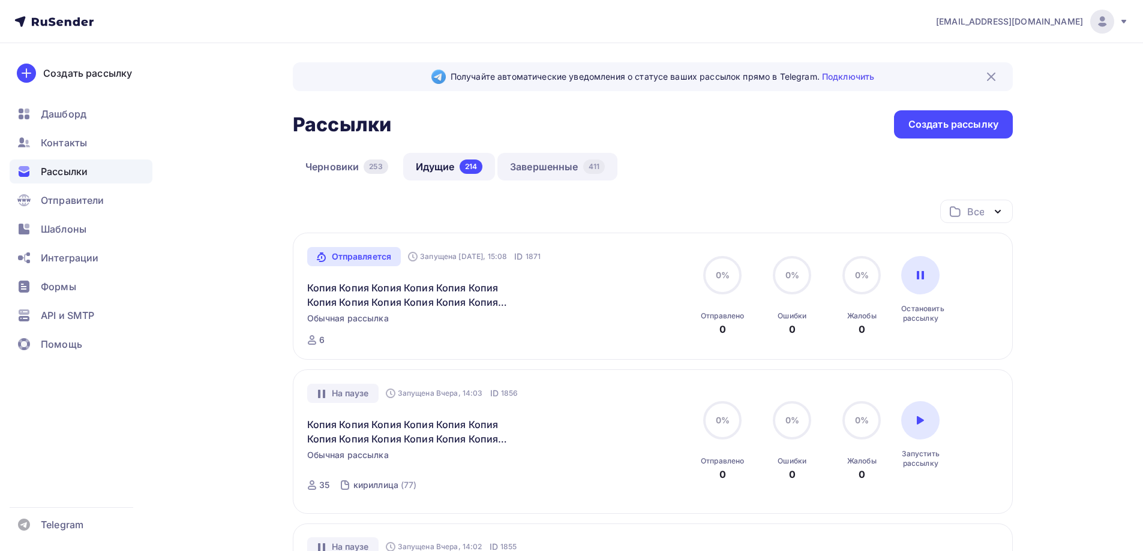
click at [527, 156] on link "Завершенные 411" at bounding box center [557, 167] width 120 height 28
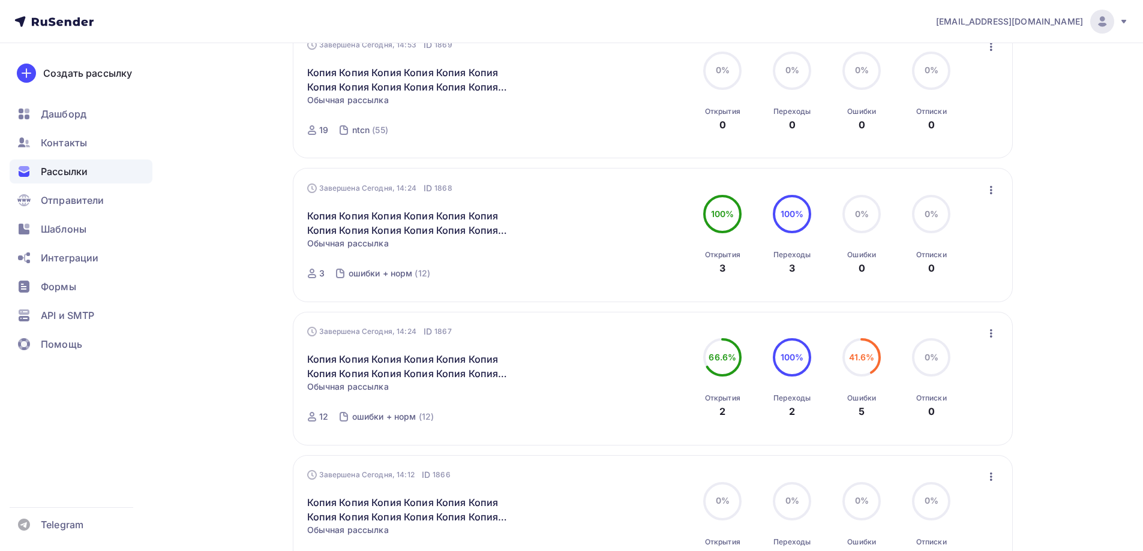
scroll to position [240, 0]
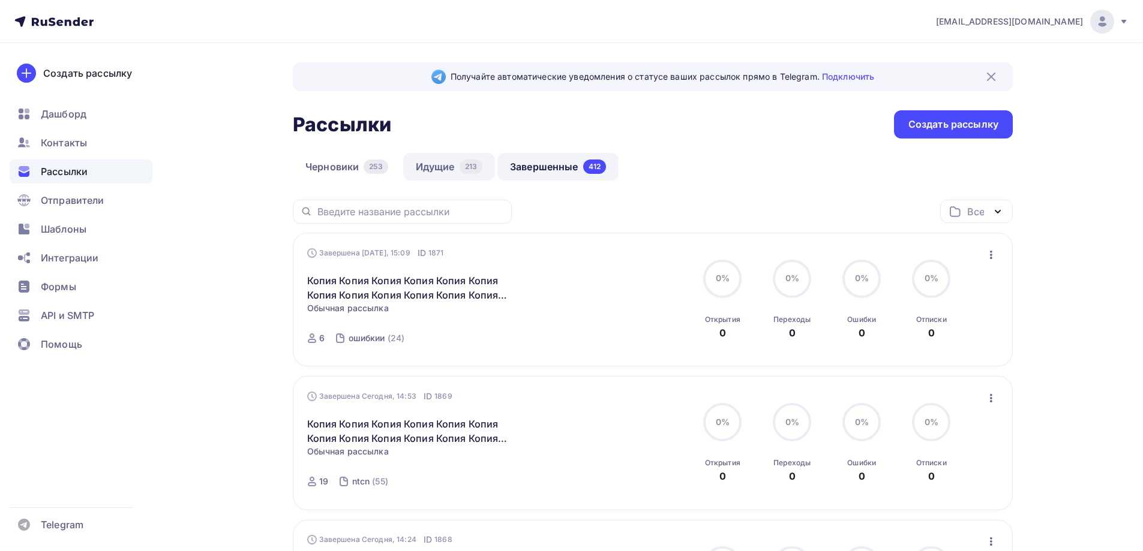
click at [437, 169] on link "Идущие 213" at bounding box center [449, 167] width 92 height 28
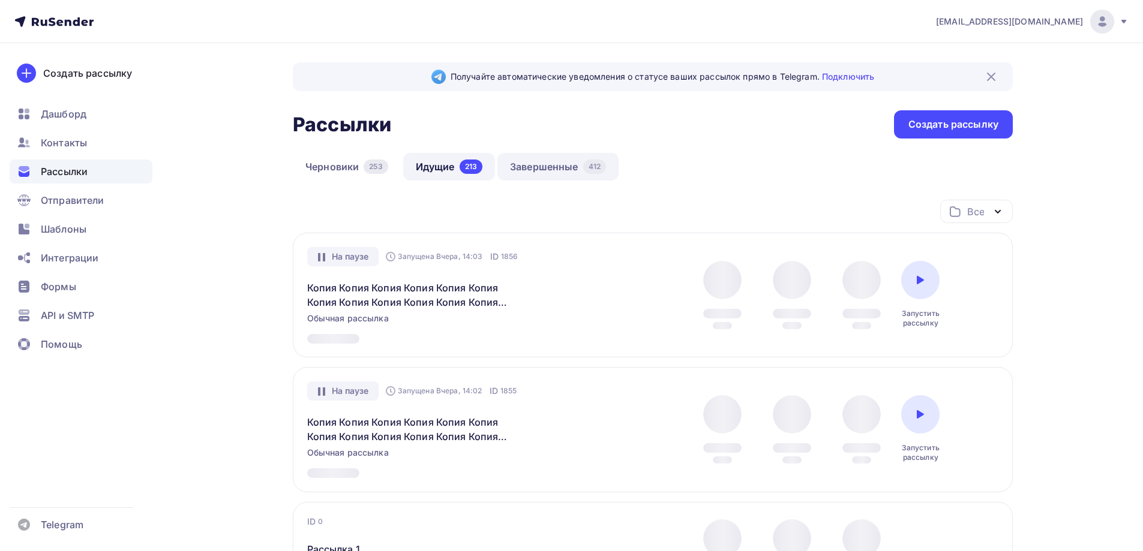
click at [561, 175] on link "Завершенные 412" at bounding box center [557, 167] width 121 height 28
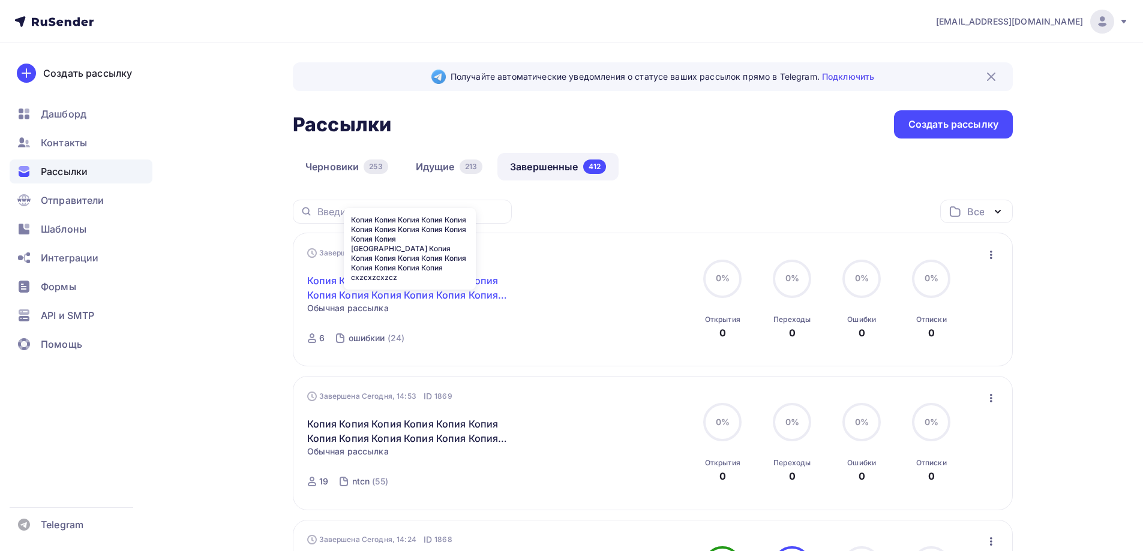
click at [395, 293] on link "Копия Копия Копия Копия Копия Копия Копия Копия Копия Копия Копия Копия [GEOGRA…" at bounding box center [410, 288] width 206 height 29
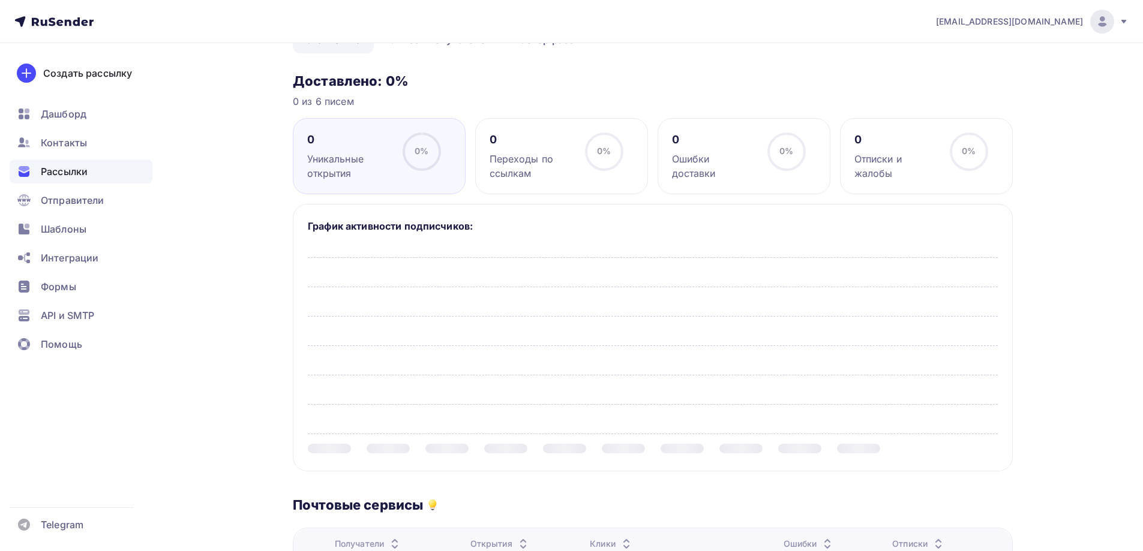
scroll to position [240, 0]
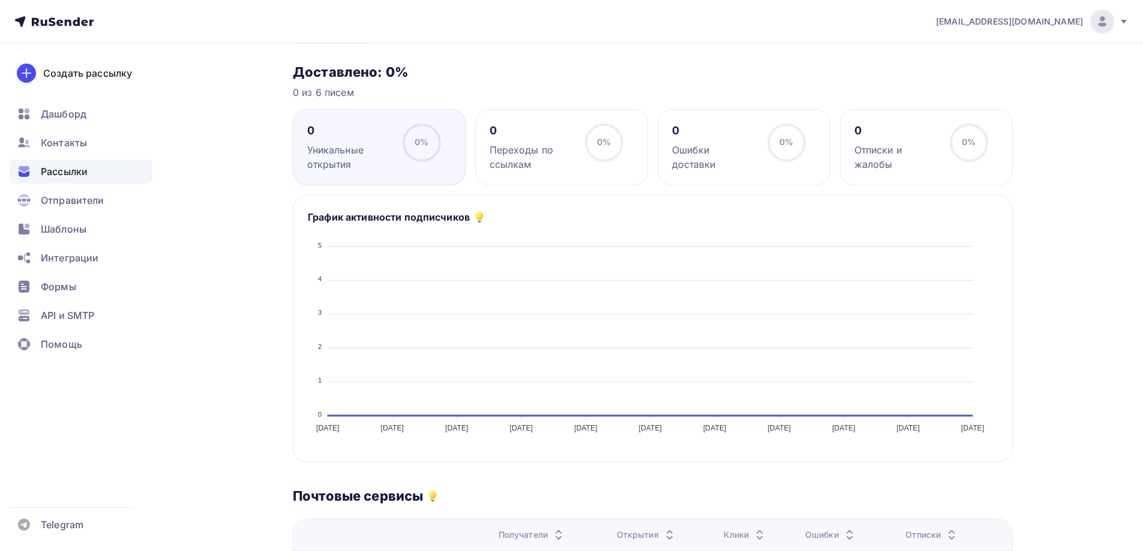
click at [514, 143] on div "Переходы по ссылкам" at bounding box center [531, 157] width 85 height 29
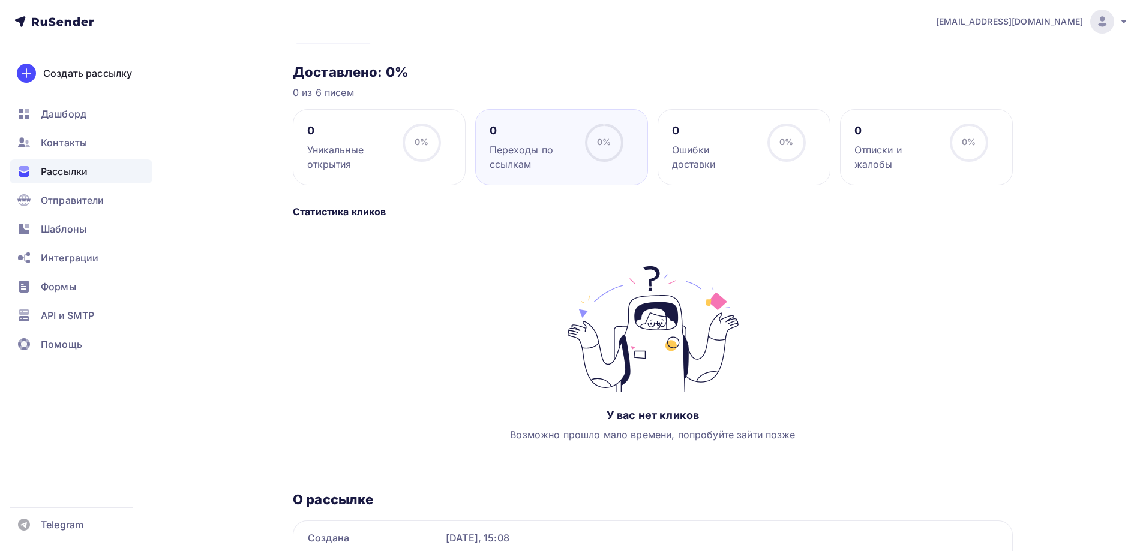
click at [723, 143] on div "Ошибки доставки" at bounding box center [714, 157] width 85 height 29
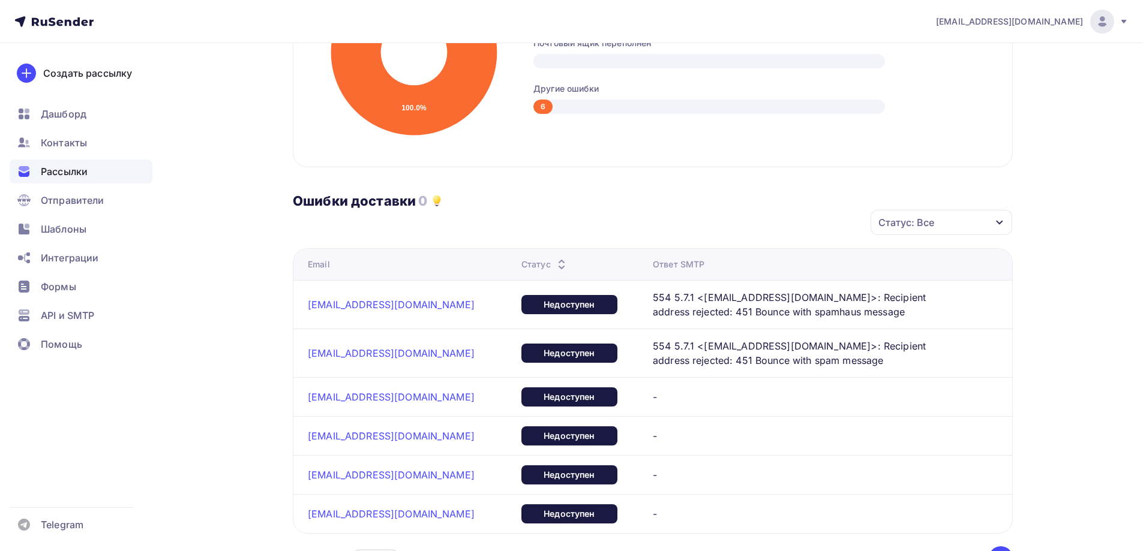
scroll to position [540, 0]
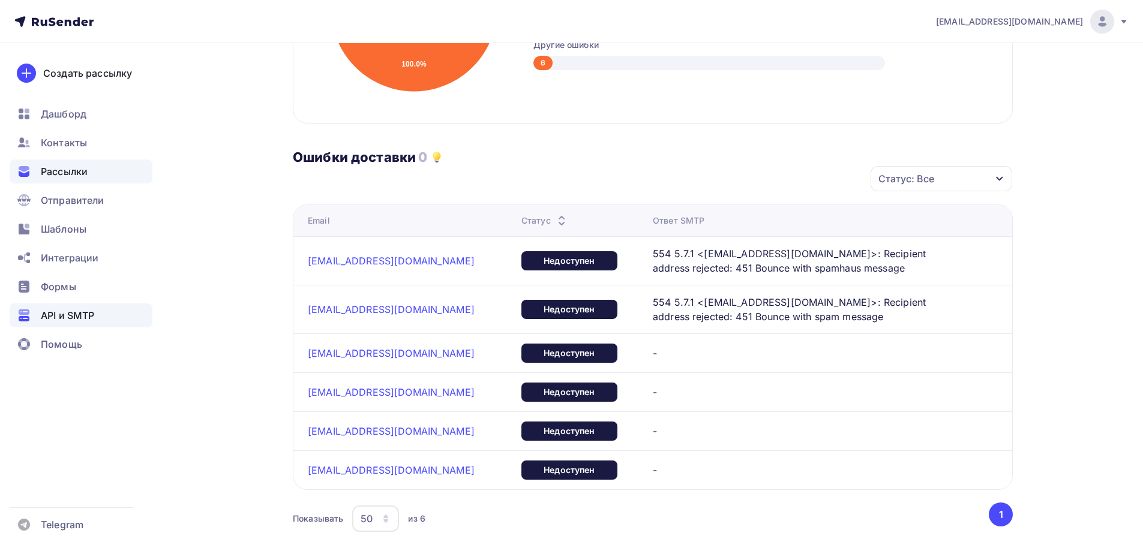
click at [82, 311] on span "API и SMTP" at bounding box center [67, 315] width 53 height 14
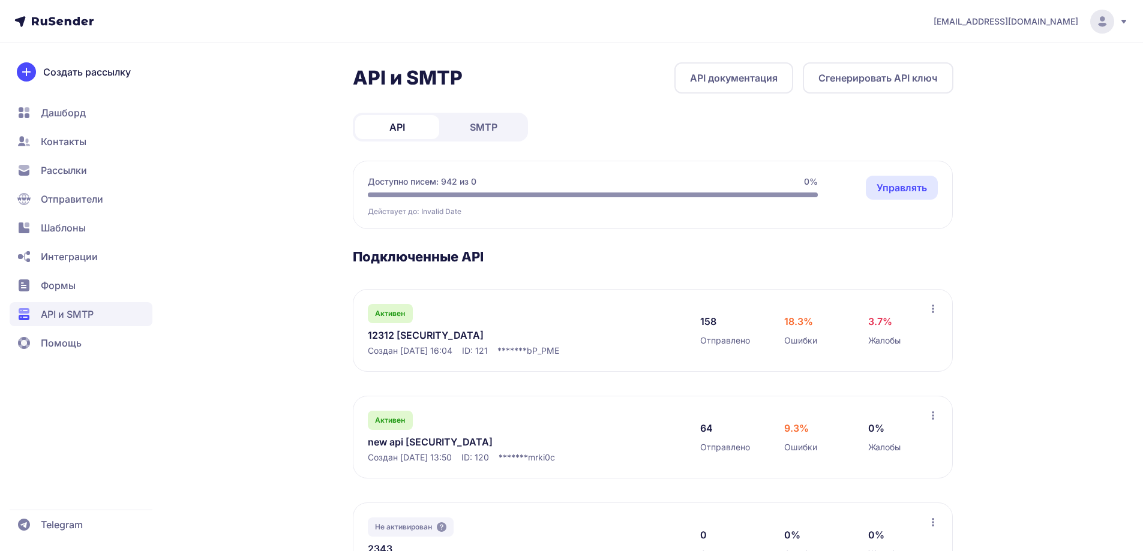
click at [92, 187] on span "Рассылки" at bounding box center [81, 199] width 143 height 24
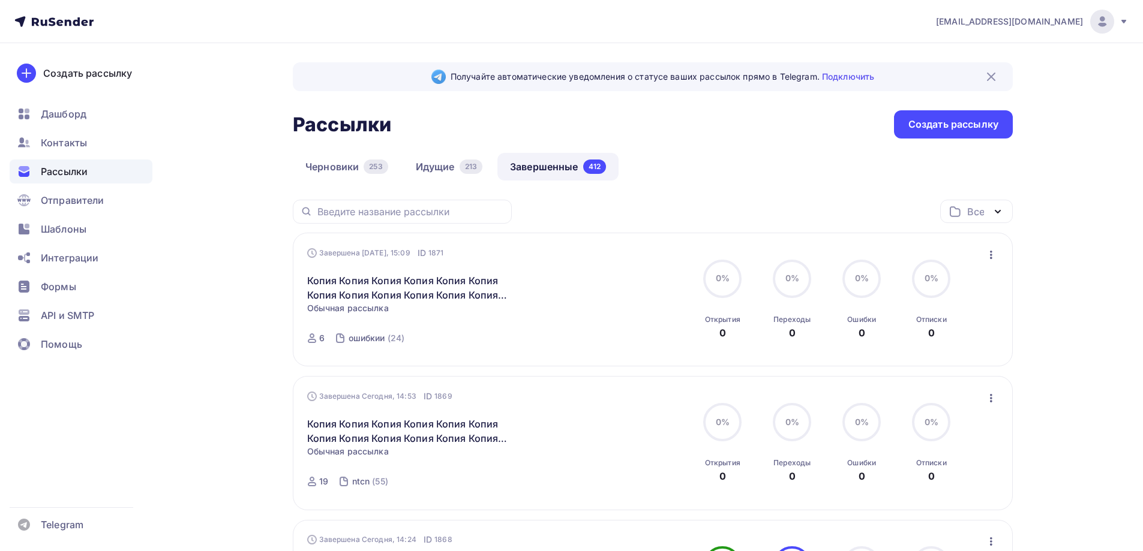
click at [984, 253] on icon "button" at bounding box center [991, 255] width 14 height 14
click at [920, 335] on div "Копировать в новую" at bounding box center [935, 334] width 123 height 14
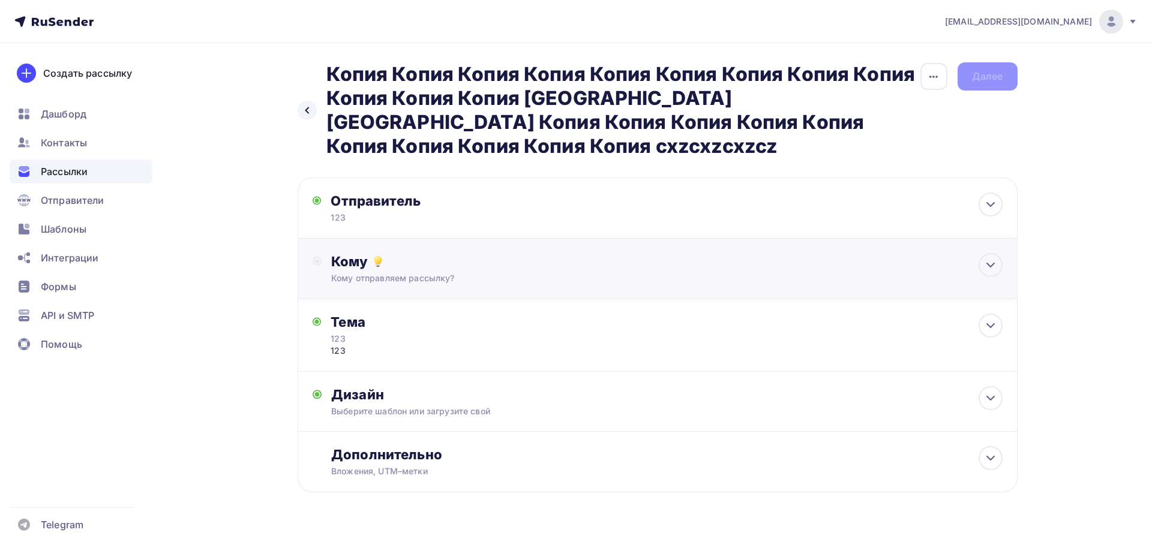
click at [352, 253] on div "Кому" at bounding box center [666, 261] width 671 height 17
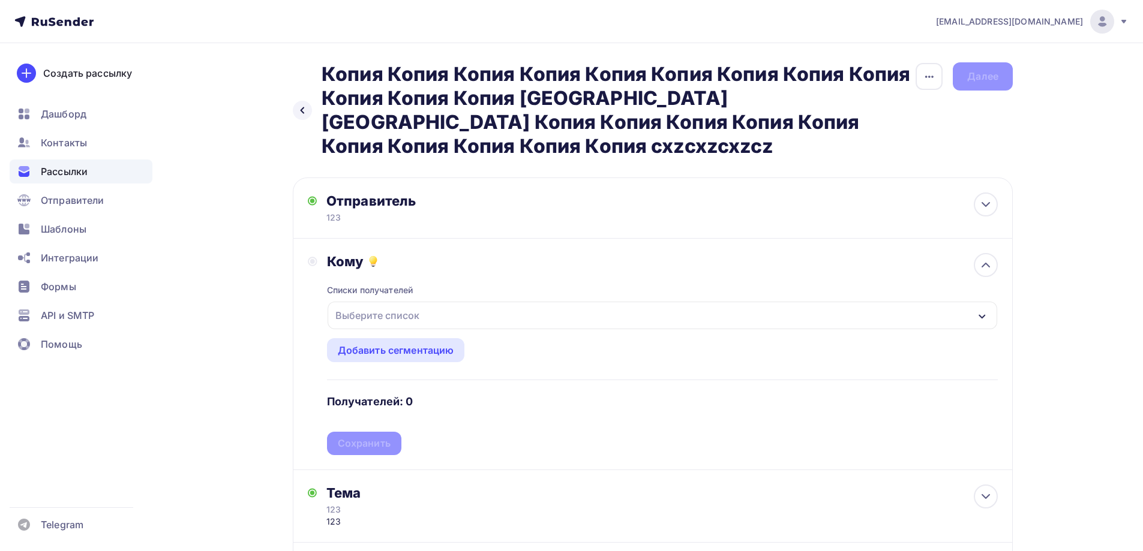
click at [382, 305] on div "Выберите список" at bounding box center [377, 316] width 94 height 22
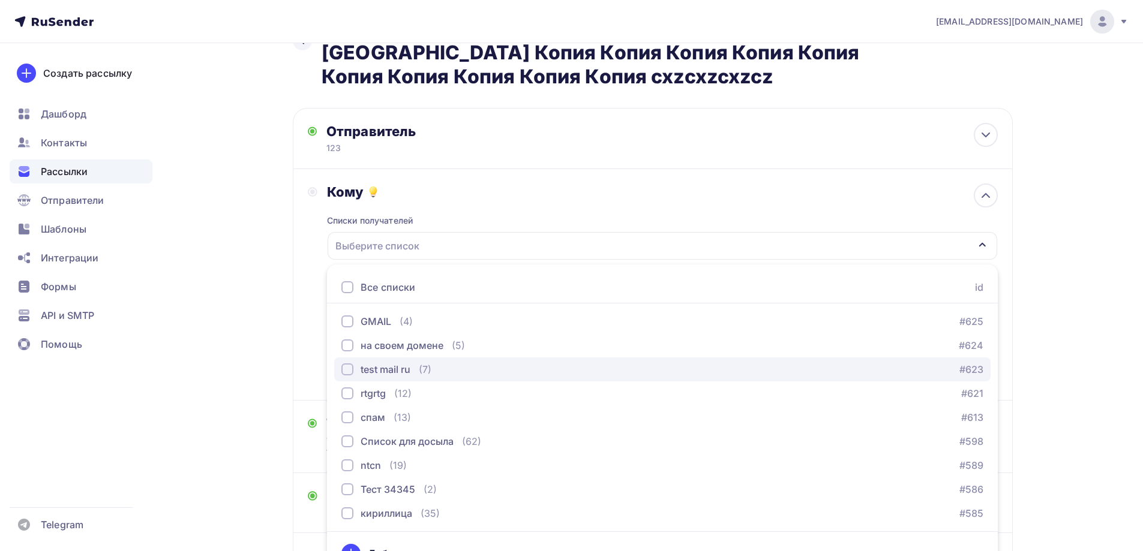
scroll to position [180, 0]
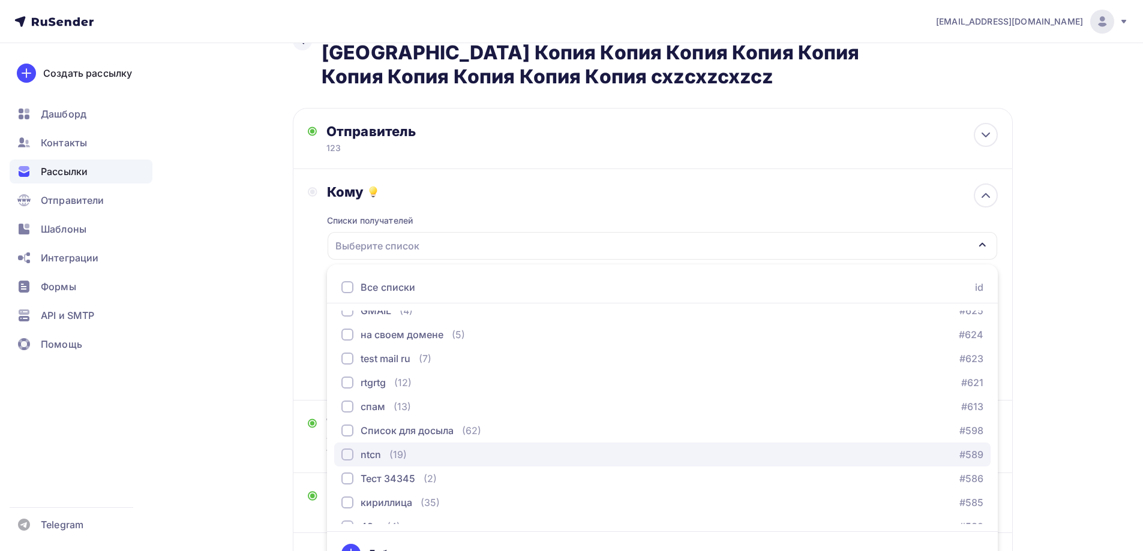
click at [393, 443] on button "ntcn (19) #589" at bounding box center [662, 455] width 656 height 24
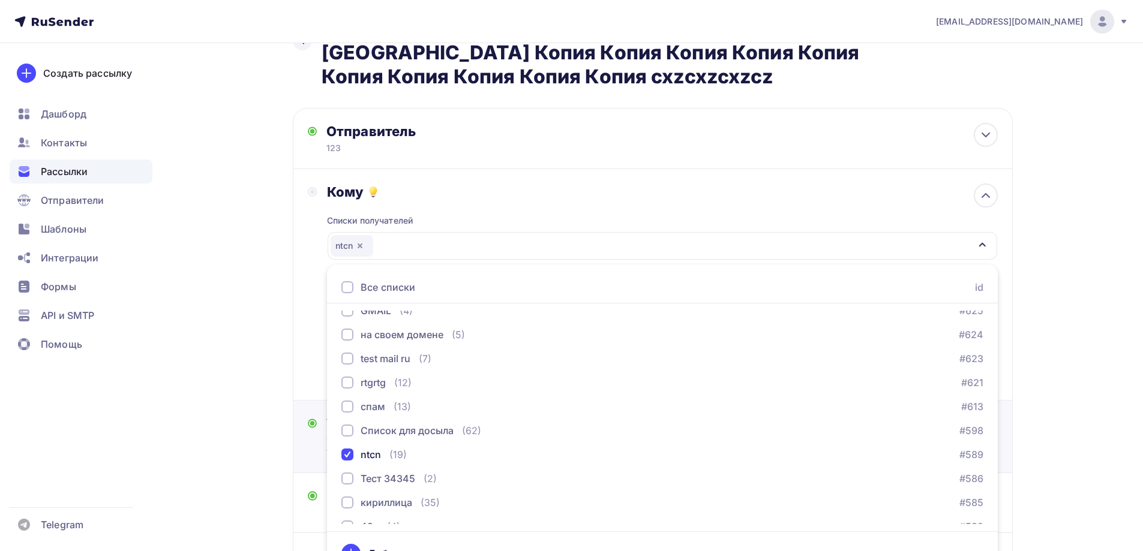
click at [311, 419] on icon at bounding box center [312, 424] width 9 height 10
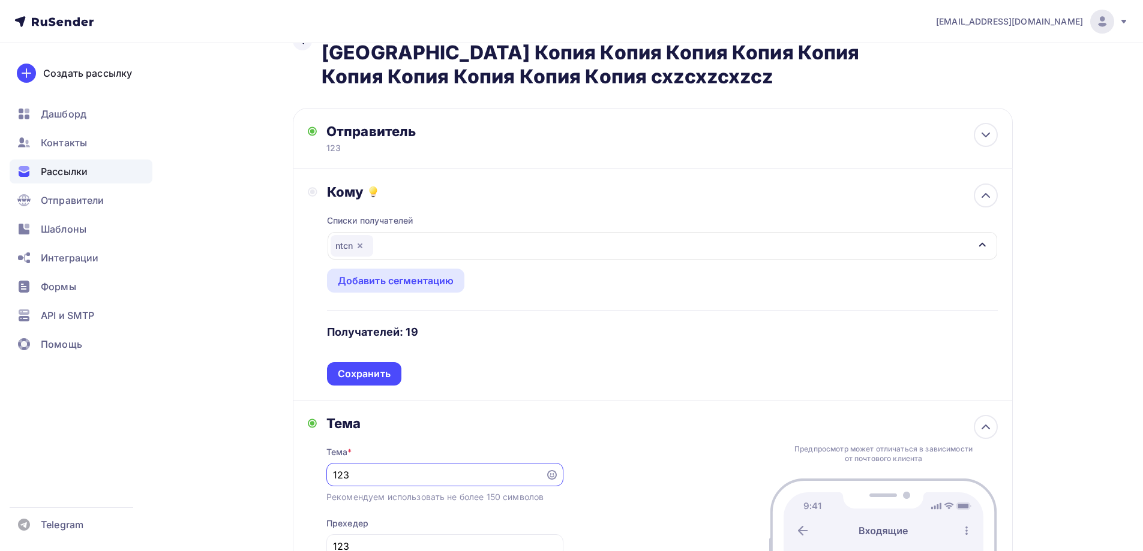
scroll to position [2, 0]
click at [354, 355] on div "Списки получателей ntcn Все списки id ошибки + норм (3) #636 Тест жалоб (9) #63…" at bounding box center [662, 292] width 671 height 185
click at [354, 367] on div "Сохранить" at bounding box center [364, 374] width 53 height 14
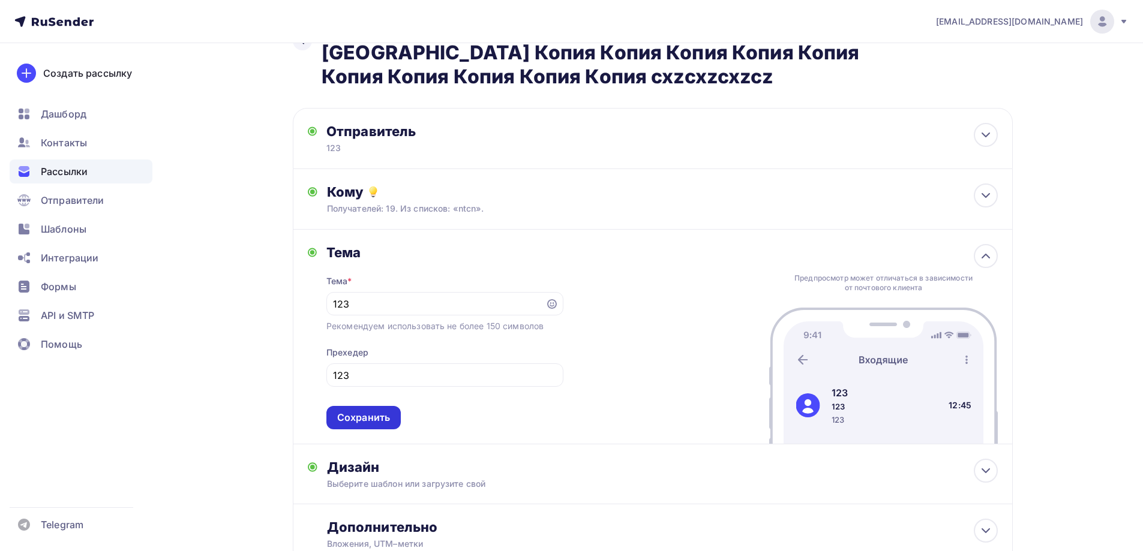
click at [375, 411] on div "Сохранить" at bounding box center [363, 418] width 53 height 14
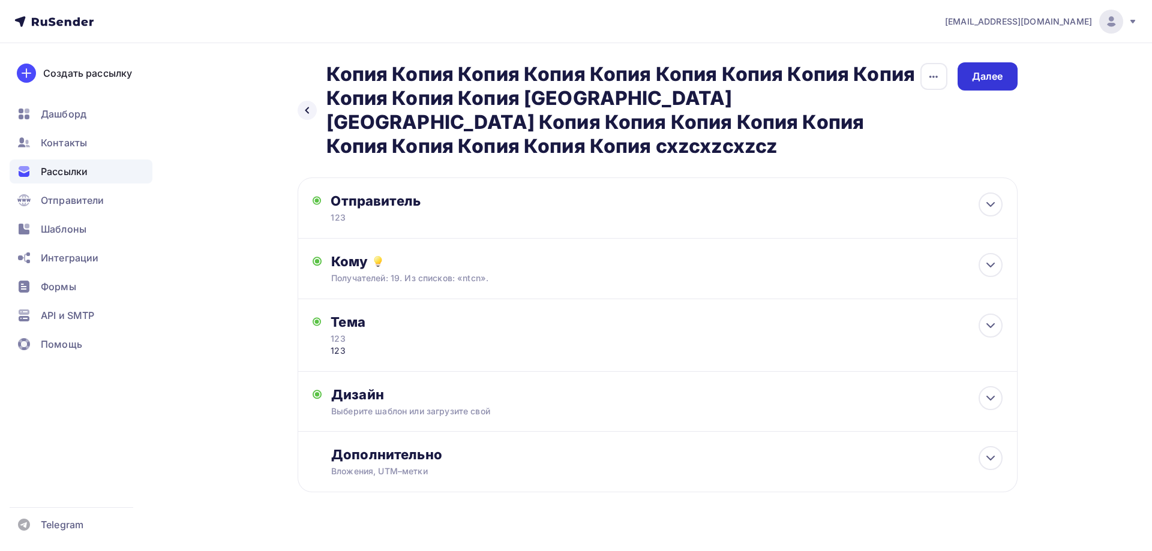
click at [989, 85] on div "Далее" at bounding box center [987, 76] width 60 height 28
click at [984, 78] on div "Далее" at bounding box center [987, 77] width 31 height 14
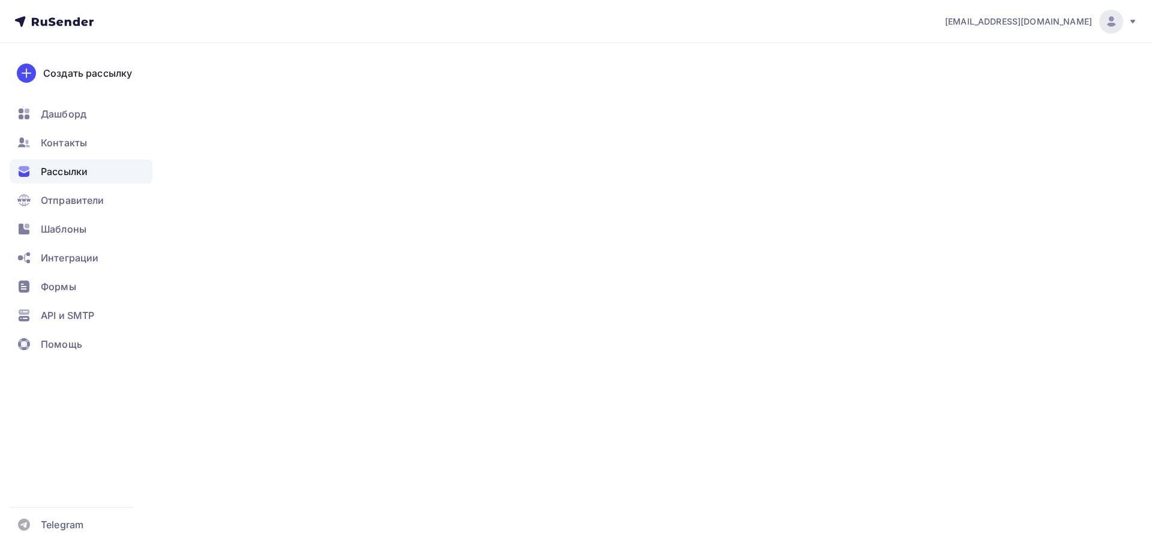
click at [984, 78] on div "Далее" at bounding box center [987, 77] width 31 height 14
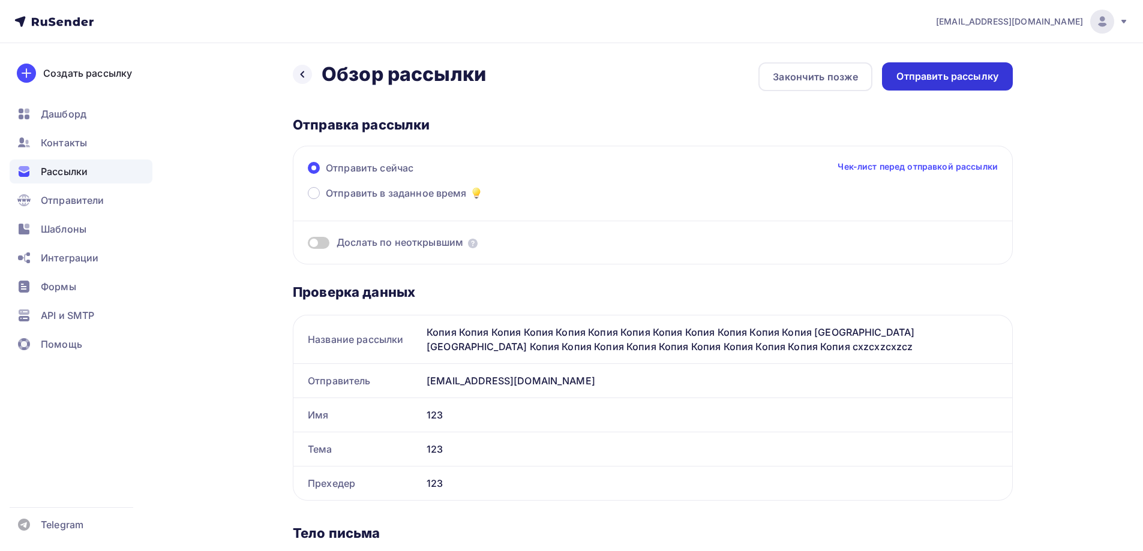
click at [964, 77] on div "Отправить рассылку" at bounding box center [947, 77] width 102 height 14
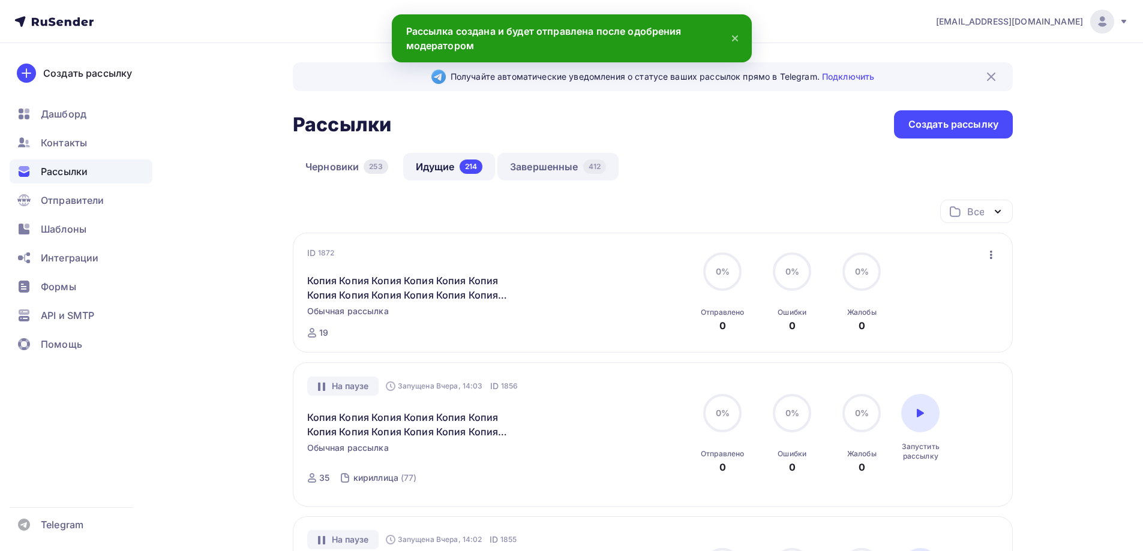
click at [520, 171] on link "Завершенные 412" at bounding box center [557, 167] width 121 height 28
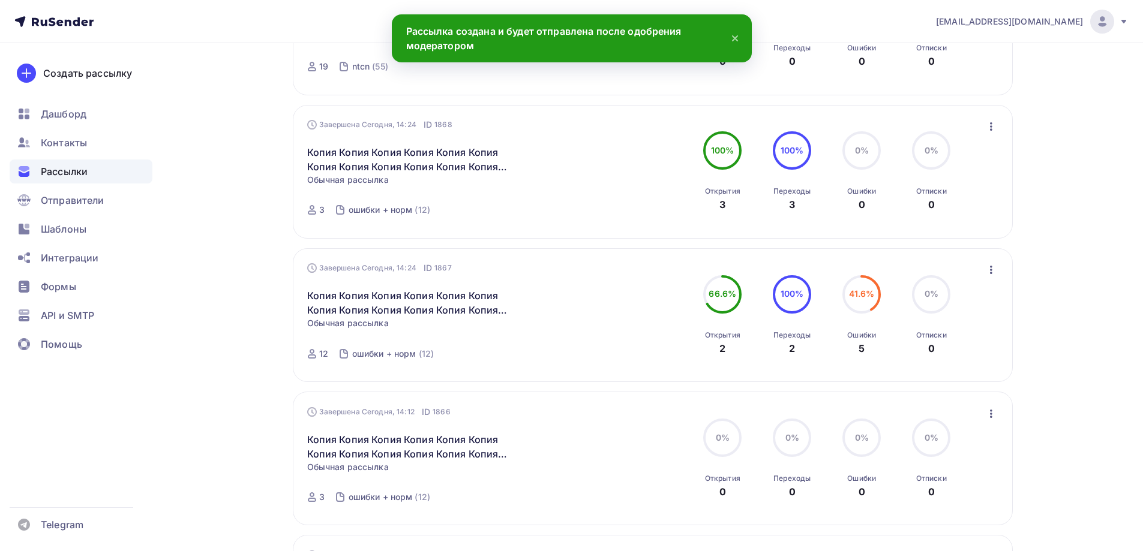
scroll to position [420, 0]
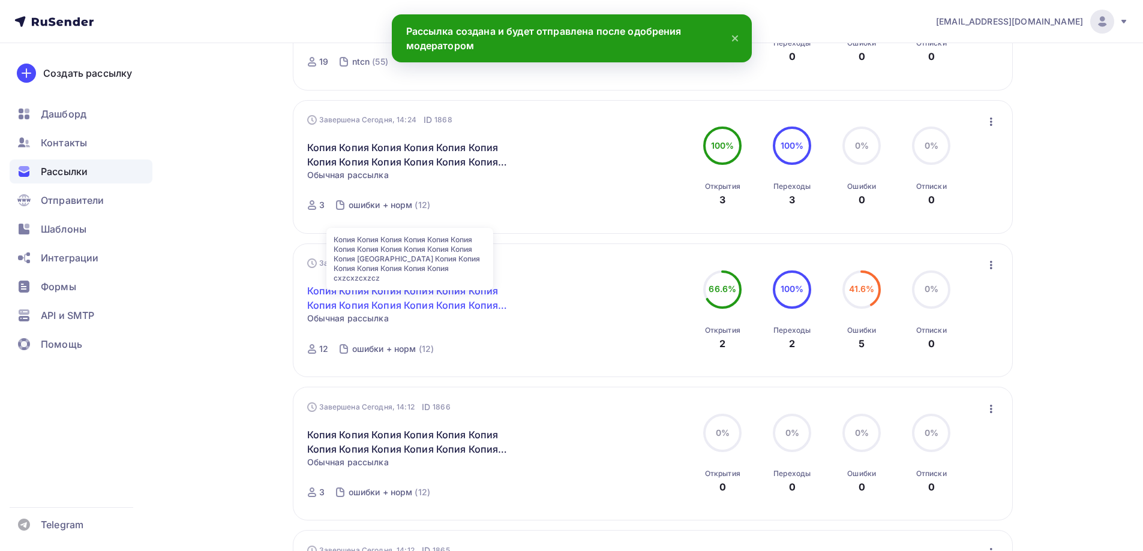
click at [440, 293] on link "Копия Копия Копия Копия Копия Копия Копия Копия Копия Копия Копия Копия Копия […" at bounding box center [410, 298] width 206 height 29
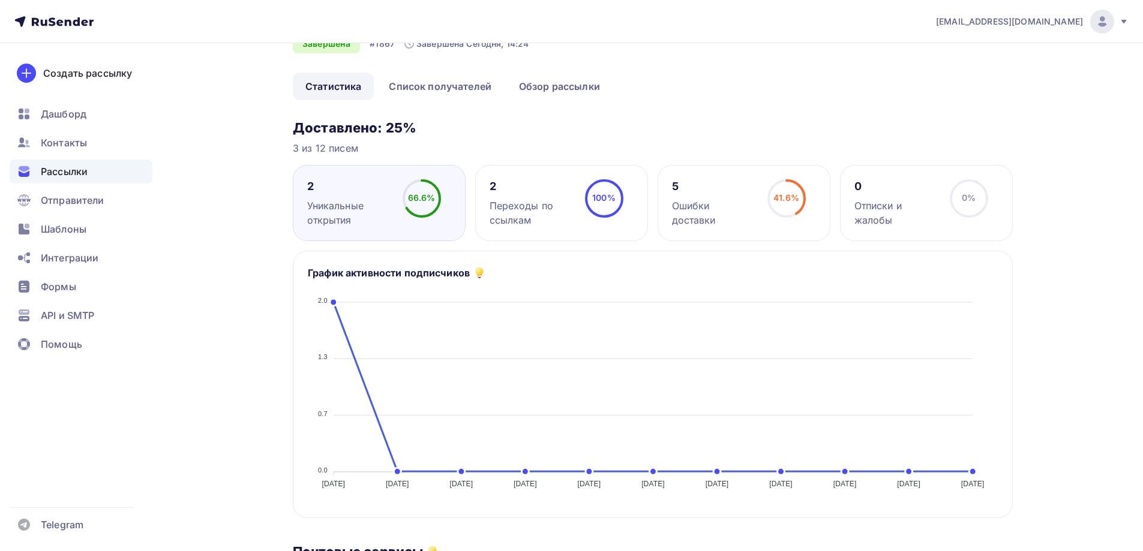
scroll to position [240, 0]
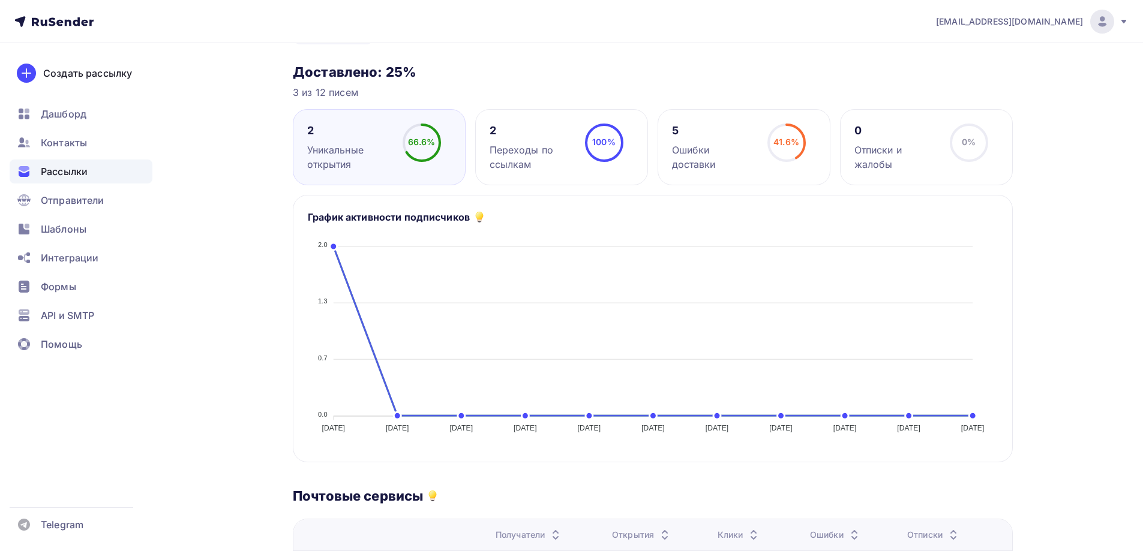
click at [767, 124] on icon at bounding box center [786, 143] width 38 height 38
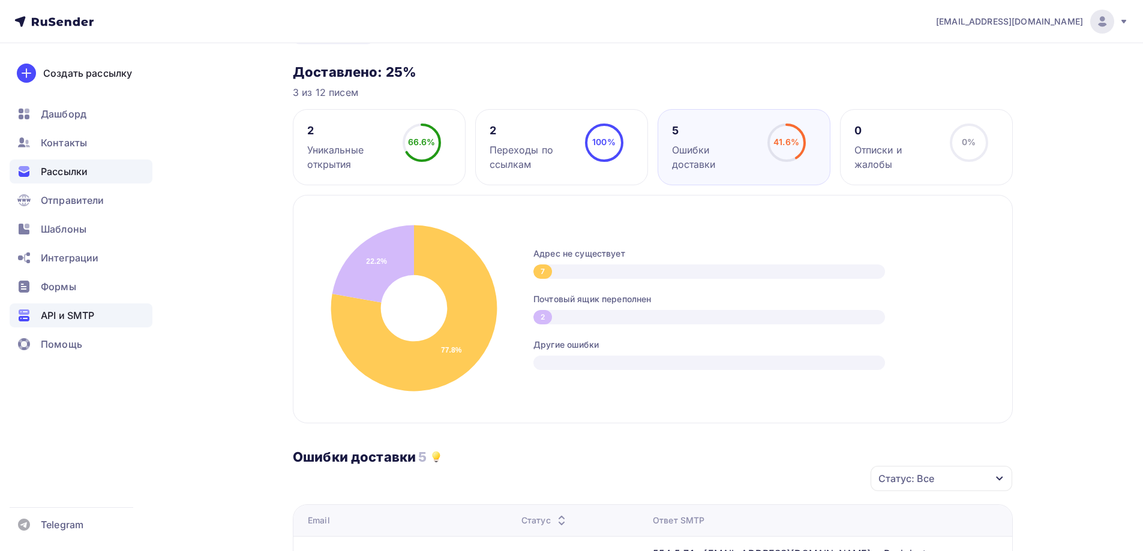
click at [110, 312] on div "API и SMTP" at bounding box center [81, 315] width 143 height 24
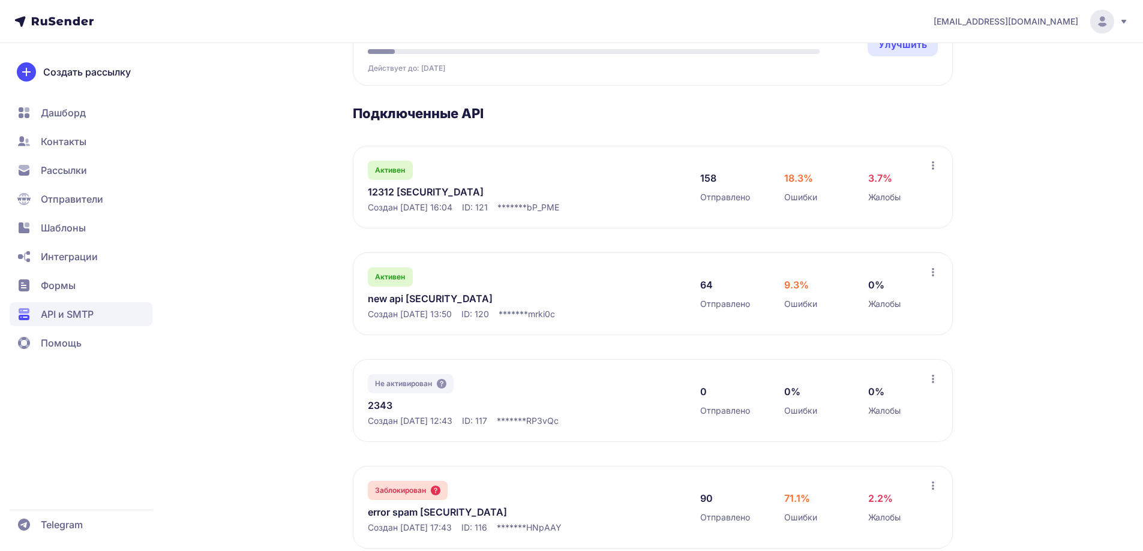
scroll to position [180, 0]
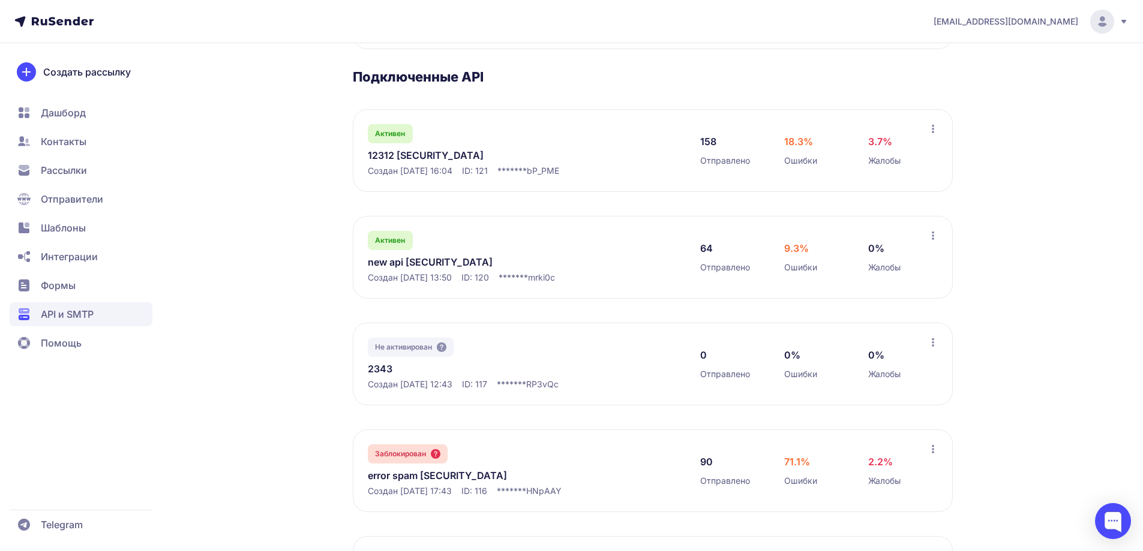
click at [468, 269] on link "new api [SECURITY_DATA]" at bounding box center [491, 262] width 246 height 14
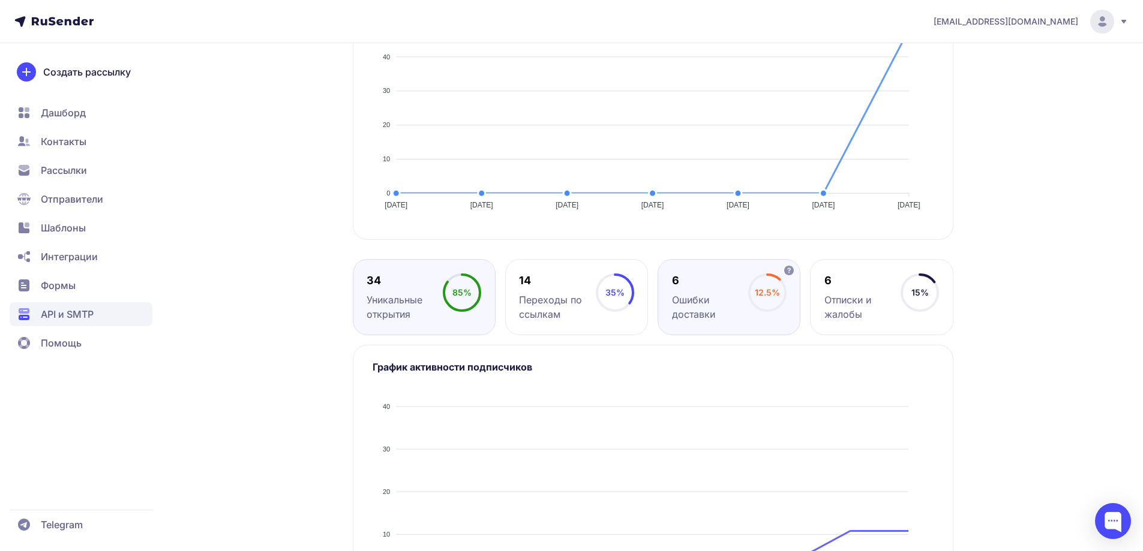
click at [810, 335] on div "6 Ошибки доставки 12.5%" at bounding box center [881, 297] width 143 height 76
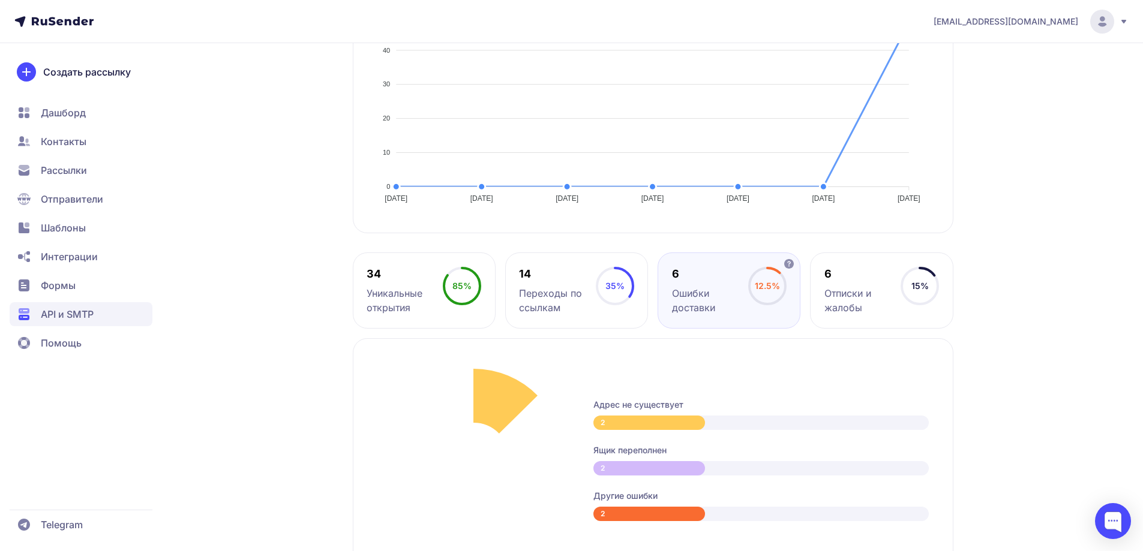
click at [721, 281] on div "6" at bounding box center [710, 274] width 76 height 14
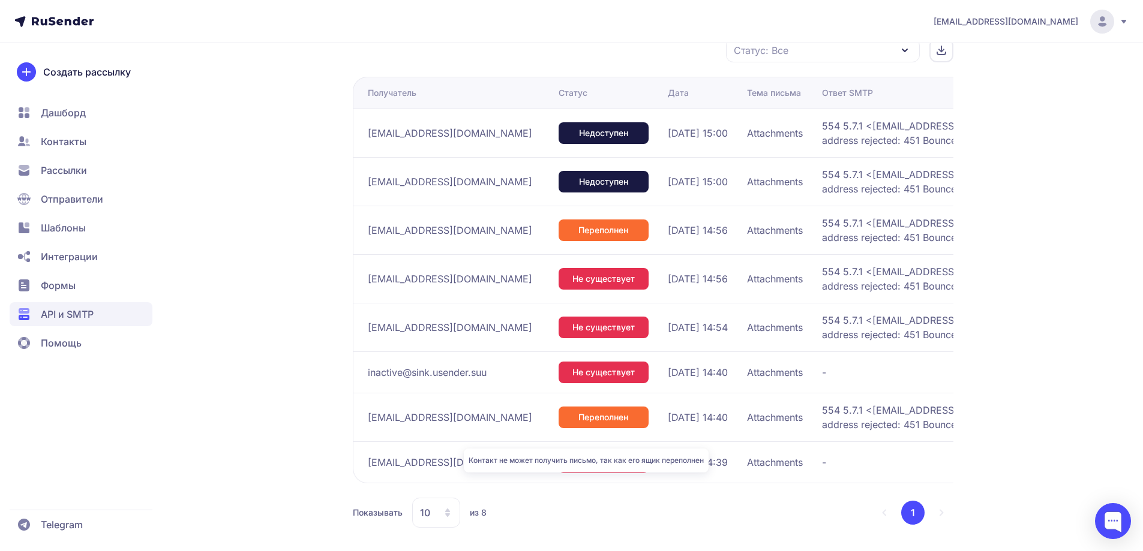
scroll to position [970, 0]
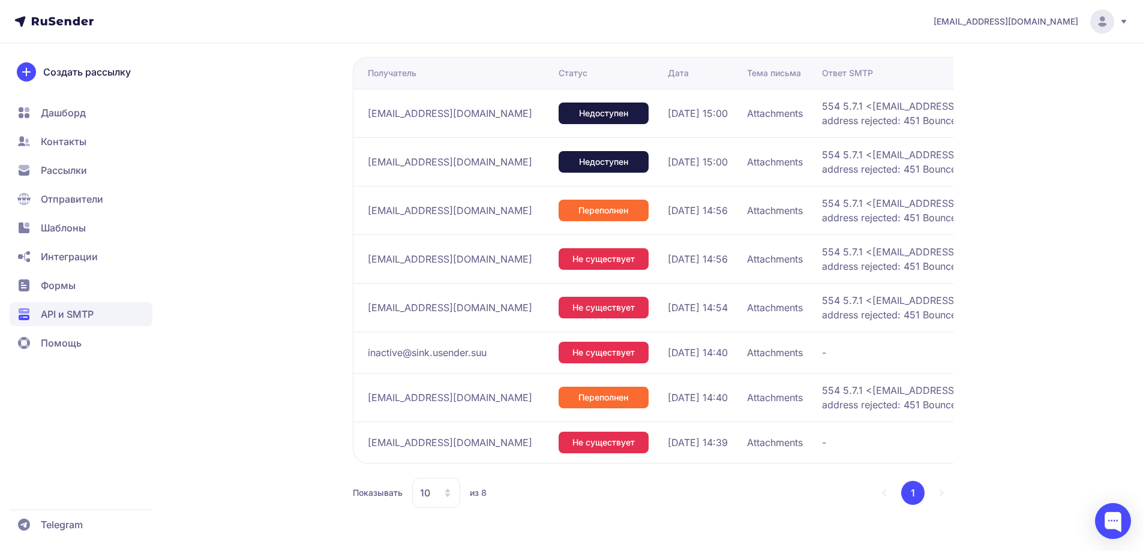
click at [499, 425] on td "[EMAIL_ADDRESS][DOMAIN_NAME]" at bounding box center [453, 442] width 201 height 41
drag, startPoint x: 497, startPoint y: 437, endPoint x: 438, endPoint y: 437, distance: 58.8
click at [429, 437] on div "[EMAIL_ADDRESS][DOMAIN_NAME]" at bounding box center [458, 442] width 181 height 19
click at [558, 432] on div "Не существует" at bounding box center [603, 443] width 90 height 22
click at [77, 176] on span "Рассылки" at bounding box center [64, 170] width 46 height 14
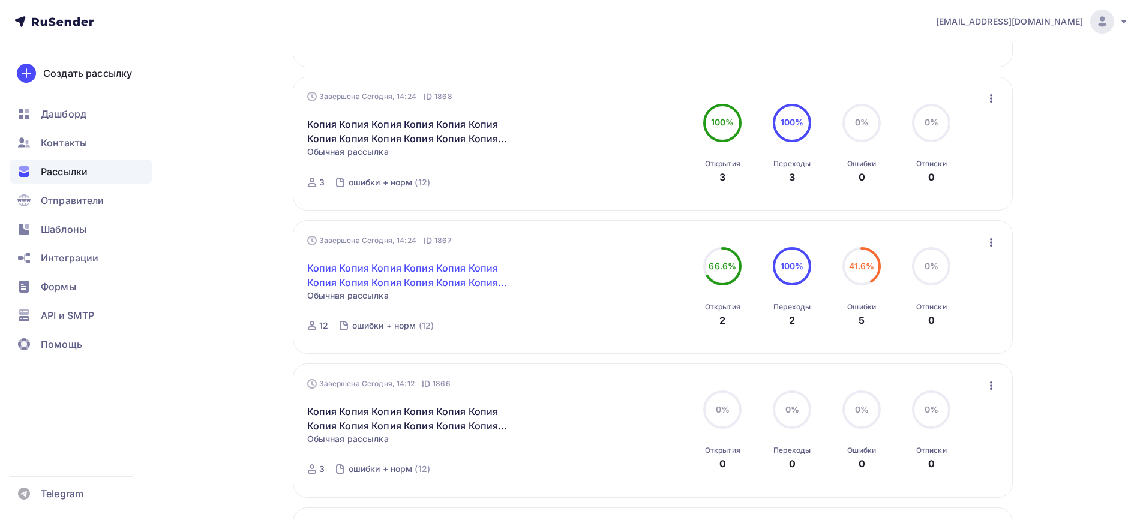
scroll to position [600, 0]
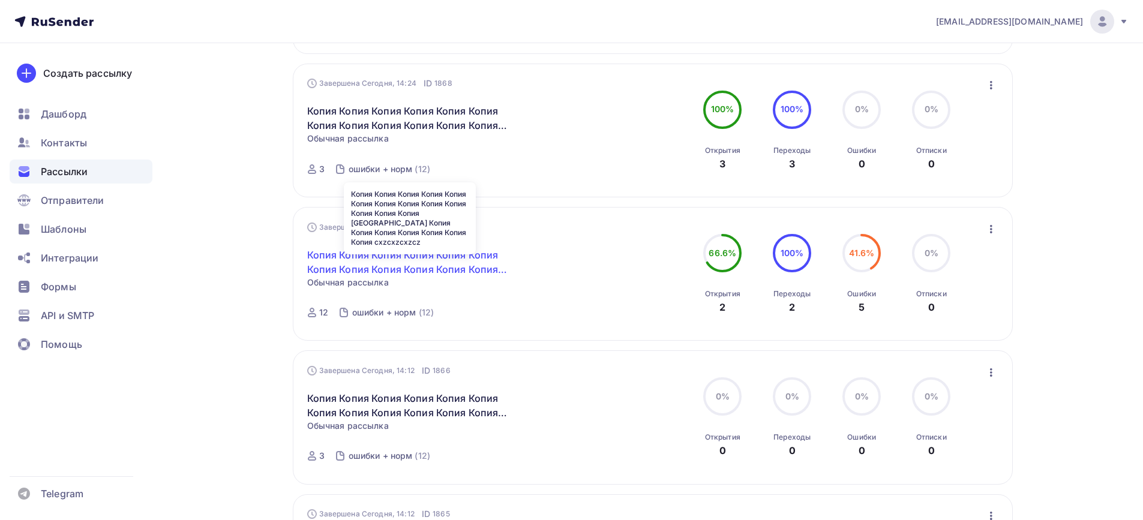
click at [422, 264] on link "Копия Копия Копия Копия Копия Копия Копия Копия Копия Копия Копия Копия Копия К…" at bounding box center [410, 262] width 206 height 29
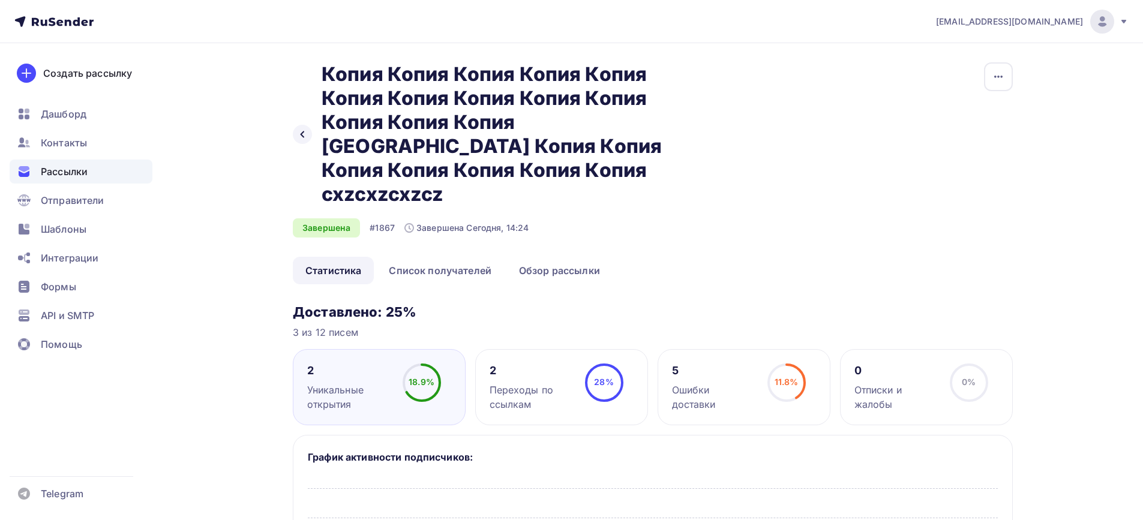
click at [737, 363] on div "5" at bounding box center [714, 370] width 85 height 14
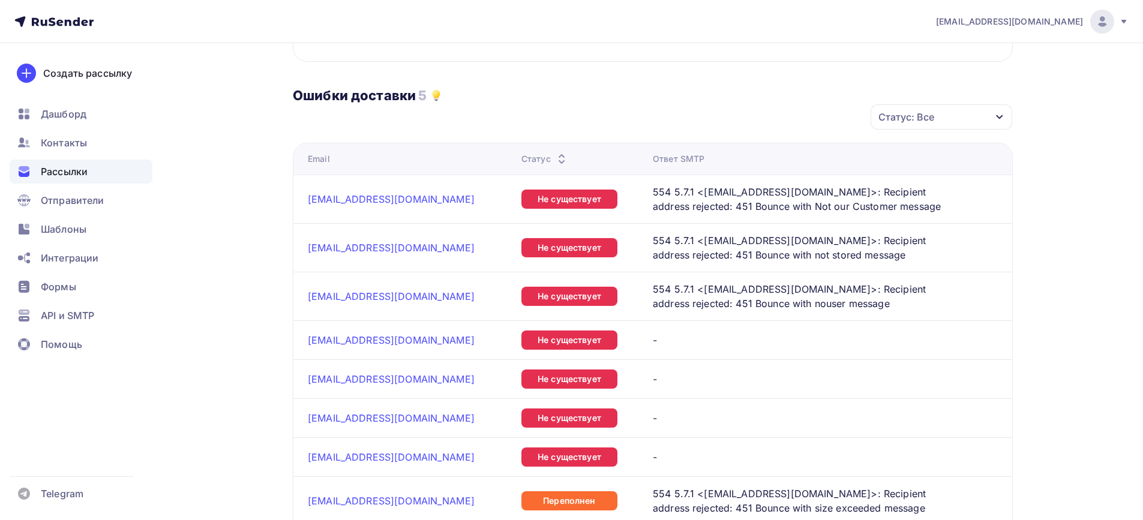
scroll to position [600, 0]
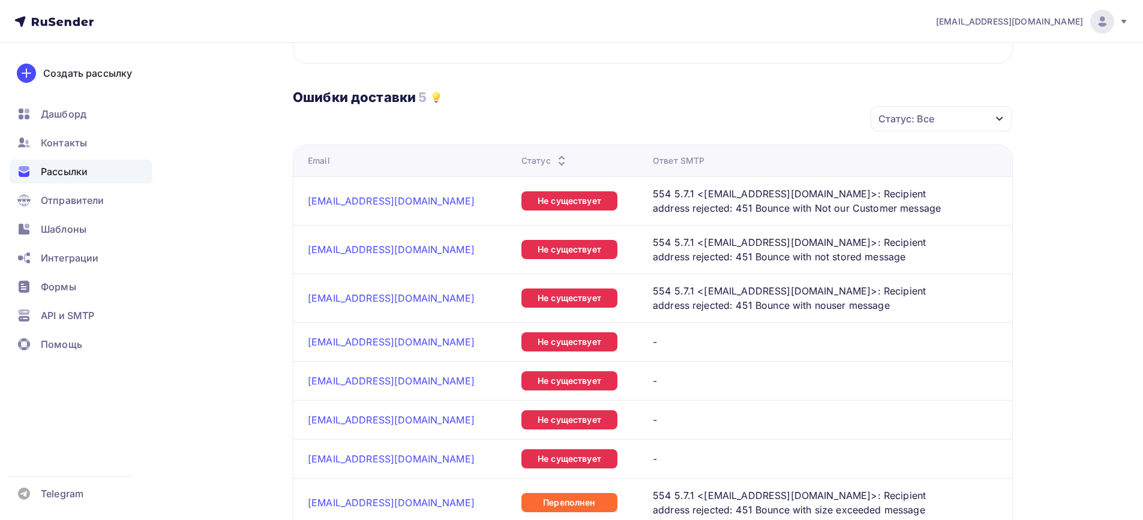
drag, startPoint x: 422, startPoint y: 70, endPoint x: 414, endPoint y: 64, distance: 10.3
click at [414, 64] on div "Ошибки доставки 5" at bounding box center [653, 85] width 720 height 42
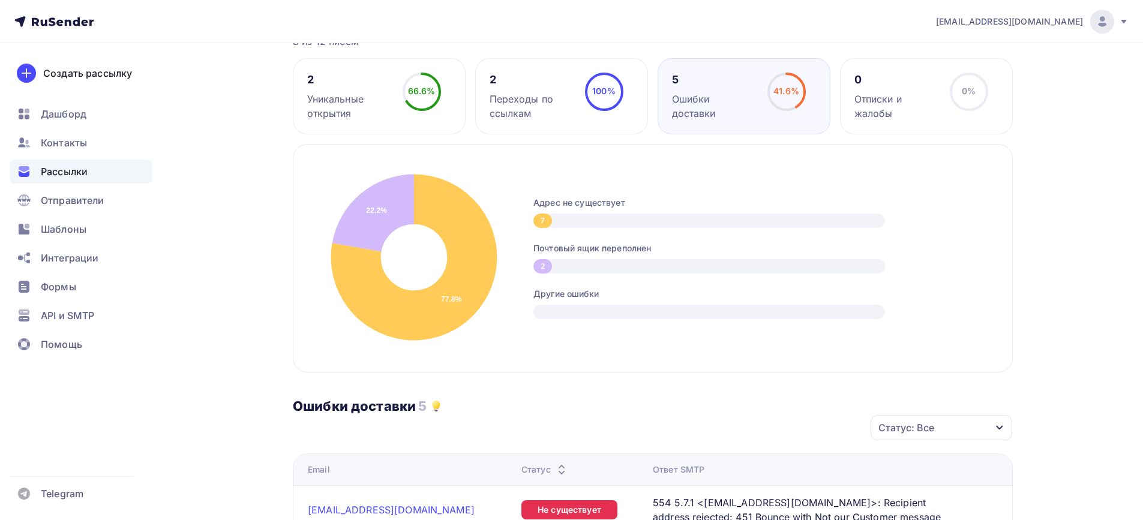
scroll to position [300, 0]
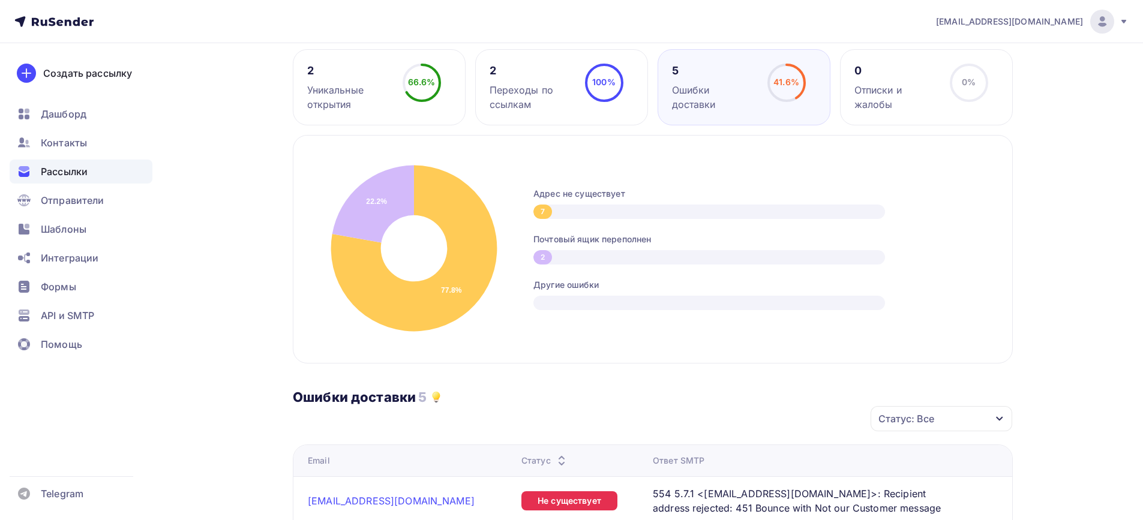
click at [422, 389] on h3 "5" at bounding box center [422, 397] width 8 height 17
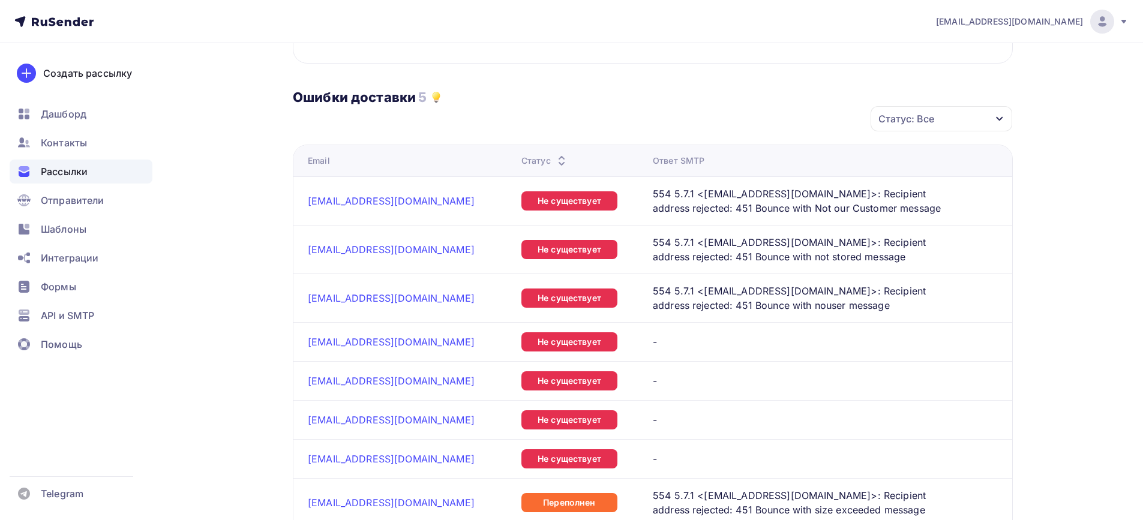
scroll to position [660, 0]
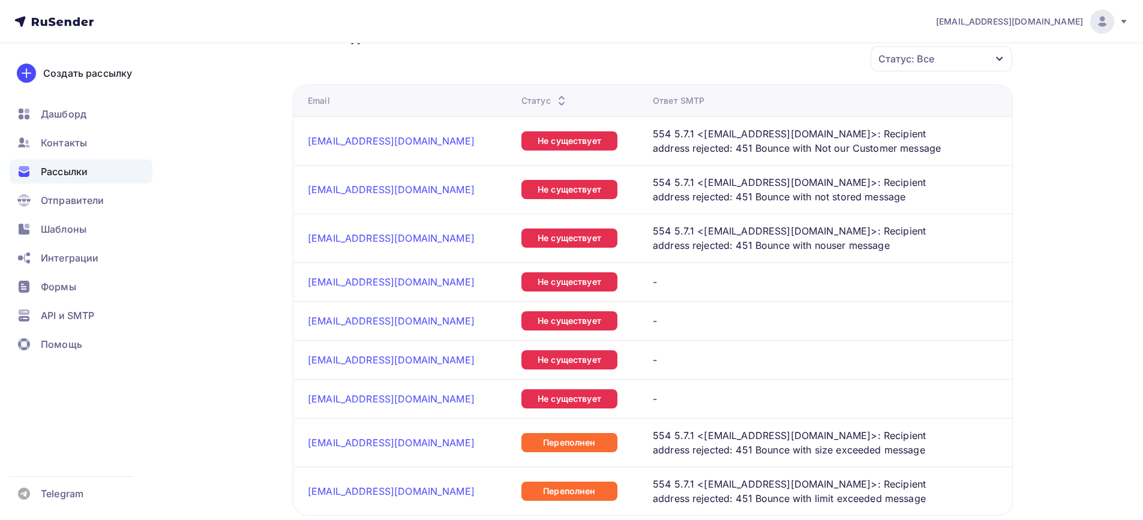
click at [54, 303] on ul "Дашборд Контакты Рассылки Отправители Шаблоны Интеграции Формы API и SMTP Помощь" at bounding box center [81, 232] width 143 height 261
click at [63, 312] on span "API и SMTP" at bounding box center [67, 315] width 53 height 14
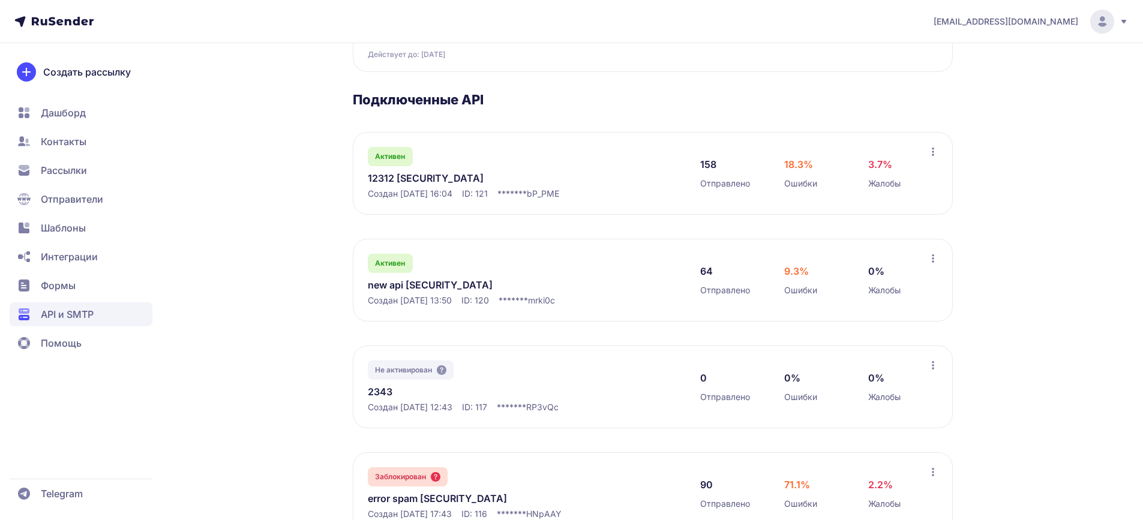
scroll to position [240, 0]
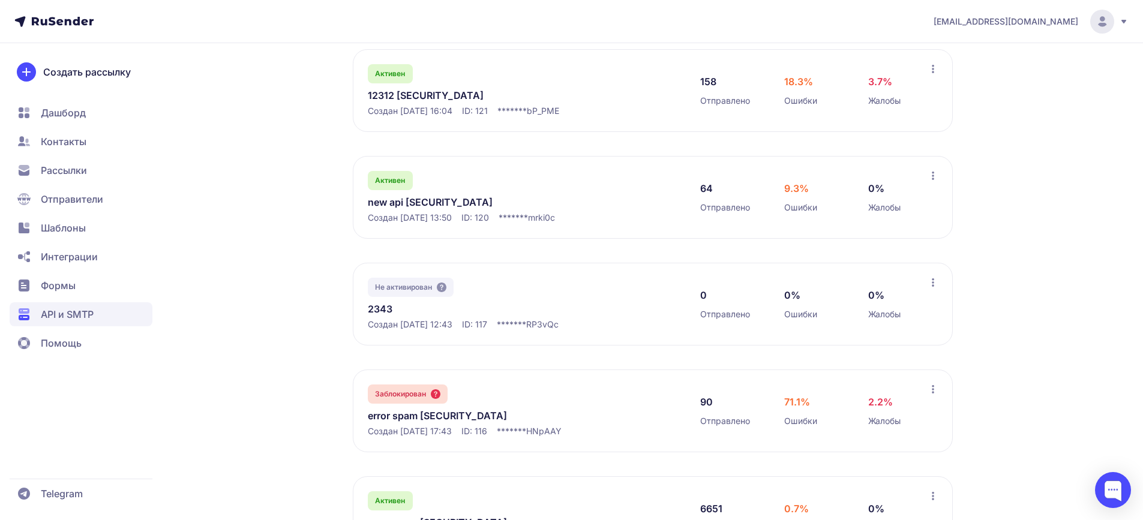
click at [455, 209] on link "new api [SECURITY_DATA]" at bounding box center [491, 202] width 246 height 14
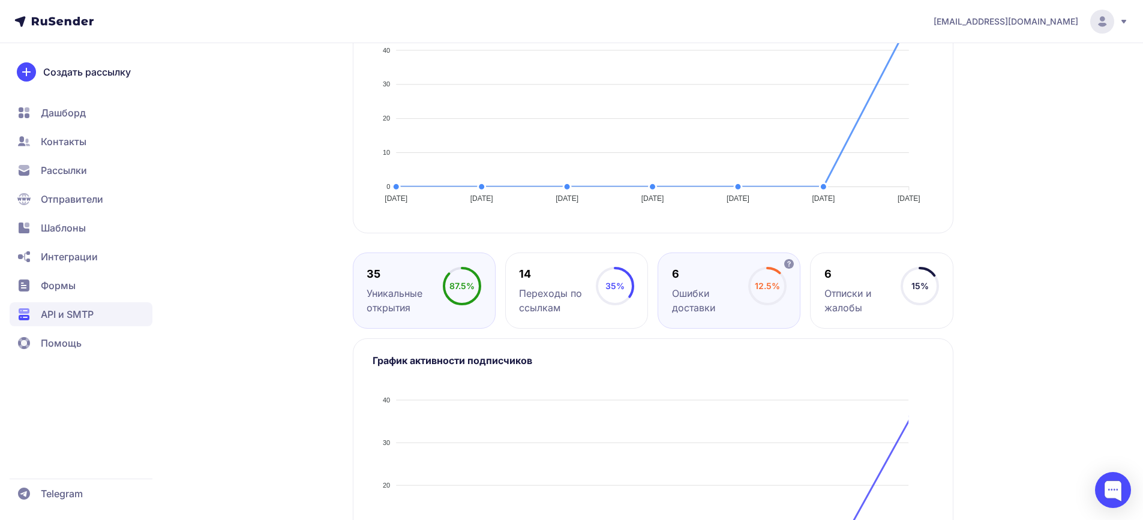
click at [724, 315] on div "Ошибки доставки" at bounding box center [710, 300] width 76 height 29
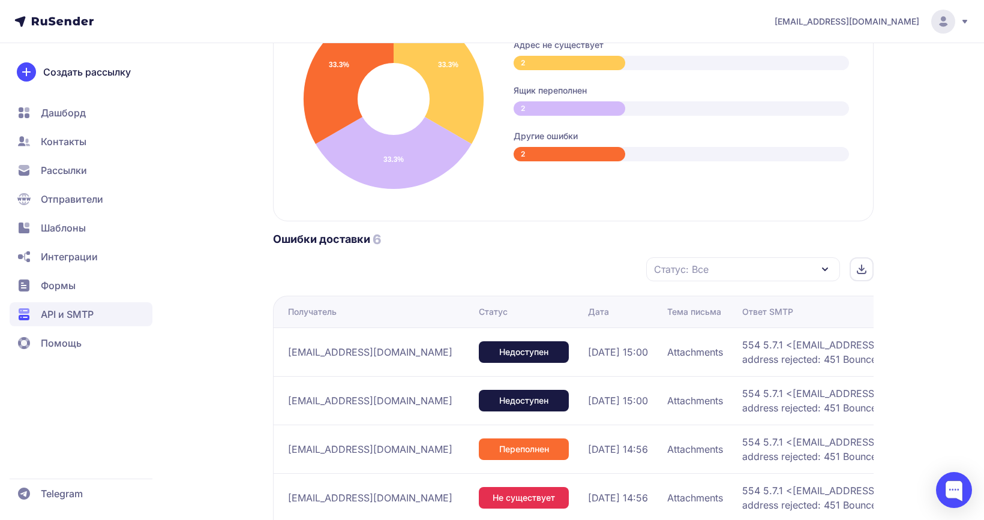
scroll to position [600, 0]
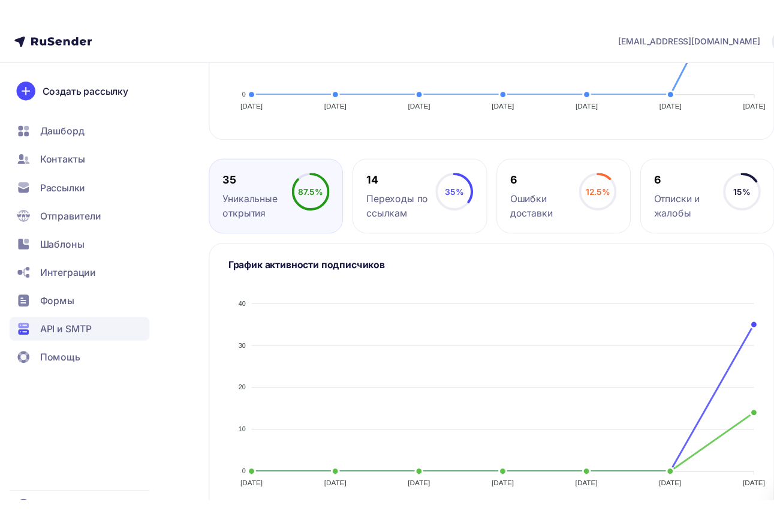
scroll to position [494, 0]
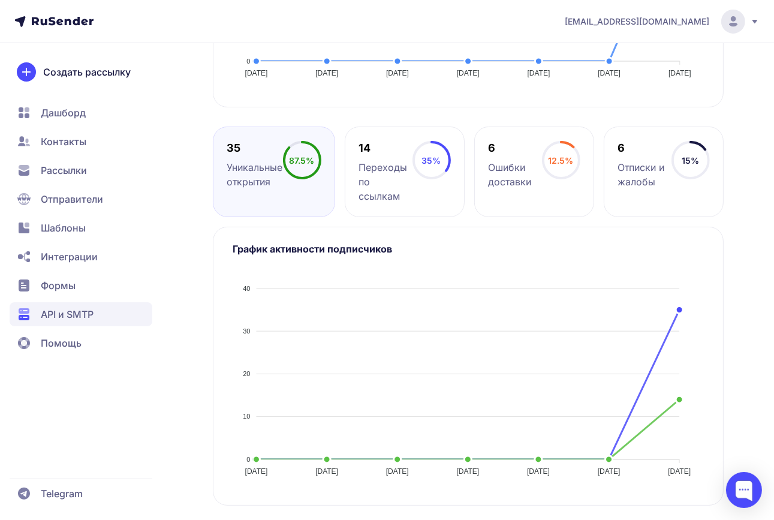
click at [57, 163] on span "Рассылки" at bounding box center [64, 170] width 46 height 14
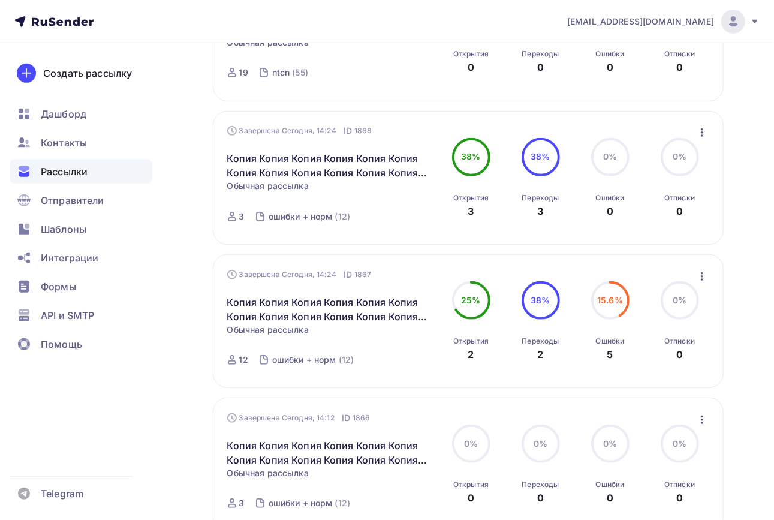
scroll to position [600, 0]
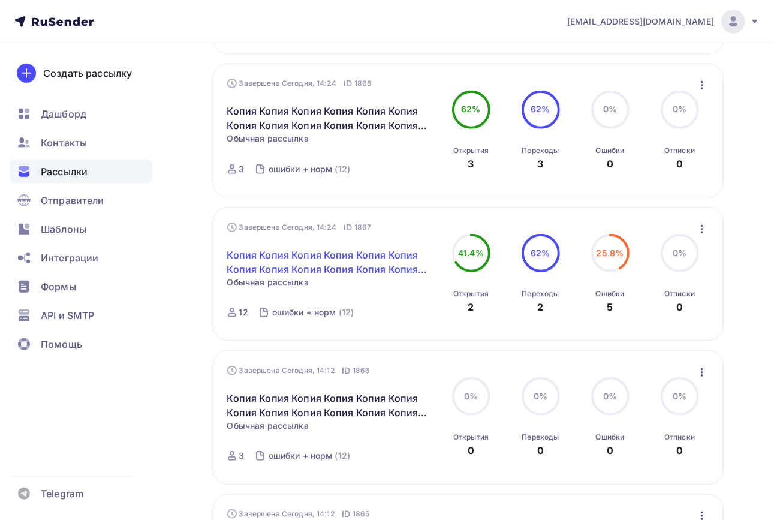
click at [335, 263] on link "Копия Копия Копия Копия Копия Копия Копия Копия Копия Копия Копия Копия Копия […" at bounding box center [330, 262] width 206 height 29
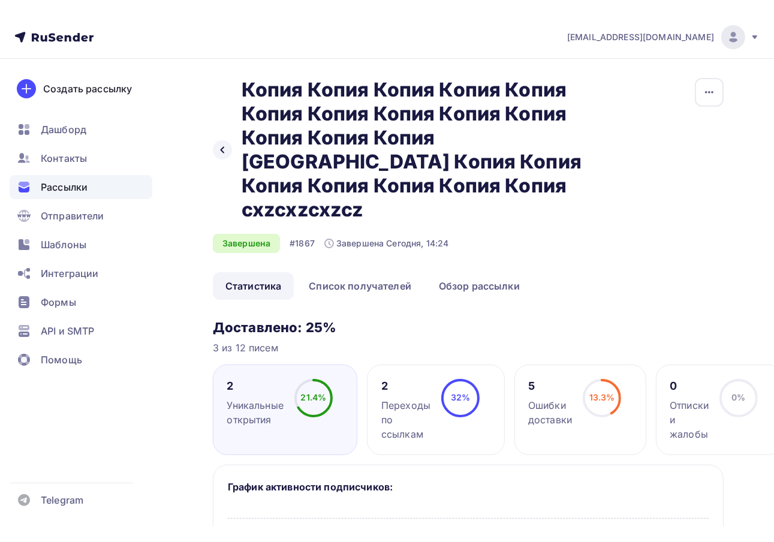
scroll to position [180, 0]
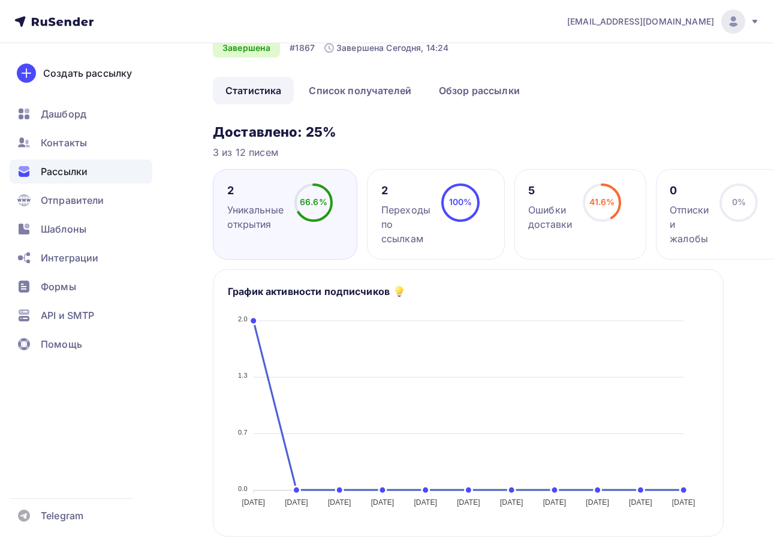
drag, startPoint x: 625, startPoint y: 209, endPoint x: 646, endPoint y: 220, distance: 23.6
click at [625, 209] on div "5 Ошибки доставки 41.6% 41.6%" at bounding box center [581, 214] width 132 height 91
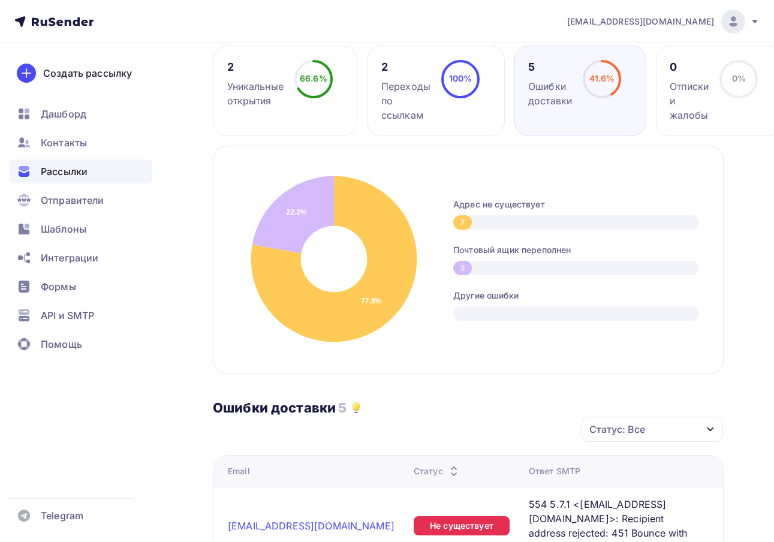
scroll to position [300, 0]
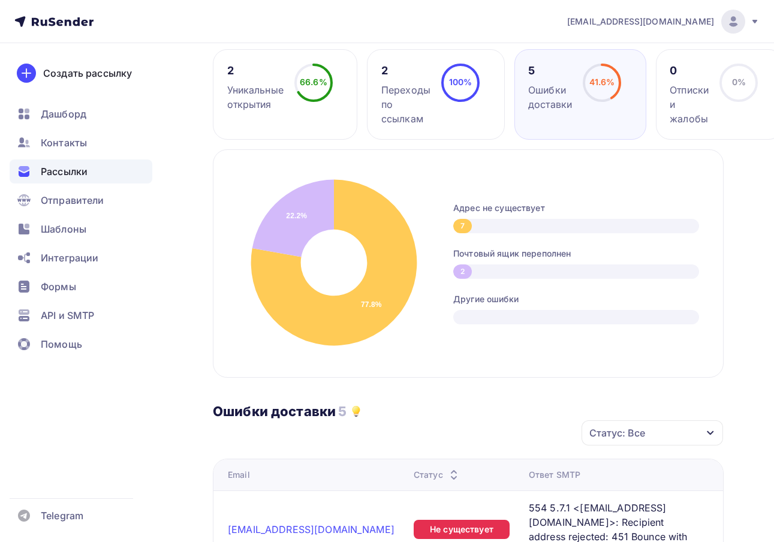
click at [461, 219] on div "7" at bounding box center [462, 226] width 19 height 14
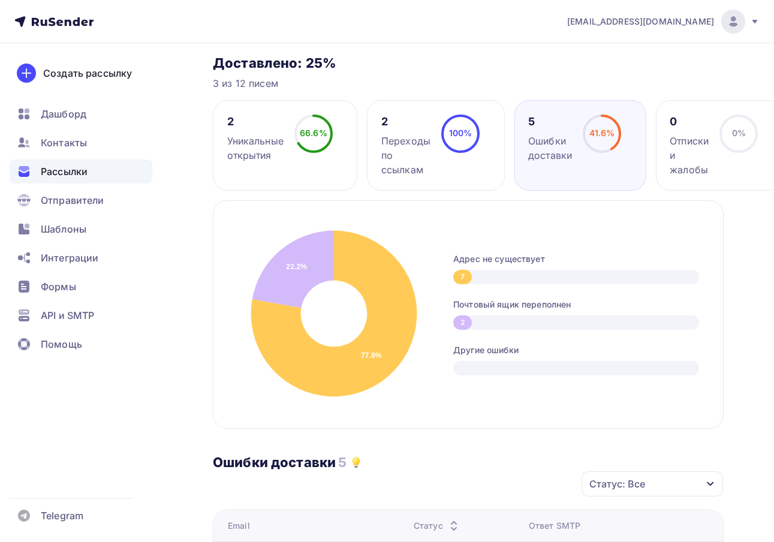
scroll to position [240, 0]
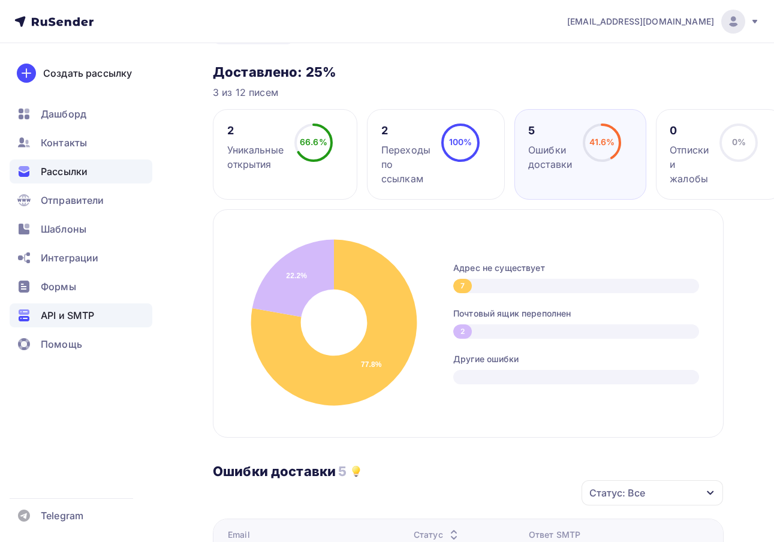
click at [48, 313] on span "API и SMTP" at bounding box center [67, 315] width 53 height 14
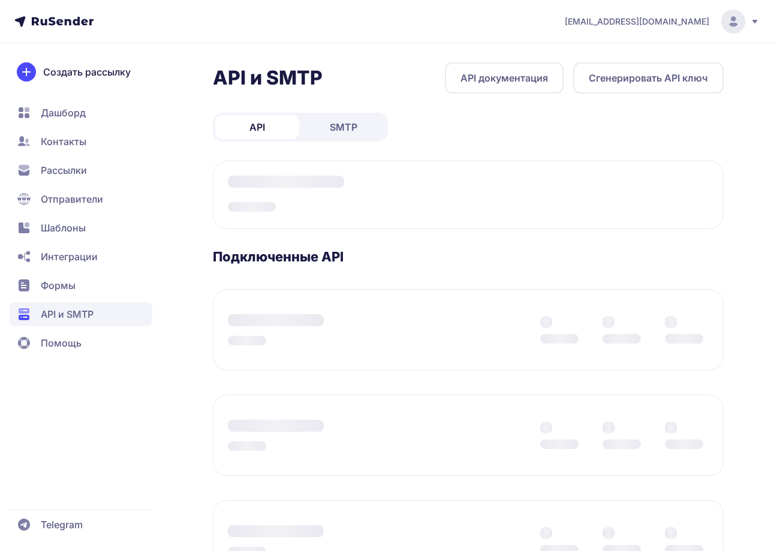
scroll to position [180, 0]
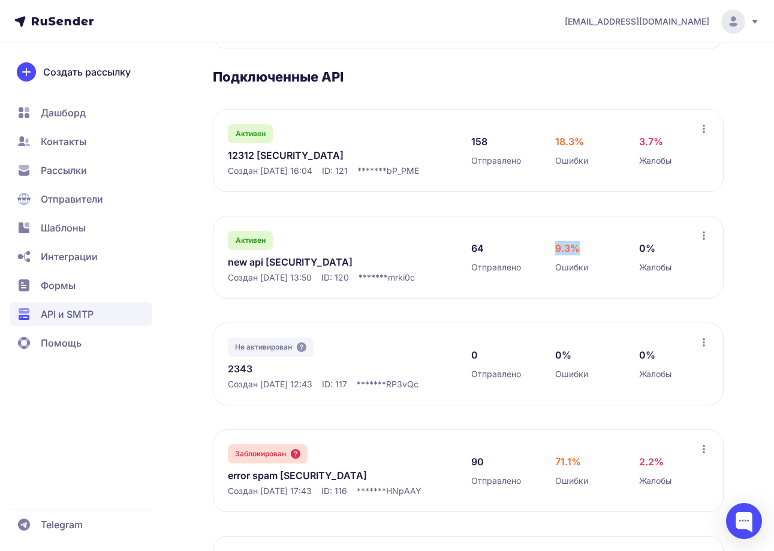
drag, startPoint x: 617, startPoint y: 303, endPoint x: 567, endPoint y: 300, distance: 49.9
click at [567, 284] on div "64 Отправлено 9.3% Ошибки 0% Жалобы" at bounding box center [585, 257] width 228 height 53
click at [335, 269] on link "new api eyJhbGciOiJIUzI1NiIsInR5cCI6IkpXVCJ9.eyJpZFVzZXIiOjMwNiwiaWRFeHRlcm5hbE…" at bounding box center [338, 262] width 220 height 14
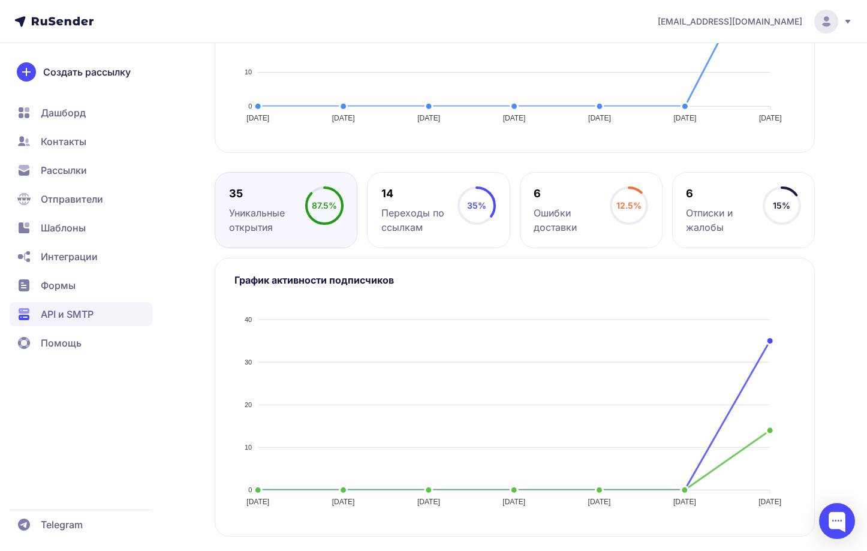
scroll to position [452, 0]
click at [118, 317] on span "API и SMTP" at bounding box center [81, 314] width 143 height 24
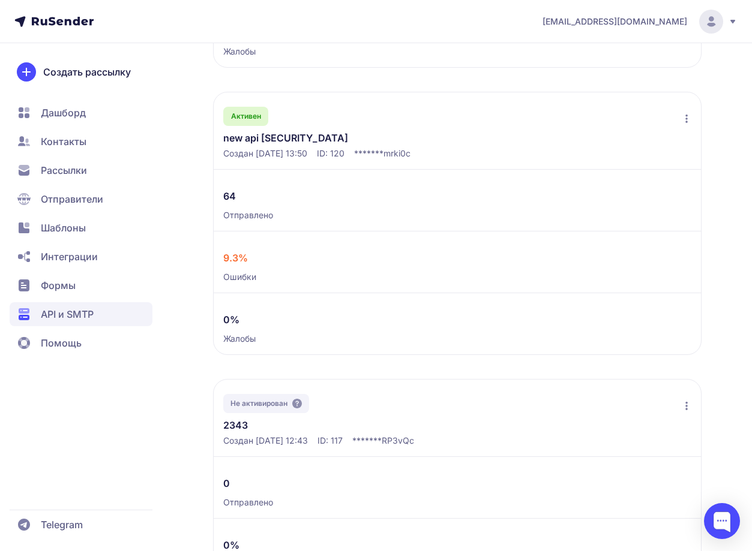
scroll to position [480, 0]
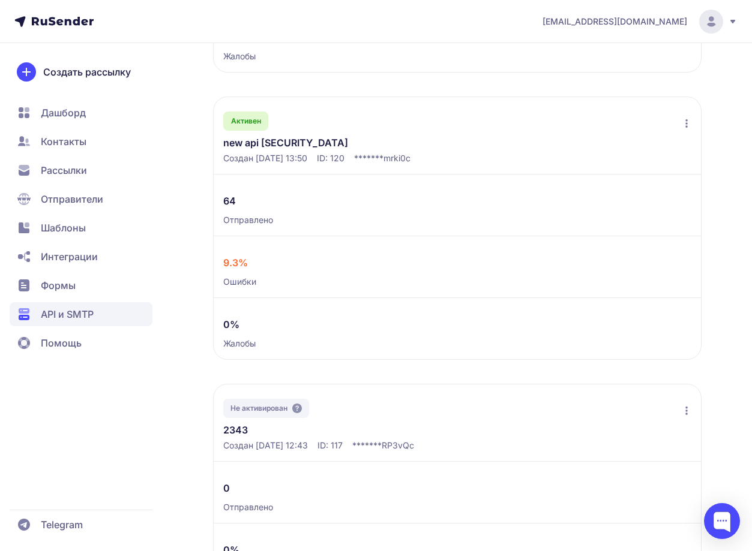
click at [390, 150] on link "new api eyJhbGciOiJIUzI1NiIsInR5cCI6IkpXVCJ9.eyJpZFVzZXIiOjMwNiwiaWRFeHRlcm5hbE…" at bounding box center [316, 143] width 186 height 14
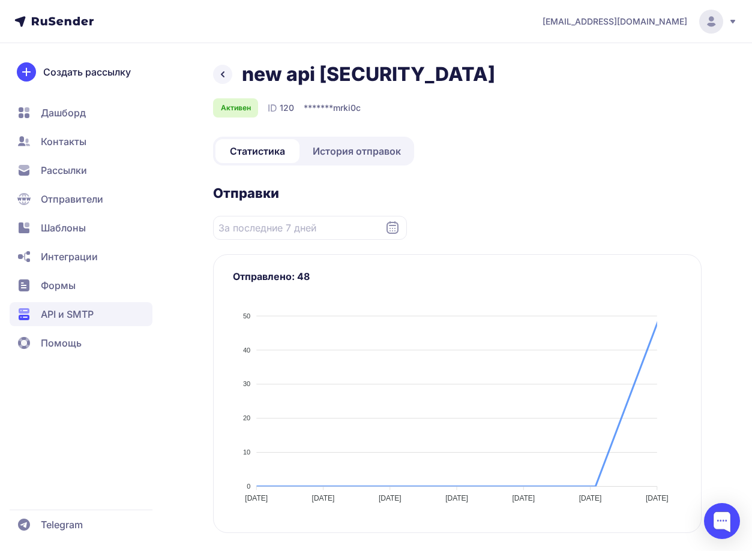
scroll to position [300, 0]
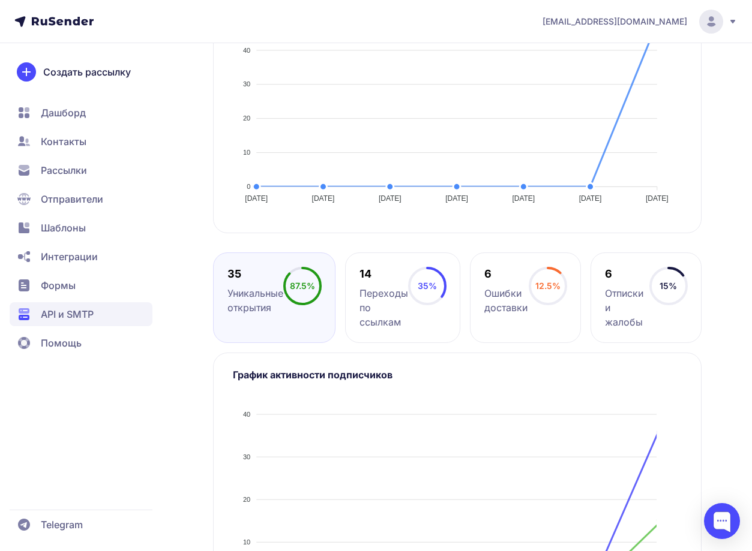
click at [492, 336] on div "new api eyJhbGciOiJIUzI1NiIsInR5cCI6IkpXVCJ9.eyJpZFVzZXIiOjMwNiwiaWRFeHRlcm5hbE…" at bounding box center [457, 203] width 488 height 883
click at [497, 315] on div "Ошибки доставки" at bounding box center [506, 300] width 44 height 29
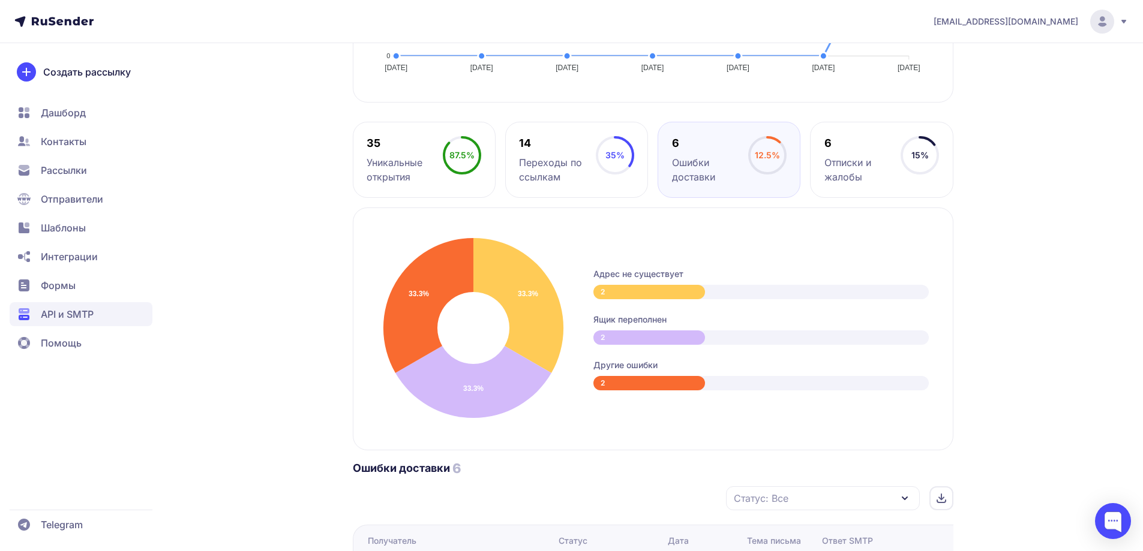
scroll to position [456, 0]
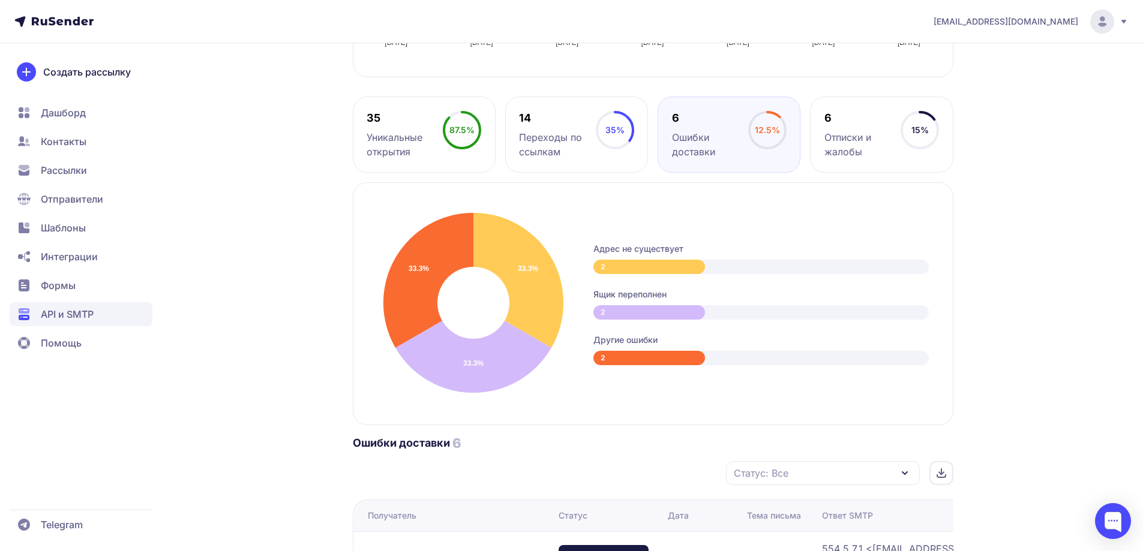
click at [85, 320] on span "API и SMTP" at bounding box center [67, 314] width 53 height 14
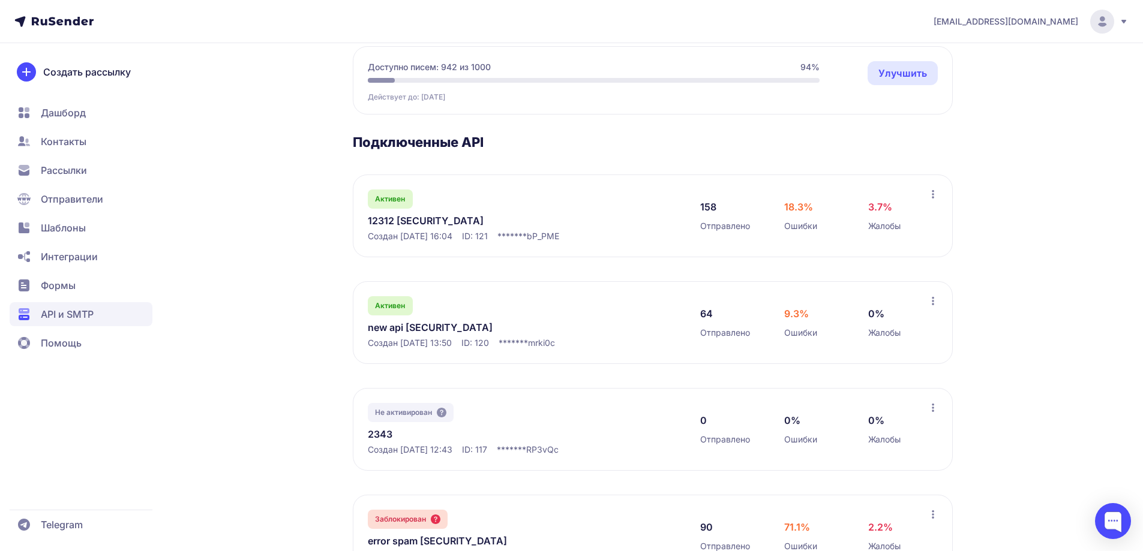
scroll to position [120, 0]
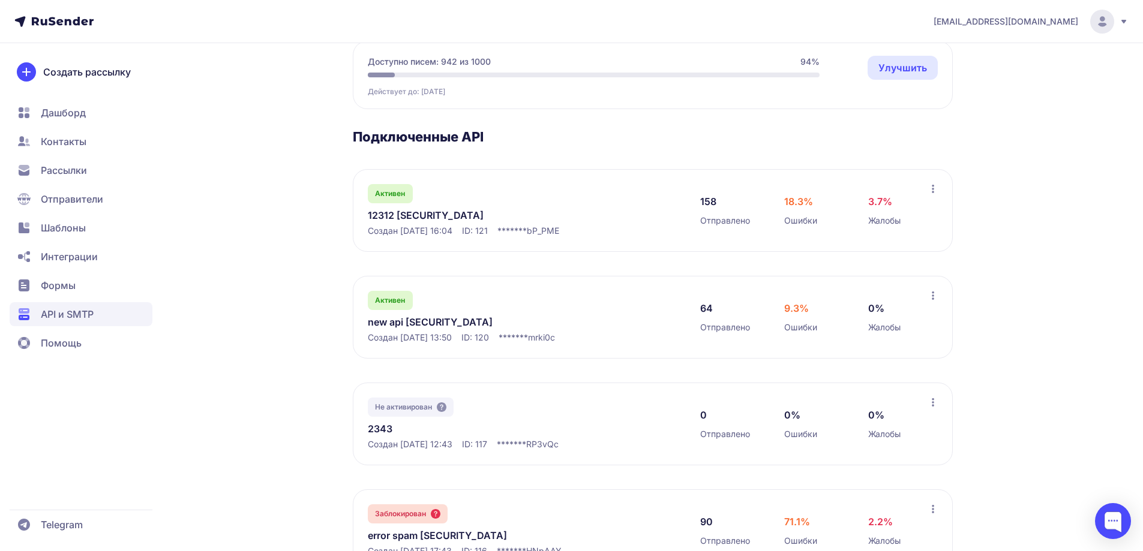
click at [450, 329] on link "new api eyJhbGciOiJIUzI1NiIsInR5cCI6IkpXVCJ9.eyJpZFVzZXIiOjMwNiwiaWRFeHRlcm5hbE…" at bounding box center [491, 322] width 246 height 14
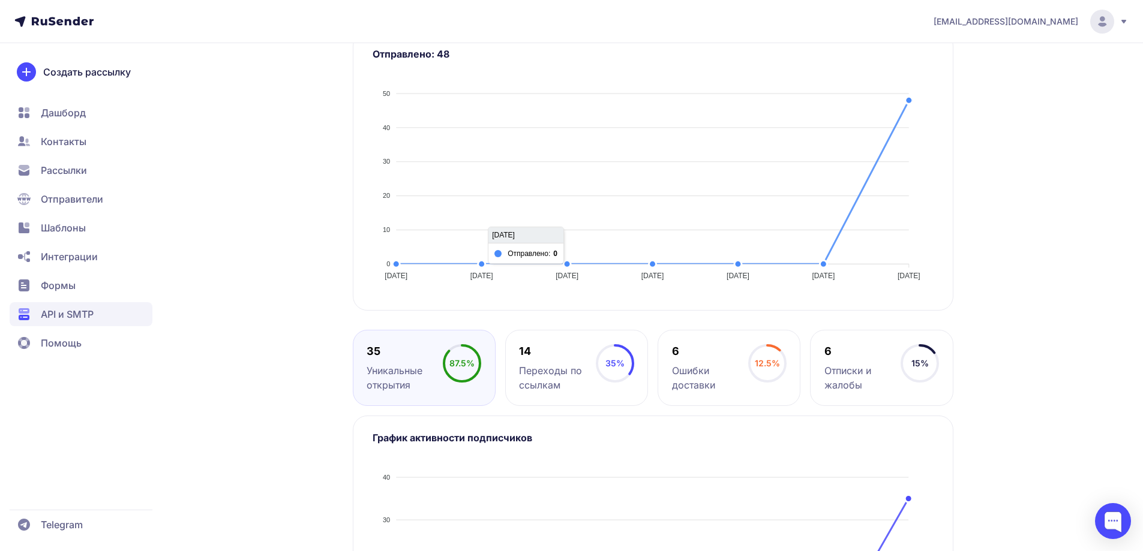
scroll to position [180, 0]
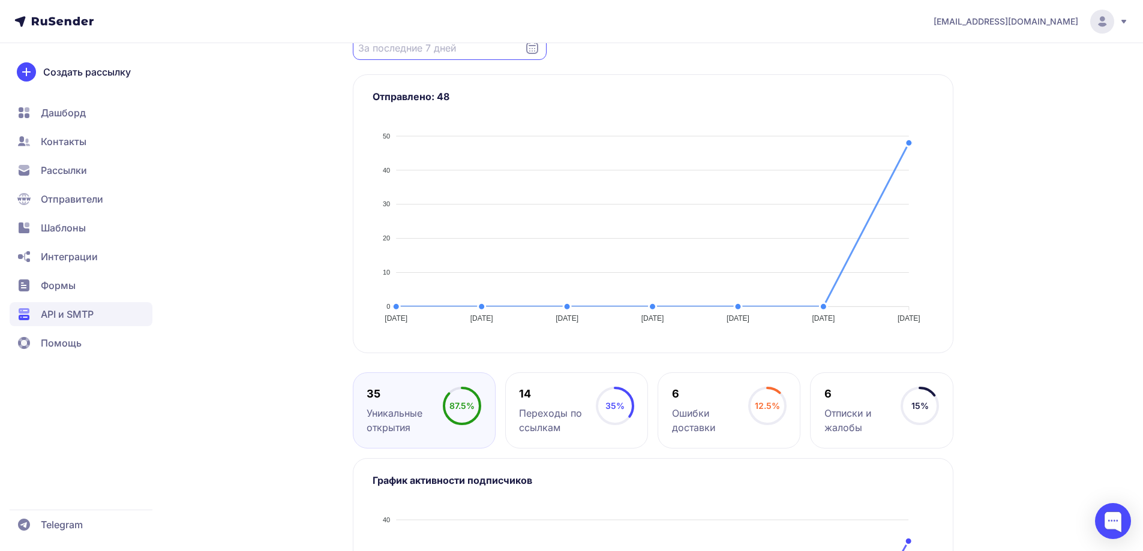
click at [408, 60] on input "Datepicker input" at bounding box center [450, 48] width 194 height 24
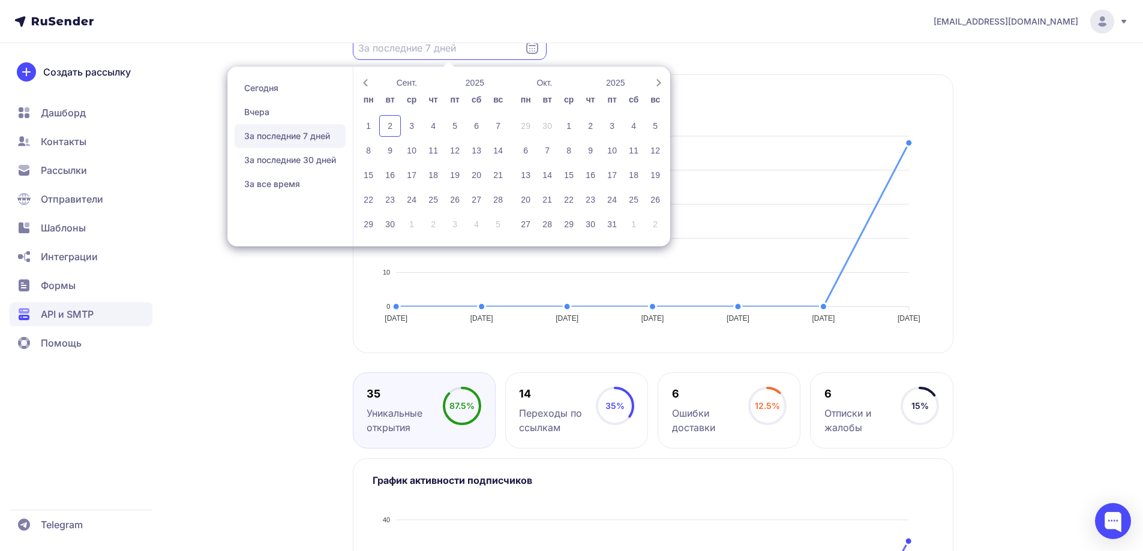
click at [300, 403] on div "new api eyJhbGciOiJIUzI1NiIsInR5cCI6IkpXVCJ9.eyJpZFVzZXIiOjMwNiwiaWRFeHRlcm5hbE…" at bounding box center [572, 316] width 864 height 869
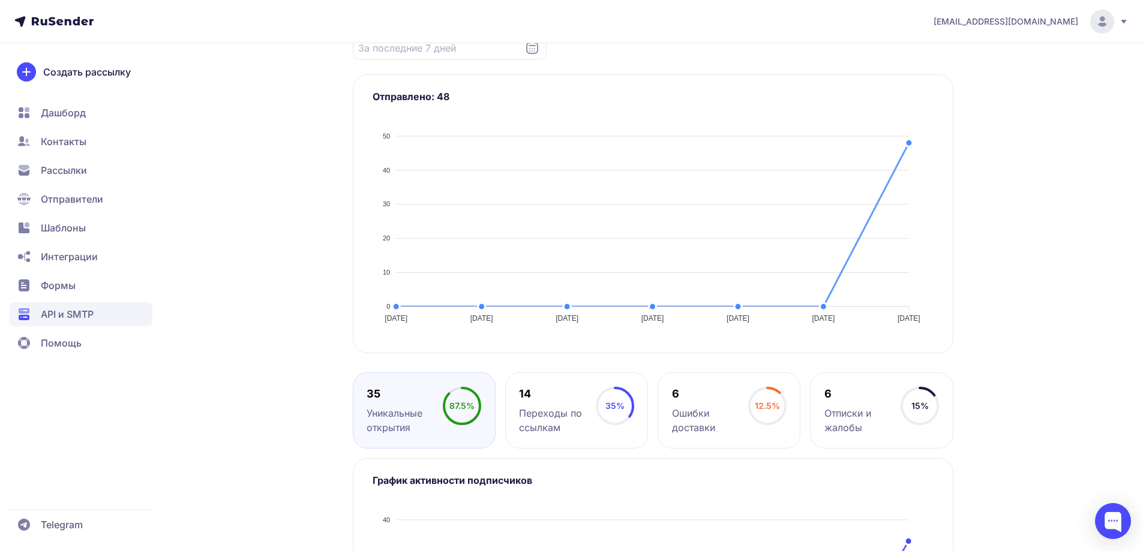
click at [113, 318] on span "API и SMTP" at bounding box center [81, 314] width 143 height 24
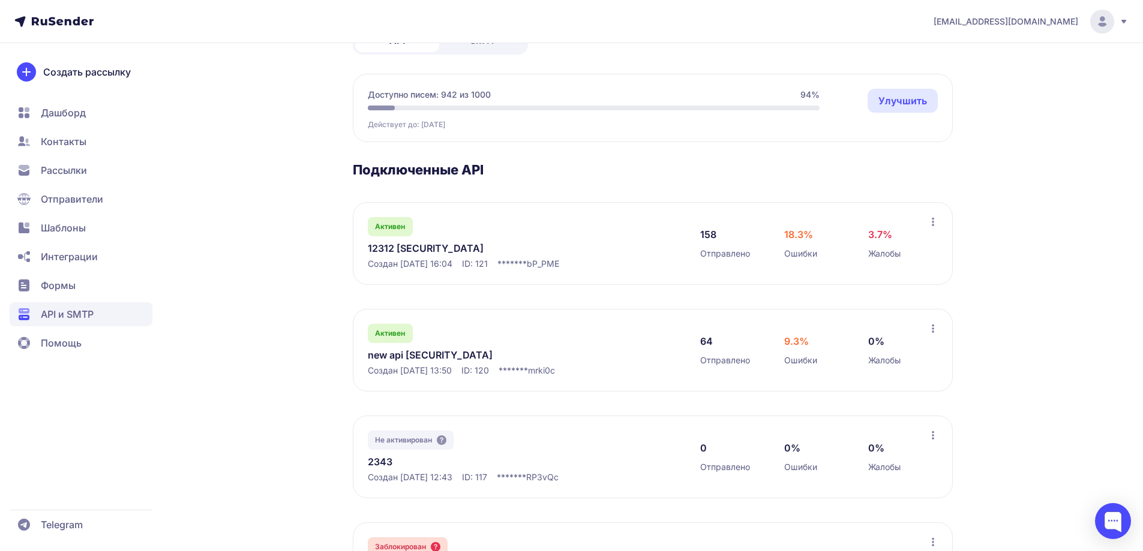
scroll to position [120, 0]
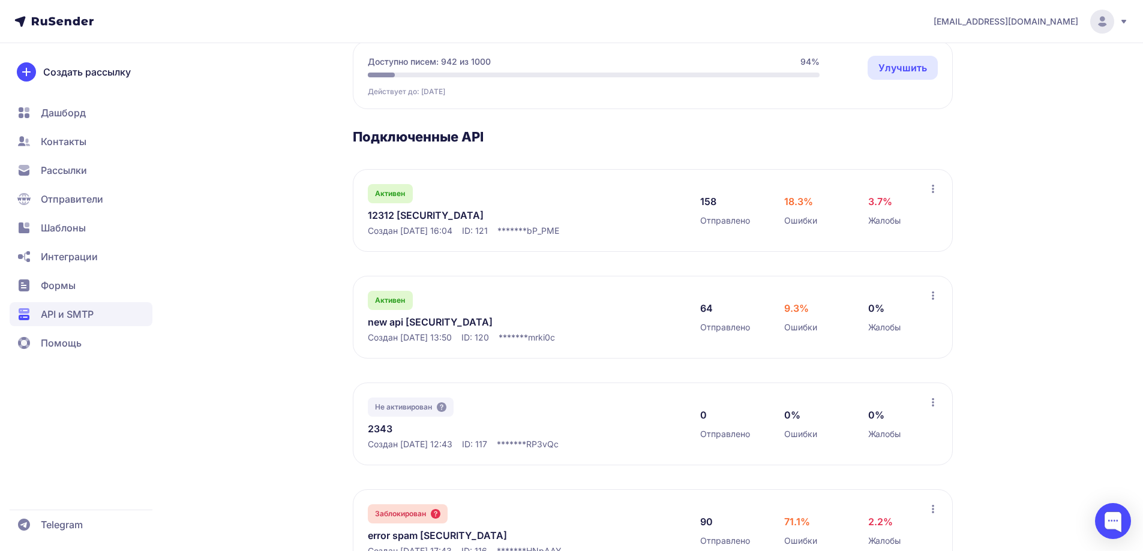
click at [414, 329] on link "new api eyJhbGciOiJIUzI1NiIsInR5cCI6IkpXVCJ9.eyJpZFVzZXIiOjMwNiwiaWRFeHRlcm5hbE…" at bounding box center [491, 322] width 246 height 14
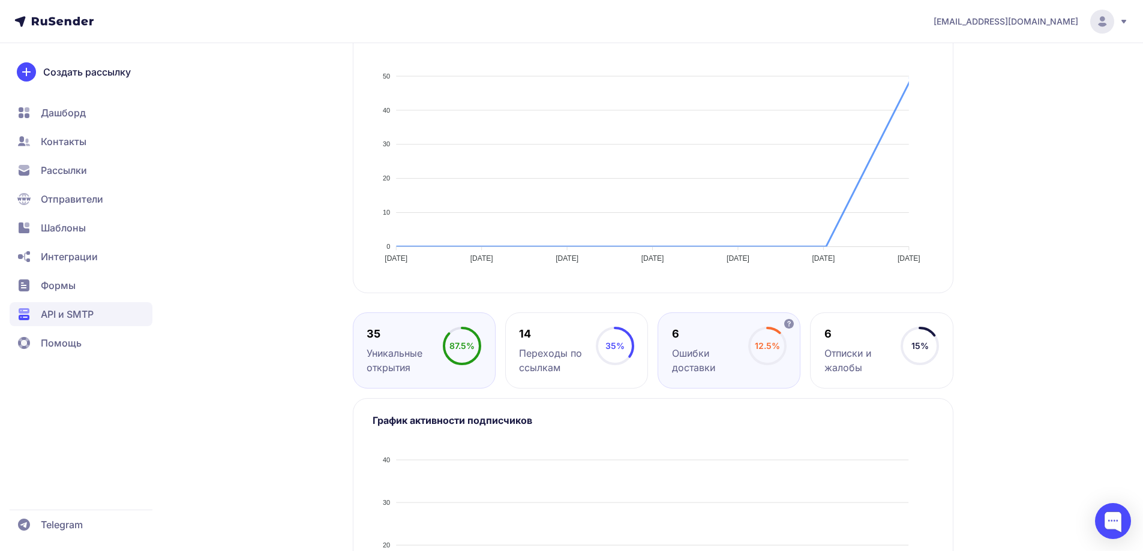
drag, startPoint x: 786, startPoint y: 435, endPoint x: 773, endPoint y: 428, distance: 14.8
click at [774, 365] on icon at bounding box center [767, 346] width 38 height 38
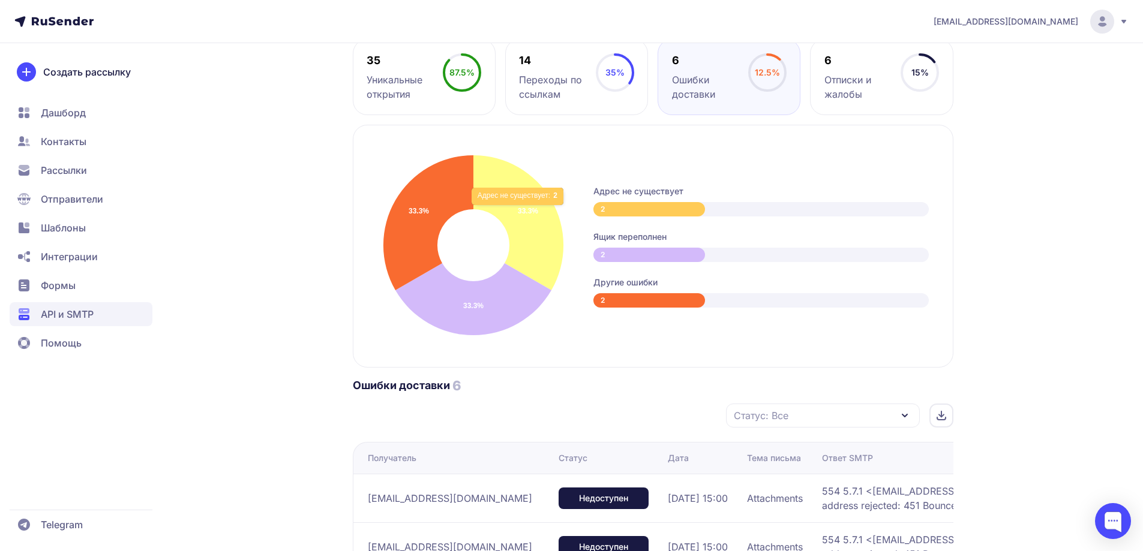
scroll to position [660, 0]
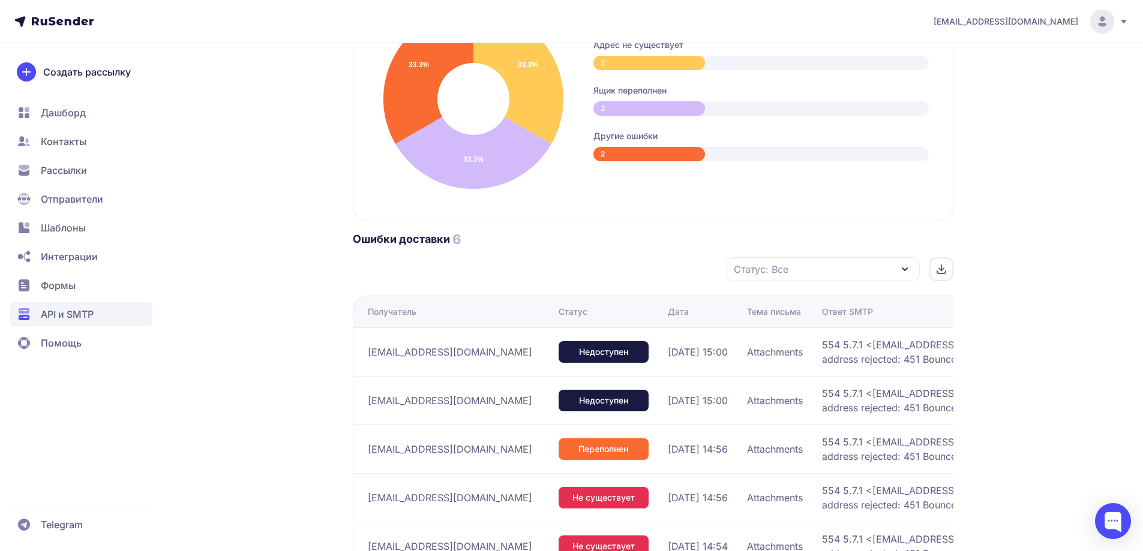
click at [761, 276] on span "Статус: Все" at bounding box center [761, 269] width 55 height 14
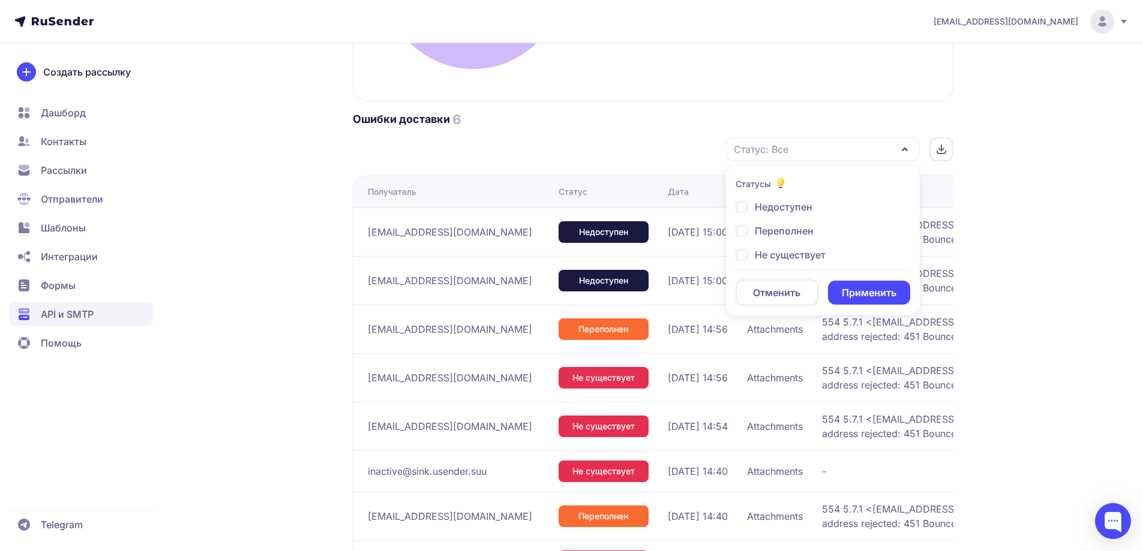
click at [540, 161] on div "Ошибки доставки 6 Статус: Все Статусы Недоступен Переполнен Не существует Отмен…" at bounding box center [653, 136] width 600 height 50
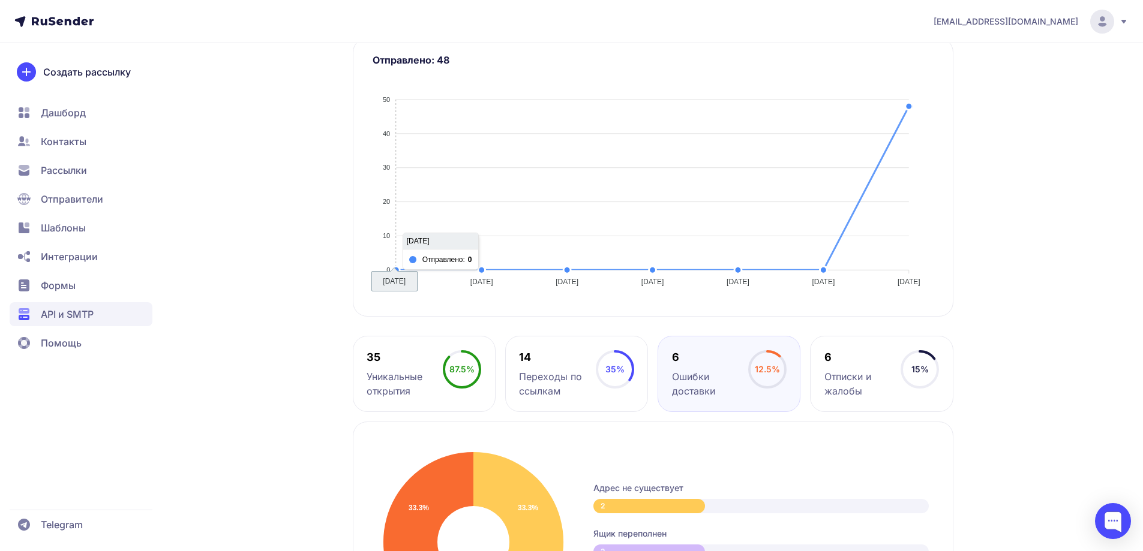
scroll to position [180, 0]
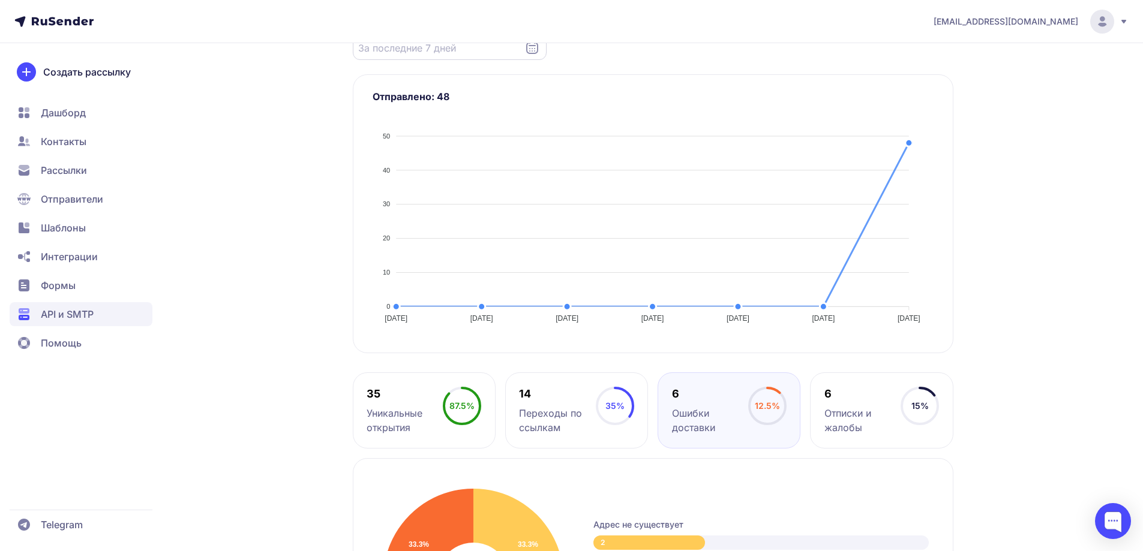
click at [425, 60] on input "Datepicker input" at bounding box center [450, 48] width 194 height 24
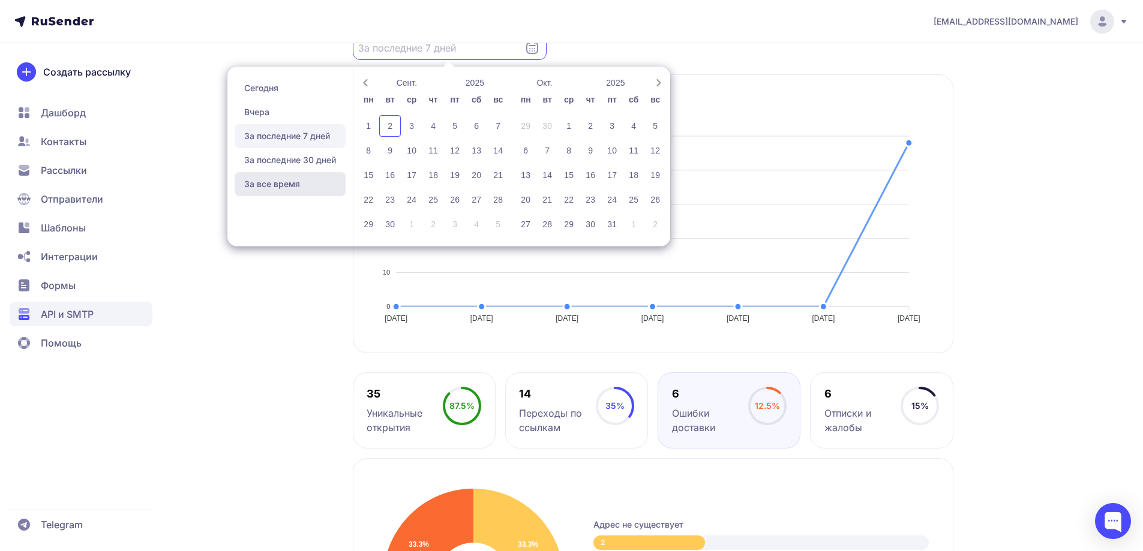
click at [308, 196] on span "За все время" at bounding box center [290, 184] width 111 height 24
type input "24.06.2025 - 02.09.2025"
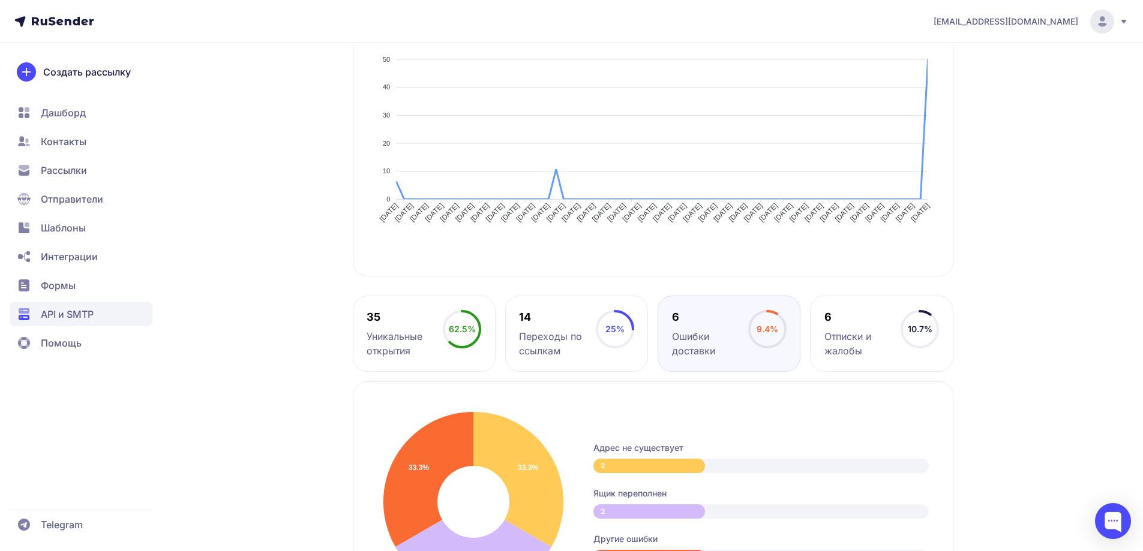
scroll to position [300, 0]
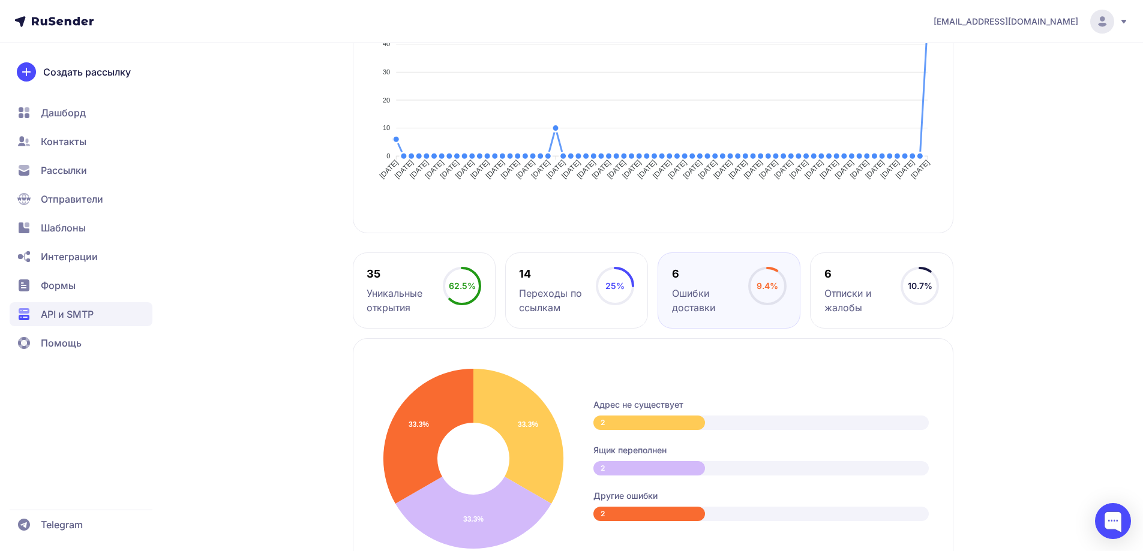
click at [112, 317] on span "API и SMTP" at bounding box center [81, 314] width 143 height 24
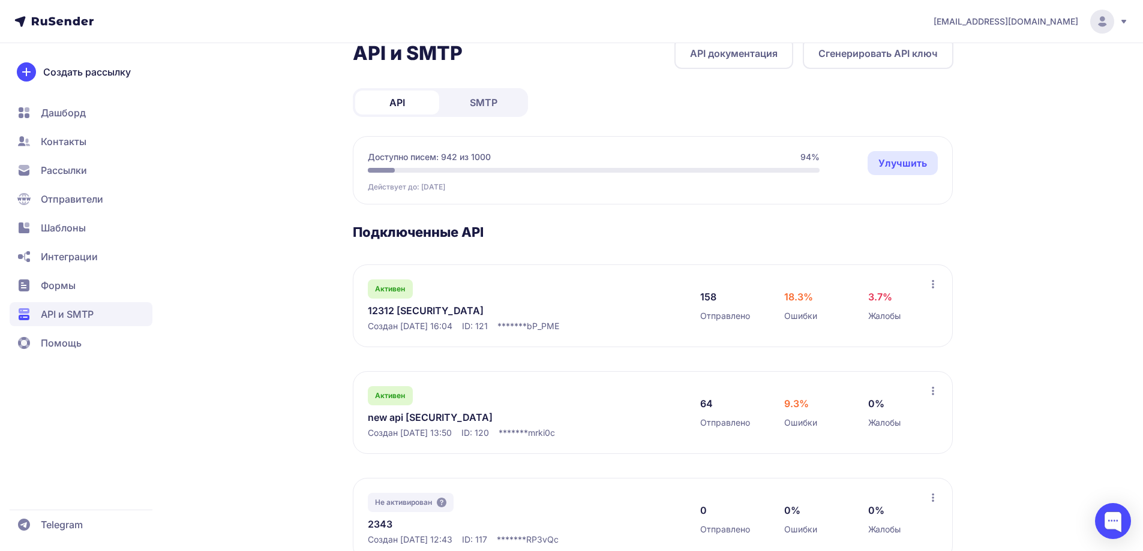
scroll to position [120, 0]
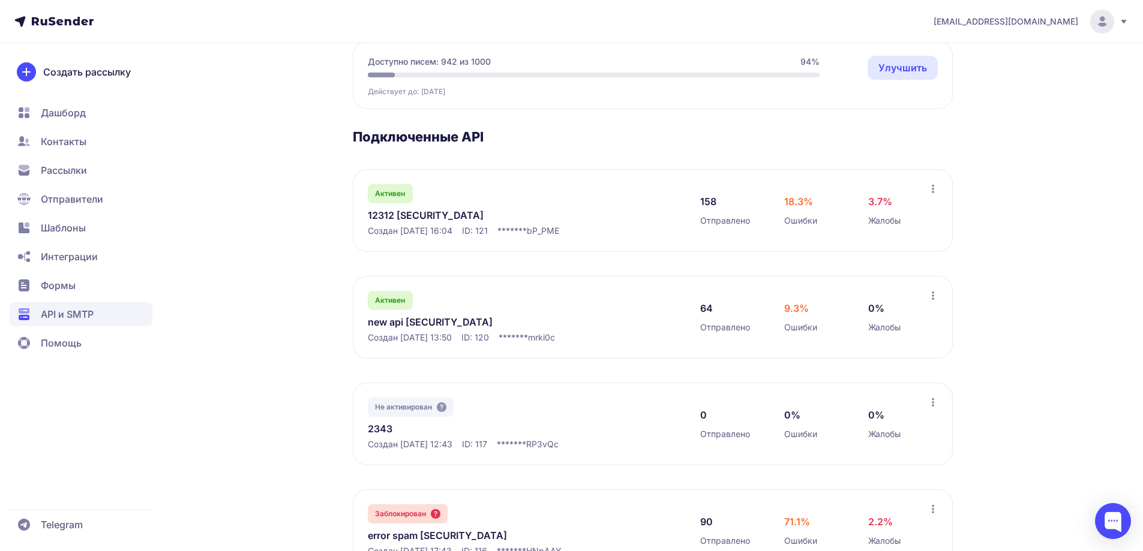
click at [404, 329] on link "new api eyJhbGciOiJIUzI1NiIsInR5cCI6IkpXVCJ9.eyJpZFVzZXIiOjMwNiwiaWRFeHRlcm5hbE…" at bounding box center [491, 322] width 246 height 14
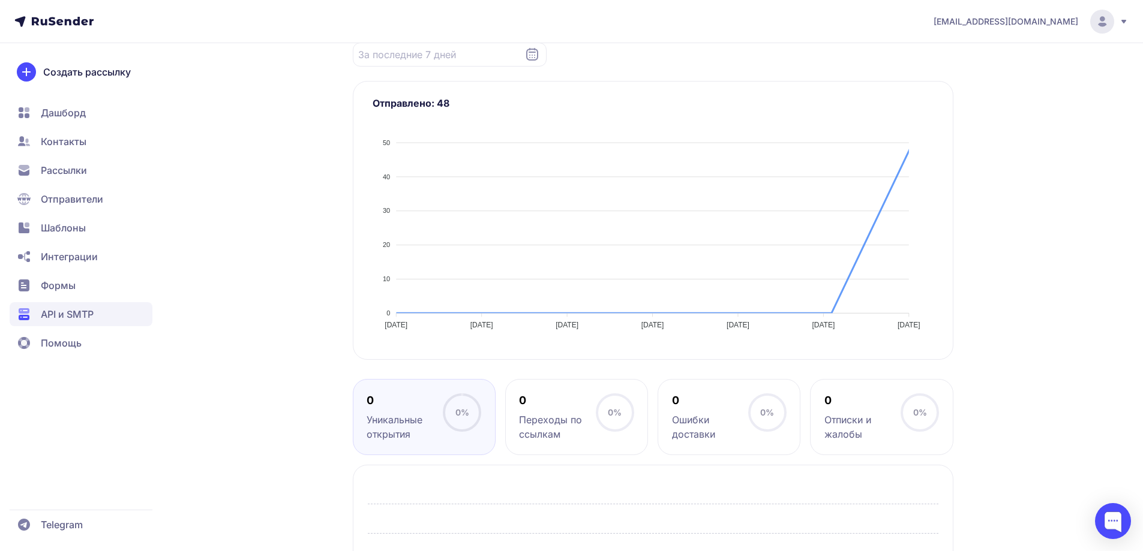
scroll to position [240, 0]
